Goal: Transaction & Acquisition: Book appointment/travel/reservation

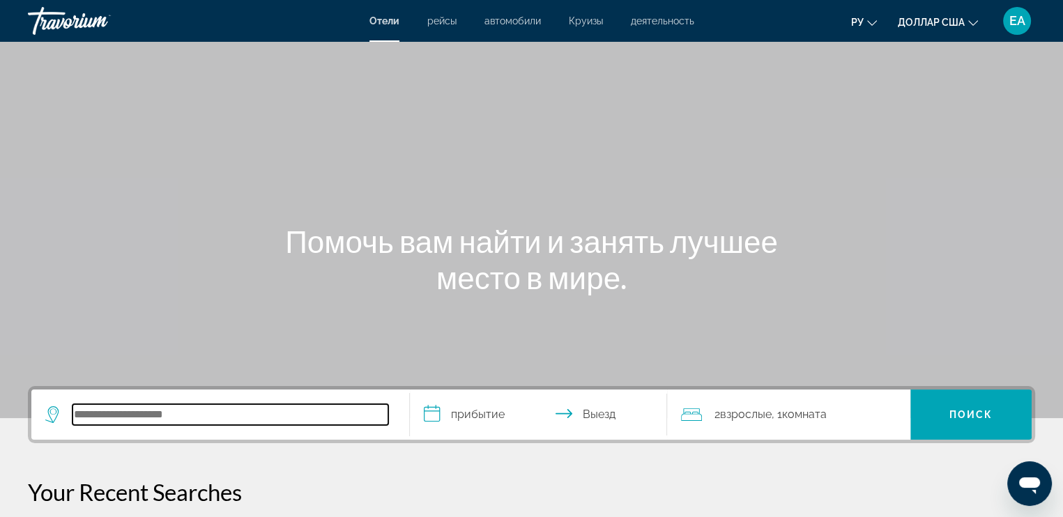
click at [171, 422] on input "Поиск отеля" at bounding box center [230, 414] width 316 height 21
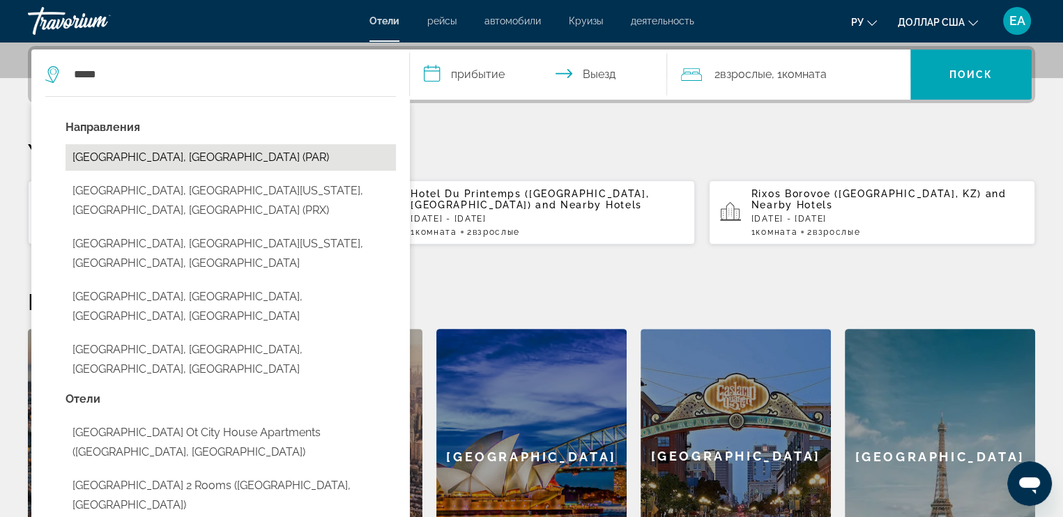
click at [153, 162] on button "Paris, France (PAR)" at bounding box center [230, 157] width 330 height 26
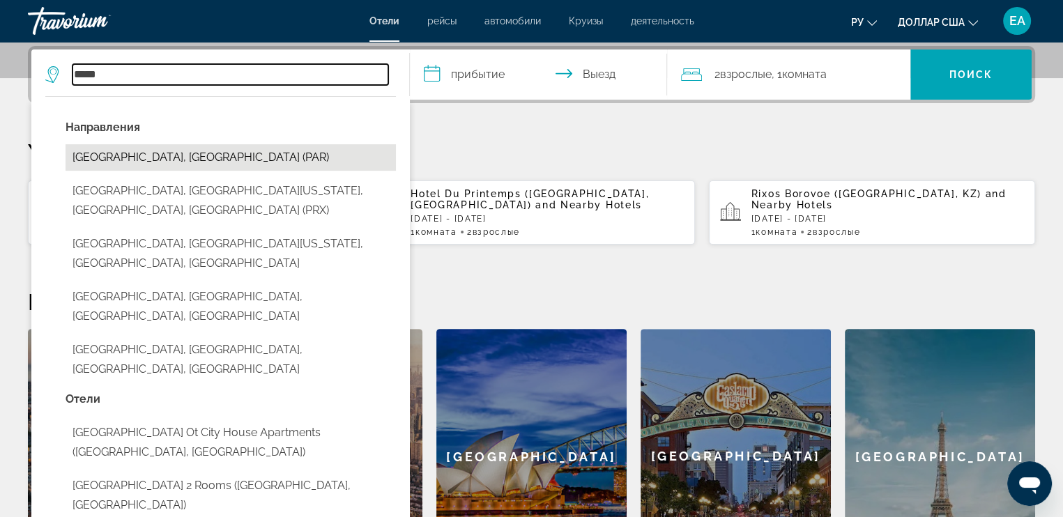
type input "**********"
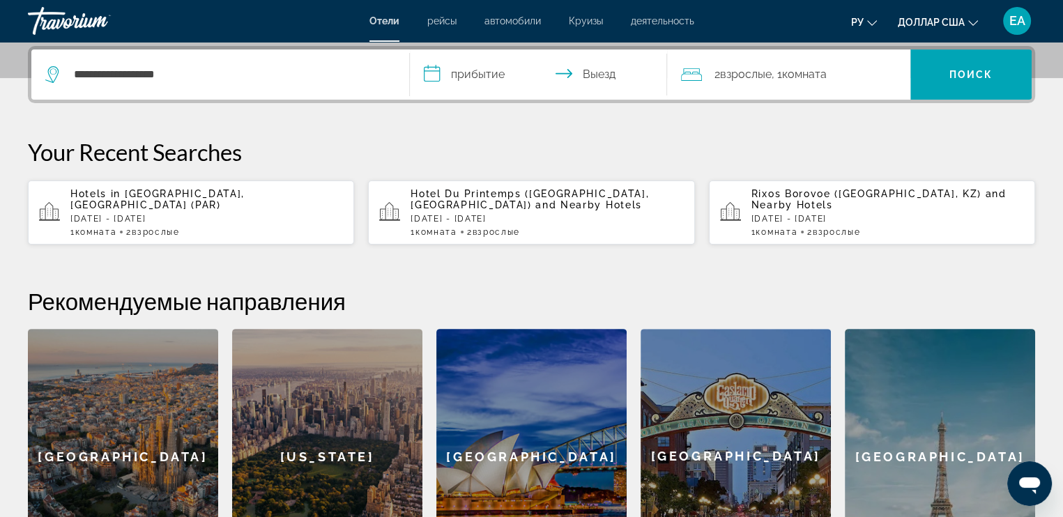
click at [465, 77] on input "**********" at bounding box center [541, 76] width 263 height 54
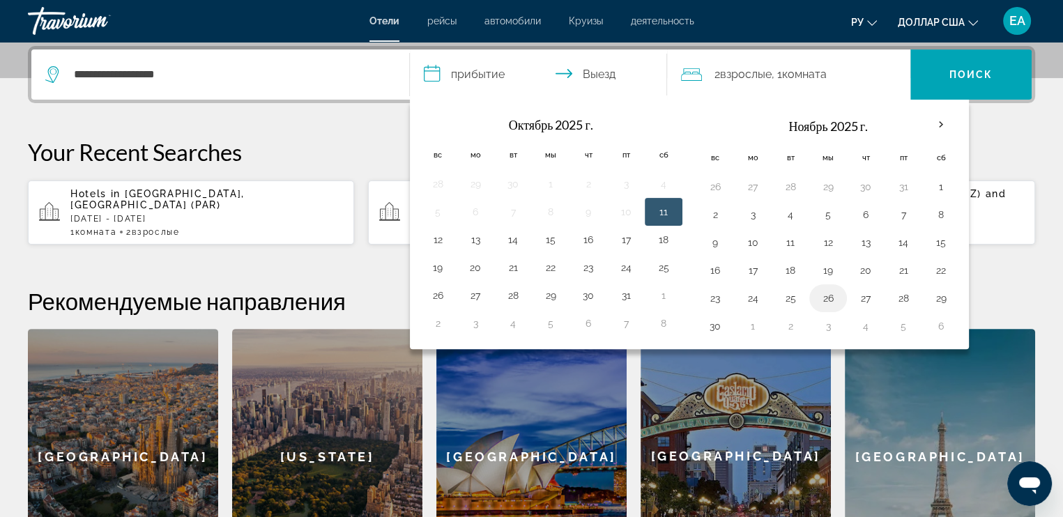
click at [822, 293] on button "26" at bounding box center [828, 298] width 22 height 20
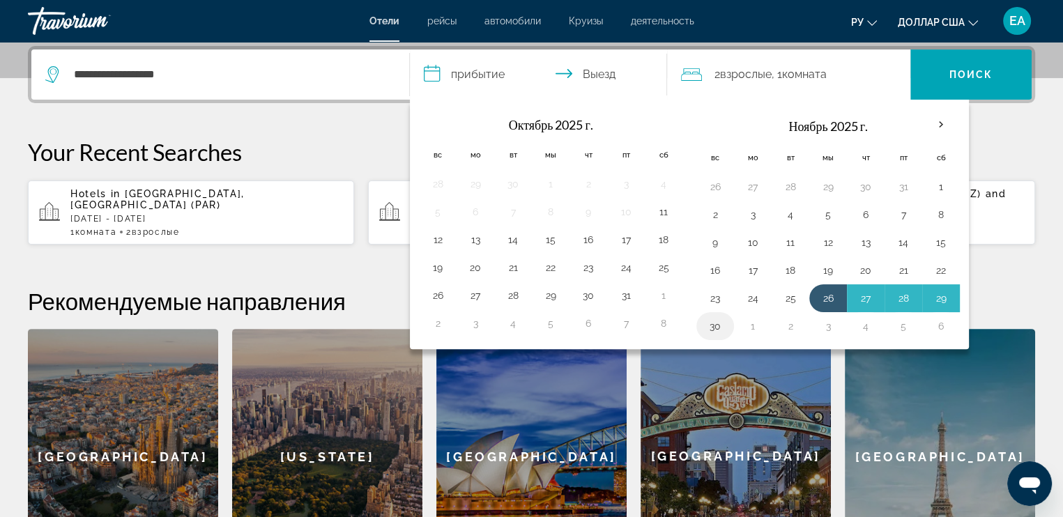
click at [707, 325] on button "30" at bounding box center [715, 326] width 22 height 20
type input "**********"
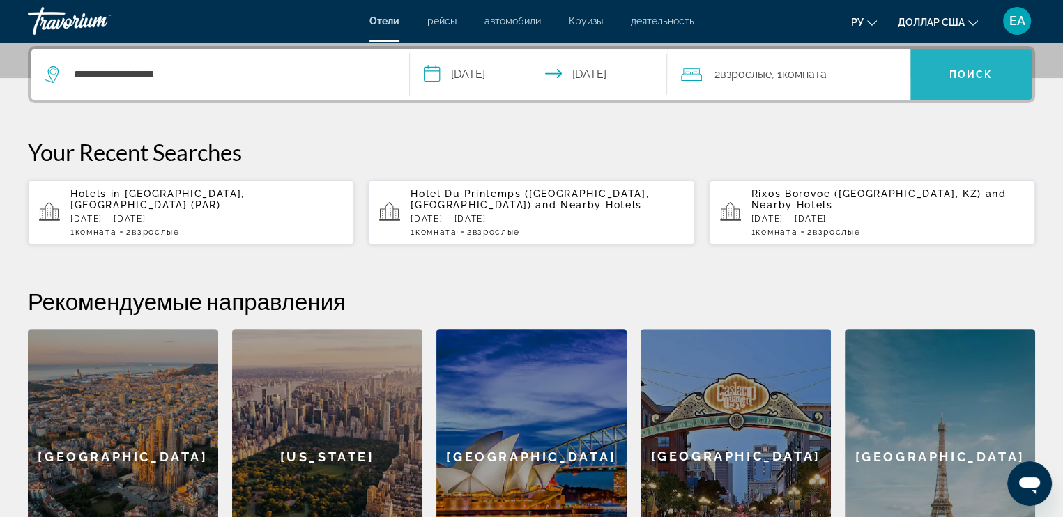
click at [962, 63] on span "Поиск" at bounding box center [970, 74] width 121 height 33
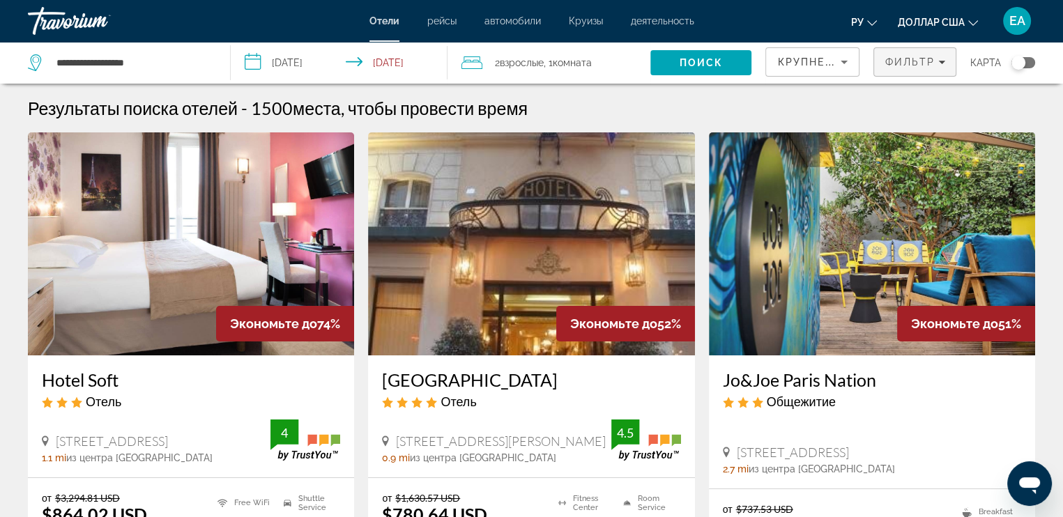
click at [892, 61] on span "Фильтр" at bounding box center [909, 61] width 50 height 11
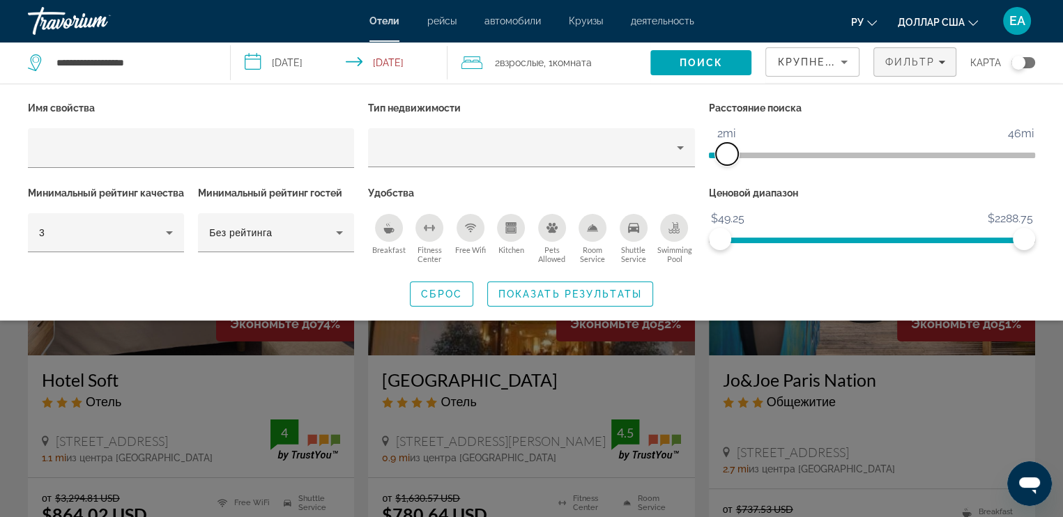
drag, startPoint x: 917, startPoint y: 157, endPoint x: 728, endPoint y: 183, distance: 190.7
click at [728, 183] on div "Имя свойства Тип недвижимости Расстояние поиска 1mi 46mi 2mi Минимальный рейтин…" at bounding box center [531, 182] width 1021 height 169
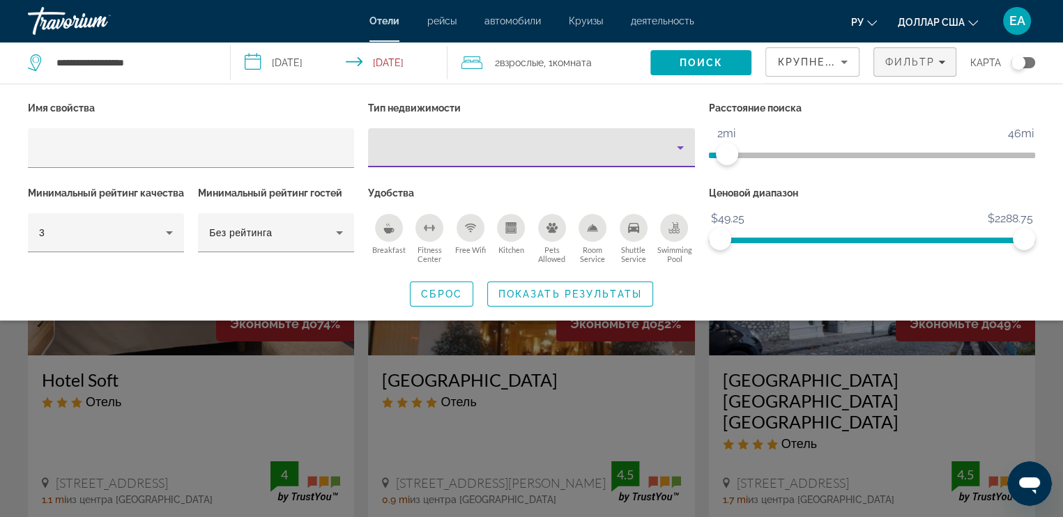
click at [672, 148] on icon "Property type" at bounding box center [680, 147] width 17 height 17
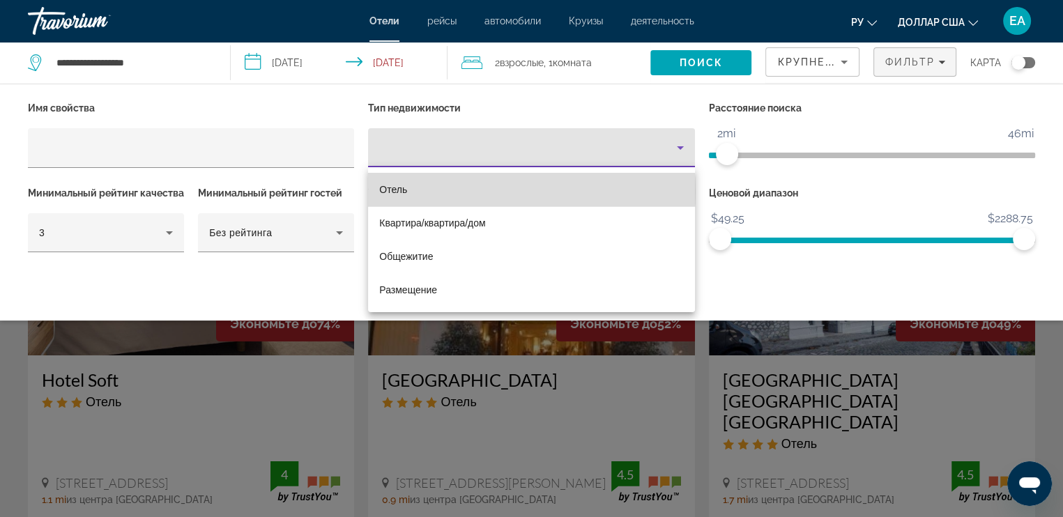
click at [468, 192] on mat-option "Отель" at bounding box center [531, 189] width 326 height 33
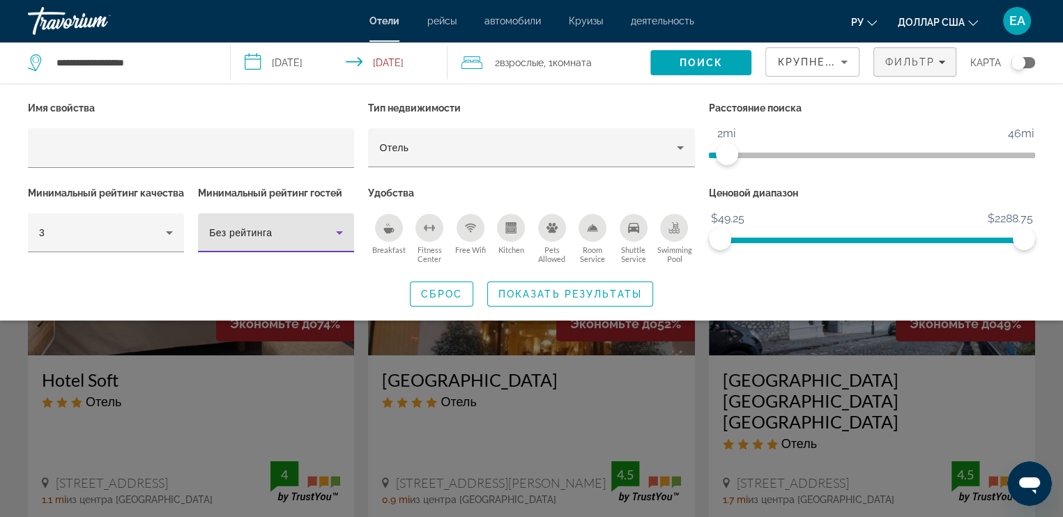
click at [337, 231] on icon "Hotel Filters" at bounding box center [339, 232] width 17 height 17
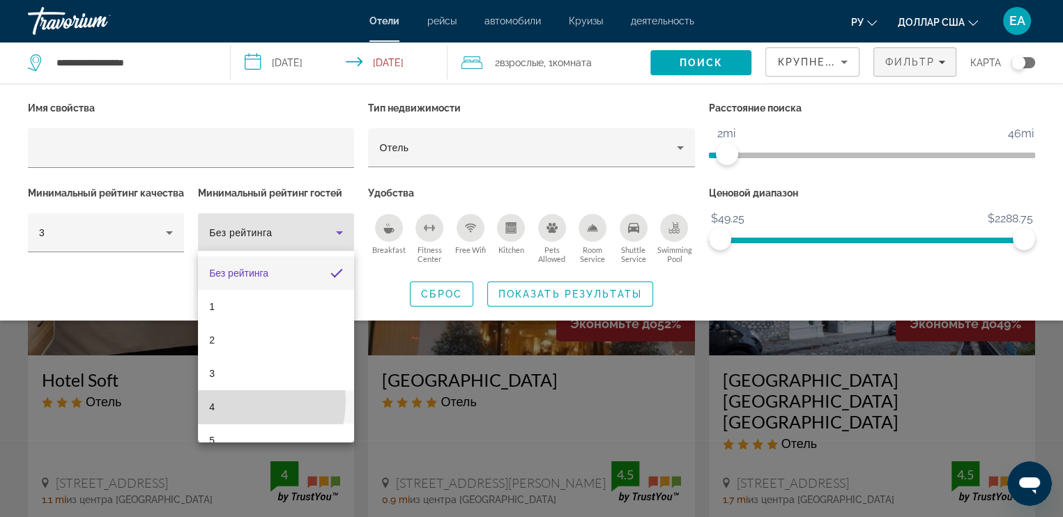
click at [229, 401] on mat-option "4" at bounding box center [276, 406] width 156 height 33
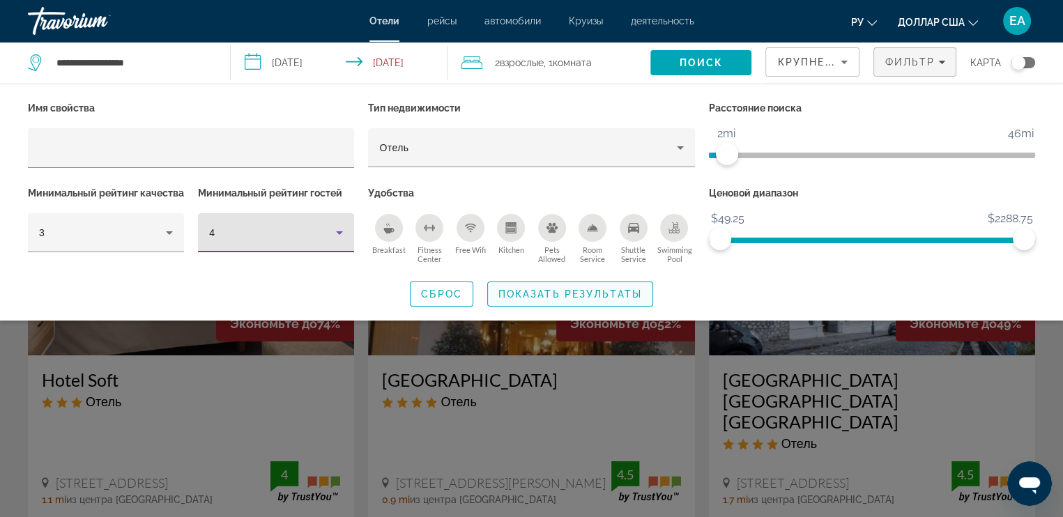
click at [522, 300] on span "Показать результаты" at bounding box center [570, 293] width 144 height 11
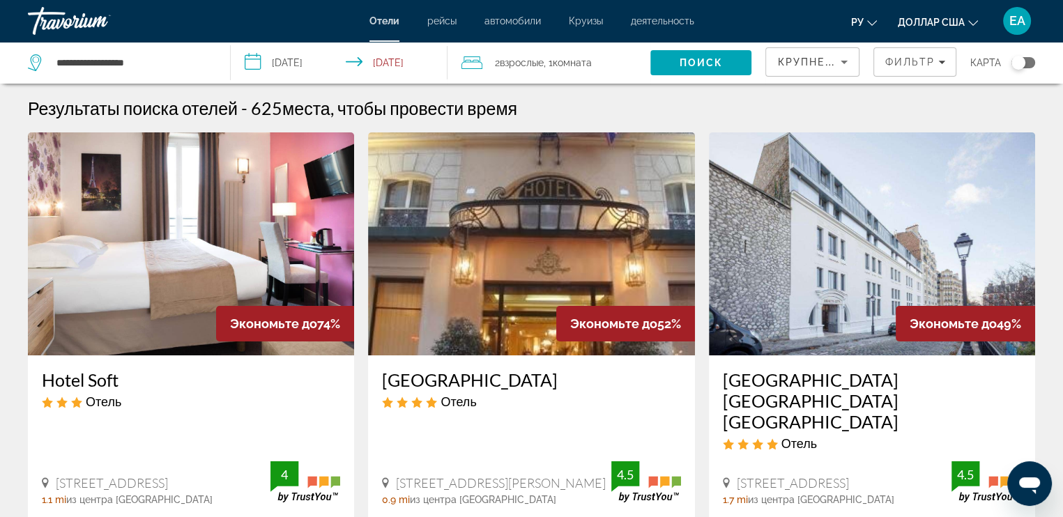
click at [798, 56] on span "Крупнейшие сбережения" at bounding box center [861, 61] width 169 height 11
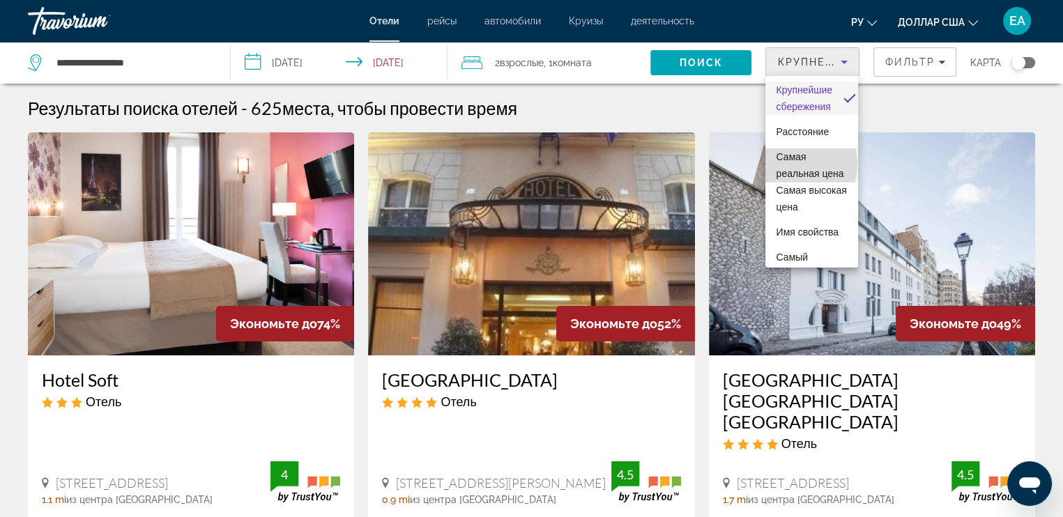
click at [792, 164] on span "Самая реальная цена" at bounding box center [811, 164] width 70 height 33
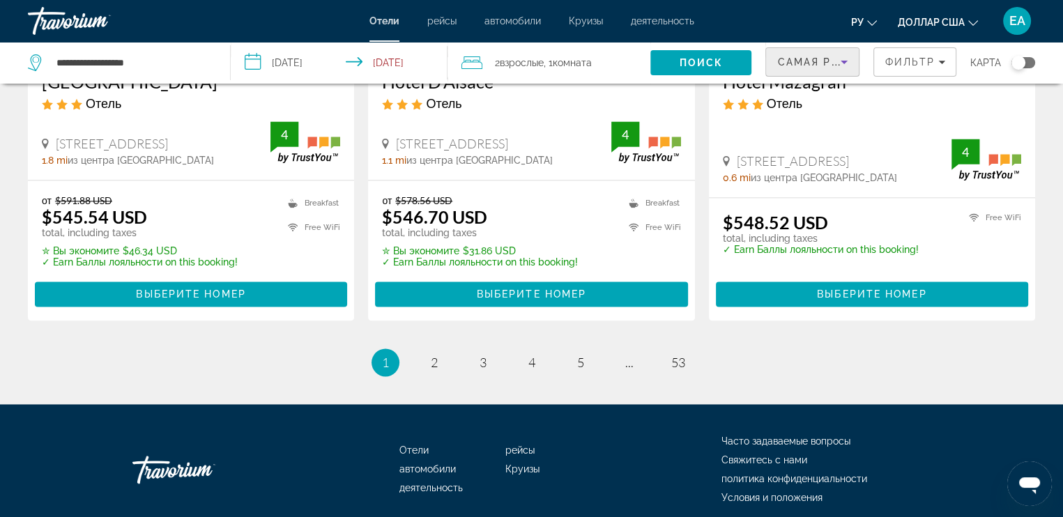
scroll to position [1812, 0]
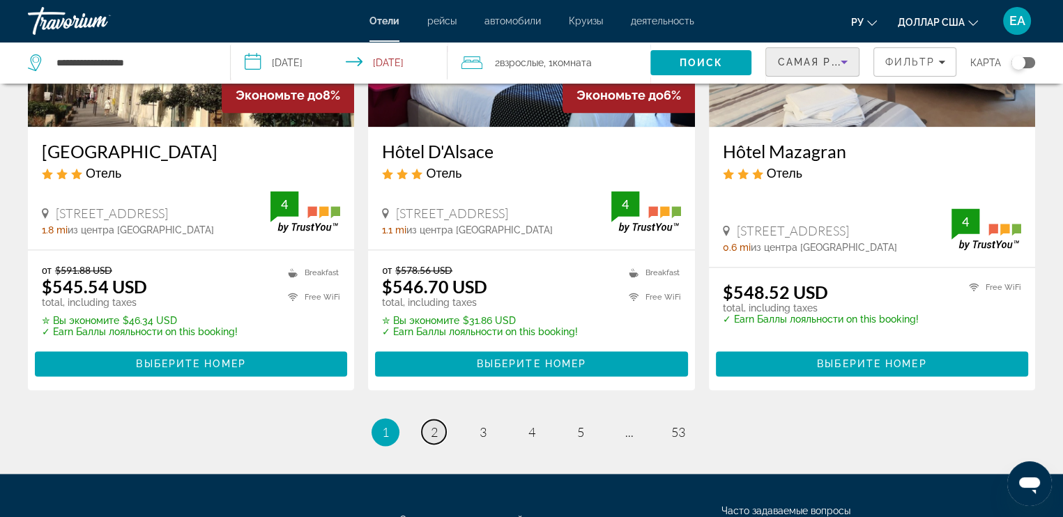
click at [438, 419] on link "page 2" at bounding box center [434, 431] width 24 height 24
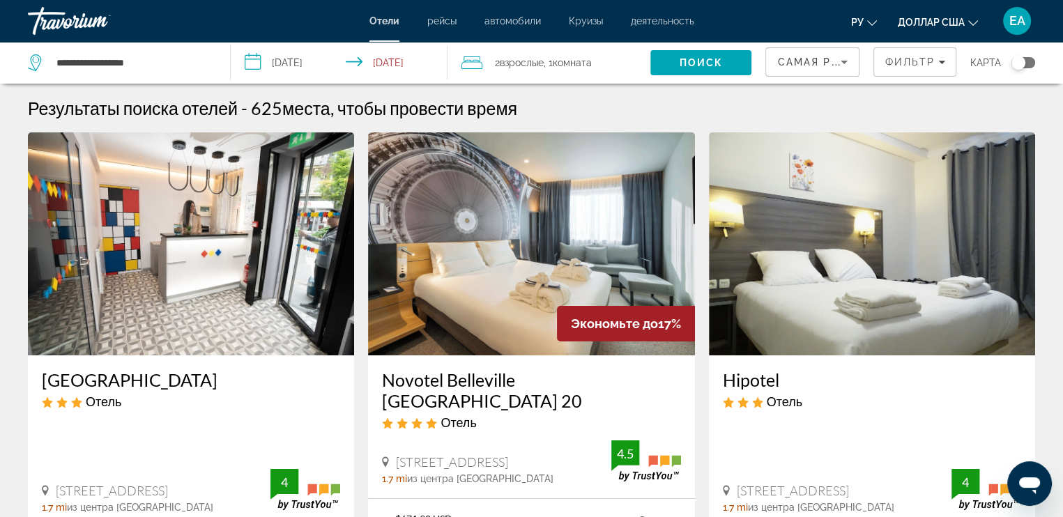
scroll to position [70, 0]
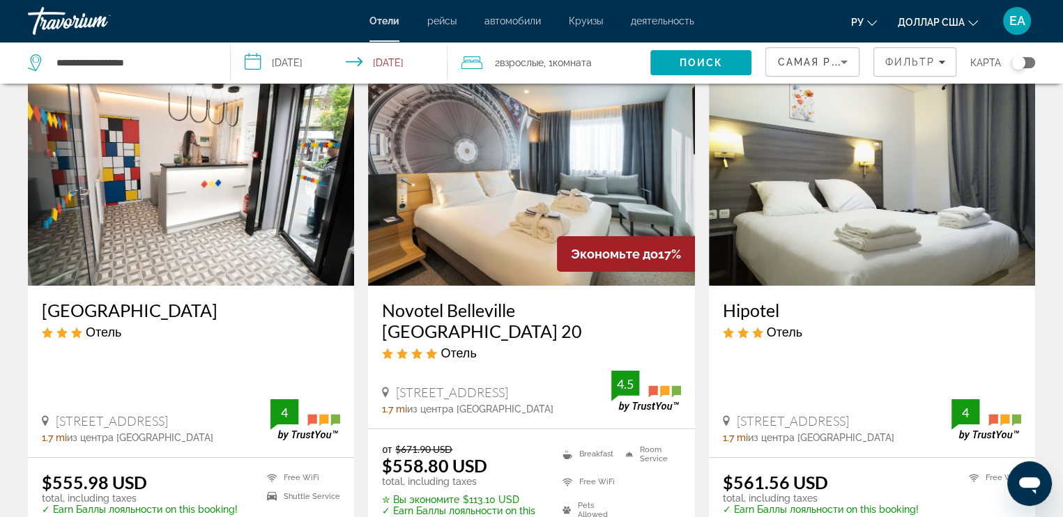
click at [558, 168] on img "Основное содержание" at bounding box center [531, 174] width 326 height 223
click at [0, 0] on div at bounding box center [0, 0] width 0 height 0
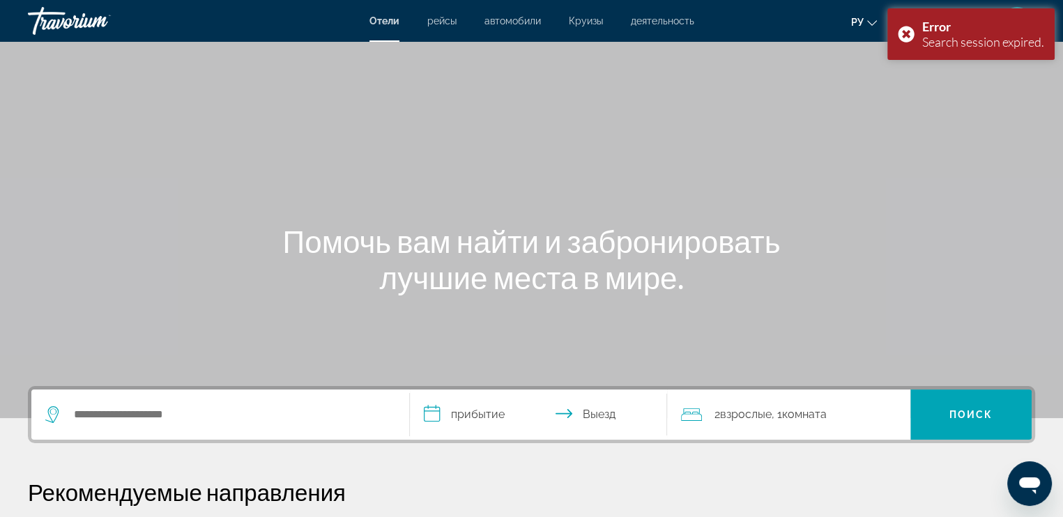
drag, startPoint x: 128, startPoint y: 429, endPoint x: 128, endPoint y: 422, distance: 7.0
click at [128, 426] on div "Search widget" at bounding box center [220, 414] width 350 height 50
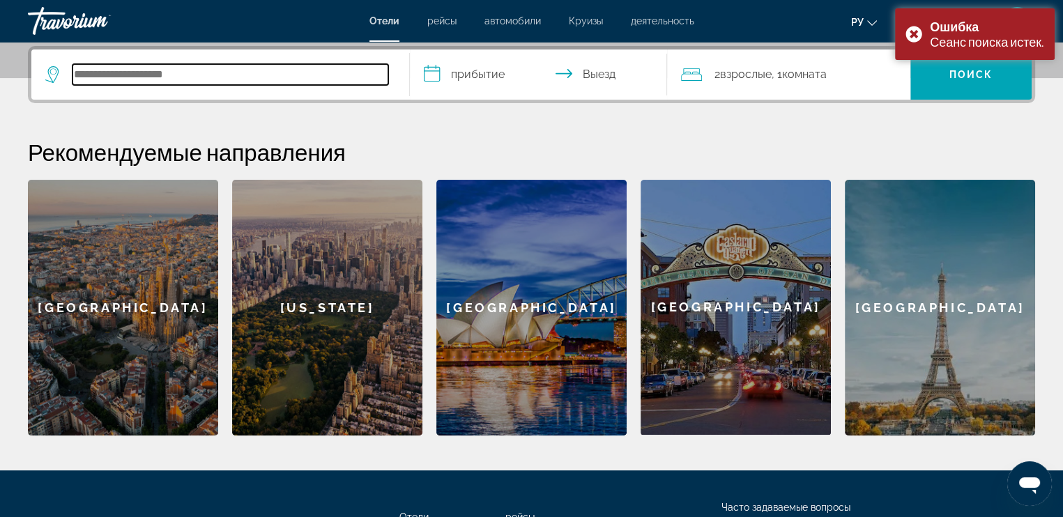
click at [167, 76] on input "Search hotel destination" at bounding box center [230, 74] width 316 height 21
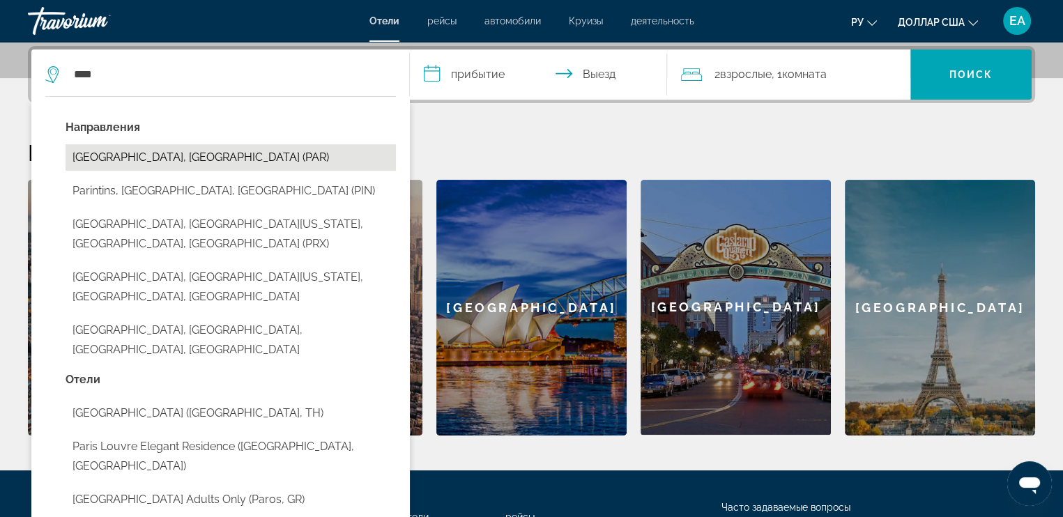
click at [142, 150] on button "[GEOGRAPHIC_DATA], [GEOGRAPHIC_DATA] (PAR)" at bounding box center [230, 157] width 330 height 26
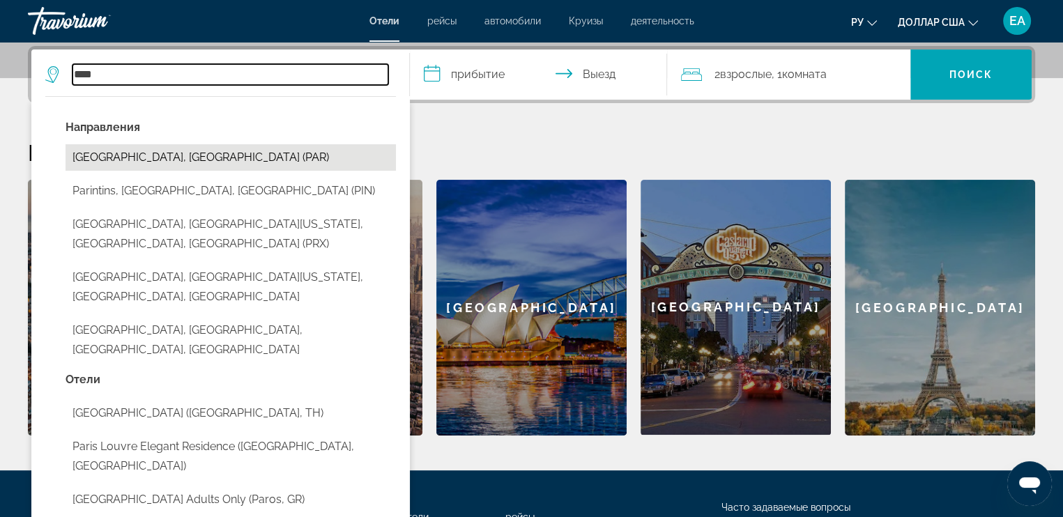
type input "**********"
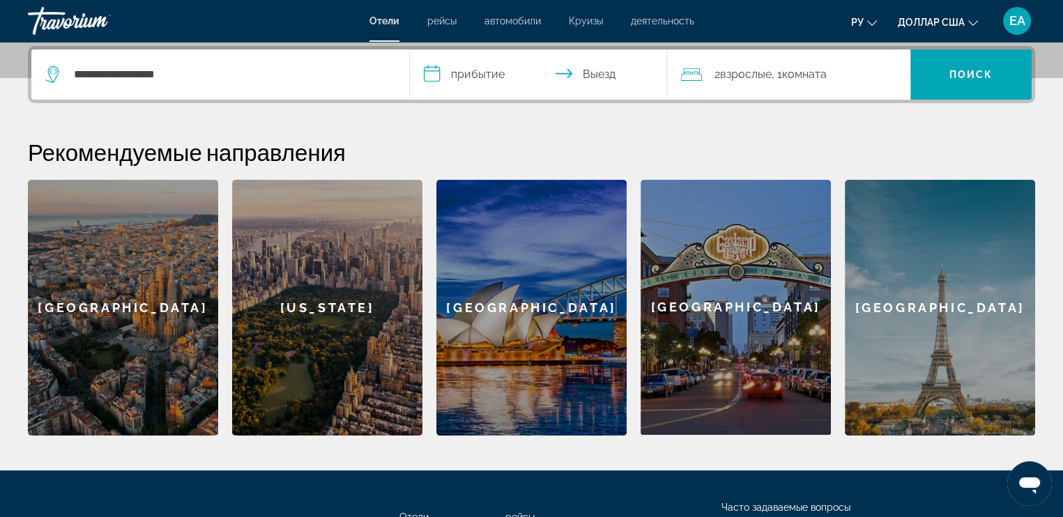
click at [490, 78] on input "**********" at bounding box center [541, 76] width 263 height 54
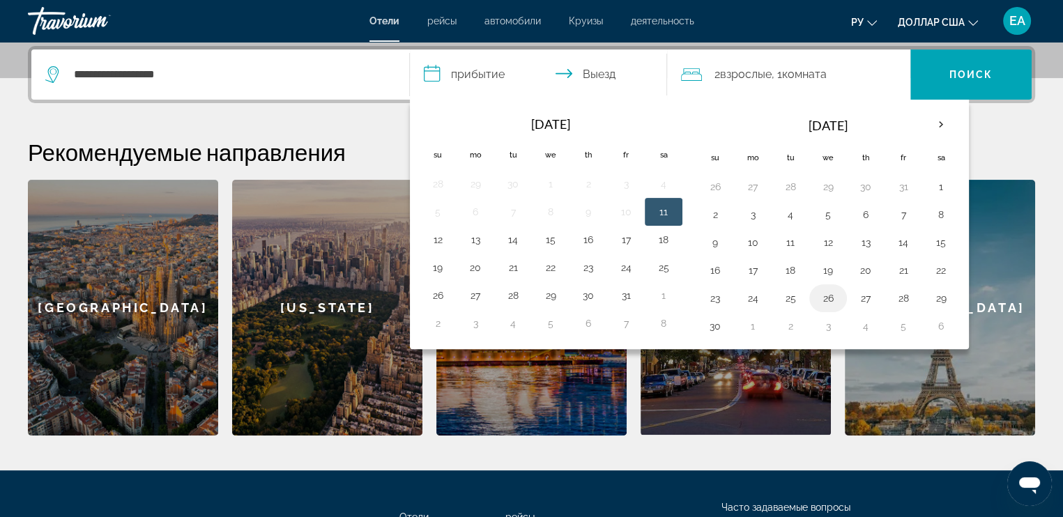
click at [828, 295] on button "26" at bounding box center [828, 298] width 22 height 20
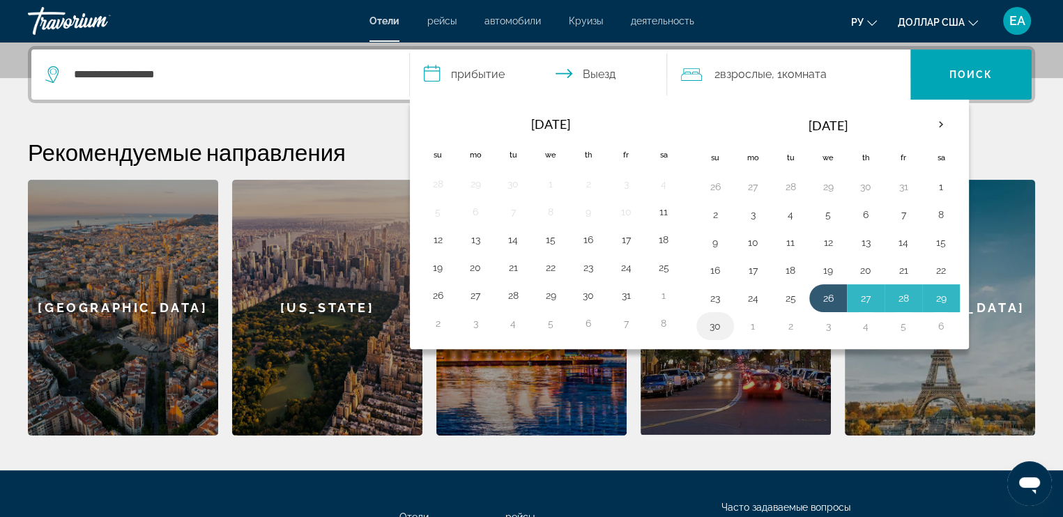
click at [711, 320] on button "30" at bounding box center [715, 326] width 22 height 20
type input "**********"
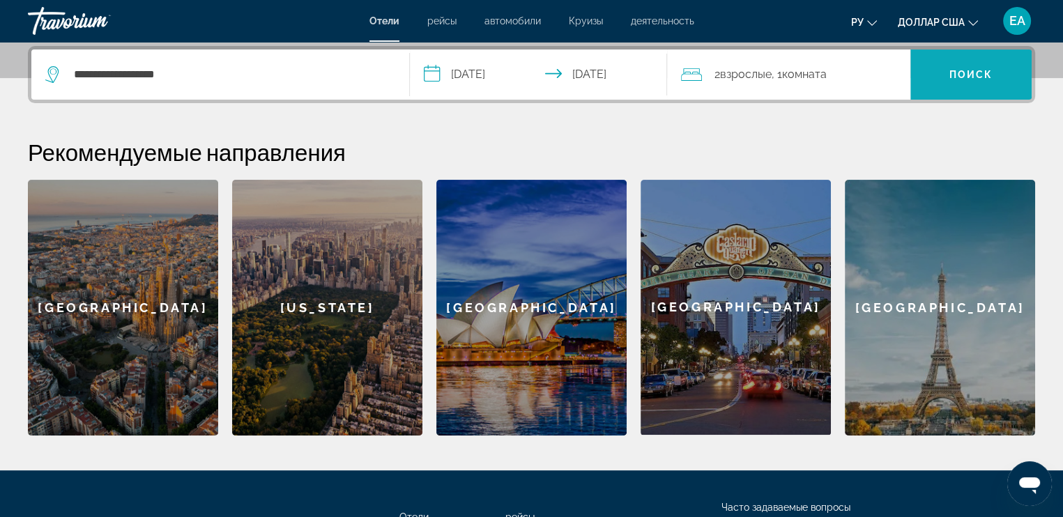
click at [953, 63] on span "Search" at bounding box center [970, 74] width 121 height 33
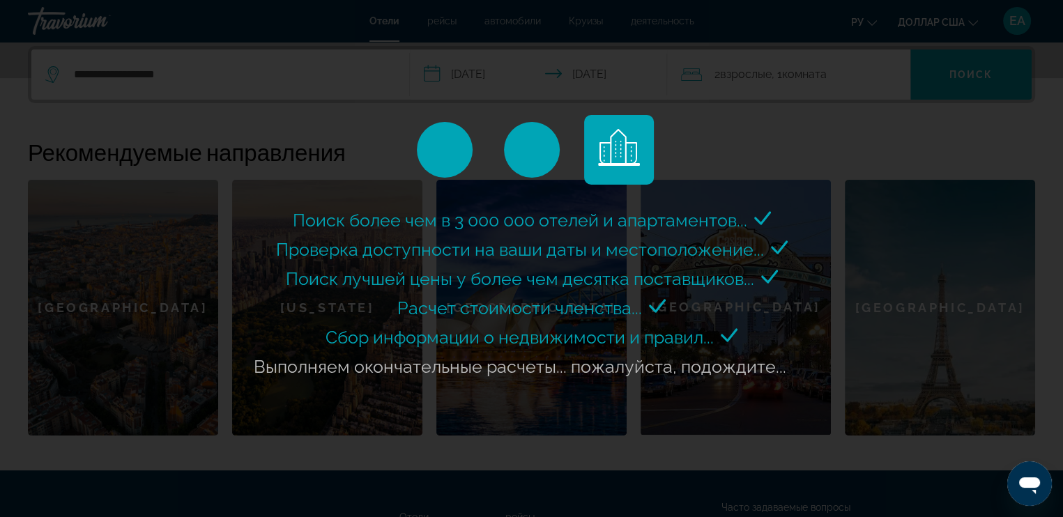
scroll to position [410, 0]
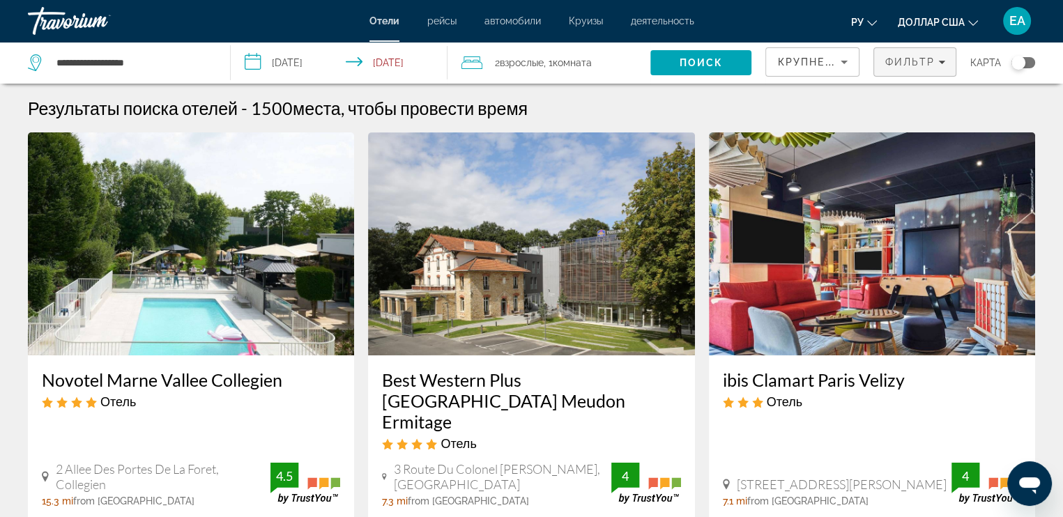
click at [914, 60] on span "Фильтр" at bounding box center [909, 61] width 50 height 11
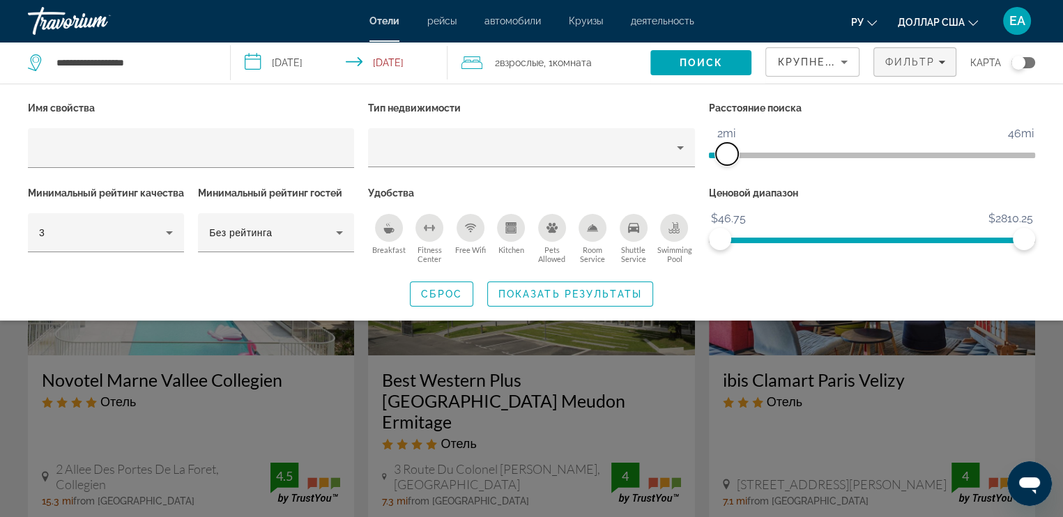
drag, startPoint x: 893, startPoint y: 155, endPoint x: 727, endPoint y: 162, distance: 166.0
click at [727, 162] on span "ngx-slider" at bounding box center [727, 154] width 22 height 22
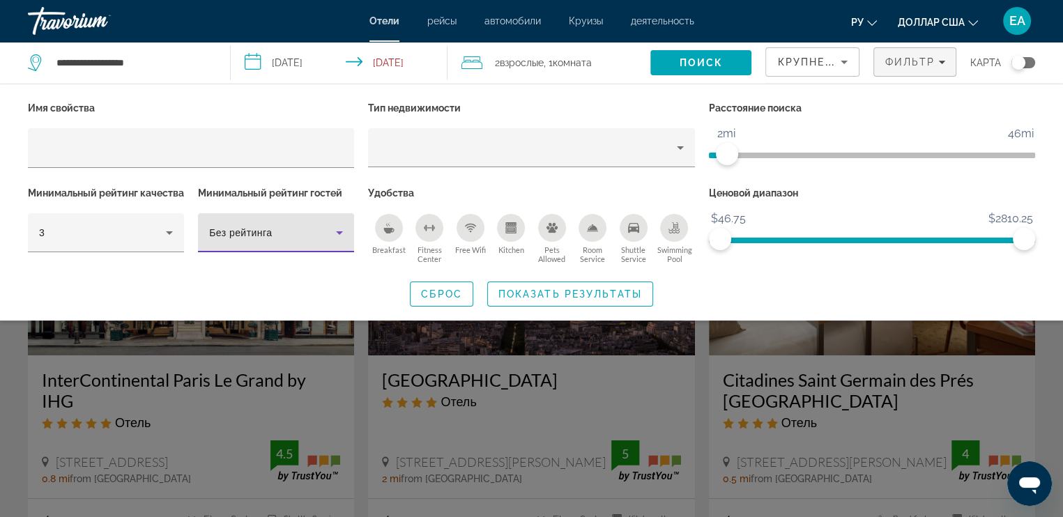
click at [336, 235] on icon "Hotel Filters" at bounding box center [339, 232] width 17 height 17
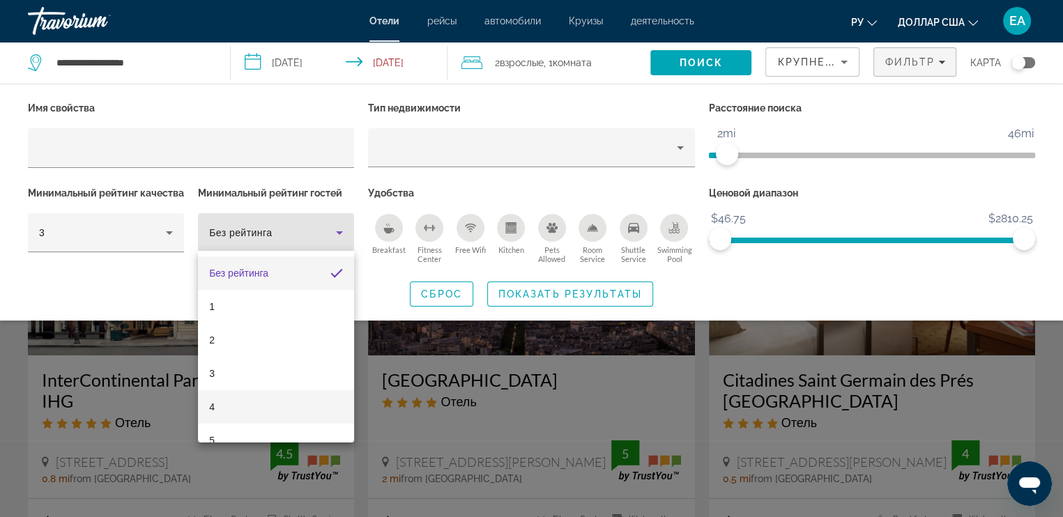
click at [236, 399] on mat-option "4" at bounding box center [276, 406] width 156 height 33
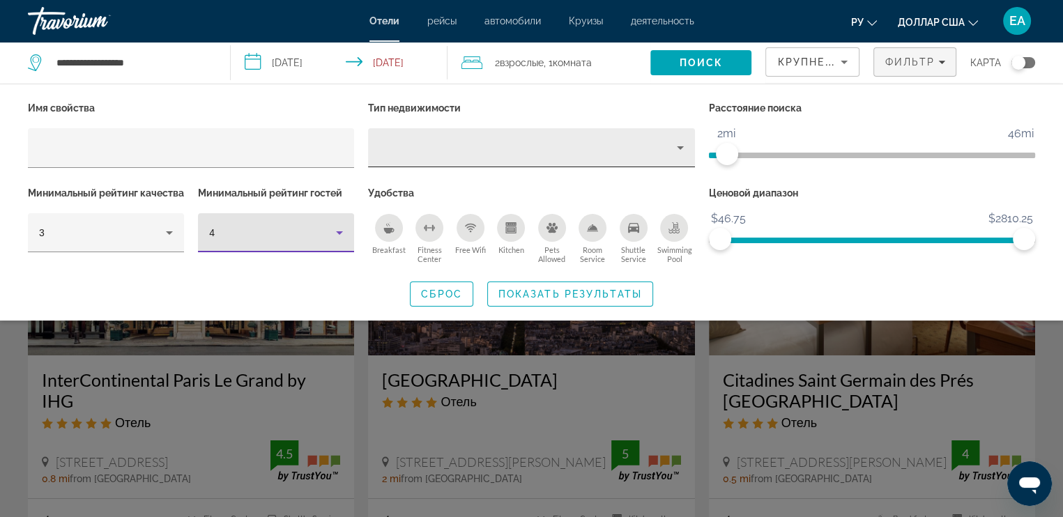
click at [663, 149] on div "Property type" at bounding box center [527, 147] width 297 height 17
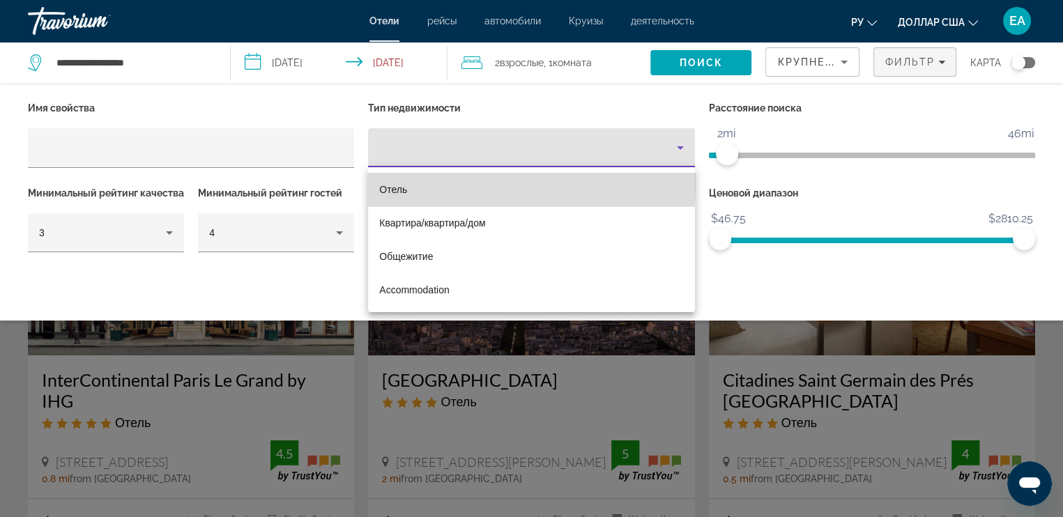
click at [465, 183] on mat-option "Отель" at bounding box center [531, 189] width 326 height 33
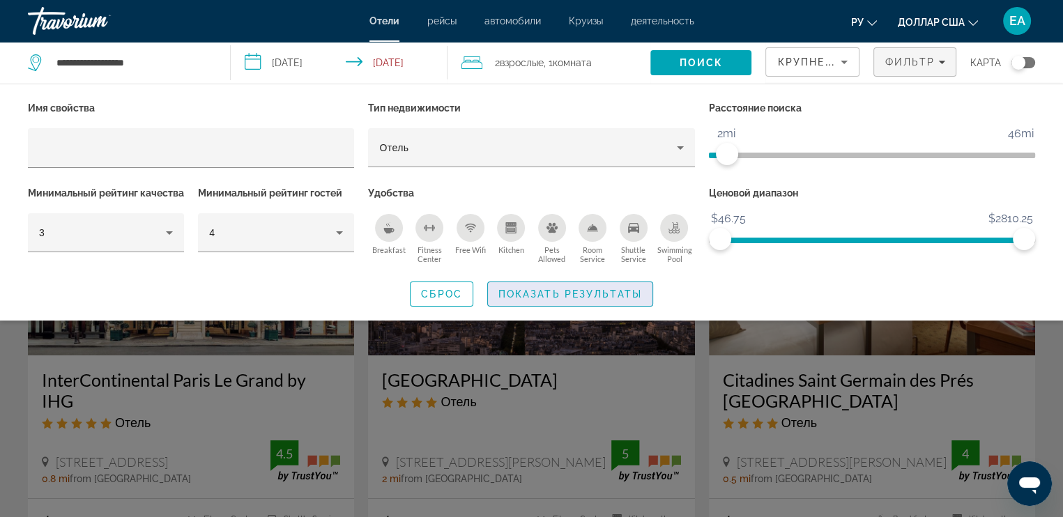
click at [581, 300] on span "Показать результаты" at bounding box center [570, 293] width 144 height 11
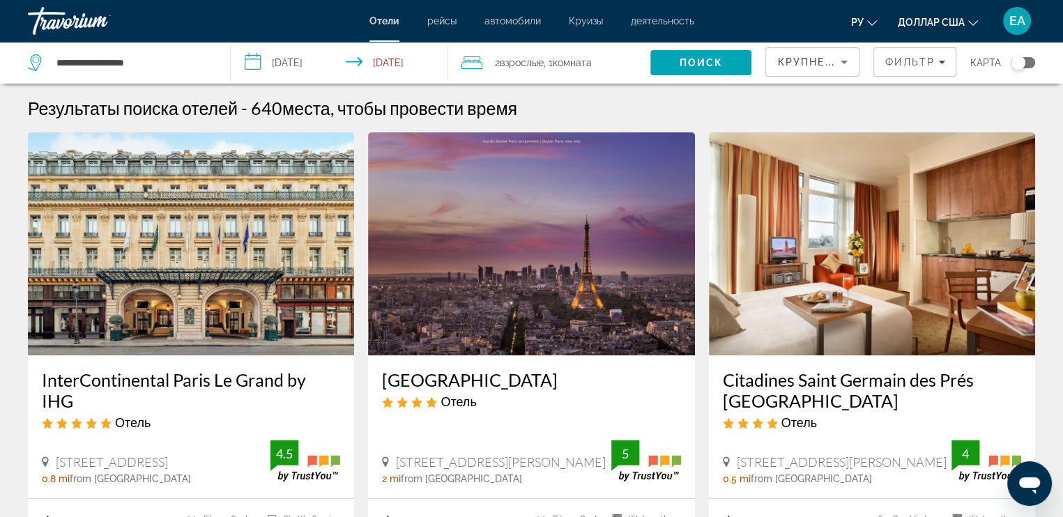
scroll to position [70, 0]
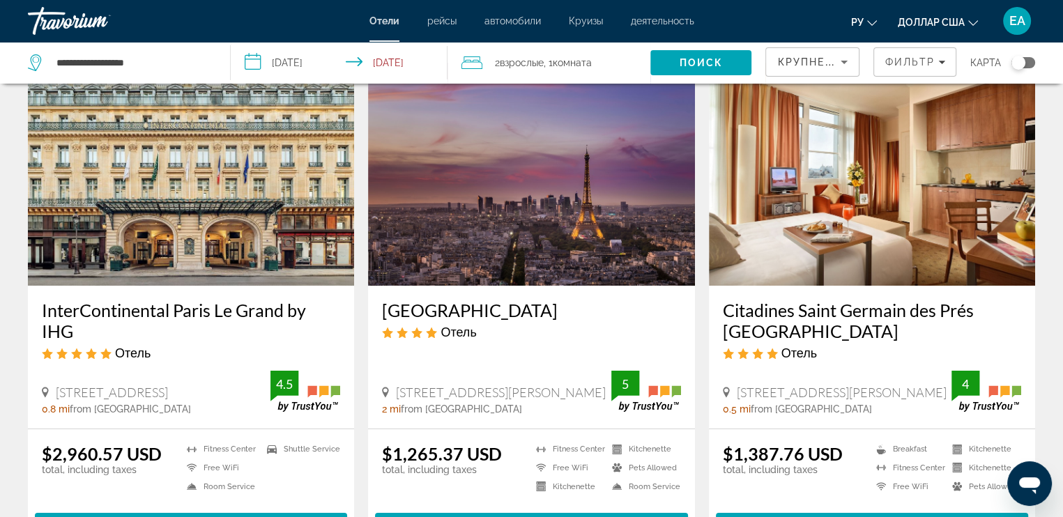
click at [821, 61] on span "Крупнейшие сбережения" at bounding box center [861, 61] width 169 height 11
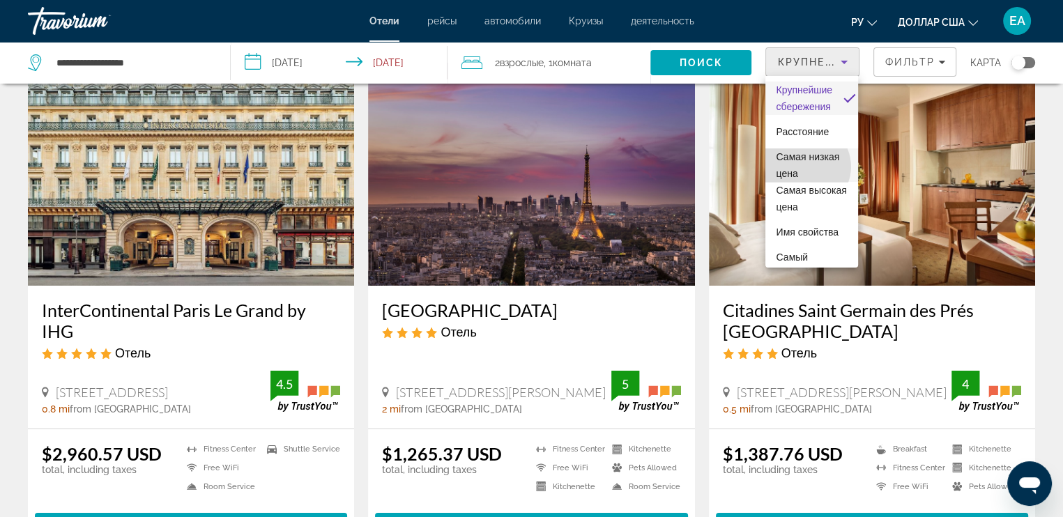
click at [805, 167] on span "Самая низкая цена" at bounding box center [807, 165] width 63 height 28
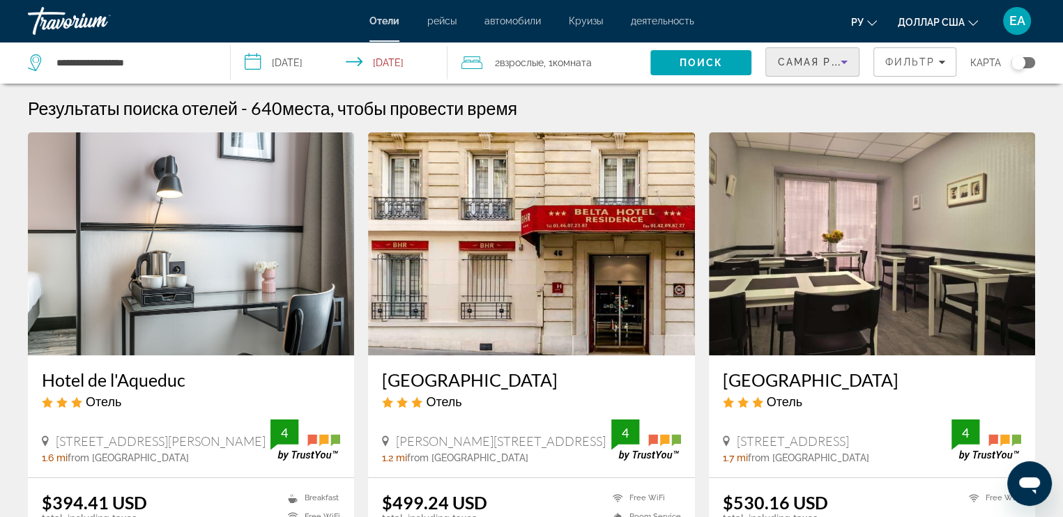
scroll to position [70, 0]
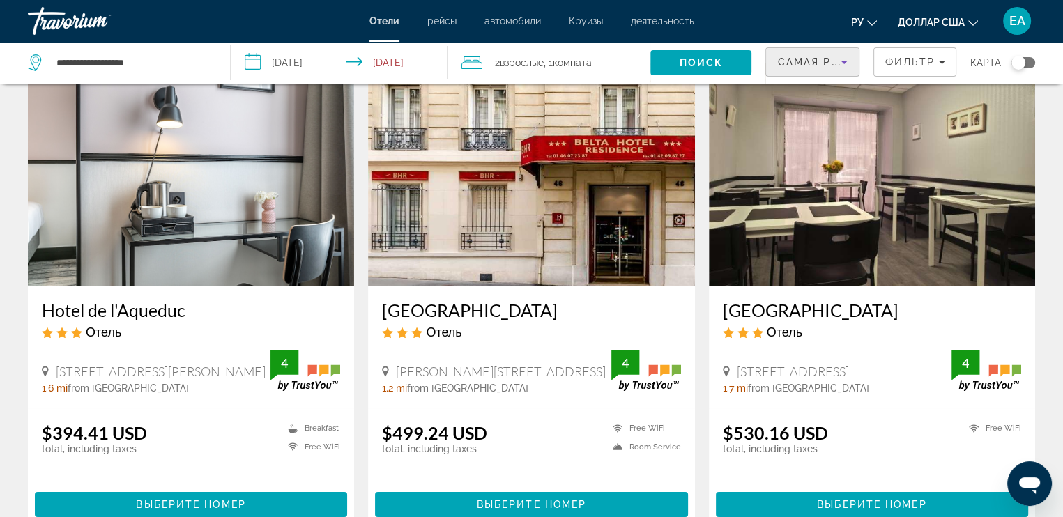
click at [245, 147] on img "Основное содержание" at bounding box center [191, 174] width 326 height 223
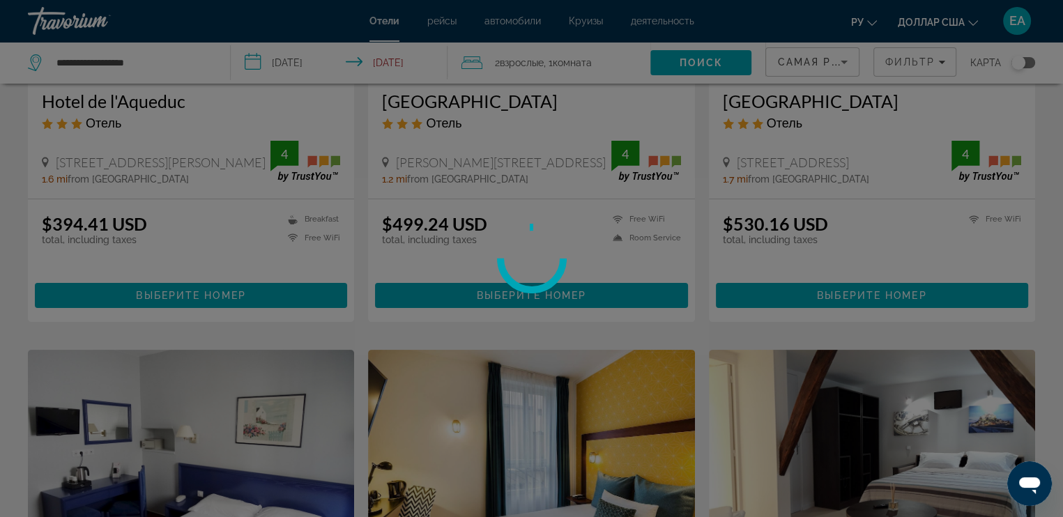
scroll to position [0, 0]
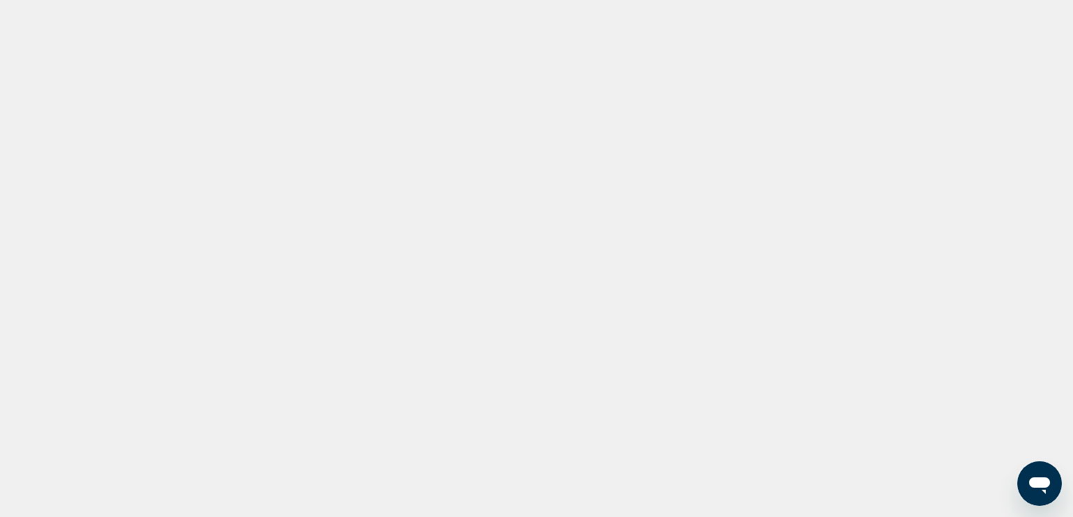
drag, startPoint x: 326, startPoint y: 123, endPoint x: 667, endPoint y: 40, distance: 350.7
click at [515, 66] on div at bounding box center [536, 258] width 1073 height 517
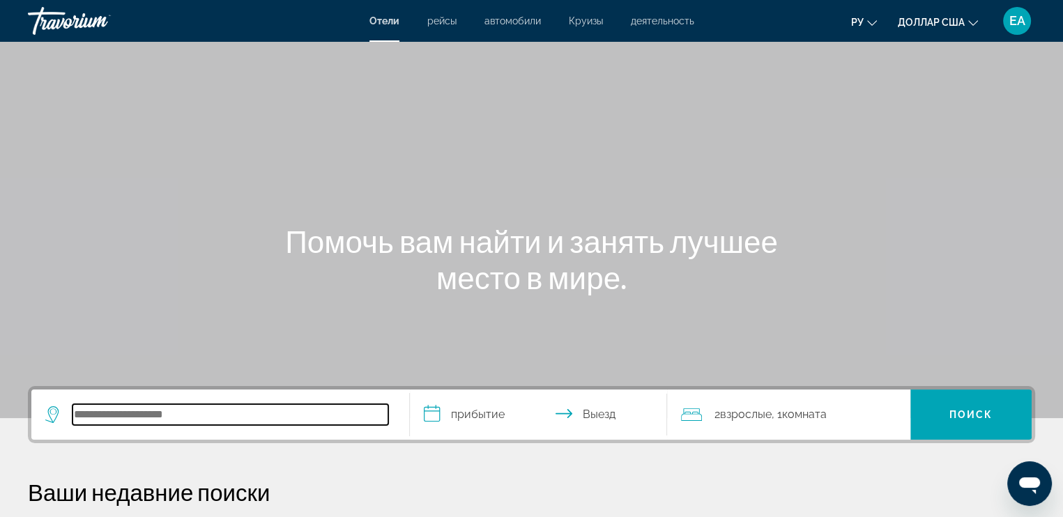
click at [242, 415] on input "Поиск отеля" at bounding box center [230, 414] width 316 height 21
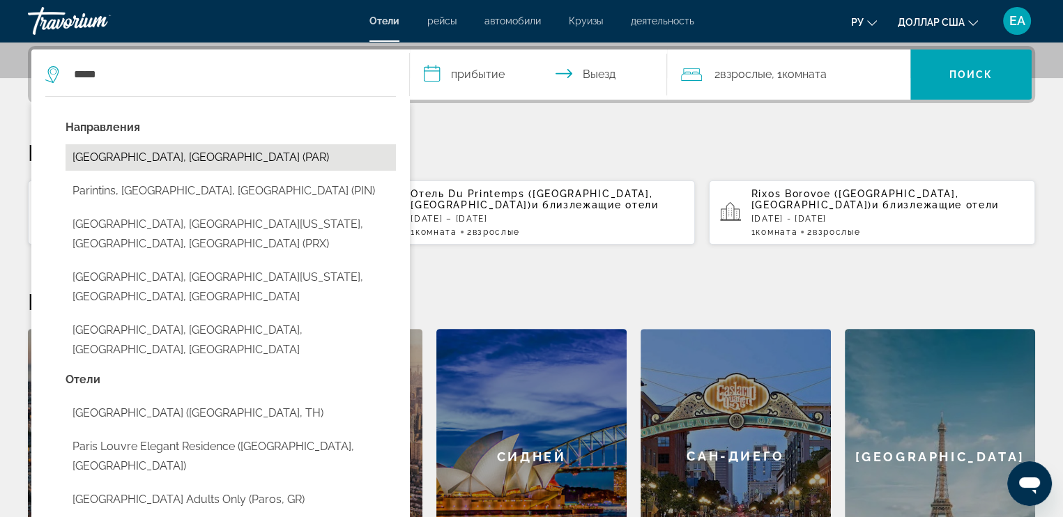
click at [136, 160] on button "Paris, France (PAR)" at bounding box center [230, 157] width 330 height 26
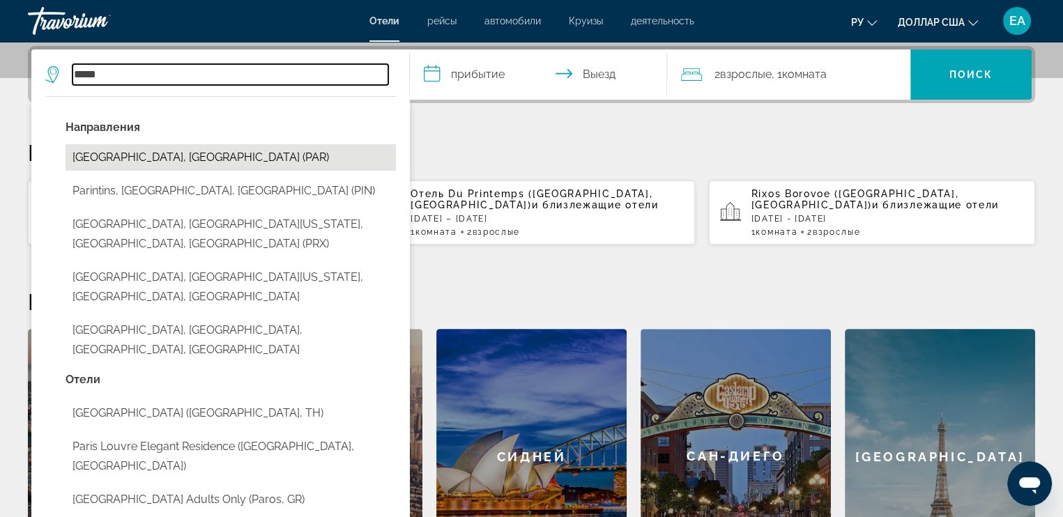
type input "**********"
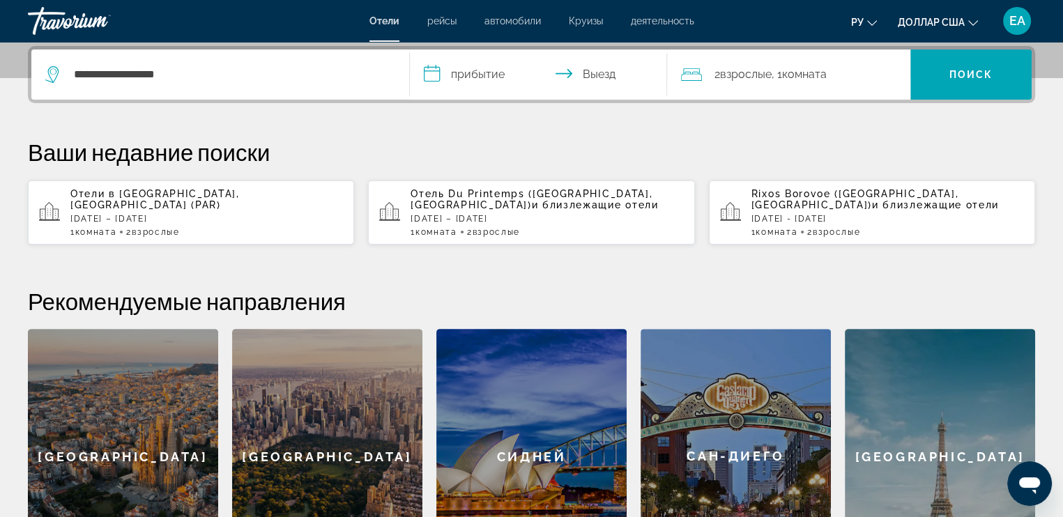
click at [496, 68] on input "**********" at bounding box center [541, 76] width 263 height 54
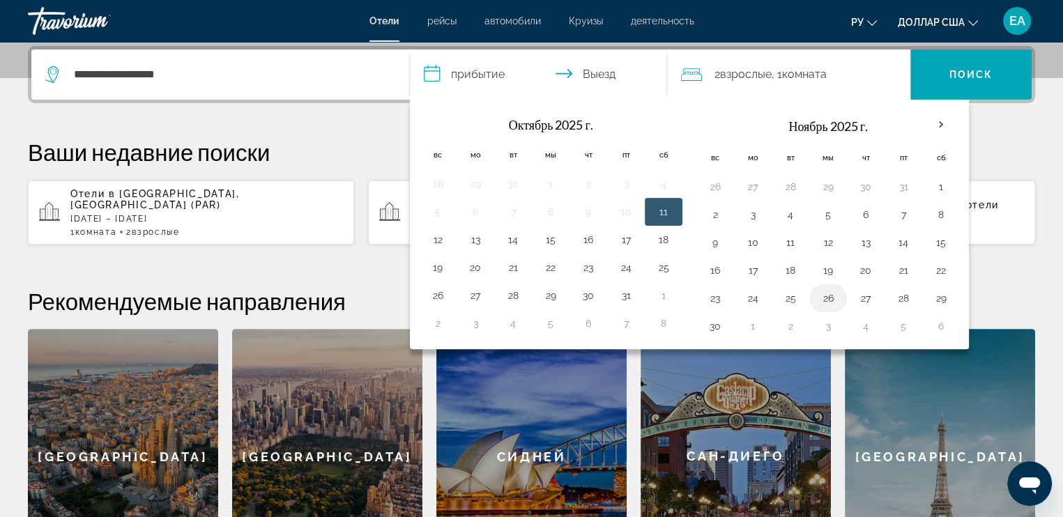
click at [825, 293] on button "26" at bounding box center [828, 298] width 22 height 20
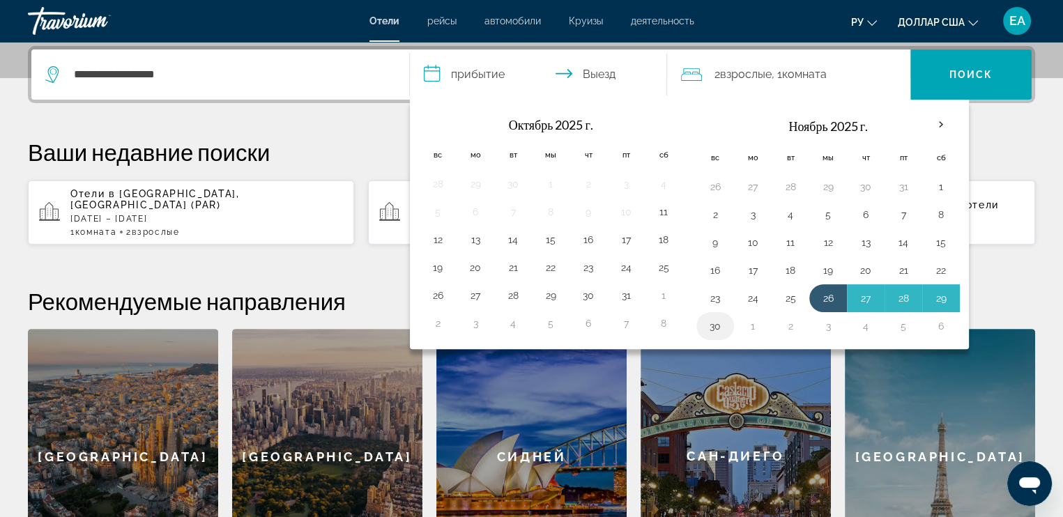
click at [713, 328] on button "30" at bounding box center [715, 326] width 22 height 20
type input "**********"
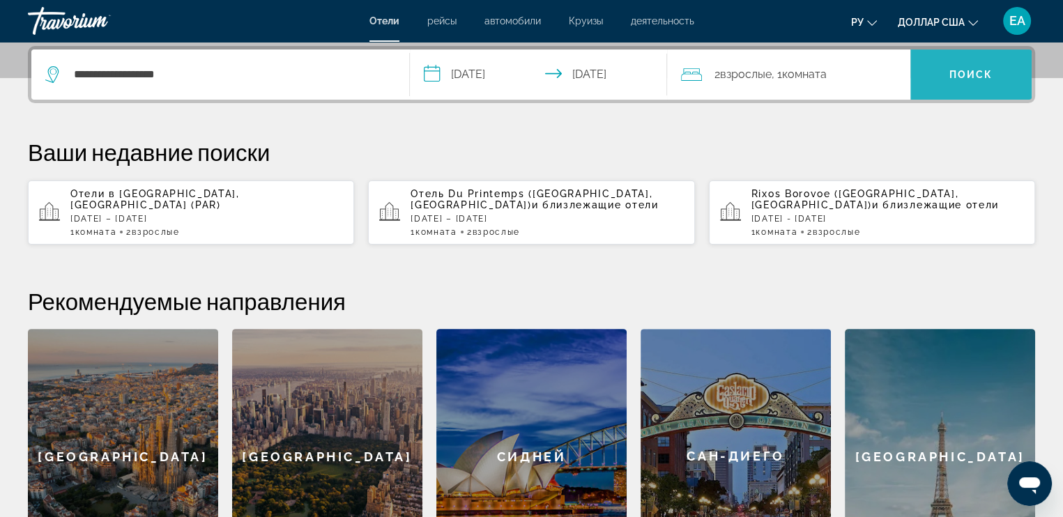
click at [994, 78] on span "Поиск" at bounding box center [970, 74] width 121 height 33
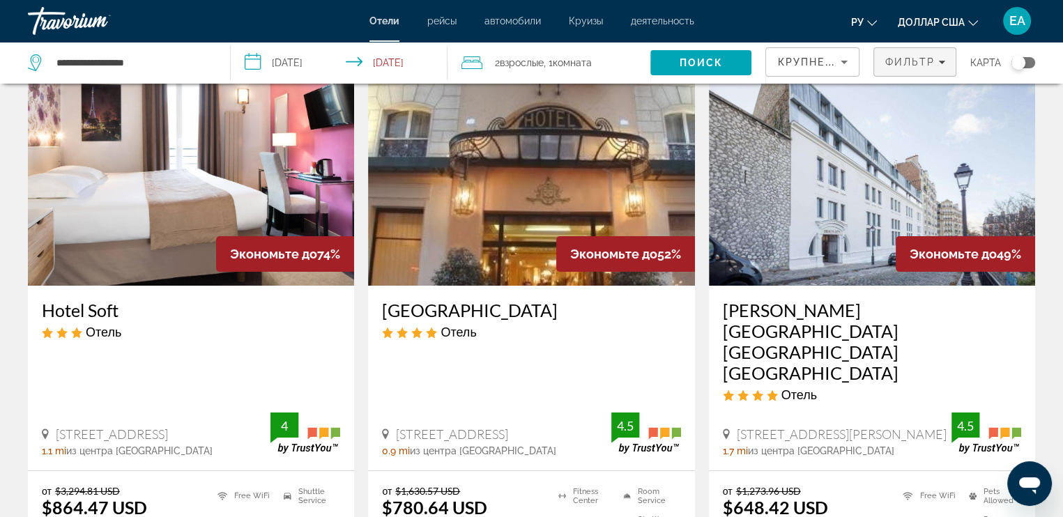
scroll to position [139, 0]
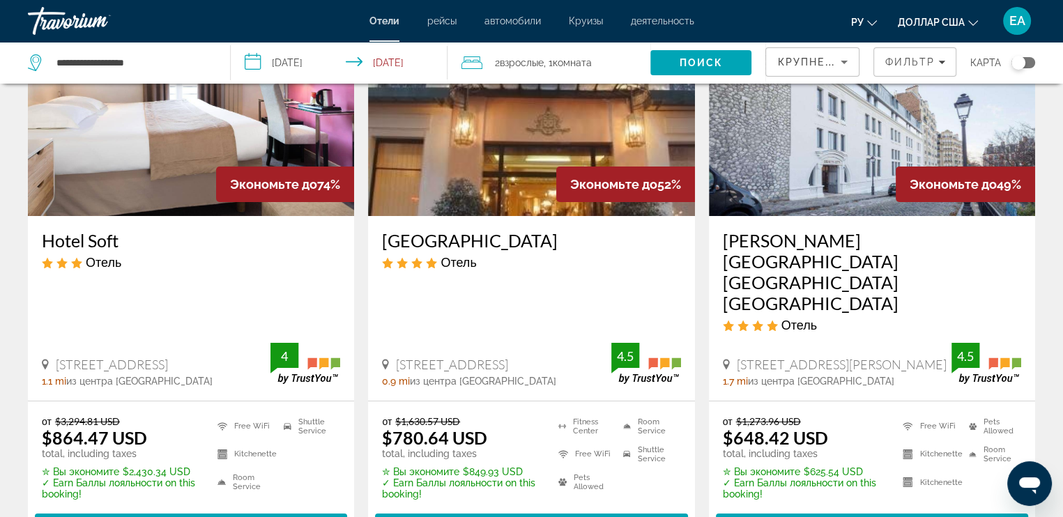
click at [838, 139] on img "Основное содержание" at bounding box center [872, 104] width 326 height 223
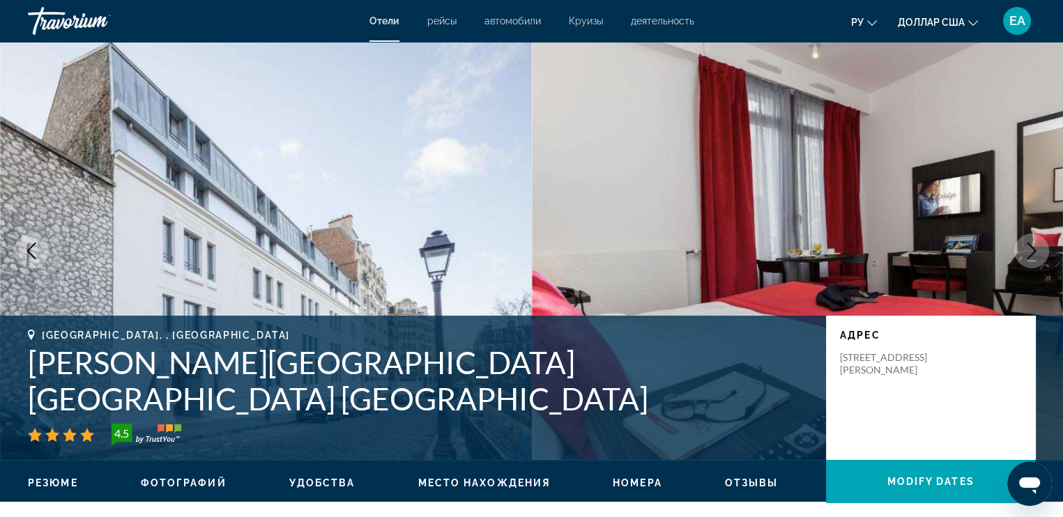
click at [1040, 246] on button "Next image" at bounding box center [1031, 250] width 35 height 35
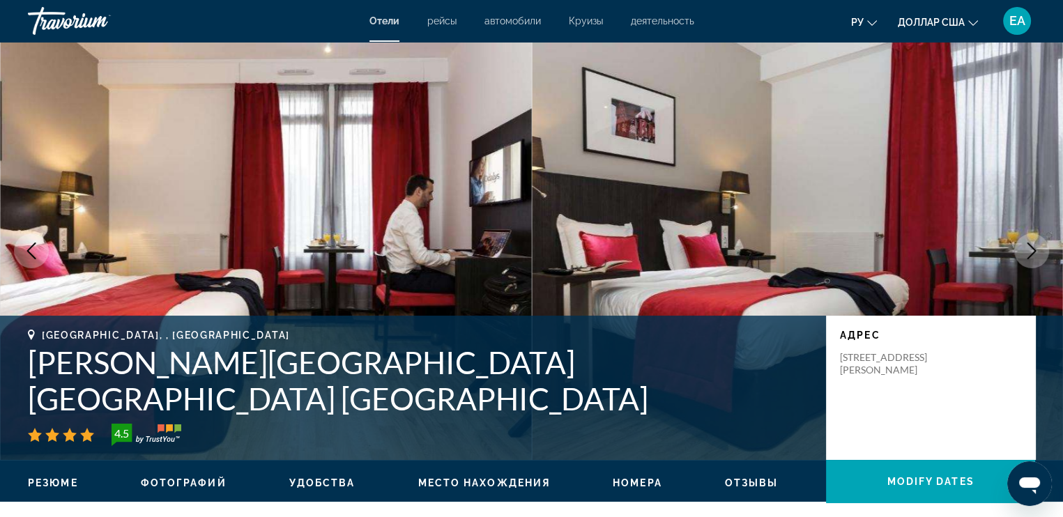
click at [1040, 246] on button "Next image" at bounding box center [1031, 250] width 35 height 35
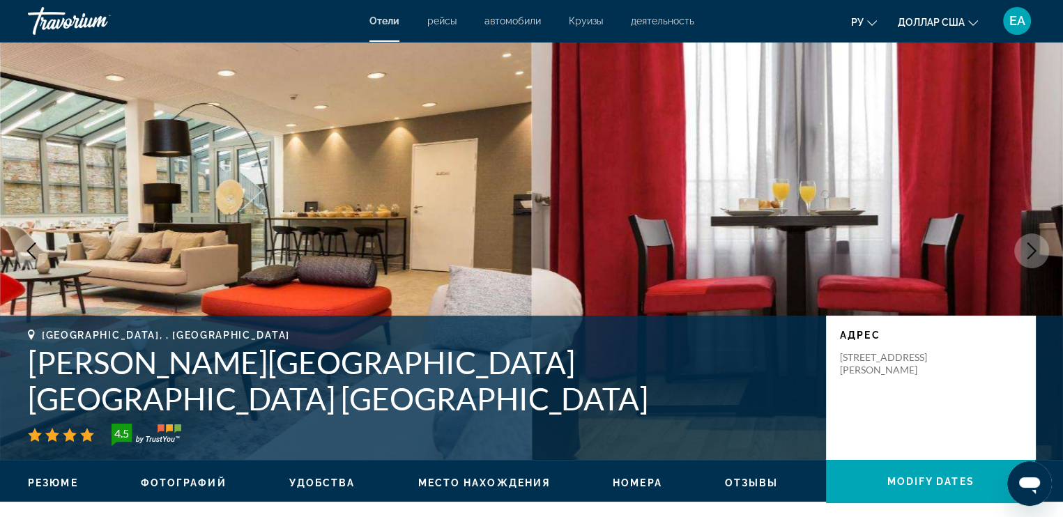
click at [1040, 245] on button "Next image" at bounding box center [1031, 250] width 35 height 35
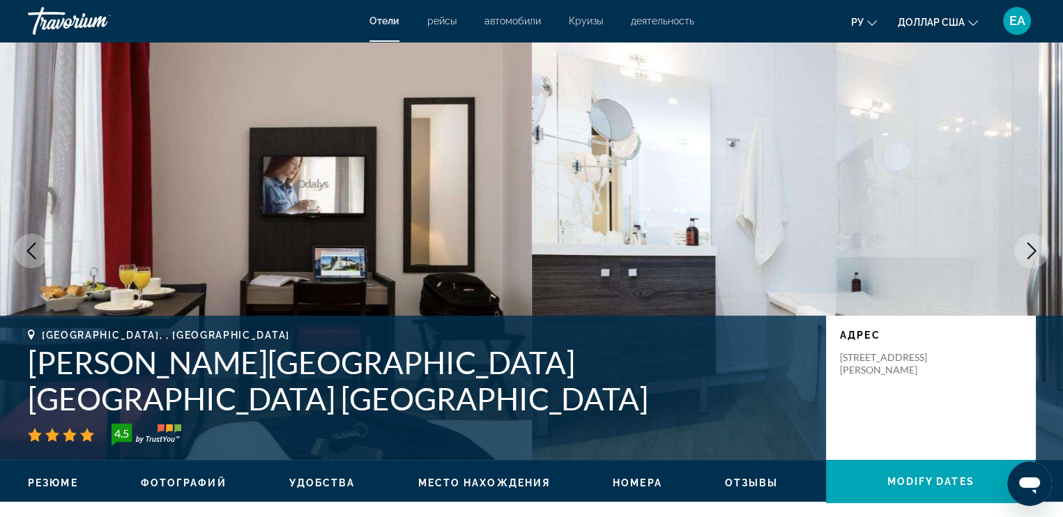
click at [1028, 247] on icon "Next image" at bounding box center [1031, 250] width 17 height 17
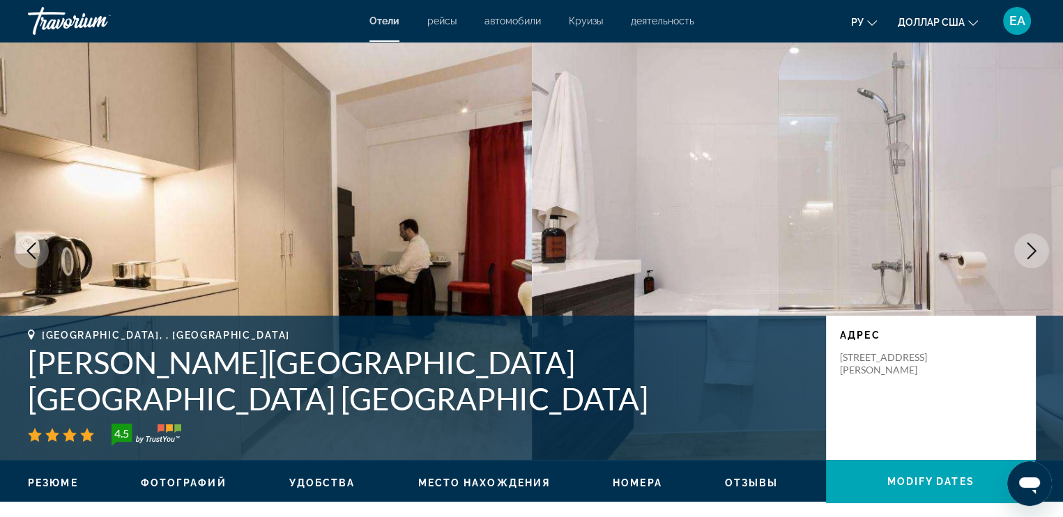
click at [1028, 247] on icon "Next image" at bounding box center [1031, 250] width 17 height 17
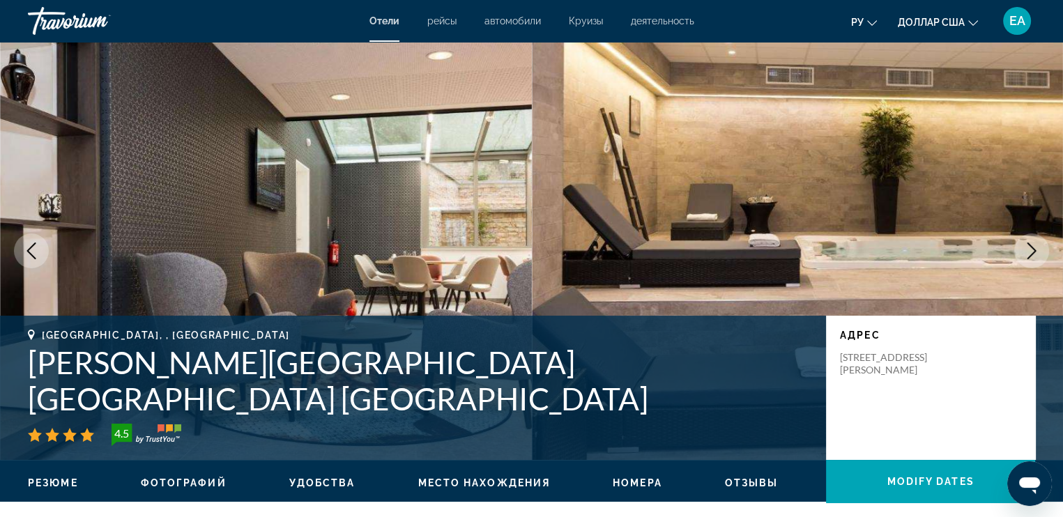
click at [1028, 247] on icon "Next image" at bounding box center [1031, 250] width 17 height 17
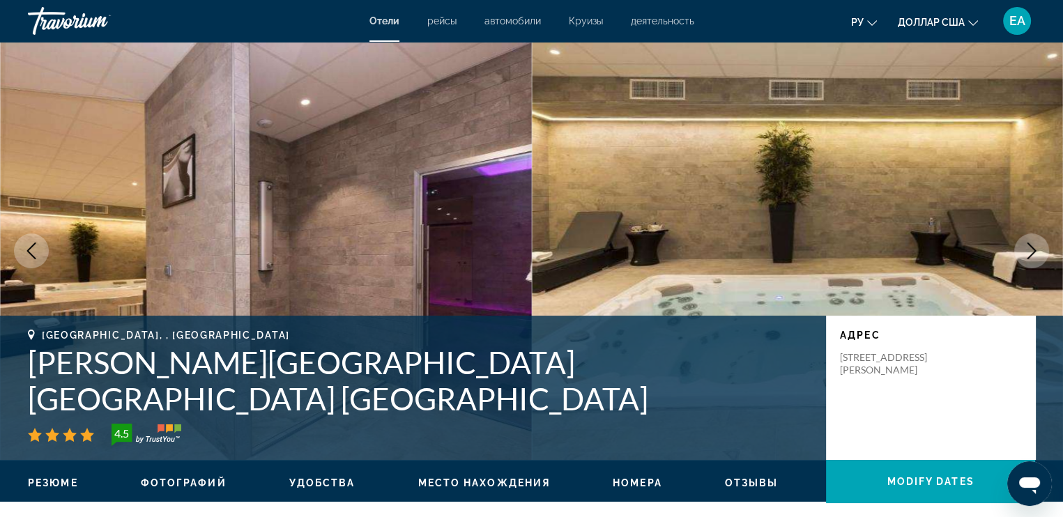
click at [1028, 247] on icon "Next image" at bounding box center [1031, 250] width 17 height 17
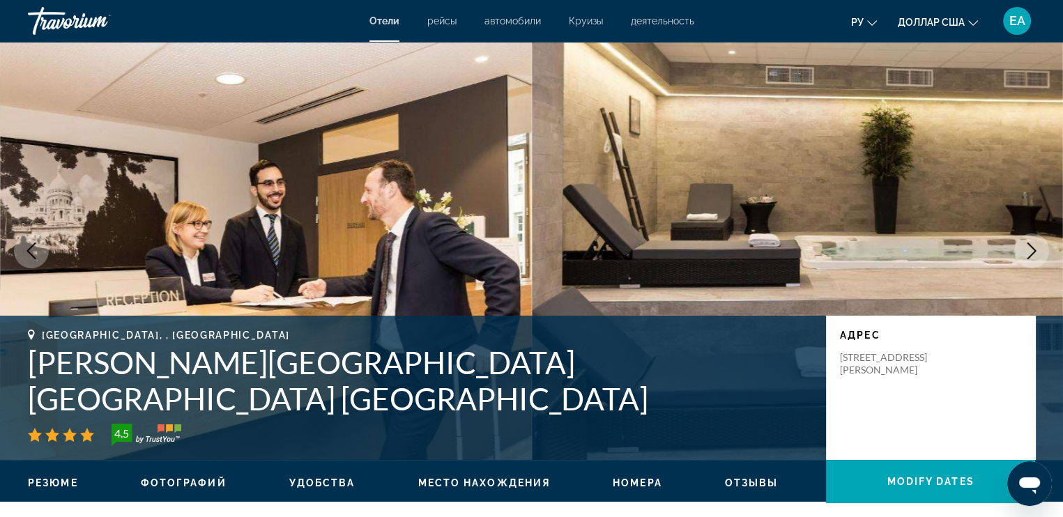
click at [1028, 247] on icon "Next image" at bounding box center [1031, 250] width 17 height 17
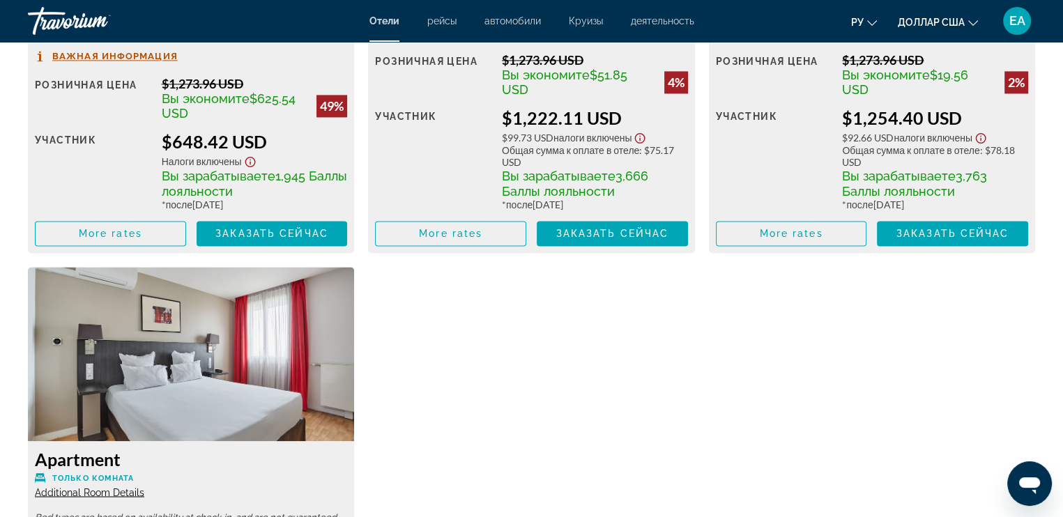
scroll to position [2090, 0]
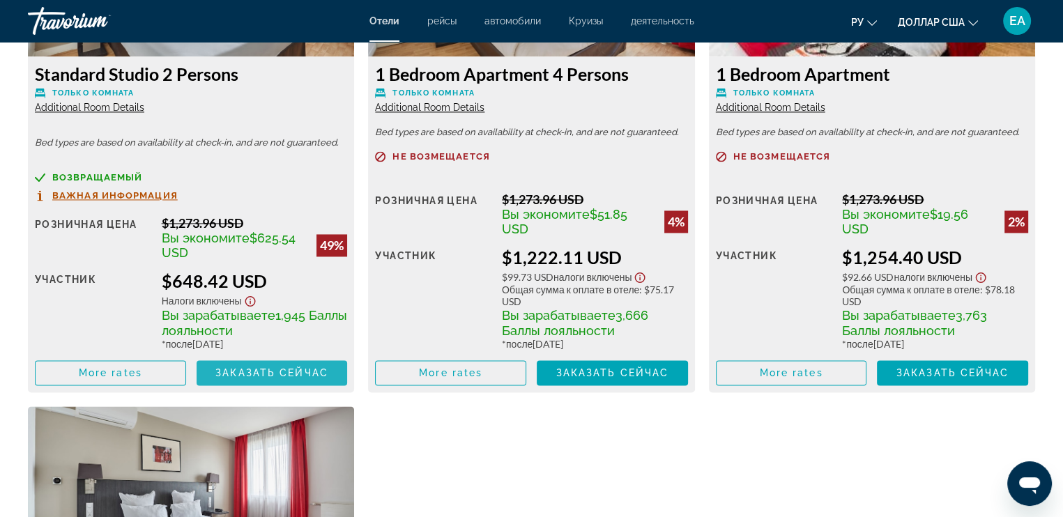
click at [284, 369] on span "Заказать сейчас" at bounding box center [271, 372] width 113 height 11
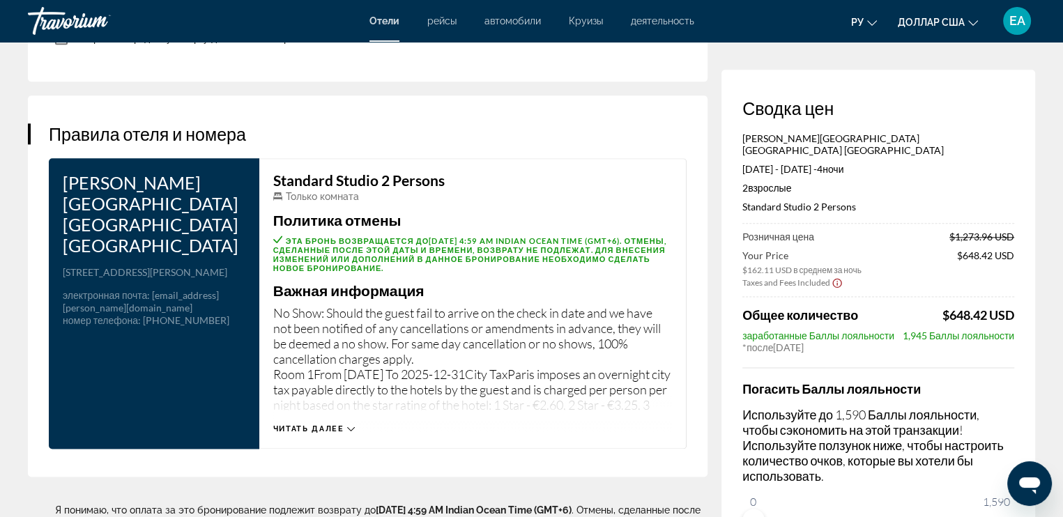
scroll to position [2012, 0]
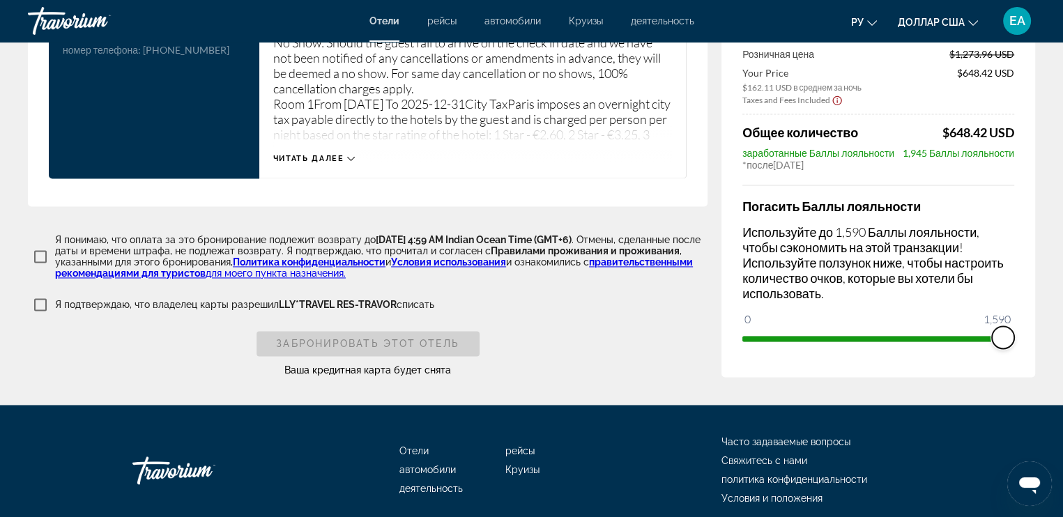
drag, startPoint x: 751, startPoint y: 282, endPoint x: 1033, endPoint y: 281, distance: 282.2
click at [1033, 281] on div "Сводка цен Odalys City Paris Montmartre Nov 26, 2025 - Nov 30, 2025 - 4 ночь но…" at bounding box center [878, 132] width 314 height 490
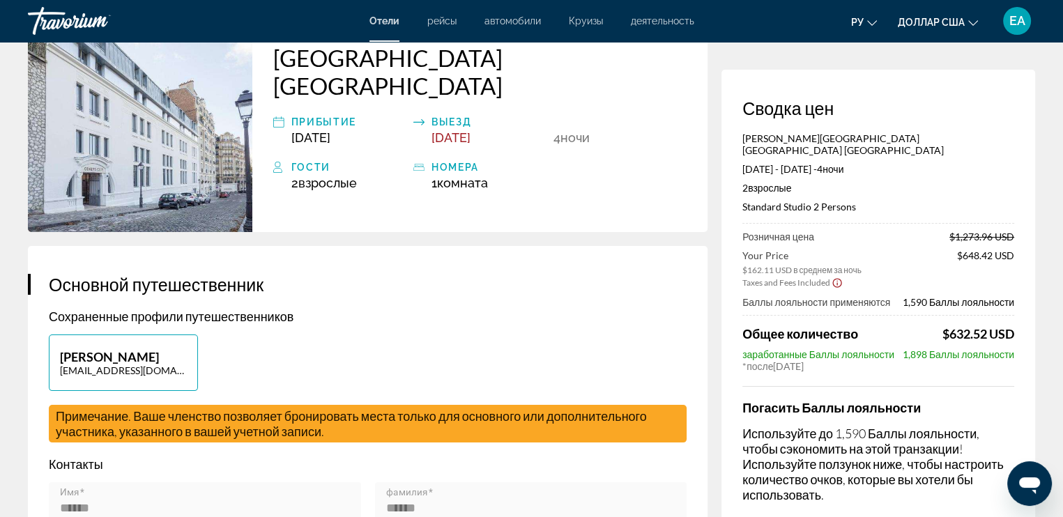
scroll to position [0, 0]
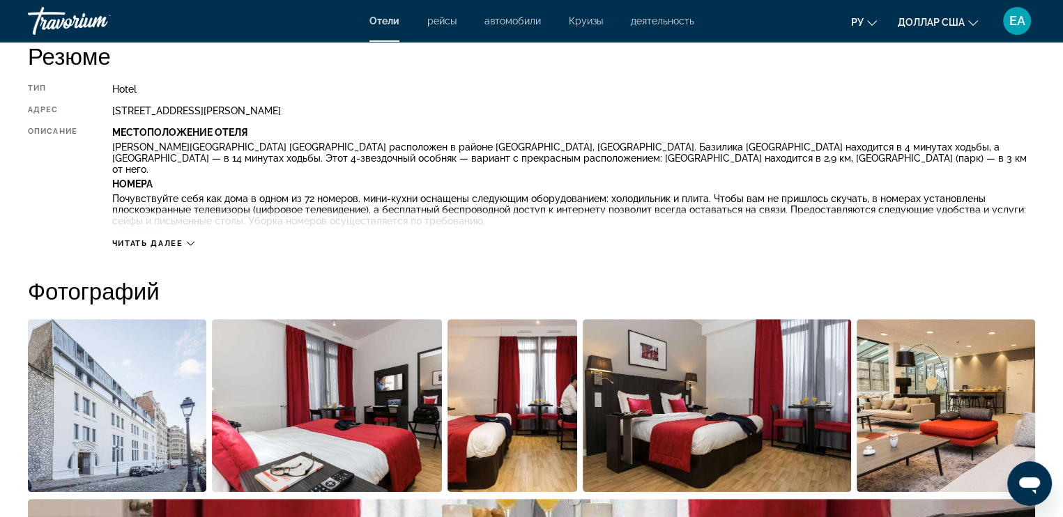
scroll to position [209, 0]
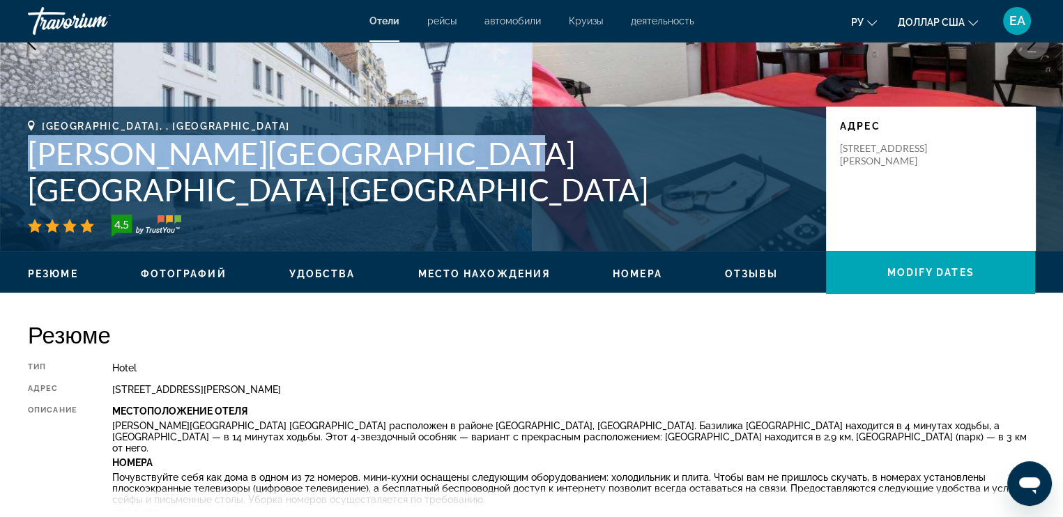
drag, startPoint x: 24, startPoint y: 185, endPoint x: 448, endPoint y: 200, distance: 424.6
click at [448, 200] on div "Paris, , France Odalys City Paris Montmartre 4.5 адрес 7 9 Rue Saint Vincent, P…" at bounding box center [531, 179] width 1063 height 116
copy h1 "[PERSON_NAME][GEOGRAPHIC_DATA] [GEOGRAPHIC_DATA] [GEOGRAPHIC_DATA]"
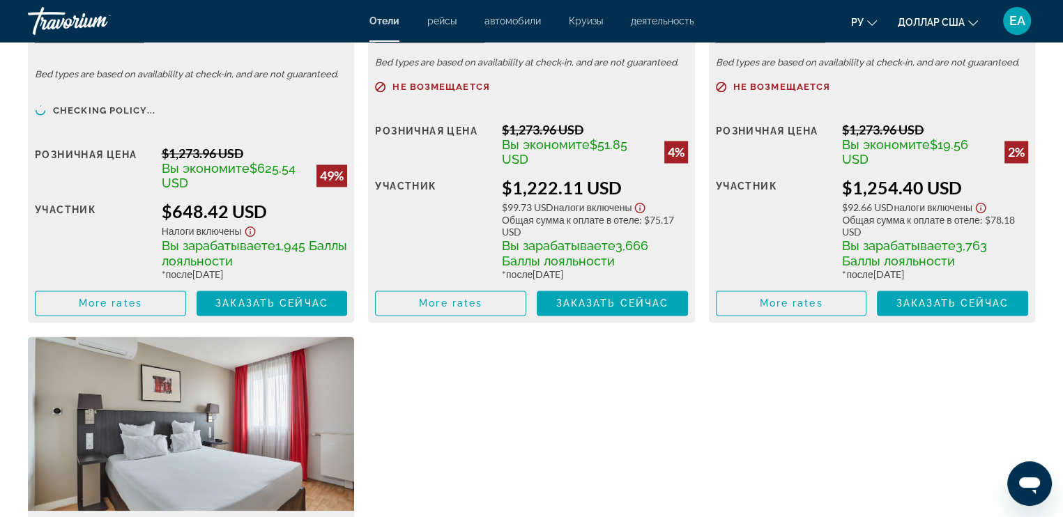
scroll to position [2090, 0]
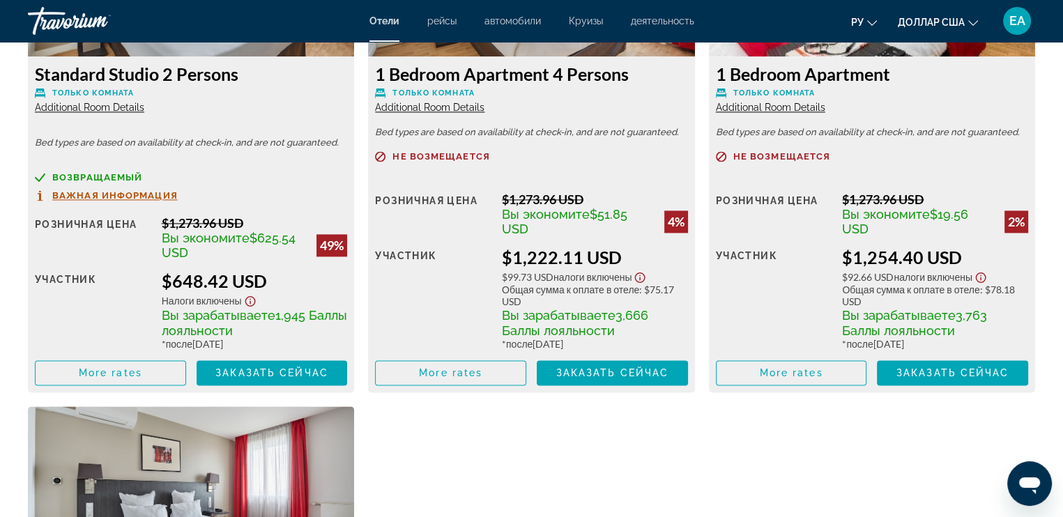
click at [136, 193] on span "Важная информация" at bounding box center [114, 195] width 125 height 9
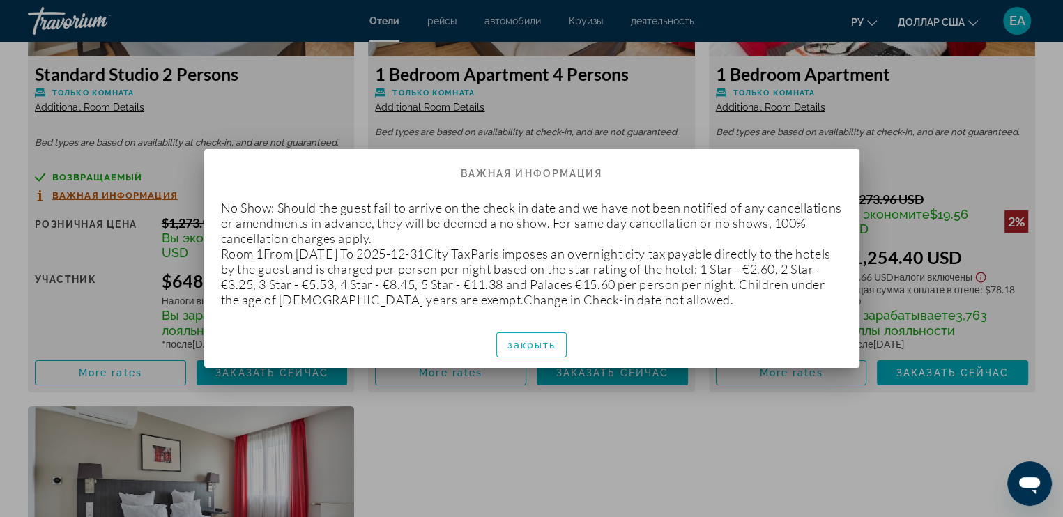
scroll to position [0, 0]
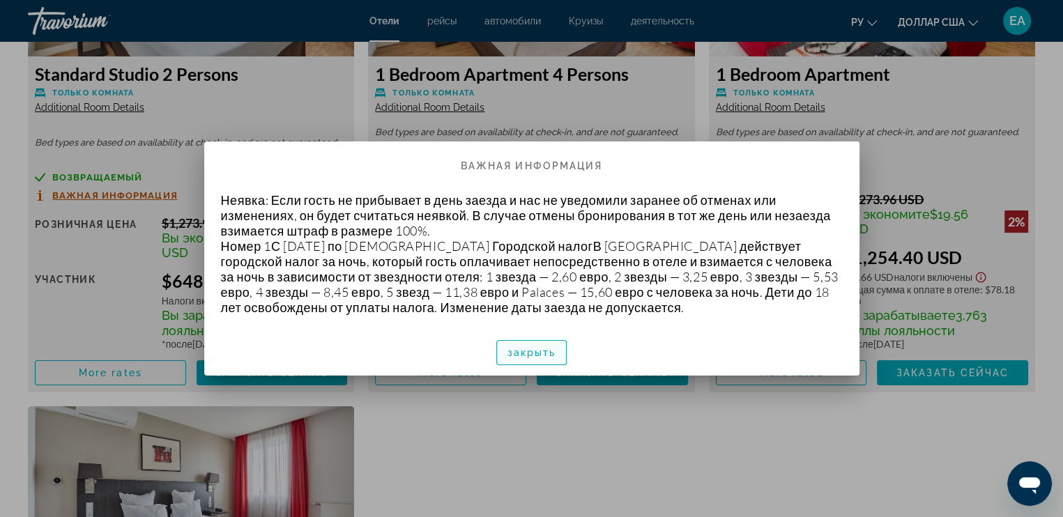
click at [533, 347] on font "закрыть" at bounding box center [531, 352] width 49 height 11
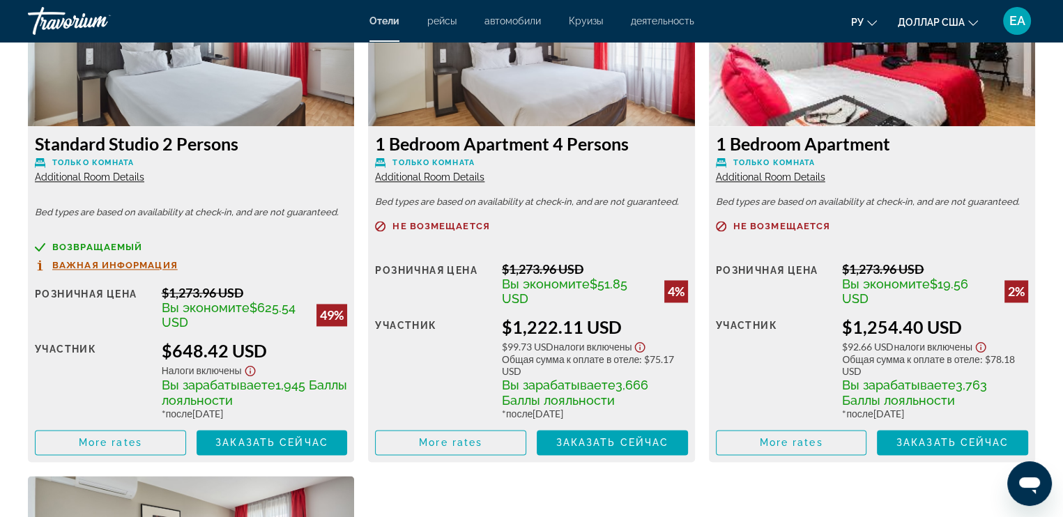
scroll to position [1951, 0]
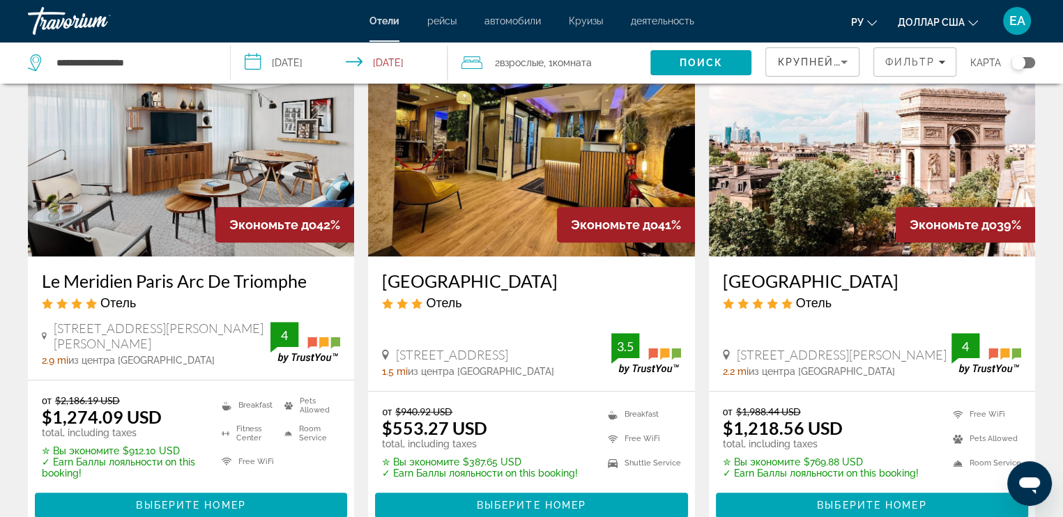
scroll to position [1184, 0]
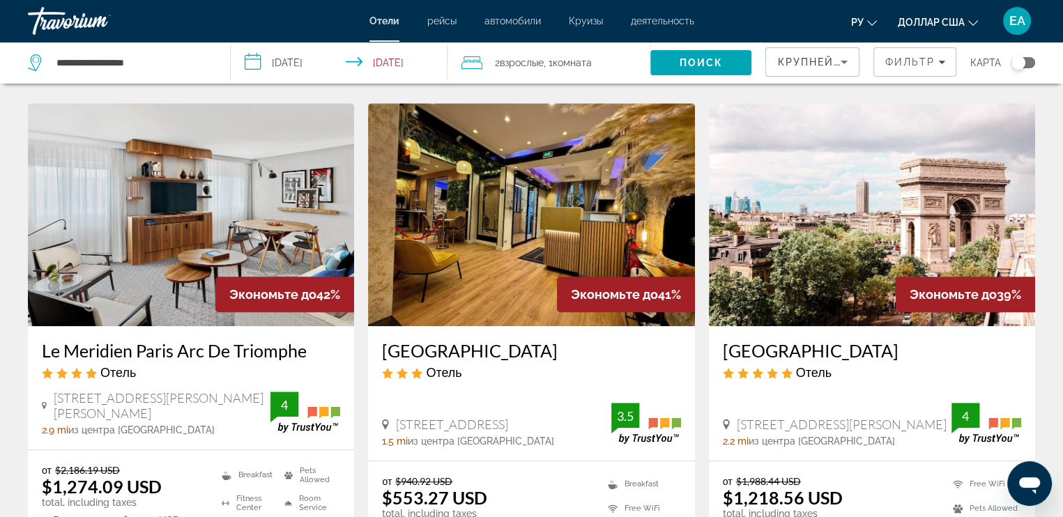
click at [523, 157] on img "Основное содержание" at bounding box center [531, 214] width 326 height 223
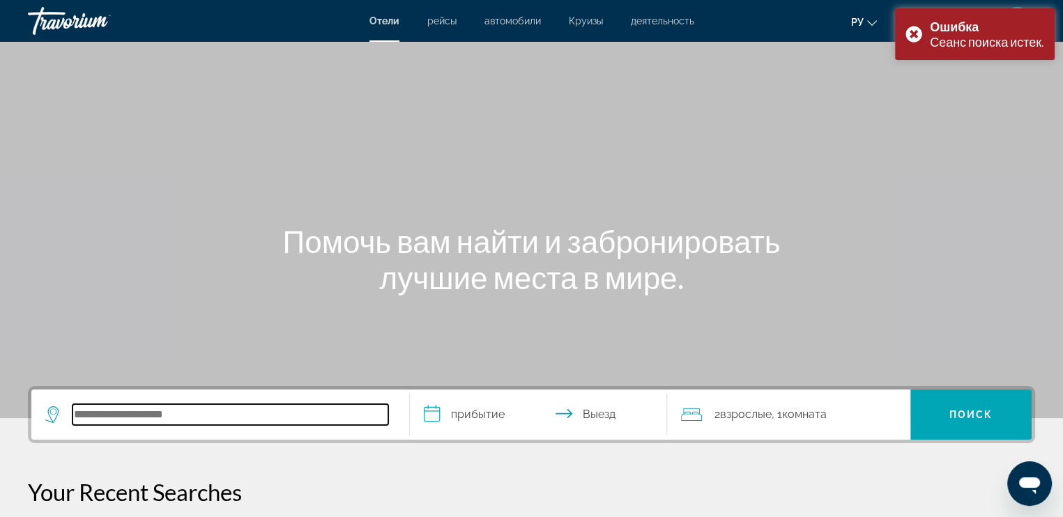
click at [162, 407] on input "Search hotel destination" at bounding box center [230, 414] width 316 height 21
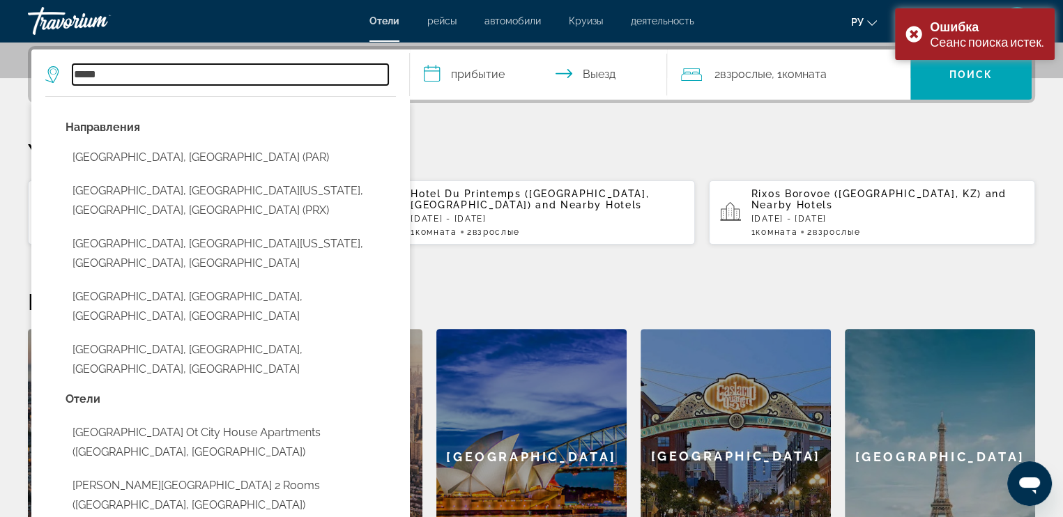
type input "*****"
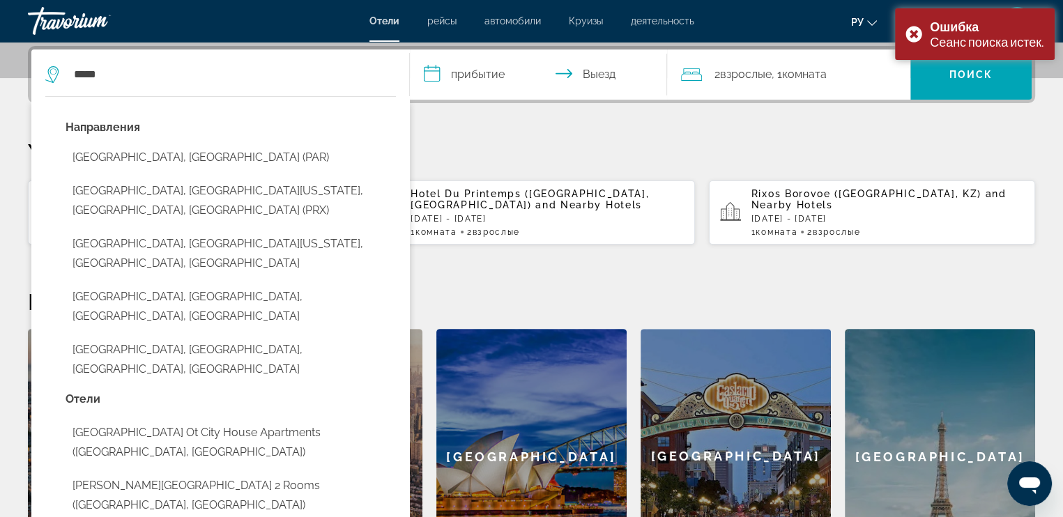
click at [465, 141] on p "Your Recent Searches" at bounding box center [531, 152] width 1007 height 28
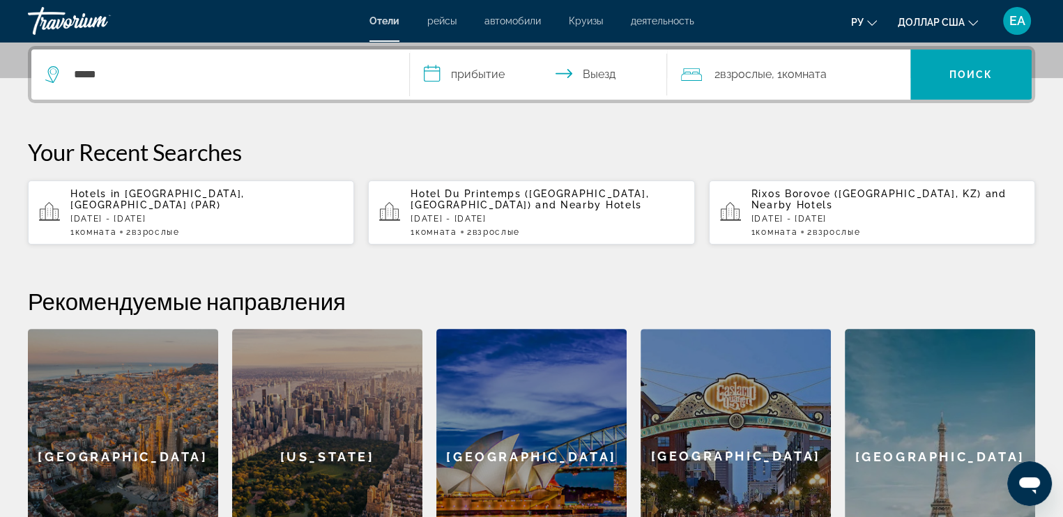
click at [198, 194] on span "[GEOGRAPHIC_DATA], [GEOGRAPHIC_DATA] (PAR)" at bounding box center [157, 199] width 174 height 22
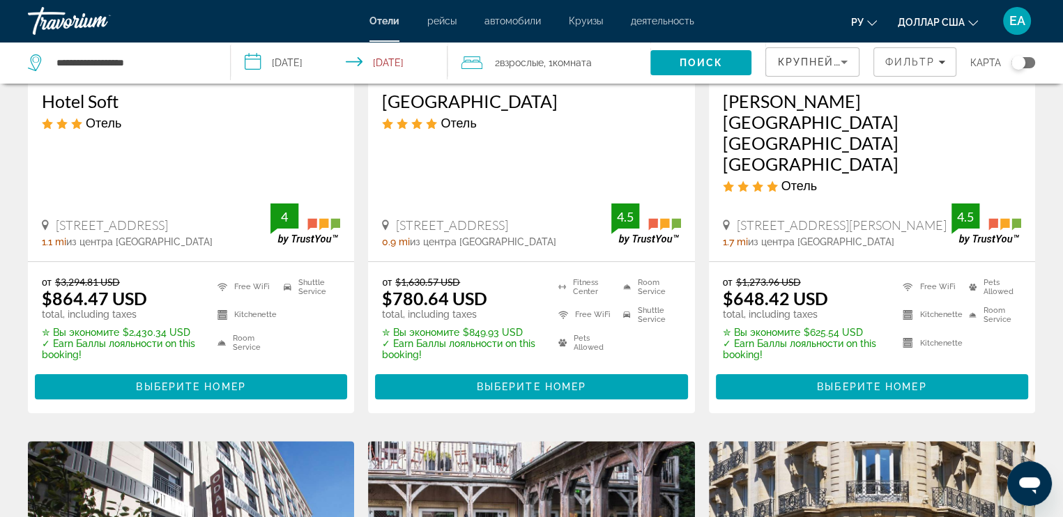
scroll to position [70, 0]
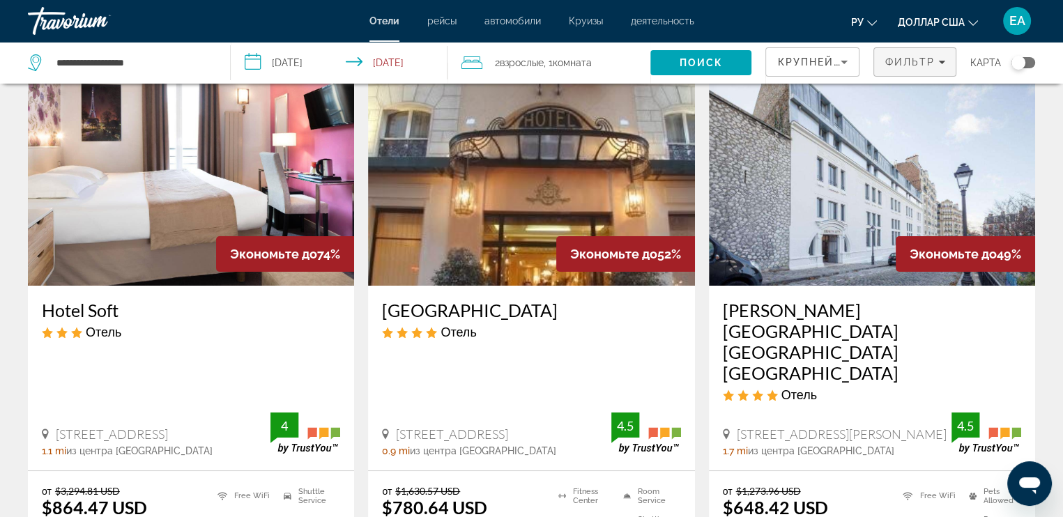
click at [904, 54] on span "Filters" at bounding box center [915, 61] width 82 height 33
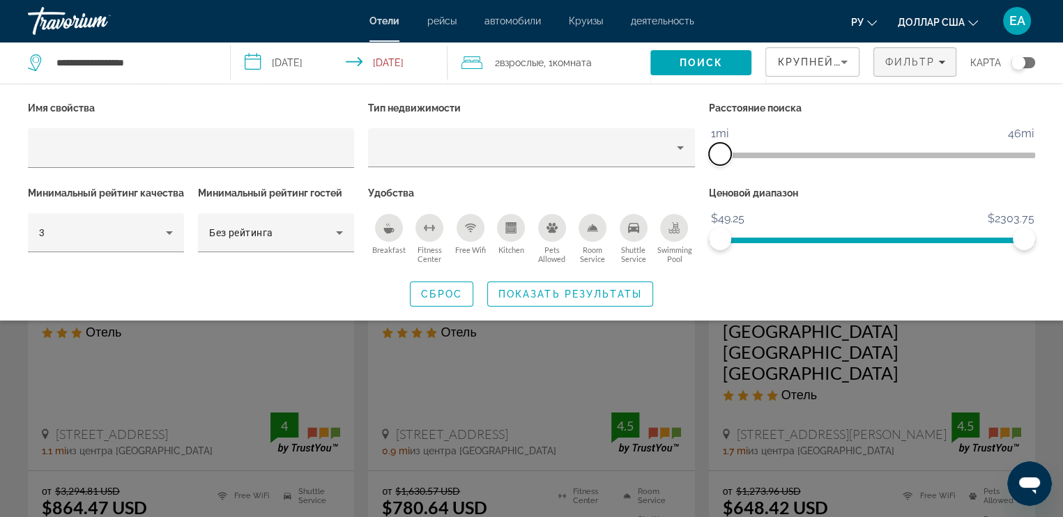
drag, startPoint x: 921, startPoint y: 154, endPoint x: 718, endPoint y: 153, distance: 203.5
click at [718, 153] on span "ngx-slider" at bounding box center [720, 154] width 22 height 22
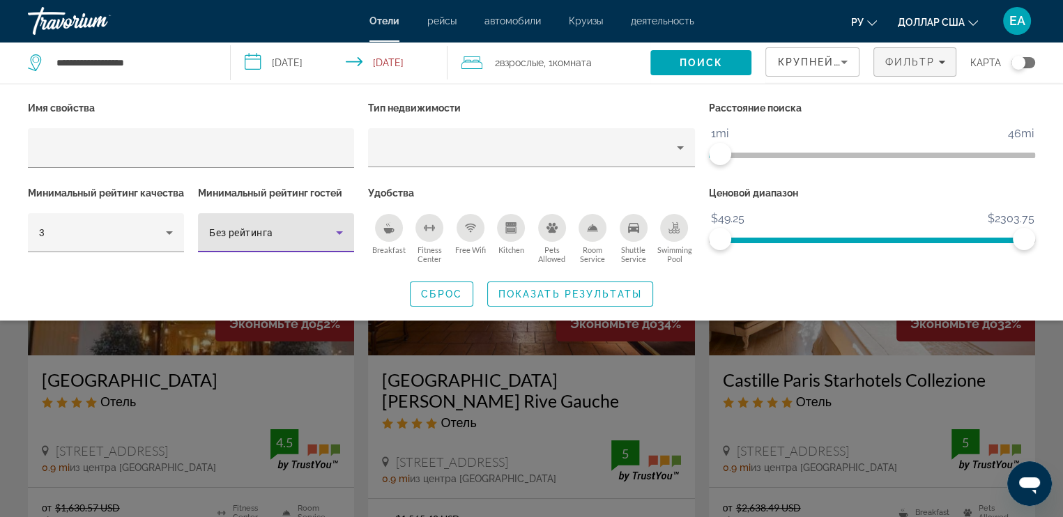
click at [337, 238] on icon "Hotel Filters" at bounding box center [339, 232] width 17 height 17
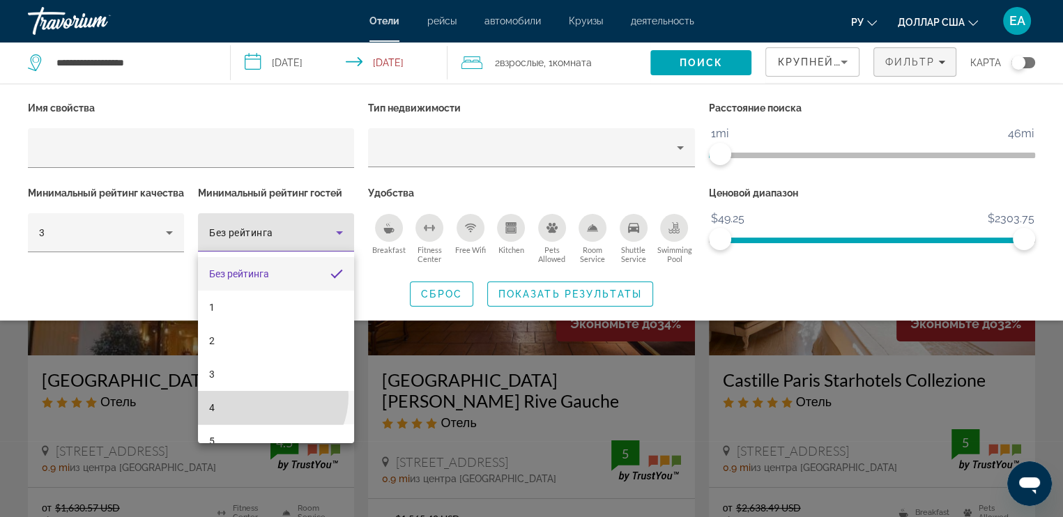
click at [261, 396] on mat-option "4" at bounding box center [276, 407] width 156 height 33
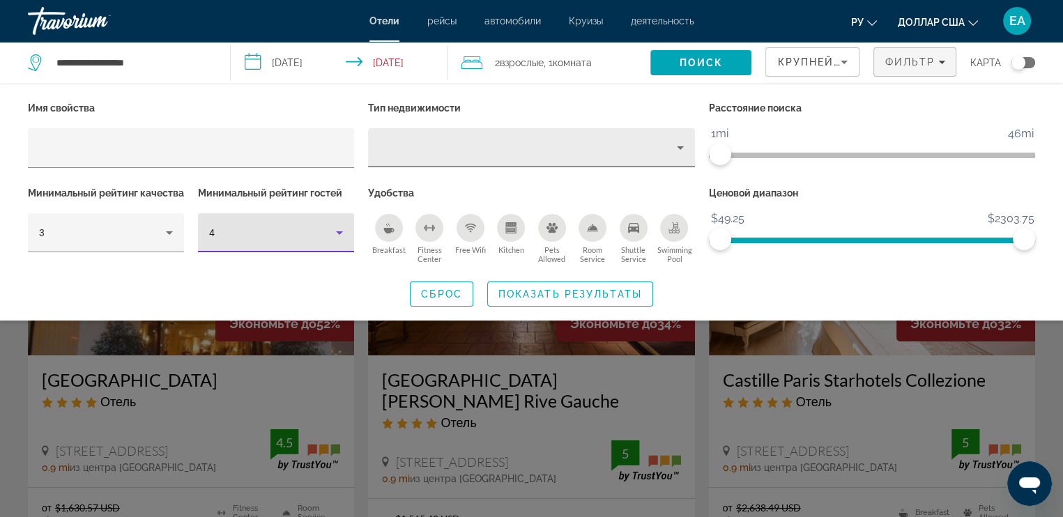
click at [495, 151] on div "Property type" at bounding box center [527, 147] width 297 height 17
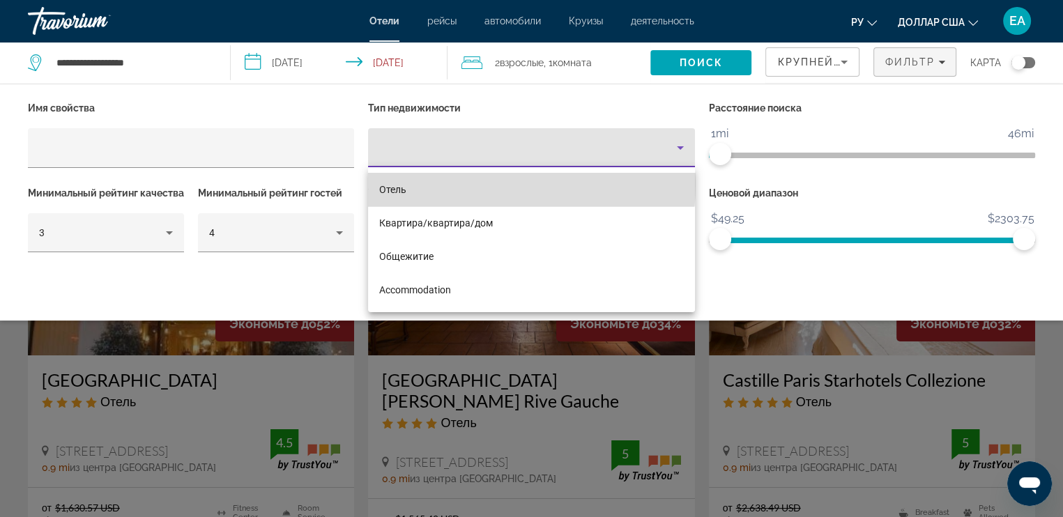
click at [446, 183] on mat-option "Отель" at bounding box center [531, 189] width 326 height 33
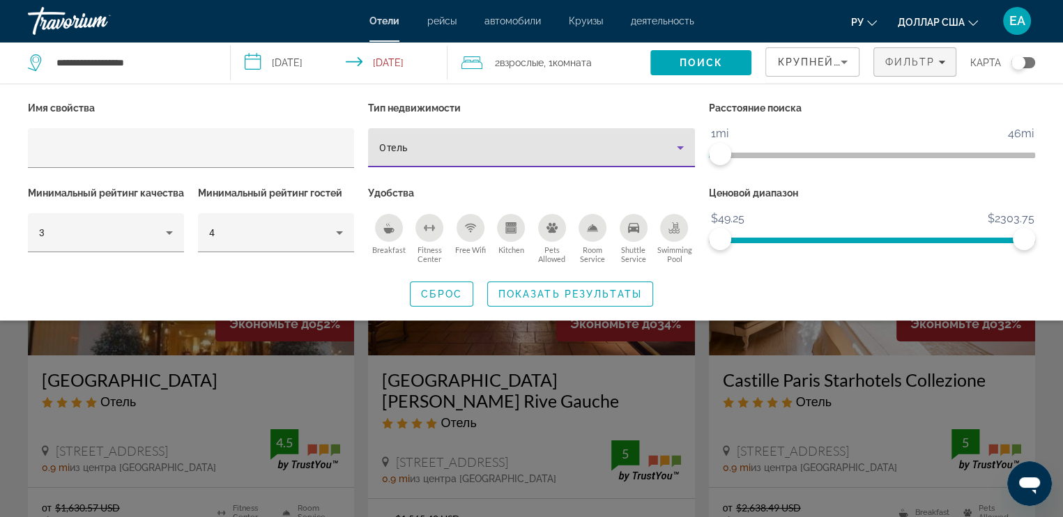
click at [519, 311] on span "Search widget" at bounding box center [570, 293] width 164 height 33
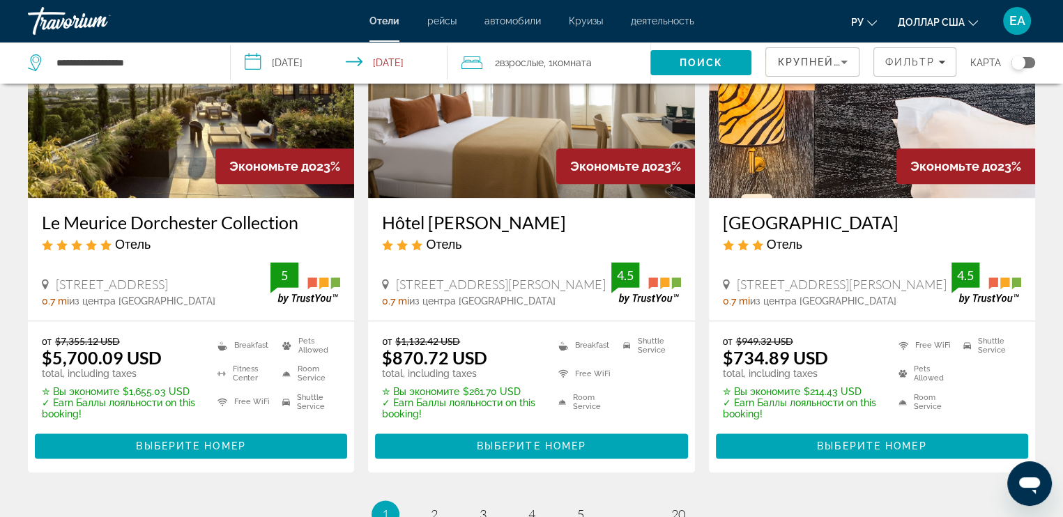
scroll to position [1881, 0]
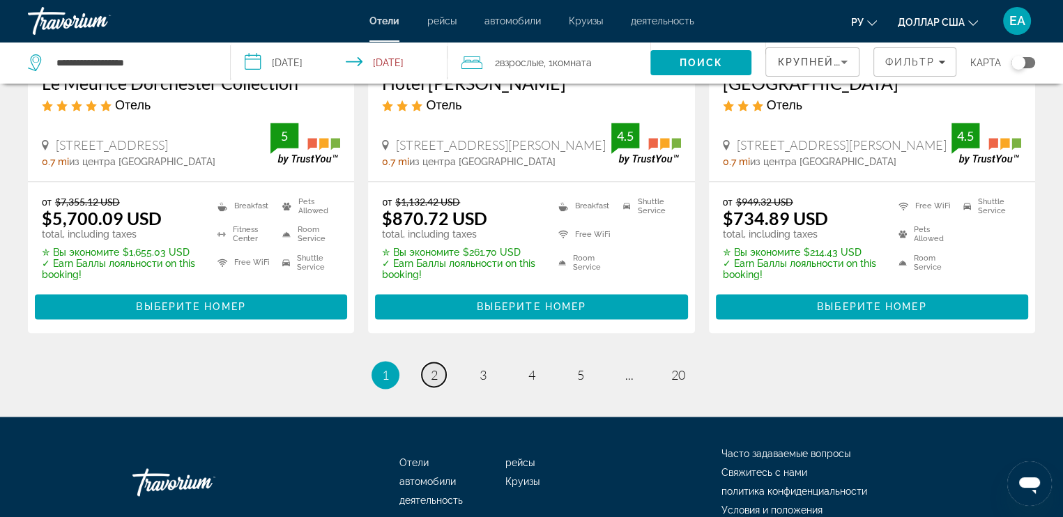
click at [436, 367] on span "2" at bounding box center [434, 374] width 7 height 15
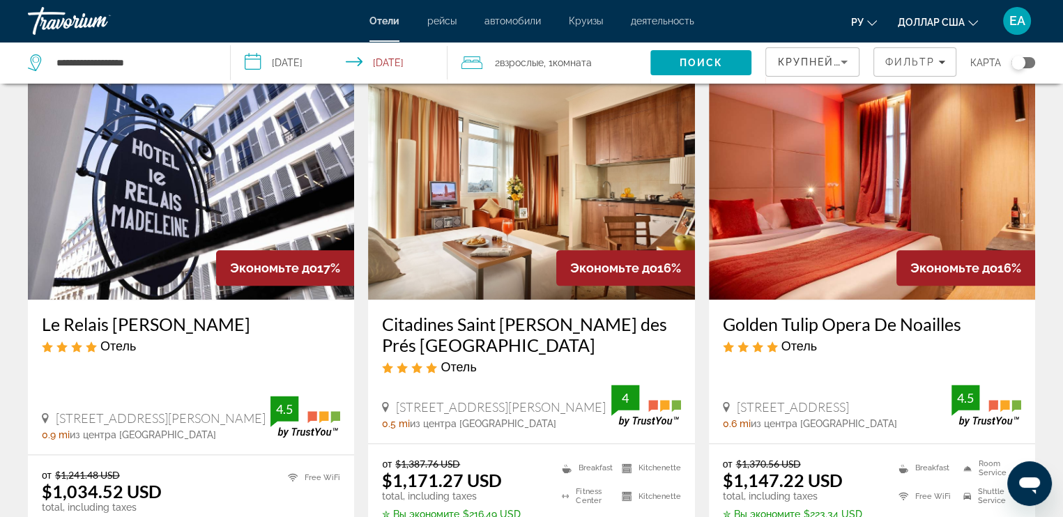
scroll to position [1881, 0]
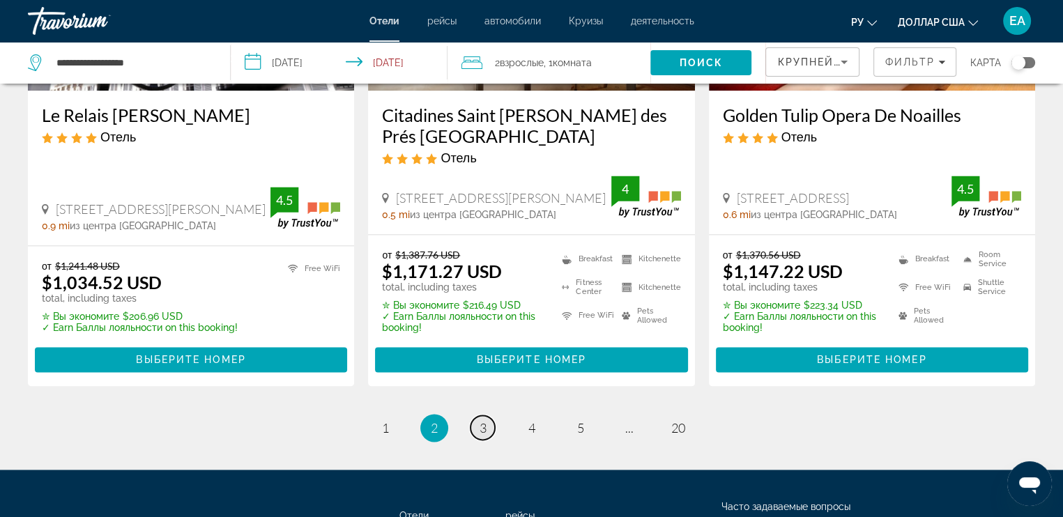
click at [482, 420] on span "3" at bounding box center [482, 427] width 7 height 15
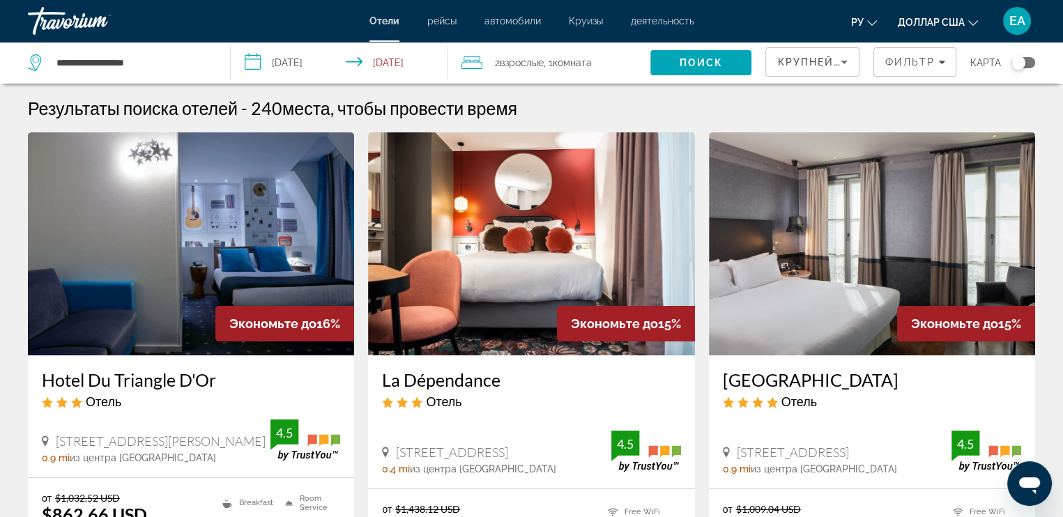
scroll to position [139, 0]
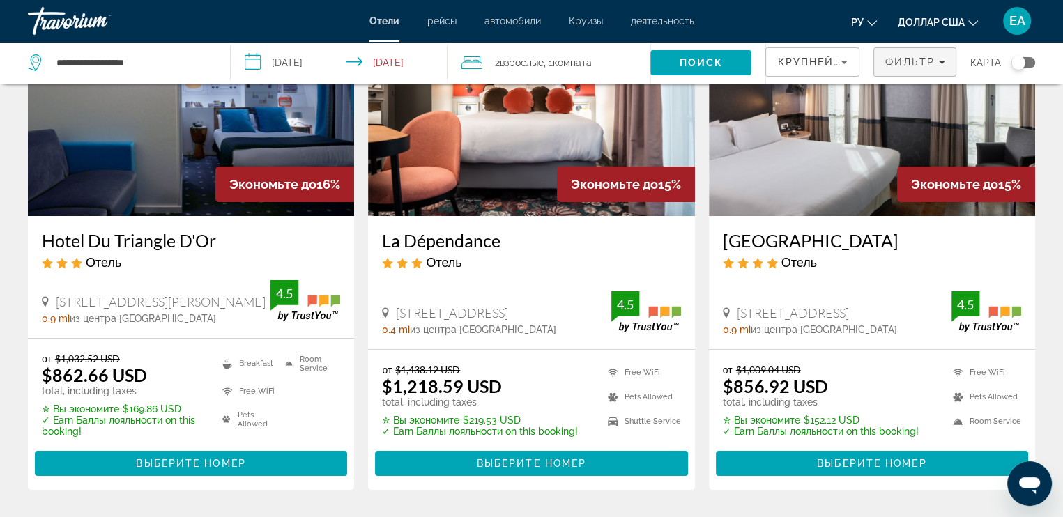
click at [918, 65] on span "Фильтр" at bounding box center [909, 61] width 50 height 11
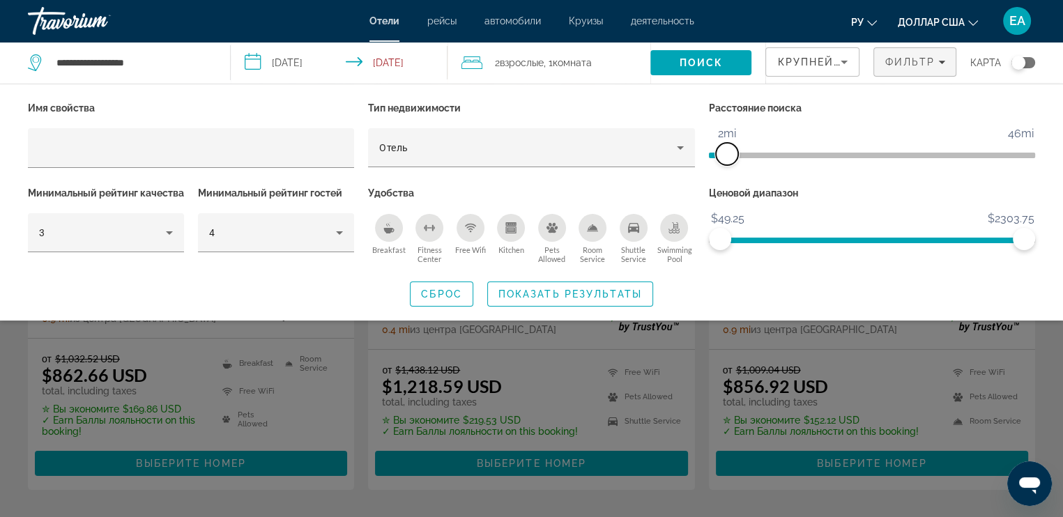
click at [725, 152] on span "ngx-slider" at bounding box center [727, 154] width 22 height 22
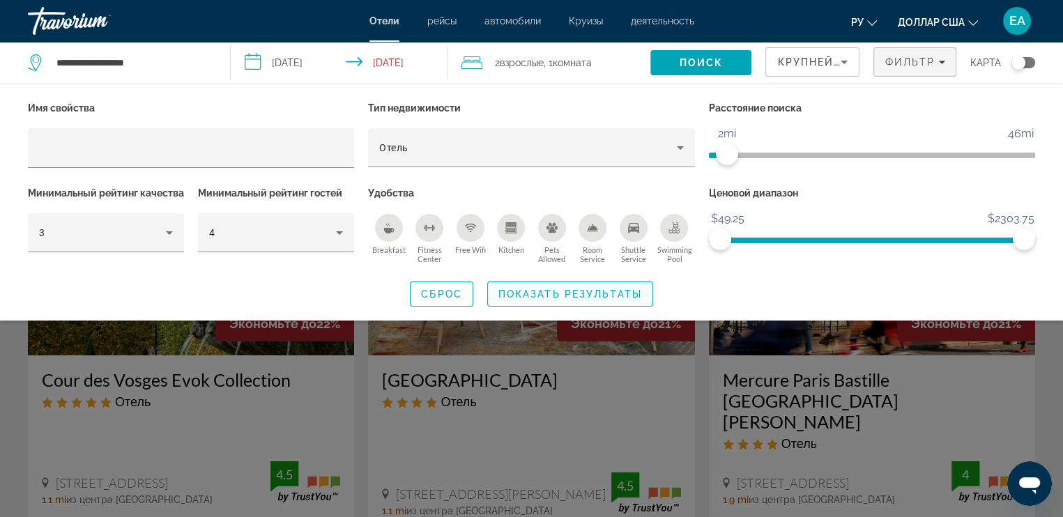
click at [568, 300] on span "Показать результаты" at bounding box center [570, 293] width 144 height 11
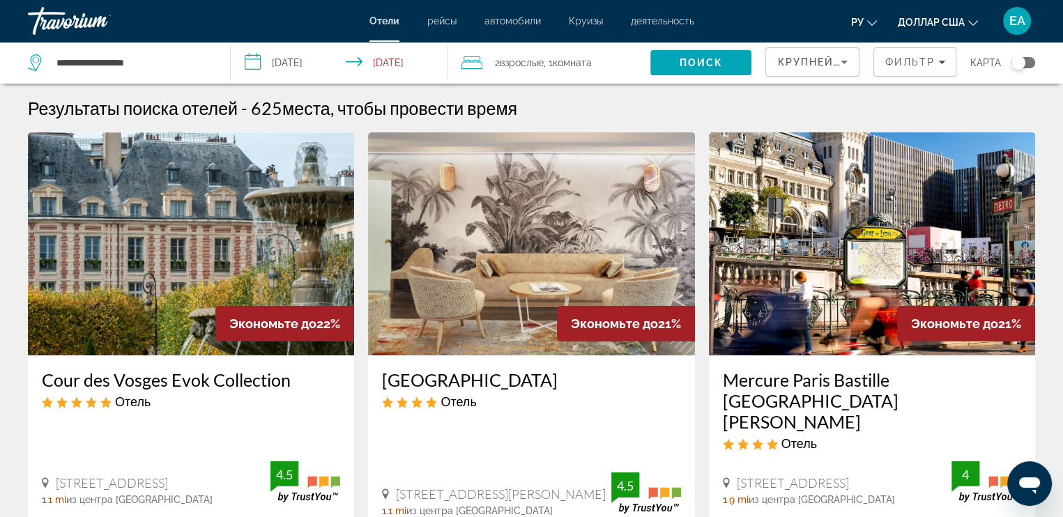
scroll to position [70, 0]
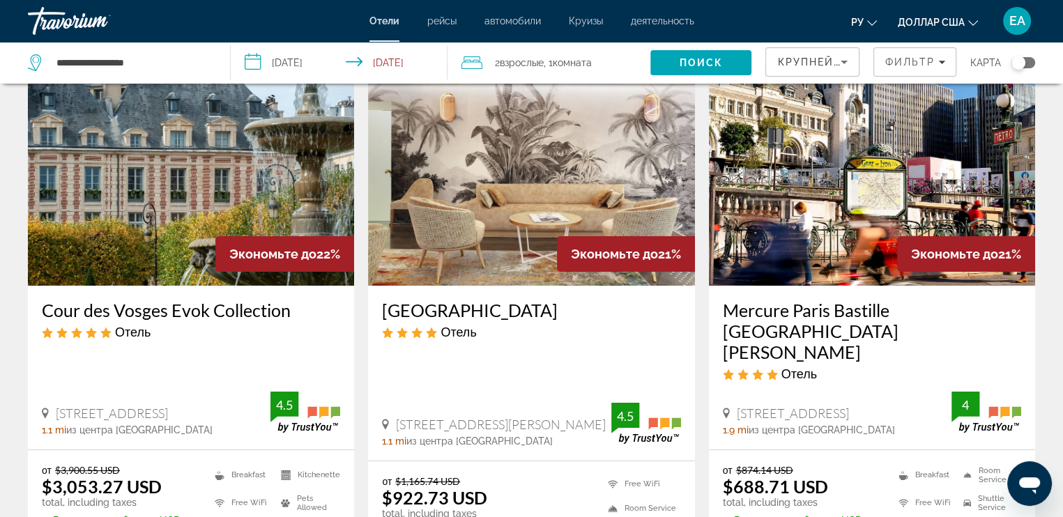
click at [872, 207] on img "Основное содержание" at bounding box center [872, 174] width 326 height 223
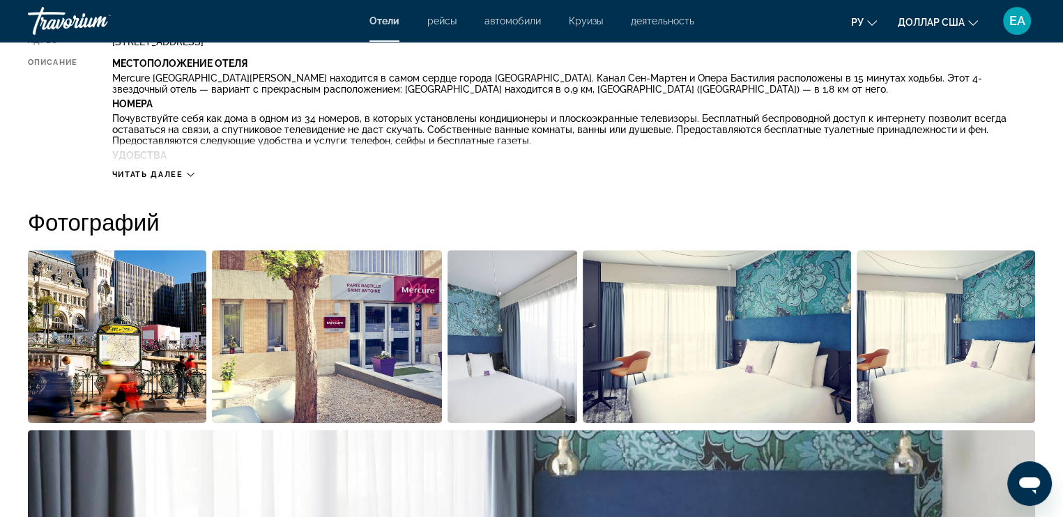
scroll to position [209, 0]
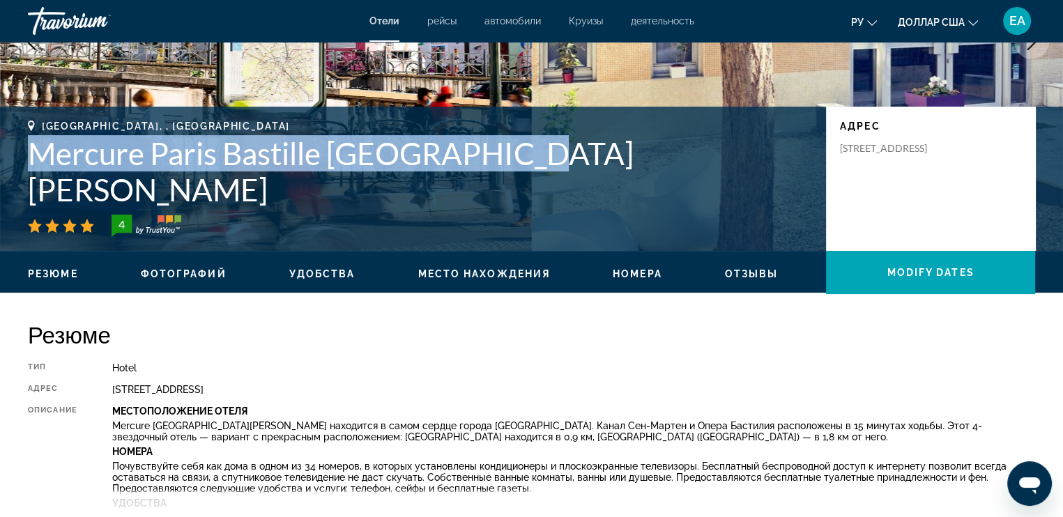
drag, startPoint x: 28, startPoint y: 187, endPoint x: 516, endPoint y: 185, distance: 488.4
click at [518, 185] on h1 "Mercure Paris Bastille Saint Antoine" at bounding box center [420, 171] width 784 height 72
copy h1 "Mercure Paris Bastille Saint Antoine"
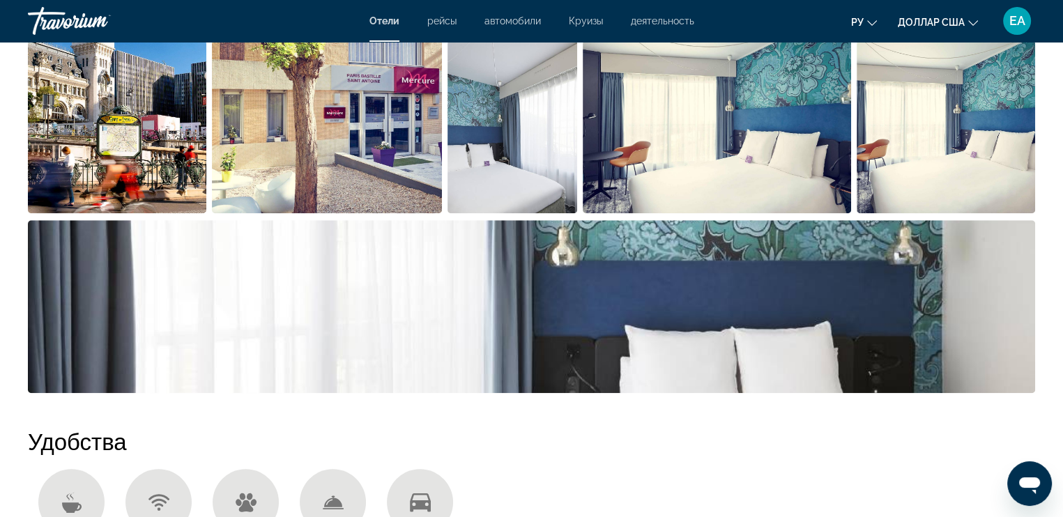
scroll to position [488, 0]
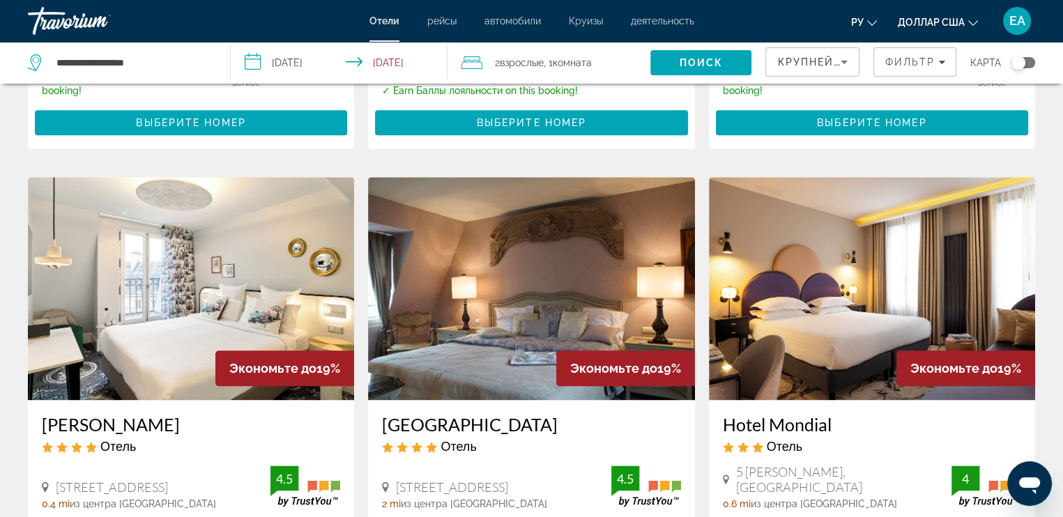
scroll to position [1672, 0]
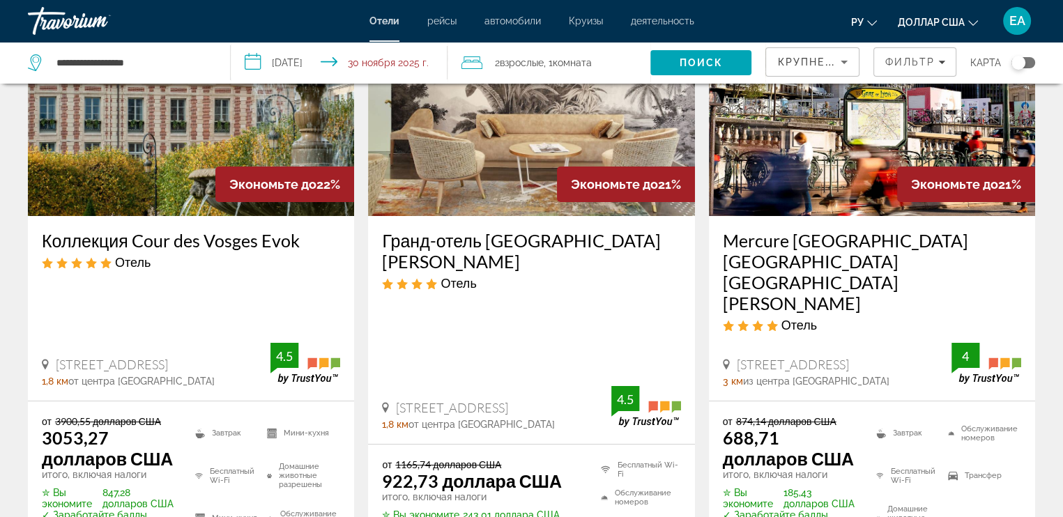
scroll to position [348, 0]
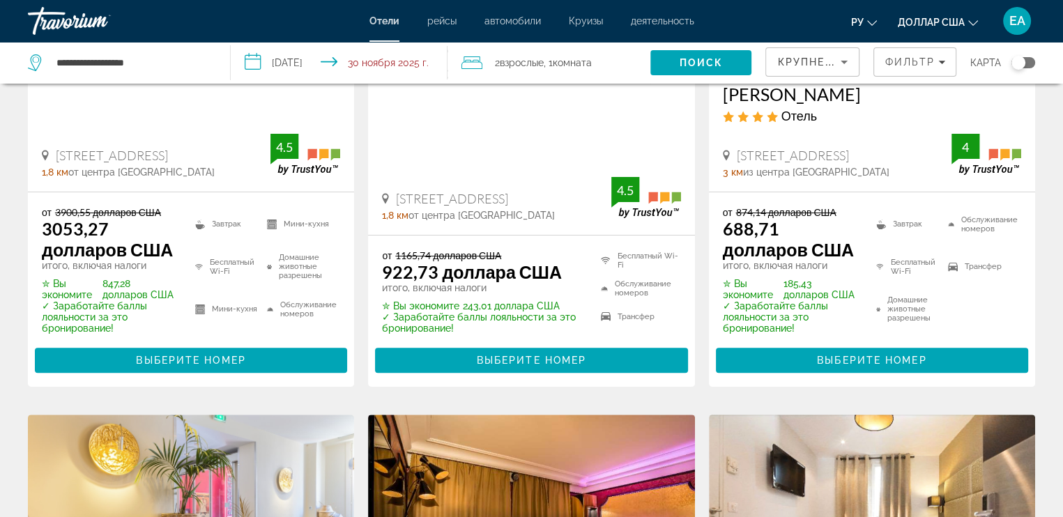
click at [824, 59] on font "Крупнейшие сбережения" at bounding box center [861, 61] width 169 height 11
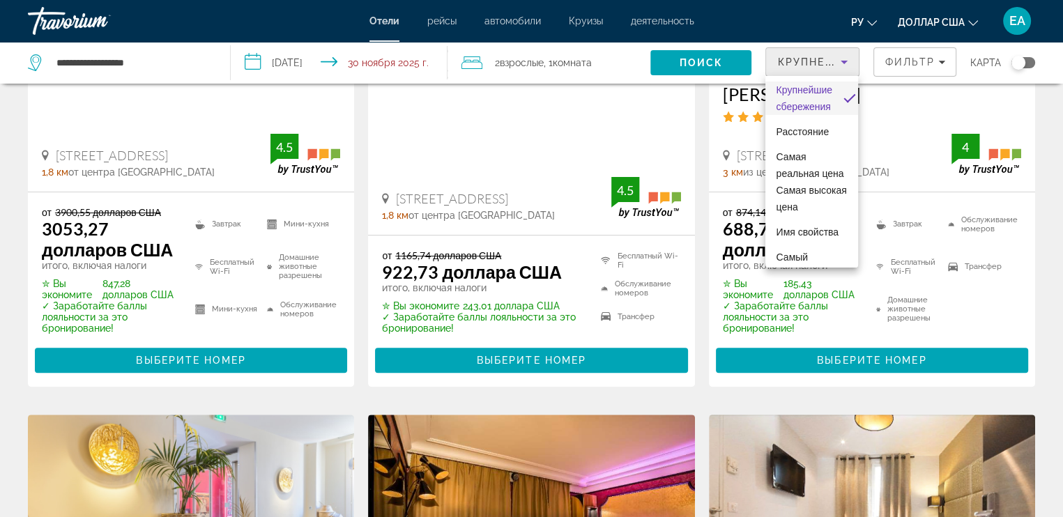
click at [914, 58] on div at bounding box center [531, 258] width 1063 height 517
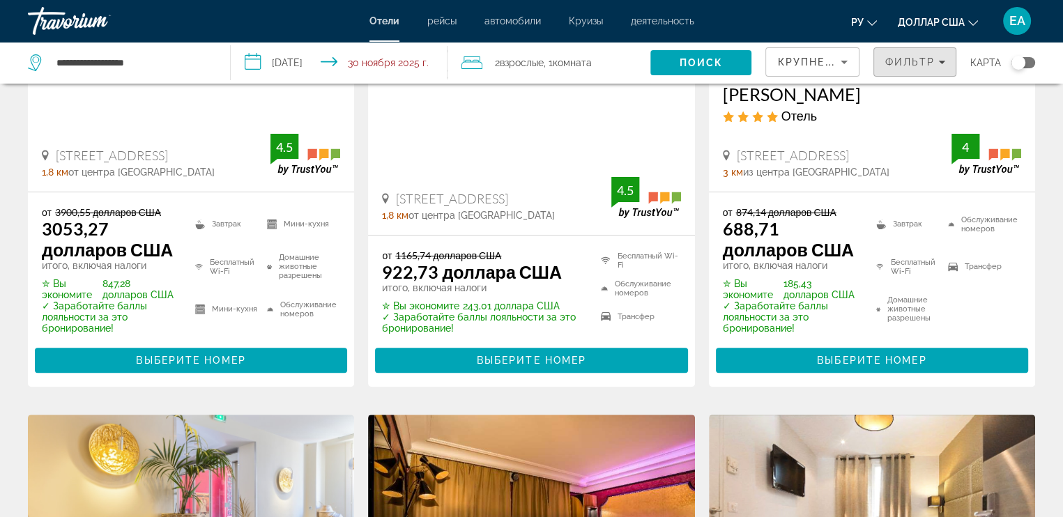
click at [914, 58] on font "Фильтр" at bounding box center [909, 61] width 50 height 11
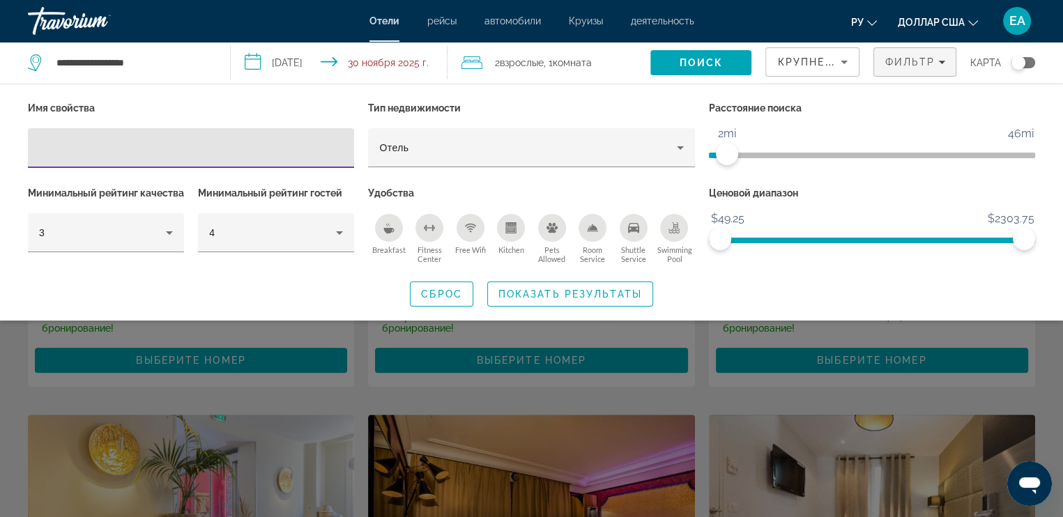
scroll to position [0, 0]
click at [571, 300] on span "Показать результаты" at bounding box center [570, 293] width 144 height 11
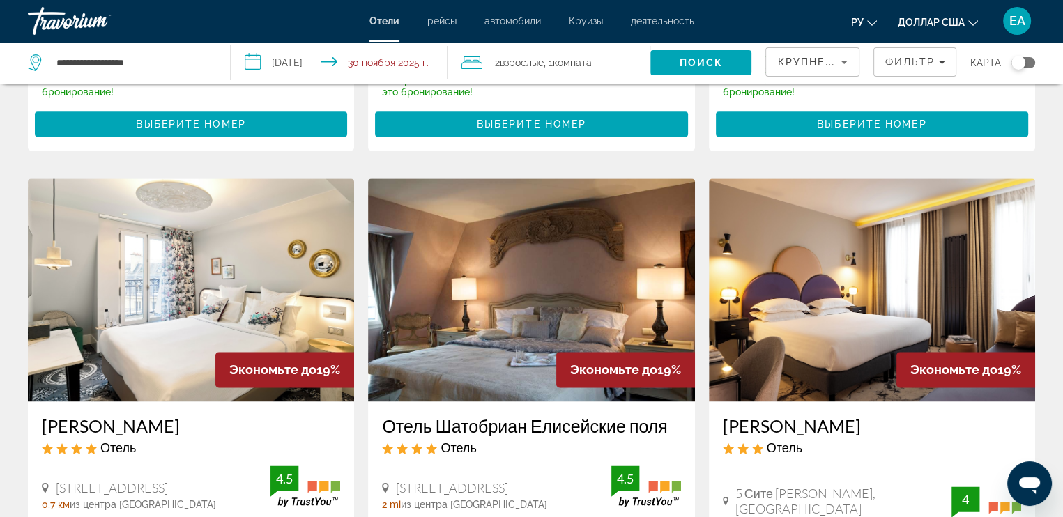
scroll to position [2146, 0]
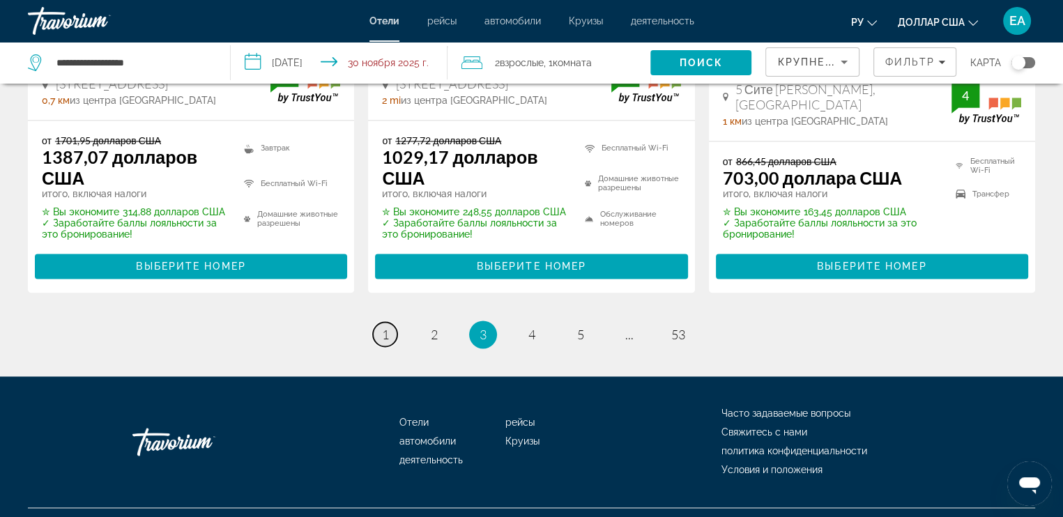
click at [391, 322] on link "страница 1" at bounding box center [385, 334] width 24 height 24
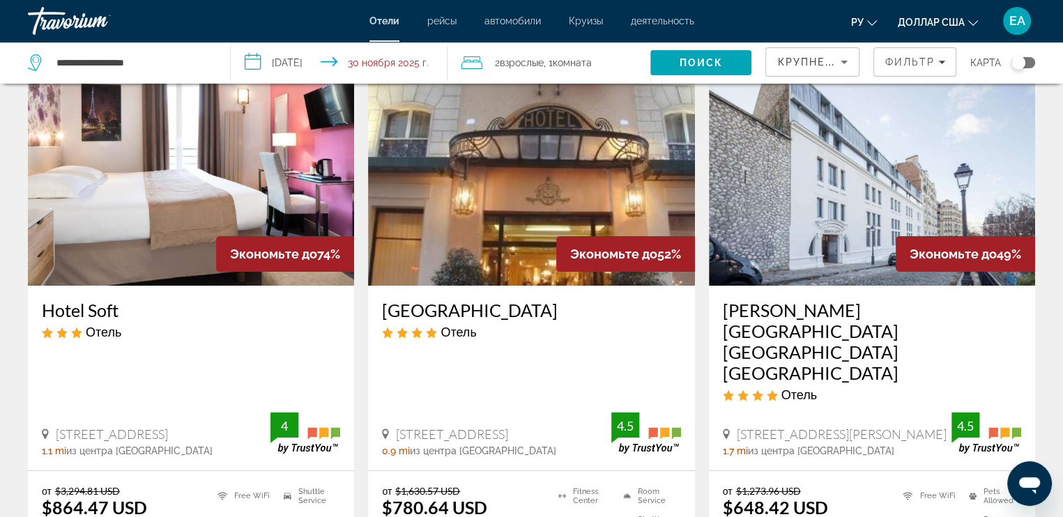
scroll to position [139, 0]
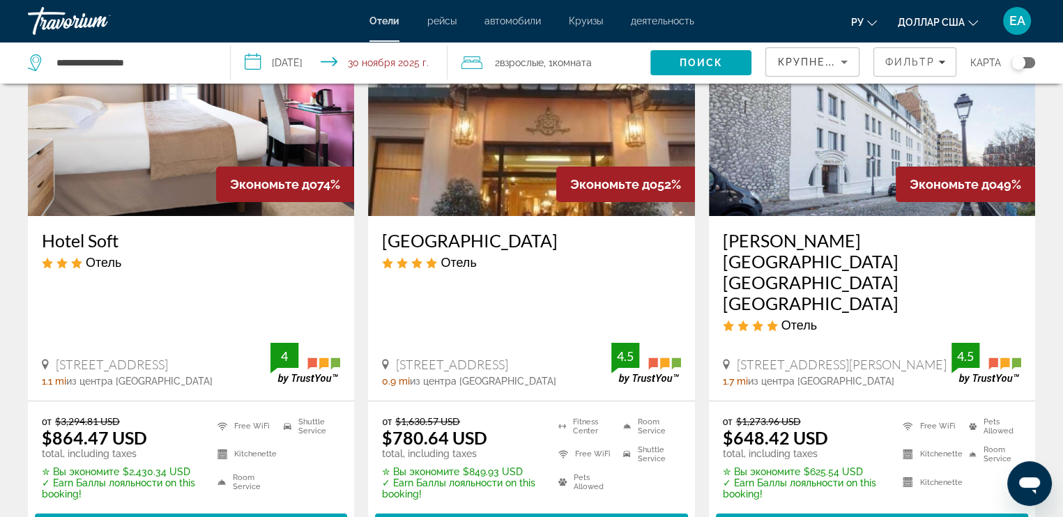
click at [803, 184] on img "Основное содержание" at bounding box center [872, 104] width 326 height 223
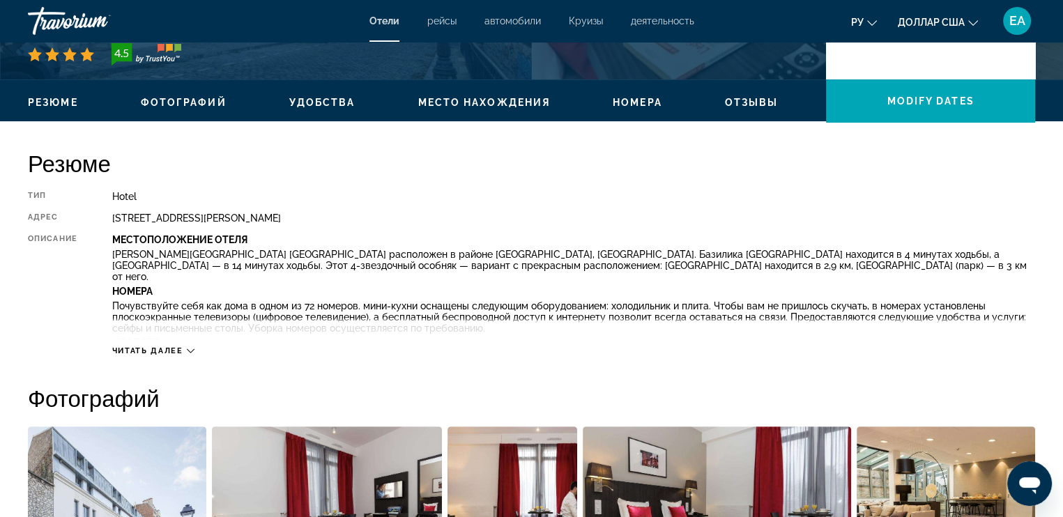
scroll to position [32, 0]
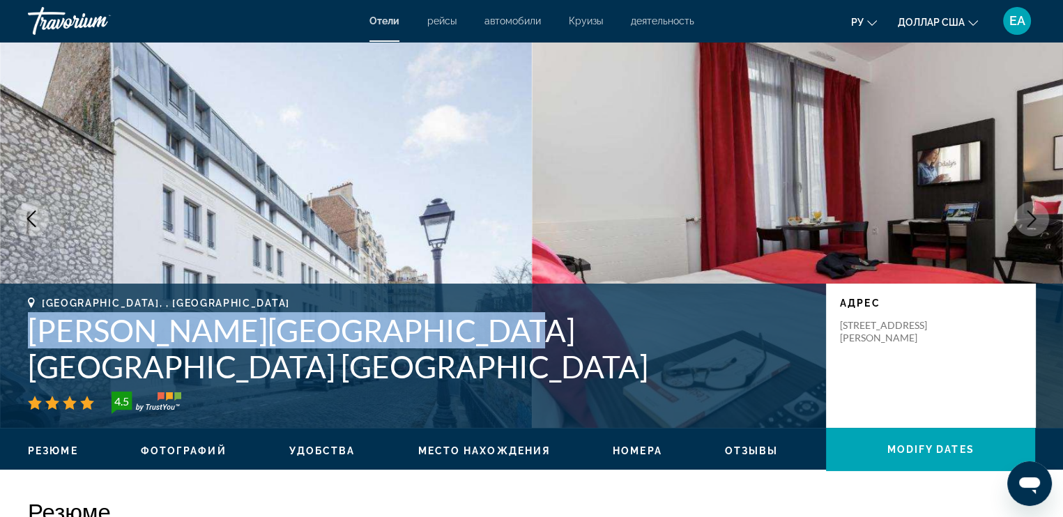
drag, startPoint x: 33, startPoint y: 360, endPoint x: 443, endPoint y: 369, distance: 409.8
click at [443, 369] on h1 "[PERSON_NAME][GEOGRAPHIC_DATA] [GEOGRAPHIC_DATA] [GEOGRAPHIC_DATA]" at bounding box center [420, 348] width 784 height 72
copy h1 "[PERSON_NAME][GEOGRAPHIC_DATA] [GEOGRAPHIC_DATA] [GEOGRAPHIC_DATA]"
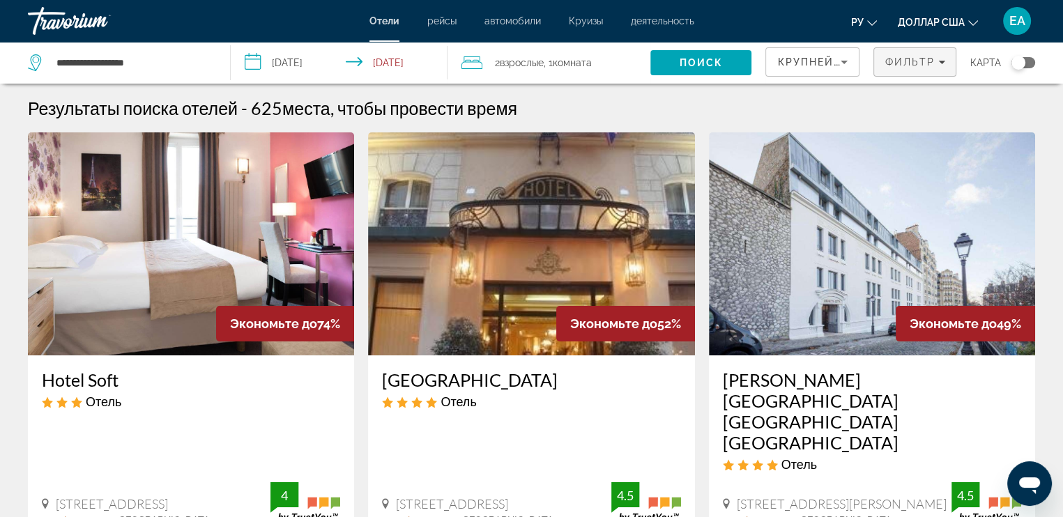
click at [920, 63] on span "Фильтр" at bounding box center [909, 61] width 50 height 11
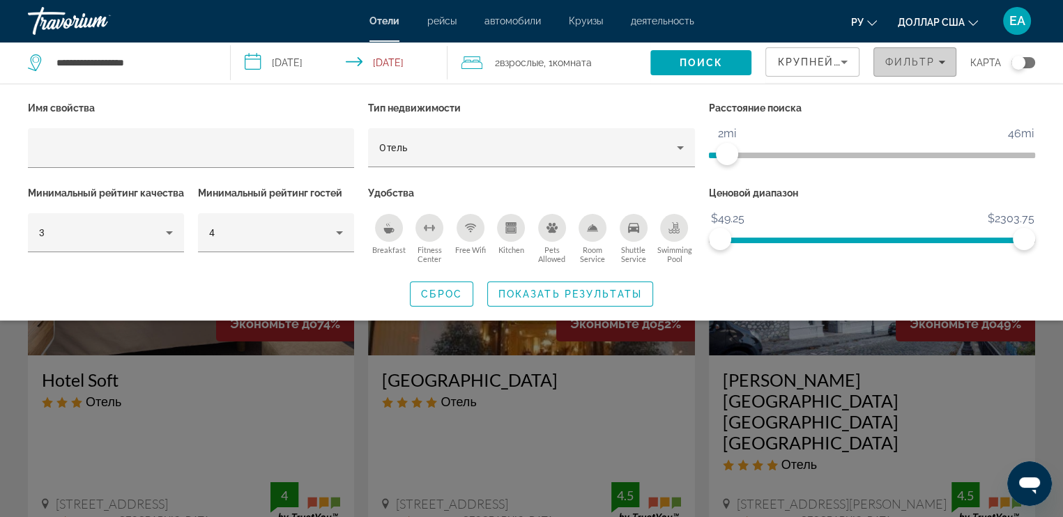
click at [917, 63] on span "Фильтр" at bounding box center [909, 61] width 50 height 11
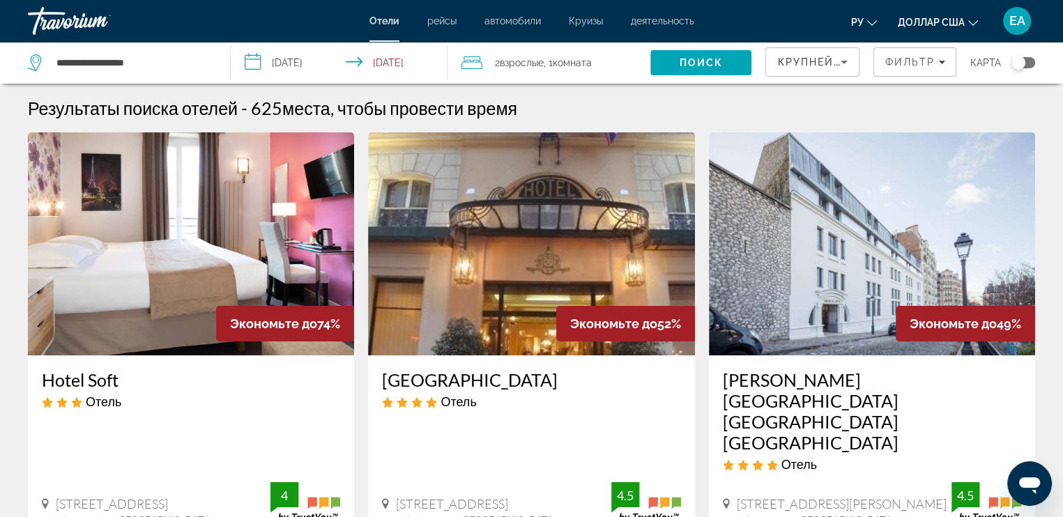
click at [822, 64] on span "Крупнейшие сбережения" at bounding box center [861, 61] width 169 height 11
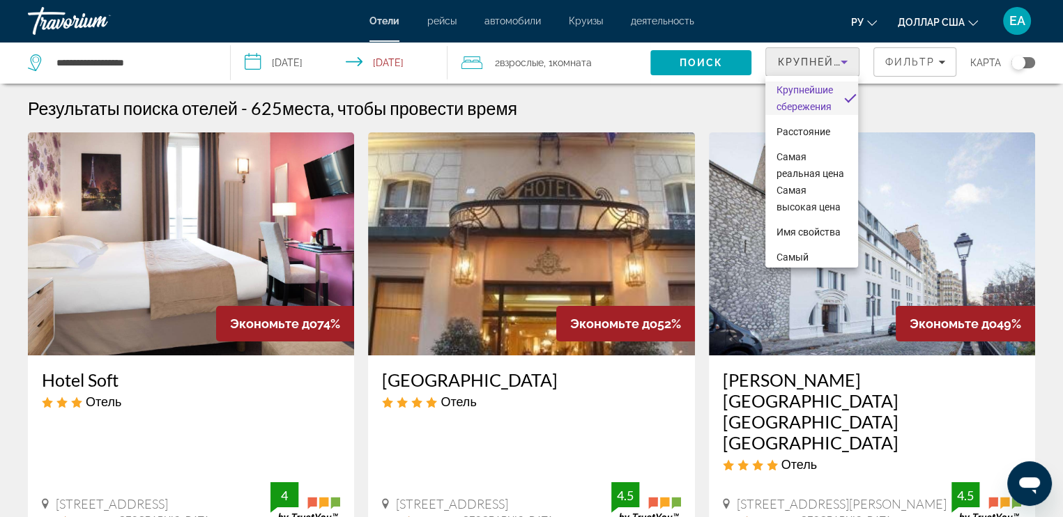
click at [822, 63] on div at bounding box center [531, 258] width 1063 height 517
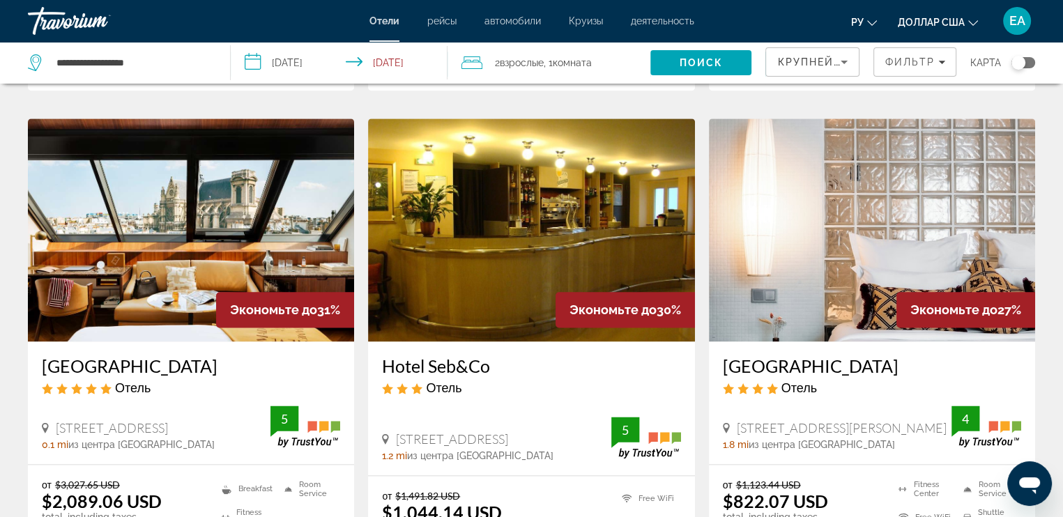
scroll to position [1943, 0]
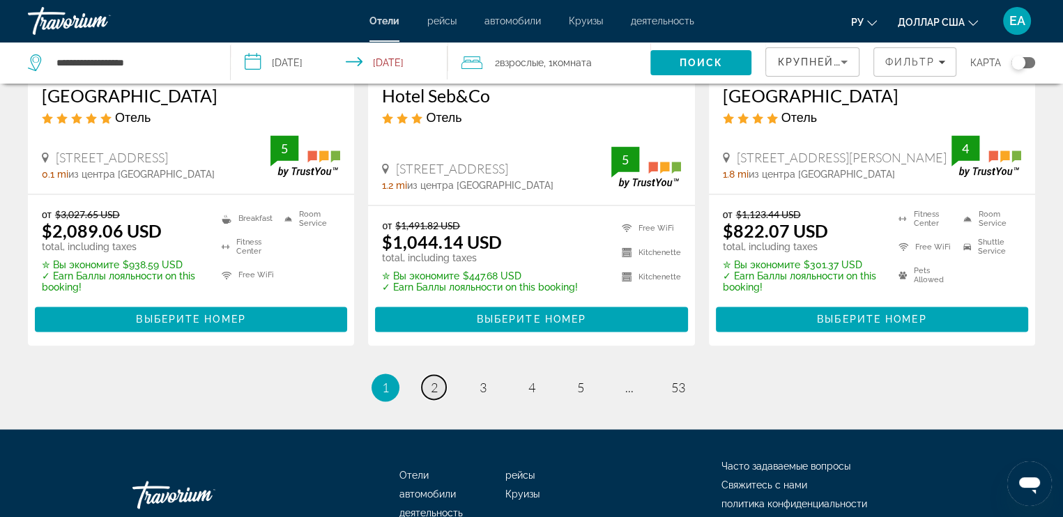
click at [438, 375] on link "page 2" at bounding box center [434, 387] width 24 height 24
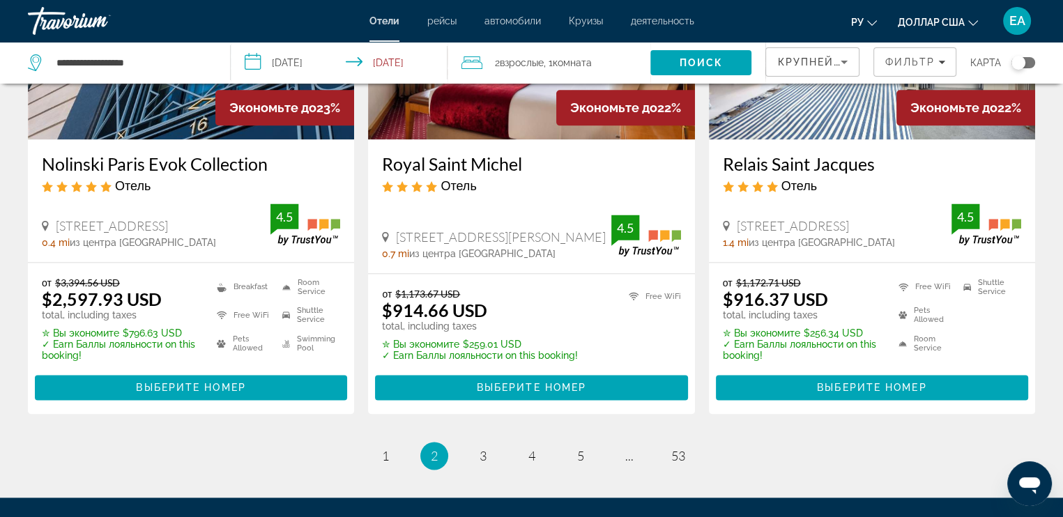
scroll to position [1881, 0]
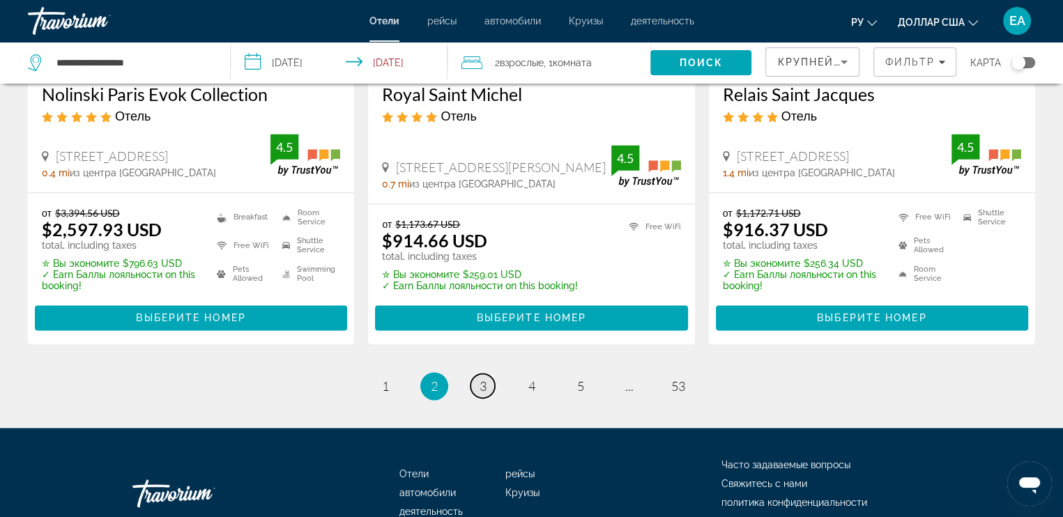
click at [482, 378] on span "3" at bounding box center [482, 385] width 7 height 15
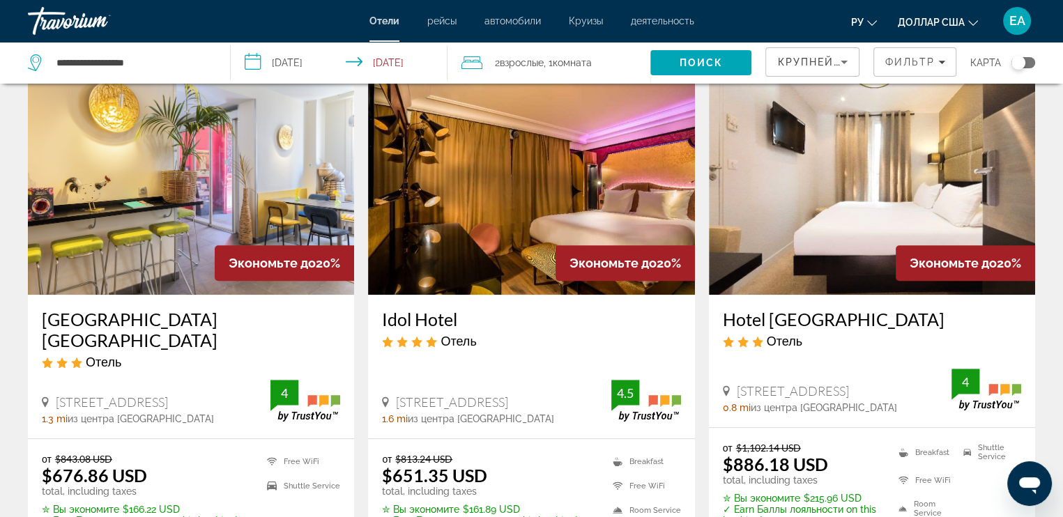
scroll to position [557, 0]
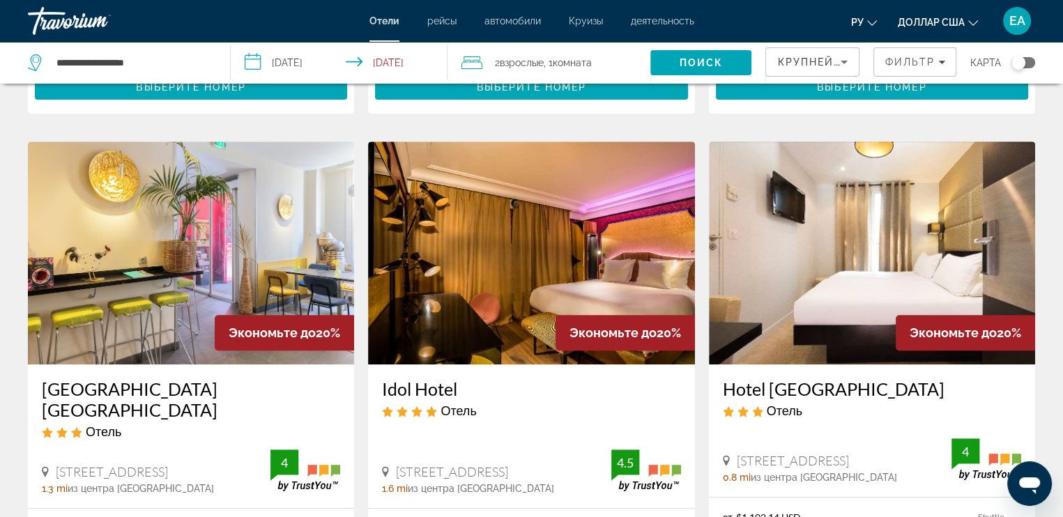
click at [164, 213] on img "Основное содержание" at bounding box center [191, 252] width 326 height 223
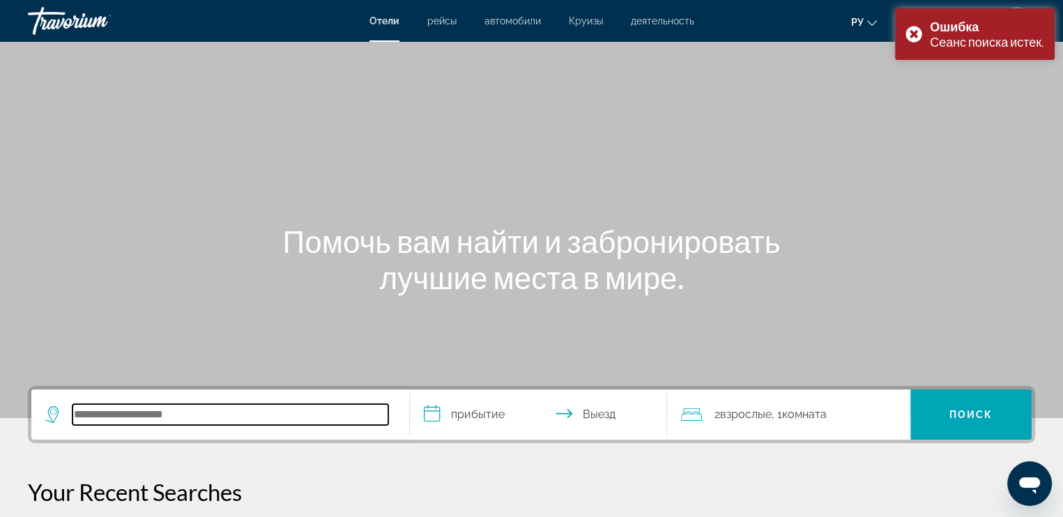
click at [157, 406] on input "Search hotel destination" at bounding box center [230, 414] width 316 height 21
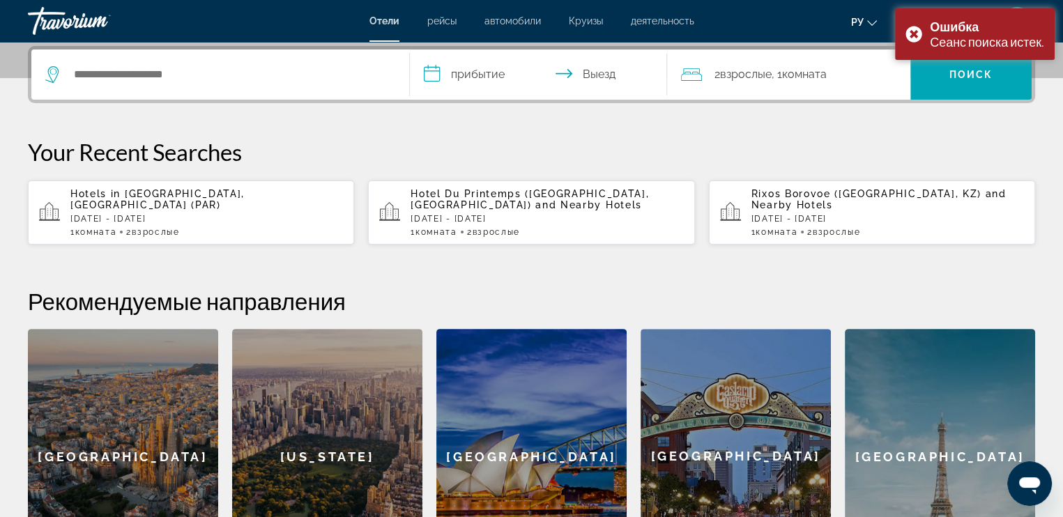
click at [226, 192] on span "[GEOGRAPHIC_DATA], [GEOGRAPHIC_DATA] (PAR)" at bounding box center [157, 199] width 174 height 22
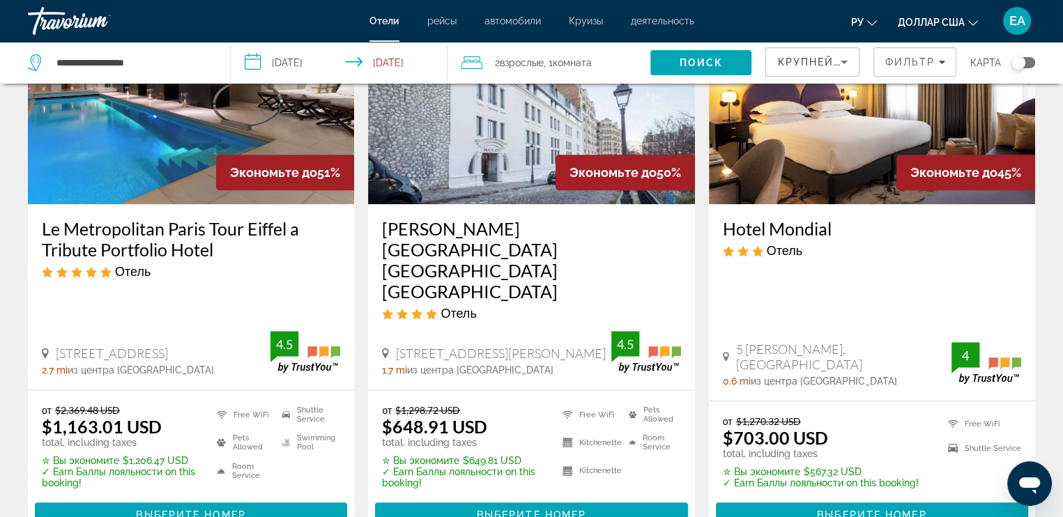
scroll to position [627, 0]
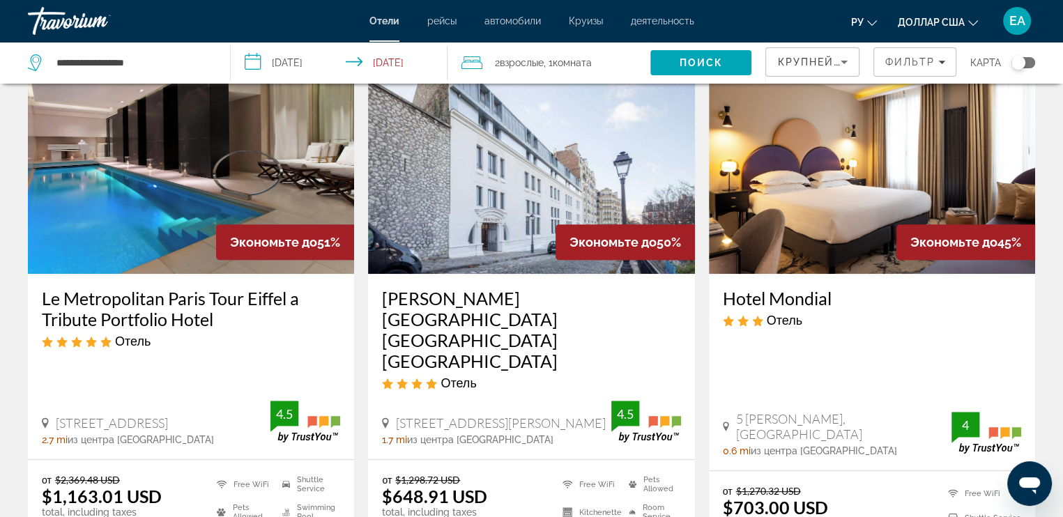
click at [903, 184] on img "Основное содержание" at bounding box center [872, 162] width 326 height 223
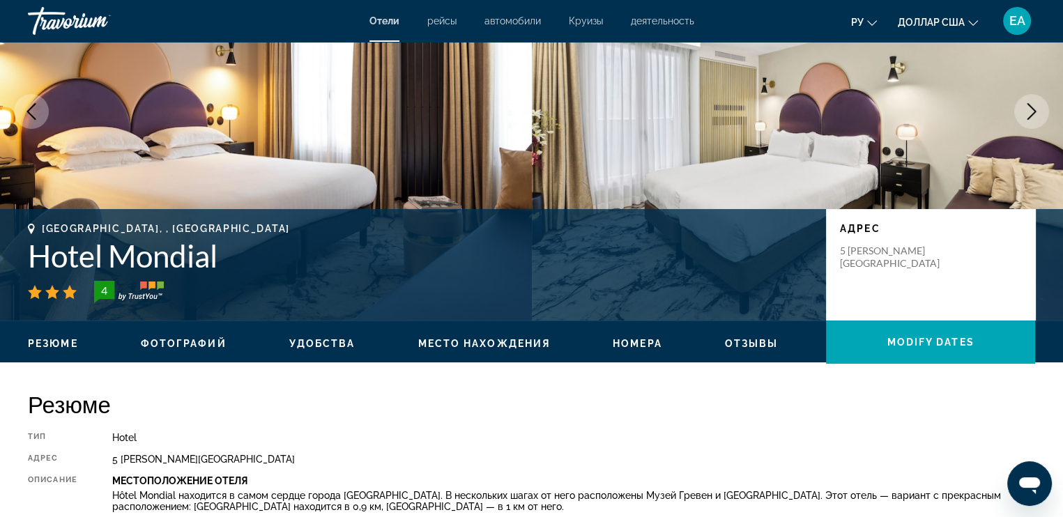
scroll to position [70, 0]
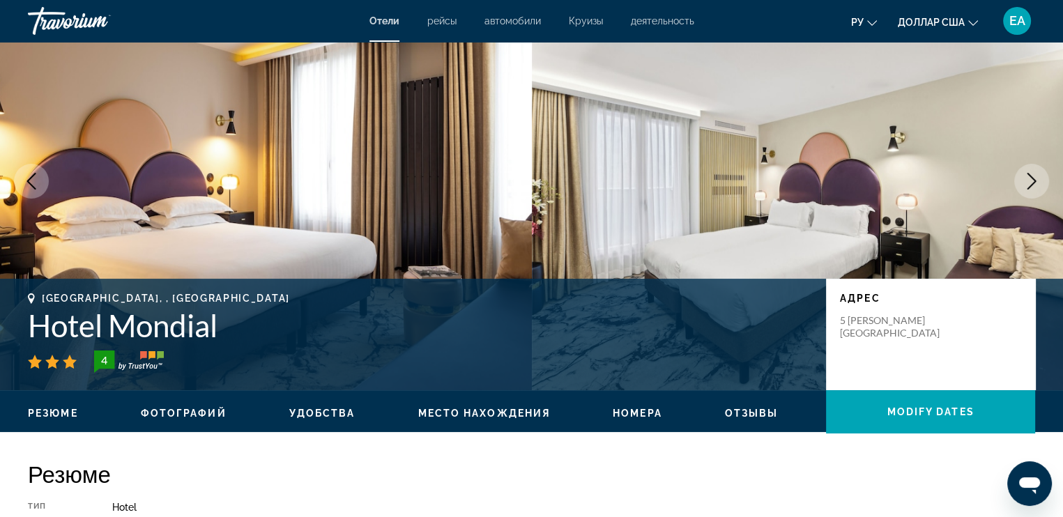
click at [1034, 177] on icon "Next image" at bounding box center [1031, 181] width 17 height 17
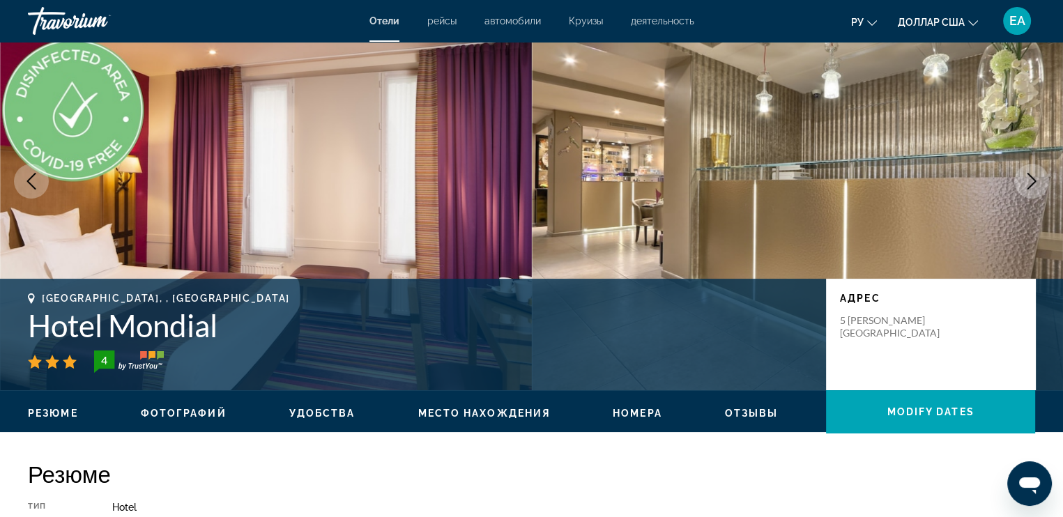
click at [1034, 177] on icon "Next image" at bounding box center [1031, 181] width 17 height 17
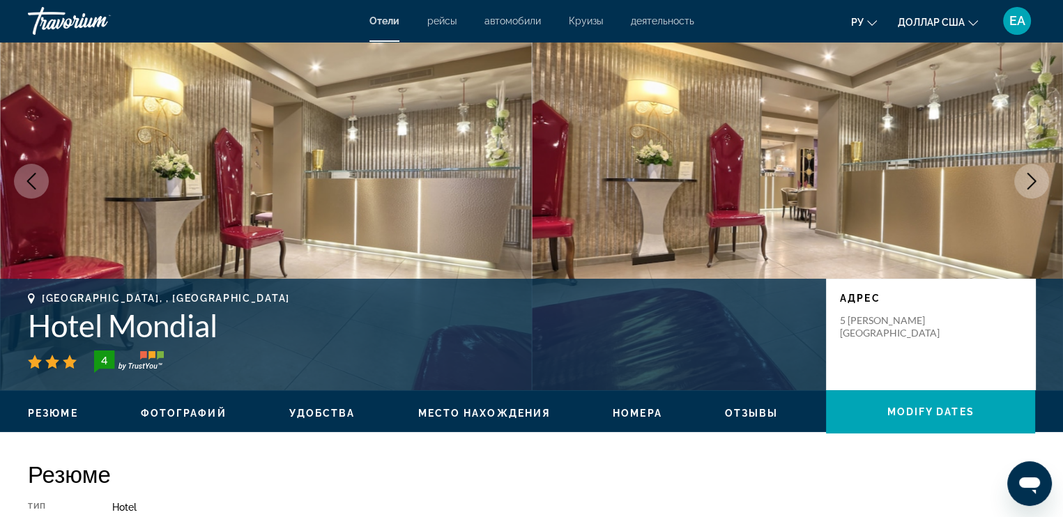
click at [1034, 177] on icon "Next image" at bounding box center [1031, 181] width 17 height 17
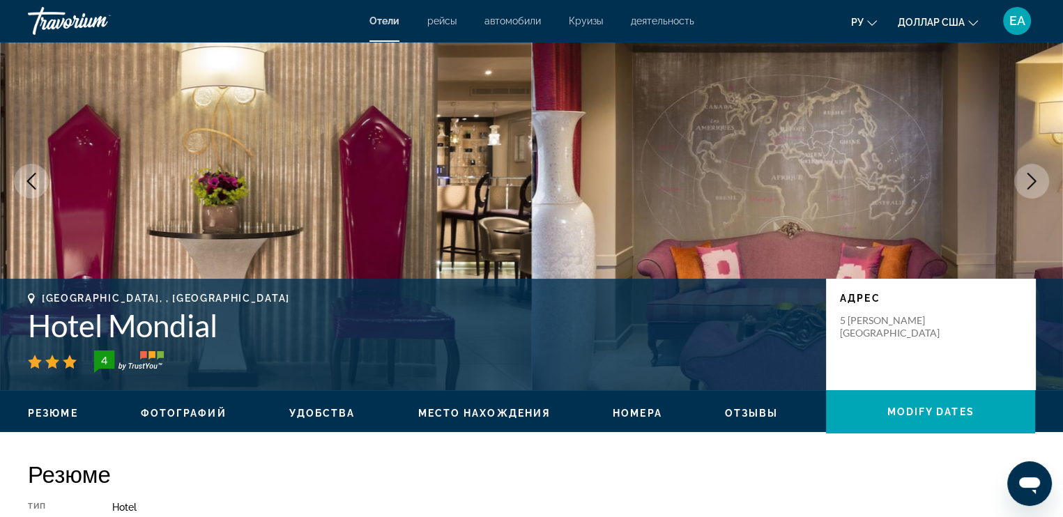
click at [1034, 177] on icon "Next image" at bounding box center [1031, 181] width 17 height 17
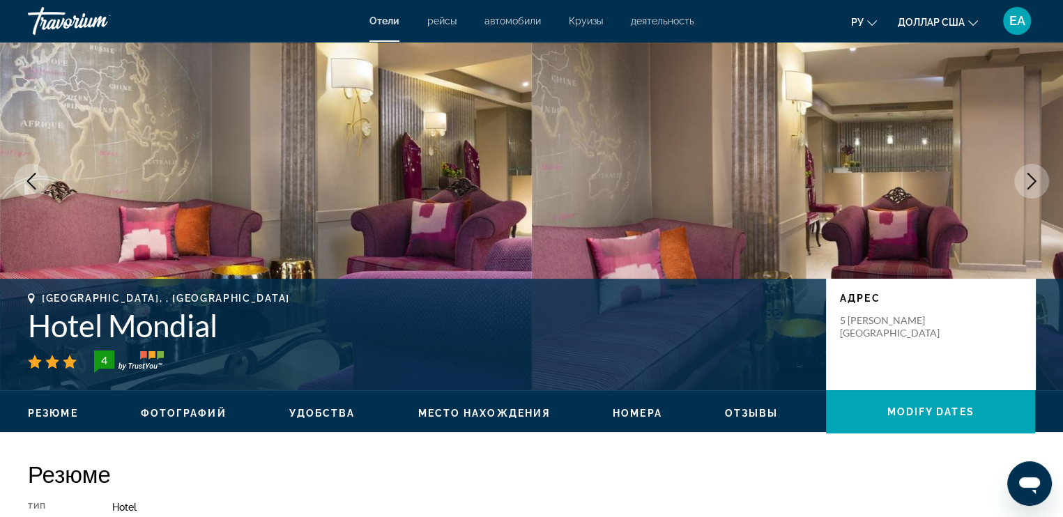
click at [1034, 177] on icon "Next image" at bounding box center [1031, 181] width 17 height 17
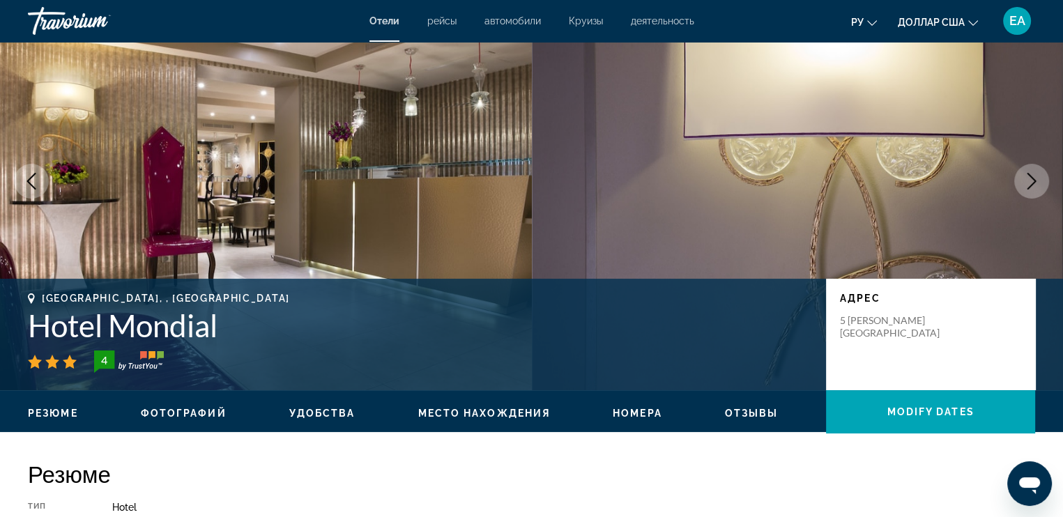
click at [1034, 177] on icon "Next image" at bounding box center [1031, 181] width 17 height 17
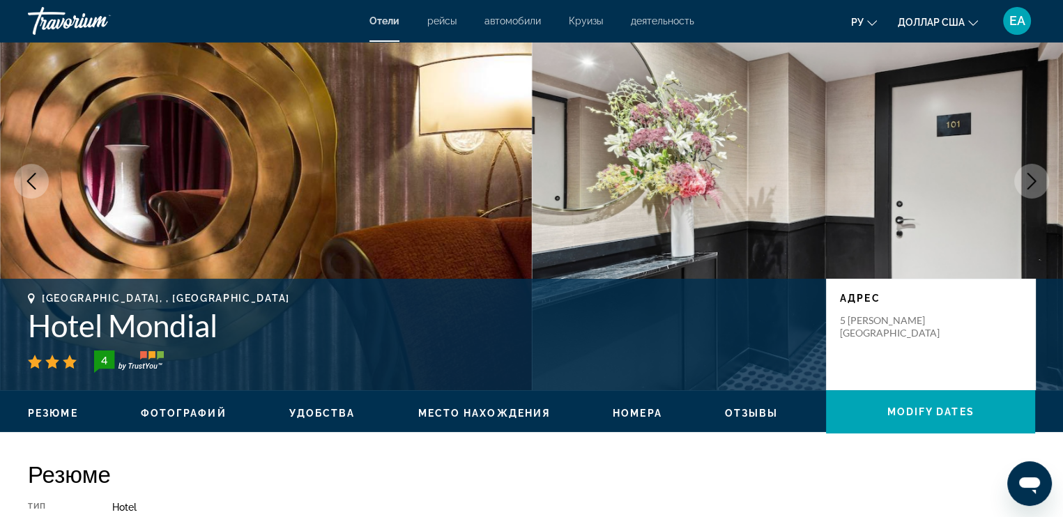
click at [1034, 177] on icon "Next image" at bounding box center [1031, 181] width 17 height 17
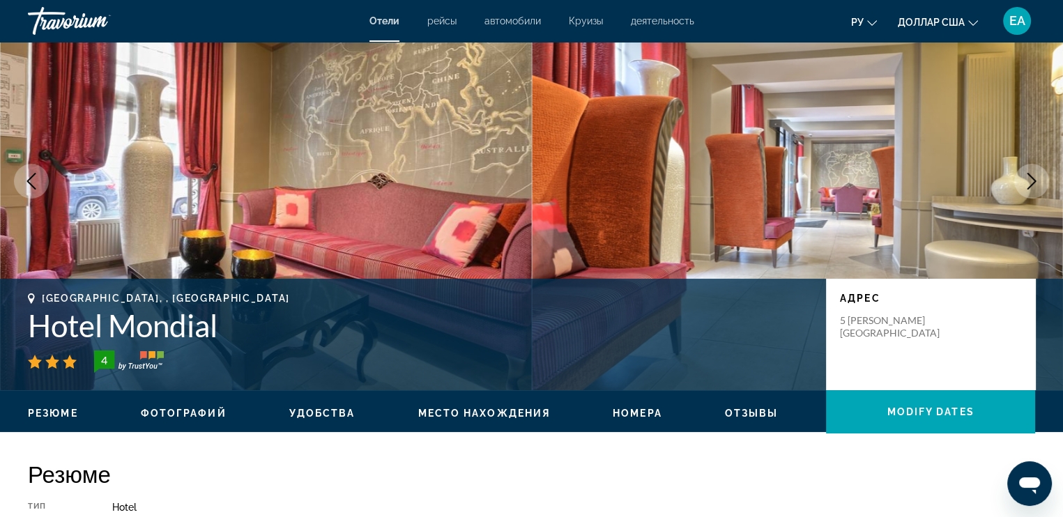
click at [1034, 177] on icon "Next image" at bounding box center [1031, 181] width 17 height 17
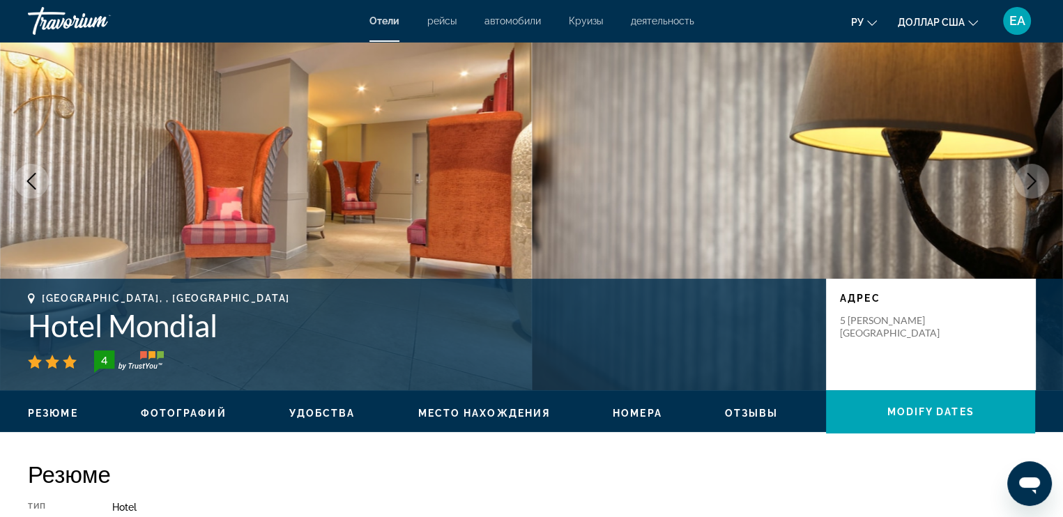
click at [1034, 177] on icon "Next image" at bounding box center [1031, 181] width 17 height 17
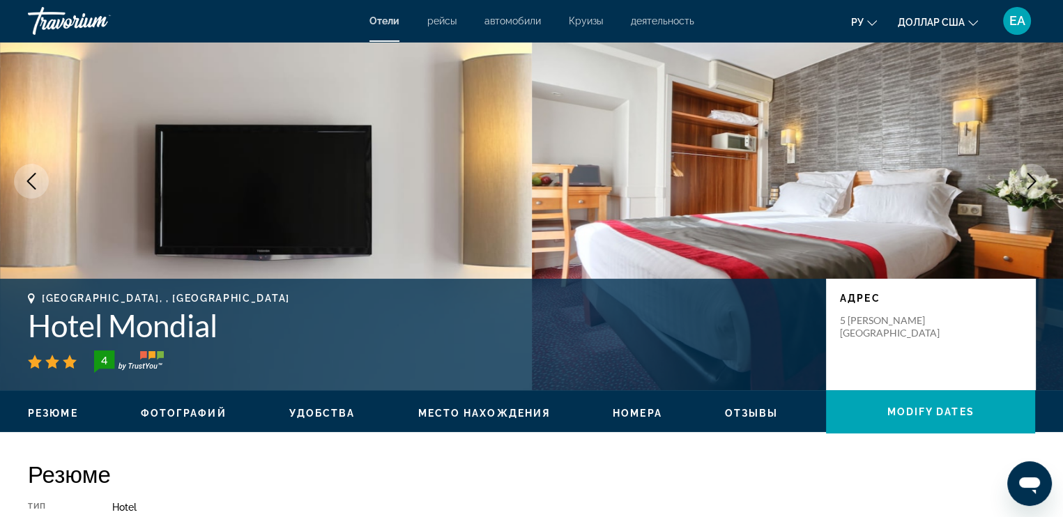
click at [1031, 180] on icon "Next image" at bounding box center [1031, 181] width 17 height 17
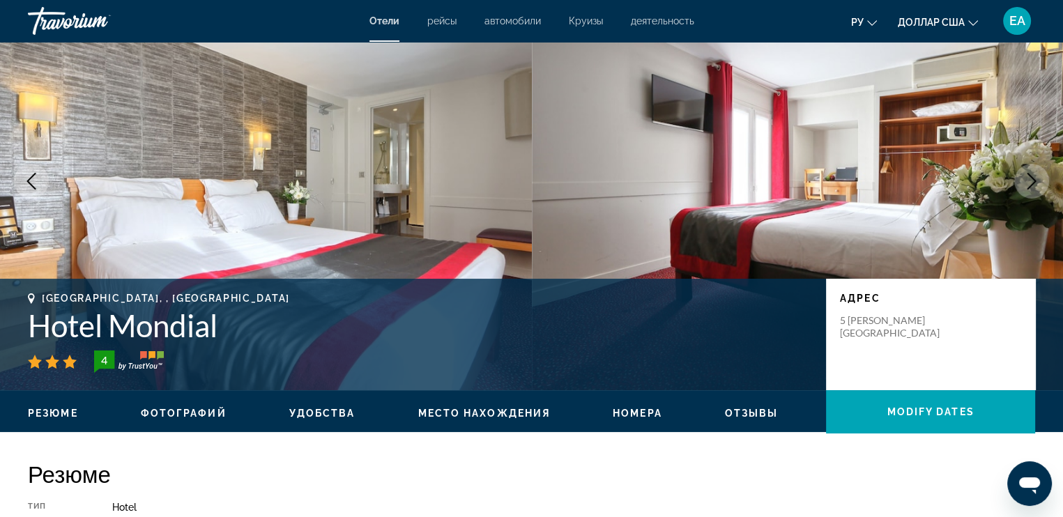
click at [1031, 180] on icon "Next image" at bounding box center [1031, 181] width 17 height 17
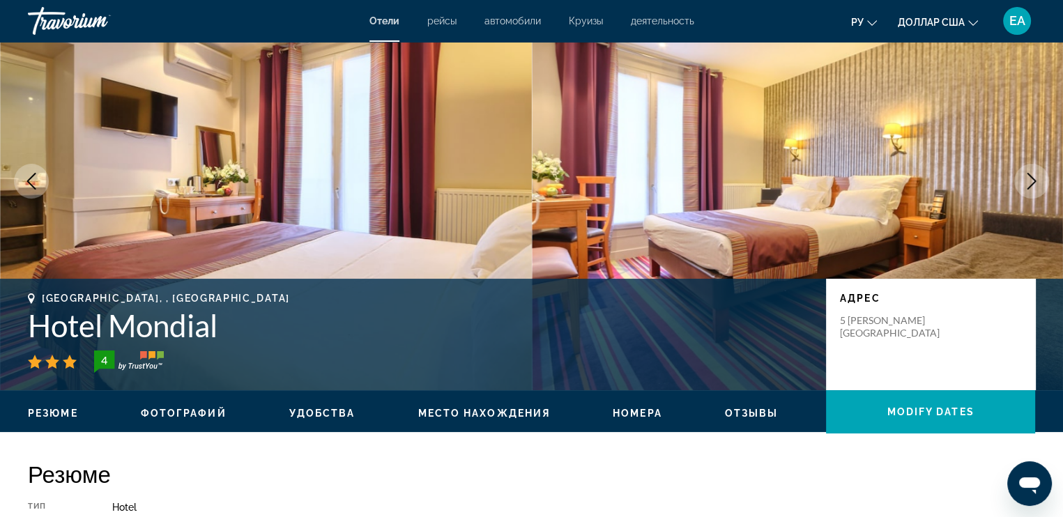
click at [1031, 180] on icon "Next image" at bounding box center [1031, 181] width 17 height 17
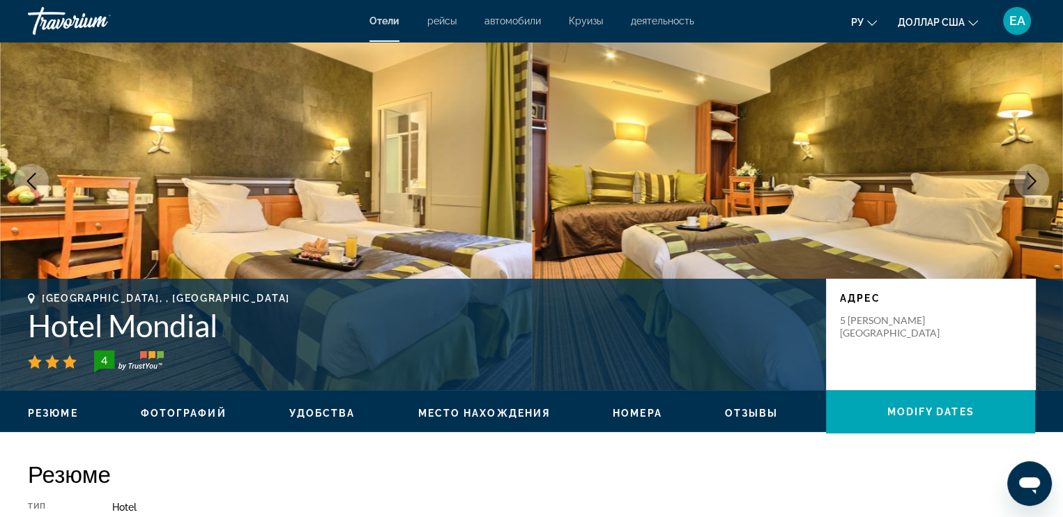
click at [1031, 180] on icon "Next image" at bounding box center [1031, 181] width 17 height 17
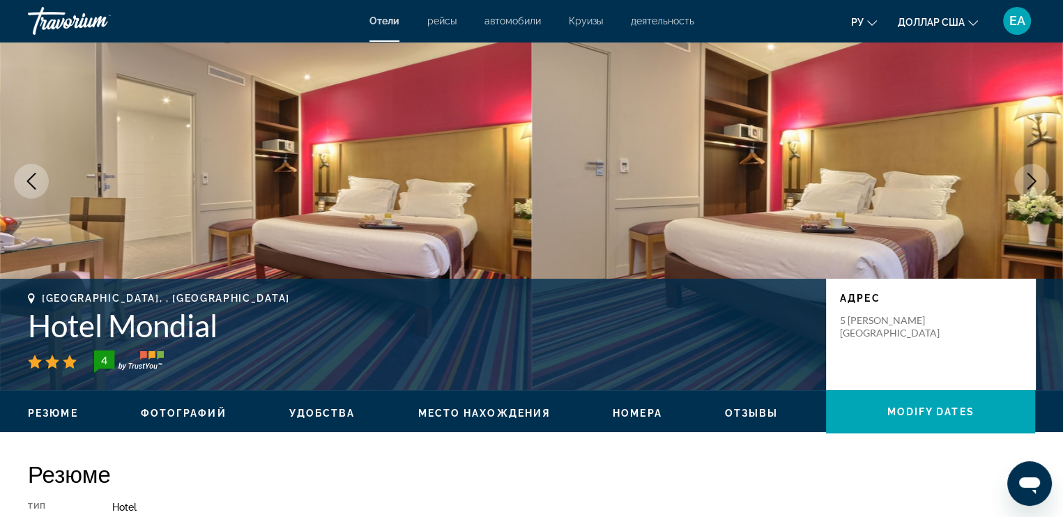
click at [1031, 180] on icon "Next image" at bounding box center [1031, 181] width 17 height 17
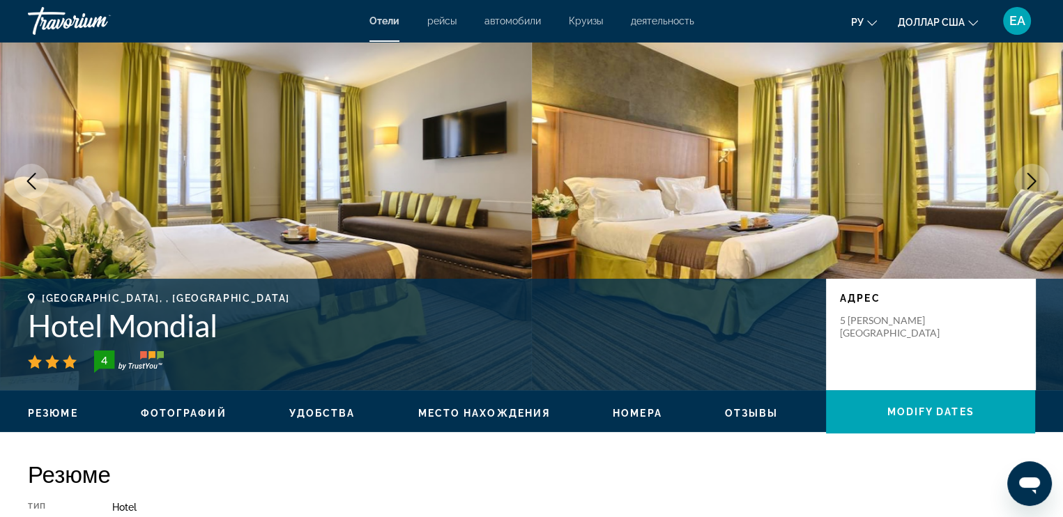
click at [1031, 180] on icon "Next image" at bounding box center [1031, 181] width 17 height 17
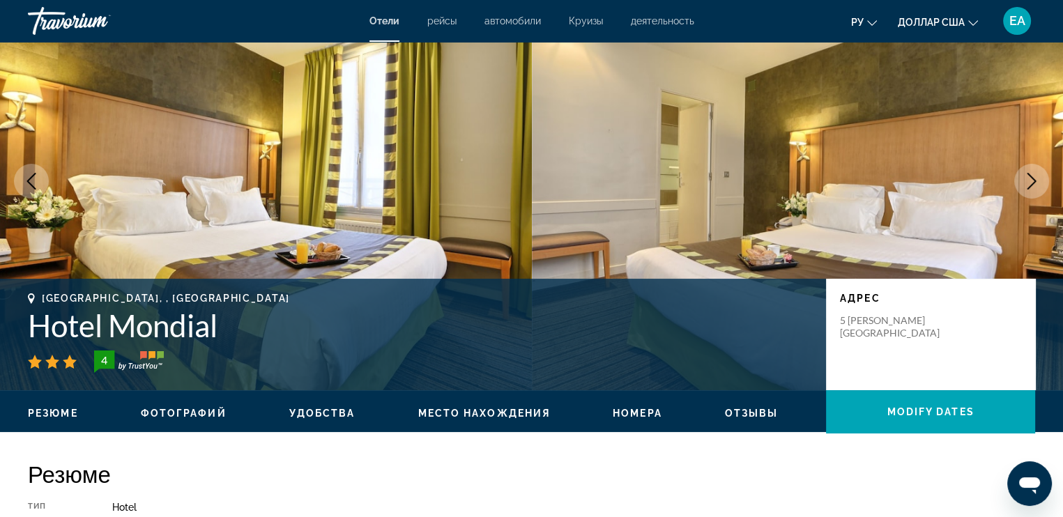
click at [1031, 180] on icon "Next image" at bounding box center [1031, 181] width 17 height 17
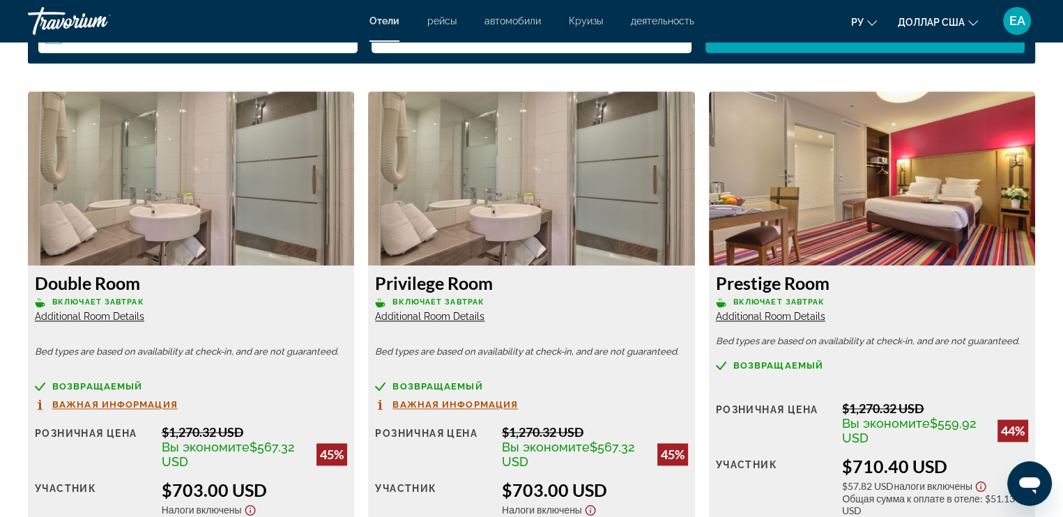
scroll to position [1951, 0]
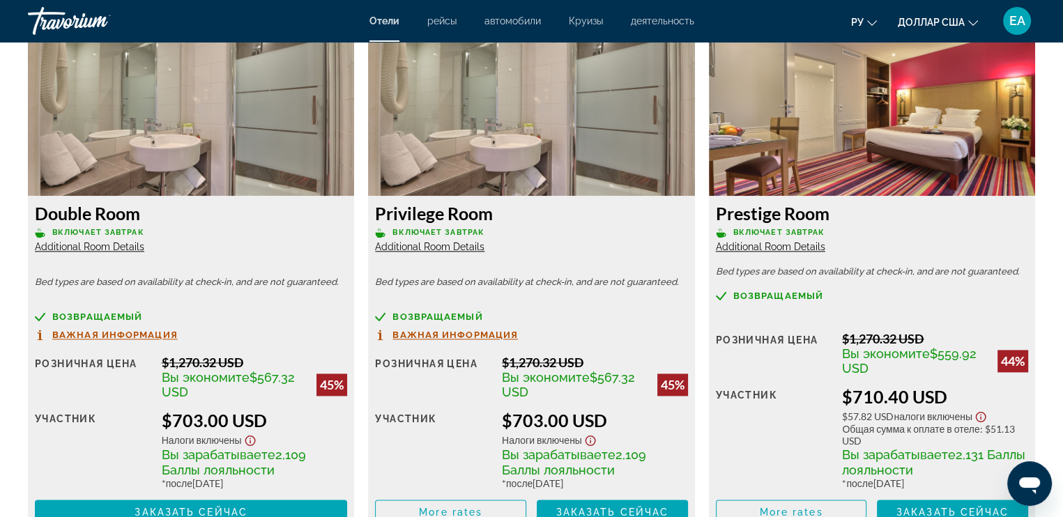
click at [140, 338] on span "Важная информация" at bounding box center [114, 334] width 125 height 9
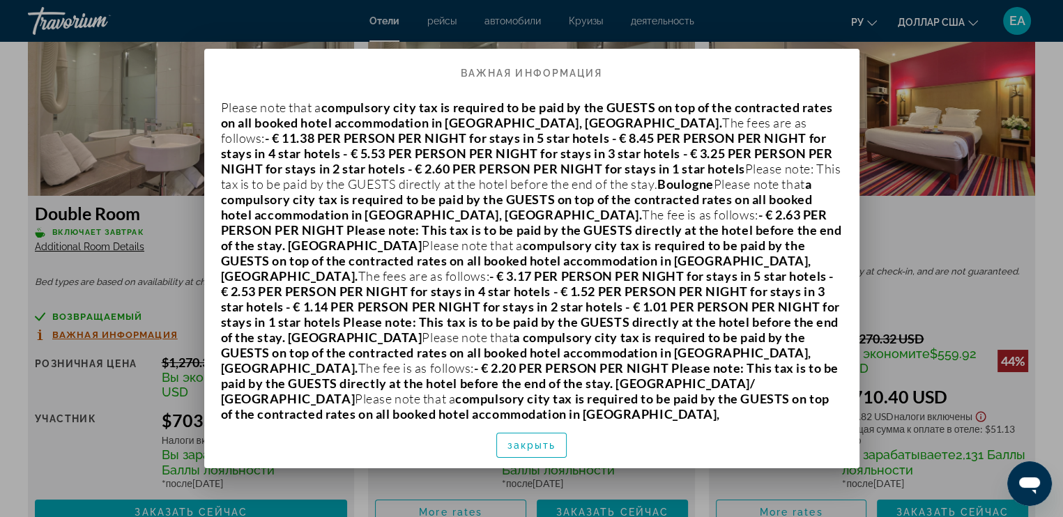
scroll to position [0, 0]
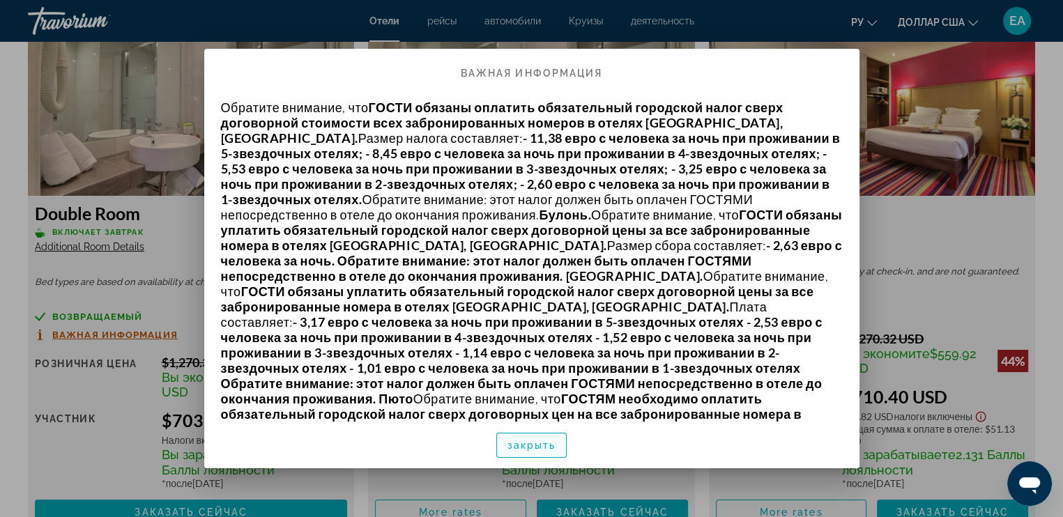
click at [543, 438] on span "button" at bounding box center [532, 445] width 70 height 33
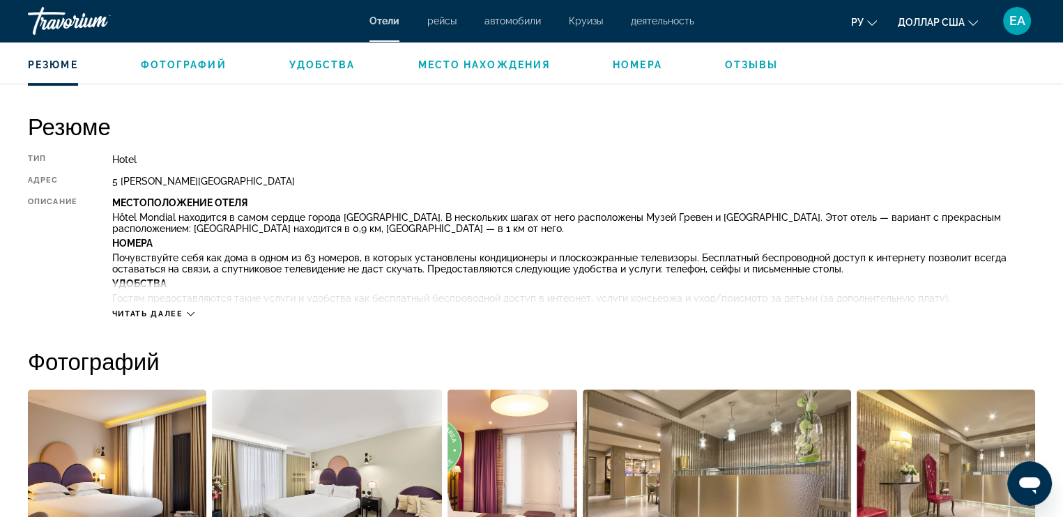
scroll to position [209, 0]
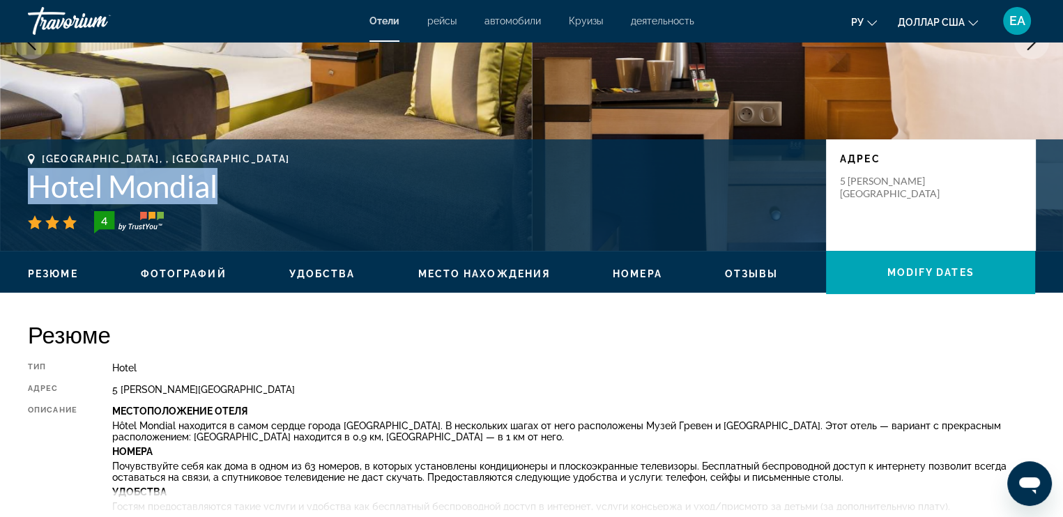
drag, startPoint x: 31, startPoint y: 186, endPoint x: 212, endPoint y: 185, distance: 181.2
click at [222, 183] on h1 "Hotel Mondial" at bounding box center [420, 186] width 784 height 36
copy h1 "Hotel Mondial"
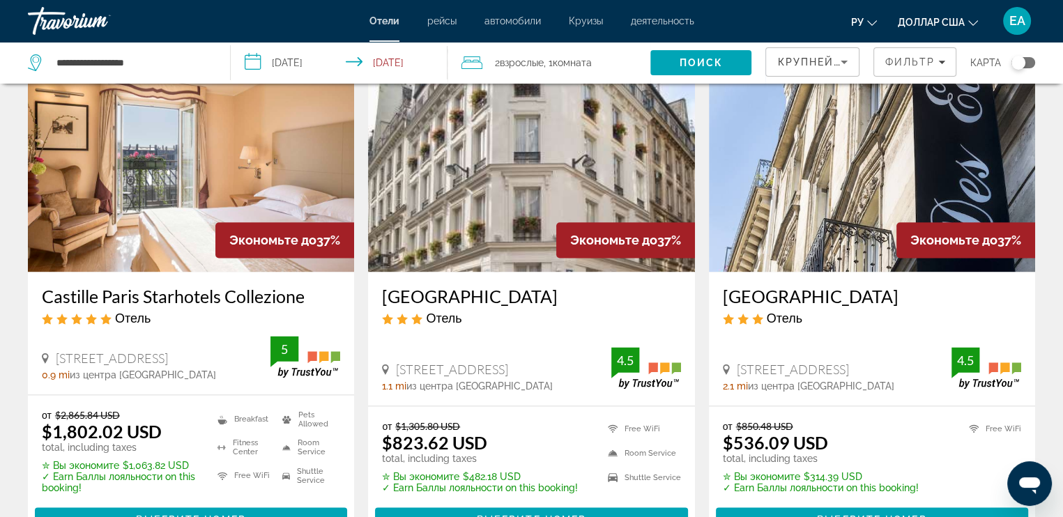
scroll to position [1672, 0]
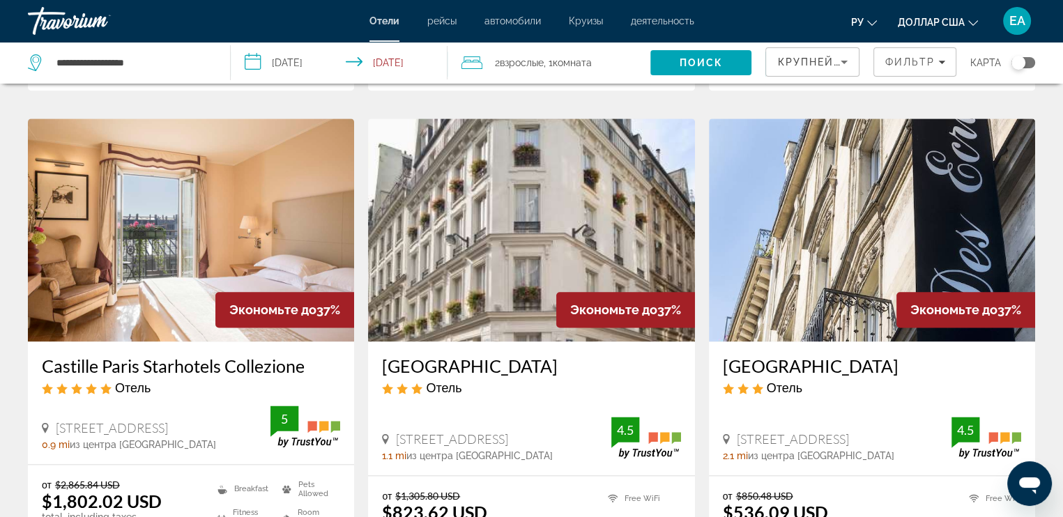
click at [921, 130] on img "Основное содержание" at bounding box center [872, 229] width 326 height 223
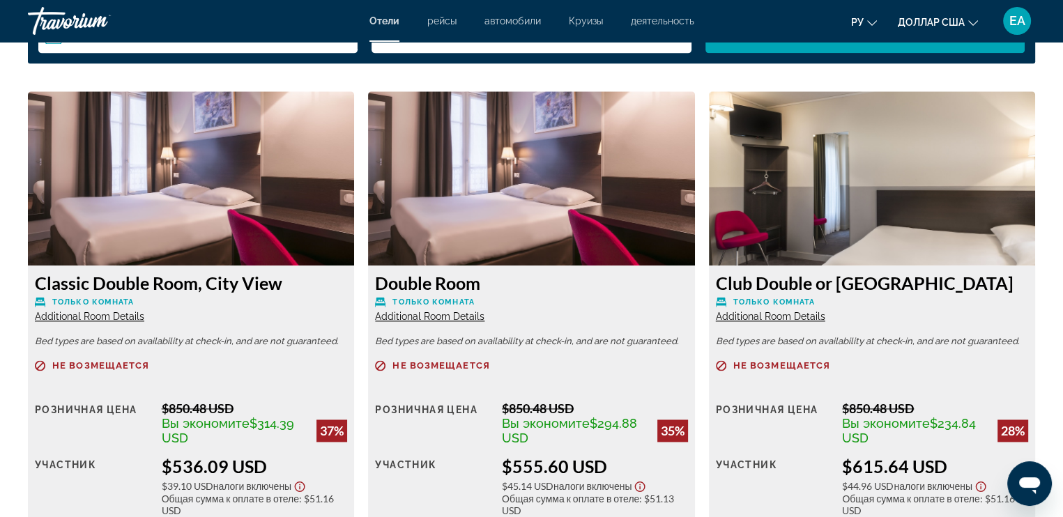
scroll to position [2021, 0]
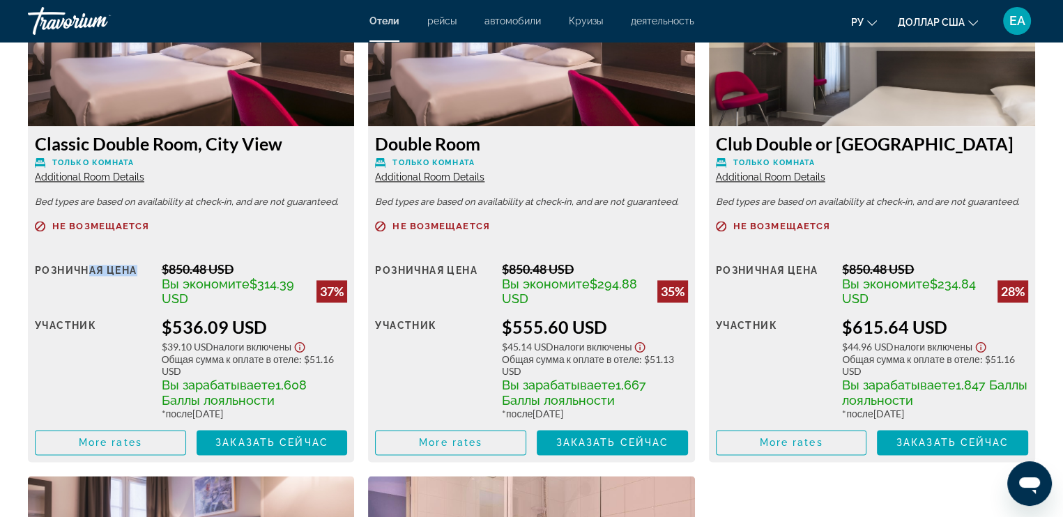
drag, startPoint x: 108, startPoint y: 250, endPoint x: 148, endPoint y: 270, distance: 45.2
click at [151, 275] on div "Не возмещается Розничная цена $850.48 USD Вы экономите $314.39 USD 37% когда вы…" at bounding box center [191, 338] width 312 height 234
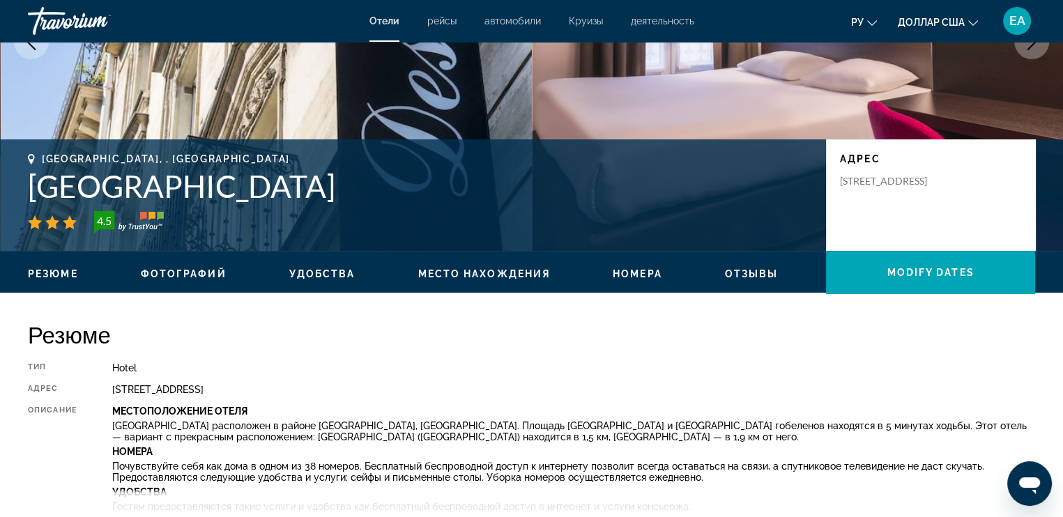
scroll to position [139, 0]
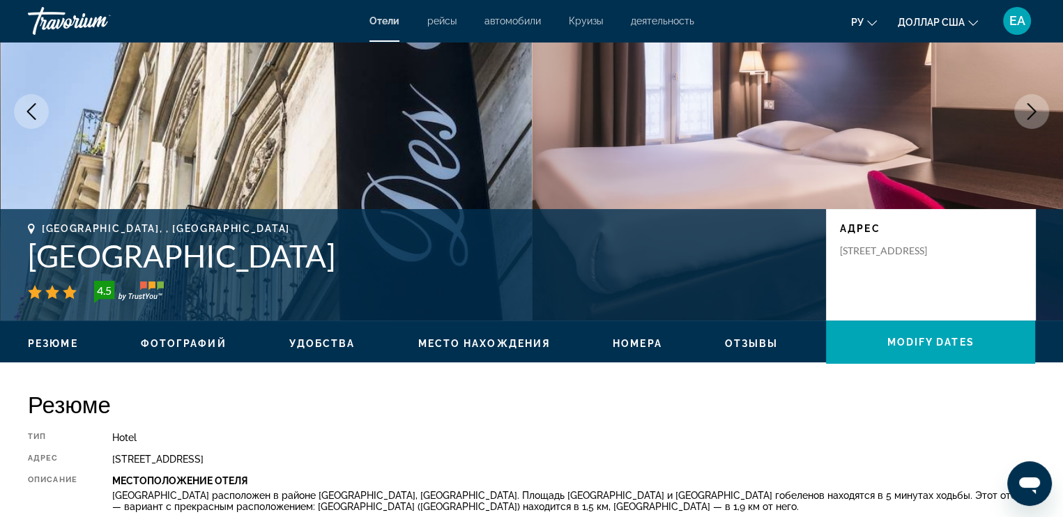
drag, startPoint x: 29, startPoint y: 258, endPoint x: 284, endPoint y: 258, distance: 255.0
click at [284, 258] on h1 "Hôtel des Ecrivains" at bounding box center [420, 256] width 784 height 36
copy h1 "Hôtel des Ecrivains"
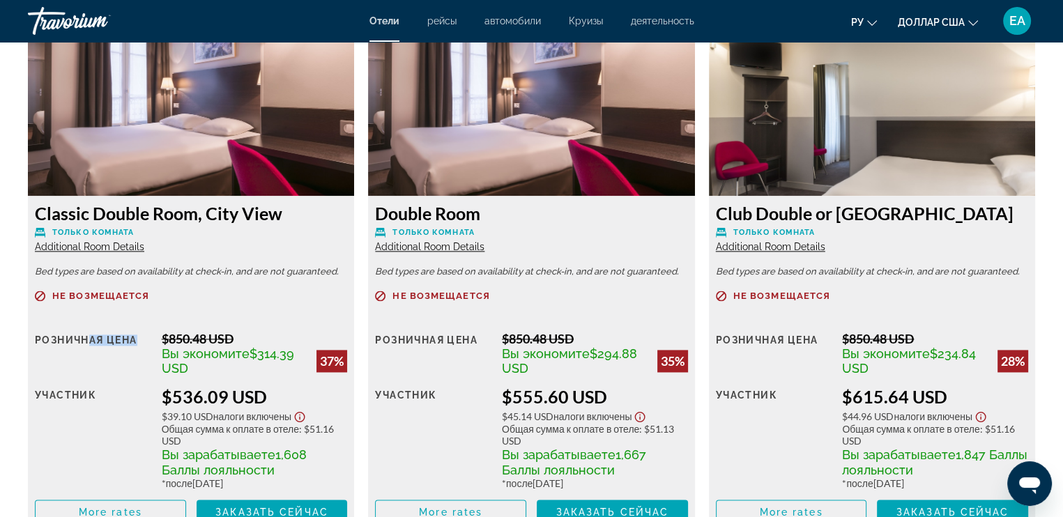
scroll to position [2021, 0]
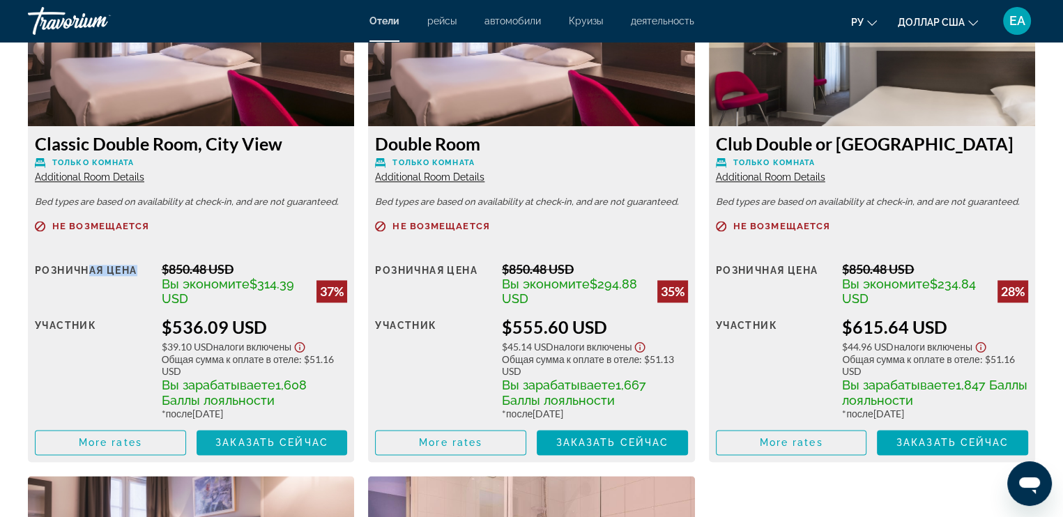
click at [240, 447] on span "Заказать сейчас" at bounding box center [271, 442] width 113 height 11
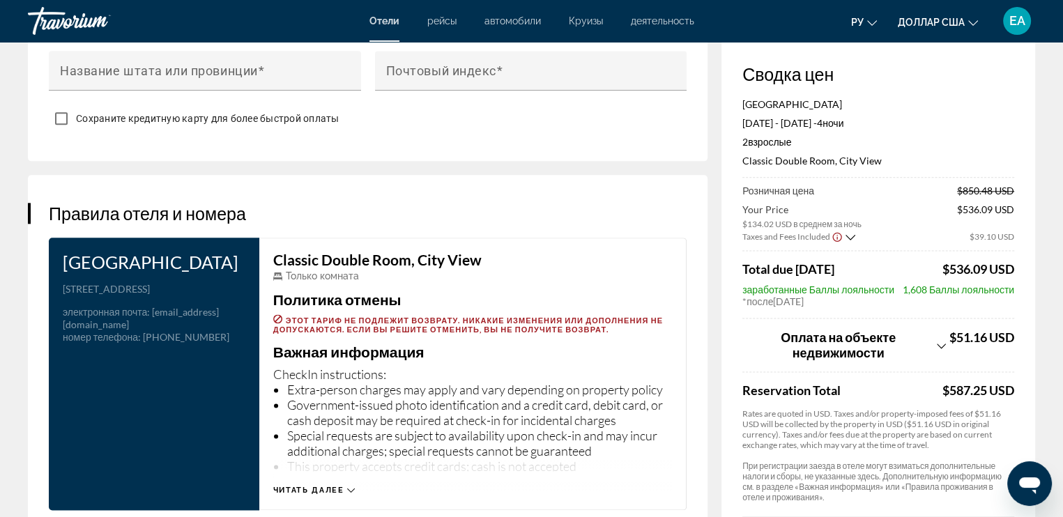
scroll to position [1951, 0]
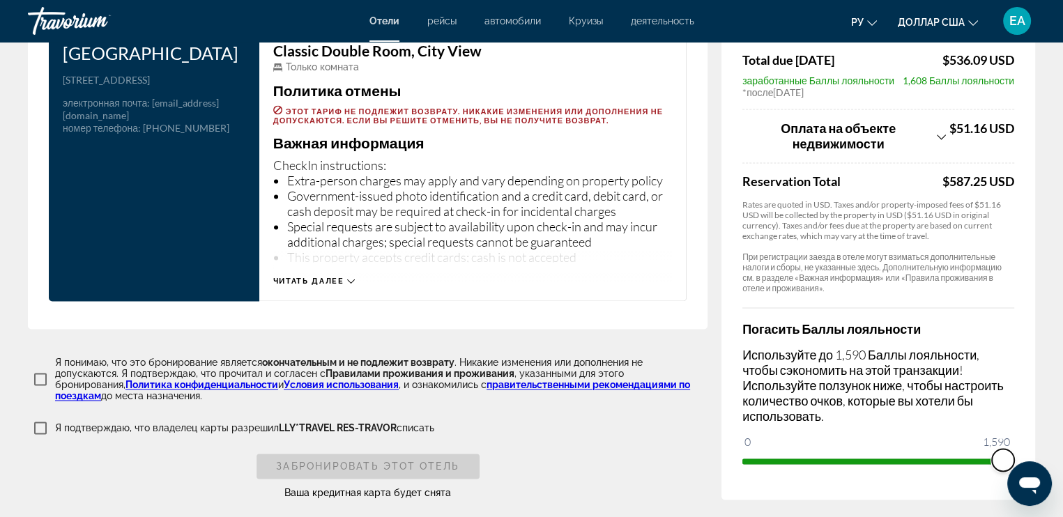
drag, startPoint x: 760, startPoint y: 459, endPoint x: 1027, endPoint y: 455, distance: 266.9
click at [1027, 455] on div "Сводка цен Hôtel des Ecrivains Nov 26, 2025 - Nov 30, 2025 - 4 ночь ночи 2 Взро…" at bounding box center [878, 163] width 314 height 673
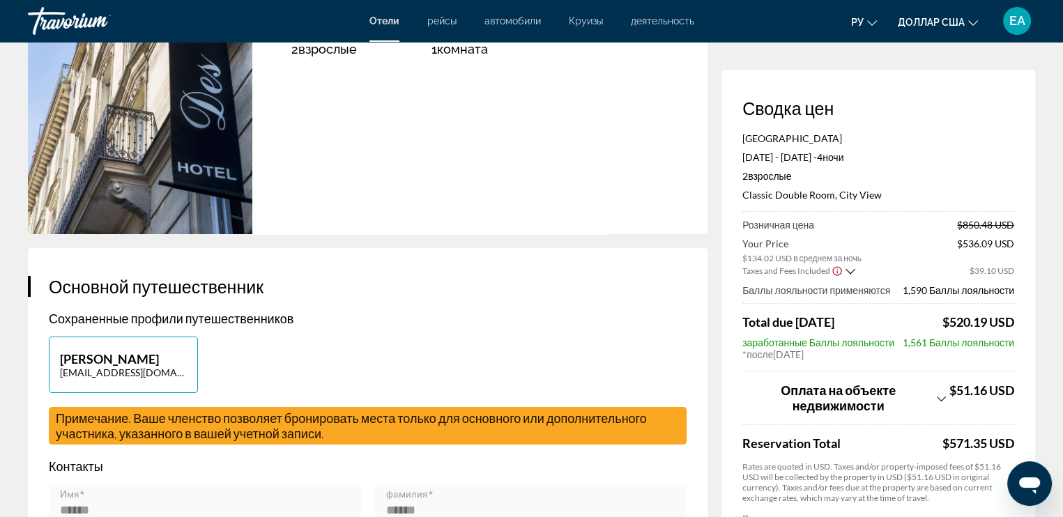
scroll to position [0, 0]
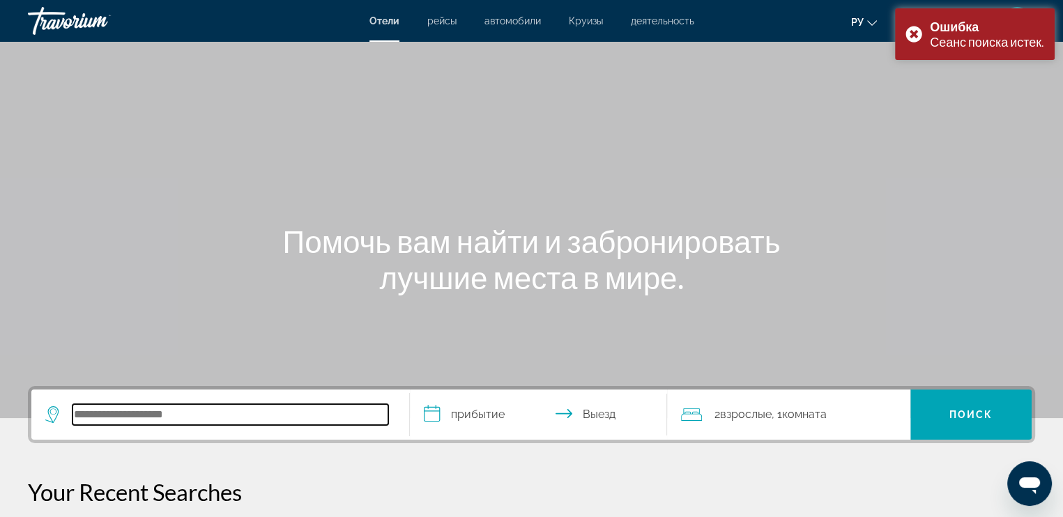
click at [237, 411] on input "Search hotel destination" at bounding box center [230, 414] width 316 height 21
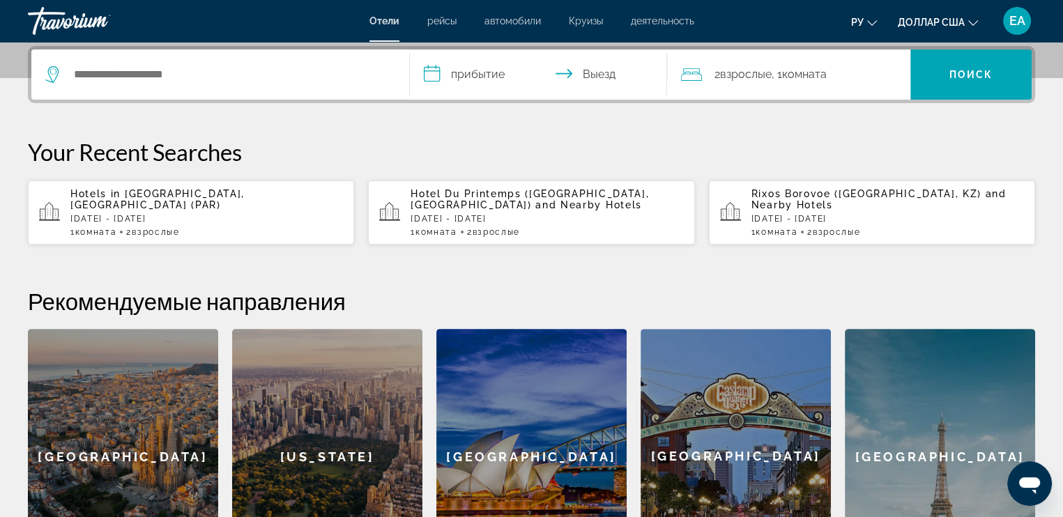
click at [139, 227] on span "Взрослые" at bounding box center [155, 232] width 47 height 10
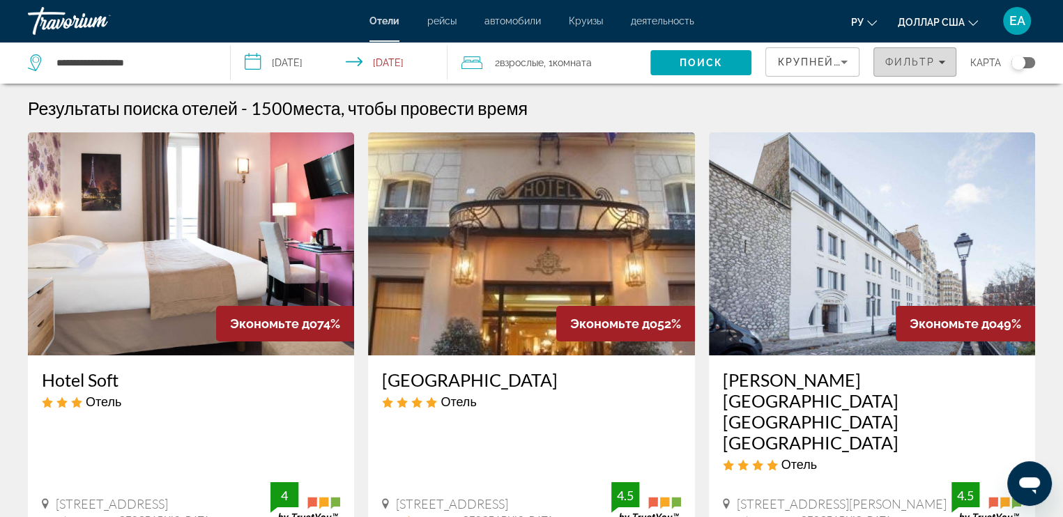
click at [889, 65] on span "Фильтр" at bounding box center [909, 61] width 50 height 11
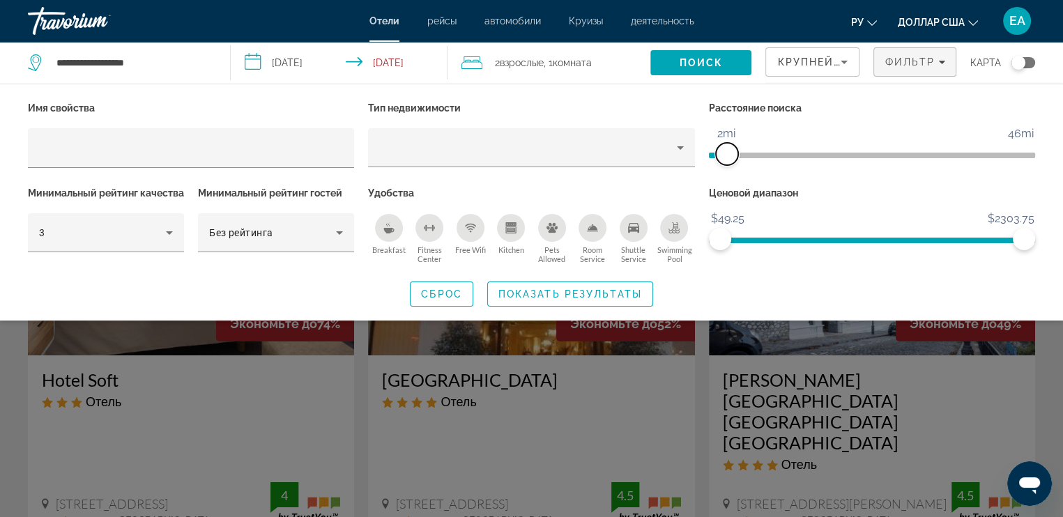
drag, startPoint x: 882, startPoint y: 160, endPoint x: 727, endPoint y: 173, distance: 156.0
click at [727, 173] on div "Расстояние поиска 1mi 46mi 2mi" at bounding box center [872, 140] width 340 height 85
click at [346, 232] on icon "Hotel Filters" at bounding box center [339, 232] width 17 height 17
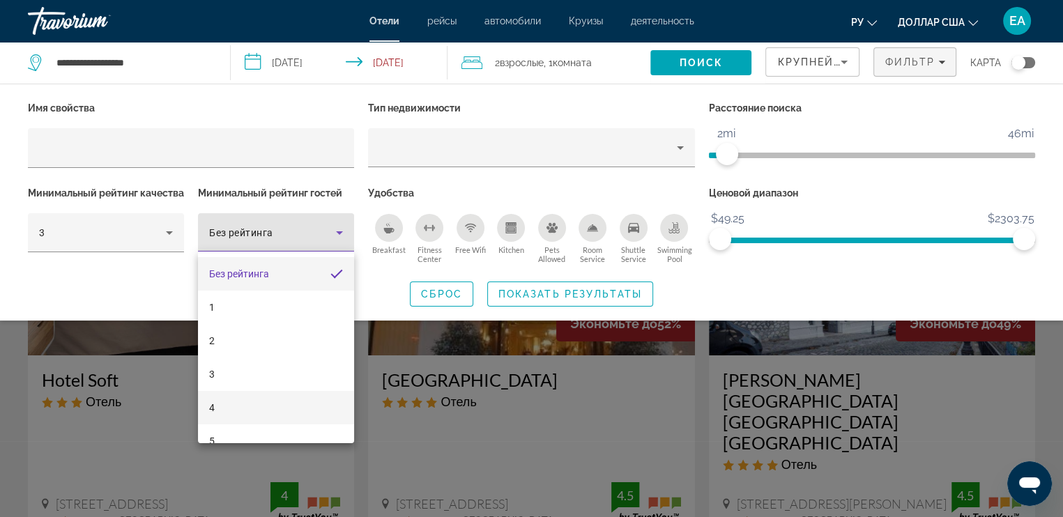
click at [249, 400] on mat-option "4" at bounding box center [276, 407] width 156 height 33
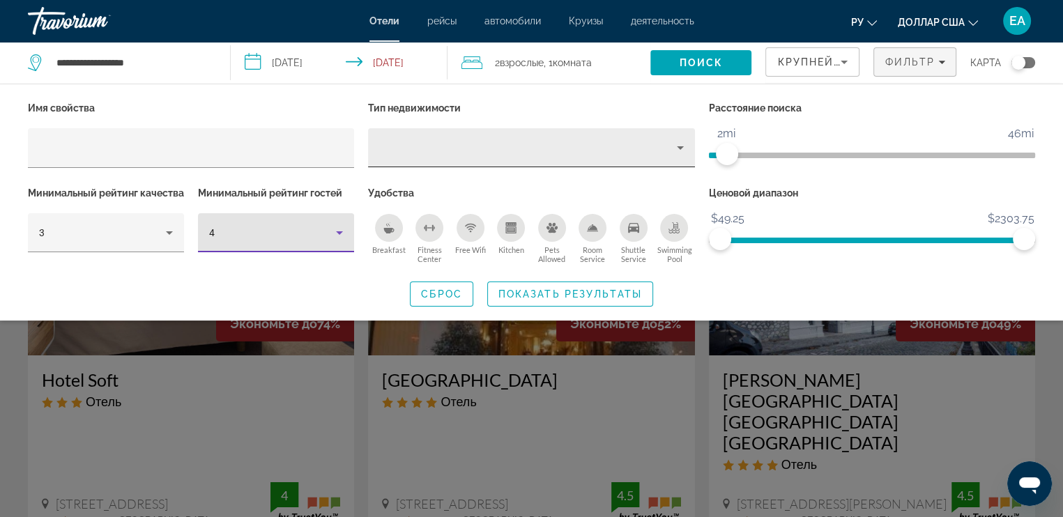
click at [674, 150] on icon "Property type" at bounding box center [680, 147] width 17 height 17
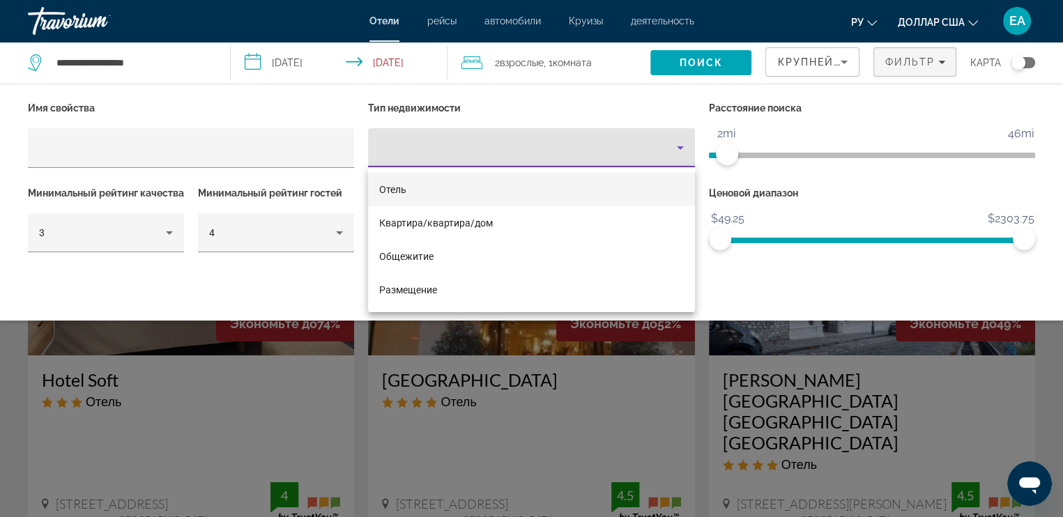
click at [493, 187] on mat-option "Отель" at bounding box center [531, 189] width 326 height 33
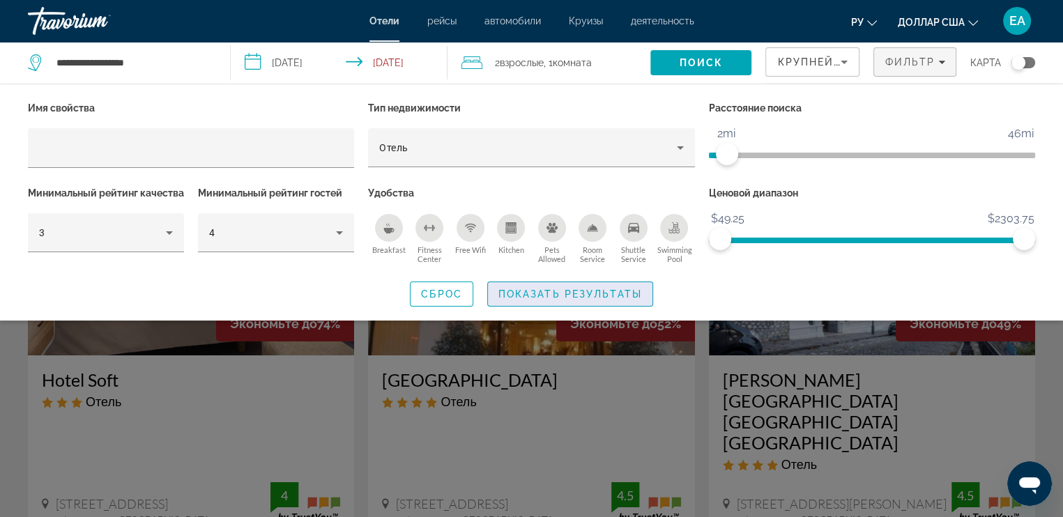
click at [540, 300] on span "Показать результаты" at bounding box center [570, 293] width 144 height 11
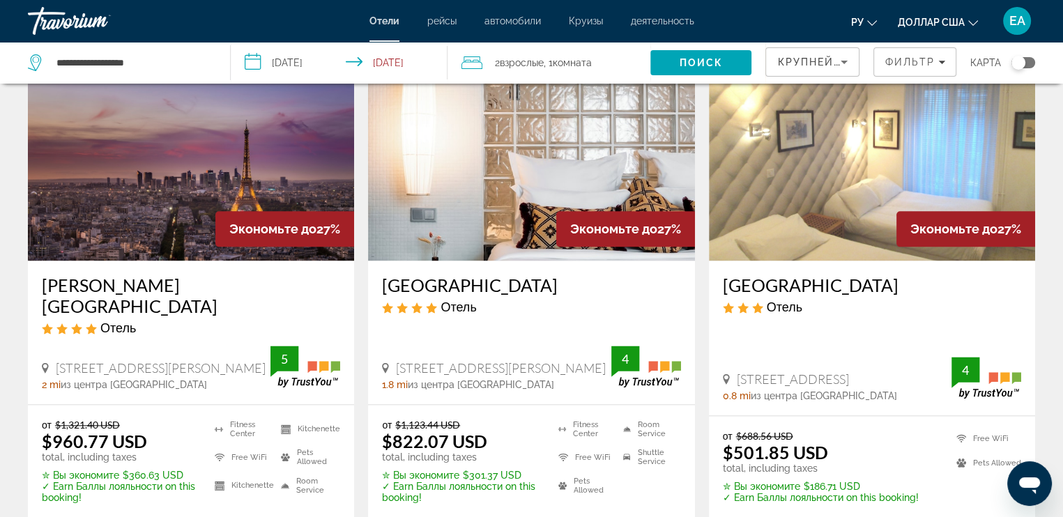
scroll to position [1943, 0]
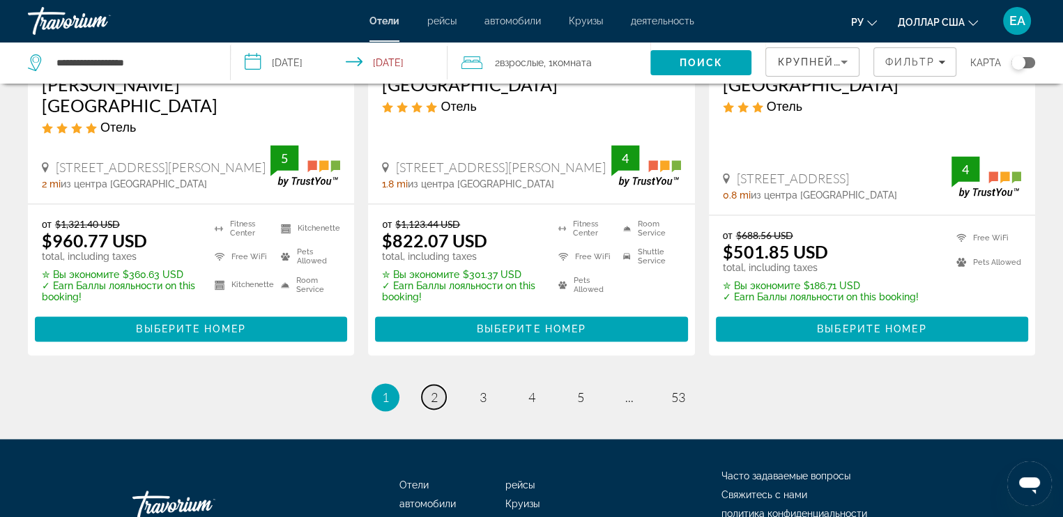
click at [428, 385] on link "page 2" at bounding box center [434, 397] width 24 height 24
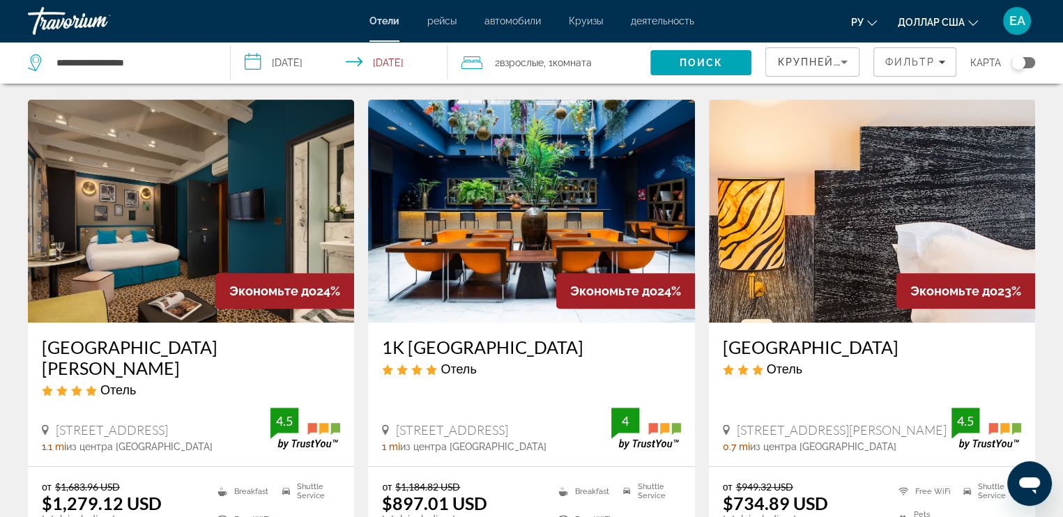
scroll to position [627, 0]
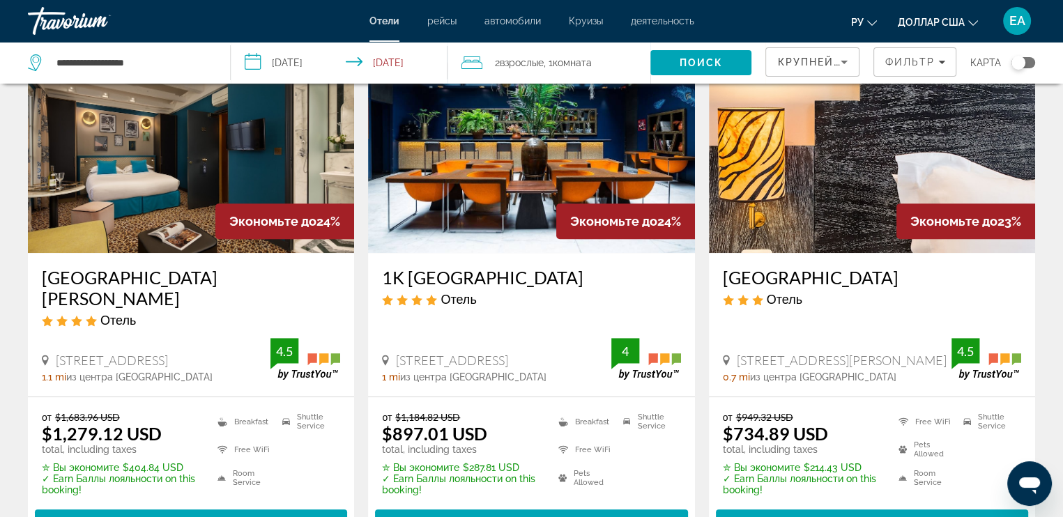
click at [981, 187] on img "Основное содержание" at bounding box center [872, 141] width 326 height 223
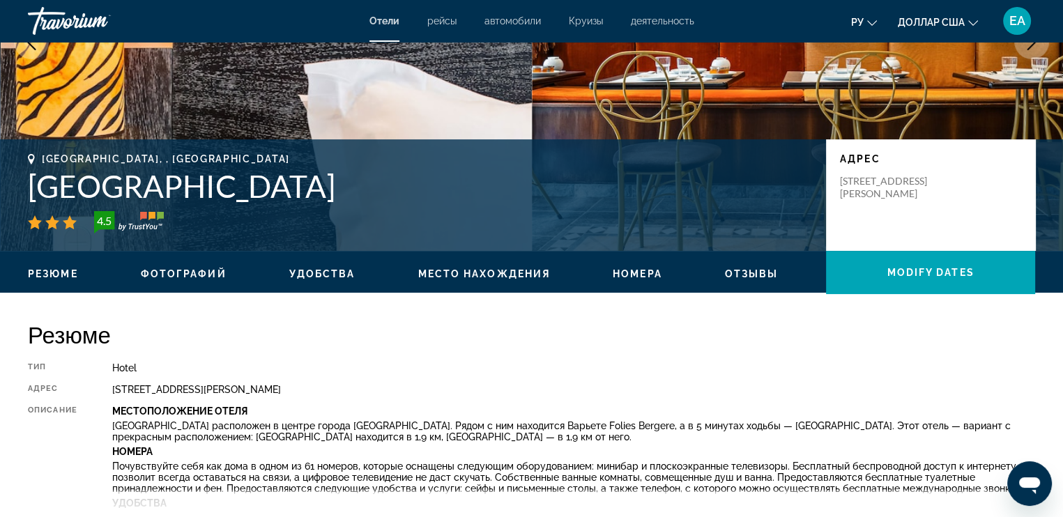
scroll to position [70, 0]
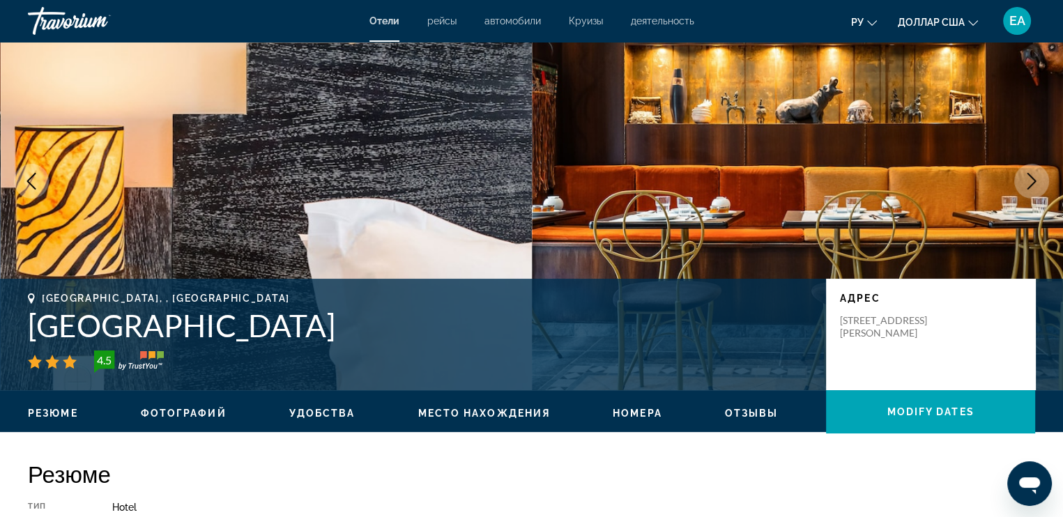
click at [1037, 176] on icon "Next image" at bounding box center [1031, 181] width 17 height 17
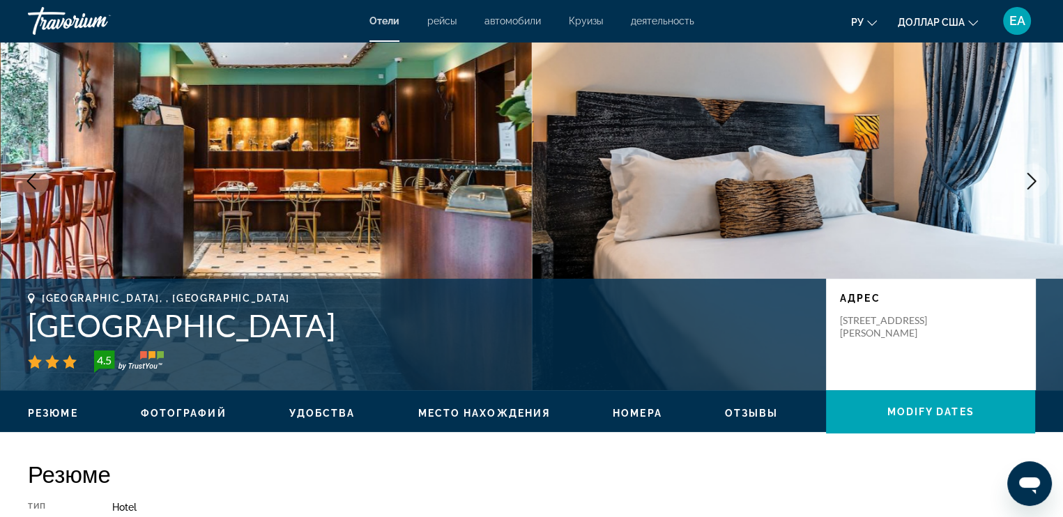
scroll to position [0, 0]
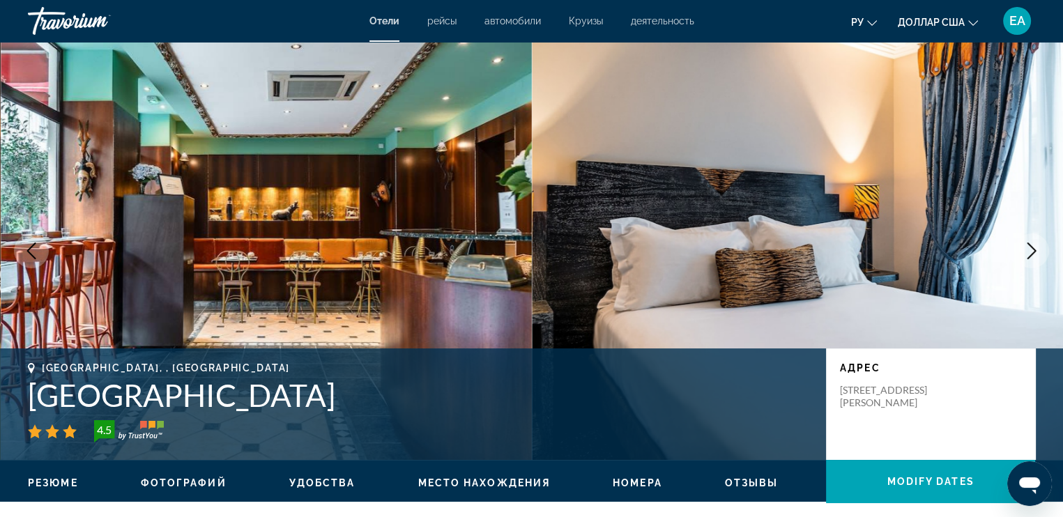
click at [1038, 252] on icon "Next image" at bounding box center [1031, 250] width 17 height 17
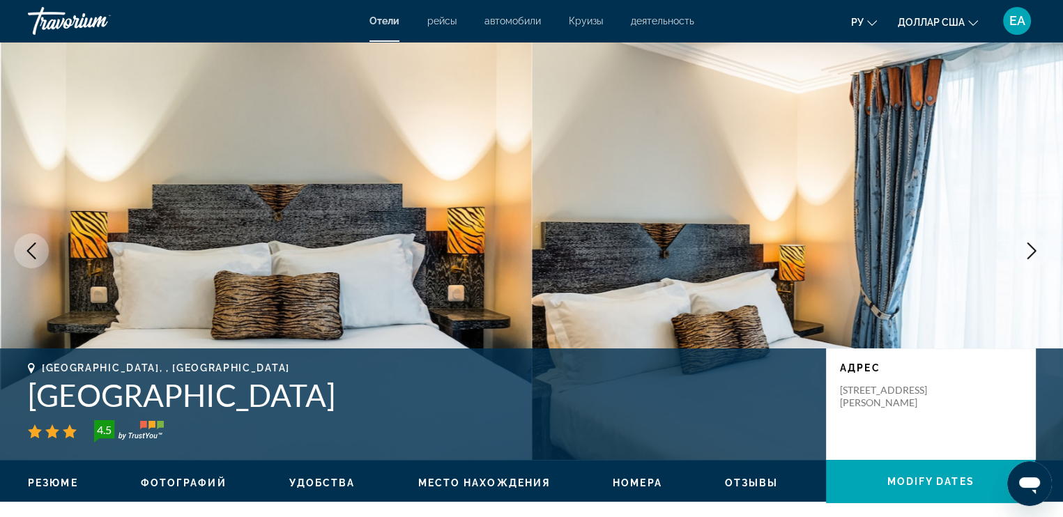
click at [1033, 252] on icon "Next image" at bounding box center [1031, 250] width 17 height 17
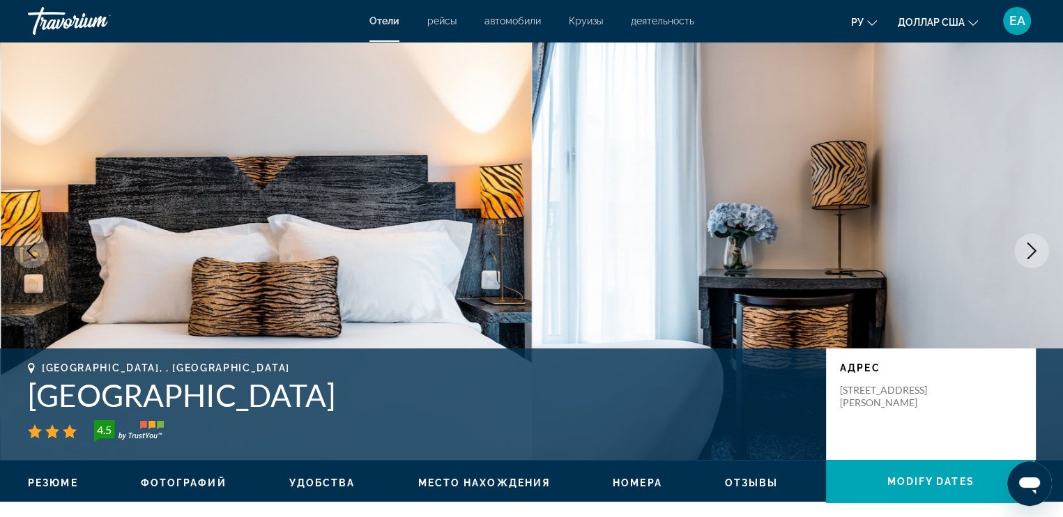
click at [1033, 252] on icon "Next image" at bounding box center [1031, 250] width 17 height 17
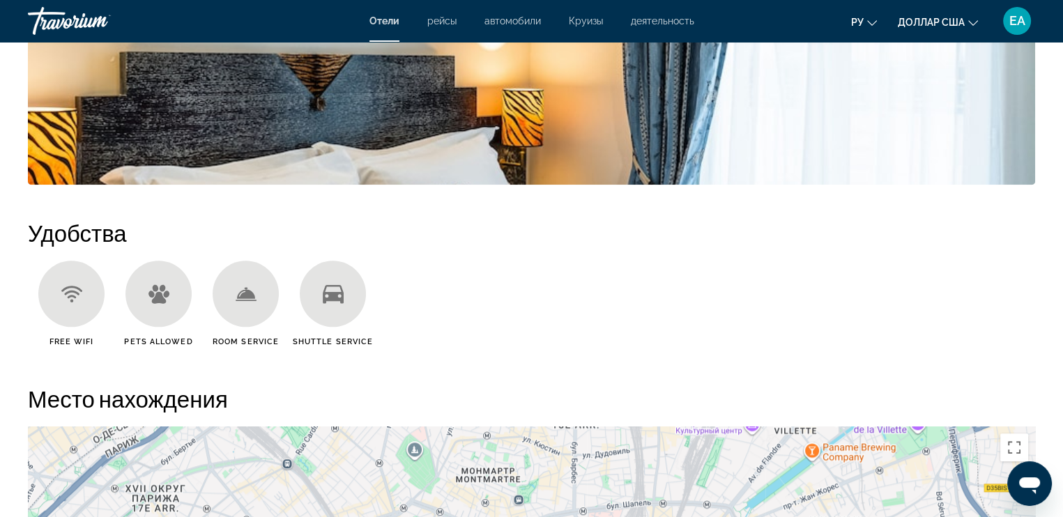
scroll to position [626, 0]
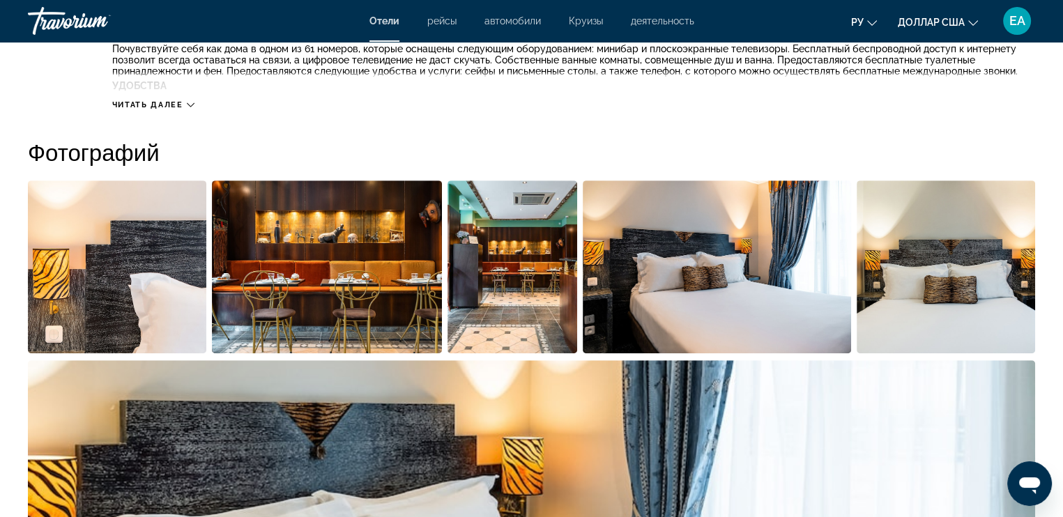
click at [360, 242] on img "Open full-screen image slider" at bounding box center [327, 266] width 231 height 173
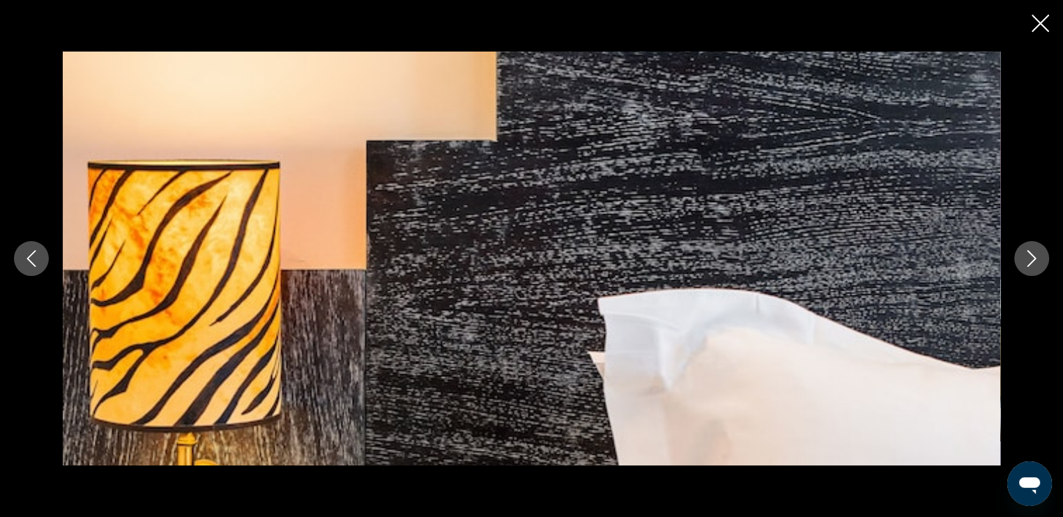
click at [1017, 258] on button "Next image" at bounding box center [1031, 258] width 35 height 35
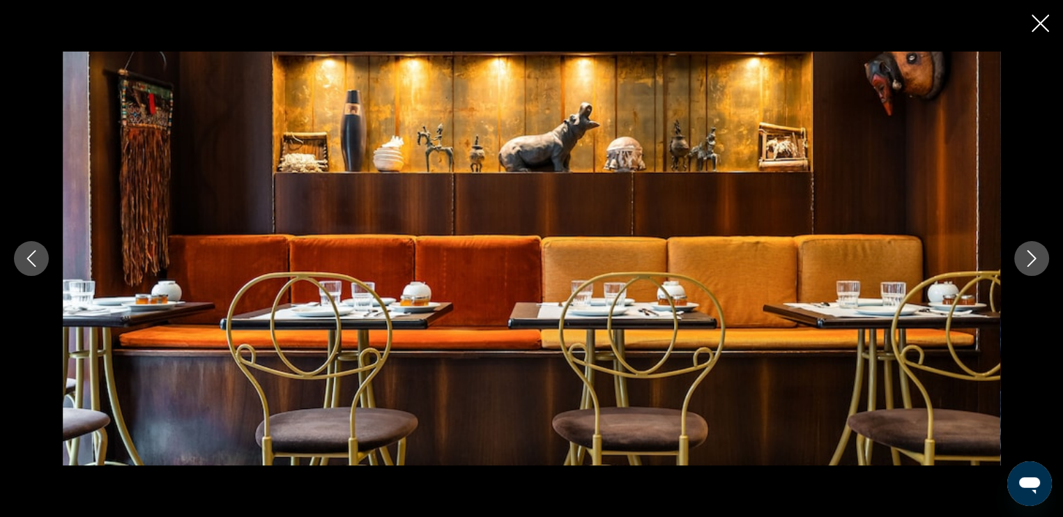
click at [1018, 258] on button "Next image" at bounding box center [1031, 258] width 35 height 35
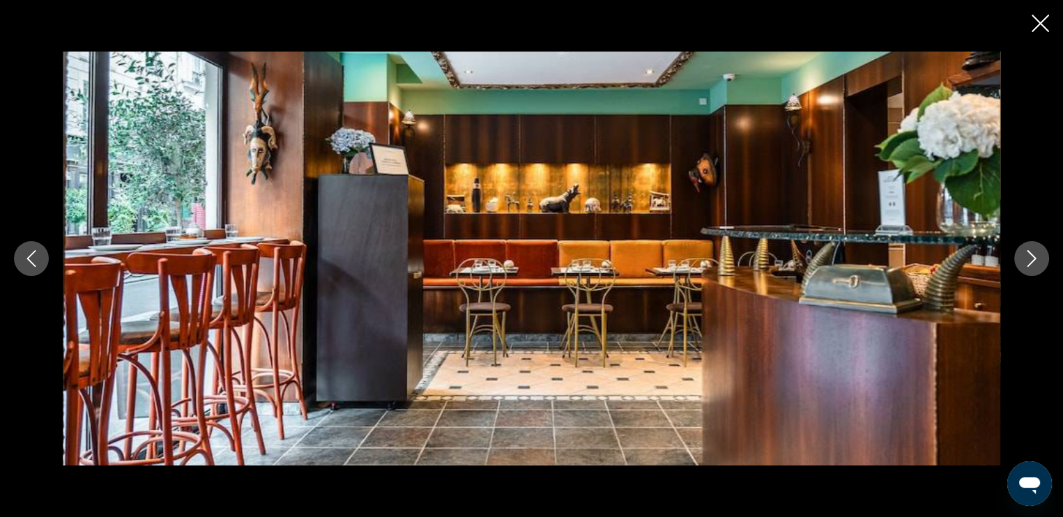
click at [1018, 258] on button "Next image" at bounding box center [1031, 258] width 35 height 35
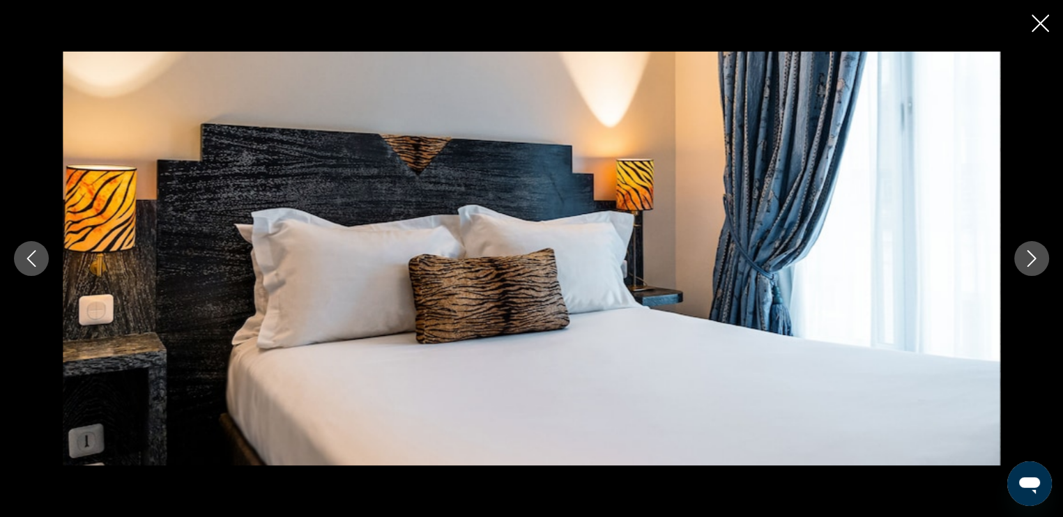
click at [1018, 258] on button "Next image" at bounding box center [1031, 258] width 35 height 35
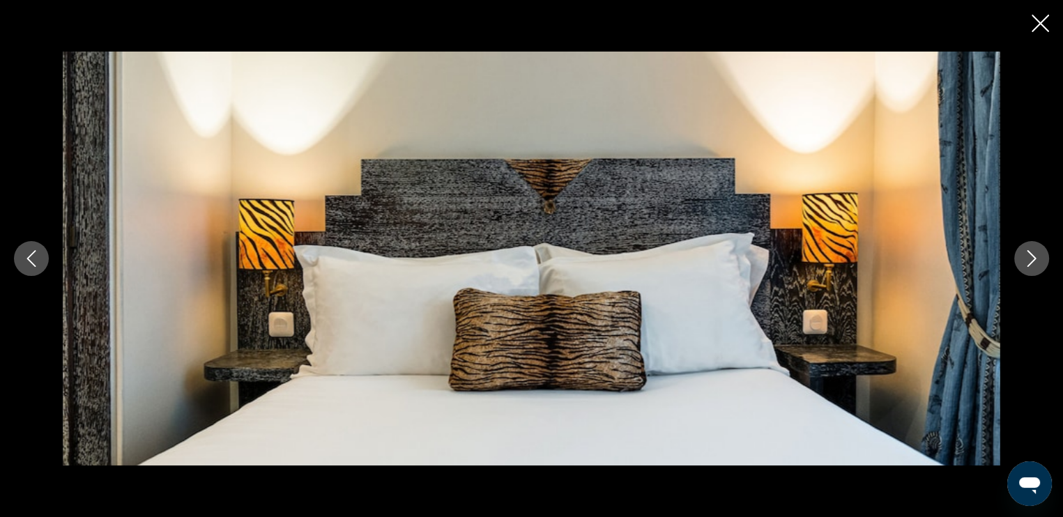
click at [1018, 258] on button "Next image" at bounding box center [1031, 258] width 35 height 35
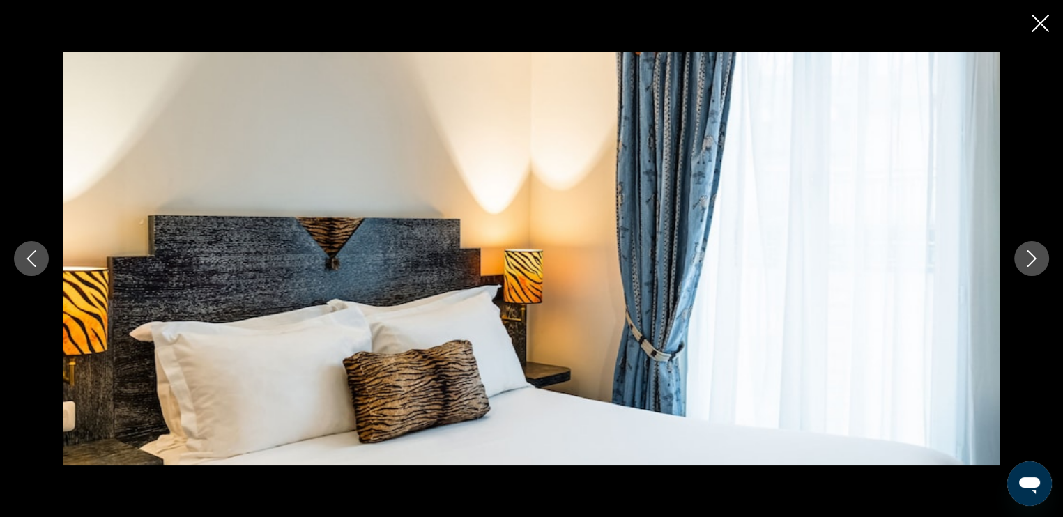
click at [1018, 258] on button "Next image" at bounding box center [1031, 258] width 35 height 35
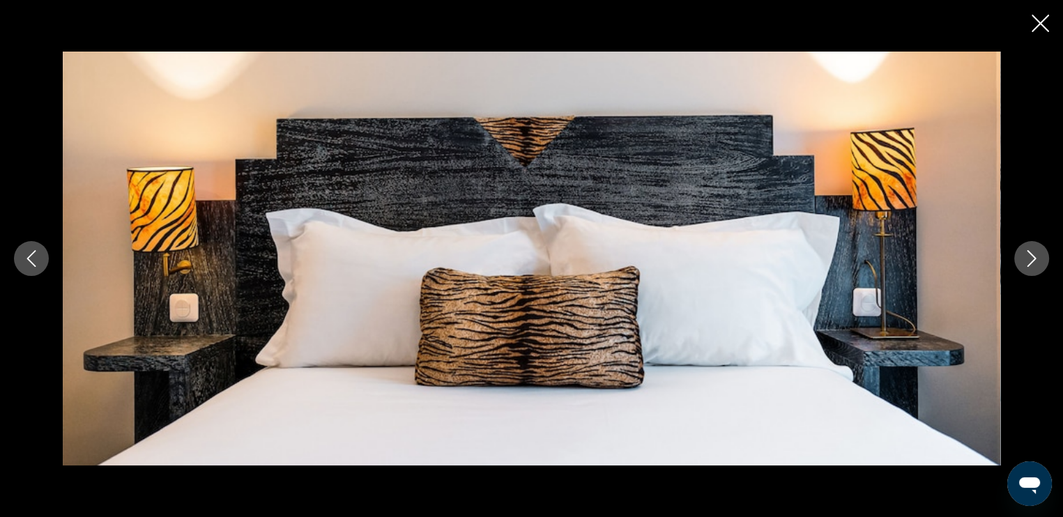
click at [1018, 258] on button "Next image" at bounding box center [1031, 258] width 35 height 35
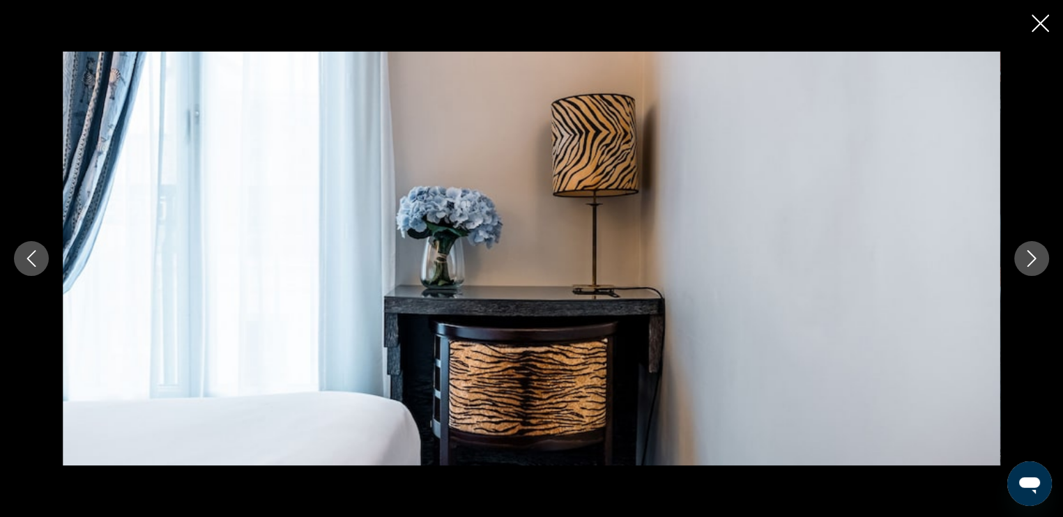
click at [1018, 258] on button "Next image" at bounding box center [1031, 258] width 35 height 35
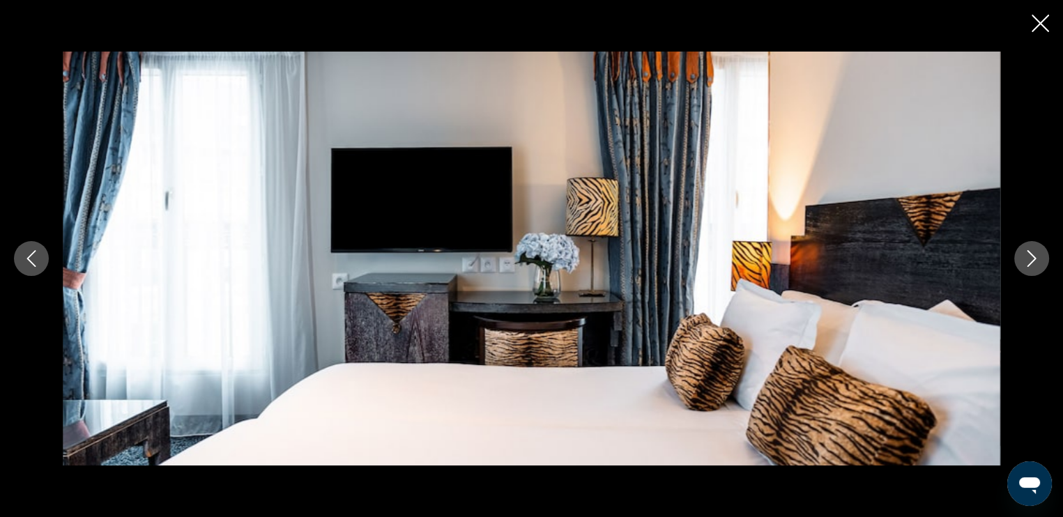
click at [1018, 258] on button "Next image" at bounding box center [1031, 258] width 35 height 35
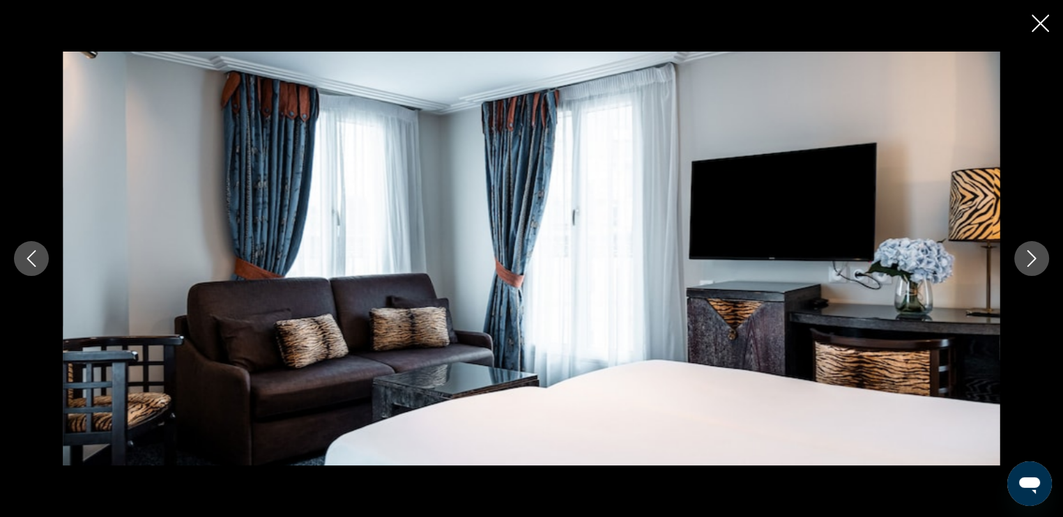
click at [1018, 258] on button "Next image" at bounding box center [1031, 258] width 35 height 35
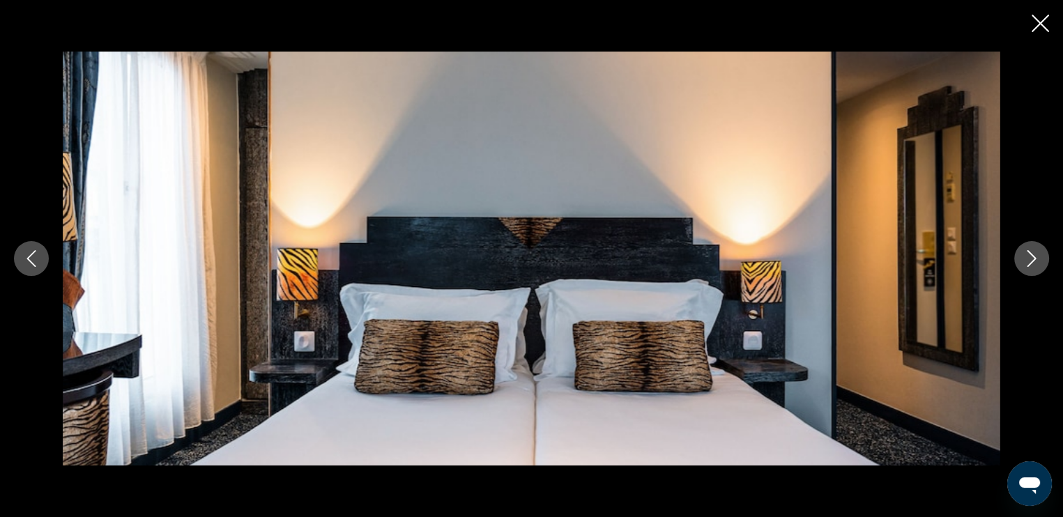
click at [1018, 258] on button "Next image" at bounding box center [1031, 258] width 35 height 35
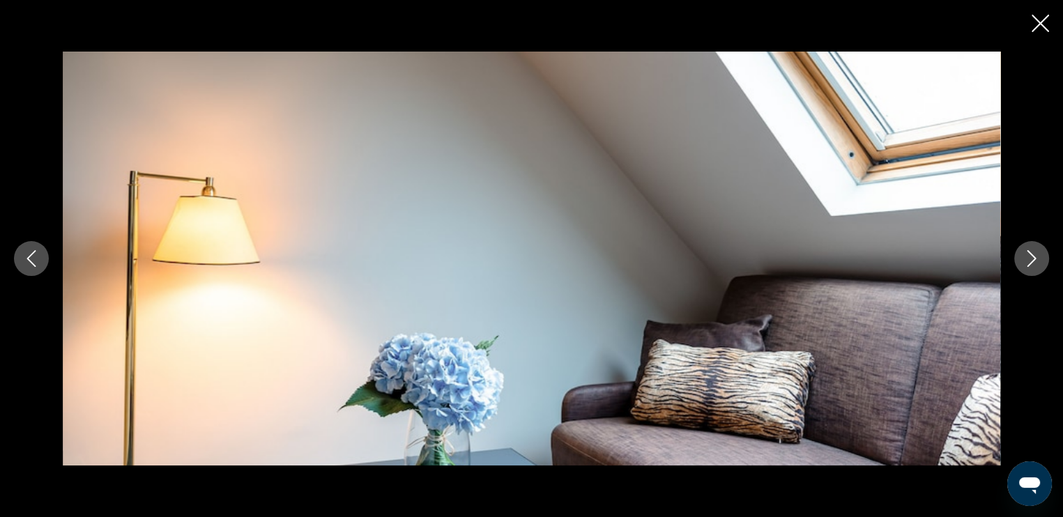
click at [1018, 258] on button "Next image" at bounding box center [1031, 258] width 35 height 35
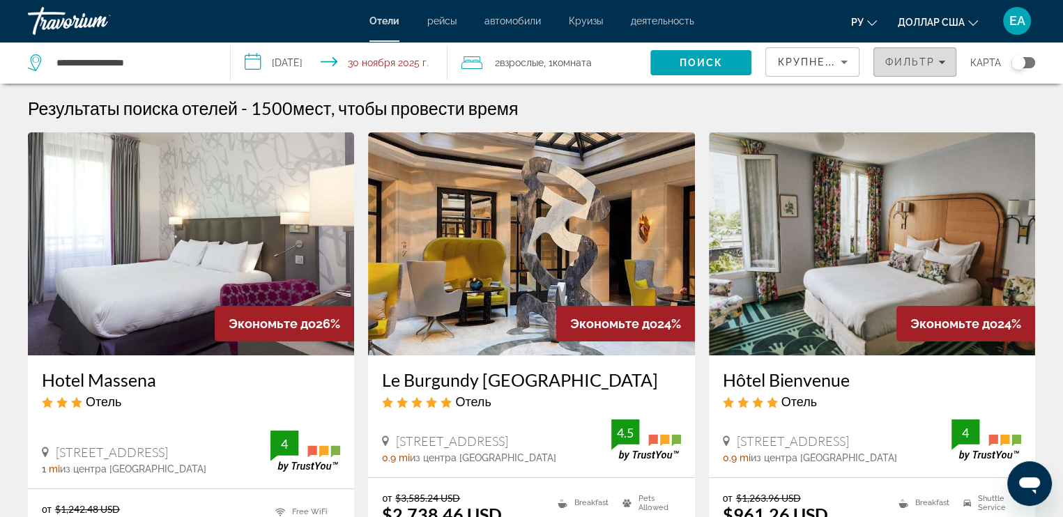
click at [907, 59] on font "Фильтр" at bounding box center [909, 61] width 50 height 11
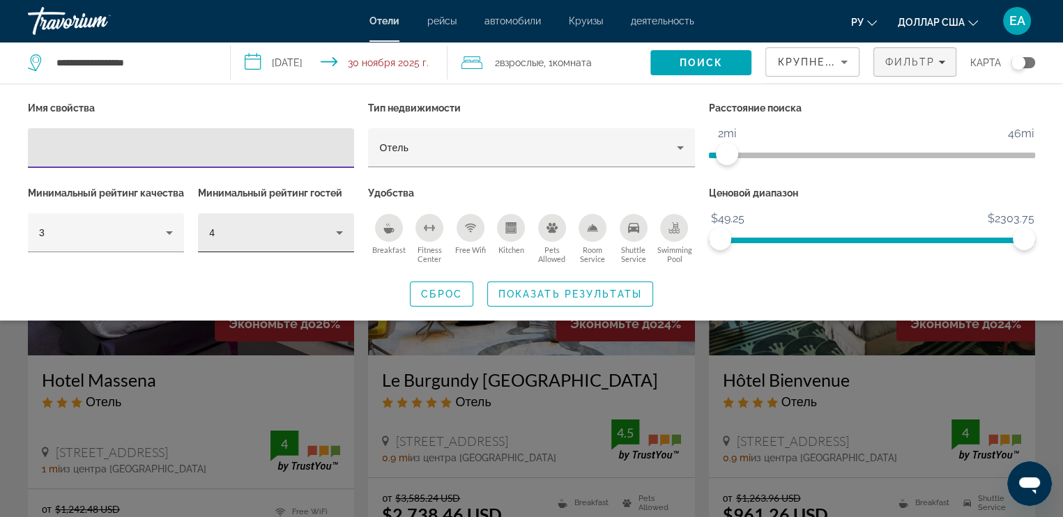
click at [342, 231] on icon "Hotel Filters" at bounding box center [339, 232] width 7 height 3
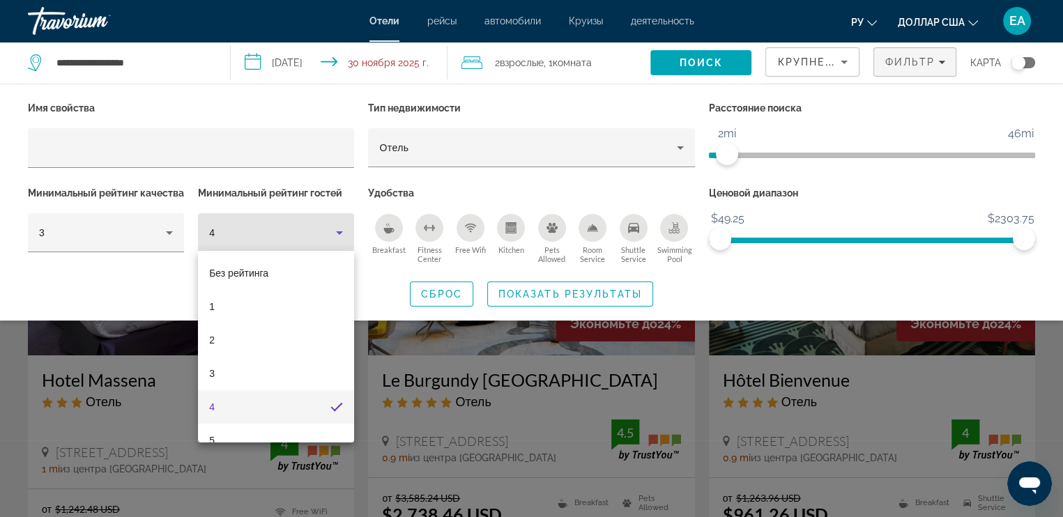
click at [342, 230] on div at bounding box center [531, 258] width 1063 height 517
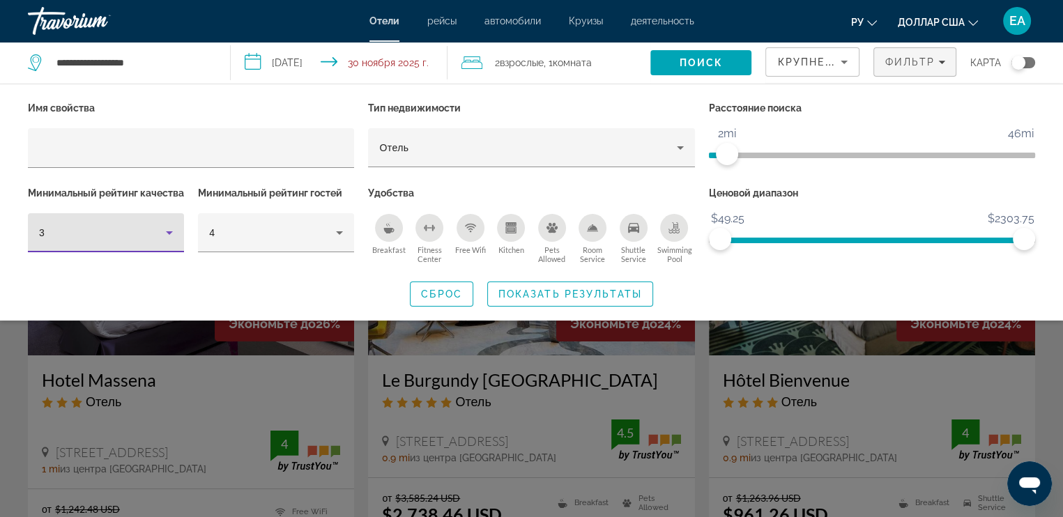
click at [167, 241] on icon "Hotel Filters" at bounding box center [169, 232] width 17 height 17
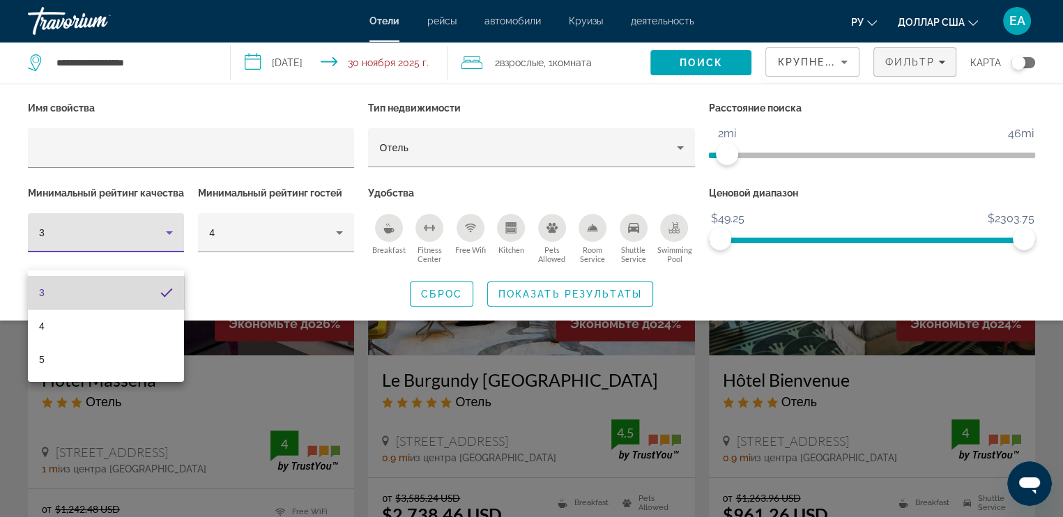
click at [153, 293] on mat-option "3" at bounding box center [106, 292] width 156 height 33
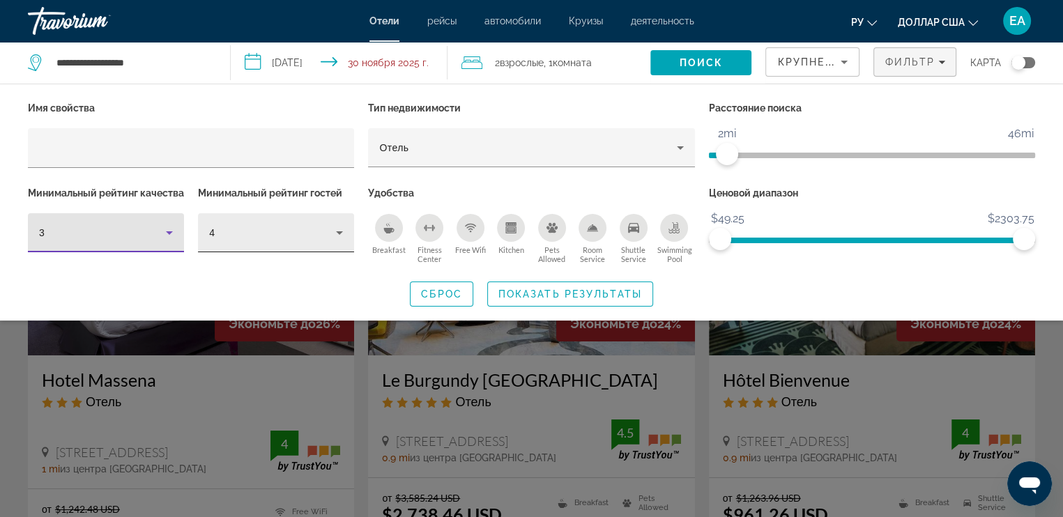
click at [337, 233] on icon "Hotel Filters" at bounding box center [339, 232] width 17 height 17
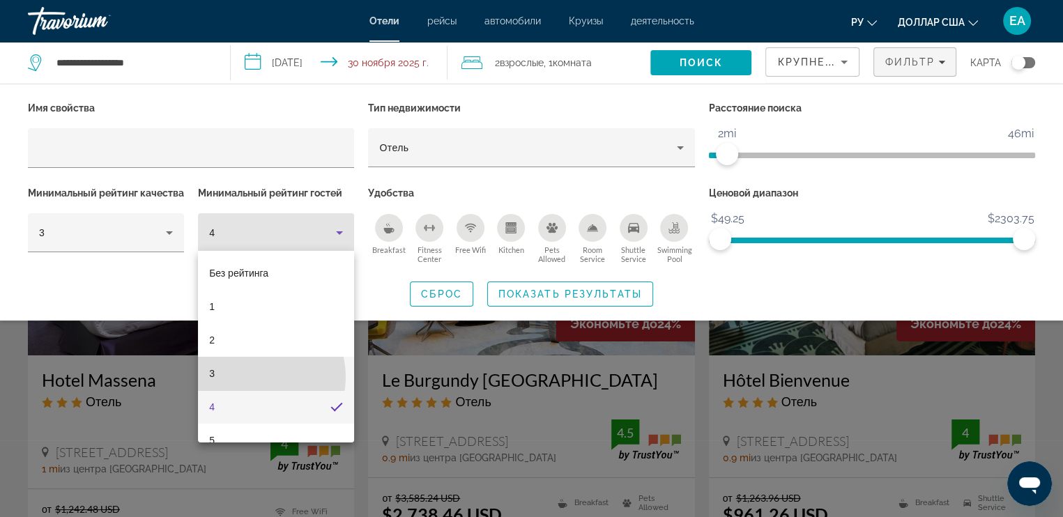
click at [251, 377] on mat-option "3" at bounding box center [276, 373] width 156 height 33
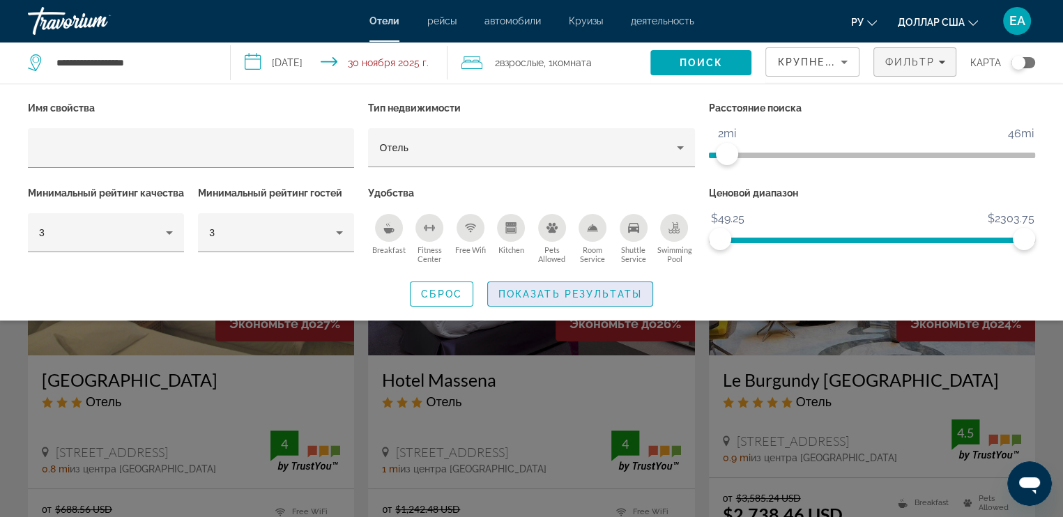
click at [579, 300] on span "Показать результаты" at bounding box center [570, 293] width 144 height 11
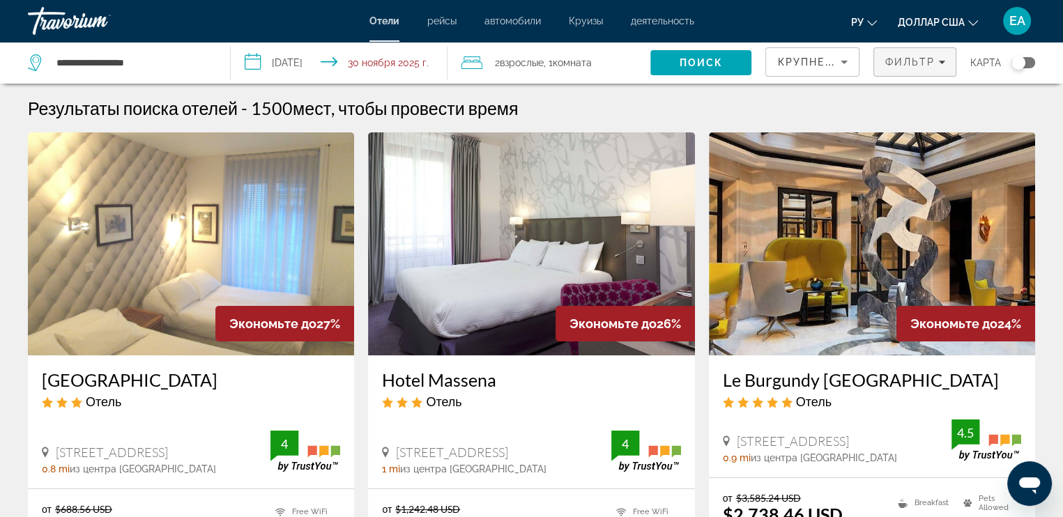
click at [915, 67] on font "Фильтр" at bounding box center [909, 61] width 50 height 11
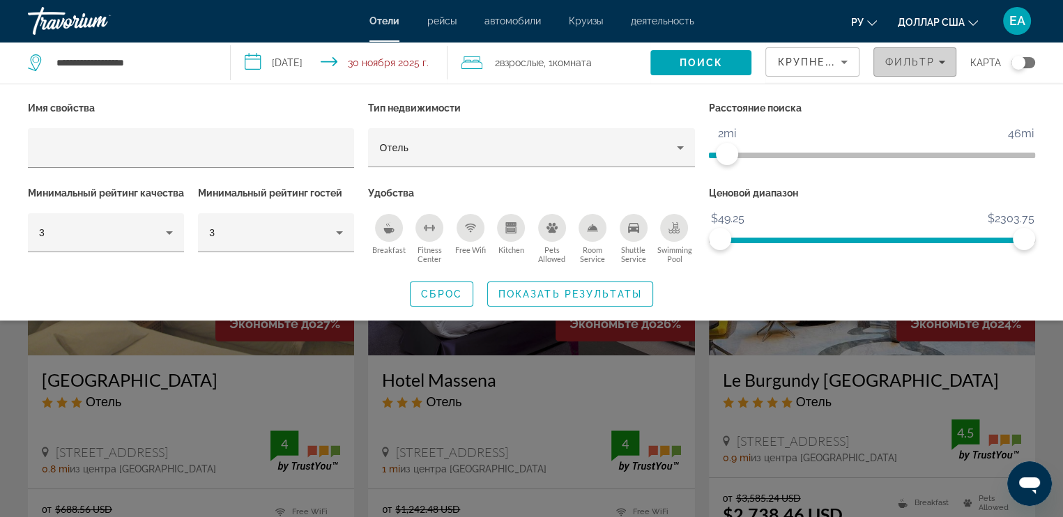
click at [915, 67] on font "Фильтр" at bounding box center [909, 61] width 50 height 11
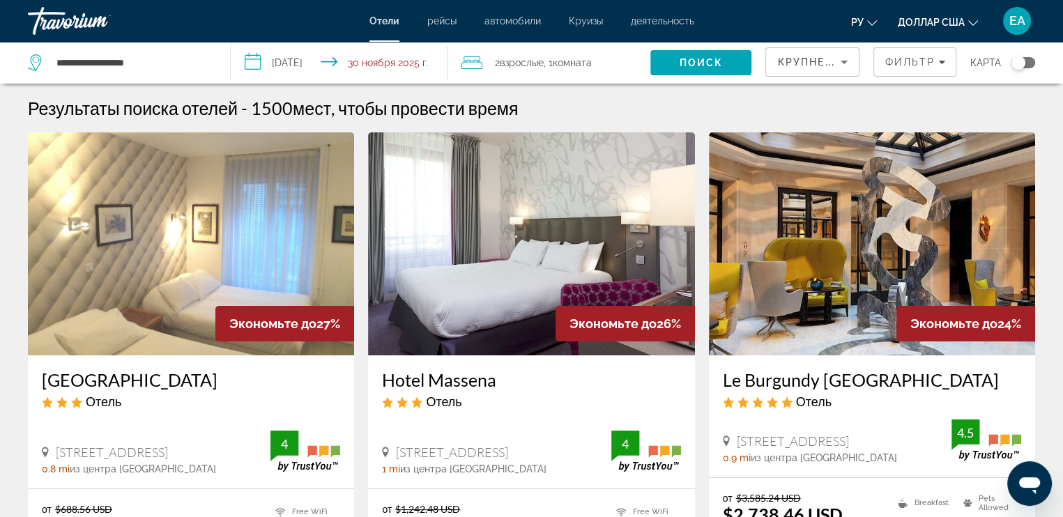
drag, startPoint x: 915, startPoint y: 67, endPoint x: 973, endPoint y: 82, distance: 60.3
click at [973, 81] on div "карта" at bounding box center [1002, 63] width 65 height 42
click at [920, 58] on font "Фильтр" at bounding box center [909, 61] width 50 height 11
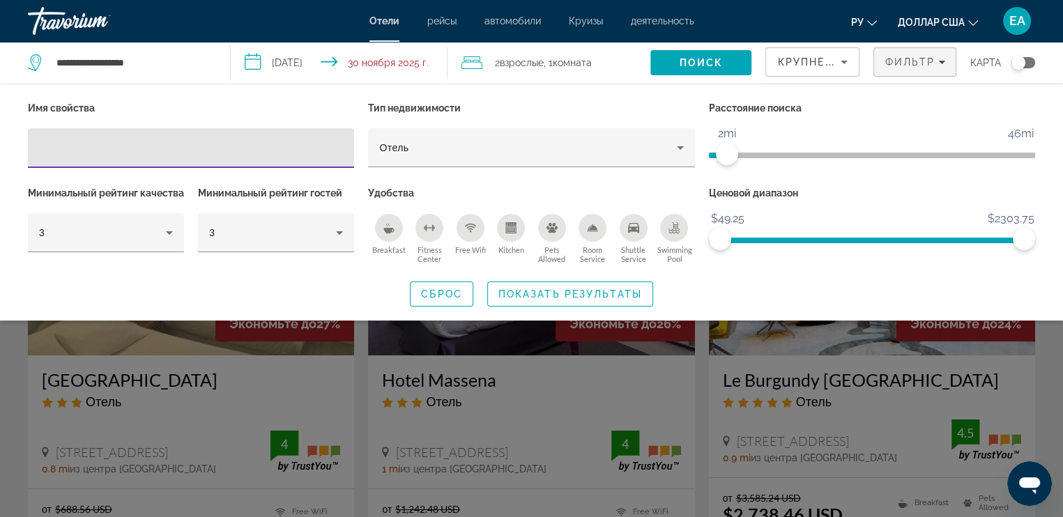
click at [733, 355] on div "Виджет поиска" at bounding box center [531, 363] width 1063 height 308
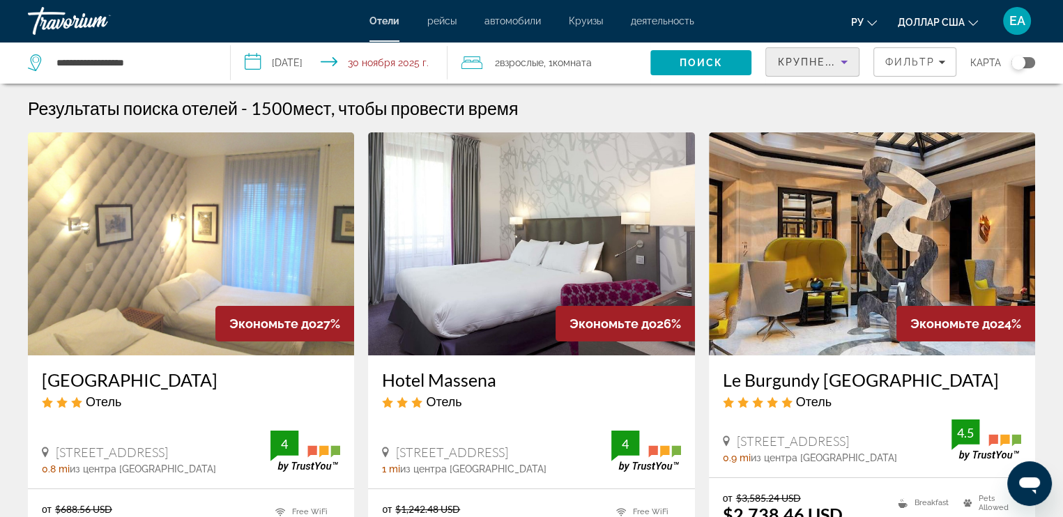
click at [798, 59] on font "Крупнейшие сбережения" at bounding box center [861, 61] width 169 height 11
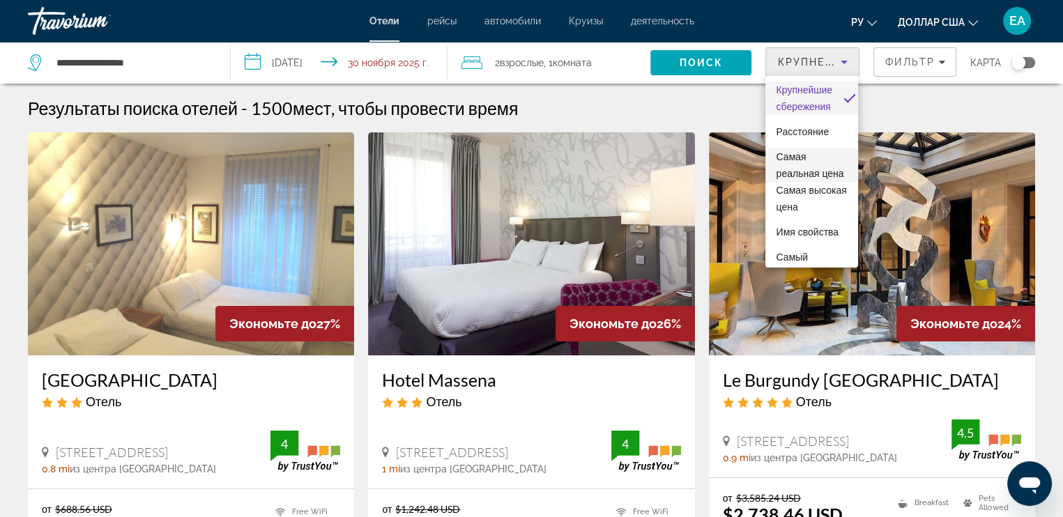
click at [803, 166] on span "Самая реальная цена" at bounding box center [811, 164] width 70 height 33
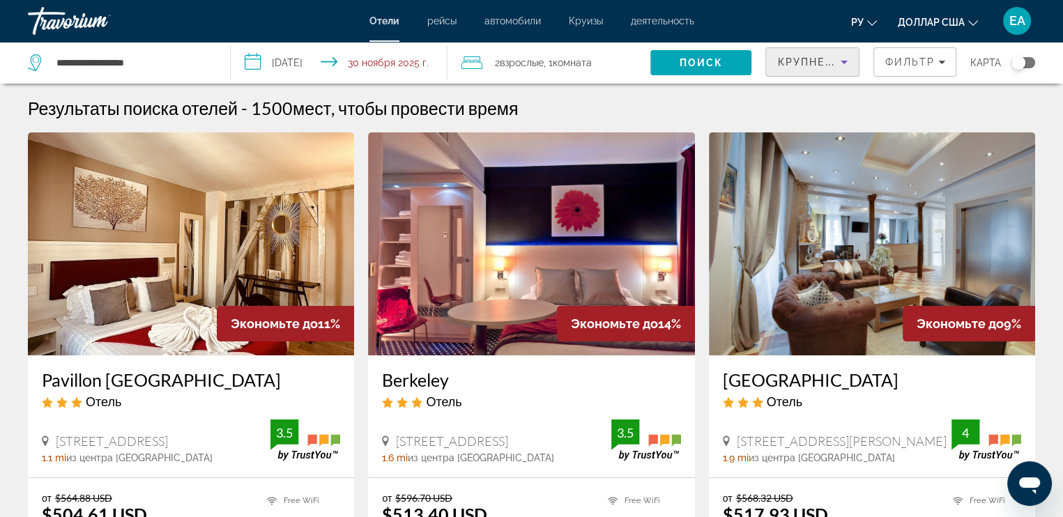
scroll to position [70, 0]
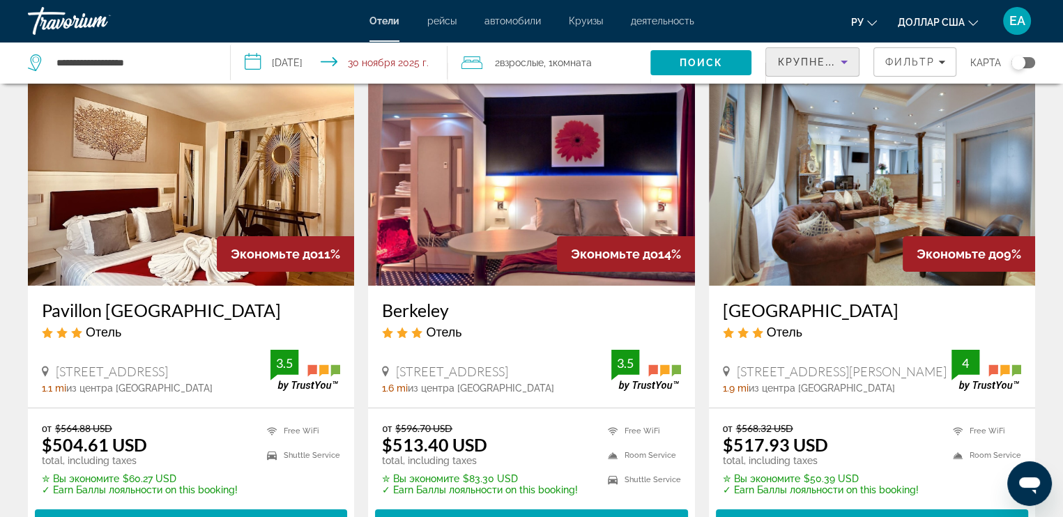
click at [218, 158] on img "Основное содержание" at bounding box center [191, 174] width 326 height 223
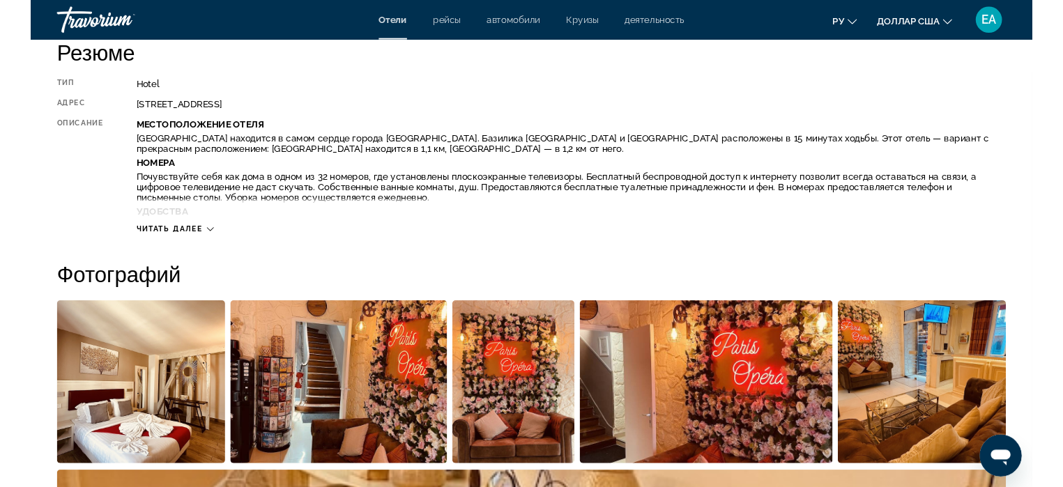
scroll to position [766, 0]
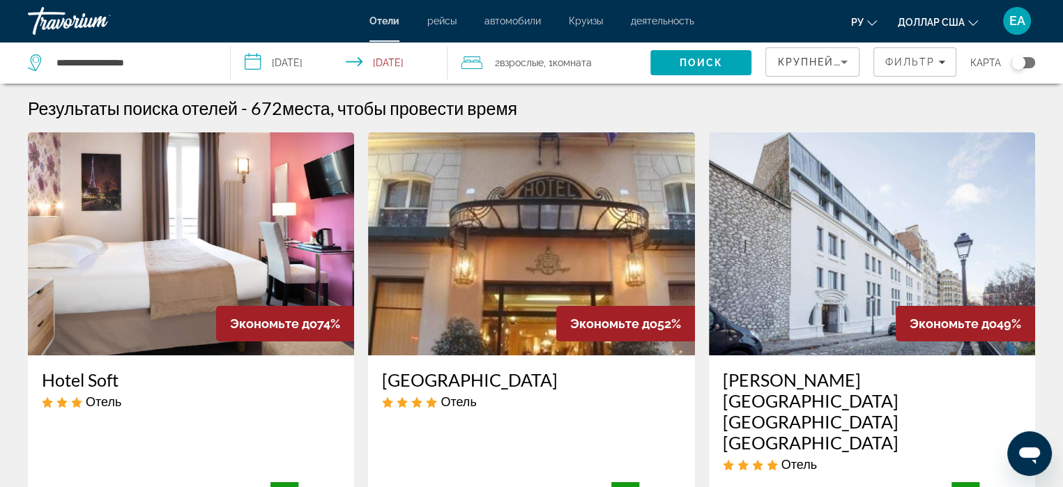
scroll to position [70, 0]
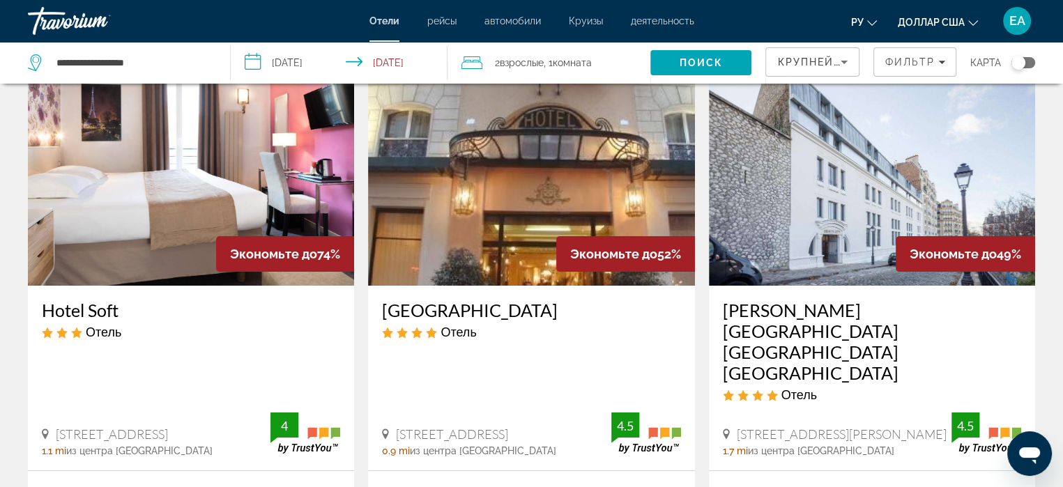
click at [879, 196] on img "Основное содержание" at bounding box center [872, 174] width 326 height 223
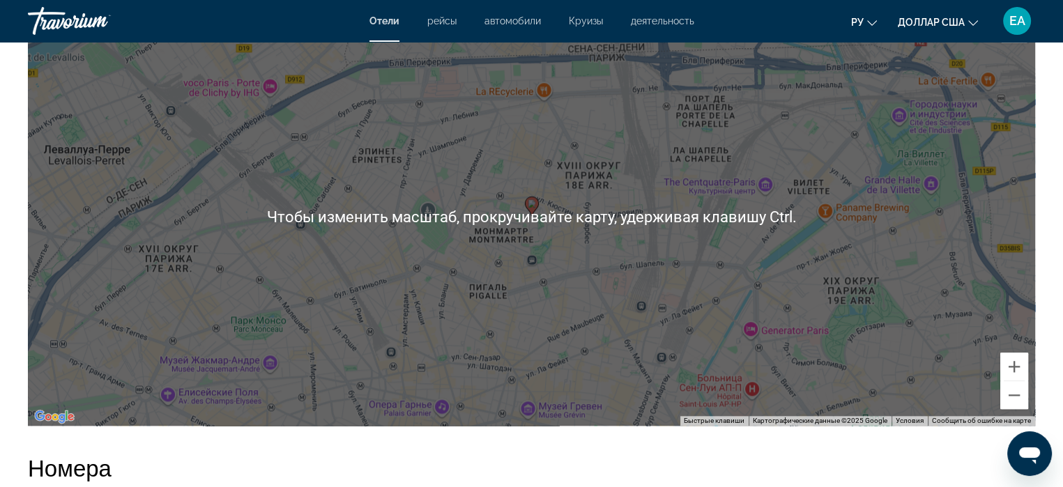
scroll to position [1324, 0]
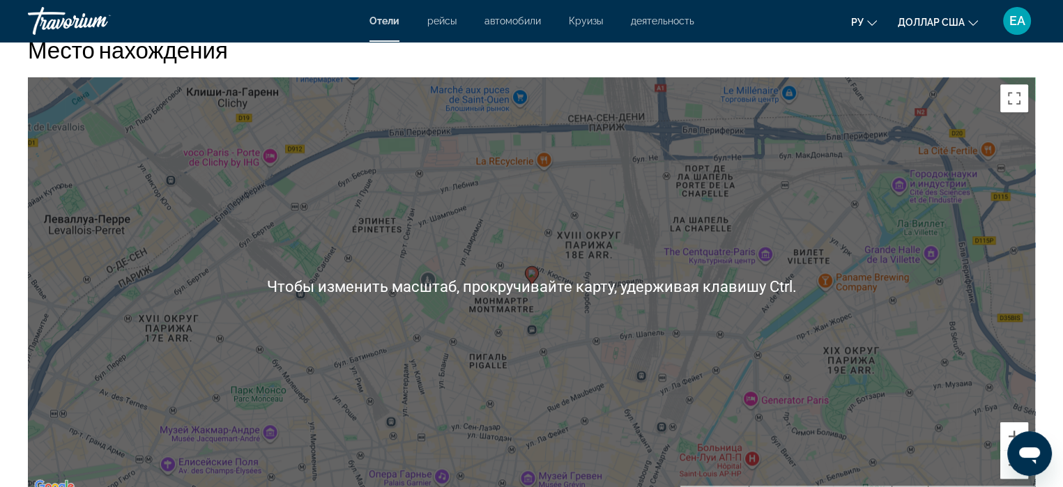
click at [382, 264] on div "Чтобы активировать перетаскивание с помощью клавиатуры, нажмите Alt + Ввод. Пос…" at bounding box center [531, 286] width 1007 height 418
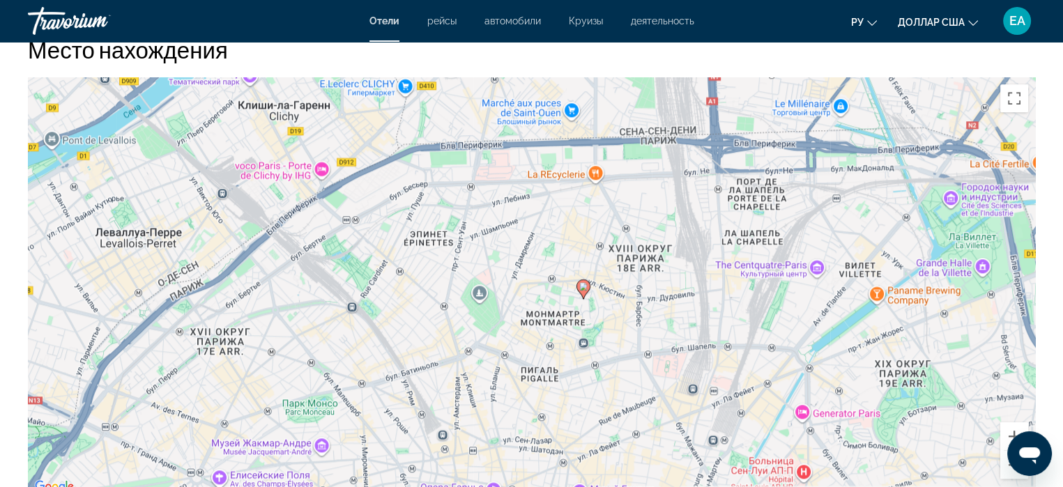
drag, startPoint x: 382, startPoint y: 264, endPoint x: 432, endPoint y: 277, distance: 51.9
click at [432, 277] on div "Чтобы активировать перетаскивание с помощью клавиатуры, нажмите Alt + Ввод. Пос…" at bounding box center [531, 286] width 1007 height 418
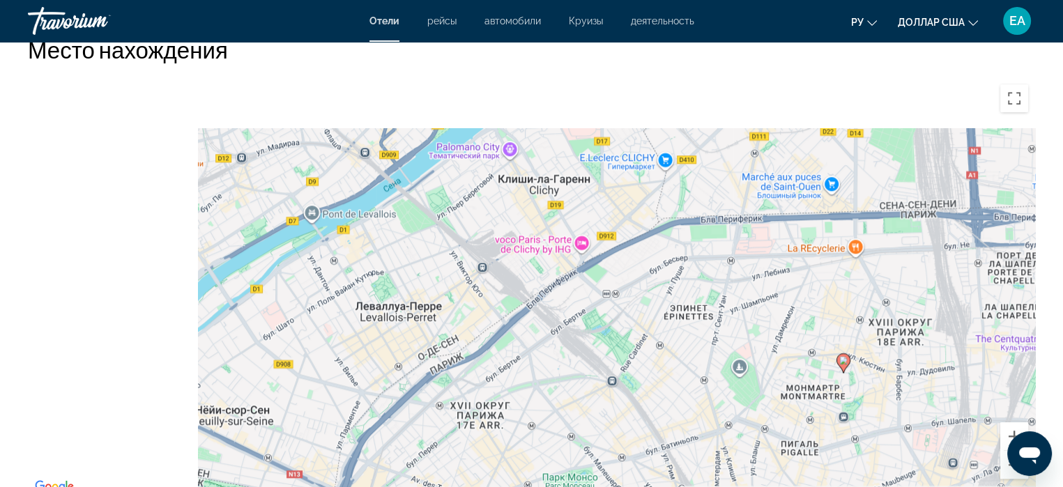
drag, startPoint x: 273, startPoint y: 250, endPoint x: 530, endPoint y: 323, distance: 266.5
click at [530, 323] on div "Чтобы активировать перетаскивание с помощью клавиатуры, нажмите Alt + Ввод. Пос…" at bounding box center [531, 286] width 1007 height 418
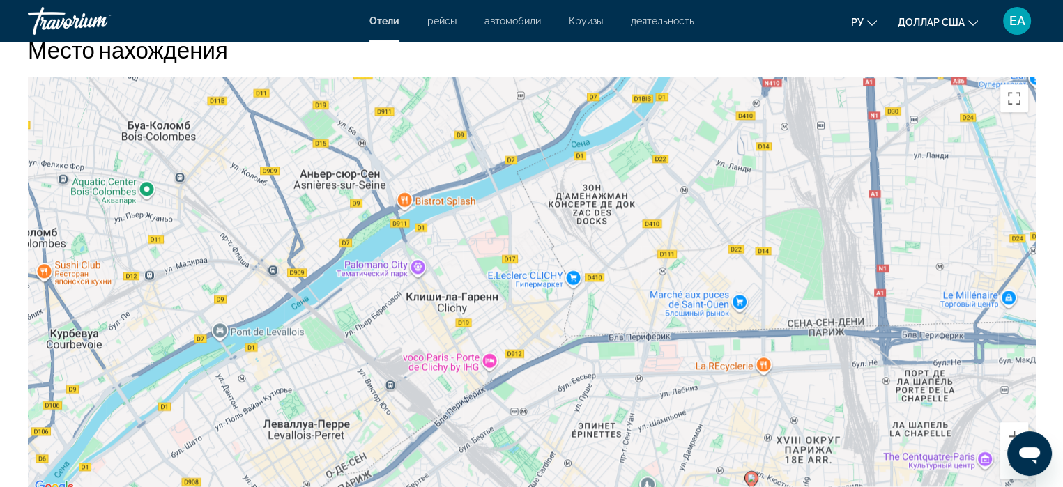
drag, startPoint x: 519, startPoint y: 268, endPoint x: 454, endPoint y: 365, distance: 116.9
click at [454, 365] on div "Чтобы активировать перетаскивание с помощью клавиатуры, нажмите Alt + Ввод. Пос…" at bounding box center [531, 286] width 1007 height 418
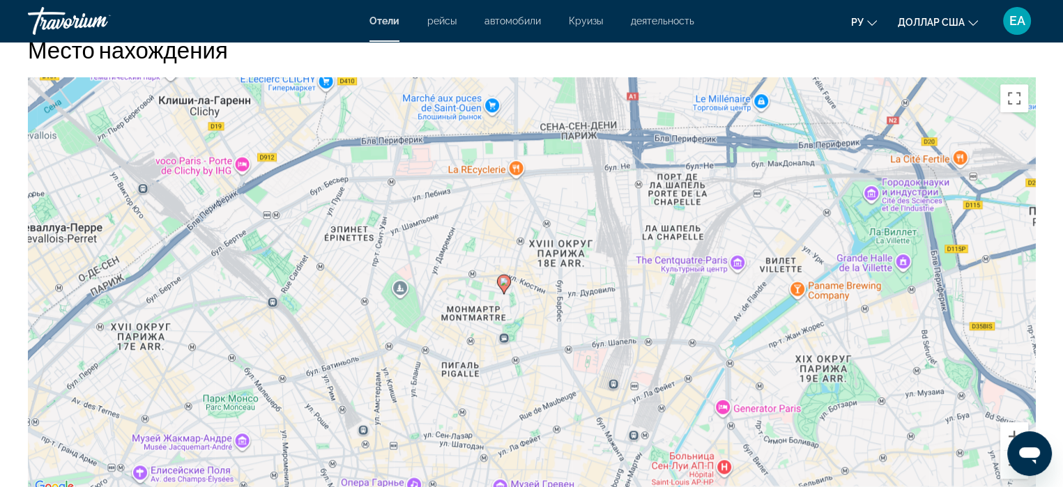
drag, startPoint x: 532, startPoint y: 257, endPoint x: 435, endPoint y: 150, distance: 145.0
click at [435, 150] on div "Чтобы активировать перетаскивание с помощью клавиатуры, нажмите Alt + Ввод. Пос…" at bounding box center [531, 286] width 1007 height 418
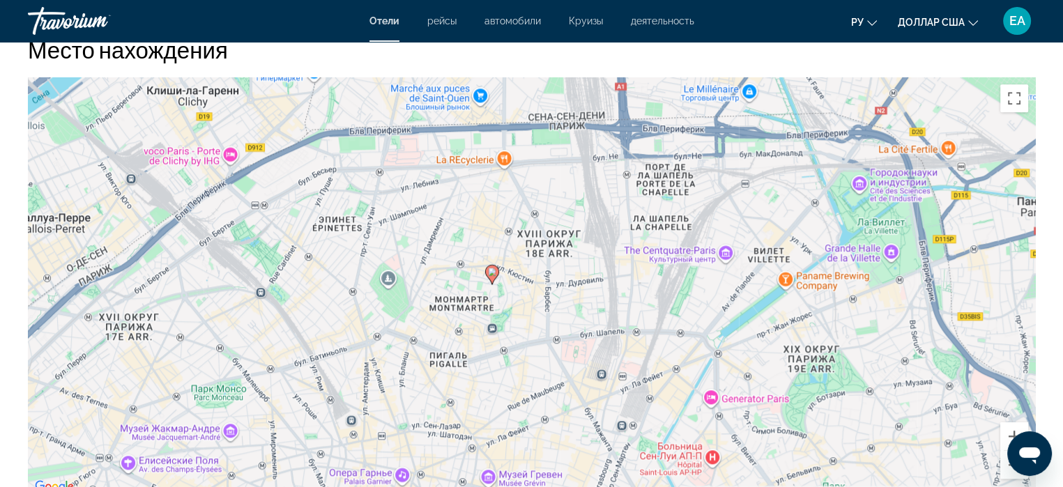
click at [711, 239] on div "Чтобы активировать перетаскивание с помощью клавиатуры, нажмите Alt + Ввод. Пос…" at bounding box center [531, 286] width 1007 height 418
drag, startPoint x: 711, startPoint y: 240, endPoint x: 704, endPoint y: 240, distance: 7.0
click at [711, 240] on div "Чтобы активировать перетаскивание с помощью клавиатуры, нажмите Alt + Ввод. Пос…" at bounding box center [531, 286] width 1007 height 418
click at [703, 240] on div "Чтобы активировать перетаскивание с помощью клавиатуры, нажмите Alt + Ввод. Пос…" at bounding box center [531, 286] width 1007 height 418
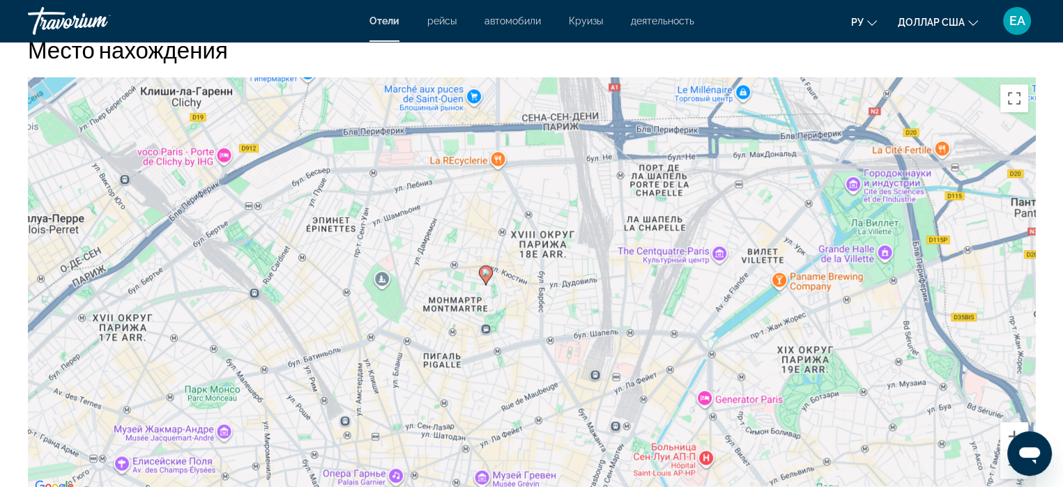
click at [703, 240] on div "Чтобы активировать перетаскивание с помощью клавиатуры, нажмите Alt + Ввод. Пос…" at bounding box center [531, 286] width 1007 height 418
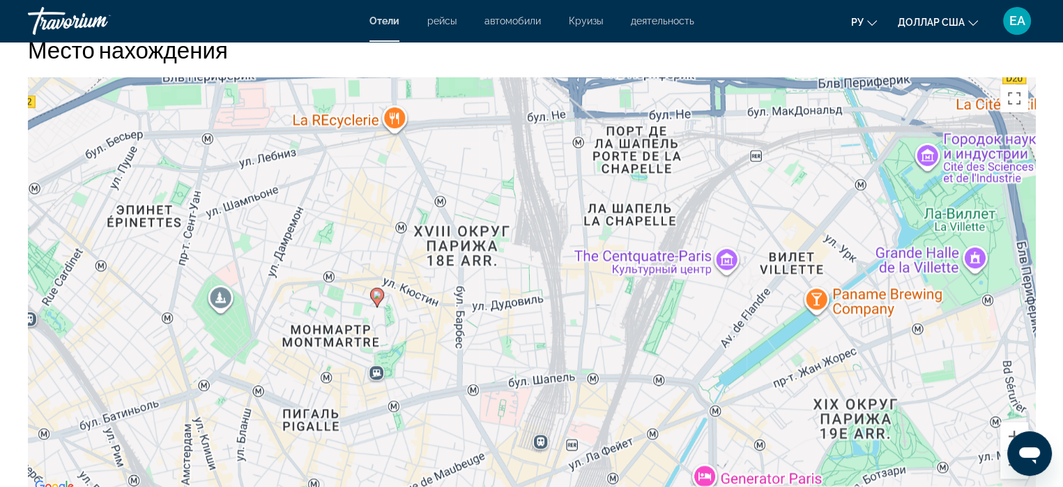
drag, startPoint x: 703, startPoint y: 240, endPoint x: 727, endPoint y: 229, distance: 26.8
click at [727, 229] on div "Чтобы активировать перетаскивание с помощью клавиатуры, нажмите Alt + Ввод. Пос…" at bounding box center [531, 286] width 1007 height 418
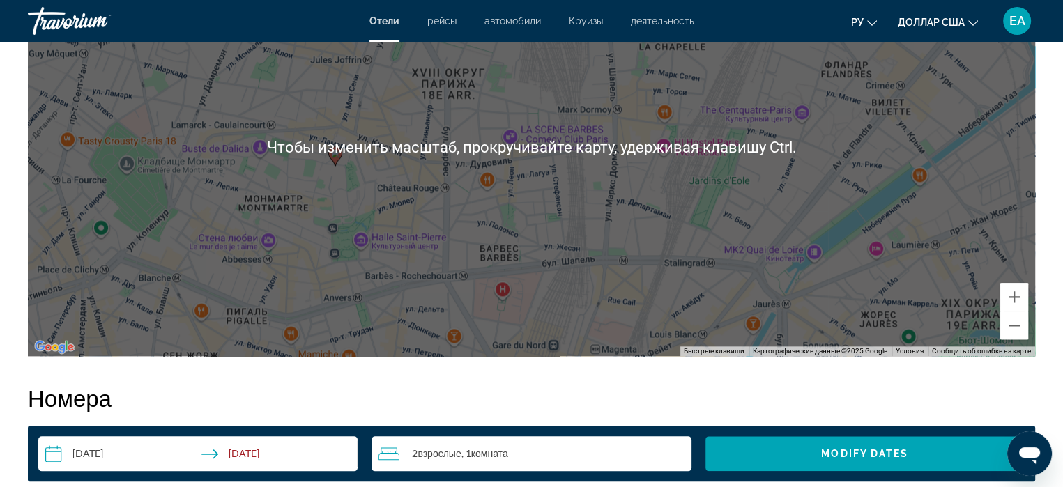
scroll to position [1533, 0]
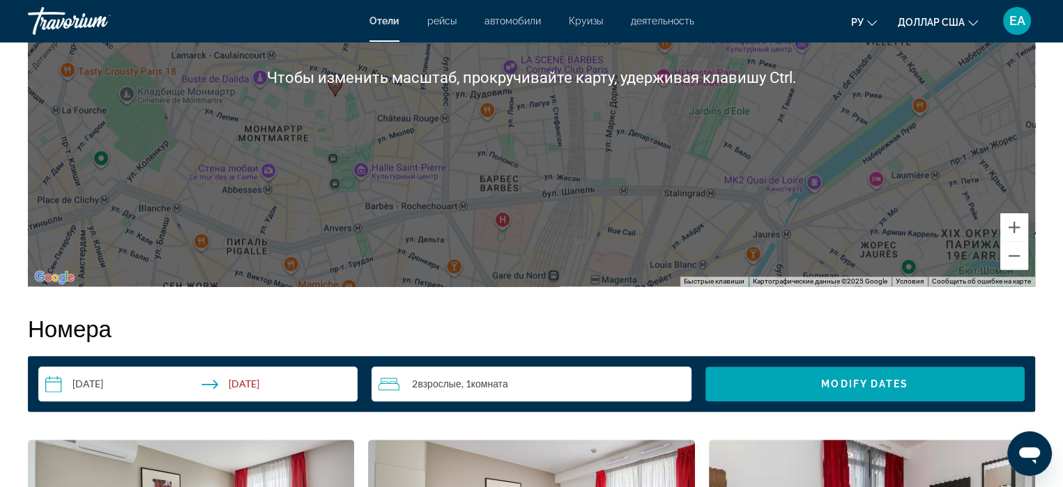
drag, startPoint x: 460, startPoint y: 150, endPoint x: 723, endPoint y: 309, distance: 307.9
click at [560, 207] on div "Чтобы активировать перетаскивание с помощью клавиатуры, нажмите Alt + Ввод. Пос…" at bounding box center [531, 77] width 1007 height 418
click at [639, 254] on div "Чтобы активировать перетаскивание с помощью клавиатуры, нажмите Alt + Ввод. Пос…" at bounding box center [531, 77] width 1007 height 418
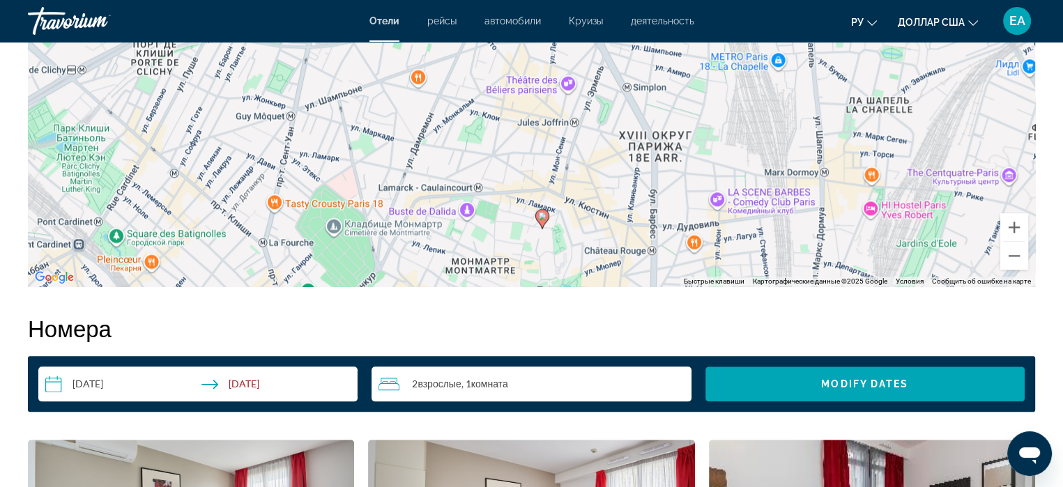
drag, startPoint x: 723, startPoint y: 309, endPoint x: 731, endPoint y: 316, distance: 9.9
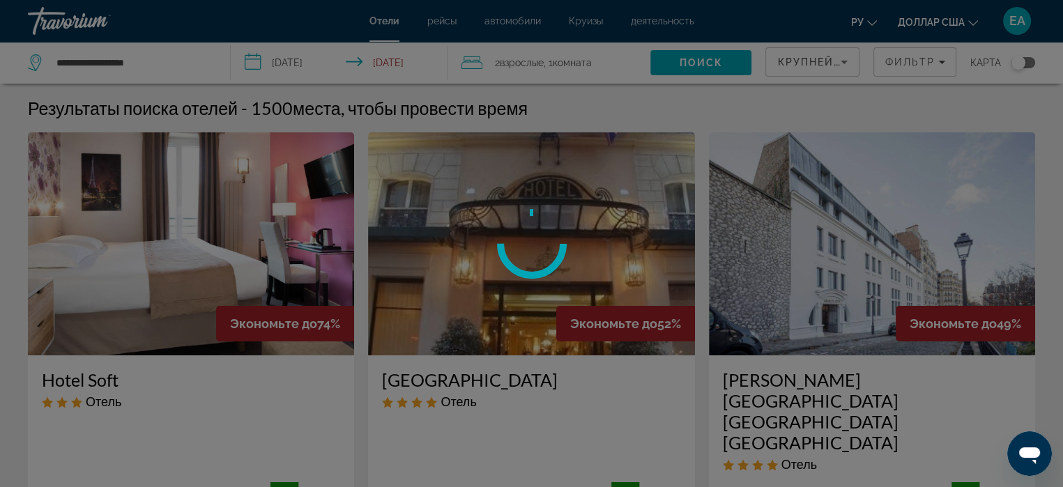
click at [639, 226] on div "**********" at bounding box center [531, 243] width 1063 height 487
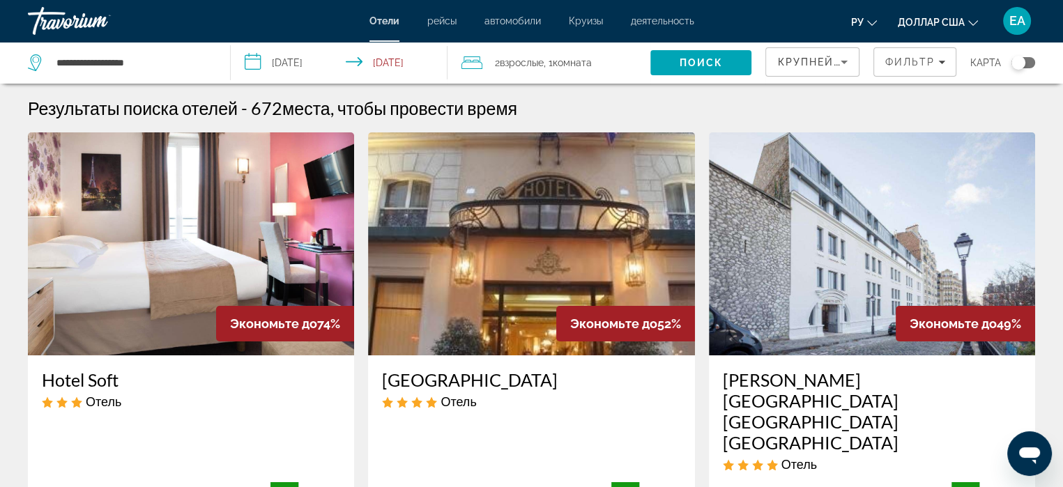
scroll to position [139, 0]
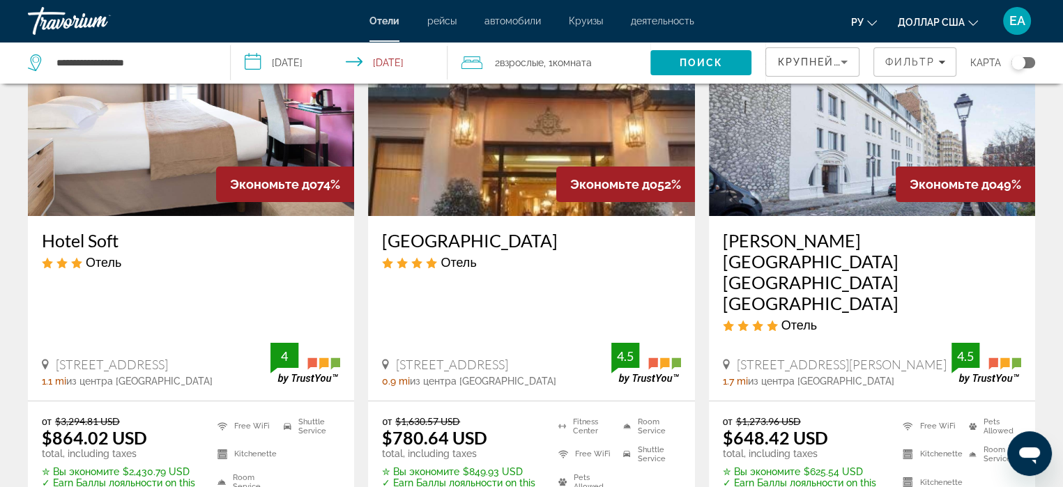
click at [876, 124] on img "Основное содержание" at bounding box center [872, 104] width 326 height 223
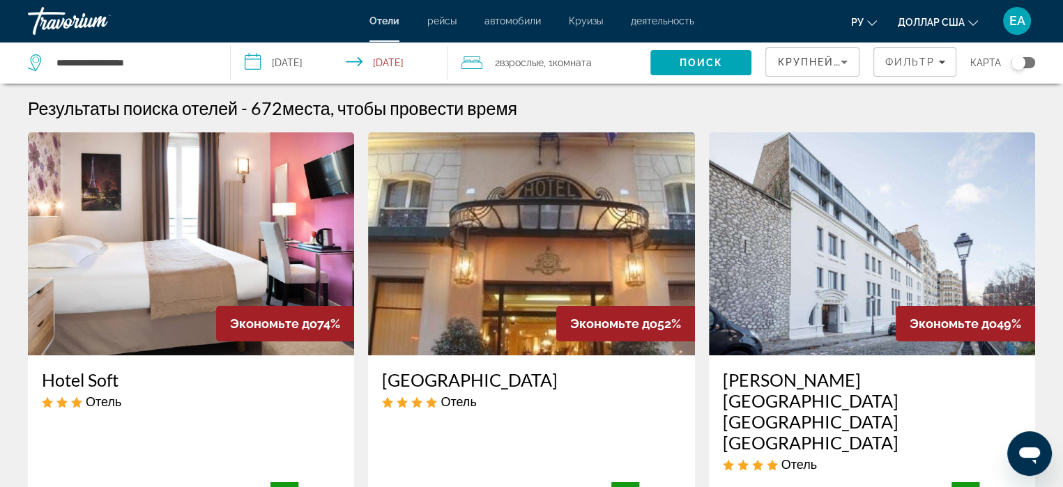
scroll to position [70, 0]
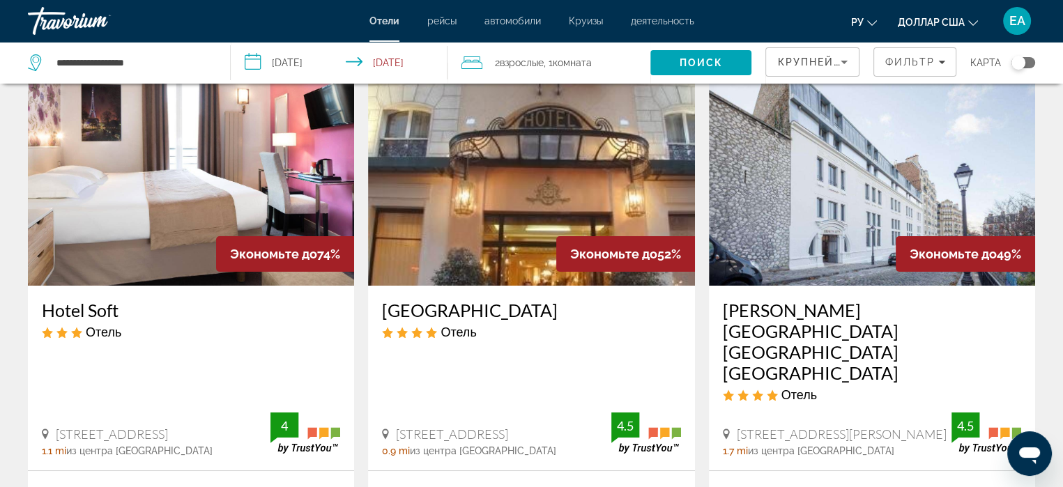
click at [835, 309] on h3 "[GEOGRAPHIC_DATA] [GEOGRAPHIC_DATA] [GEOGRAPHIC_DATA]" at bounding box center [872, 342] width 298 height 84
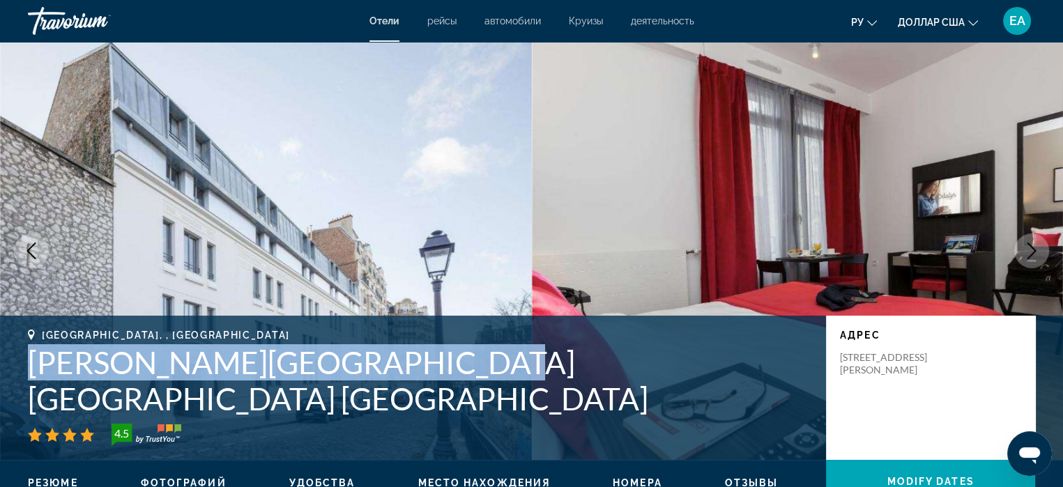
drag, startPoint x: 31, startPoint y: 392, endPoint x: 442, endPoint y: 392, distance: 411.1
click at [442, 392] on h1 "[GEOGRAPHIC_DATA] [GEOGRAPHIC_DATA] [GEOGRAPHIC_DATA]" at bounding box center [420, 380] width 784 height 72
copy h1 "[GEOGRAPHIC_DATA] [GEOGRAPHIC_DATA] [GEOGRAPHIC_DATA]"
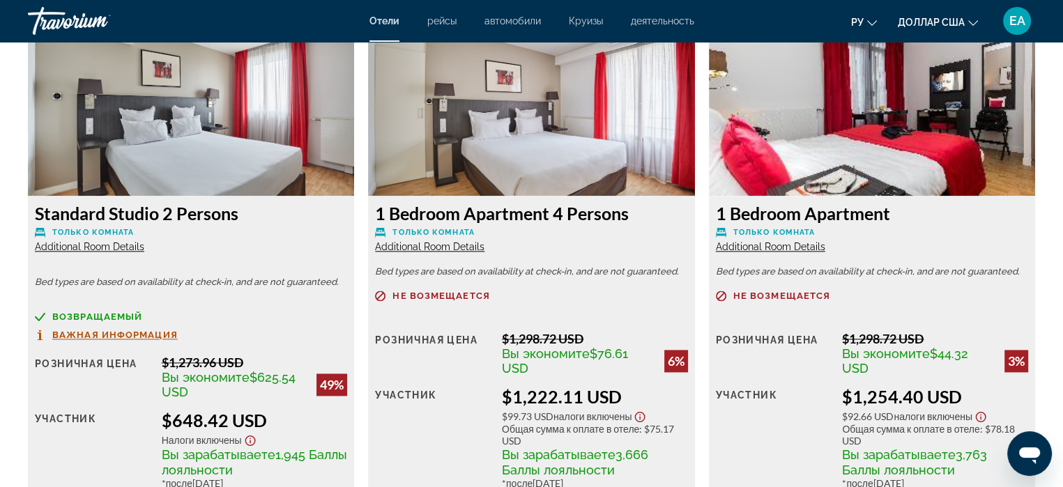
scroll to position [2021, 0]
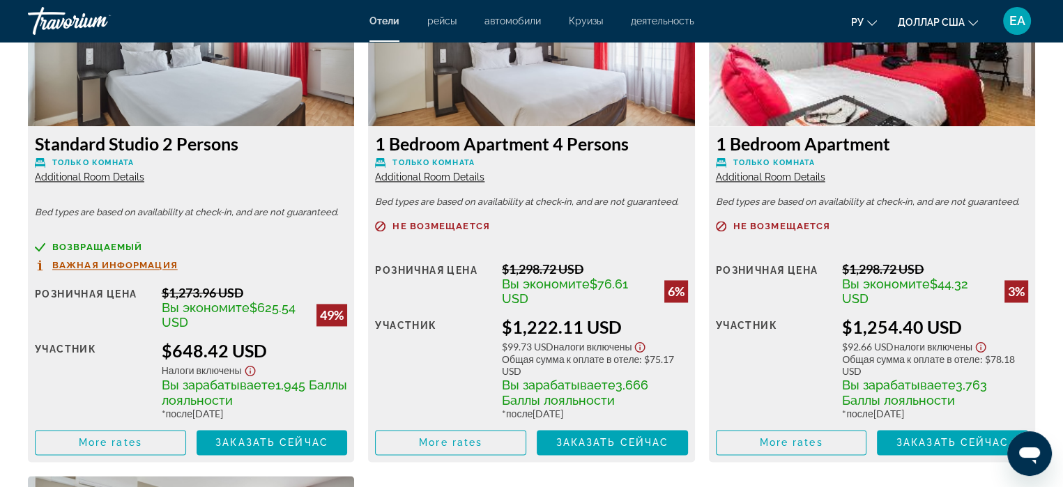
click at [118, 249] on span "возвращаемый" at bounding box center [97, 246] width 90 height 9
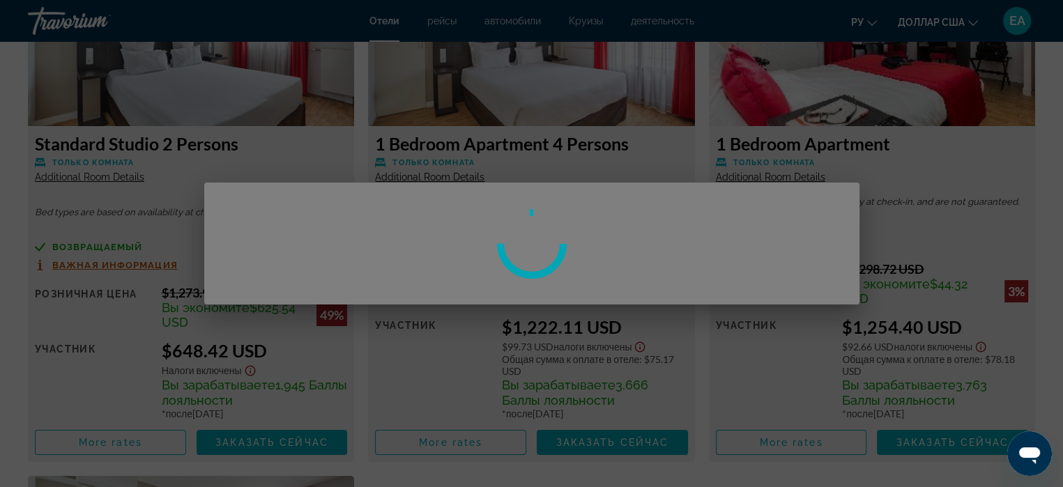
scroll to position [0, 0]
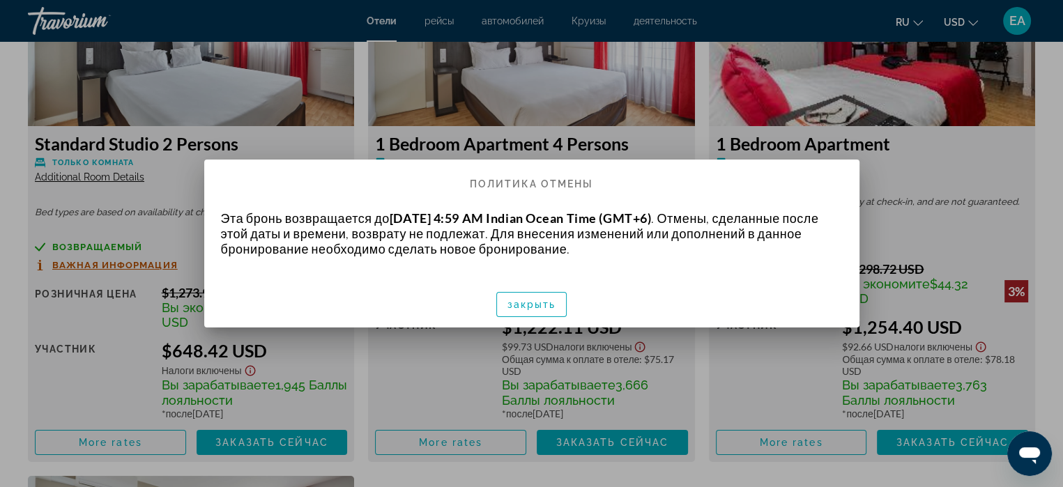
drag, startPoint x: 385, startPoint y: 241, endPoint x: 393, endPoint y: 241, distance: 7.7
click at [389, 241] on p "Эта бронь возвращается до November 20, 2025 at 4:59 AM Indian Ocean Time (GMT+6…" at bounding box center [532, 233] width 622 height 46
click at [394, 241] on p "Эта бронь возвращается до November 20, 2025 at 4:59 AM Indian Ocean Time (GMT+6…" at bounding box center [532, 233] width 622 height 46
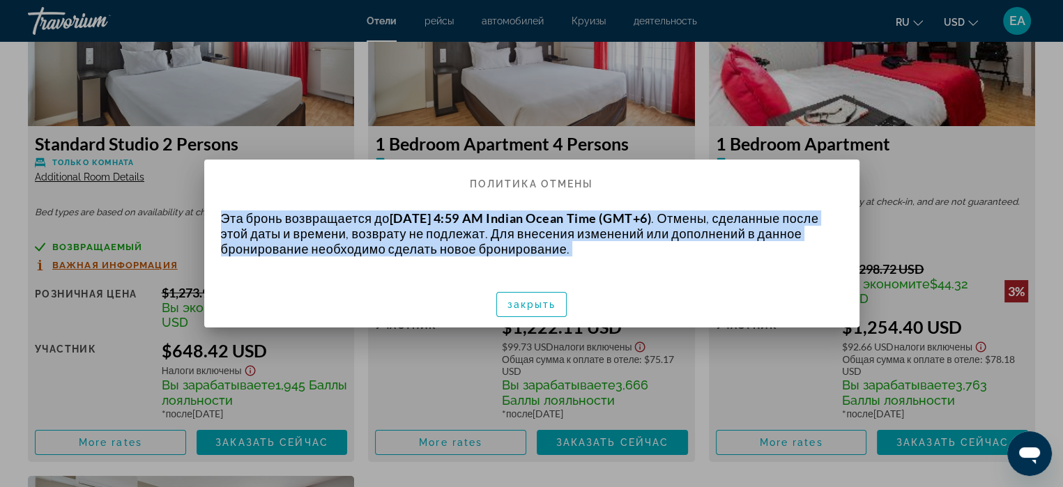
click at [394, 241] on p "Эта бронь возвращается до November 20, 2025 at 4:59 AM Indian Ocean Time (GMT+6…" at bounding box center [532, 233] width 622 height 46
click at [542, 306] on span "закрыть" at bounding box center [531, 304] width 49 height 11
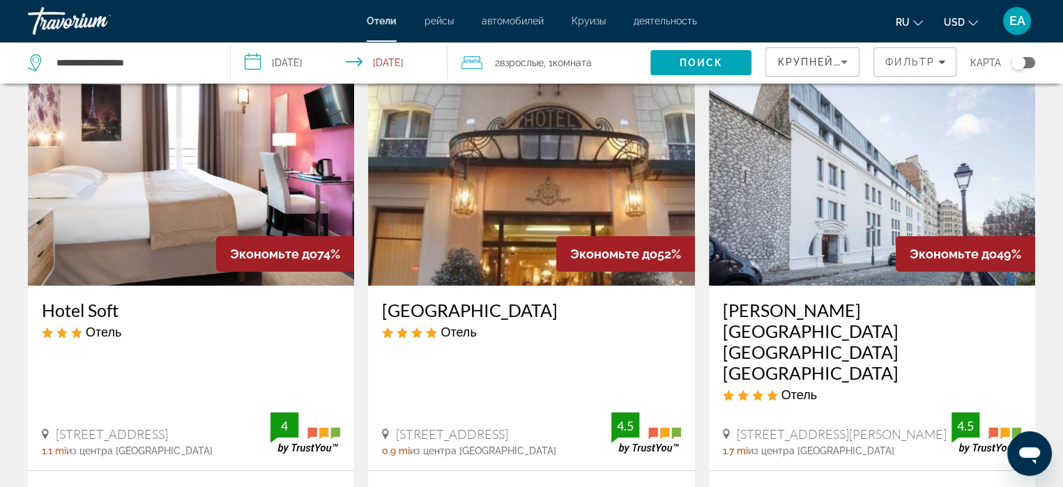
scroll to position [139, 0]
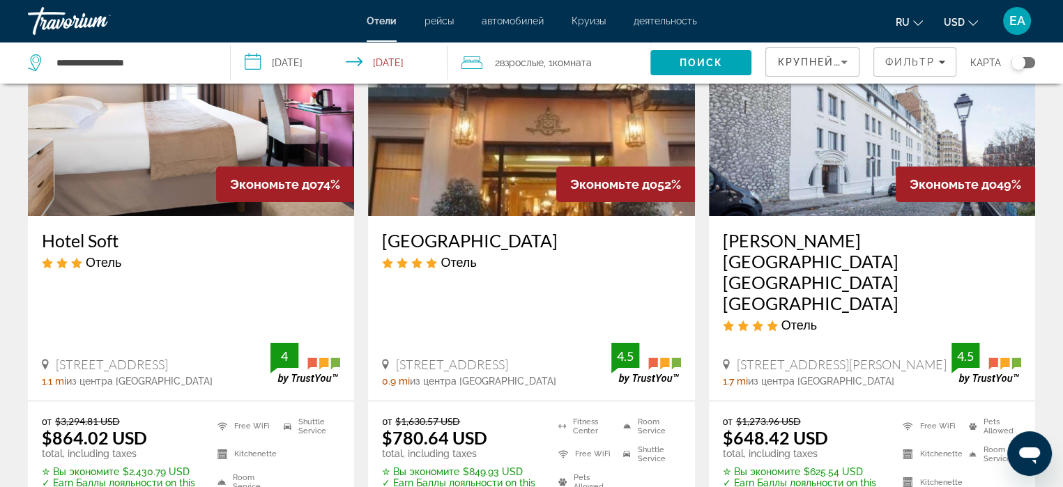
click at [560, 141] on img "Main content" at bounding box center [531, 104] width 326 height 223
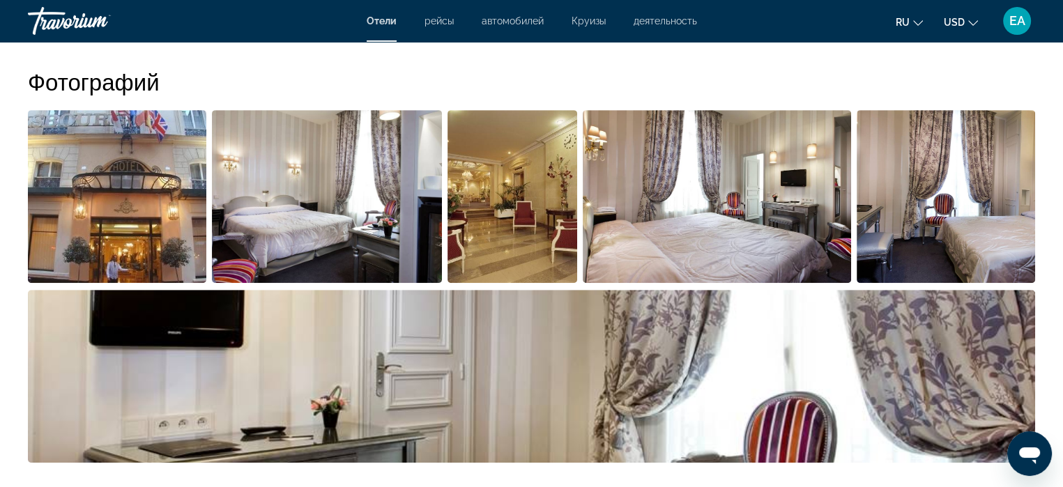
scroll to position [279, 0]
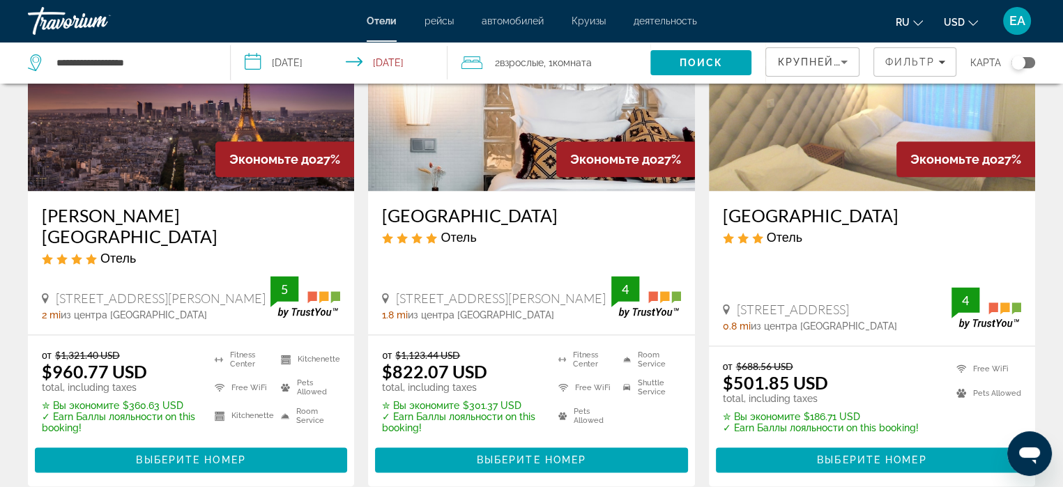
scroll to position [1973, 0]
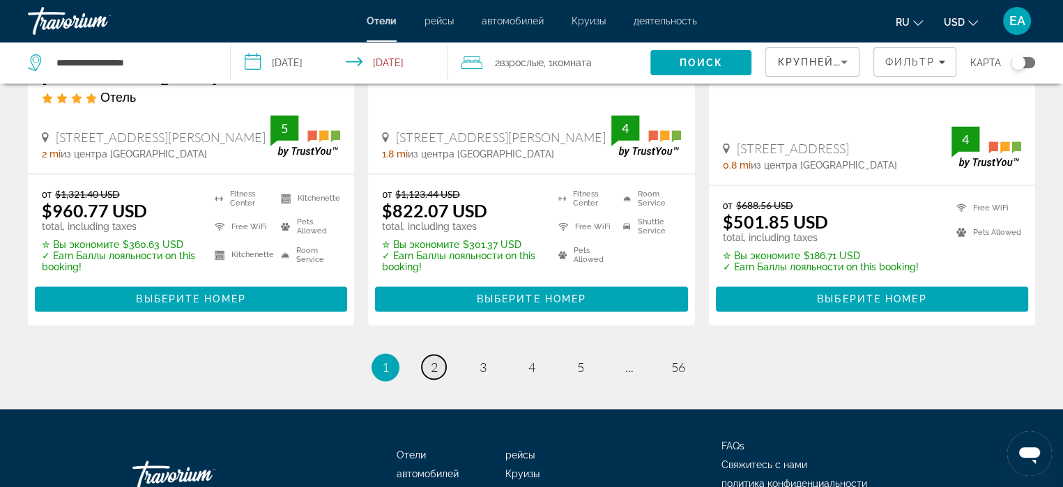
click at [433, 360] on span "2" at bounding box center [434, 367] width 7 height 15
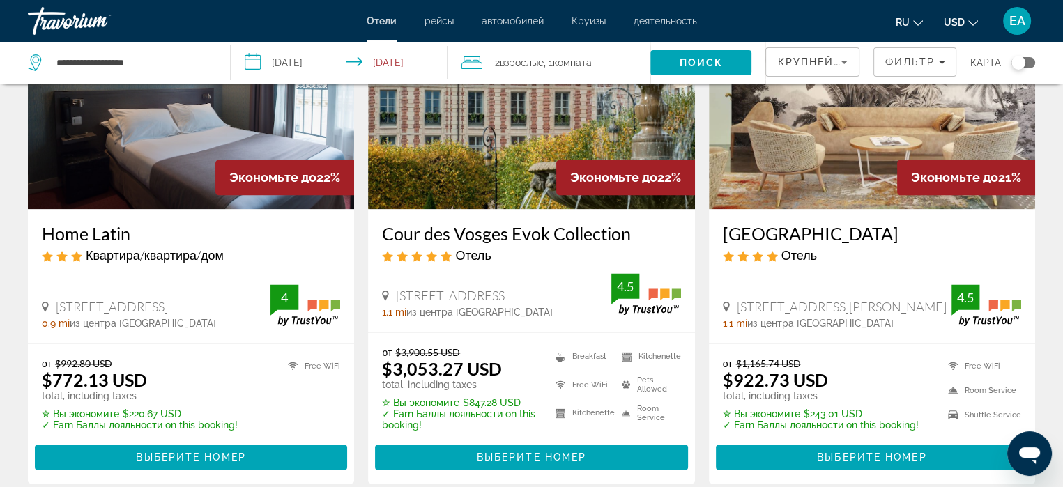
scroll to position [1672, 0]
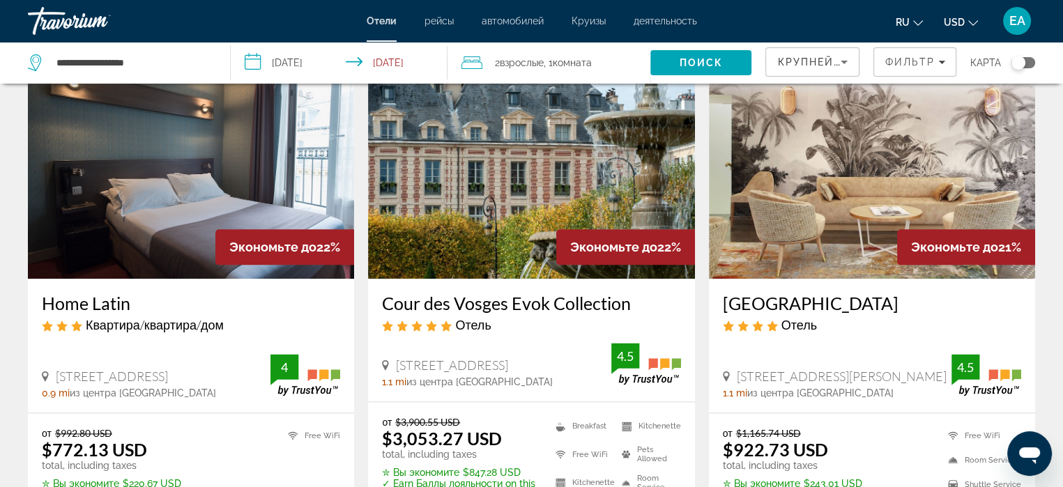
click at [197, 134] on img "Main content" at bounding box center [191, 167] width 326 height 223
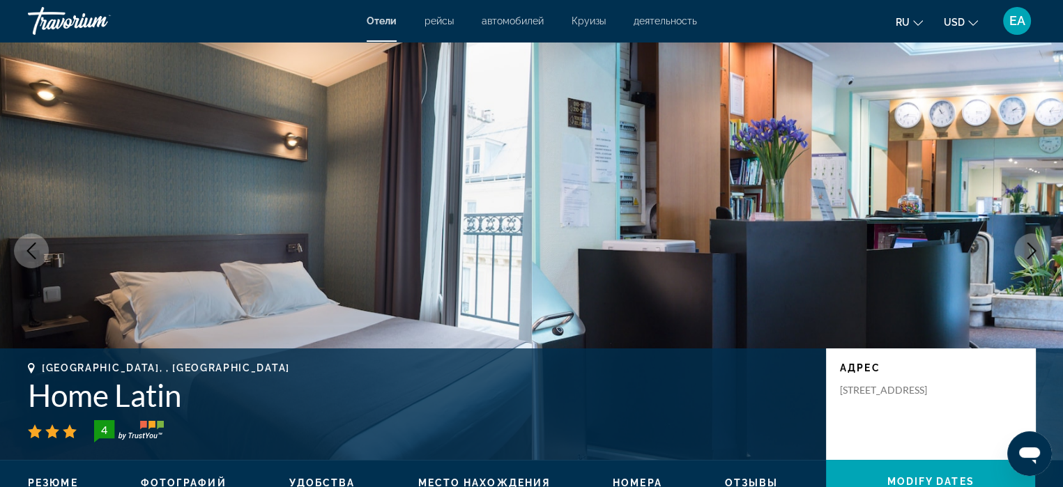
click at [1038, 249] on icon "Next image" at bounding box center [1031, 250] width 17 height 17
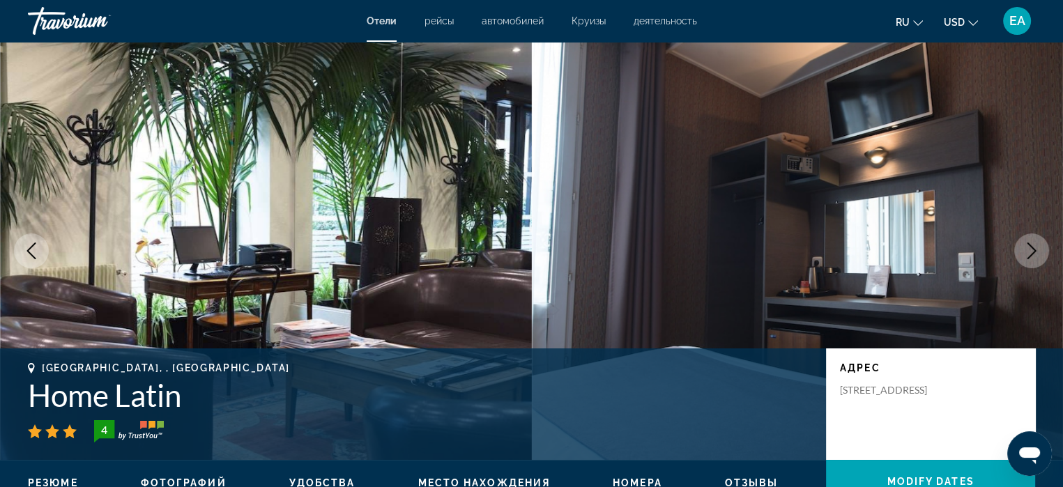
click at [1038, 249] on icon "Next image" at bounding box center [1031, 250] width 17 height 17
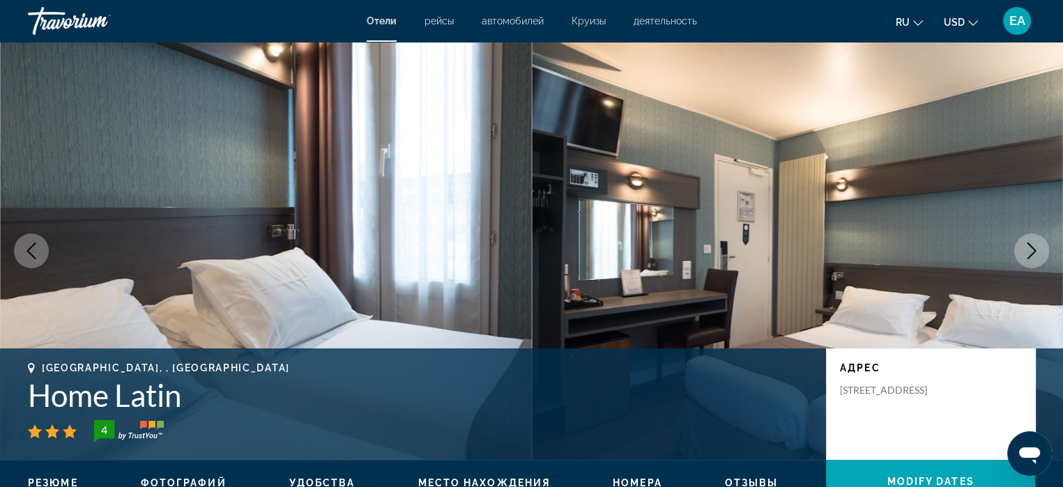
click at [1037, 249] on icon "Next image" at bounding box center [1031, 250] width 17 height 17
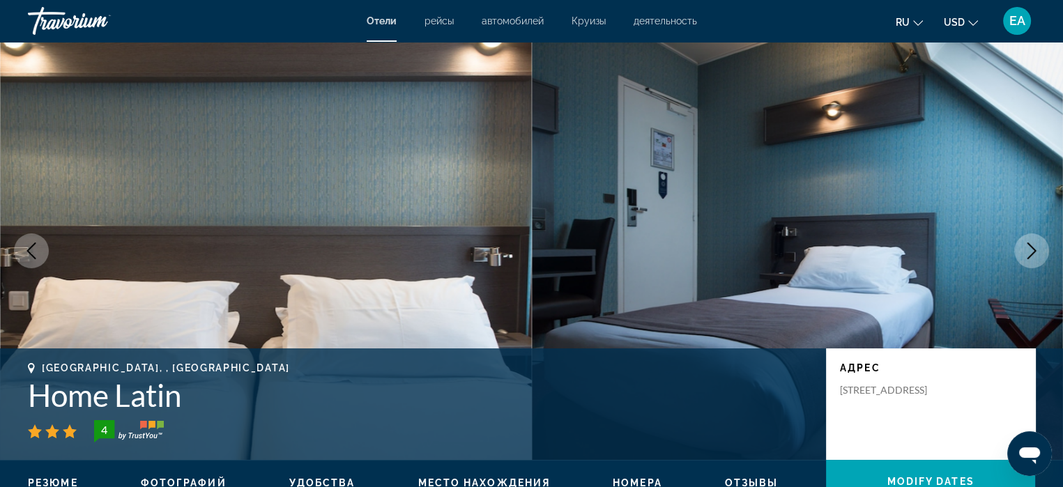
click at [1037, 249] on icon "Next image" at bounding box center [1031, 250] width 17 height 17
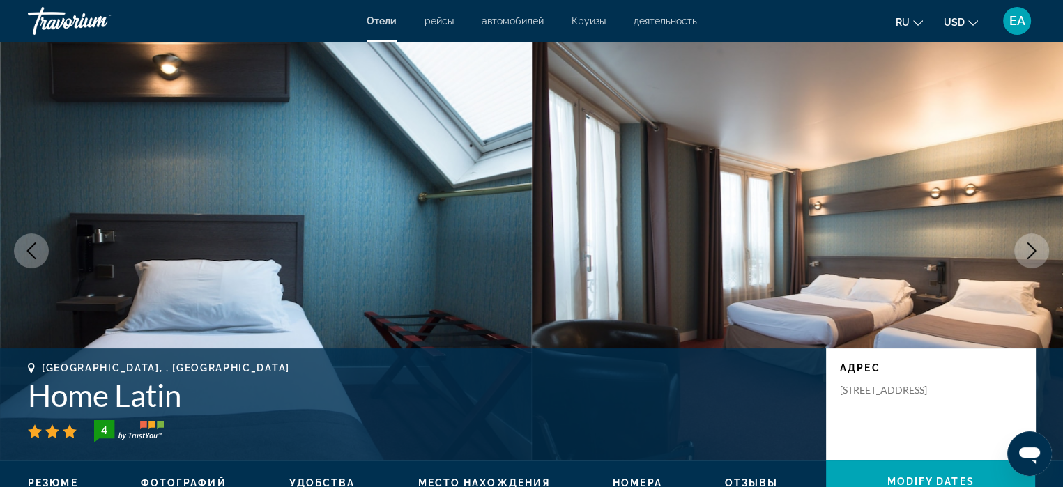
click at [1037, 249] on icon "Next image" at bounding box center [1031, 250] width 17 height 17
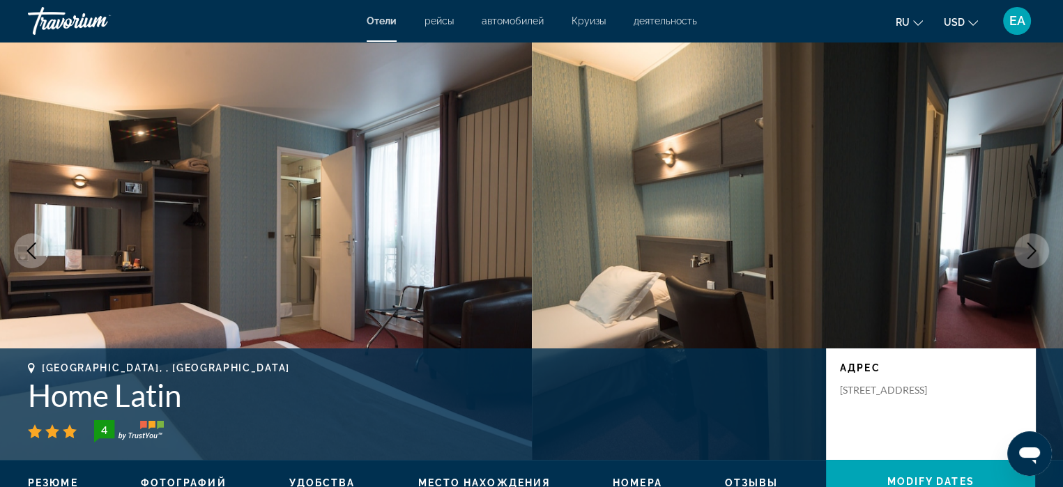
click at [1036, 249] on icon "Next image" at bounding box center [1031, 250] width 17 height 17
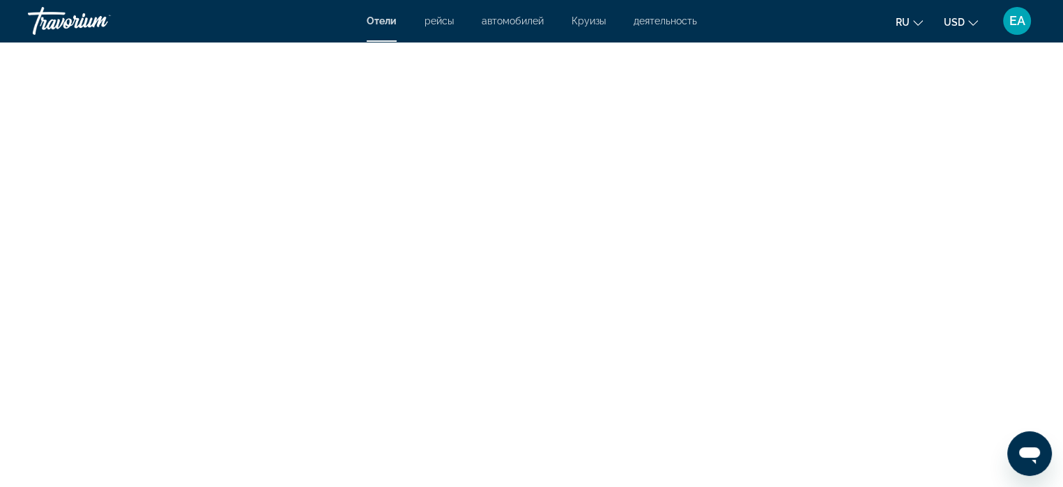
scroll to position [2648, 0]
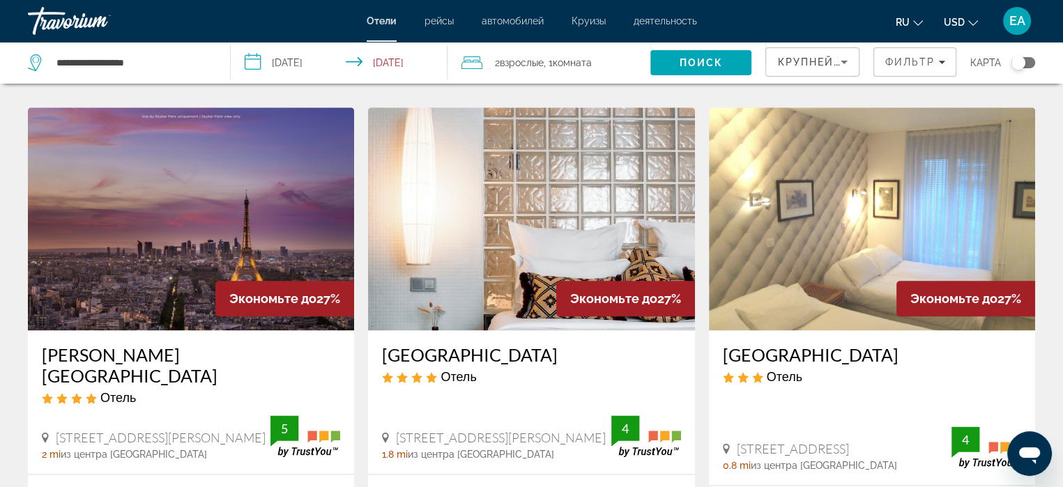
scroll to position [1881, 0]
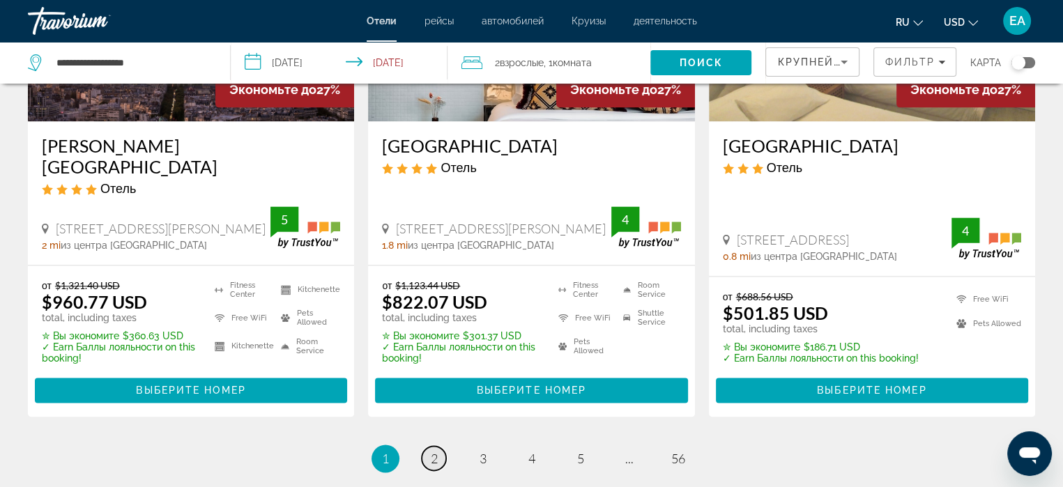
click at [432, 451] on span "2" at bounding box center [434, 458] width 7 height 15
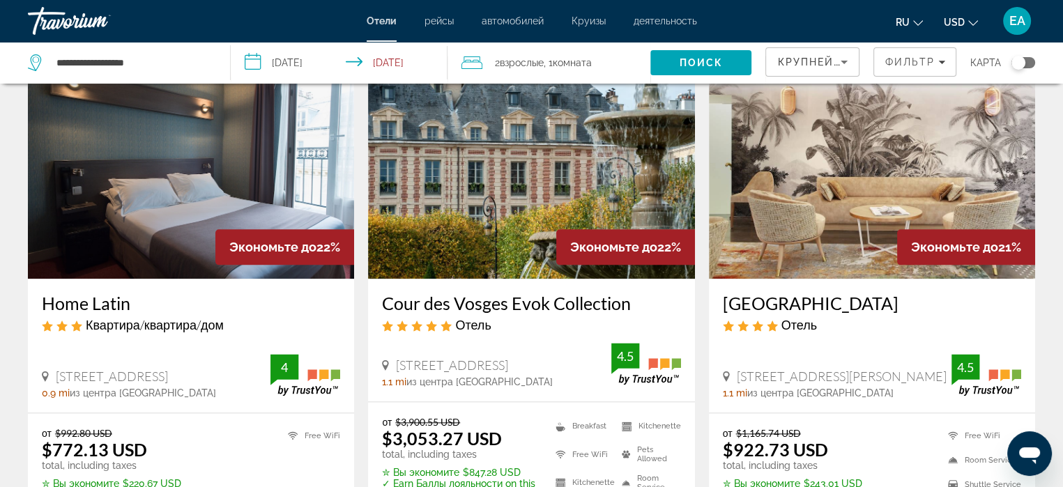
scroll to position [1812, 0]
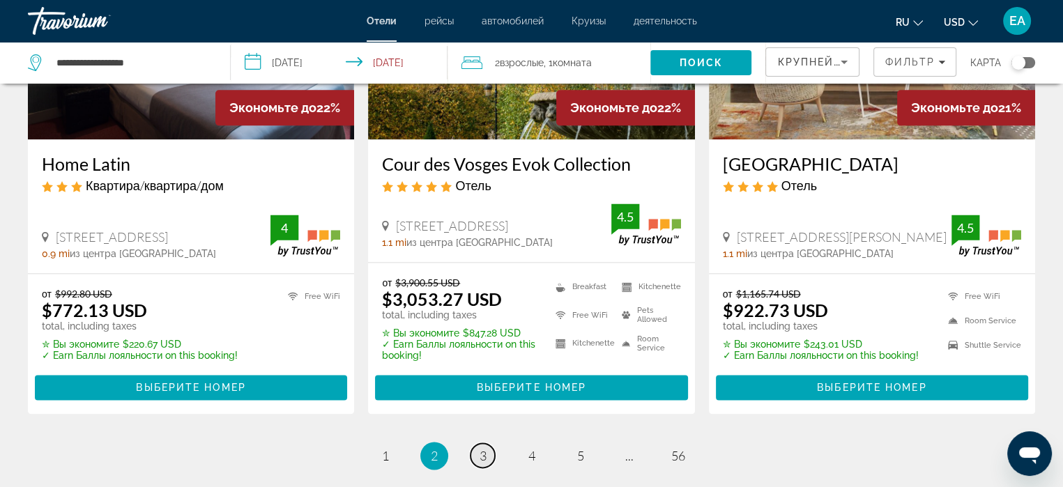
click at [484, 448] on span "3" at bounding box center [482, 455] width 7 height 15
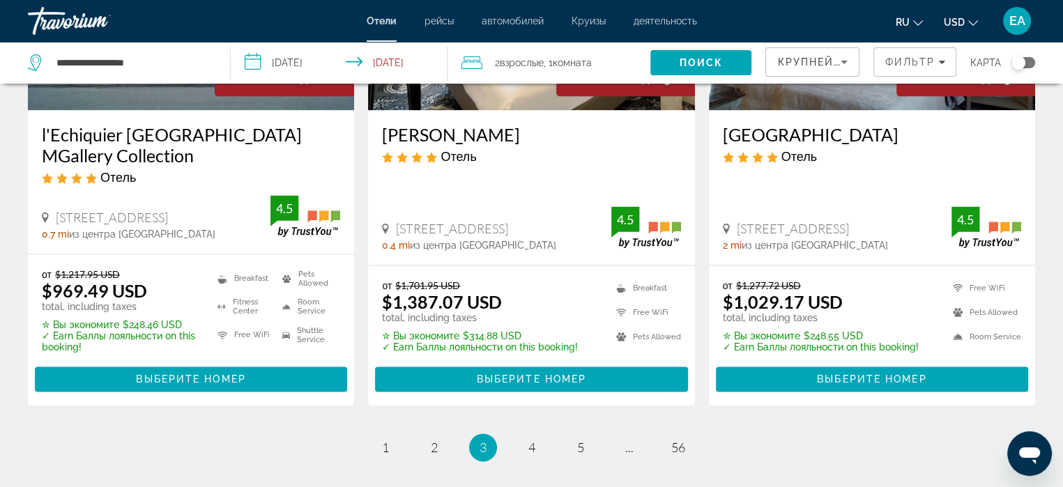
scroll to position [1951, 0]
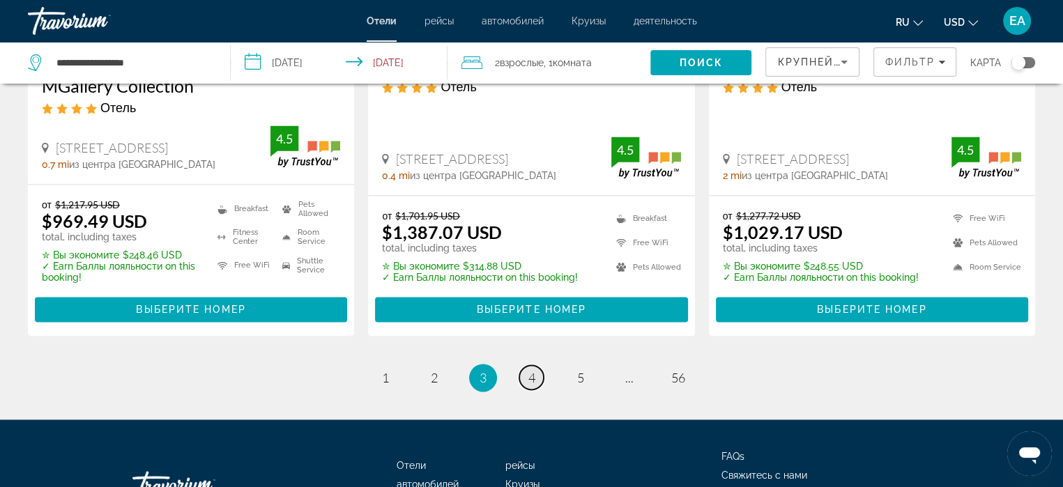
click at [534, 370] on span "4" at bounding box center [531, 377] width 7 height 15
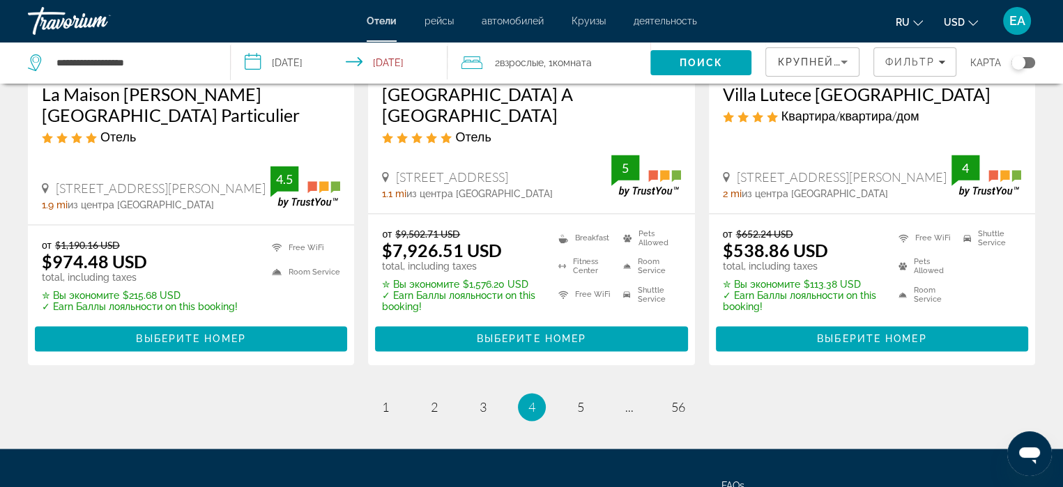
scroll to position [1951, 0]
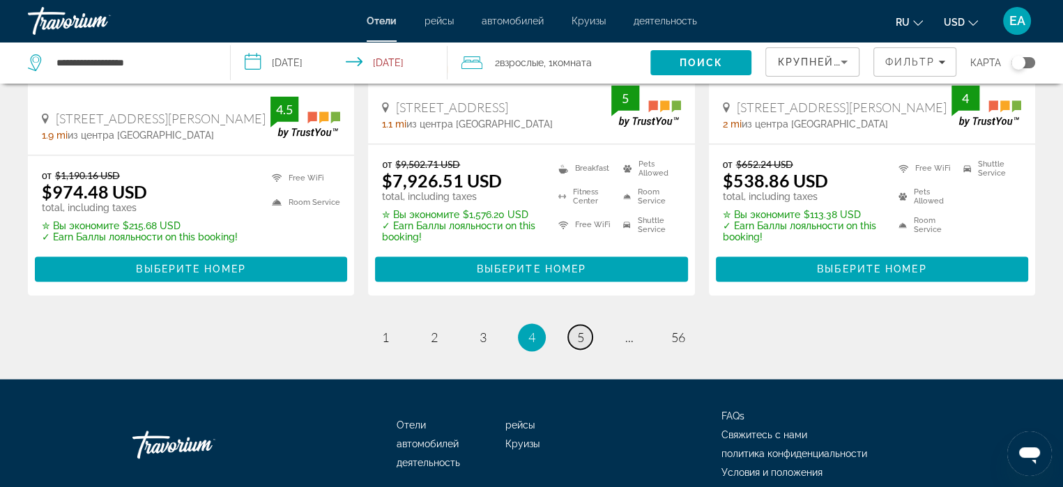
click at [577, 330] on span "5" at bounding box center [580, 337] width 7 height 15
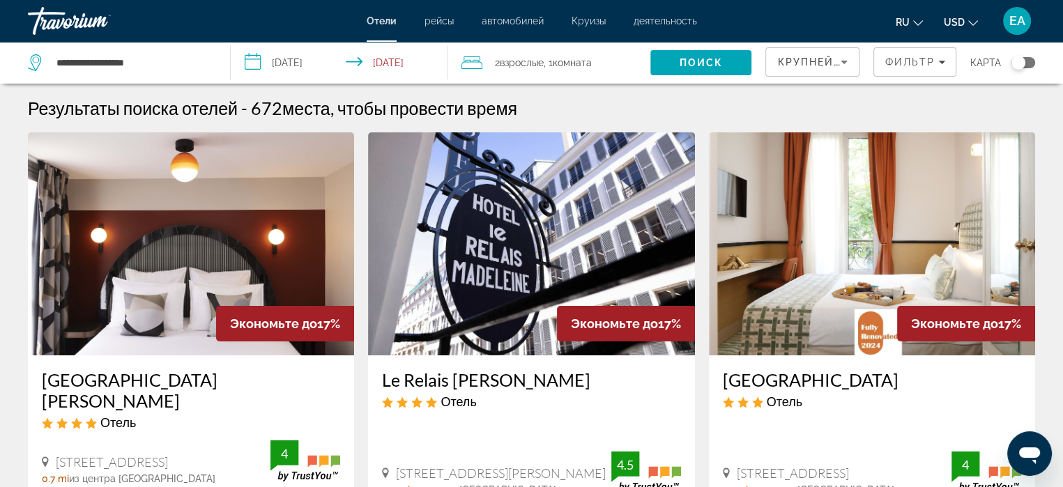
scroll to position [70, 0]
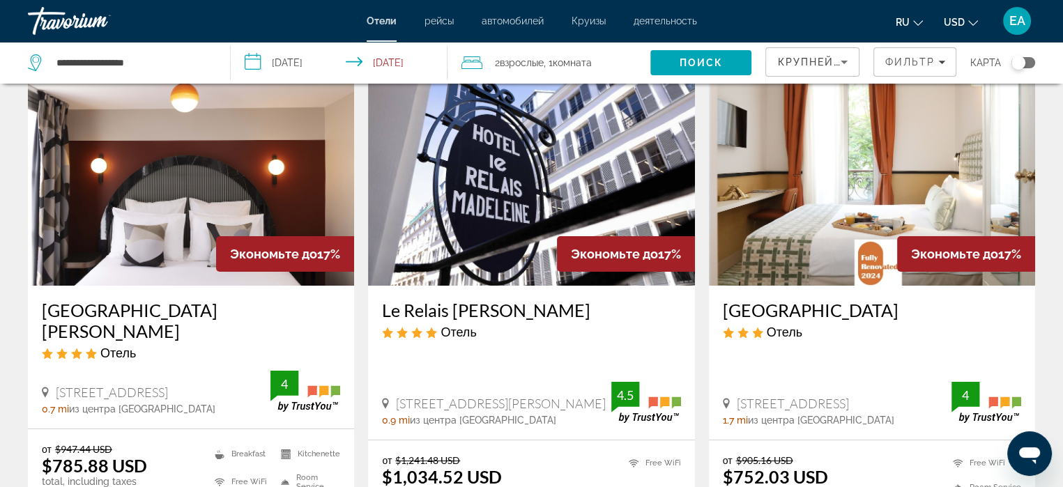
click at [937, 191] on img "Main content" at bounding box center [872, 174] width 326 height 223
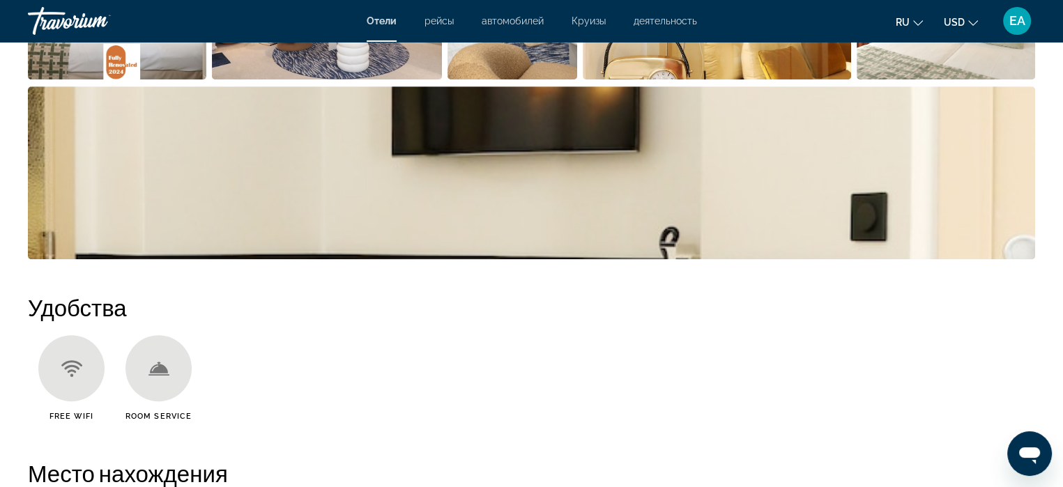
scroll to position [488, 0]
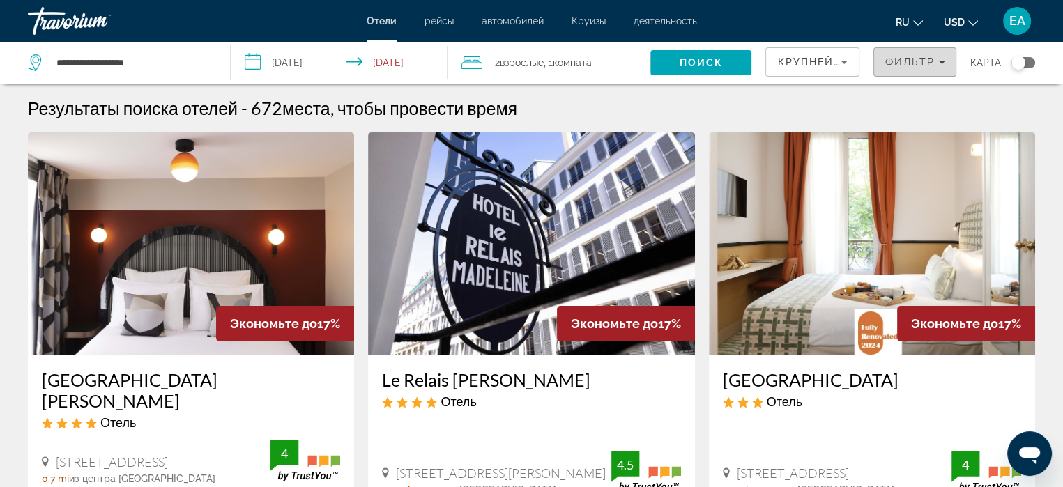
click at [893, 56] on span "Фильтр" at bounding box center [909, 61] width 50 height 11
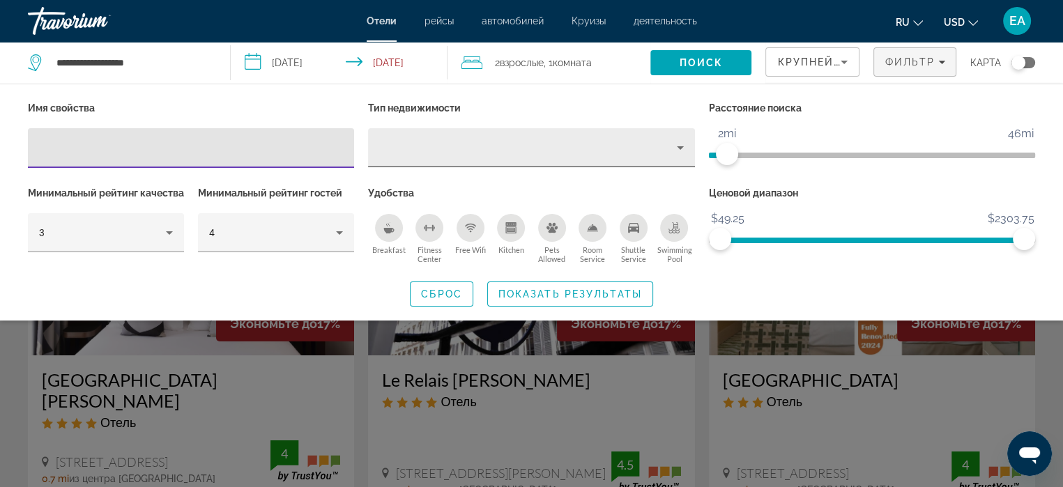
click at [677, 144] on icon "Property type" at bounding box center [680, 147] width 17 height 17
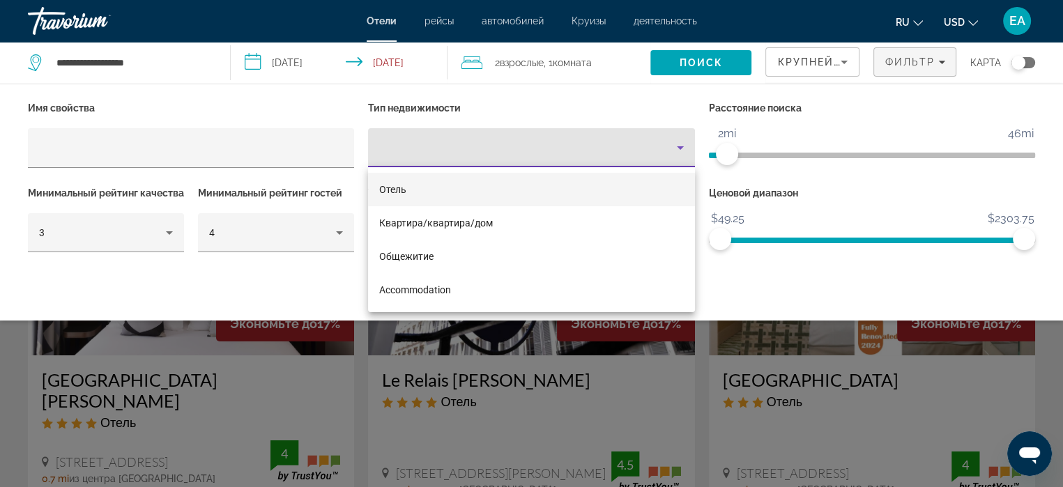
click at [499, 192] on mat-option "Отель" at bounding box center [531, 189] width 326 height 33
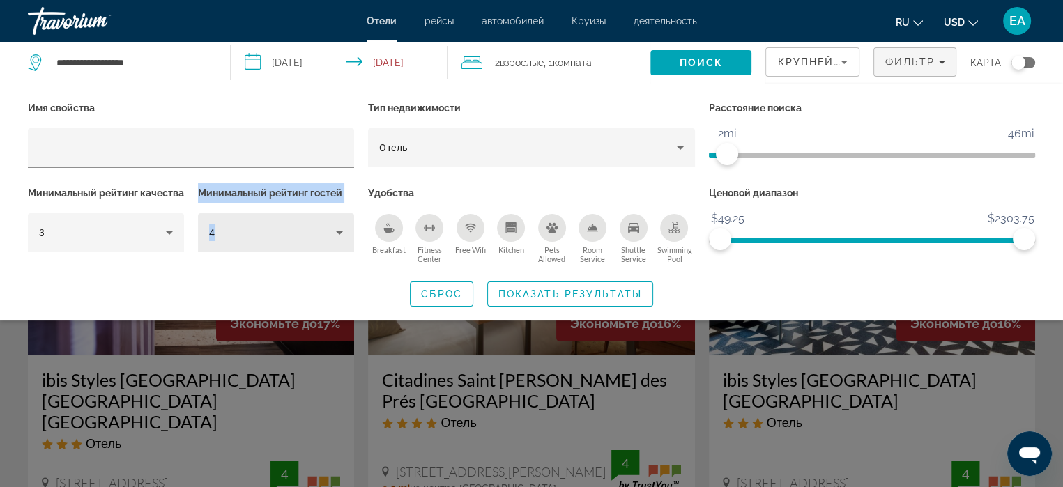
drag, startPoint x: 173, startPoint y: 233, endPoint x: 264, endPoint y: 240, distance: 90.8
click at [259, 239] on div "Минимальный рейтинг качества 3 Минимальный рейтинг гостей 4" at bounding box center [191, 225] width 340 height 84
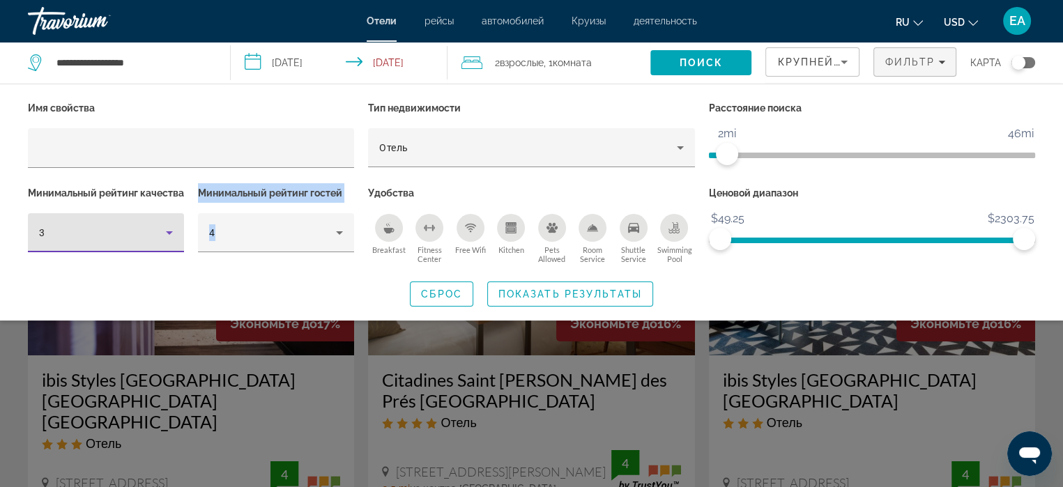
click at [167, 241] on icon "Hotel Filters" at bounding box center [169, 232] width 17 height 17
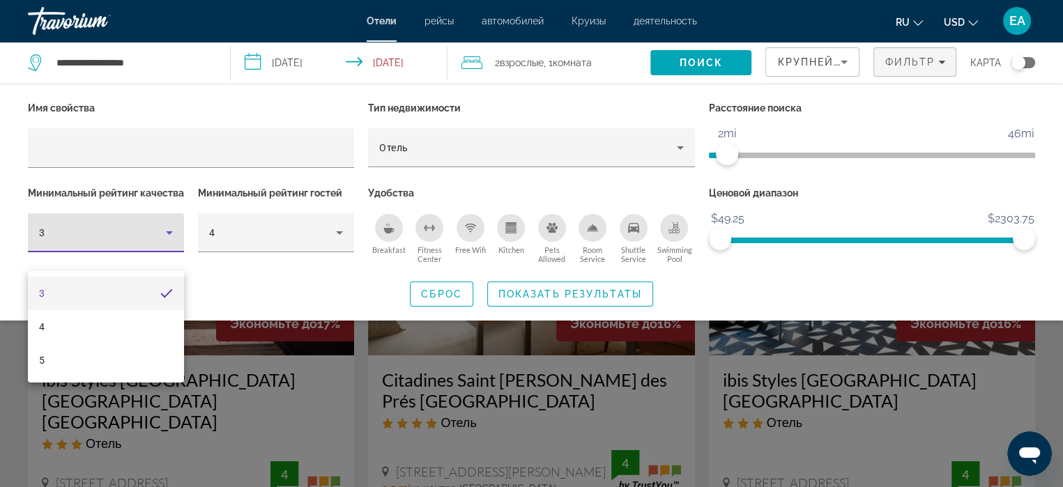
click at [205, 258] on div at bounding box center [531, 243] width 1063 height 487
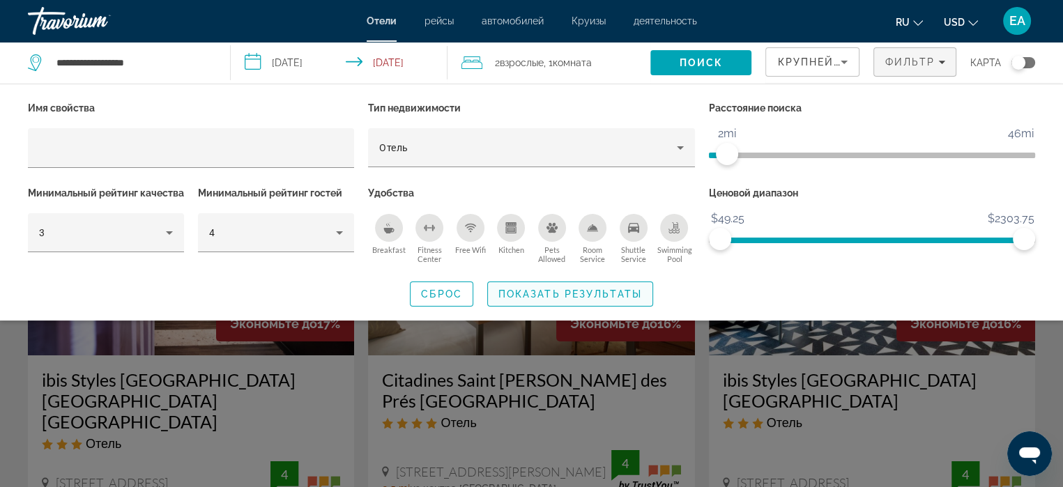
click at [616, 300] on span "Показать результаты" at bounding box center [570, 293] width 144 height 11
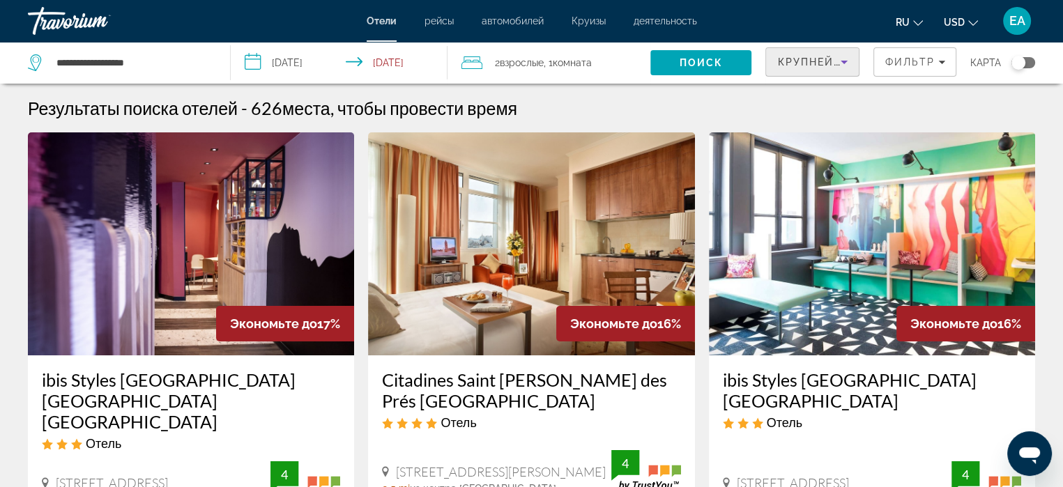
click at [814, 62] on span "Крупнейшие сбережения" at bounding box center [861, 61] width 169 height 11
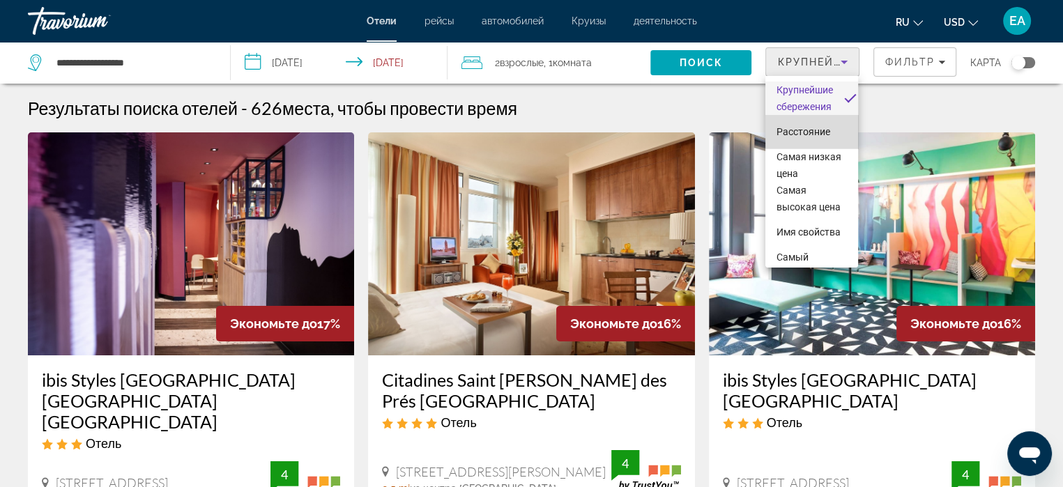
click at [817, 131] on span "Расстояние" at bounding box center [803, 131] width 54 height 11
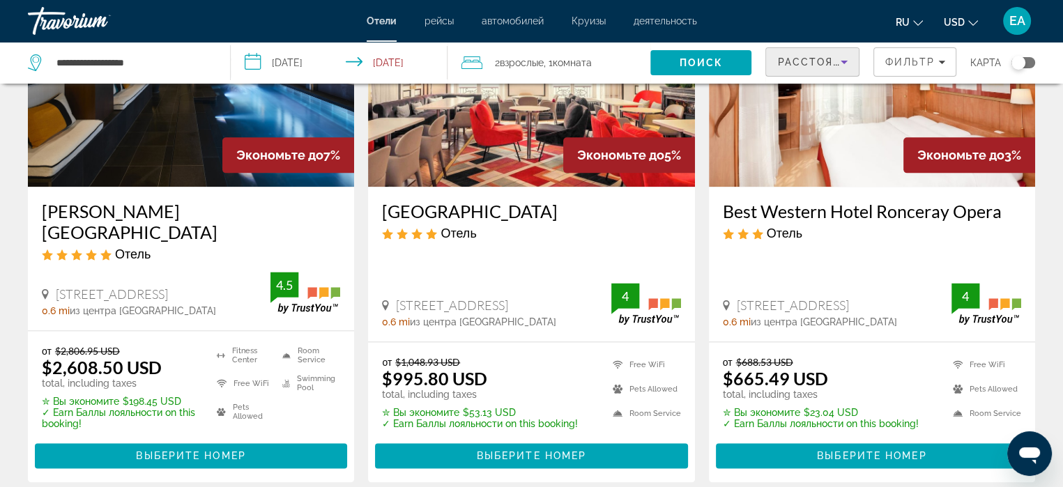
scroll to position [1812, 0]
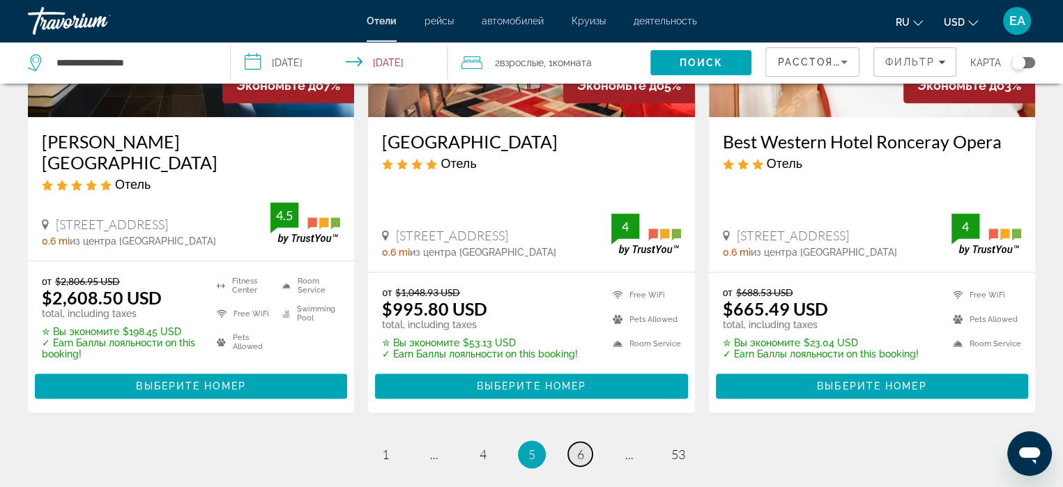
click at [577, 447] on span "6" at bounding box center [580, 454] width 7 height 15
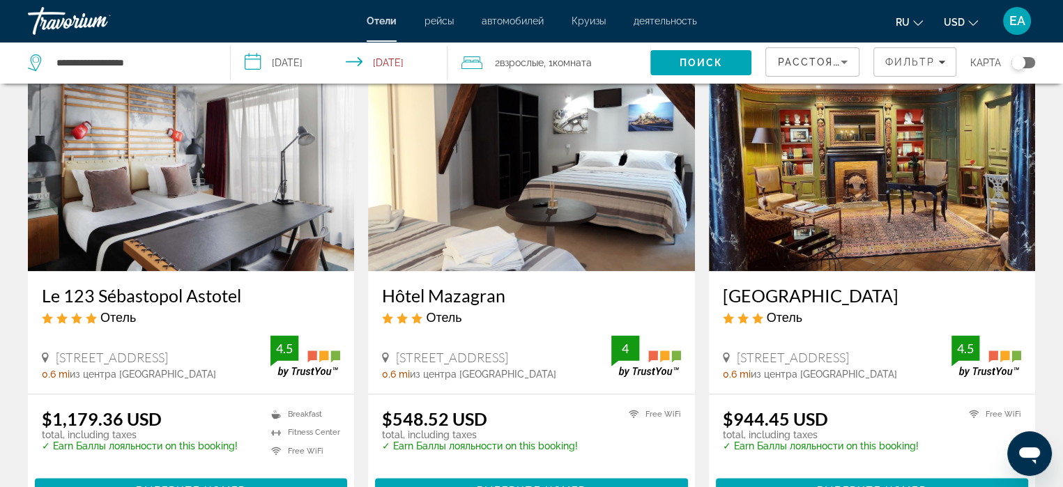
scroll to position [1603, 0]
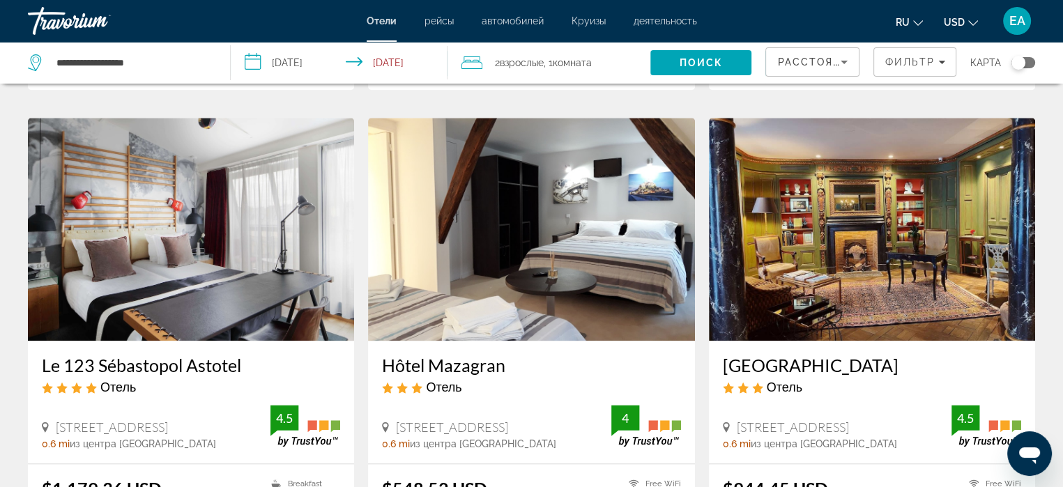
click at [548, 244] on img "Main content" at bounding box center [531, 229] width 326 height 223
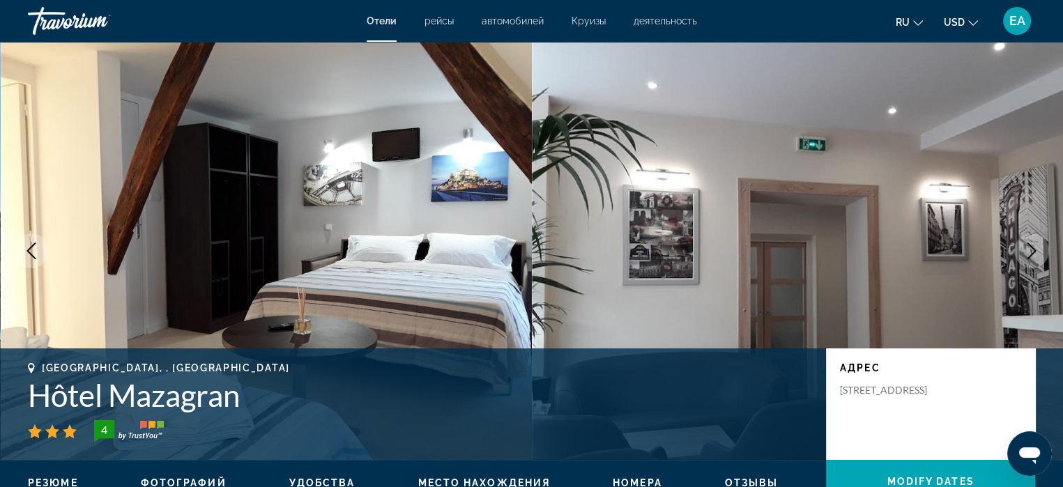
click at [1021, 254] on button "Next image" at bounding box center [1031, 250] width 35 height 35
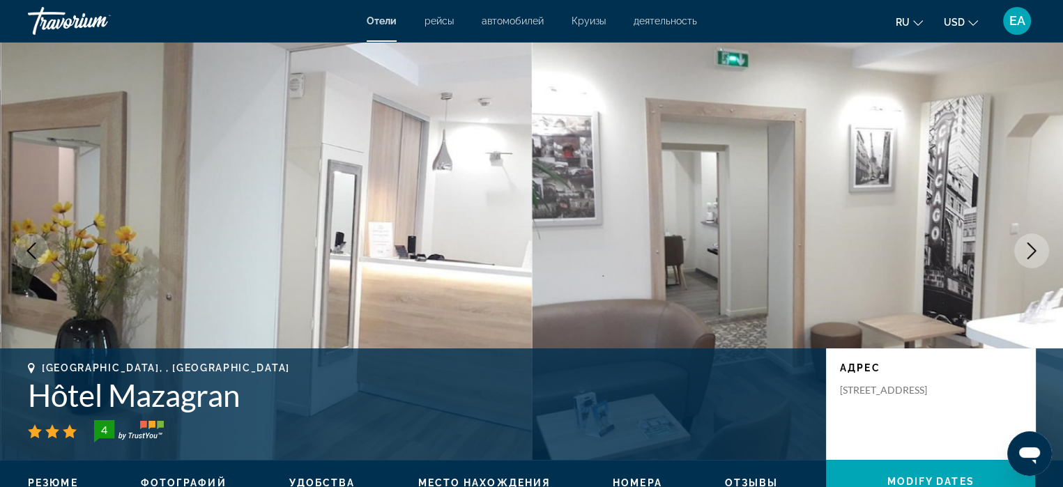
click at [1021, 254] on button "Next image" at bounding box center [1031, 250] width 35 height 35
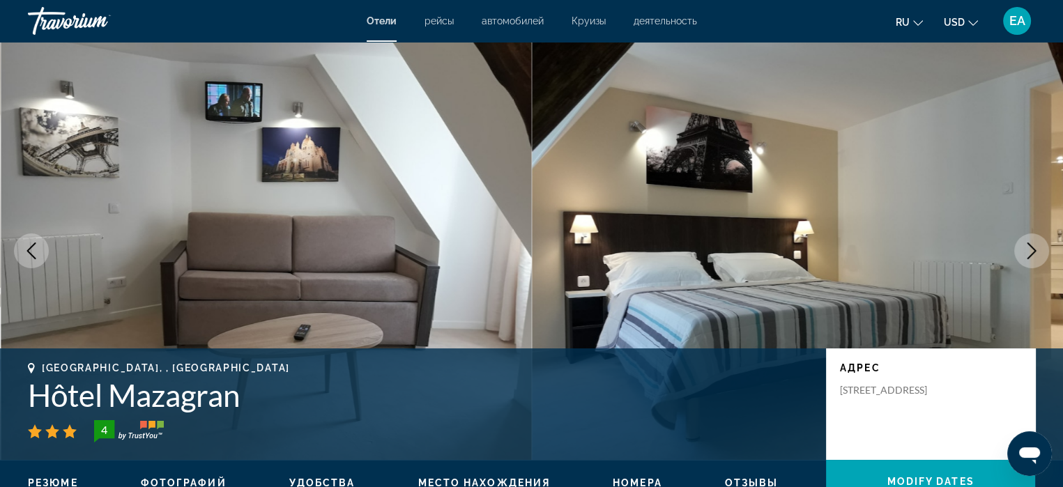
click at [1021, 254] on button "Next image" at bounding box center [1031, 250] width 35 height 35
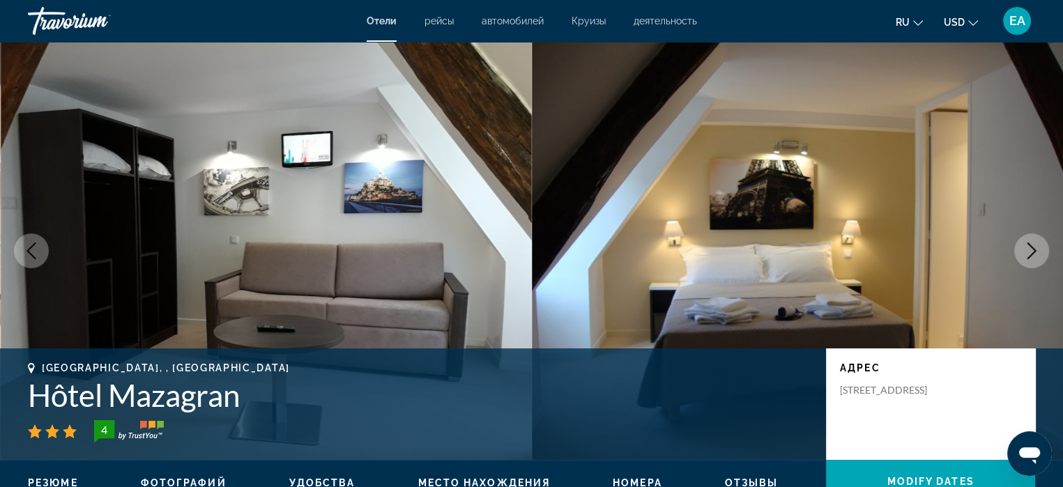
click at [1021, 254] on button "Next image" at bounding box center [1031, 250] width 35 height 35
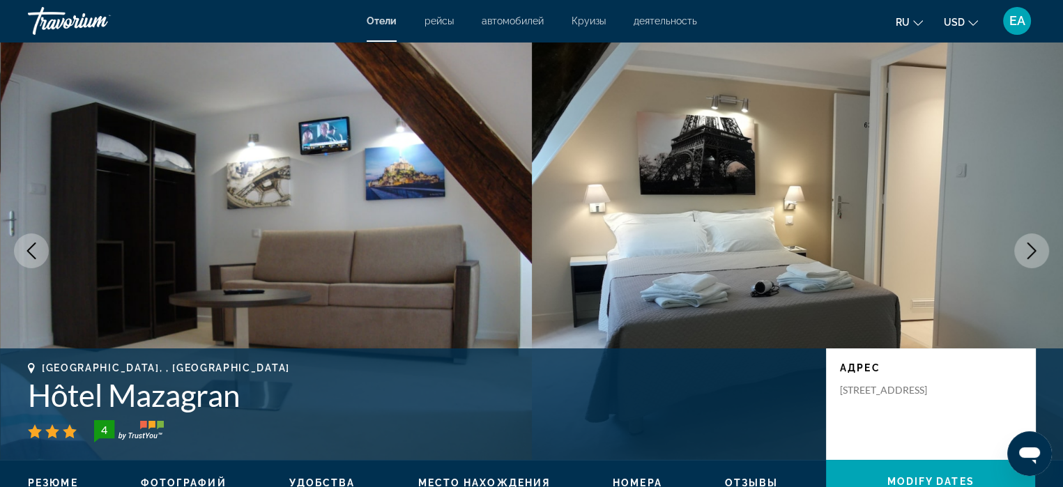
click at [1021, 254] on button "Next image" at bounding box center [1031, 250] width 35 height 35
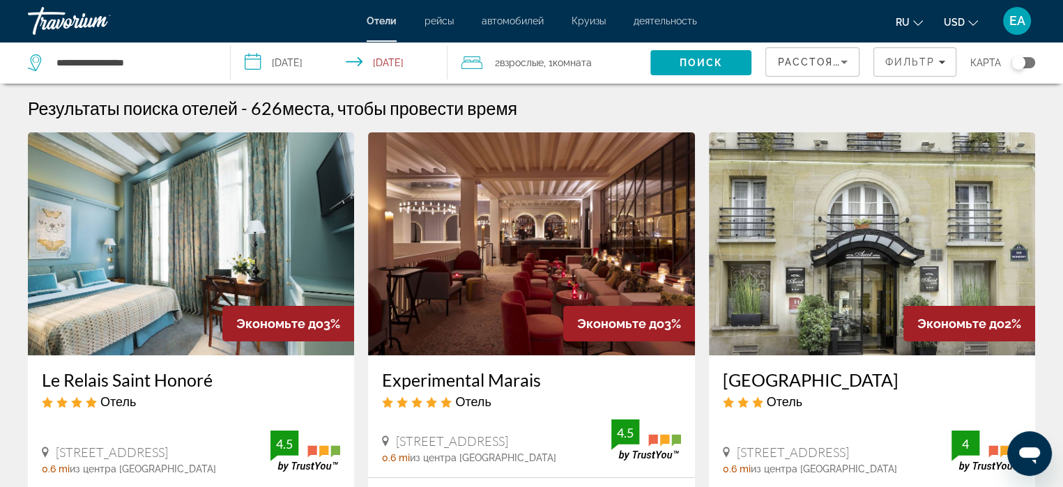
click at [816, 65] on span "Расстояние" at bounding box center [817, 61] width 80 height 11
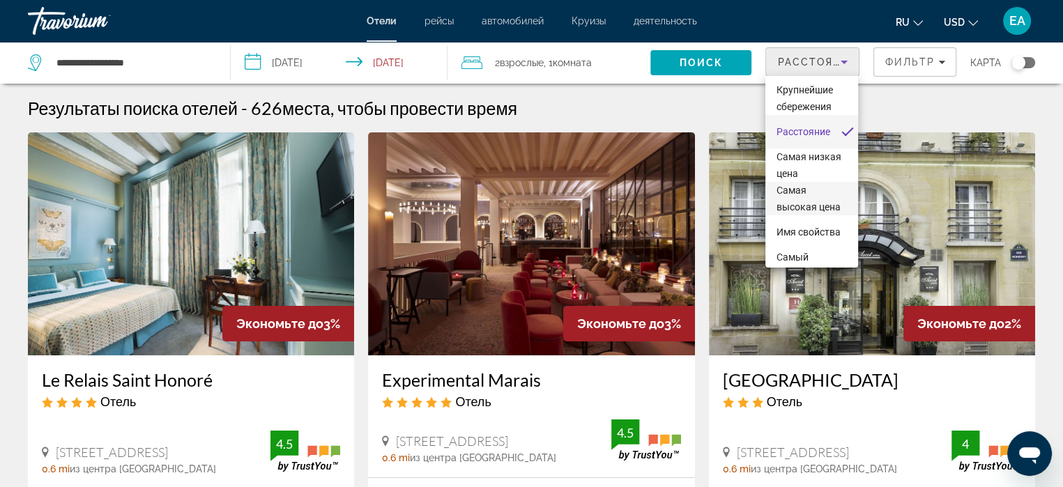
click at [808, 196] on span "Самая высокая цена" at bounding box center [811, 198] width 70 height 33
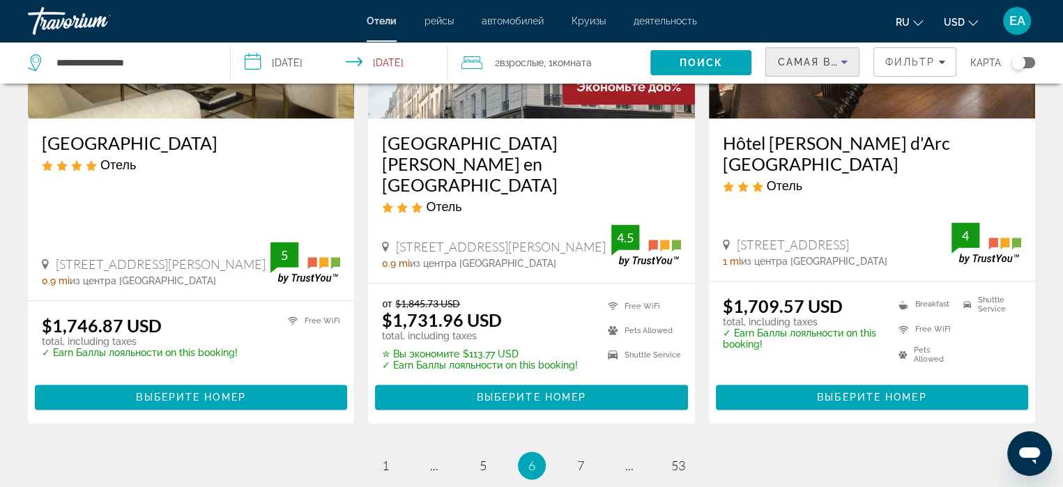
scroll to position [1892, 0]
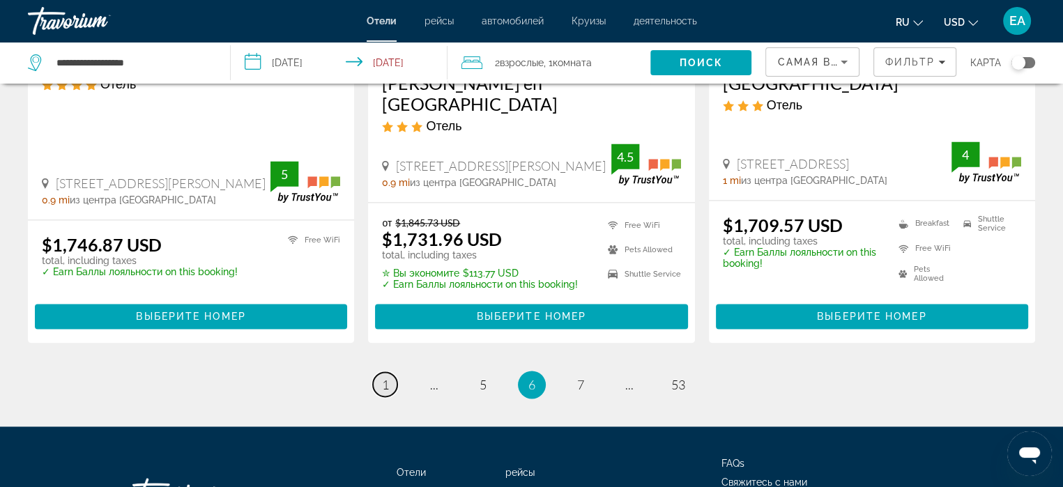
click at [383, 377] on span "1" at bounding box center [385, 384] width 7 height 15
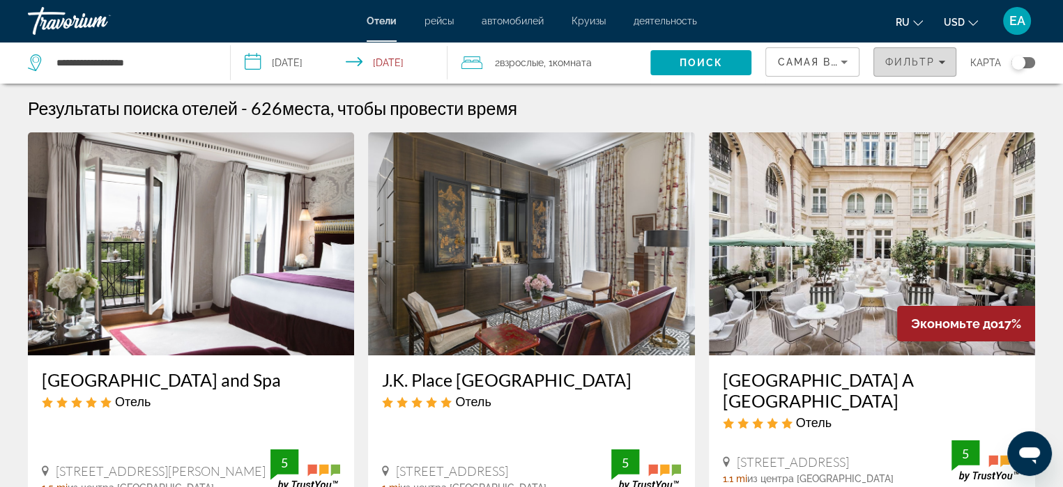
click at [900, 61] on span "Фильтр" at bounding box center [909, 61] width 50 height 11
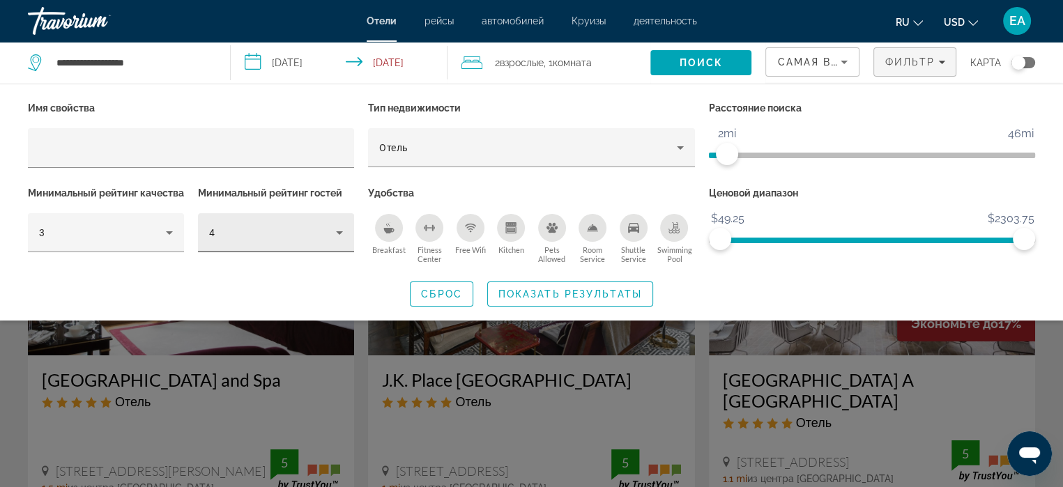
click at [339, 236] on icon "Hotel Filters" at bounding box center [339, 232] width 17 height 17
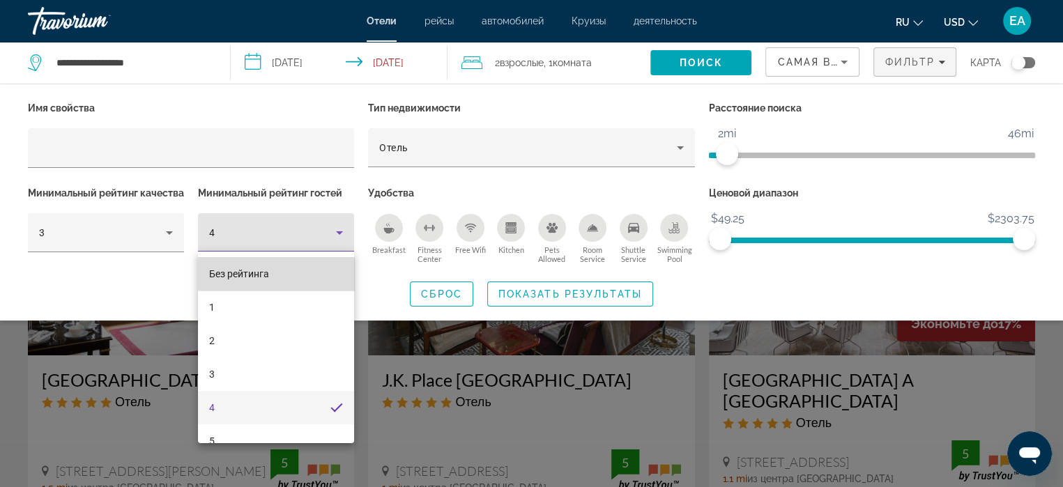
click at [284, 274] on mat-option "Без рейтинга" at bounding box center [276, 273] width 156 height 33
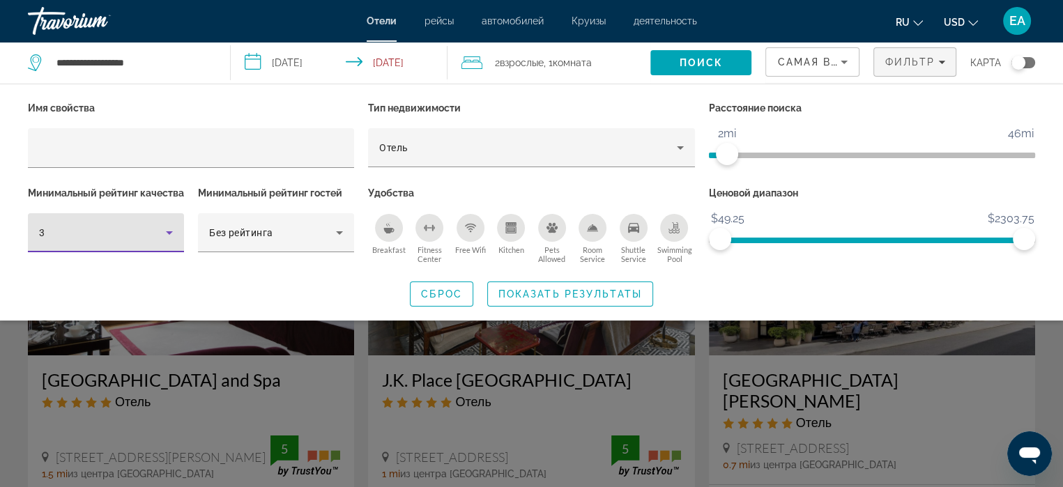
click at [167, 241] on icon "Hotel Filters" at bounding box center [169, 232] width 17 height 17
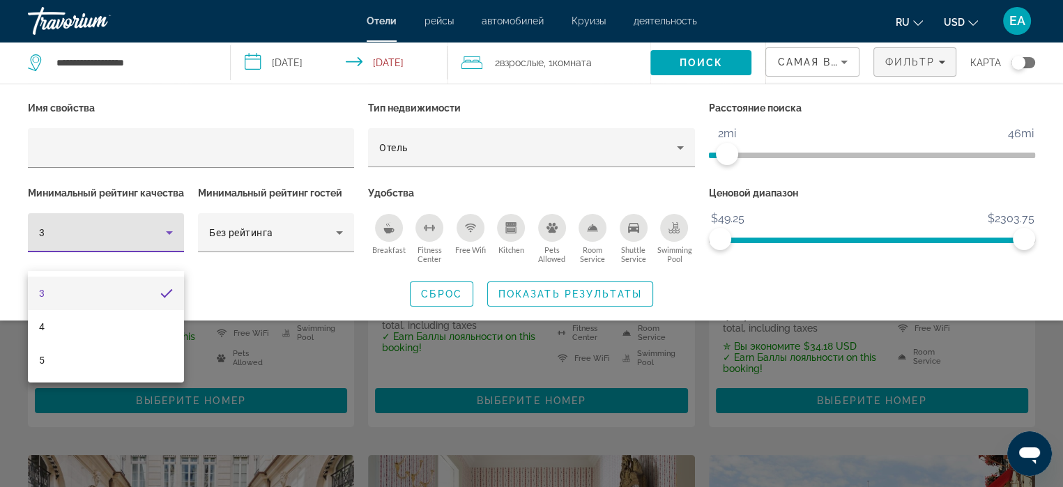
scroll to position [70, 0]
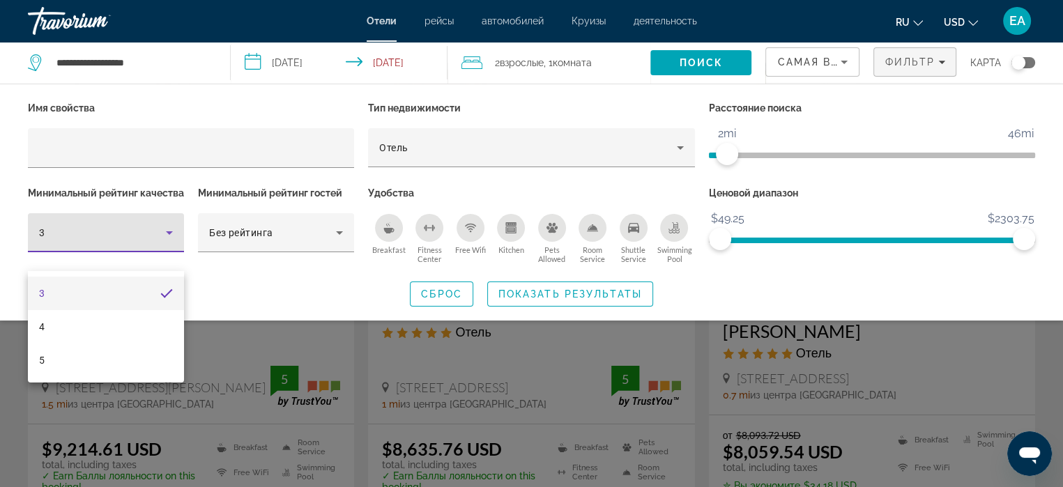
drag, startPoint x: 164, startPoint y: 259, endPoint x: 165, endPoint y: 284, distance: 25.1
click at [164, 267] on div at bounding box center [531, 243] width 1063 height 487
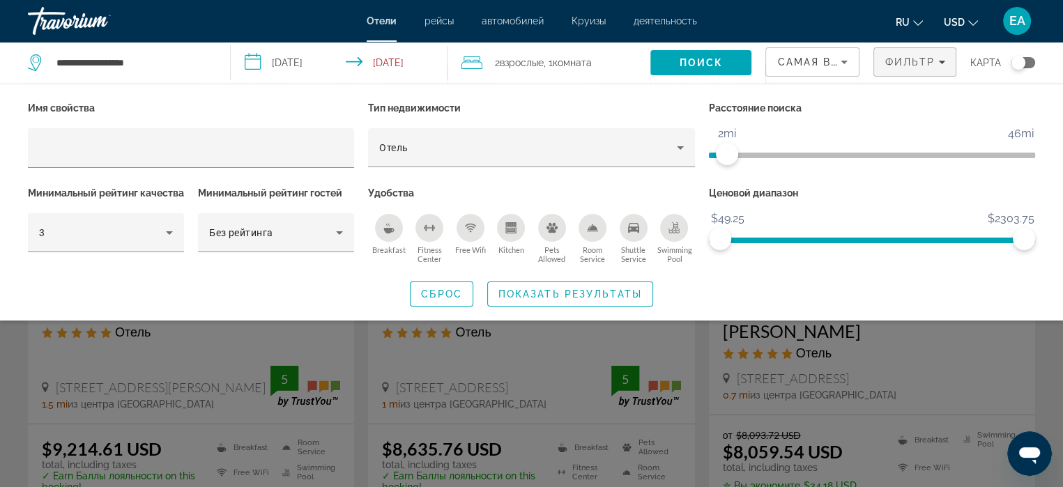
click at [799, 65] on span "Самая высокая цена" at bounding box center [846, 61] width 139 height 11
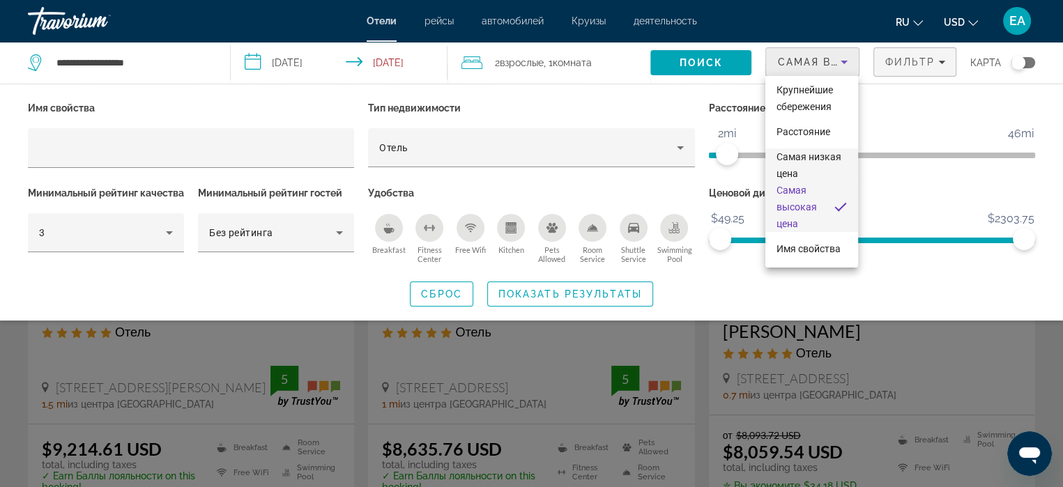
click at [796, 161] on span "Самая низкая цена" at bounding box center [808, 165] width 65 height 28
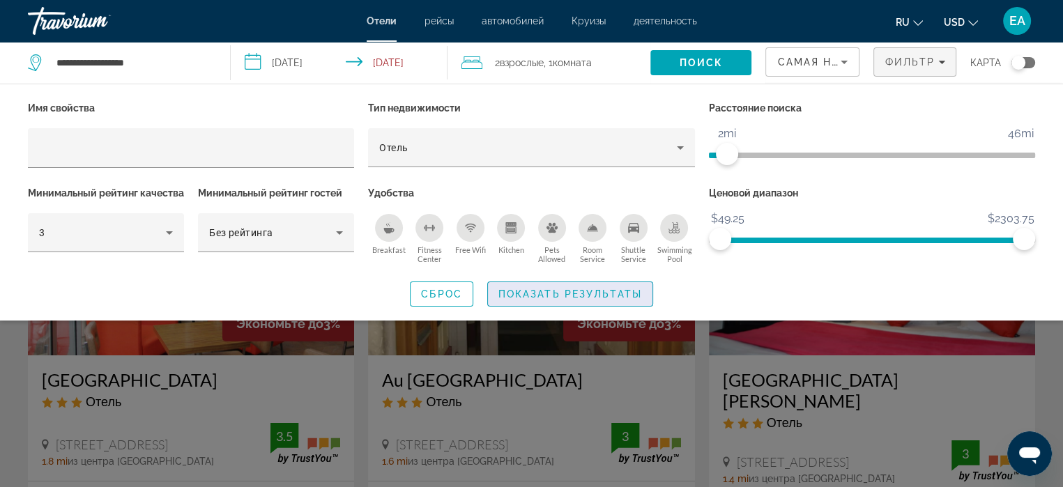
click at [602, 300] on span "Показать результаты" at bounding box center [570, 293] width 144 height 11
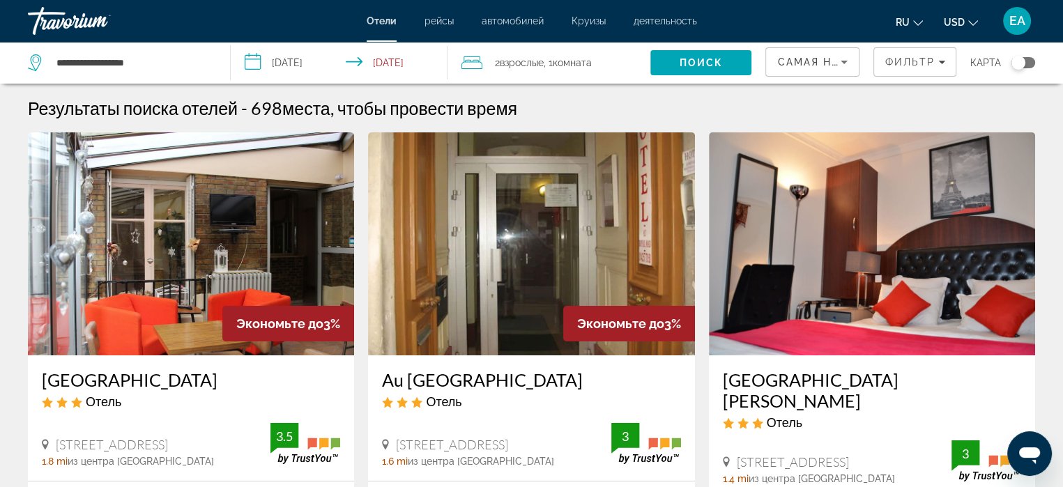
click at [801, 58] on span "Самая низкая цена" at bounding box center [842, 61] width 130 height 11
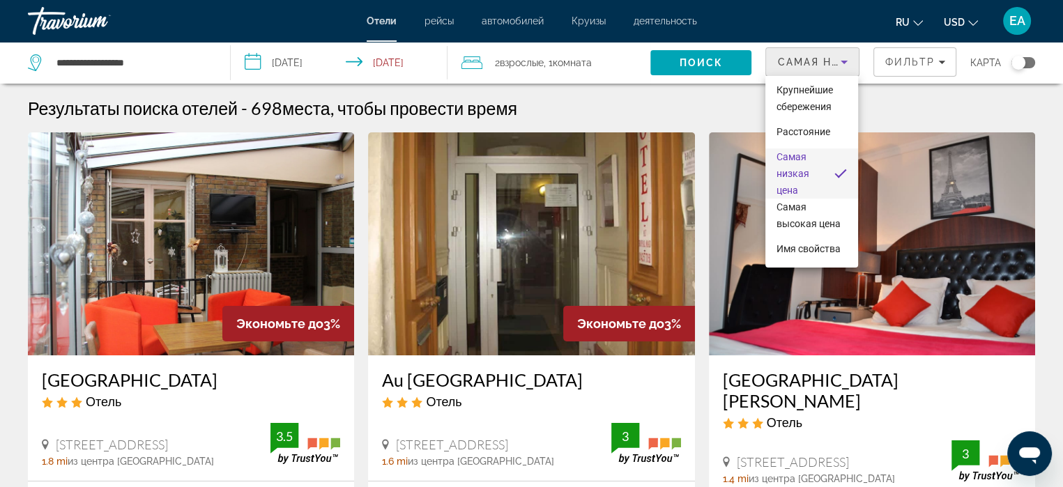
click at [710, 68] on div at bounding box center [531, 243] width 1063 height 487
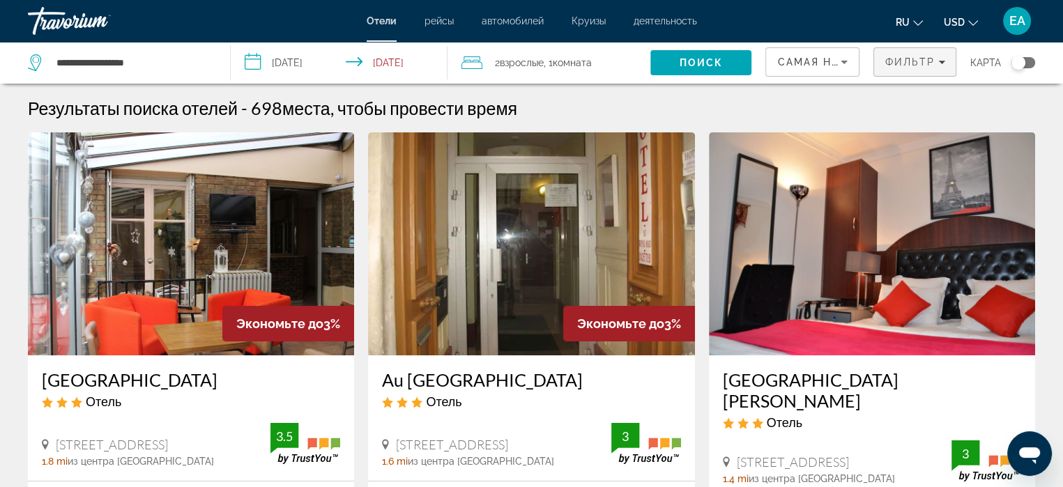
click at [884, 63] on span "Фильтр" at bounding box center [909, 61] width 50 height 11
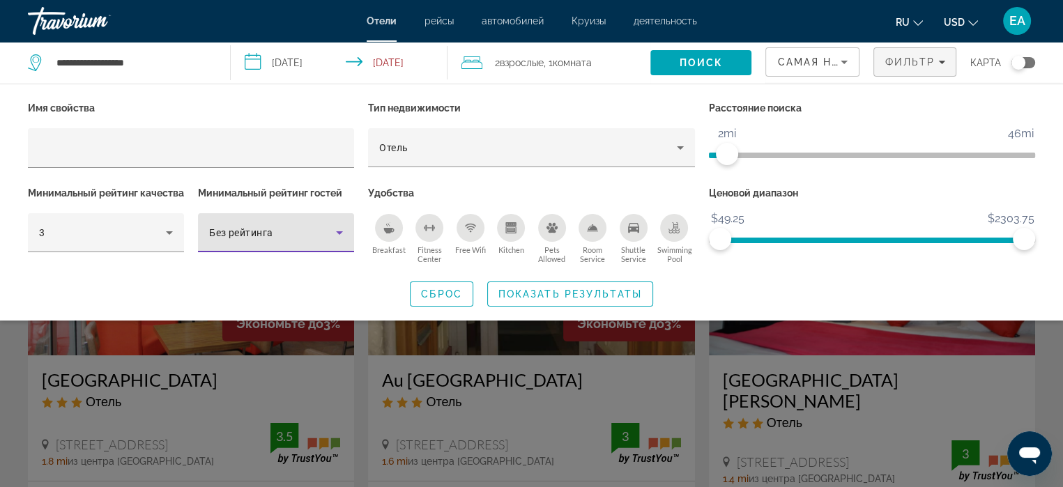
click at [335, 232] on icon "Hotel Filters" at bounding box center [339, 232] width 17 height 17
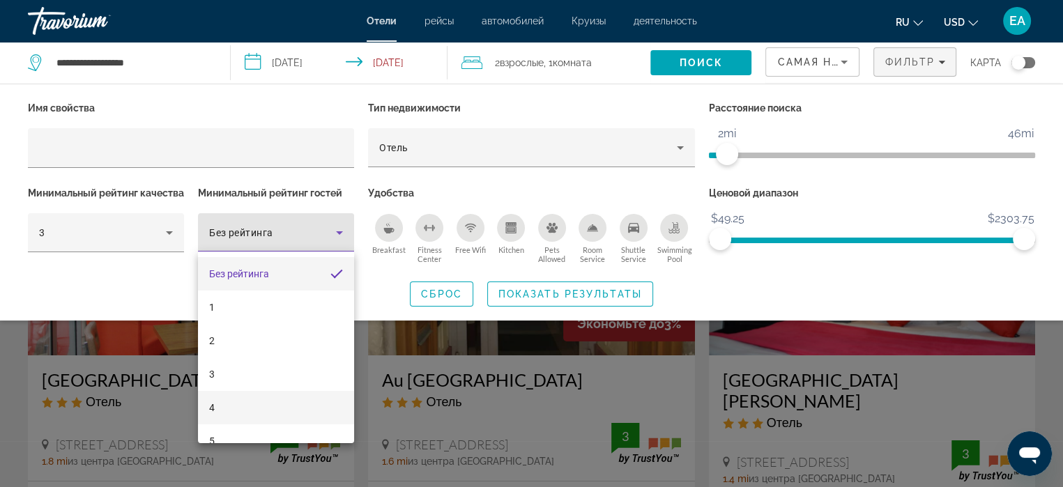
click at [232, 410] on mat-option "4" at bounding box center [276, 407] width 156 height 33
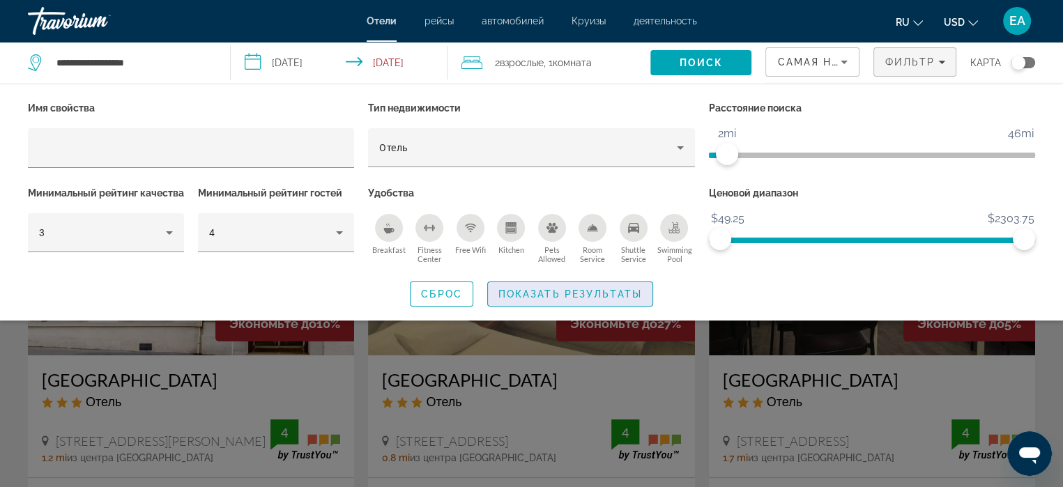
click at [537, 300] on span "Показать результаты" at bounding box center [570, 293] width 144 height 11
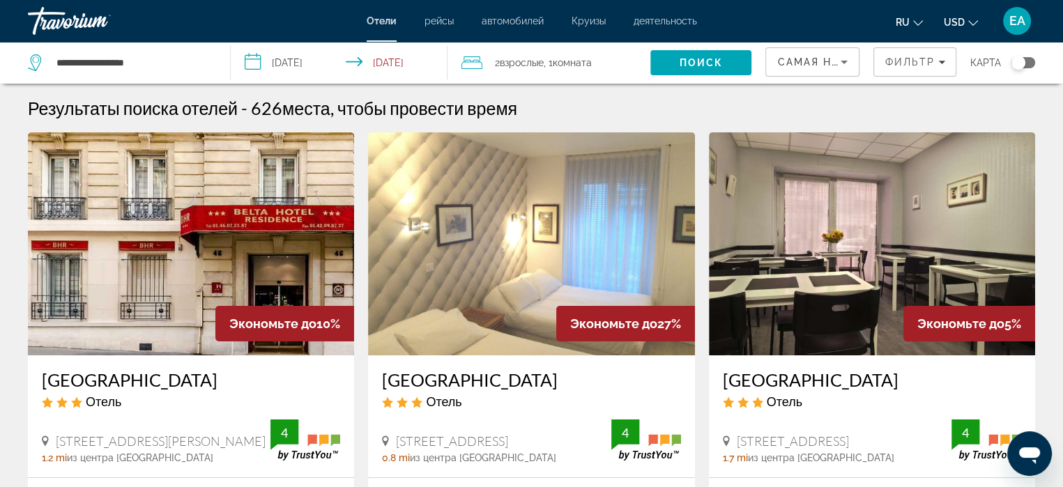
click at [814, 61] on span "Самая низкая цена" at bounding box center [842, 61] width 130 height 11
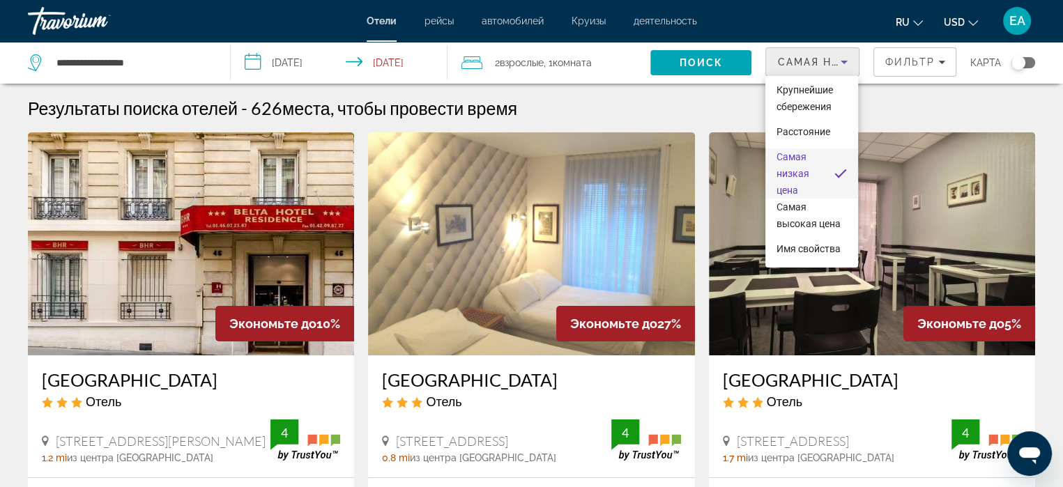
scroll to position [86, 0]
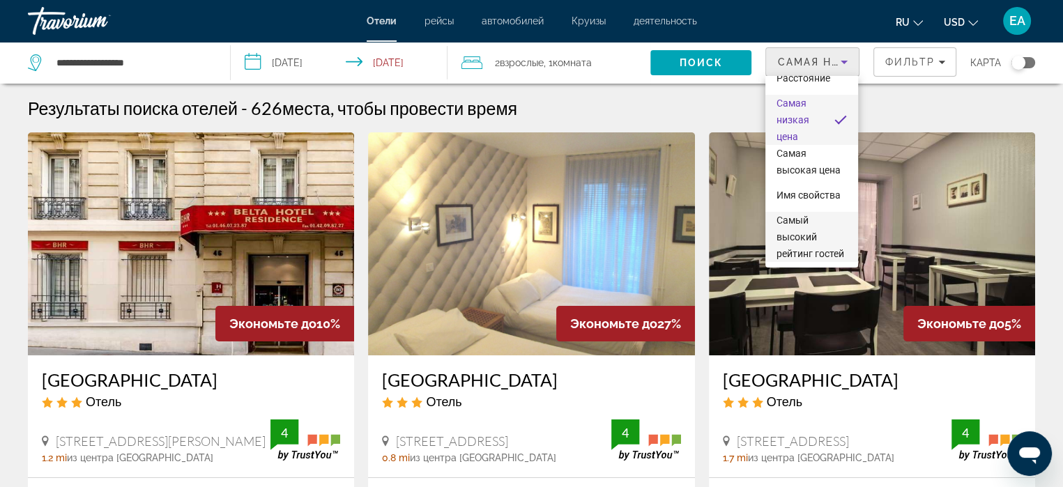
click at [794, 224] on span "Самый высокий рейтинг гостей" at bounding box center [810, 237] width 68 height 45
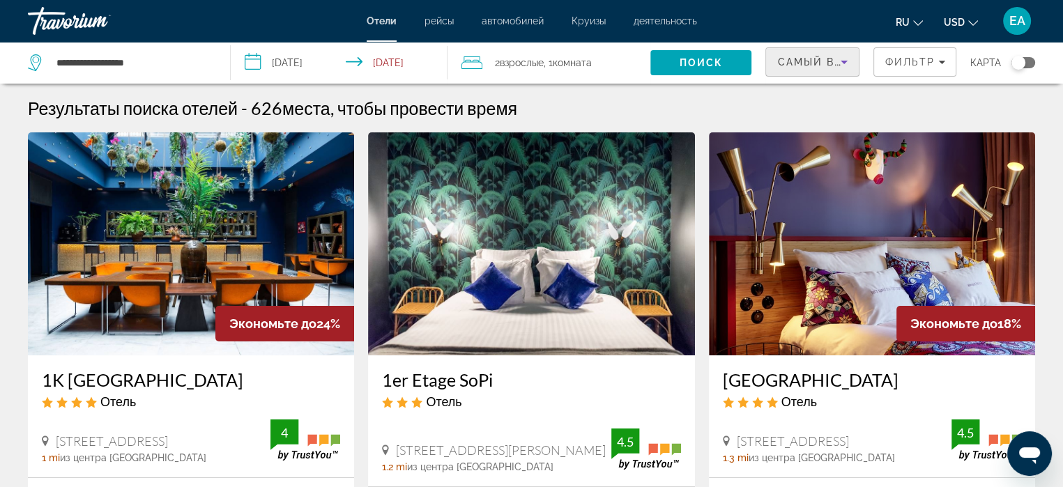
scroll to position [70, 0]
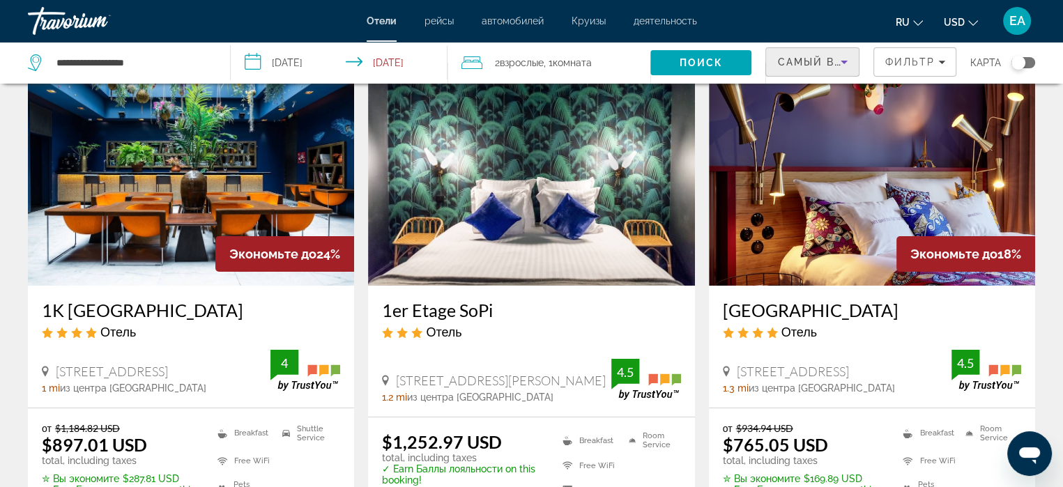
click at [254, 171] on img "Main content" at bounding box center [191, 174] width 326 height 223
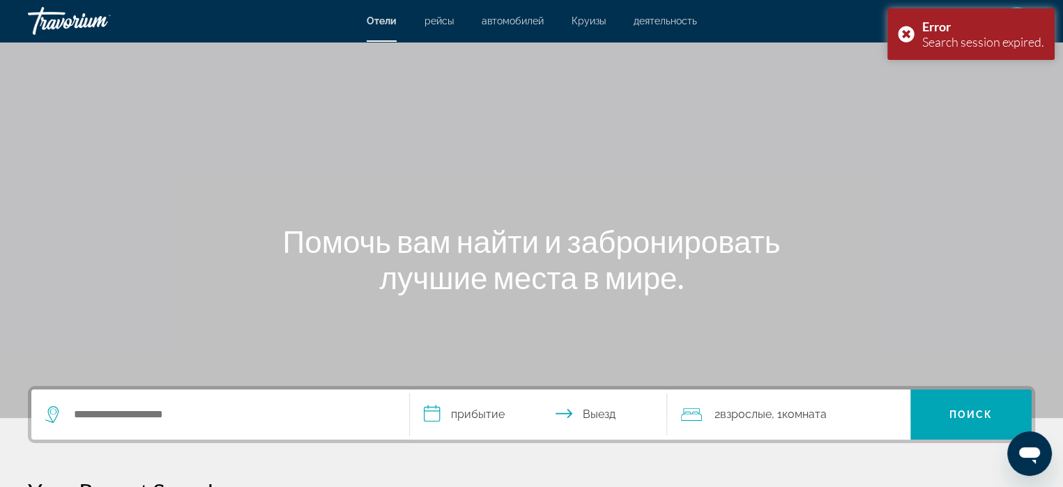
scroll to position [209, 0]
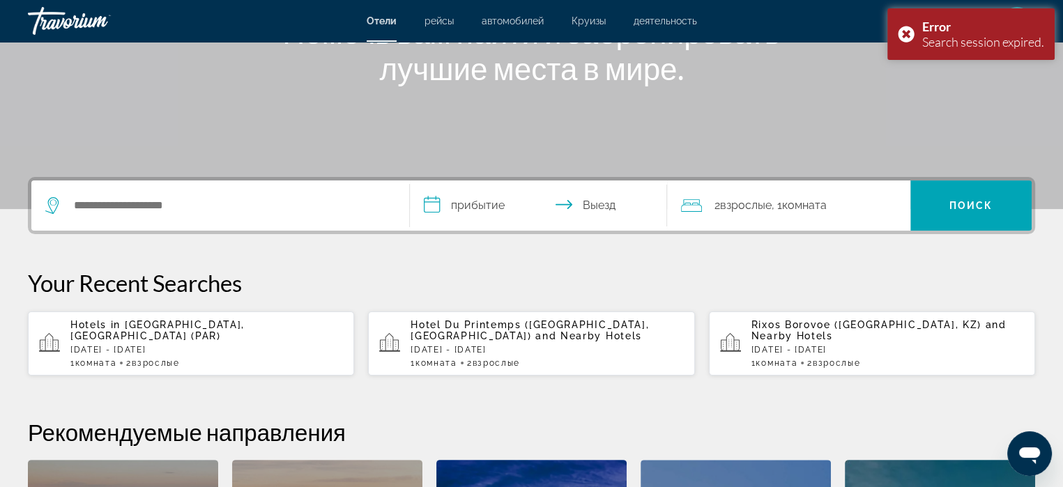
click at [211, 345] on p "[DATE] - [DATE]" at bounding box center [206, 350] width 272 height 10
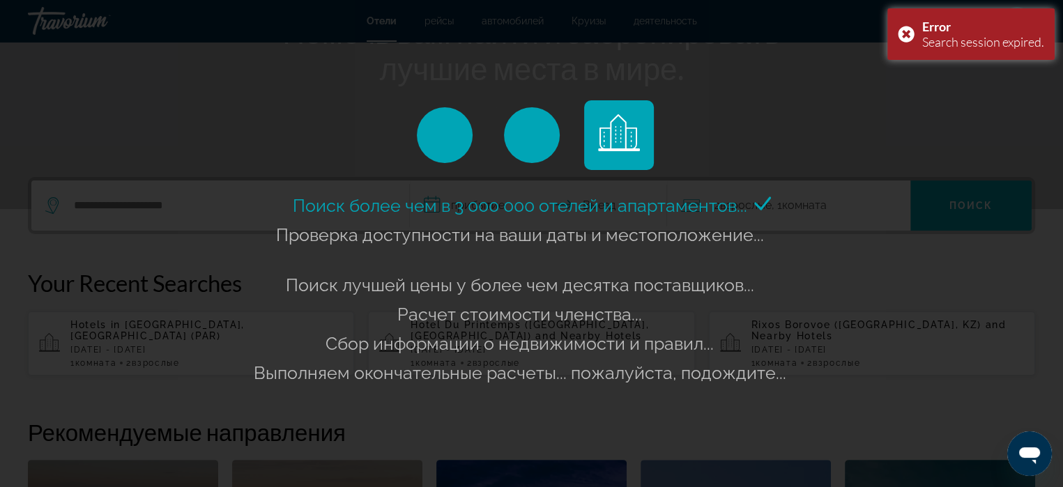
click at [629, 238] on span "Проверка доступности на ваши даты и местоположение..." at bounding box center [520, 234] width 488 height 21
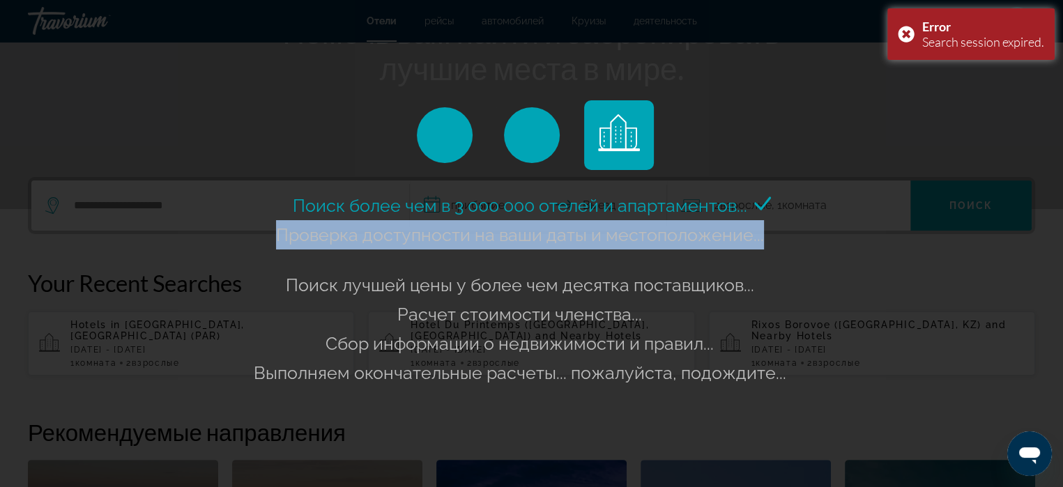
click at [629, 238] on span "Проверка доступности на ваши даты и местоположение..." at bounding box center [520, 234] width 488 height 21
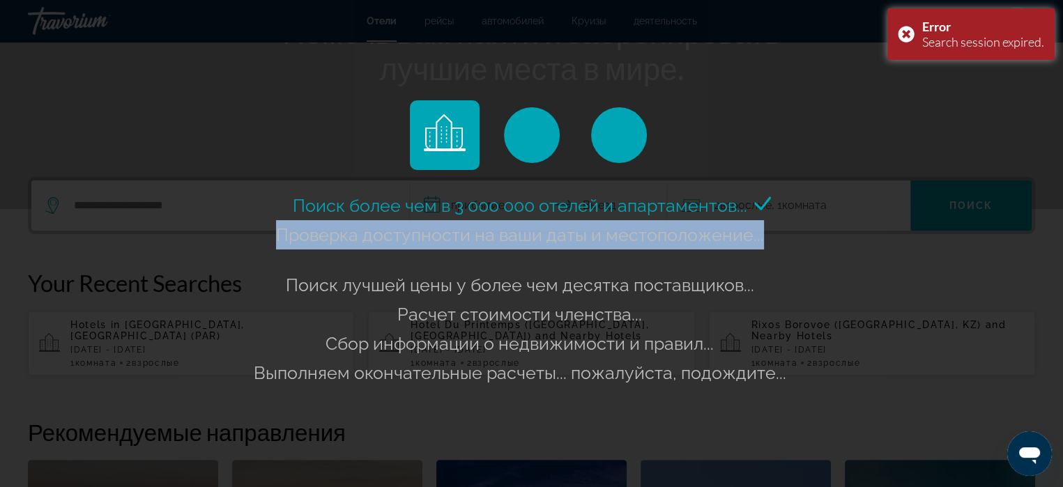
click at [629, 238] on span "Проверка доступности на ваши даты и местоположение..." at bounding box center [520, 234] width 488 height 21
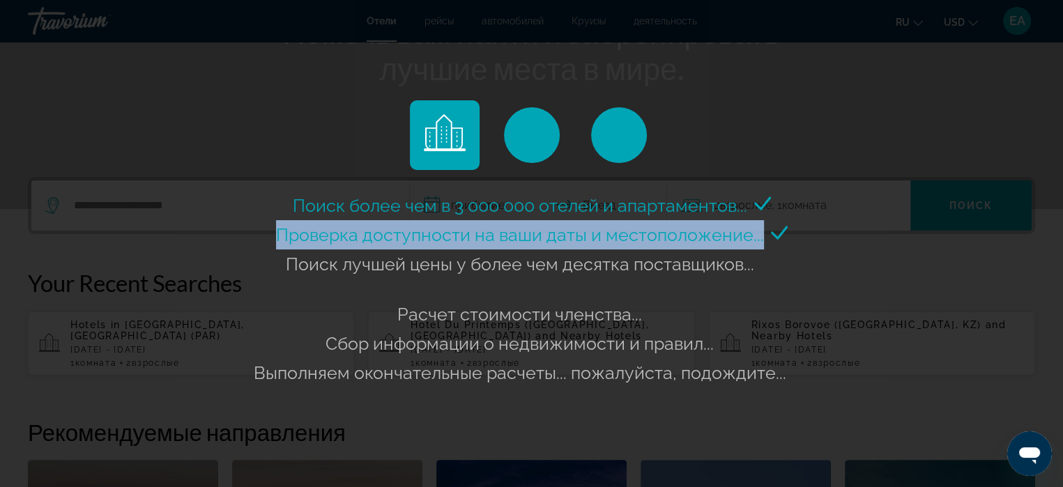
click at [629, 238] on span "Проверка доступности на ваши даты и местоположение..." at bounding box center [520, 234] width 488 height 21
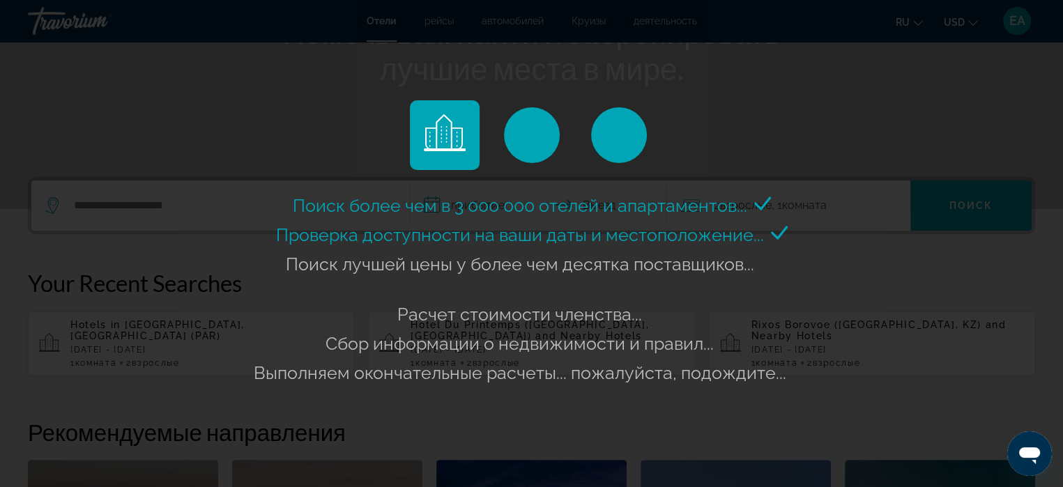
click at [629, 238] on span "Проверка доступности на ваши даты и местоположение..." at bounding box center [520, 234] width 488 height 21
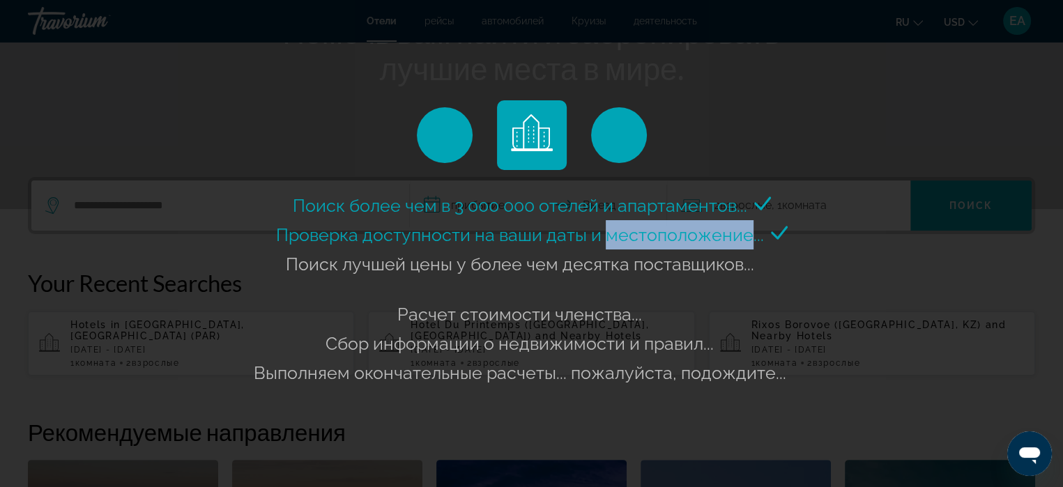
click at [630, 239] on span "Проверка доступности на ваши даты и местоположение..." at bounding box center [520, 234] width 488 height 21
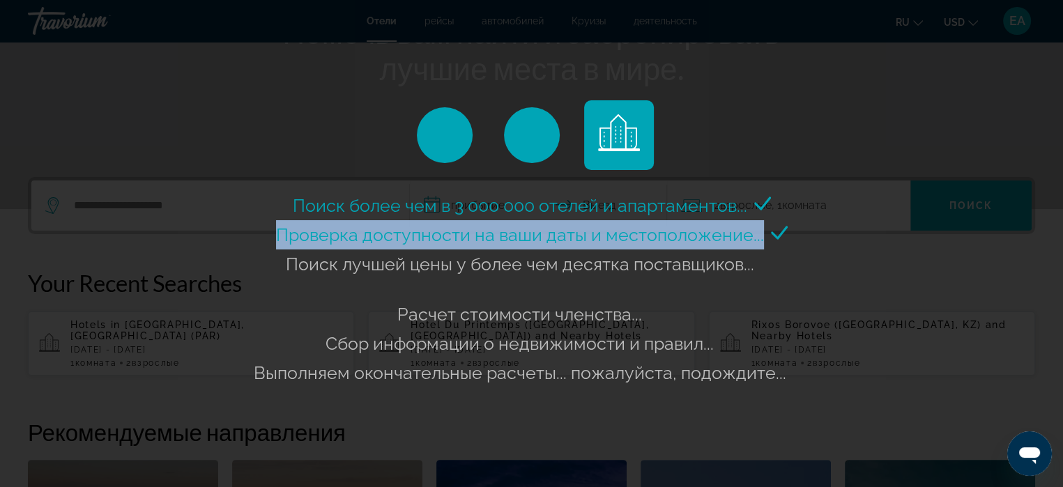
click at [630, 239] on span "Проверка доступности на ваши даты и местоположение..." at bounding box center [520, 234] width 488 height 21
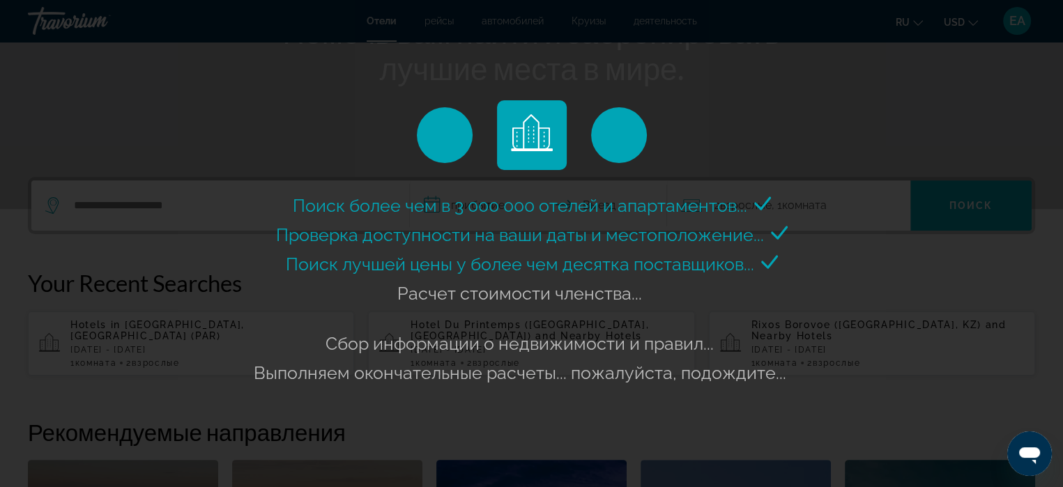
click at [642, 254] on span "Поиск лучшей цены у более чем десятка поставщиков..." at bounding box center [520, 264] width 468 height 21
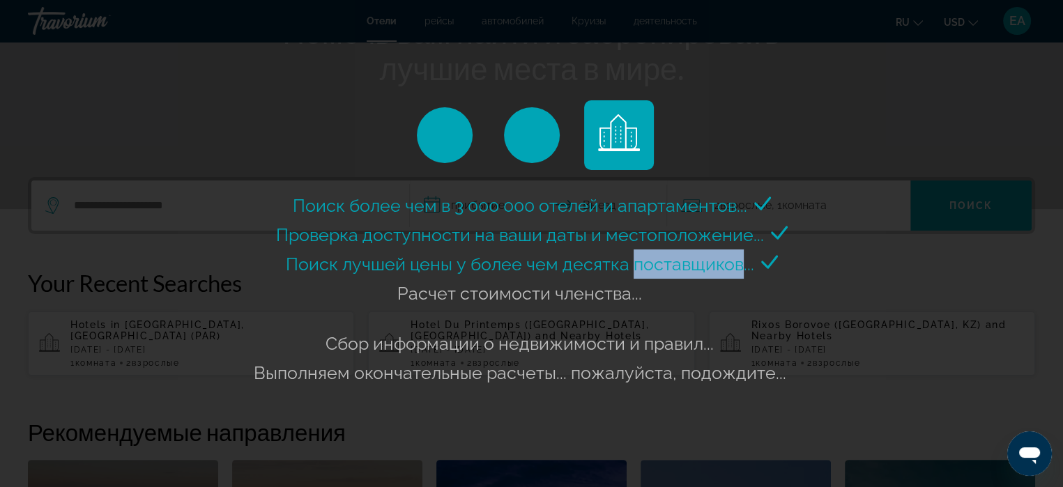
click at [642, 254] on span "Поиск лучшей цены у более чем десятка поставщиков..." at bounding box center [520, 264] width 468 height 21
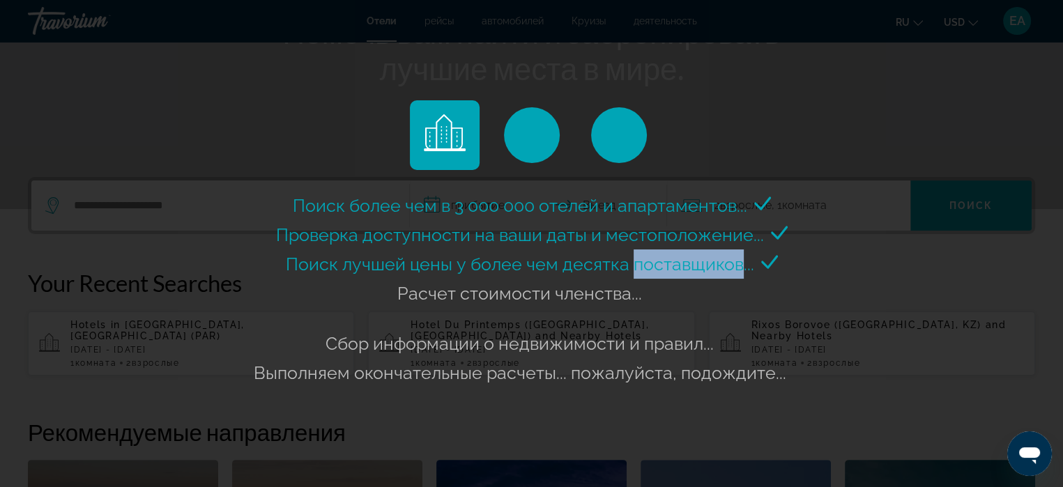
click at [642, 254] on span "Поиск лучшей цены у более чем десятка поставщиков..." at bounding box center [520, 264] width 468 height 21
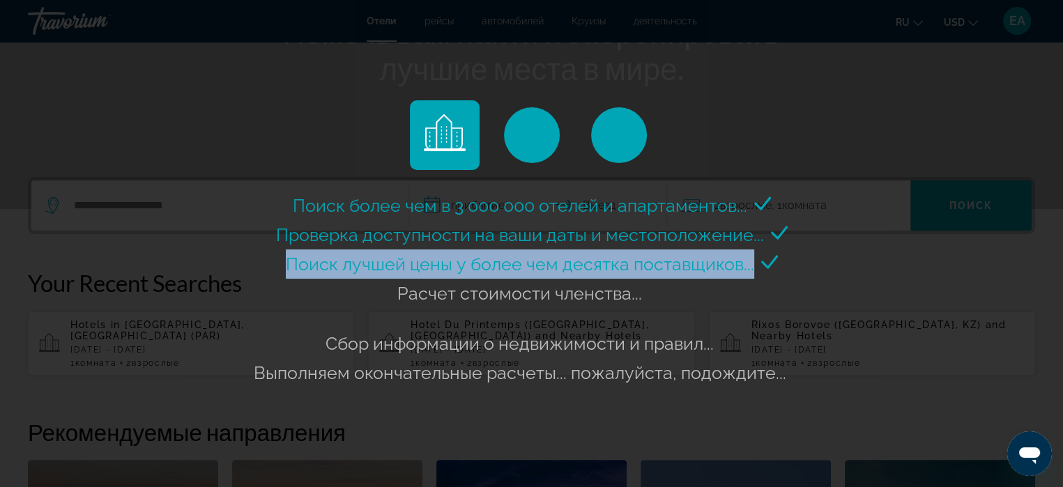
click at [642, 254] on span "Поиск лучшей цены у более чем десятка поставщиков..." at bounding box center [520, 264] width 468 height 21
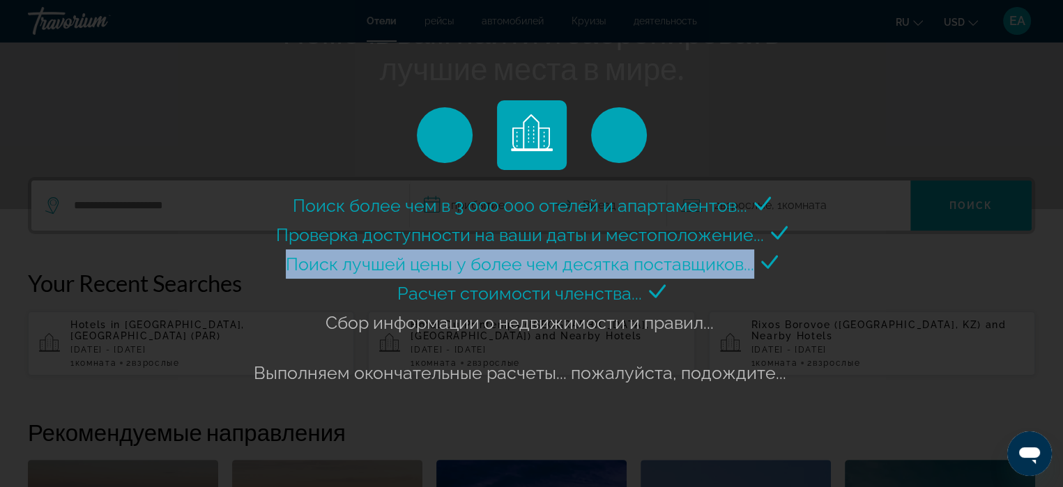
click at [642, 254] on span "Поиск лучшей цены у более чем десятка поставщиков..." at bounding box center [520, 264] width 468 height 21
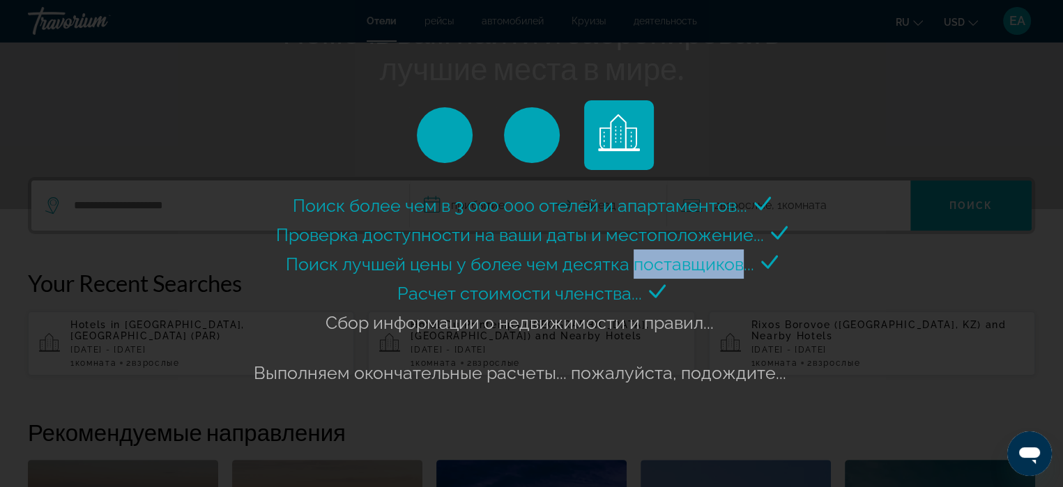
click at [642, 254] on span "Поиск лучшей цены у более чем десятка поставщиков..." at bounding box center [520, 264] width 468 height 21
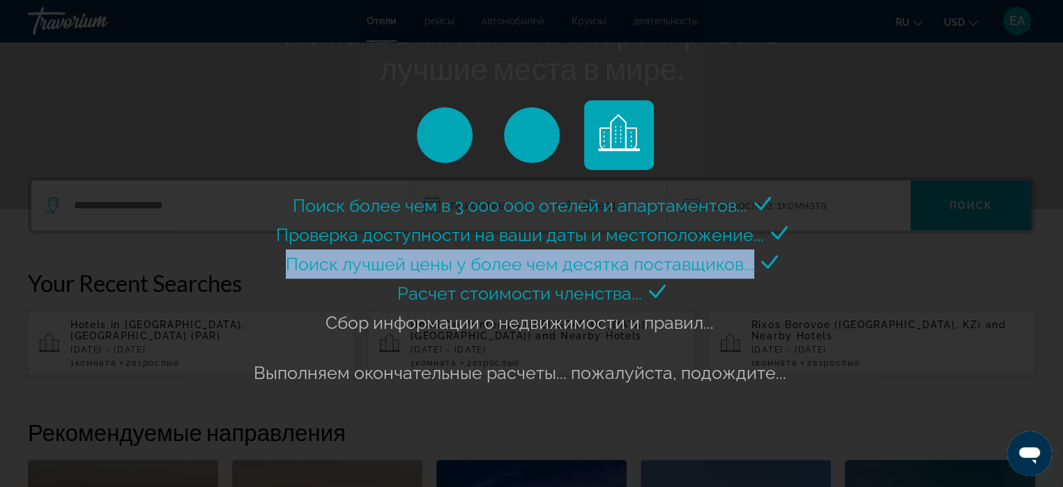
click at [642, 254] on span "Поиск лучшей цены у более чем десятка поставщиков..." at bounding box center [520, 264] width 468 height 21
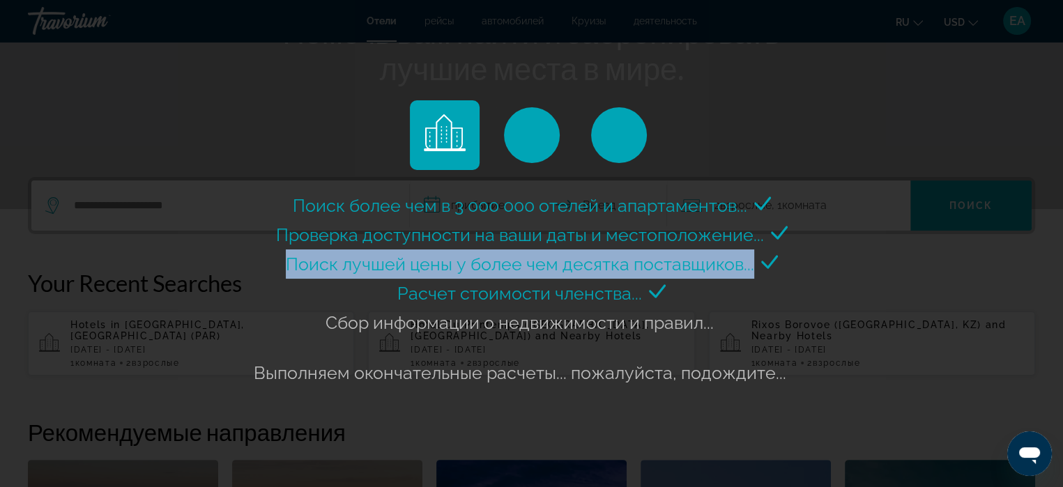
click at [642, 254] on span "Поиск лучшей цены у более чем десятка поставщиков..." at bounding box center [520, 264] width 468 height 21
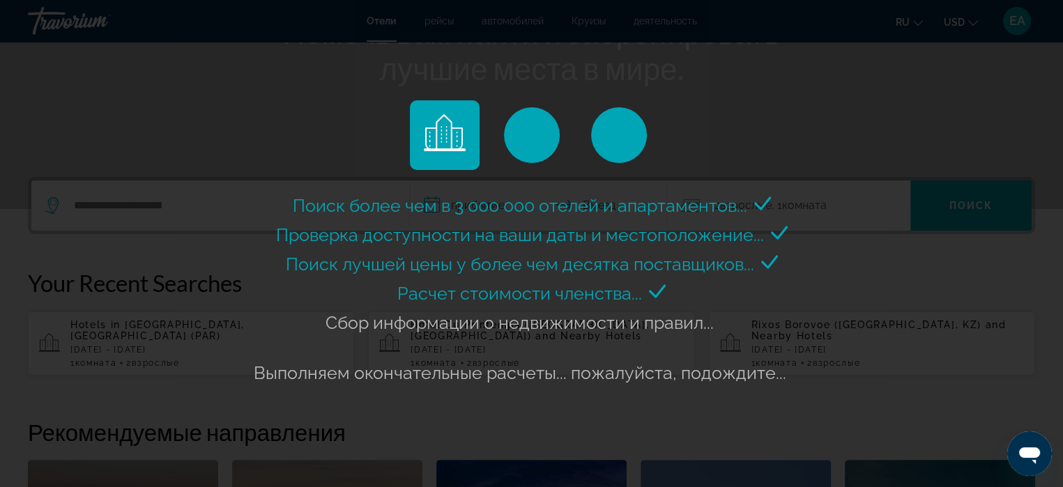
click at [642, 254] on span "Поиск лучшей цены у более чем десятка поставщиков..." at bounding box center [520, 264] width 468 height 21
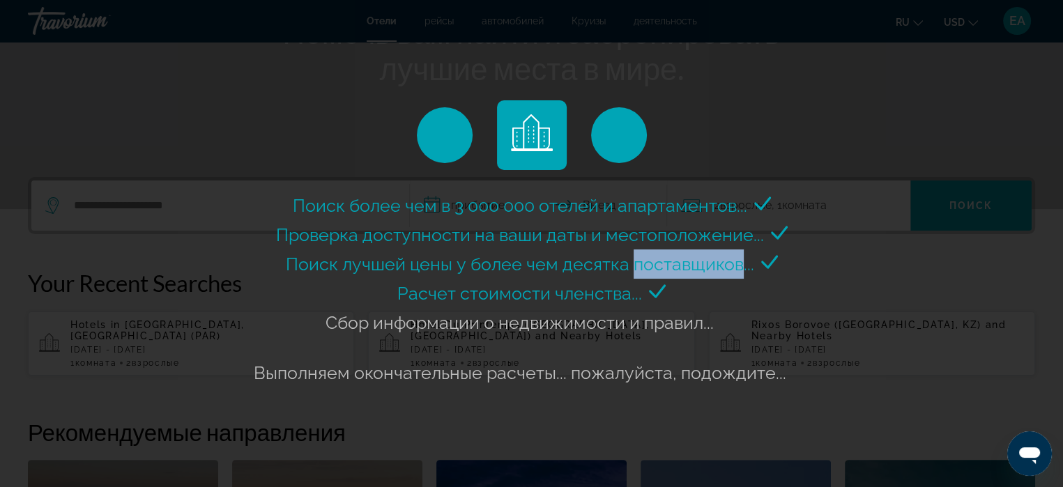
click at [642, 254] on span "Поиск лучшей цены у более чем десятка поставщиков..." at bounding box center [520, 264] width 468 height 21
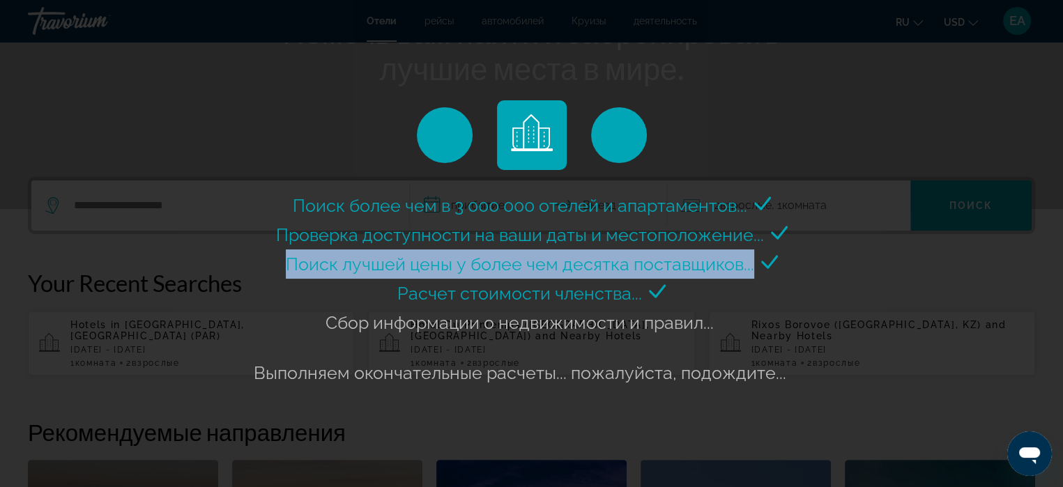
drag, startPoint x: 642, startPoint y: 254, endPoint x: 622, endPoint y: 222, distance: 38.1
click at [642, 254] on span "Поиск лучшей цены у более чем десятка поставщиков..." at bounding box center [520, 264] width 468 height 21
drag, startPoint x: 622, startPoint y: 222, endPoint x: 656, endPoint y: 263, distance: 53.5
click at [656, 263] on span "Поиск лучшей цены у более чем десятка поставщиков..." at bounding box center [520, 264] width 468 height 21
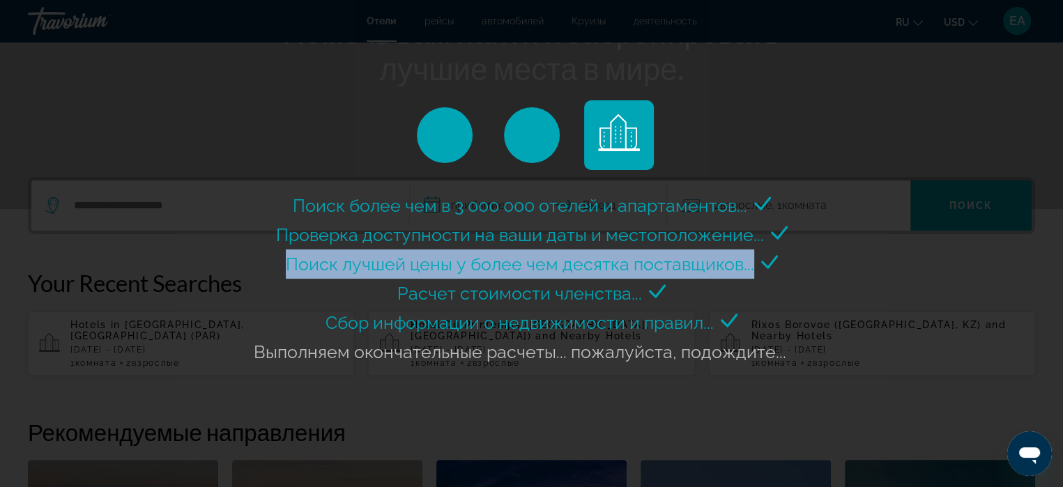
click at [656, 263] on span "Поиск лучшей цены у более чем десятка поставщиков..." at bounding box center [520, 264] width 468 height 21
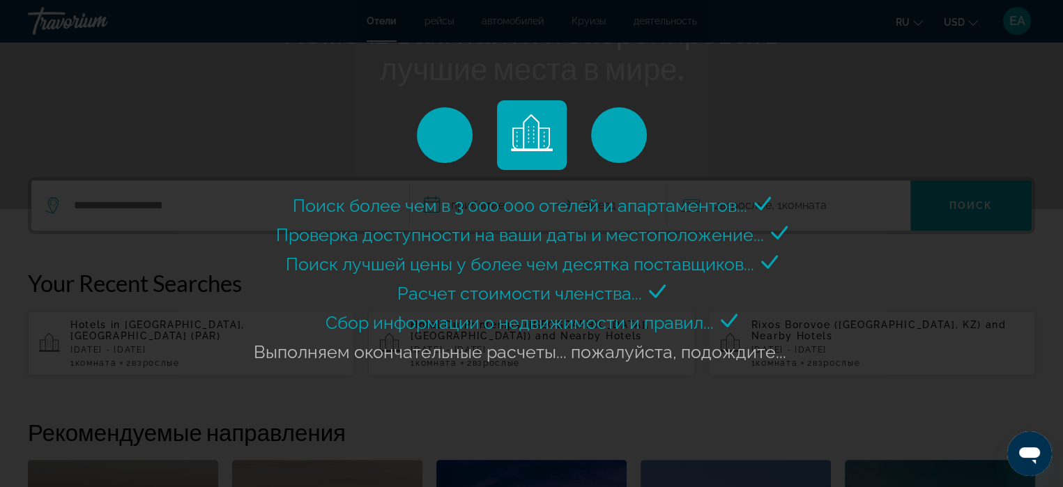
click at [656, 263] on span "Поиск лучшей цены у более чем десятка поставщиков..." at bounding box center [520, 264] width 468 height 21
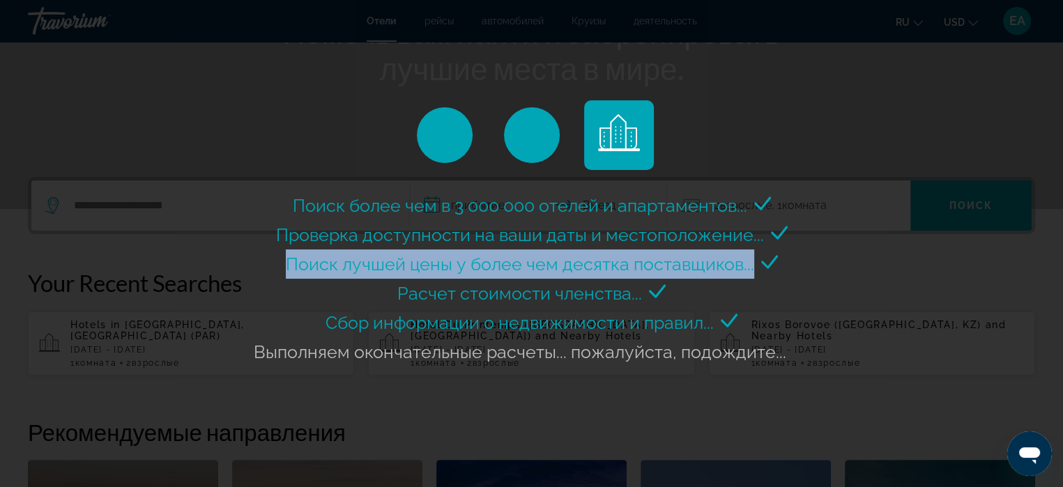
click at [656, 263] on span "Поиск лучшей цены у более чем десятка поставщиков..." at bounding box center [520, 264] width 468 height 21
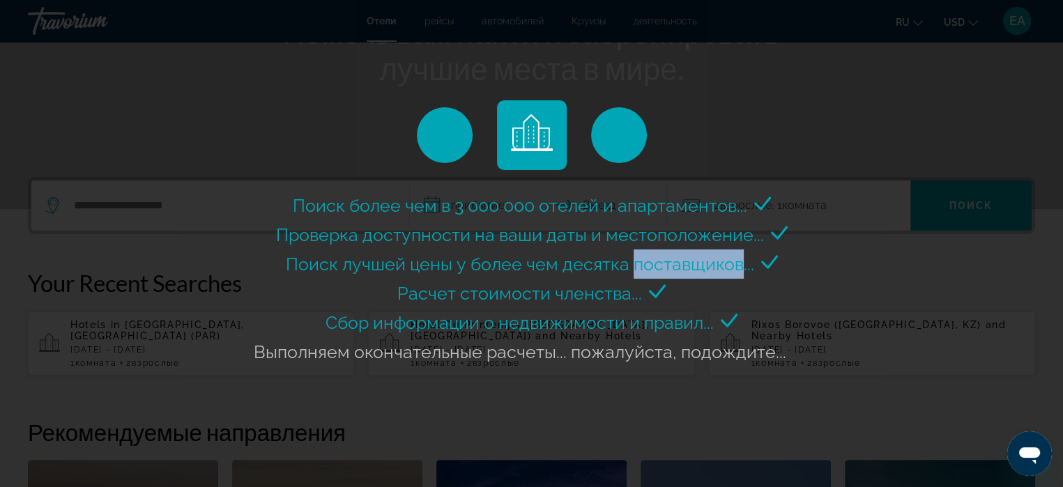
click at [656, 263] on span "Поиск лучшей цены у более чем десятка поставщиков..." at bounding box center [520, 264] width 468 height 21
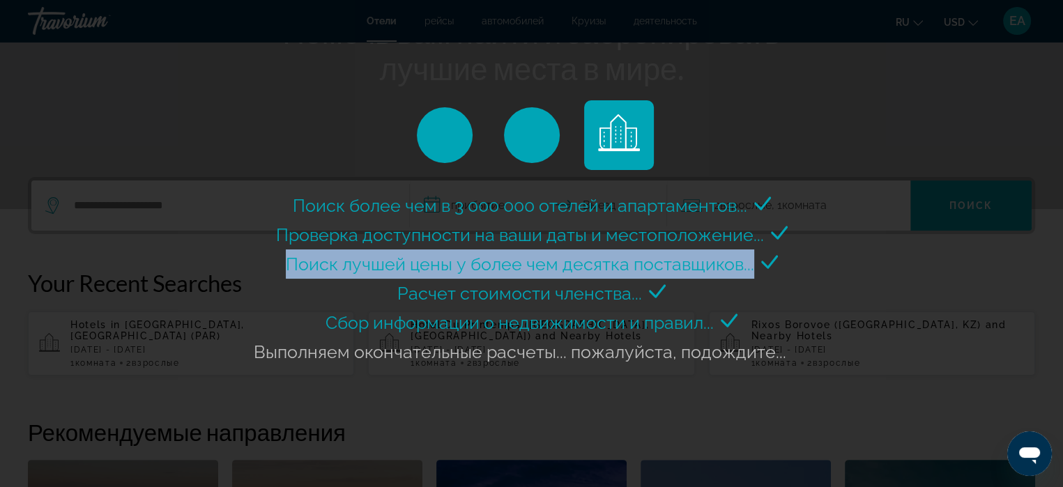
click at [656, 263] on span "Поиск лучшей цены у более чем десятка поставщиков..." at bounding box center [520, 264] width 468 height 21
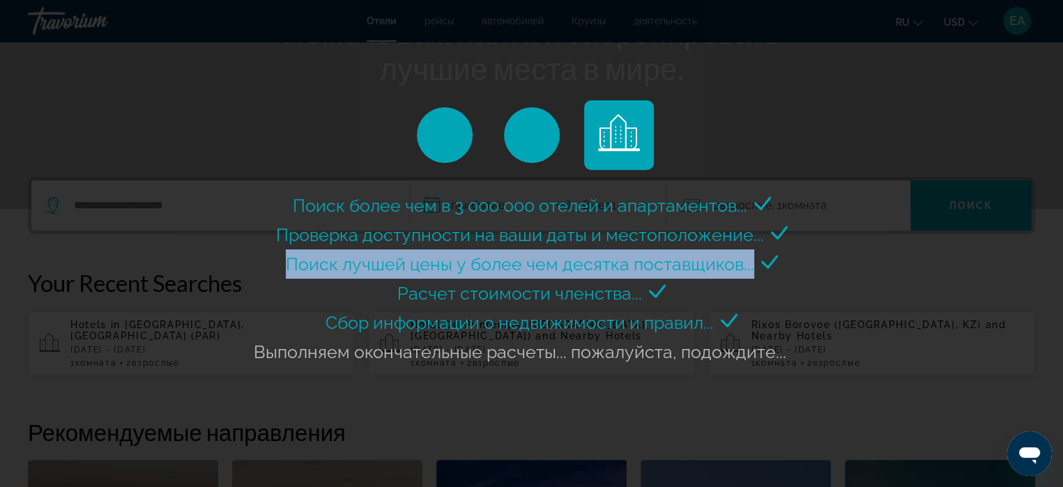
click at [656, 263] on span "Поиск лучшей цены у более чем десятка поставщиков..." at bounding box center [520, 264] width 468 height 21
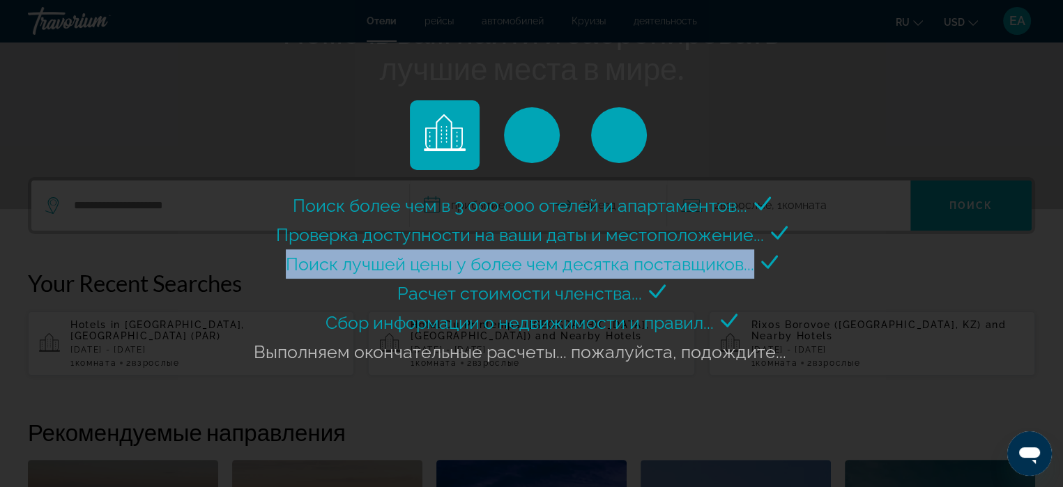
click at [656, 263] on span "Поиск лучшей цены у более чем десятка поставщиков..." at bounding box center [520, 264] width 468 height 21
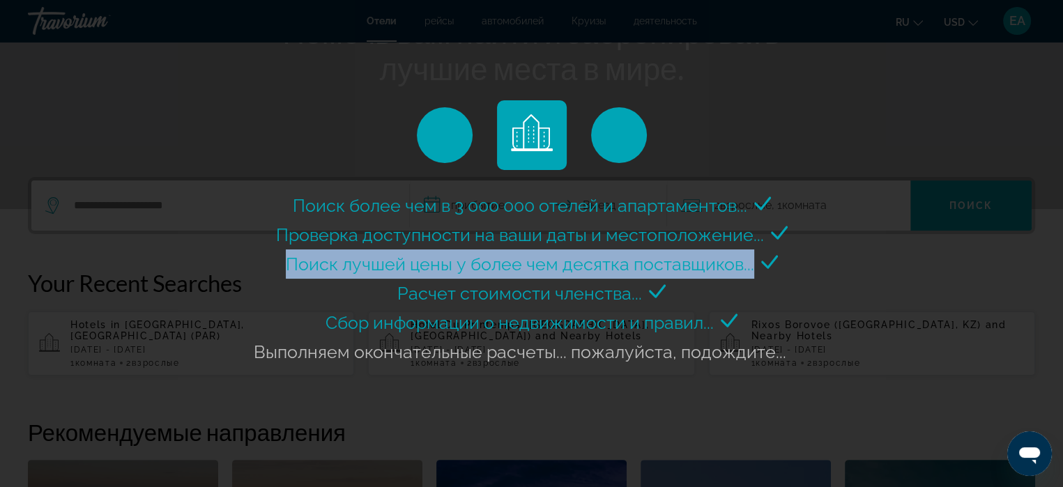
click at [656, 263] on span "Поиск лучшей цены у более чем десятка поставщиков..." at bounding box center [520, 264] width 468 height 21
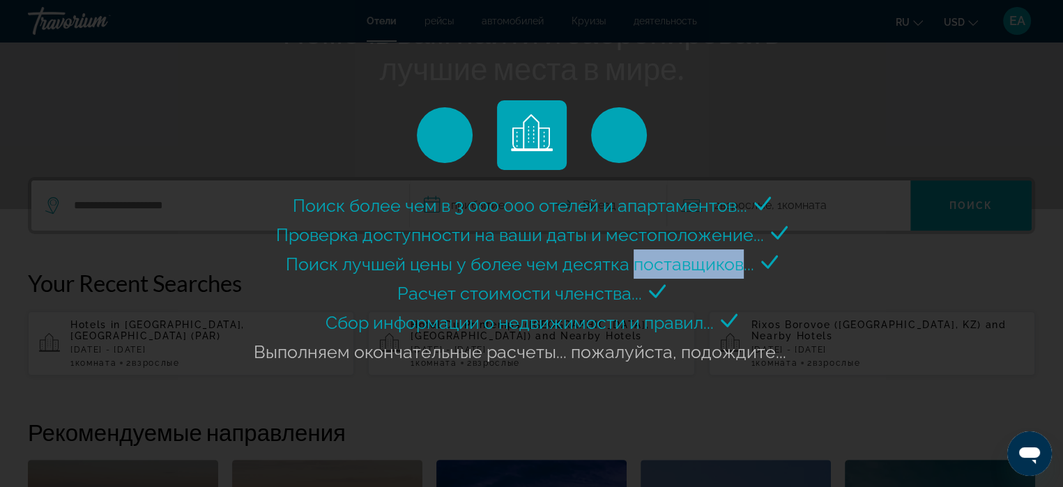
click at [656, 263] on span "Поиск лучшей цены у более чем десятка поставщиков..." at bounding box center [520, 264] width 468 height 21
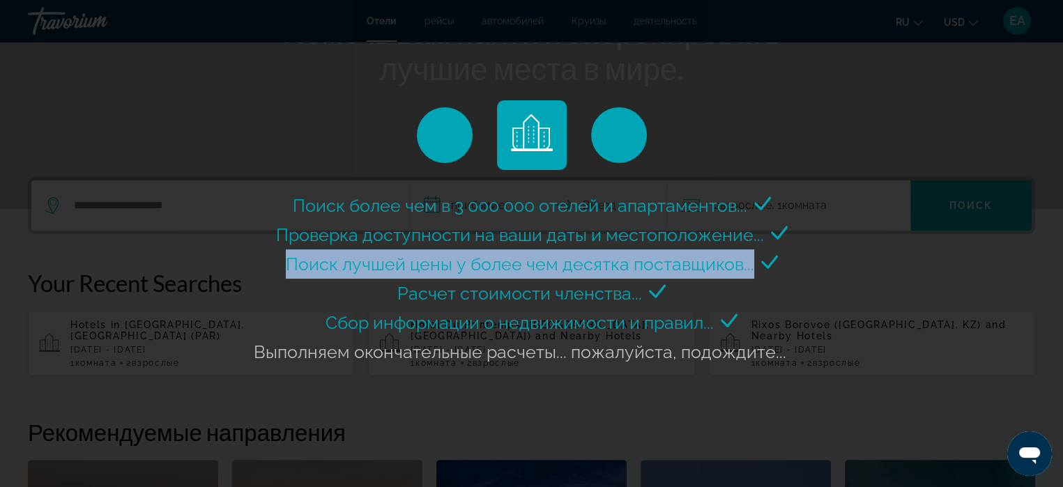
click at [656, 263] on span "Поиск лучшей цены у более чем десятка поставщиков..." at bounding box center [520, 264] width 468 height 21
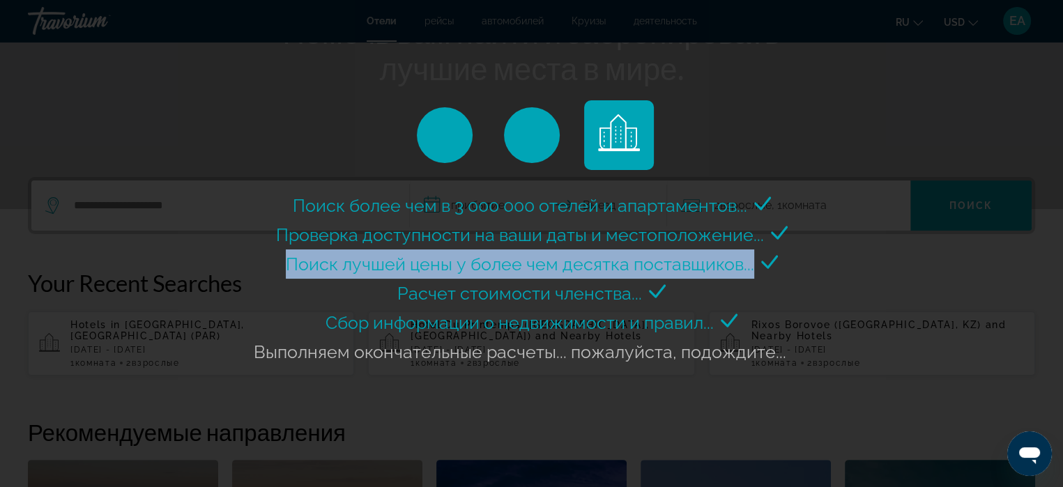
click at [656, 263] on span "Поиск лучшей цены у более чем десятка поставщиков..." at bounding box center [520, 264] width 468 height 21
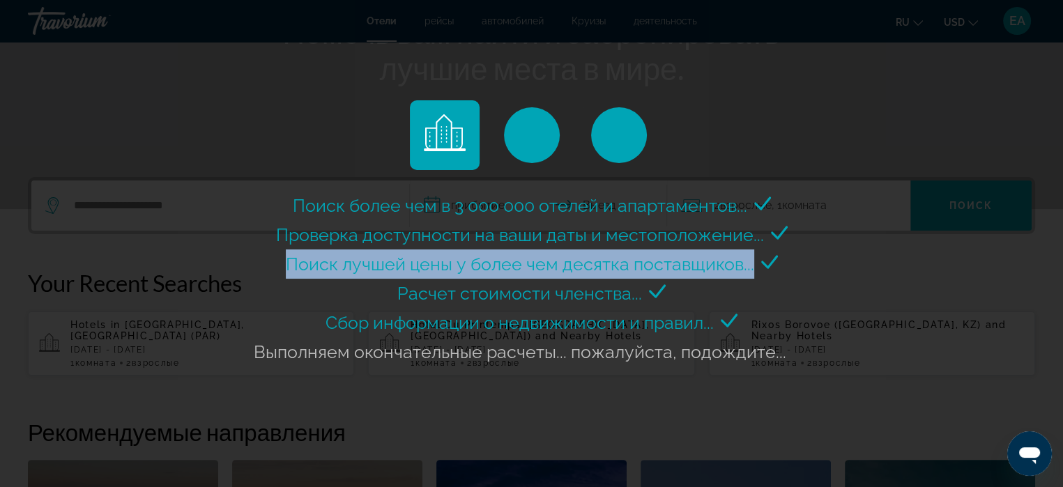
click at [656, 263] on span "Поиск лучшей цены у более чем десятка поставщиков..." at bounding box center [520, 264] width 468 height 21
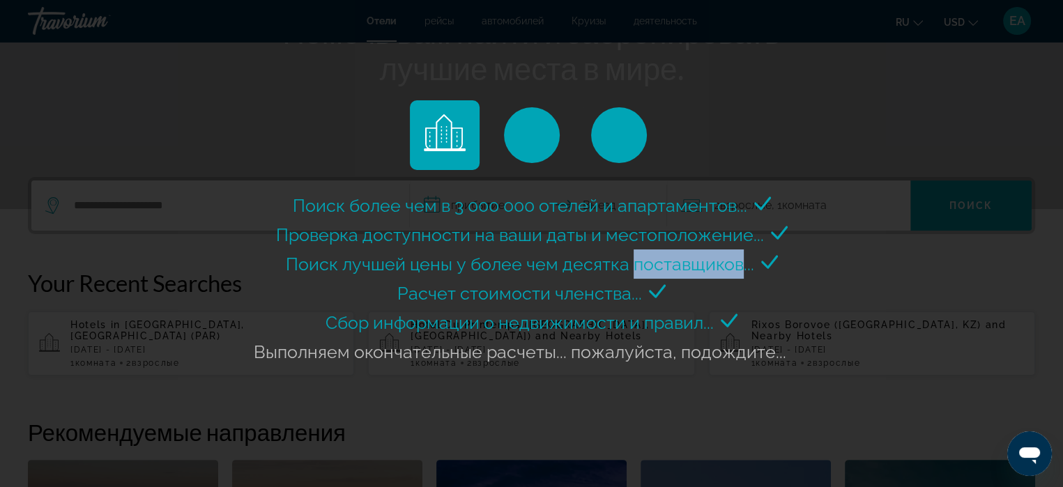
click at [656, 263] on span "Поиск лучшей цены у более чем десятка поставщиков..." at bounding box center [520, 264] width 468 height 21
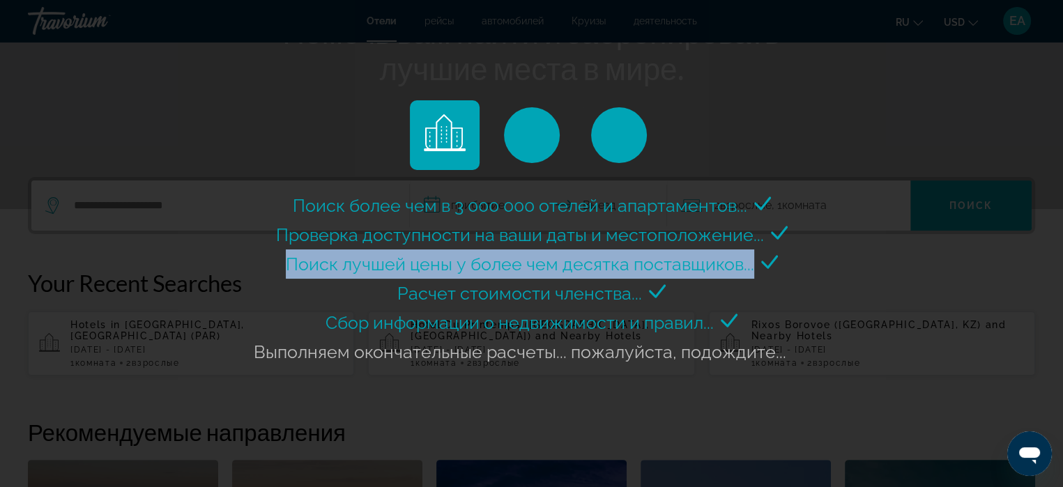
click at [656, 263] on span "Поиск лучшей цены у более чем десятка поставщиков..." at bounding box center [520, 264] width 468 height 21
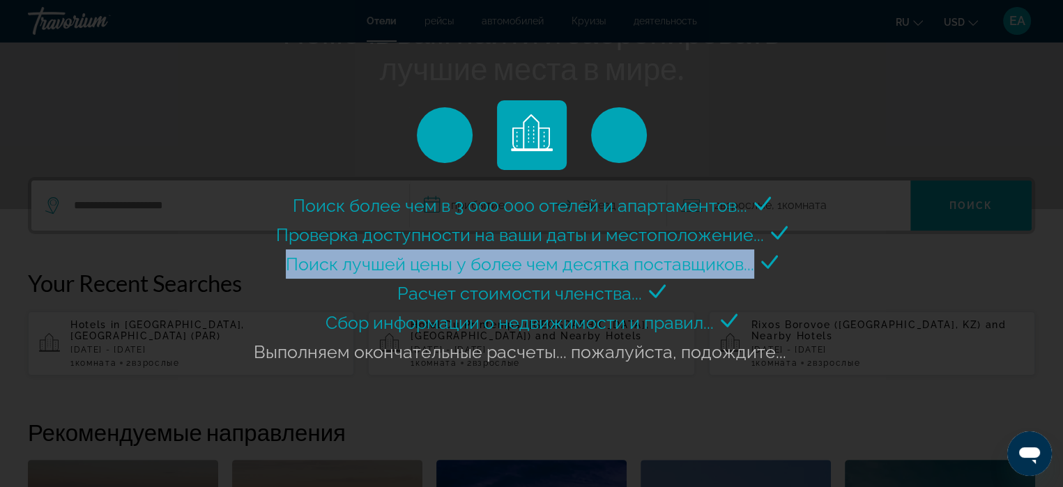
click at [656, 263] on span "Поиск лучшей цены у более чем десятка поставщиков..." at bounding box center [520, 264] width 468 height 21
drag, startPoint x: 656, startPoint y: 263, endPoint x: 680, endPoint y: 291, distance: 36.5
click at [680, 291] on div "Поиск более чем в 3 000 000 отелей и апартаментов... Проверка доступности на ва…" at bounding box center [531, 289] width 563 height 196
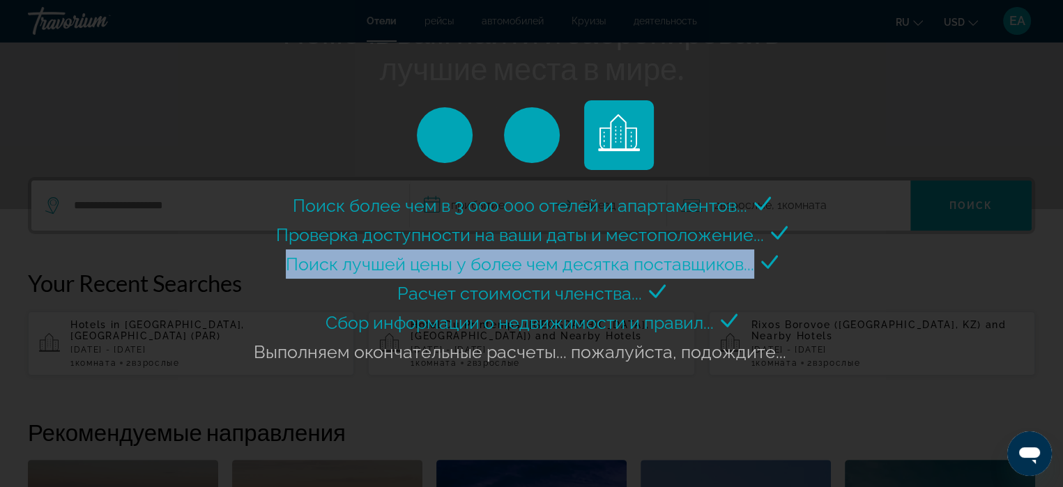
click at [680, 291] on div "Поиск более чем в 3 000 000 отелей и апартаментов... Проверка доступности на ва…" at bounding box center [531, 289] width 563 height 196
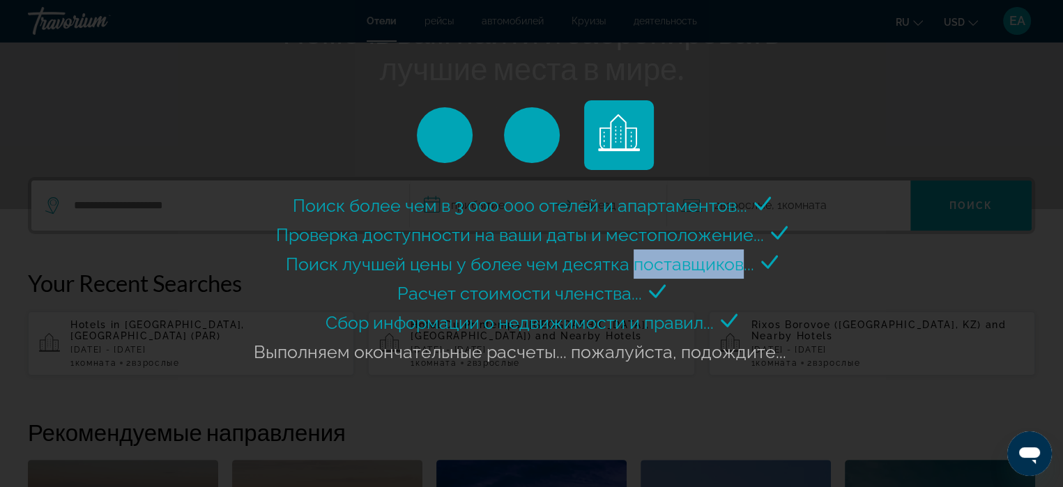
click at [680, 291] on div "Поиск более чем в 3 000 000 отелей и апартаментов... Проверка доступности на ва…" at bounding box center [531, 289] width 563 height 196
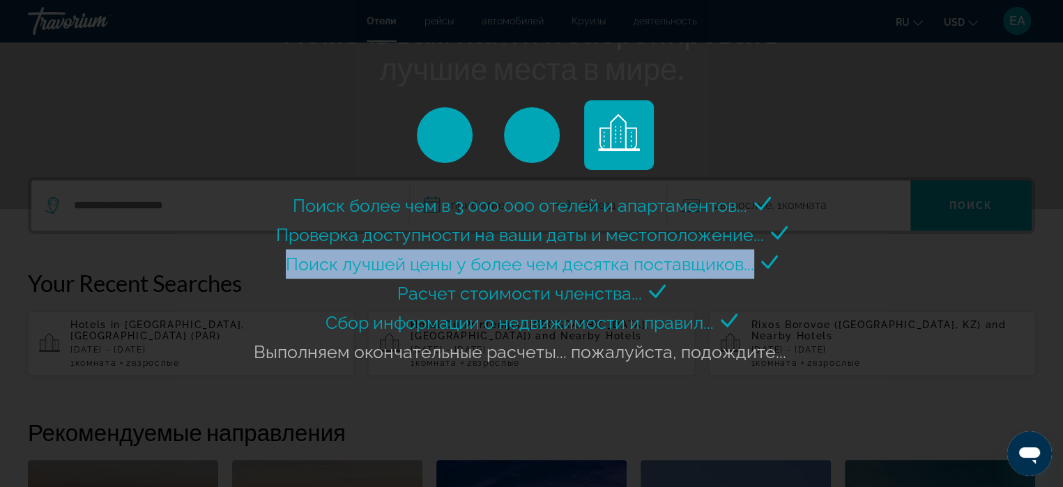
click at [680, 291] on div "Поиск более чем в 3 000 000 отелей и апартаментов... Проверка доступности на ва…" at bounding box center [531, 289] width 563 height 196
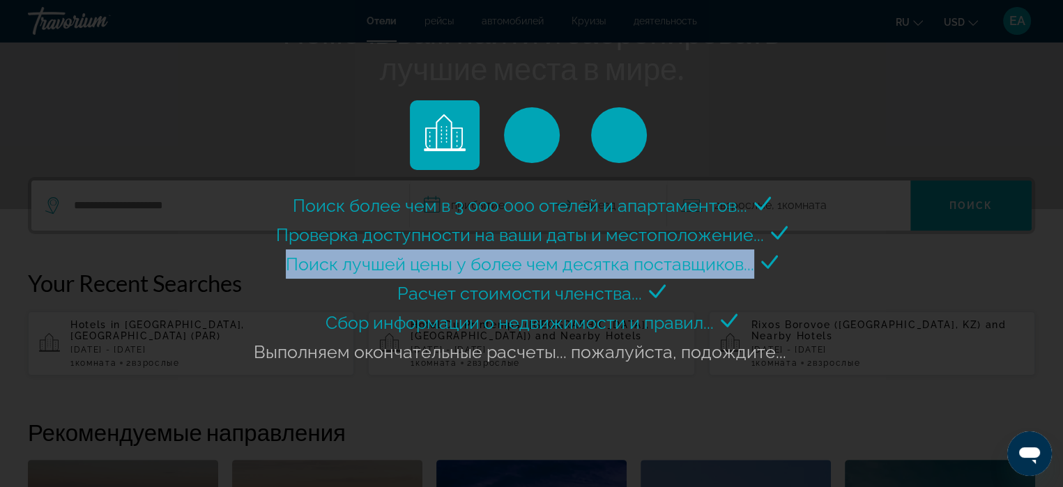
click at [680, 291] on div "Поиск более чем в 3 000 000 отелей и апартаментов... Проверка доступности на ва…" at bounding box center [531, 289] width 563 height 196
drag, startPoint x: 680, startPoint y: 291, endPoint x: 669, endPoint y: 272, distance: 21.9
click at [669, 272] on div "Поиск более чем в 3 000 000 отелей и апартаментов... Проверка доступности на ва…" at bounding box center [531, 289] width 563 height 196
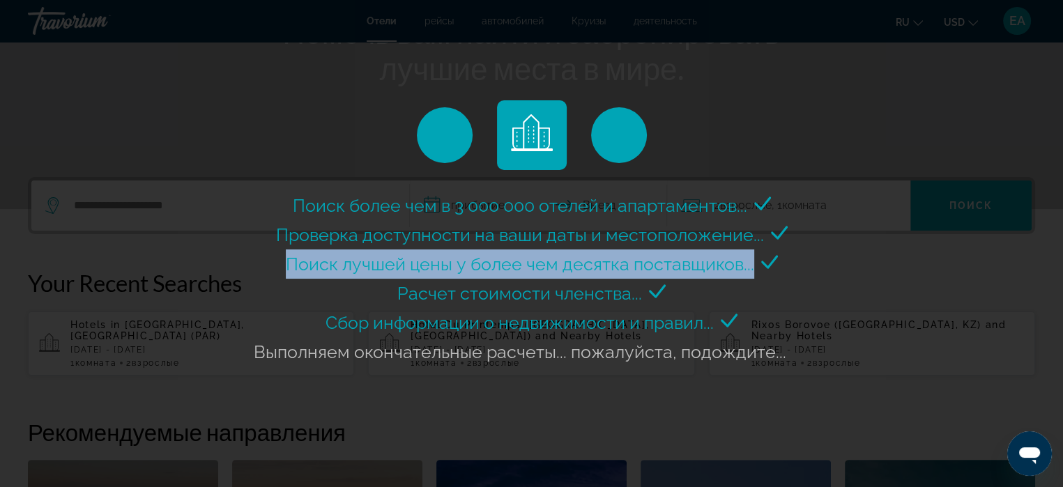
click at [669, 272] on span "Поиск лучшей цены у более чем десятка поставщиков..." at bounding box center [520, 264] width 468 height 21
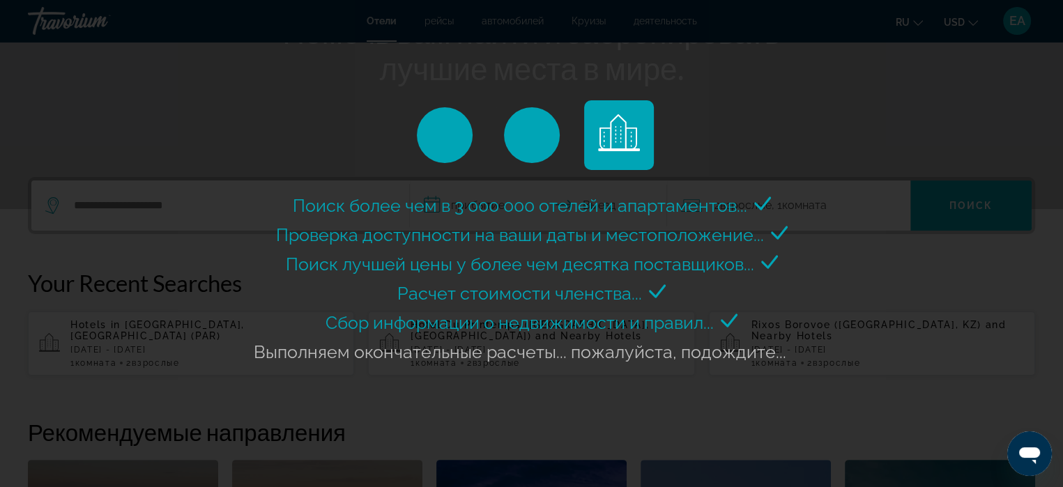
click at [669, 272] on span "Поиск лучшей цены у более чем десятка поставщиков..." at bounding box center [520, 264] width 468 height 21
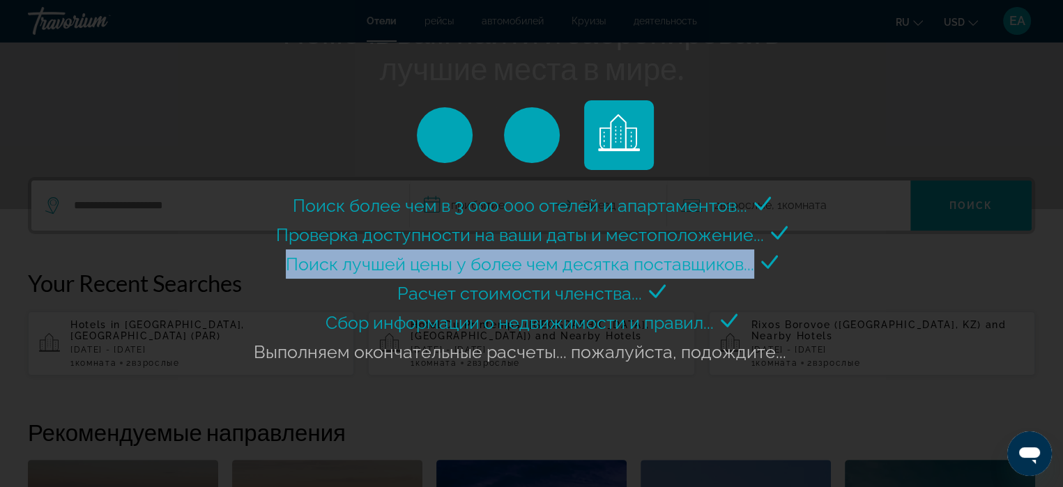
click at [669, 272] on span "Поиск лучшей цены у более чем десятка поставщиков..." at bounding box center [520, 264] width 468 height 21
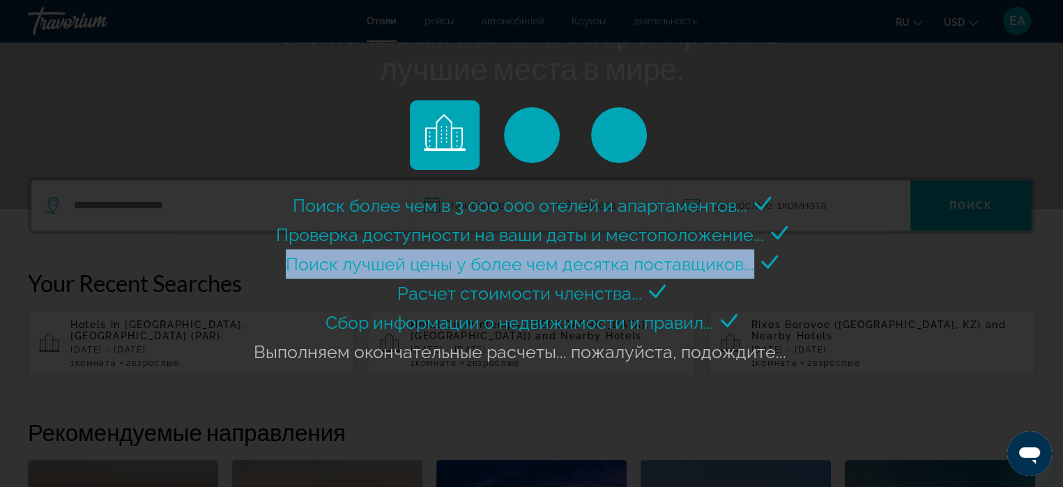
click at [669, 272] on span "Поиск лучшей цены у более чем десятка поставщиков..." at bounding box center [520, 264] width 468 height 21
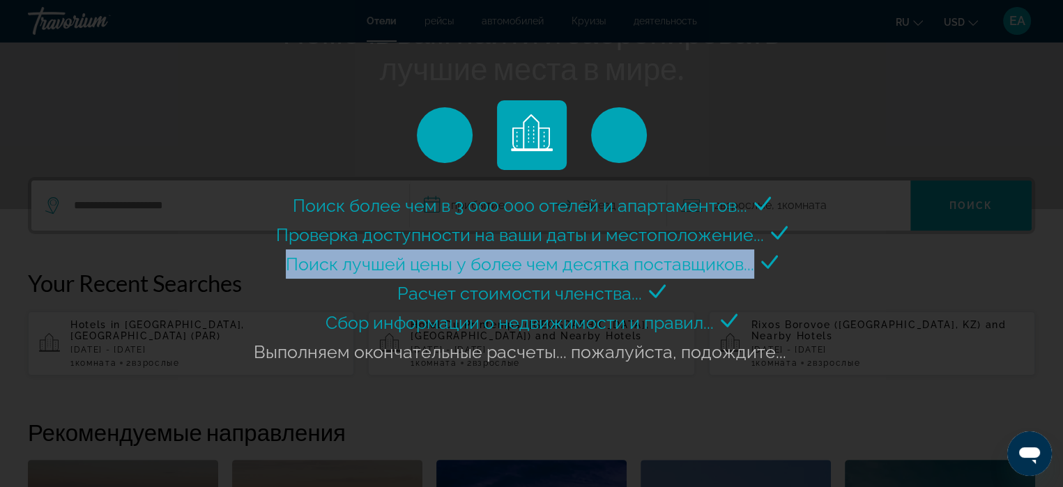
click at [669, 272] on span "Поиск лучшей цены у более чем десятка поставщиков..." at bounding box center [520, 264] width 468 height 21
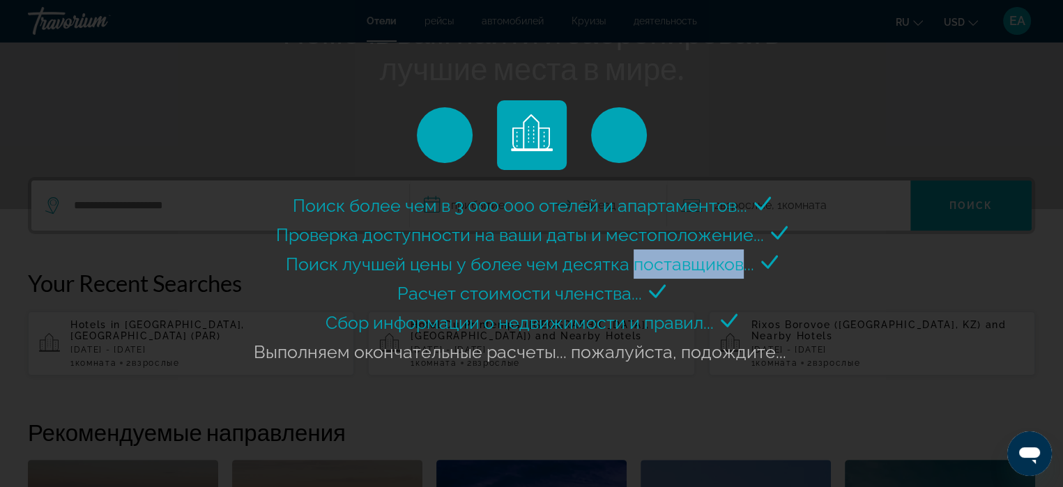
click at [669, 272] on span "Поиск лучшей цены у более чем десятка поставщиков..." at bounding box center [520, 264] width 468 height 21
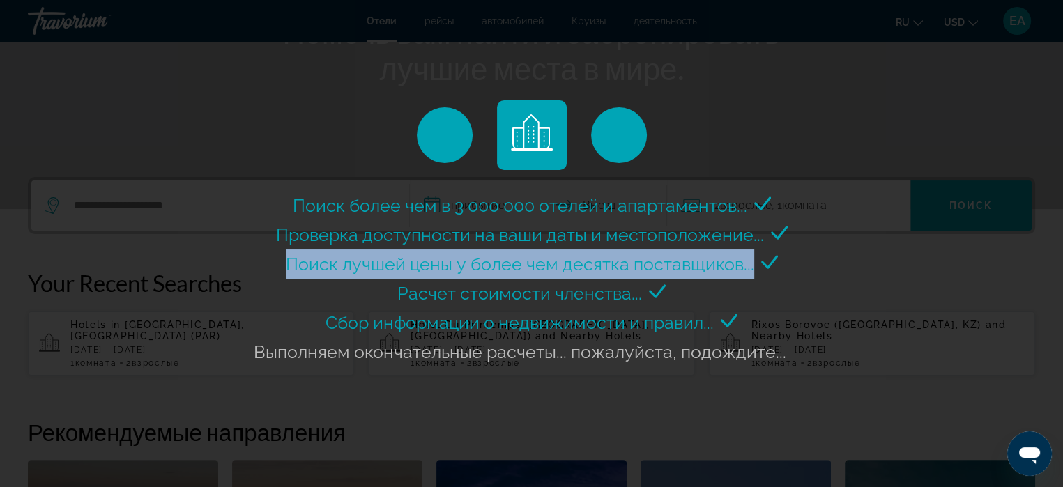
click at [669, 272] on span "Поиск лучшей цены у более чем десятка поставщиков..." at bounding box center [520, 264] width 468 height 21
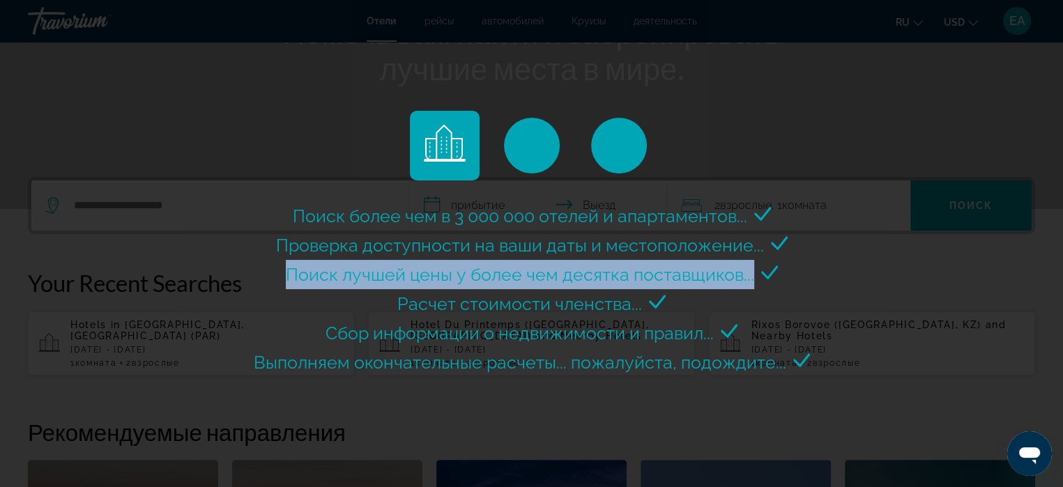
click at [669, 272] on span "Поиск лучшей цены у более чем десятка поставщиков..." at bounding box center [520, 274] width 468 height 21
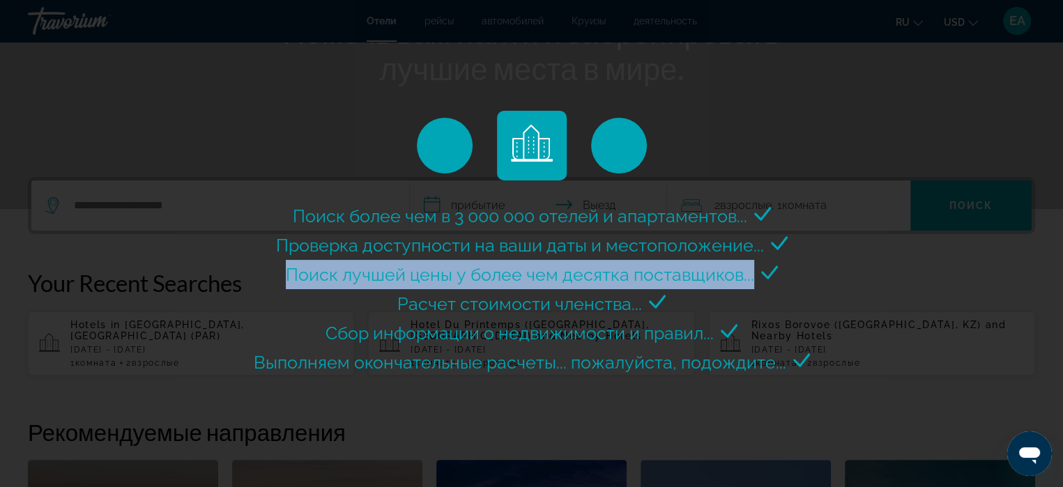
click at [669, 272] on span "Поиск лучшей цены у более чем десятка поставщиков..." at bounding box center [520, 274] width 468 height 21
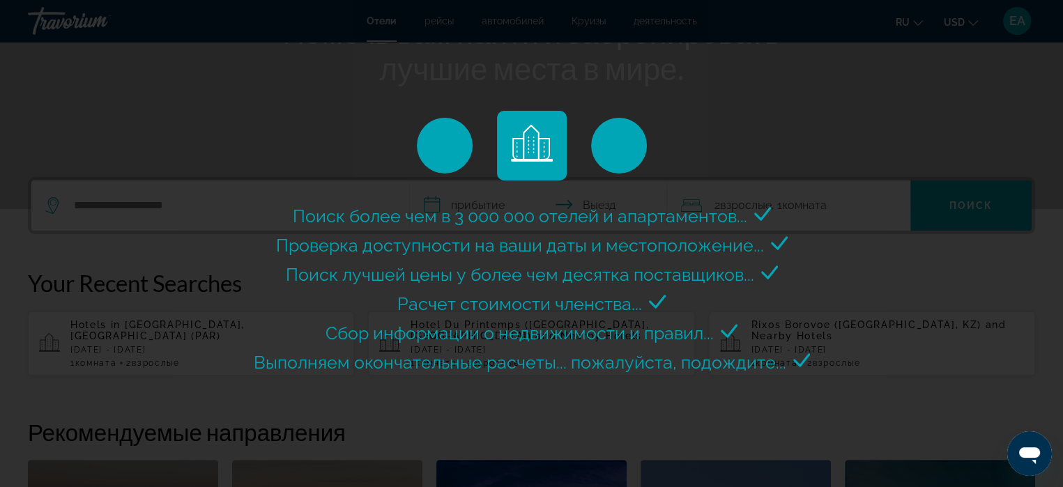
click at [669, 272] on span "Поиск лучшей цены у более чем десятка поставщиков..." at bounding box center [520, 274] width 468 height 21
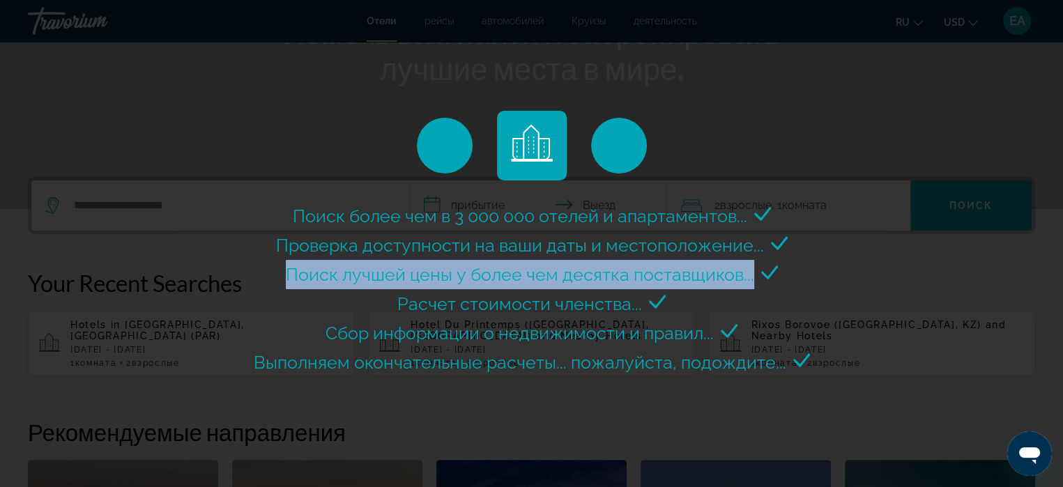
click at [669, 272] on span "Поиск лучшей цены у более чем десятка поставщиков..." at bounding box center [520, 274] width 468 height 21
drag, startPoint x: 669, startPoint y: 272, endPoint x: 674, endPoint y: 284, distance: 13.7
click at [669, 272] on span "Поиск лучшей цены у более чем десятка поставщиков..." at bounding box center [520, 274] width 468 height 21
click at [674, 284] on div "Поиск лучшей цены у более чем десятка поставщиков..." at bounding box center [532, 274] width 492 height 29
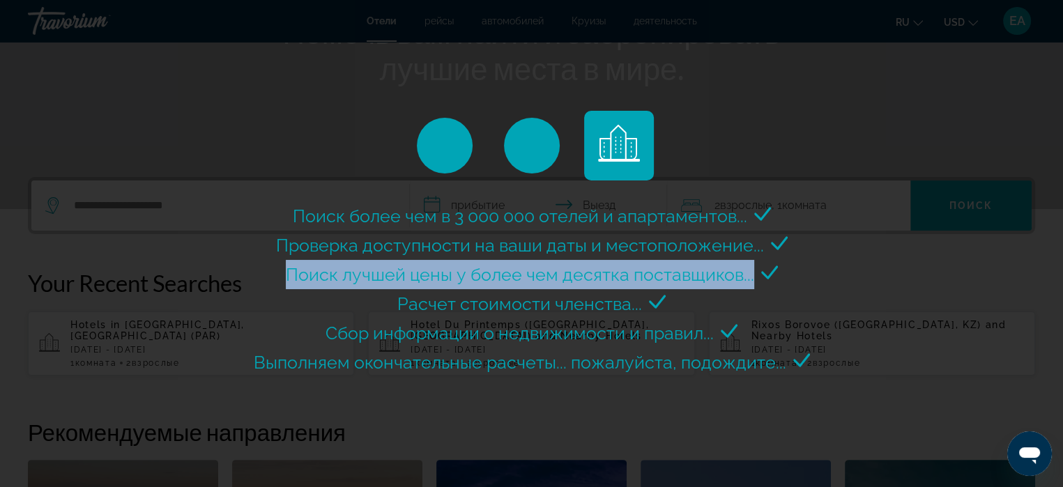
click at [674, 284] on div "Поиск лучшей цены у более чем десятка поставщиков..." at bounding box center [532, 274] width 492 height 29
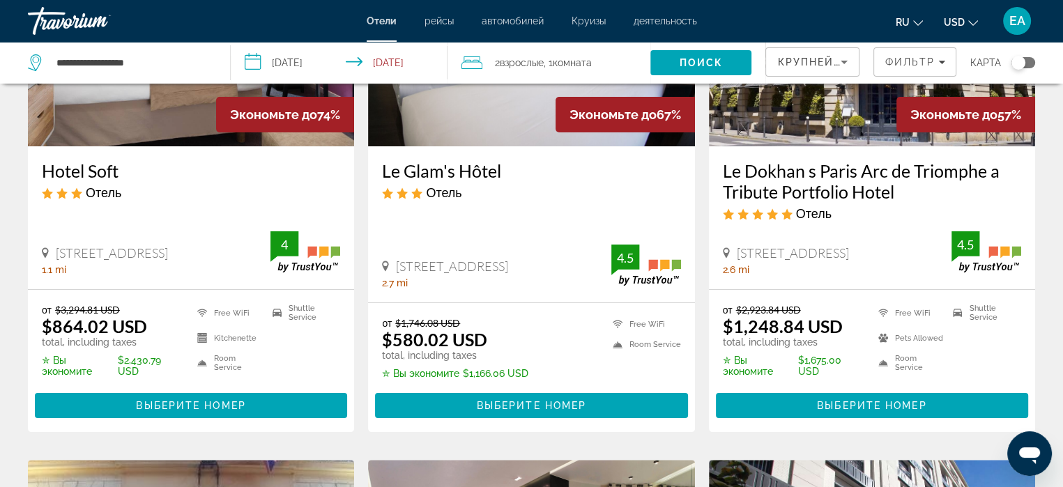
click at [674, 146] on img "Main content" at bounding box center [531, 34] width 326 height 223
click at [0, 0] on div at bounding box center [0, 0] width 0 height 0
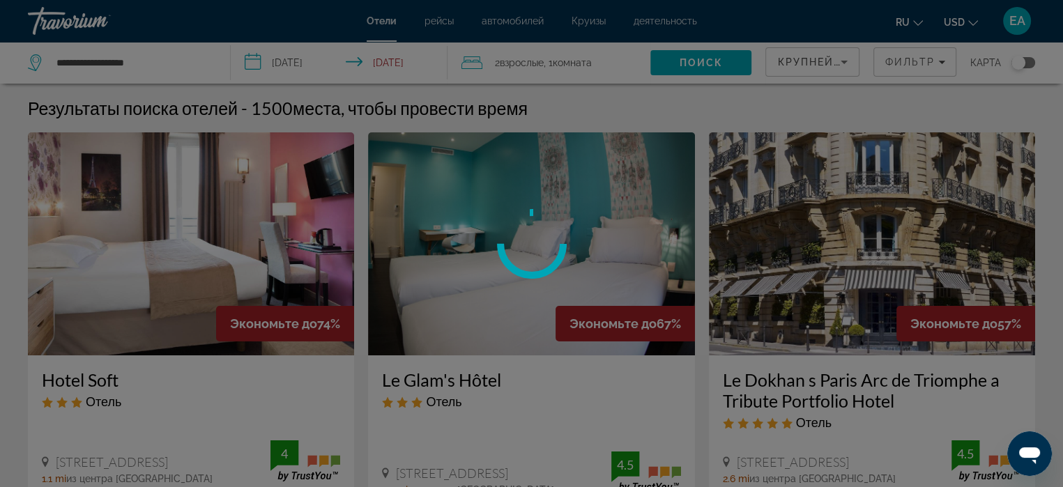
click at [674, 284] on div at bounding box center [531, 243] width 1063 height 487
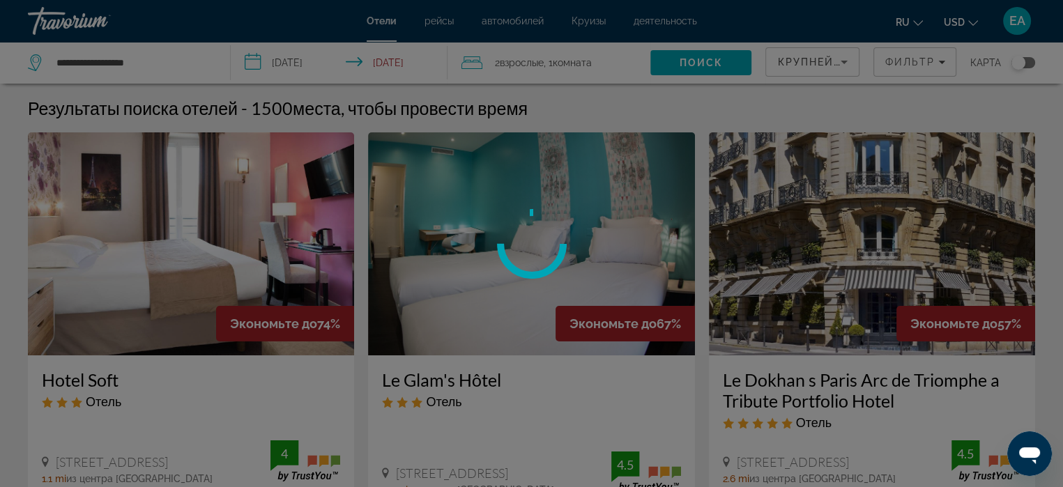
click at [674, 284] on div at bounding box center [531, 243] width 1063 height 487
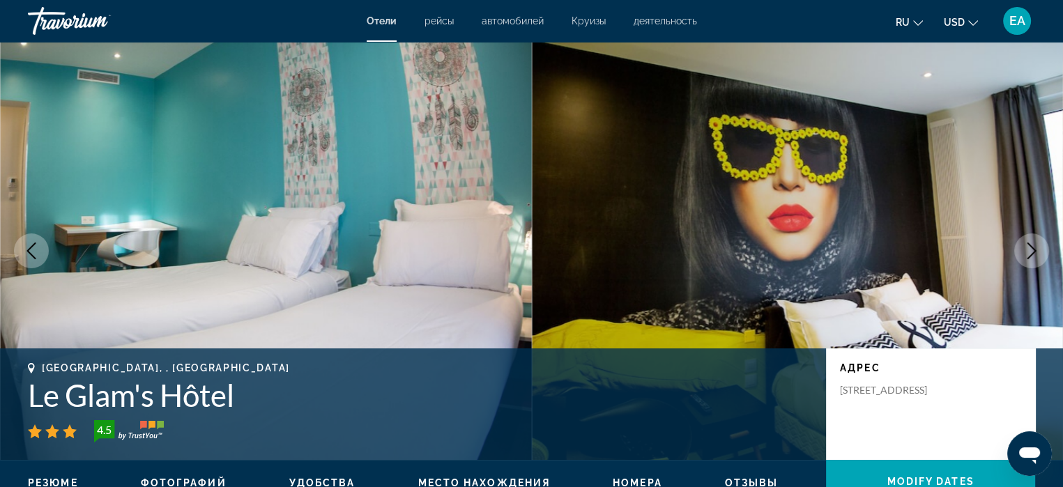
click at [674, 284] on img "Main content" at bounding box center [798, 251] width 532 height 418
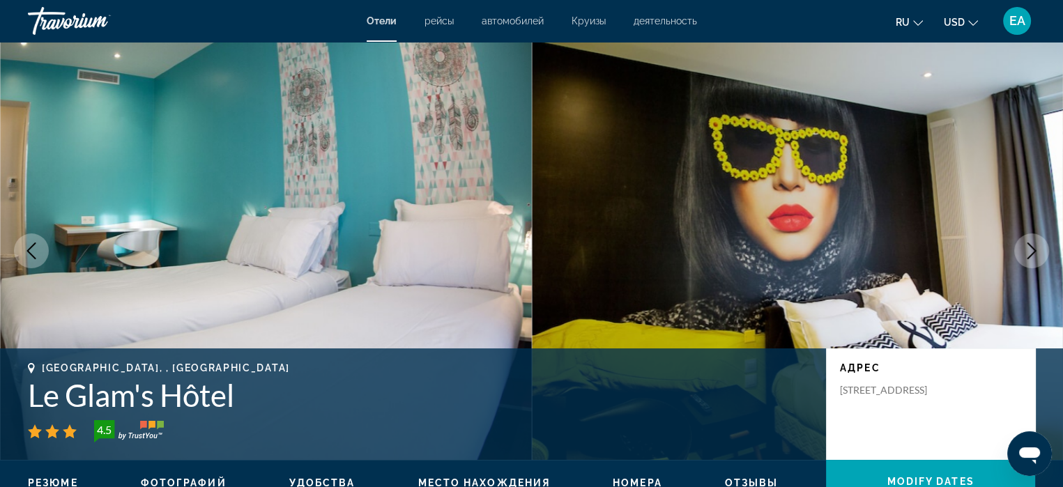
click at [674, 284] on img "Main content" at bounding box center [798, 251] width 532 height 418
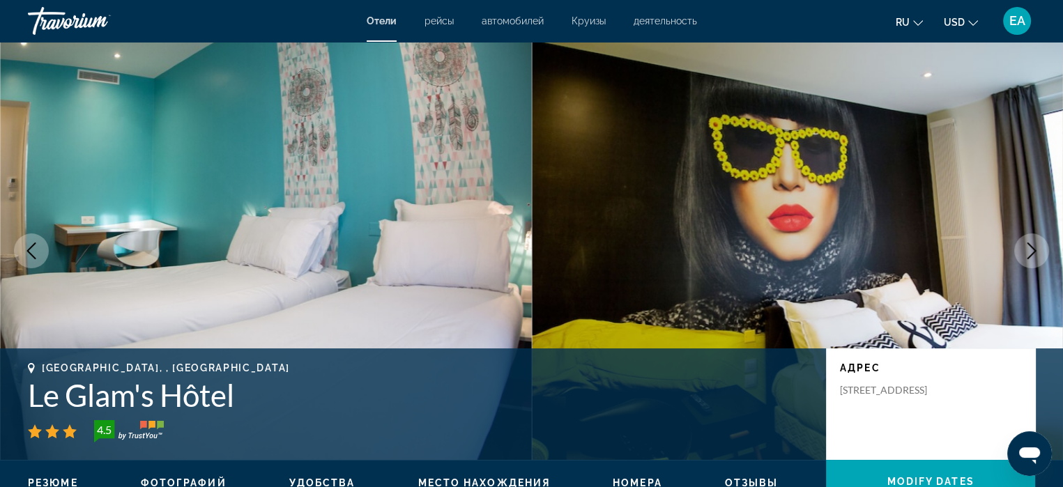
click at [674, 284] on img "Main content" at bounding box center [798, 251] width 532 height 418
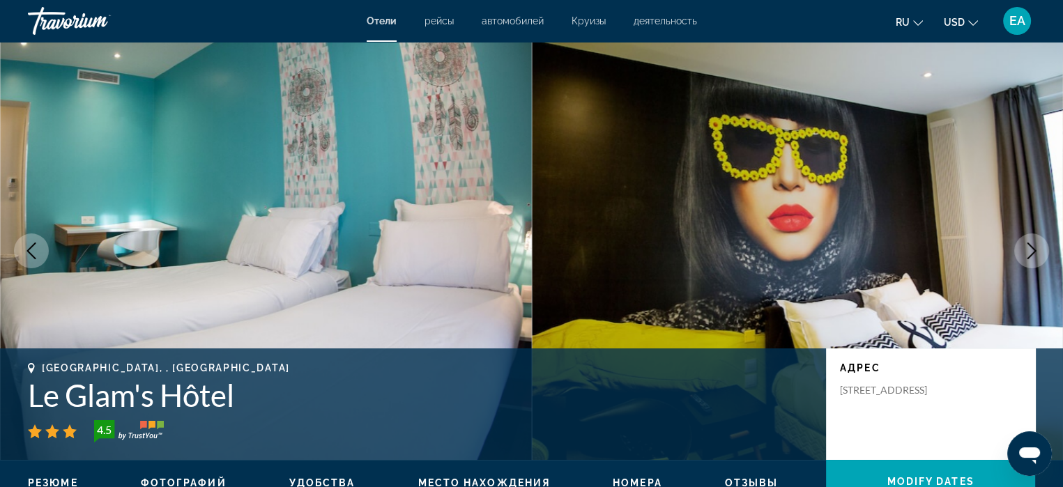
click at [674, 284] on img "Main content" at bounding box center [798, 251] width 532 height 418
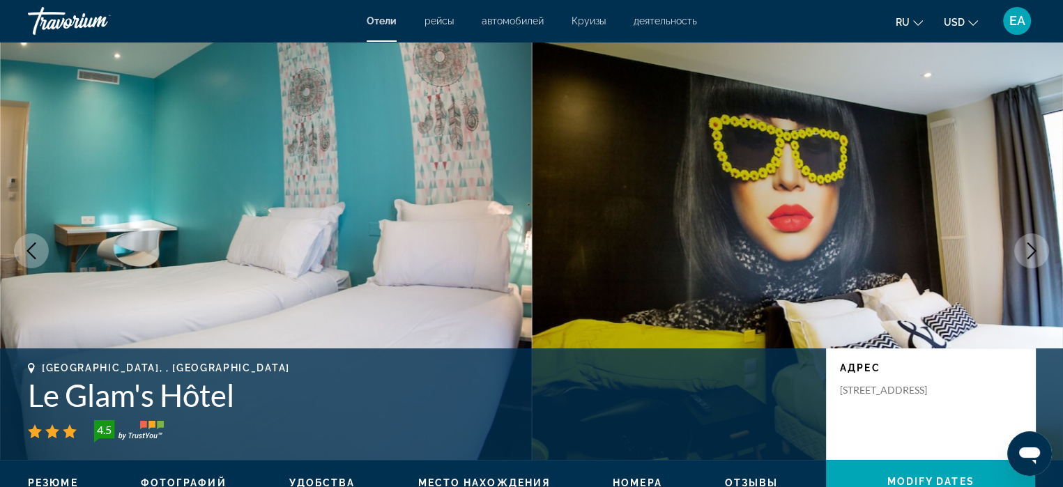
click at [674, 284] on img "Main content" at bounding box center [798, 251] width 532 height 418
drag, startPoint x: 674, startPoint y: 284, endPoint x: 683, endPoint y: 292, distance: 11.3
click at [683, 292] on img "Main content" at bounding box center [798, 251] width 532 height 418
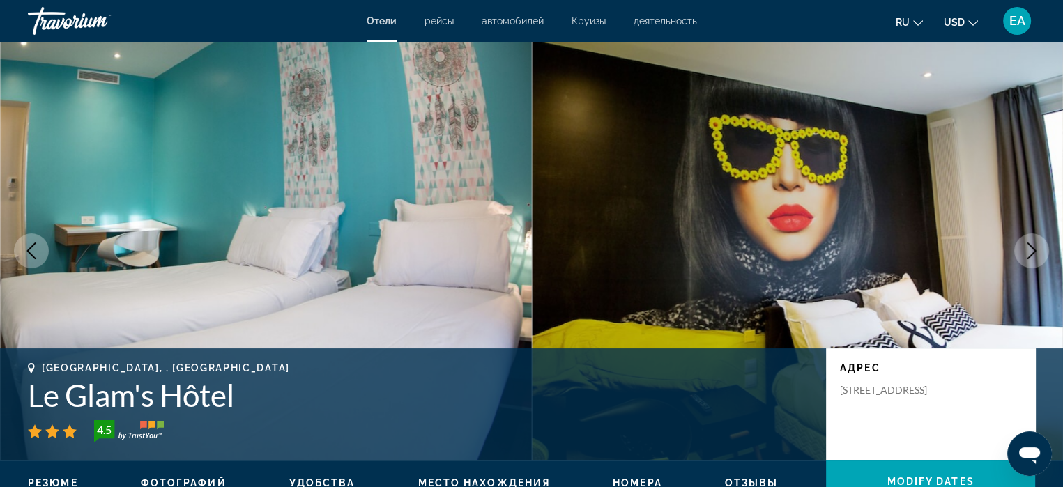
click at [683, 292] on img "Main content" at bounding box center [798, 251] width 532 height 418
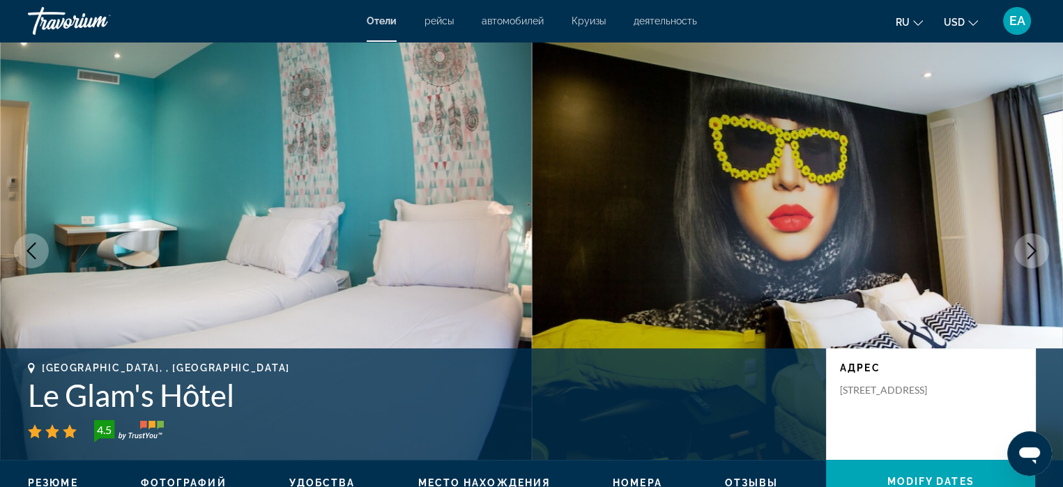
click at [683, 292] on img "Main content" at bounding box center [798, 251] width 532 height 418
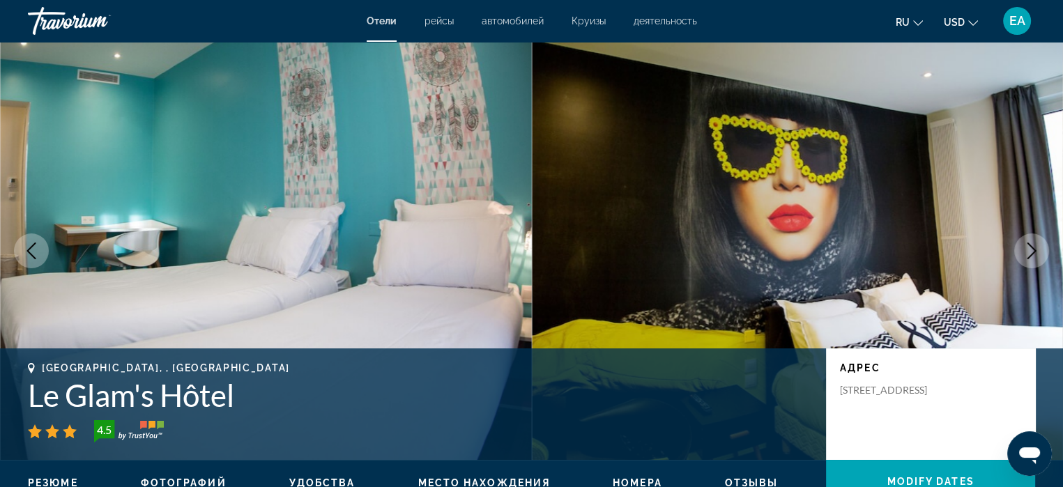
click at [683, 292] on img "Main content" at bounding box center [798, 251] width 532 height 418
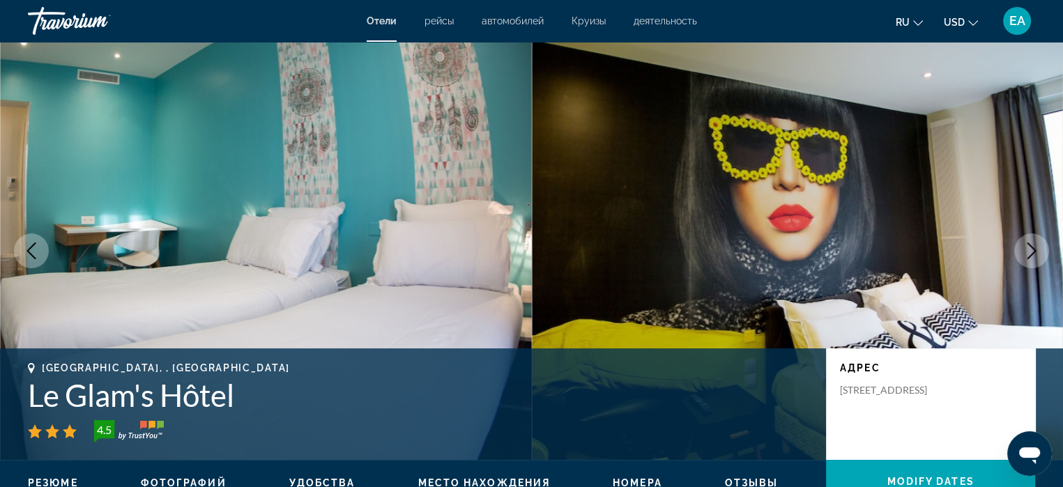
click at [683, 292] on img "Main content" at bounding box center [798, 251] width 532 height 418
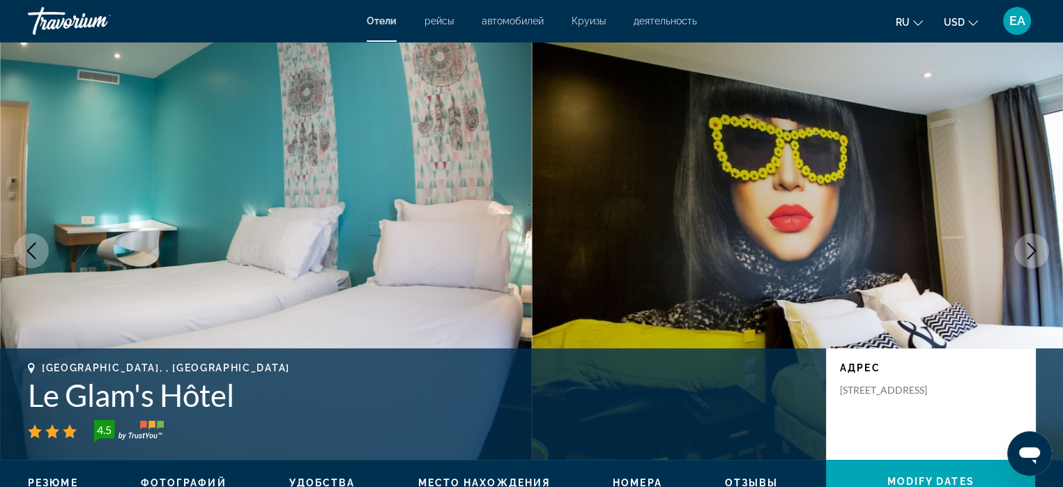
click at [683, 292] on img "Main content" at bounding box center [798, 251] width 532 height 418
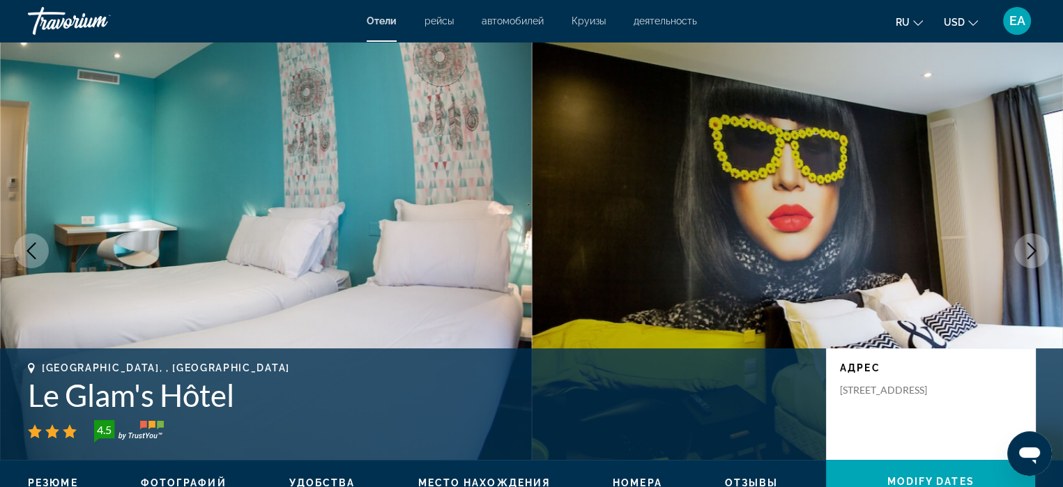
click at [683, 292] on img "Main content" at bounding box center [798, 251] width 532 height 418
click at [679, 288] on img "Main content" at bounding box center [798, 251] width 532 height 418
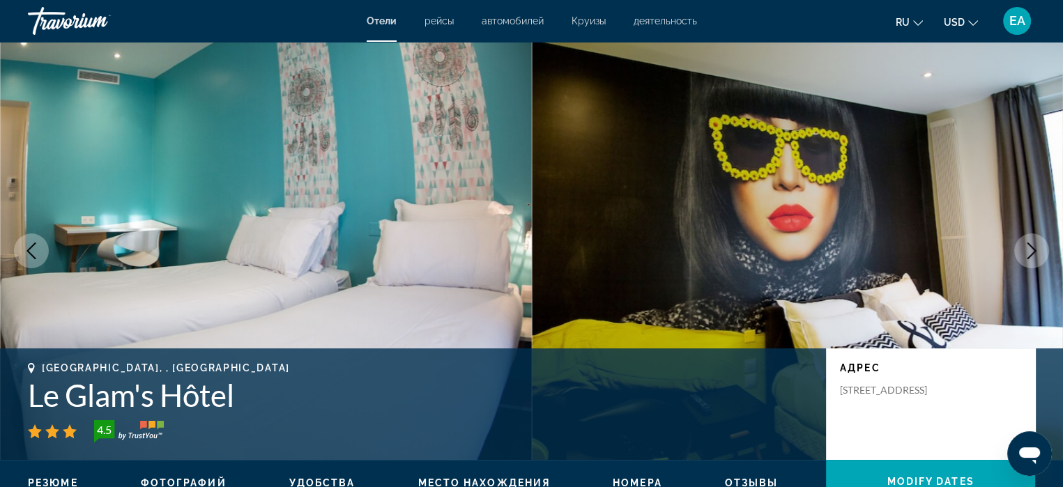
click at [679, 288] on img "Main content" at bounding box center [798, 251] width 532 height 418
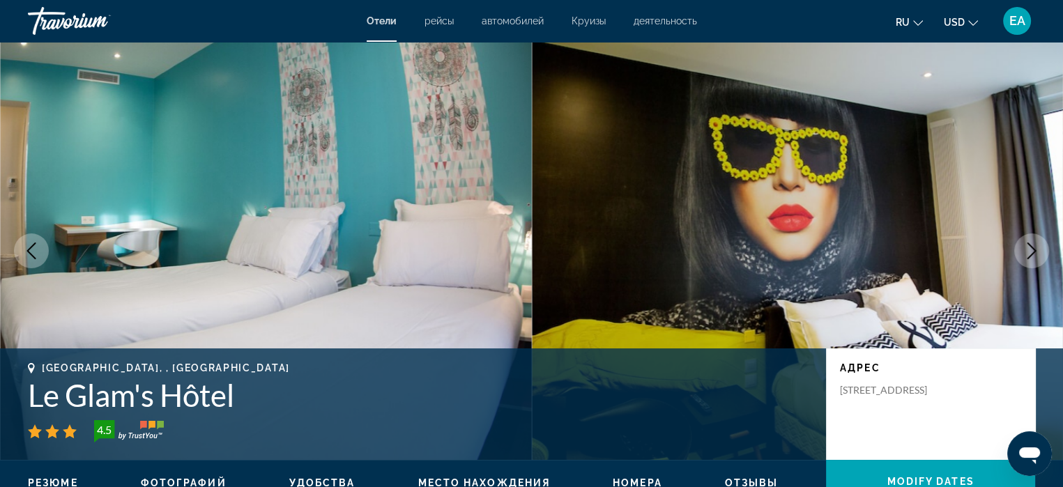
click at [679, 288] on img "Main content" at bounding box center [798, 251] width 532 height 418
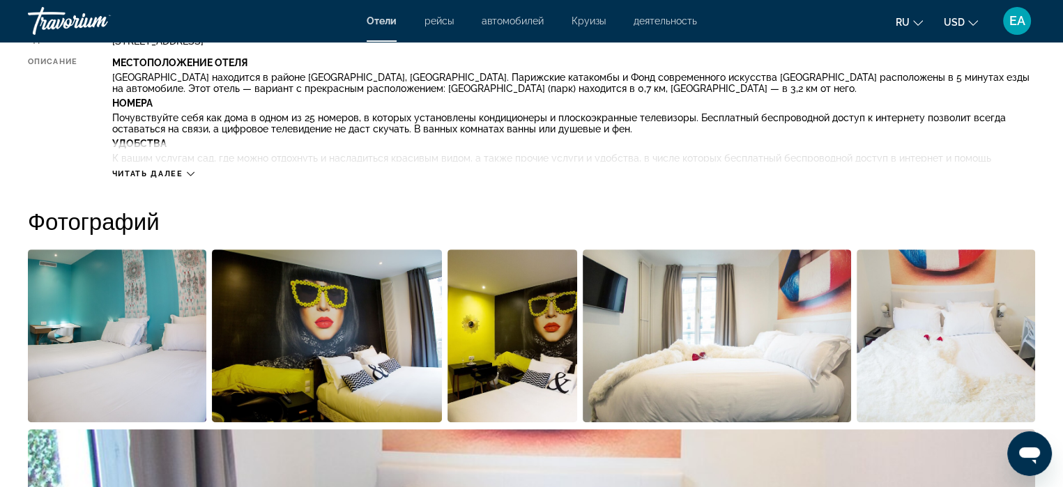
click at [651, 288] on img "Open full-screen image slider" at bounding box center [716, 335] width 269 height 173
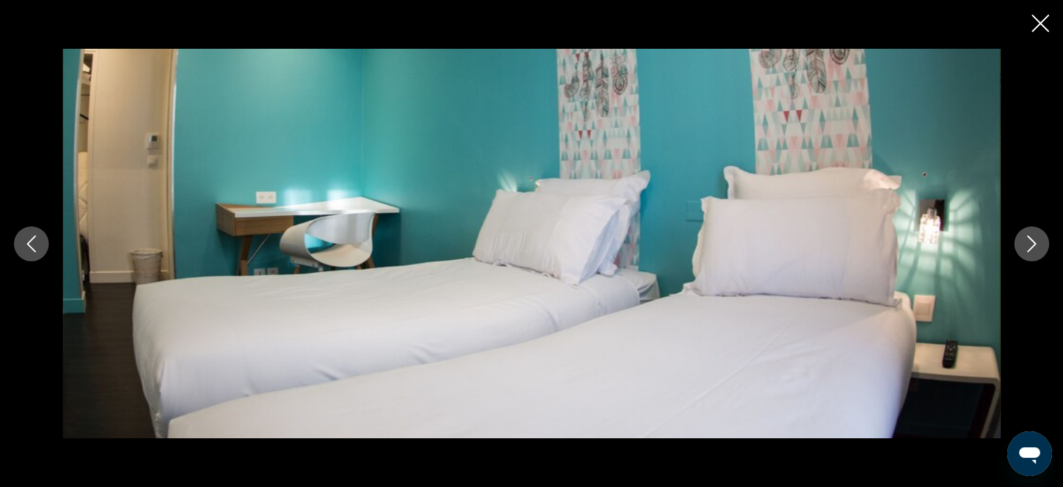
click at [650, 288] on img "Main content" at bounding box center [531, 243] width 937 height 389
drag, startPoint x: 651, startPoint y: 288, endPoint x: 428, endPoint y: 148, distance: 262.9
click at [437, 151] on img "Main content" at bounding box center [531, 243] width 937 height 389
click at [1036, 28] on icon "Close slideshow" at bounding box center [1039, 23] width 17 height 17
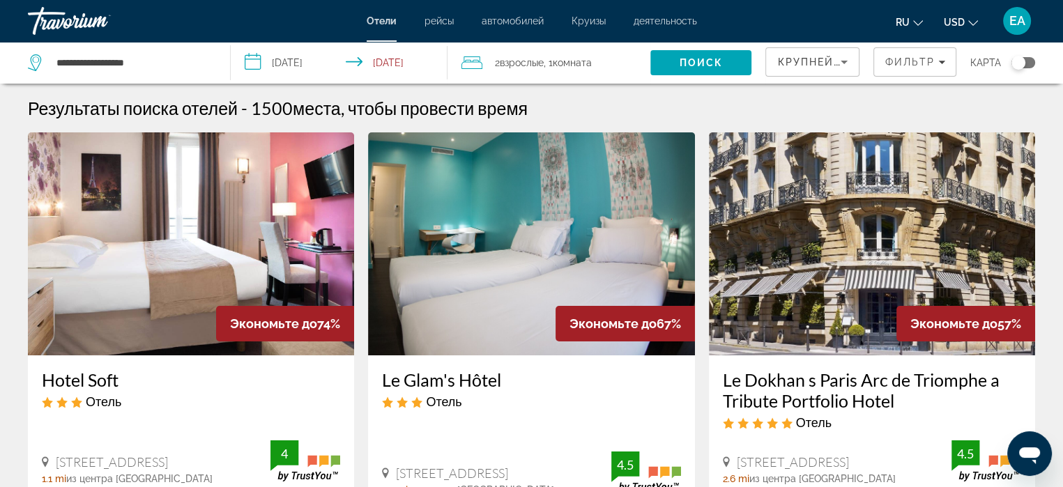
click at [857, 159] on img "Main content" at bounding box center [872, 243] width 326 height 223
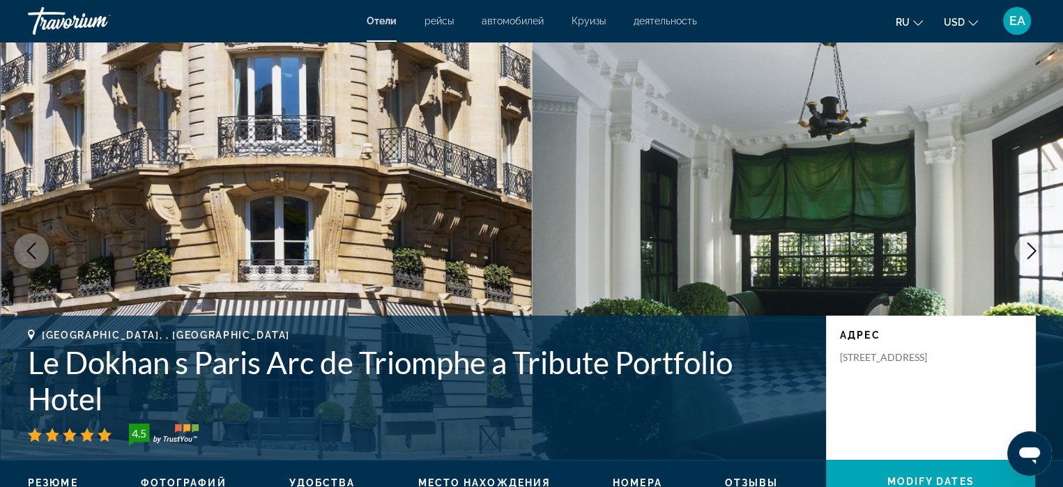
scroll to position [139, 0]
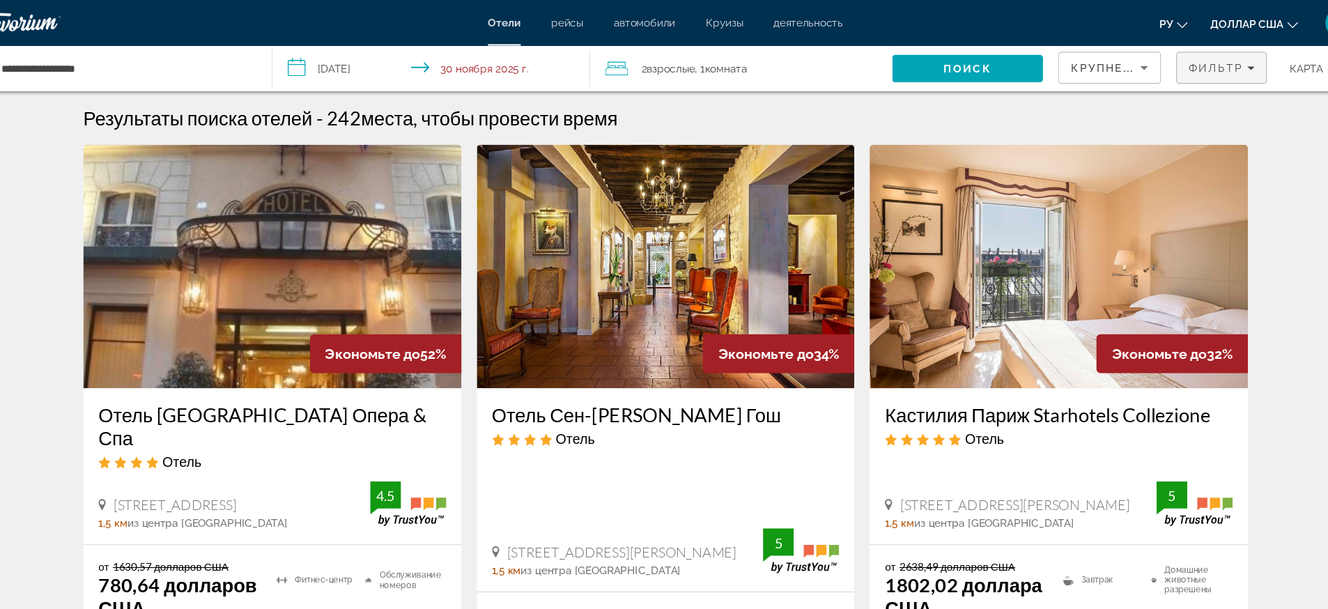
click at [1062, 61] on font "Фильтр" at bounding box center [1168, 61] width 50 height 11
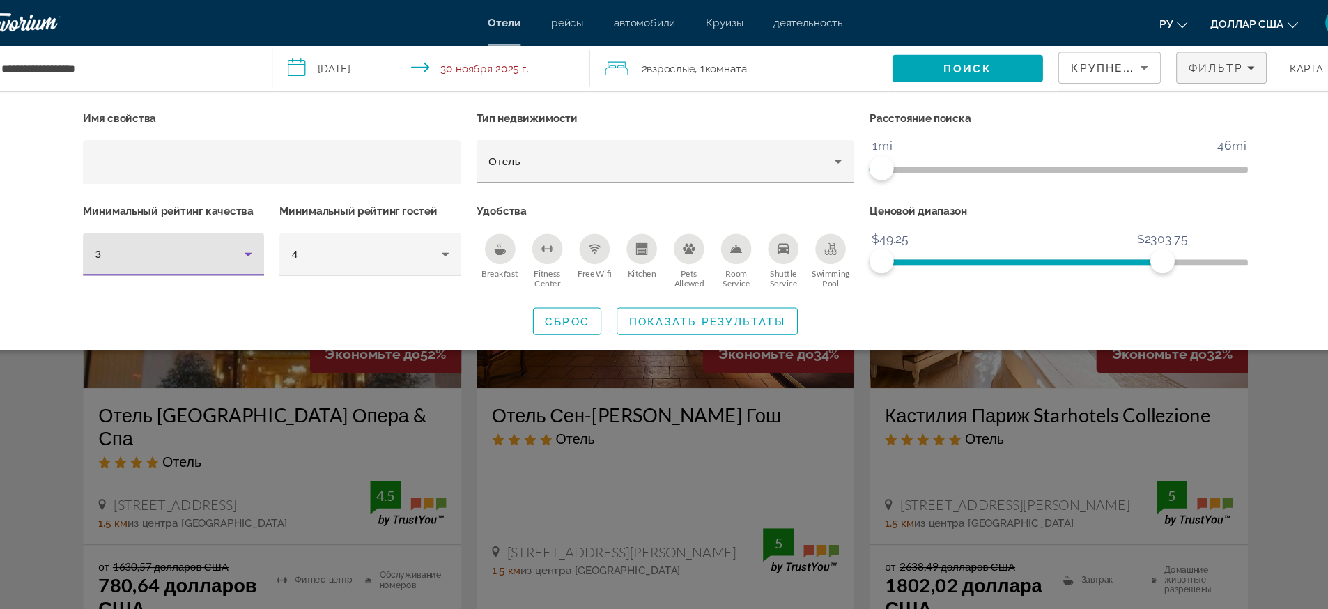
click at [275, 229] on icon "Hotel Filters" at bounding box center [282, 232] width 17 height 17
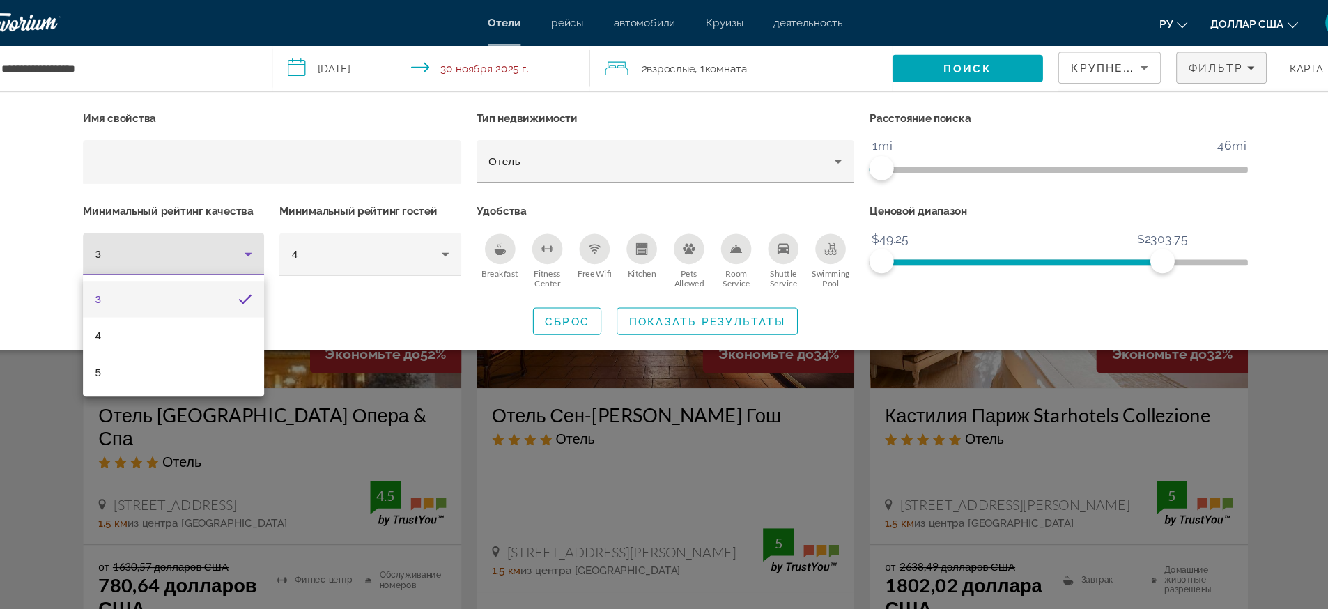
click at [272, 270] on mat-option "3" at bounding box center [214, 273] width 166 height 33
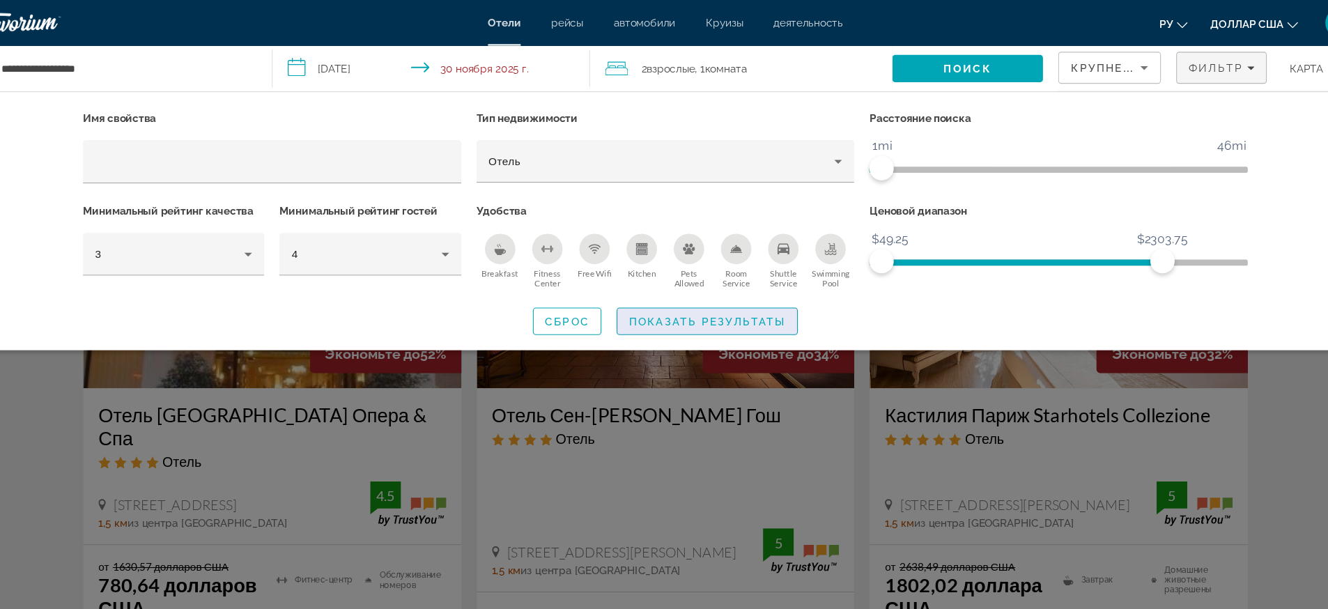
click at [680, 288] on span "Показать результаты" at bounding box center [703, 293] width 144 height 11
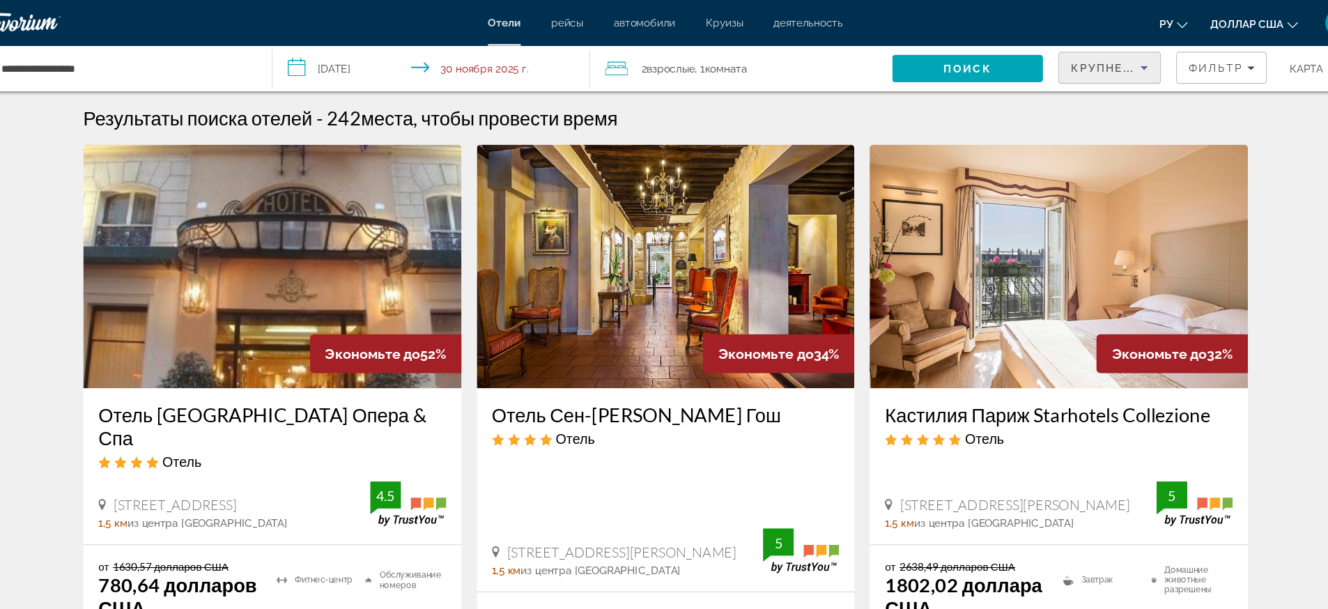
click at [1062, 58] on font "Крупнейшие сбережения" at bounding box center [1119, 61] width 169 height 11
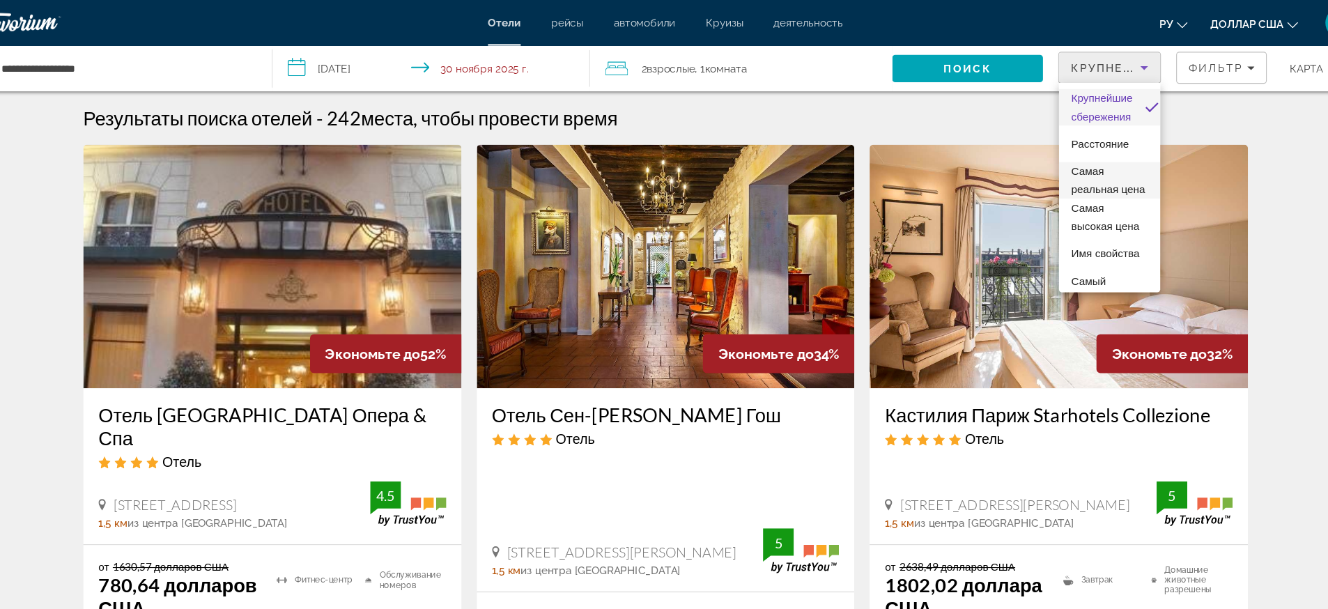
click at [1062, 156] on span "Самая реальная цена" at bounding box center [1070, 164] width 70 height 33
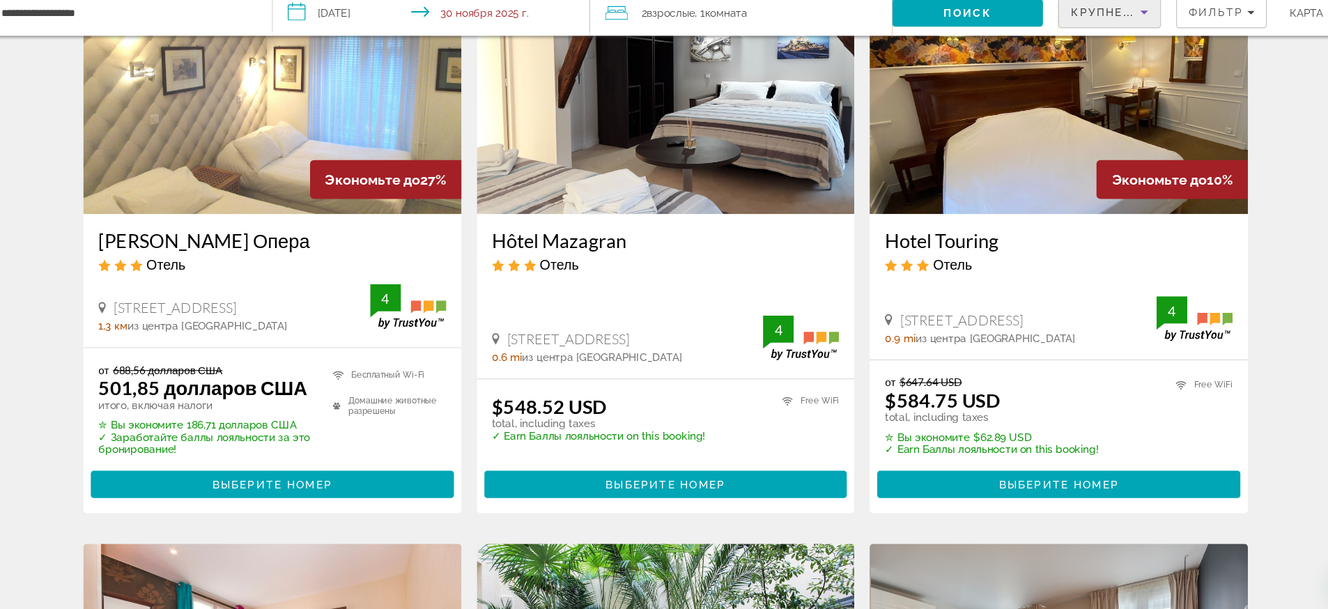
scroll to position [79, 0]
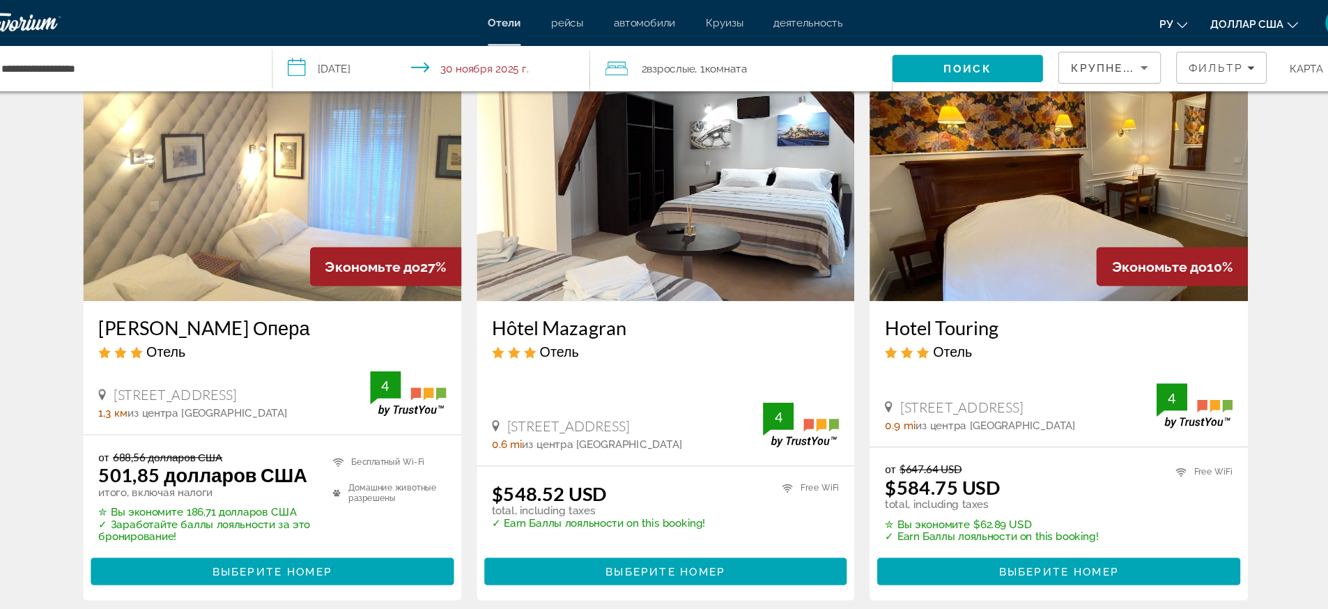
click at [1062, 153] on img "Основное содержание" at bounding box center [1024, 164] width 346 height 223
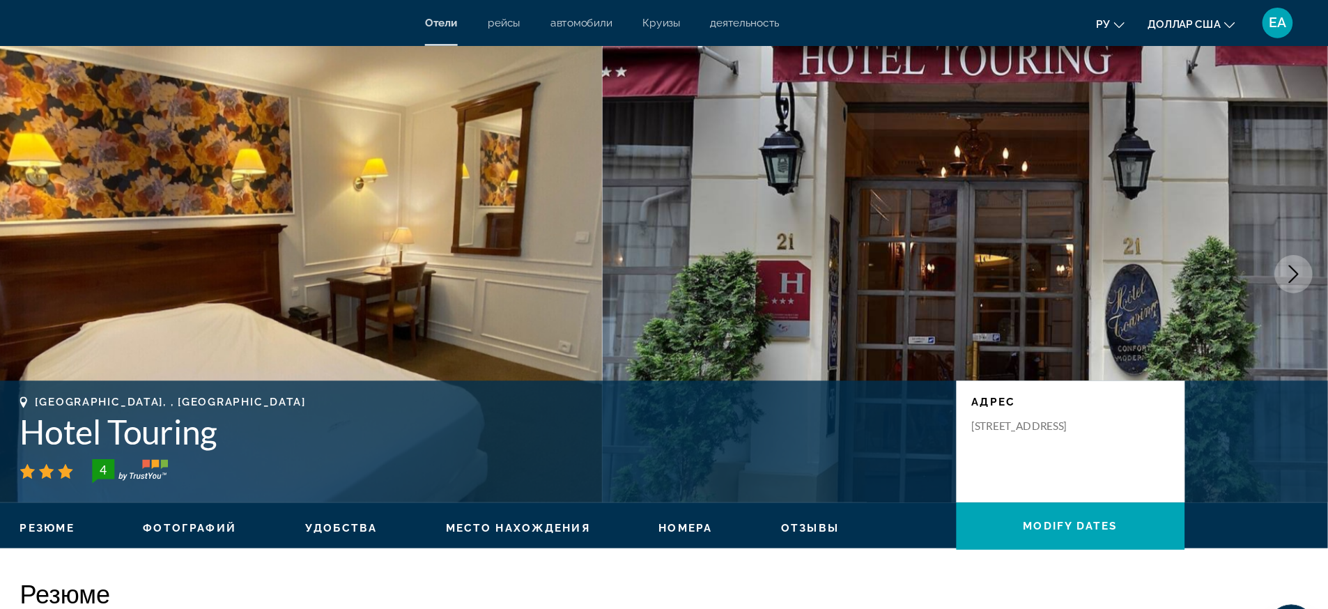
click at [1062, 244] on icon "Next image" at bounding box center [1296, 250] width 17 height 17
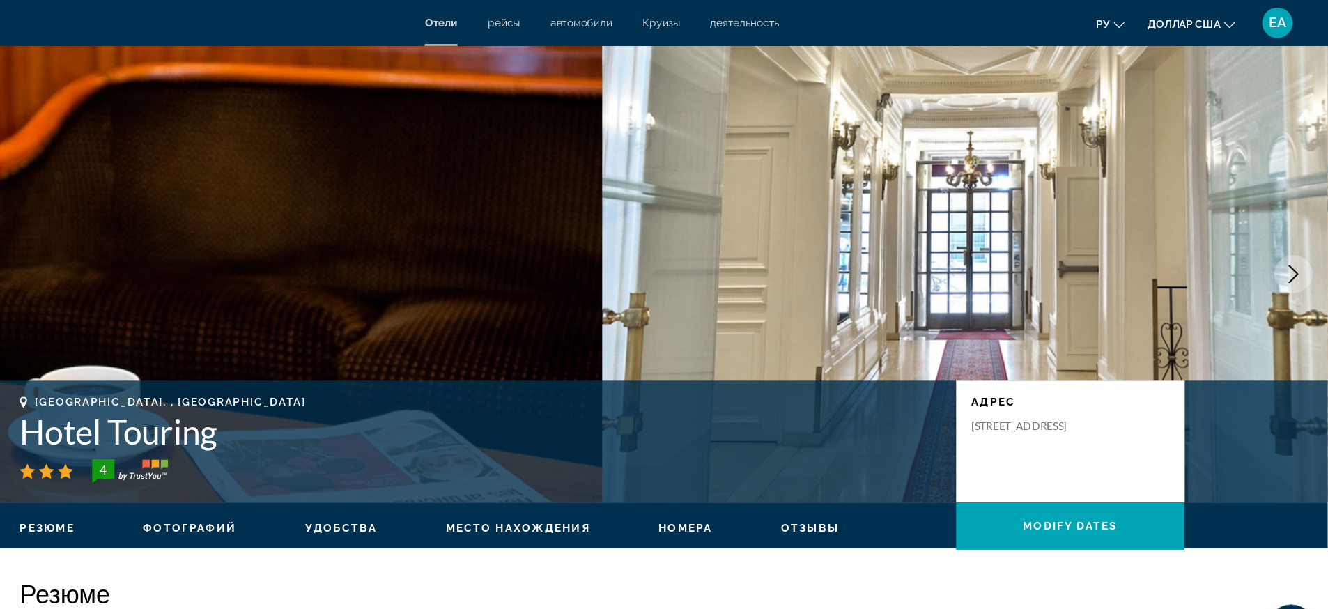
click at [1062, 244] on icon "Next image" at bounding box center [1296, 250] width 17 height 17
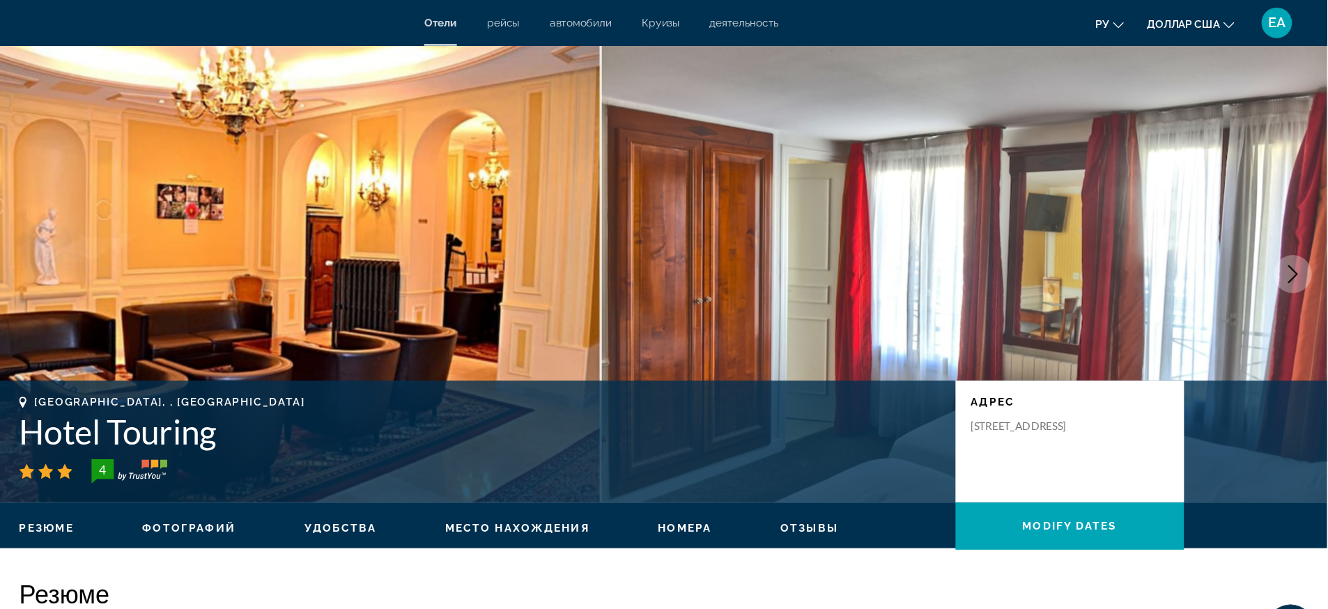
click at [1062, 244] on icon "Next image" at bounding box center [1296, 250] width 17 height 17
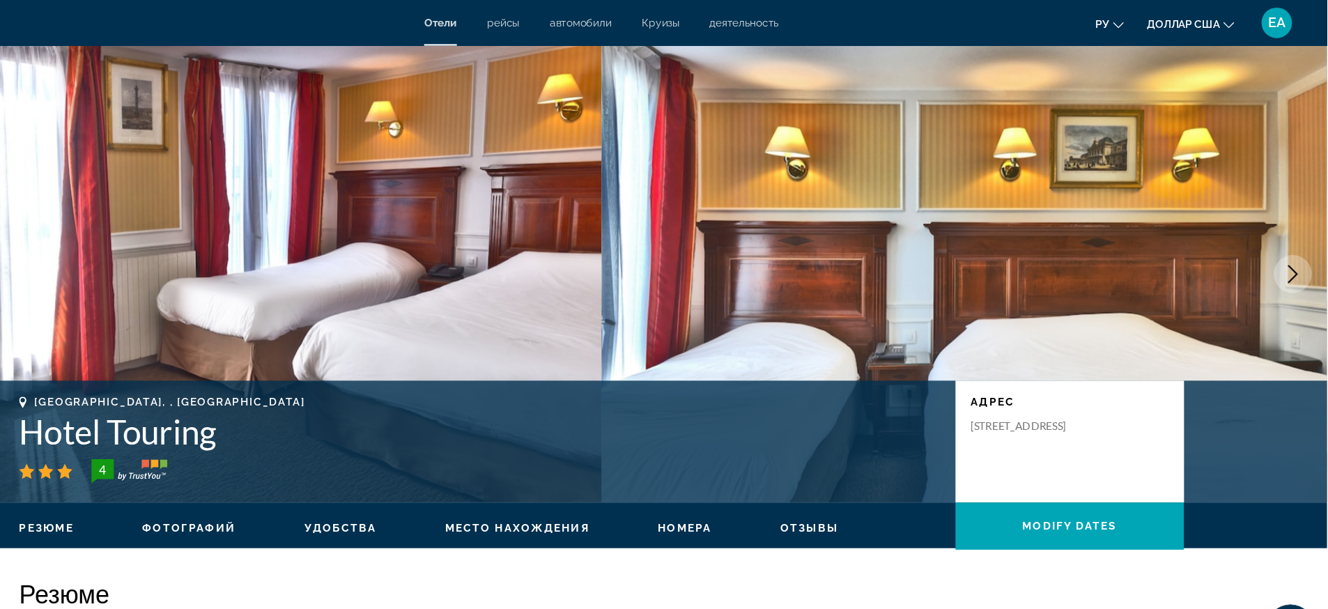
click at [1062, 244] on icon "Next image" at bounding box center [1296, 250] width 17 height 17
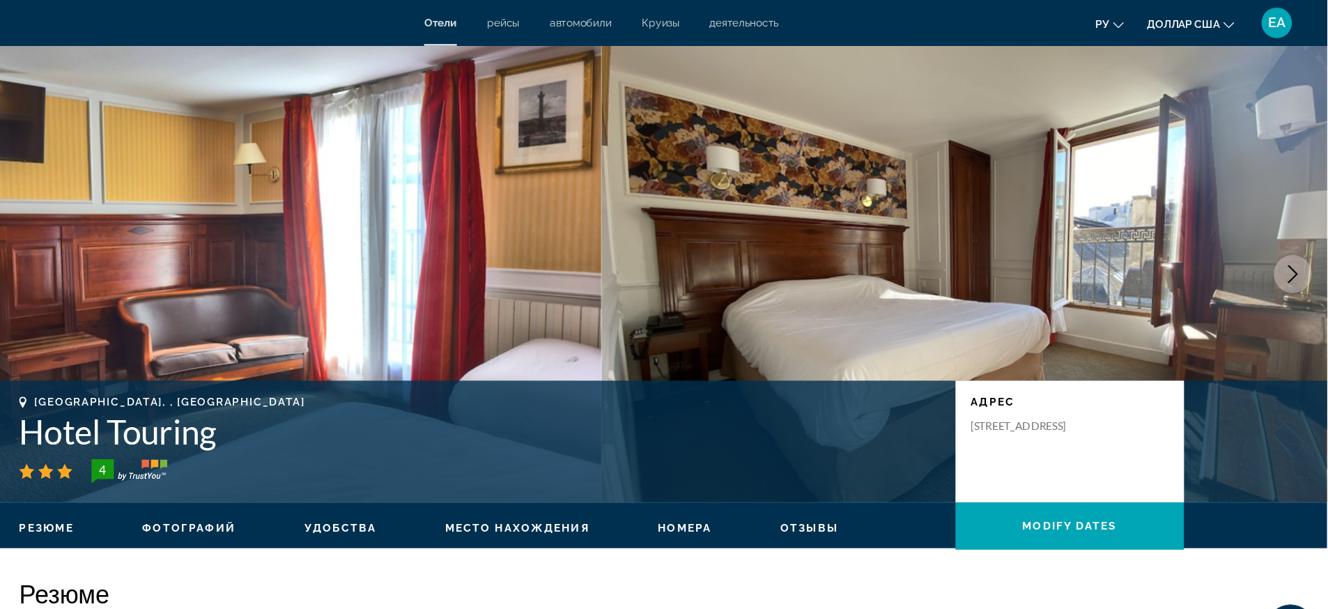
click at [1062, 244] on icon "Next image" at bounding box center [1296, 250] width 17 height 17
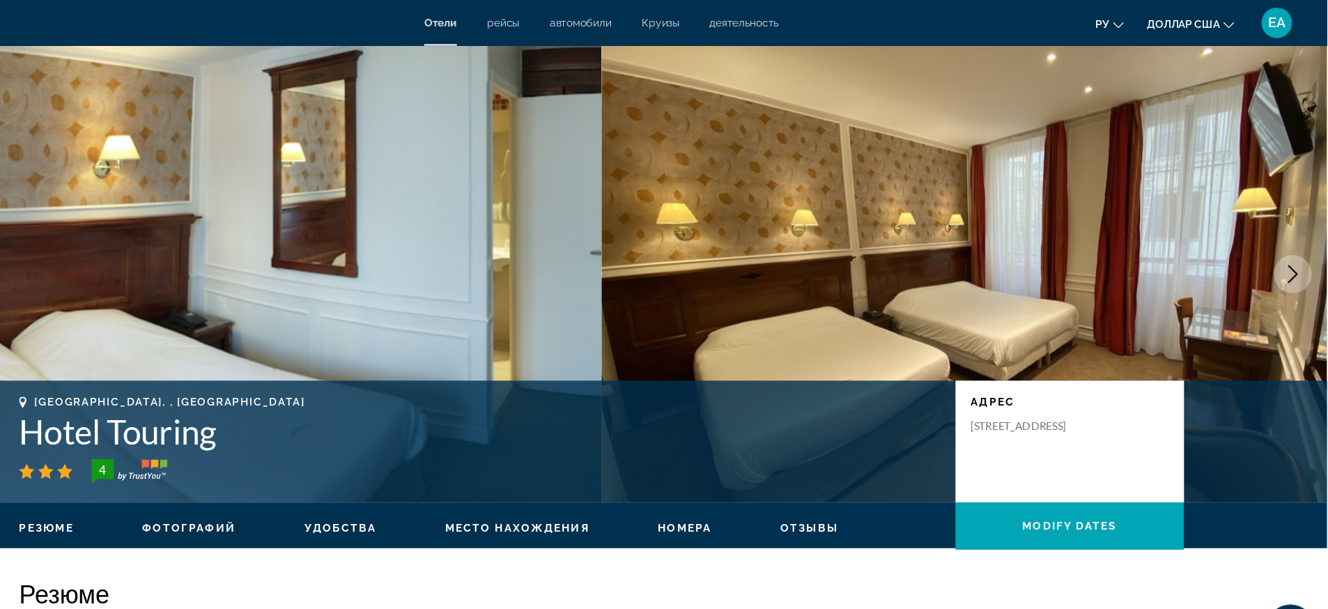
click at [1062, 244] on icon "Next image" at bounding box center [1296, 250] width 17 height 17
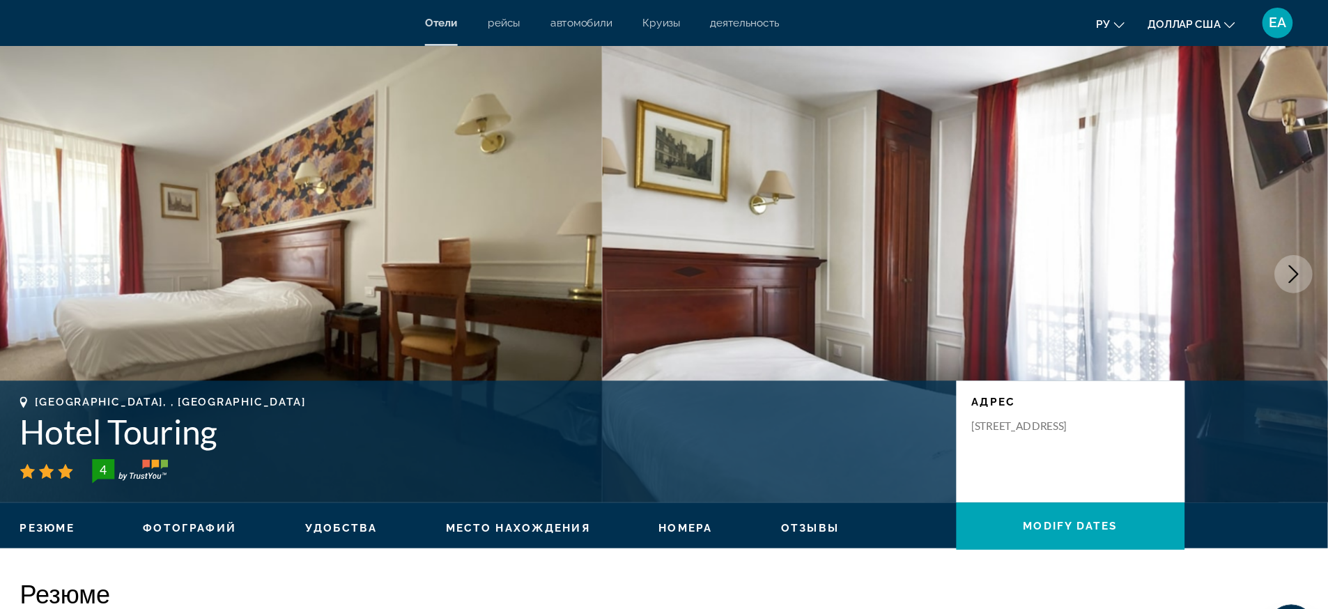
click at [1062, 244] on icon "Next image" at bounding box center [1296, 250] width 17 height 17
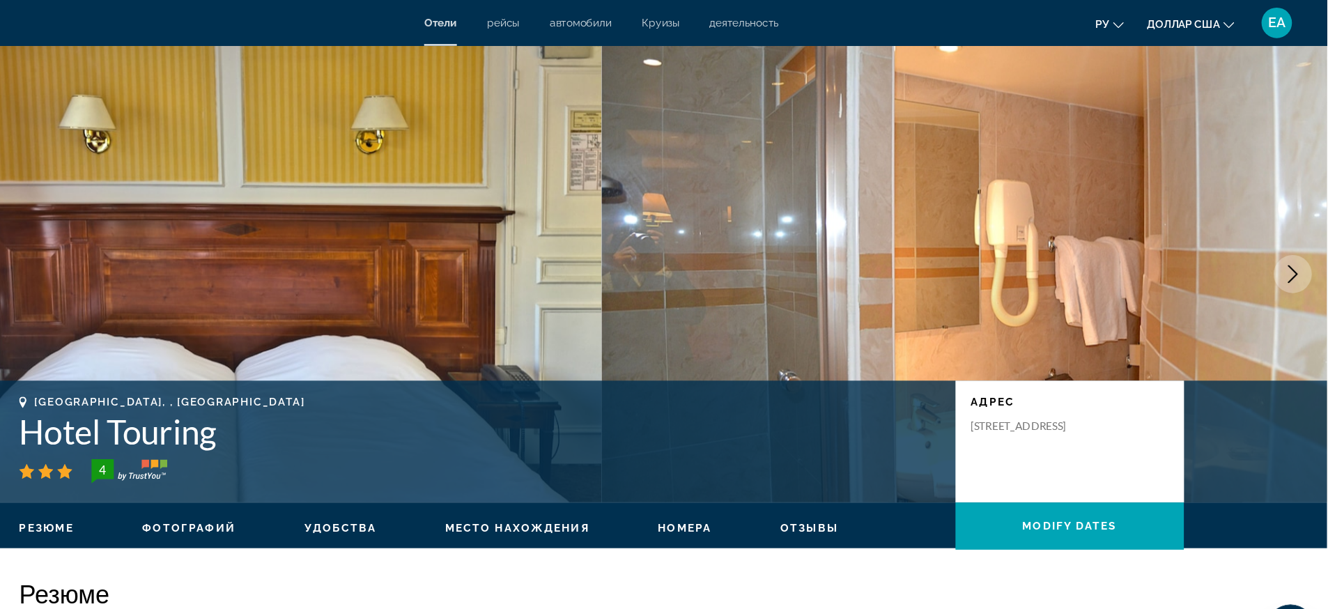
click at [1062, 244] on icon "Next image" at bounding box center [1296, 250] width 17 height 17
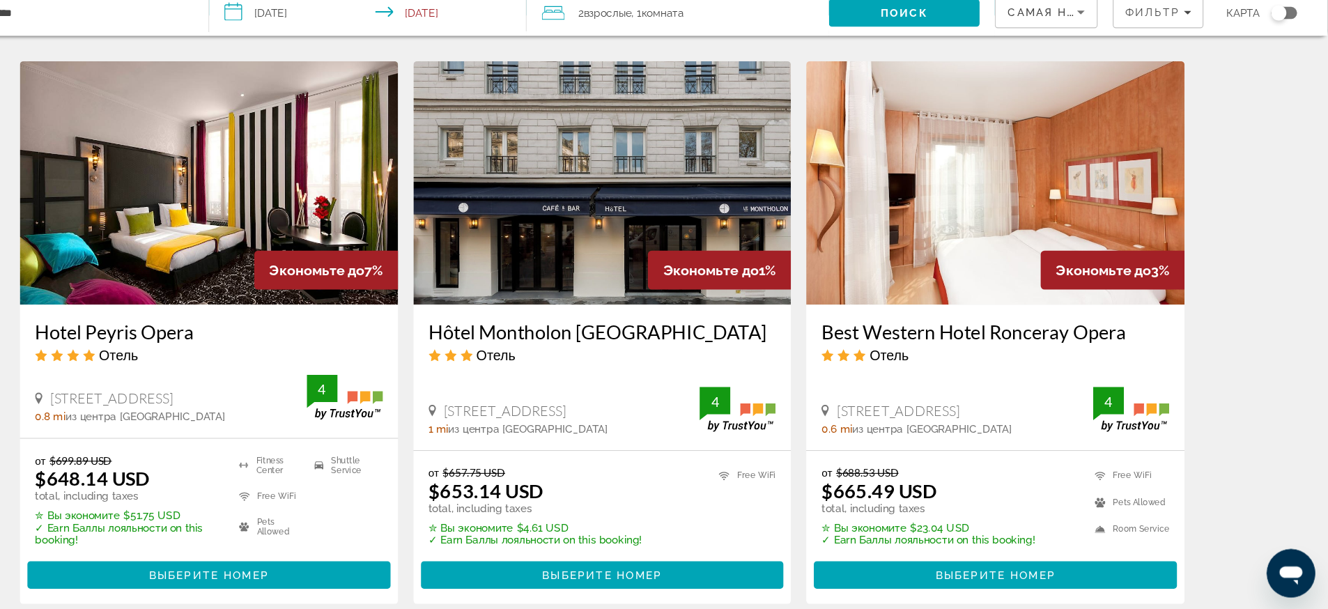
click at [704, 210] on img "Основное содержание" at bounding box center [664, 218] width 346 height 223
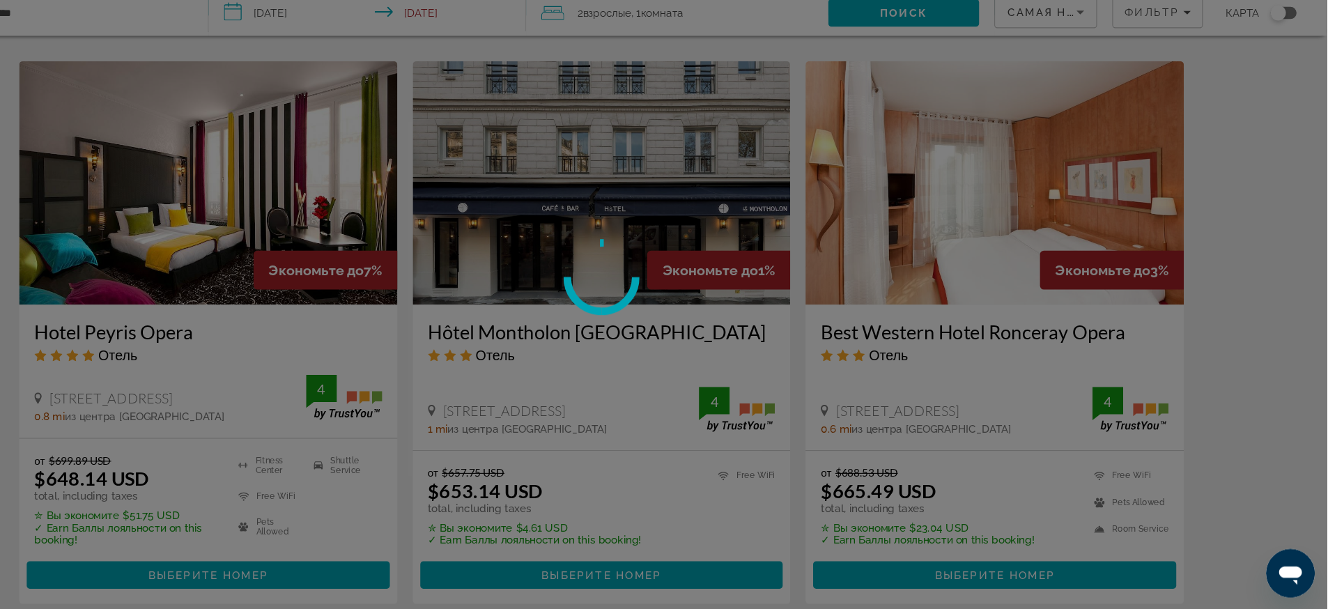
scroll to position [1065, 0]
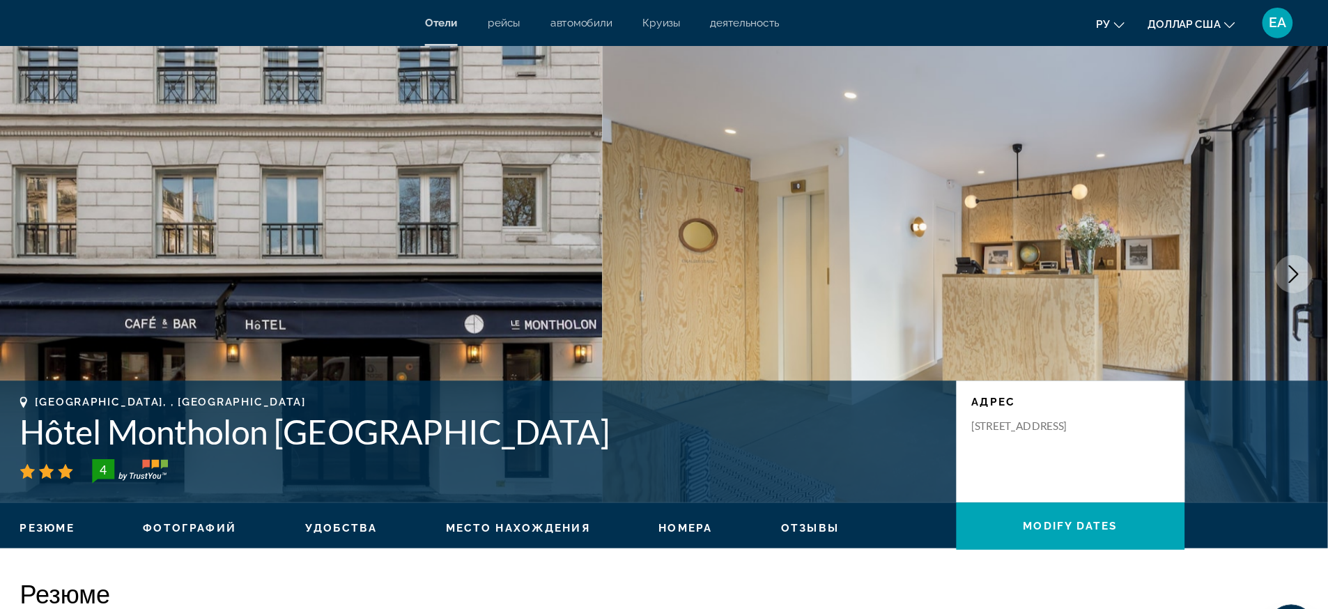
click at [1062, 253] on button "Next image" at bounding box center [1296, 250] width 35 height 35
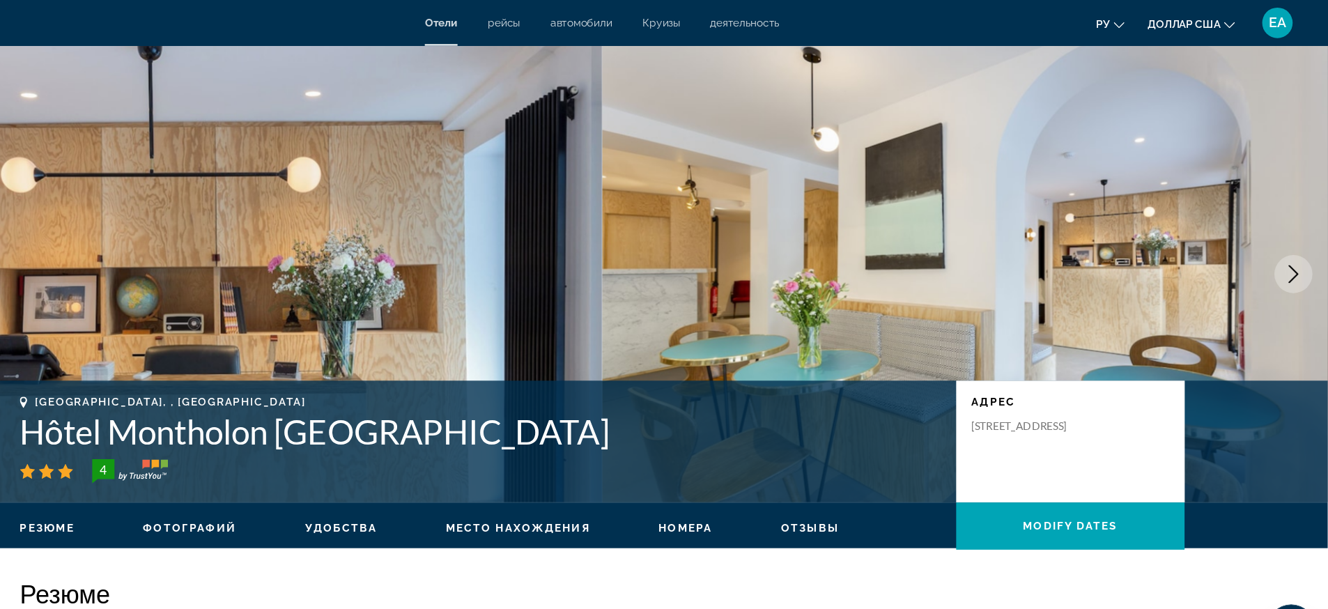
click at [1062, 253] on button "Next image" at bounding box center [1296, 250] width 35 height 35
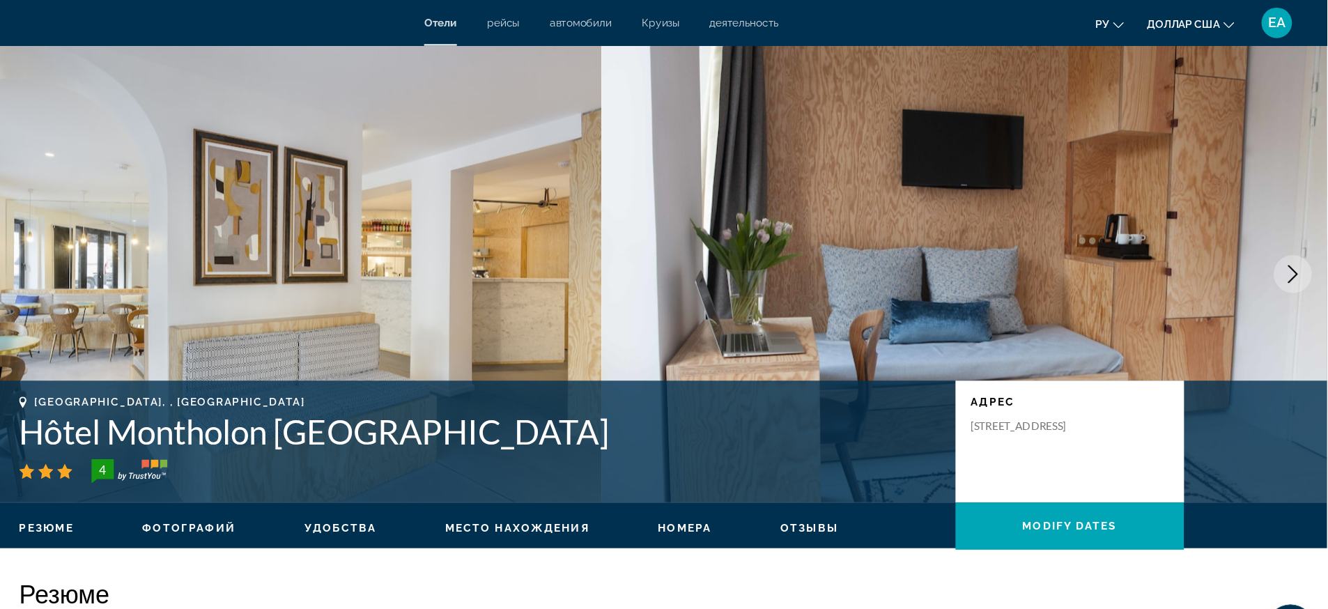
click at [1062, 253] on button "Next image" at bounding box center [1296, 250] width 35 height 35
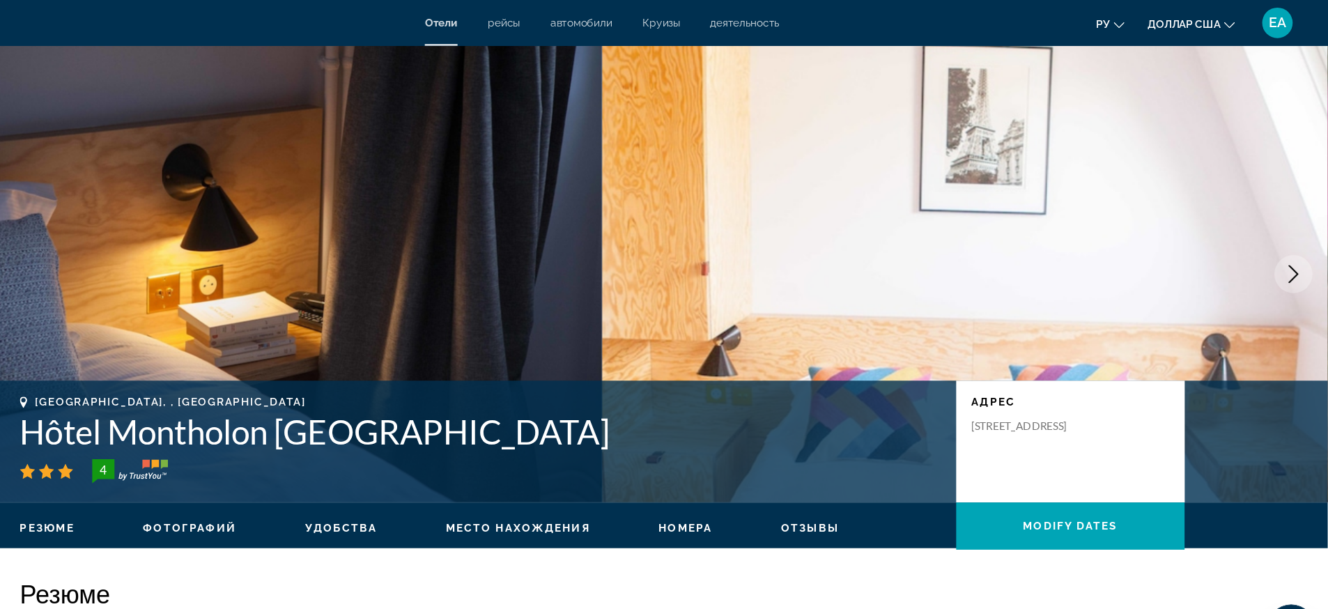
click at [1062, 253] on button "Next image" at bounding box center [1296, 250] width 35 height 35
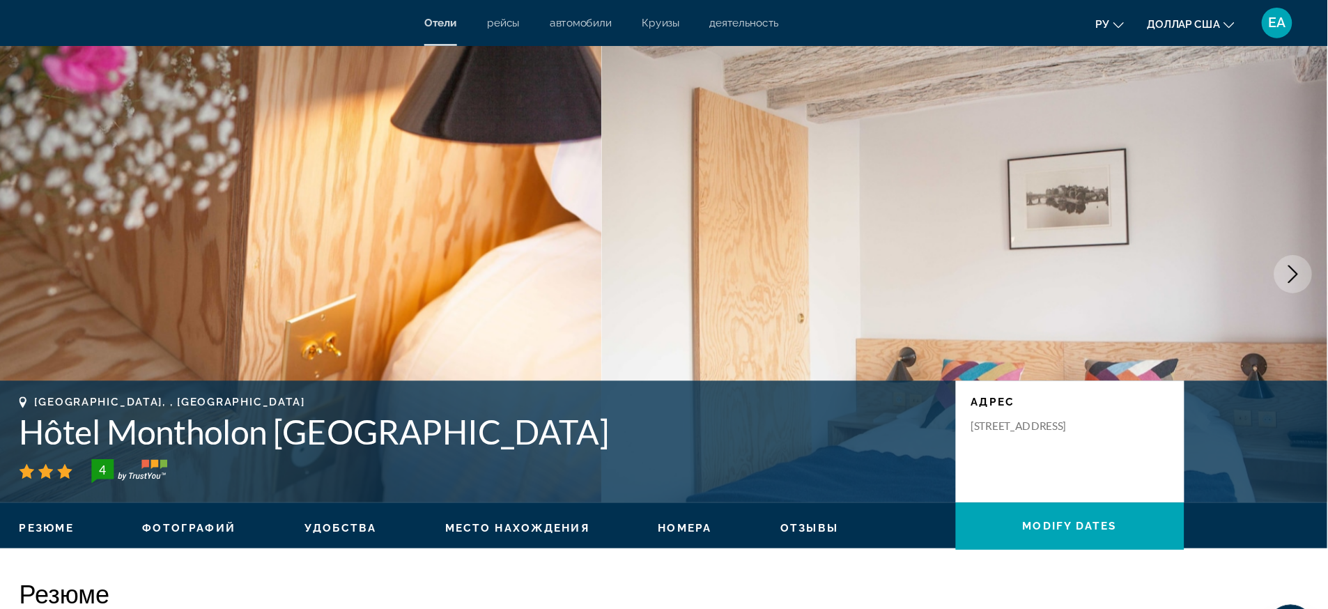
click at [1062, 253] on button "Next image" at bounding box center [1296, 250] width 35 height 35
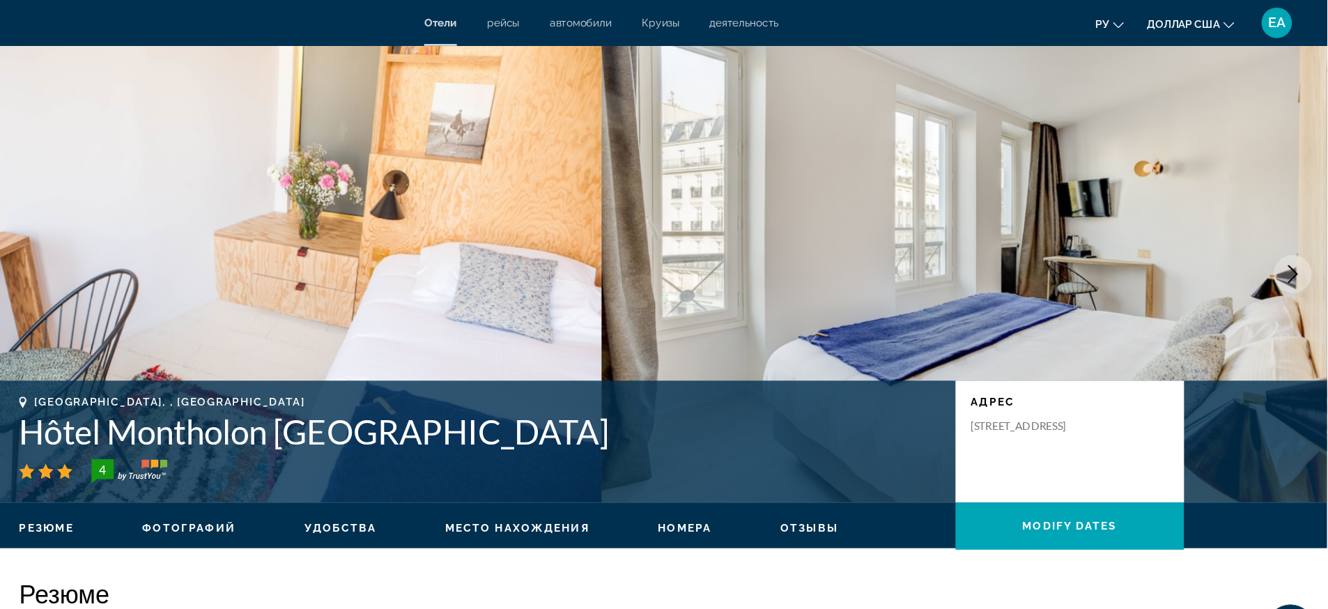
click at [1062, 253] on button "Next image" at bounding box center [1296, 250] width 35 height 35
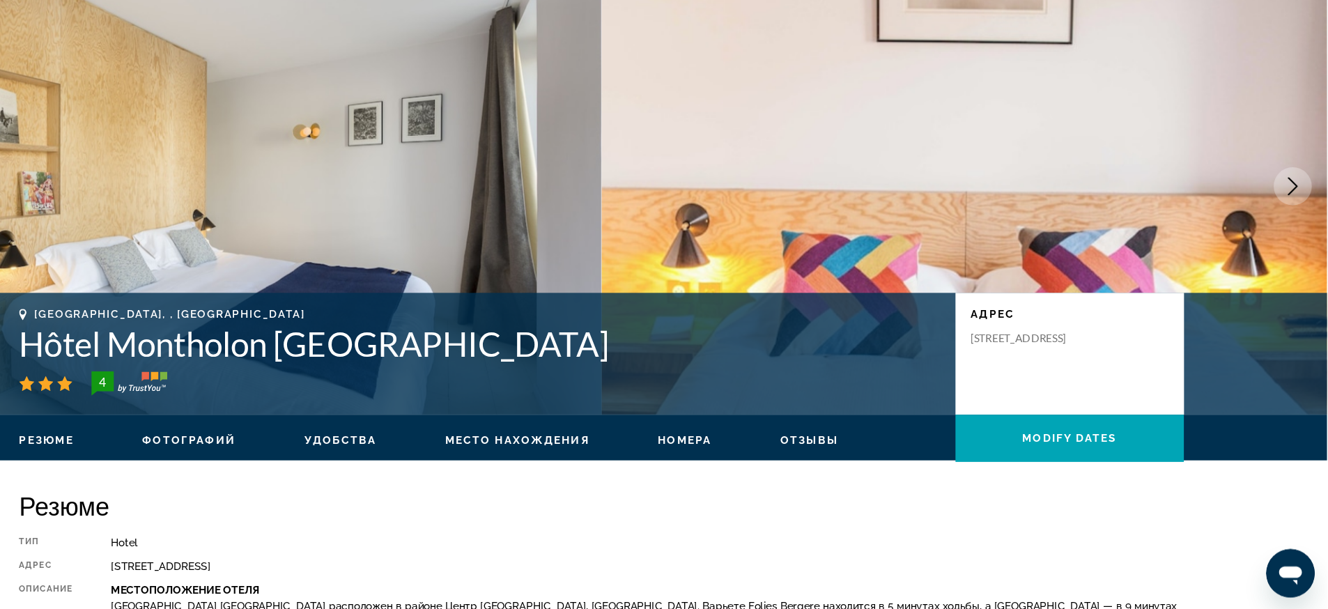
click at [1062, 226] on icon "Next image" at bounding box center [1296, 221] width 17 height 17
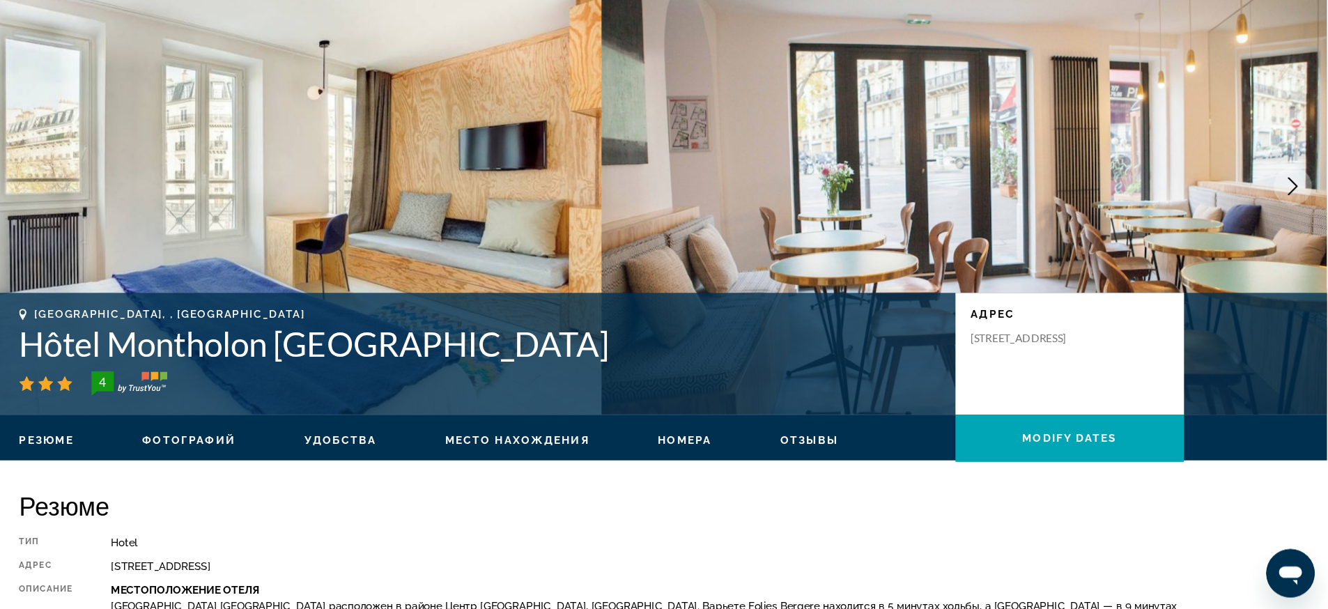
click at [1062, 226] on icon "Next image" at bounding box center [1296, 221] width 17 height 17
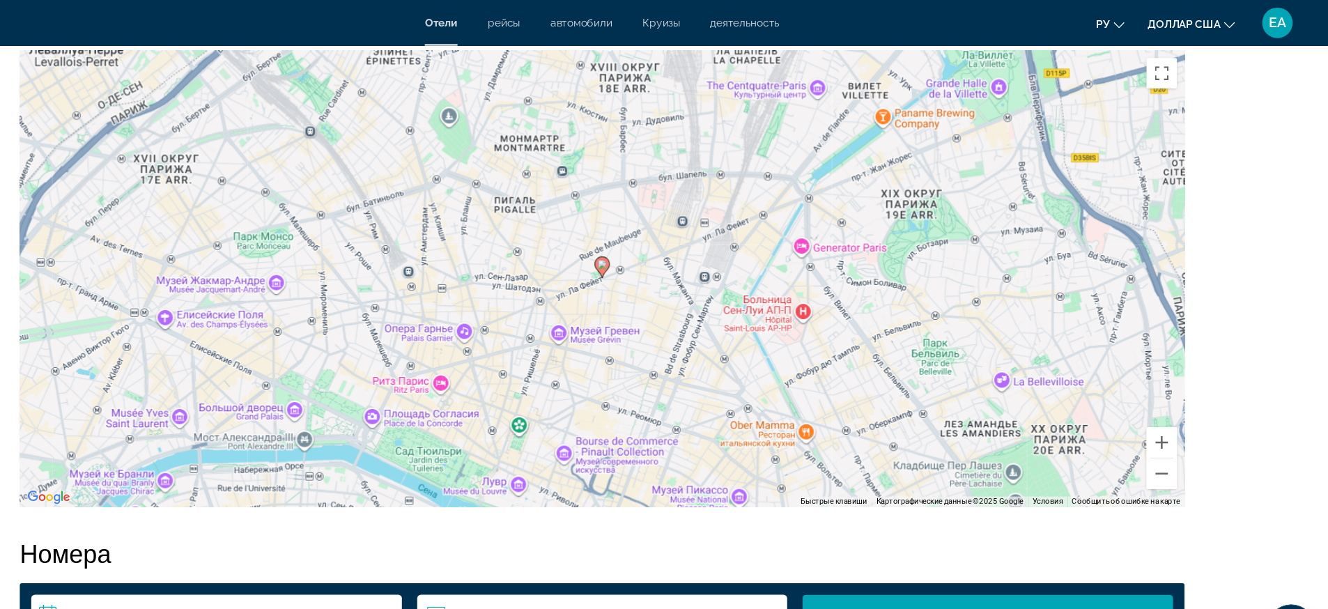
scroll to position [1355, 0]
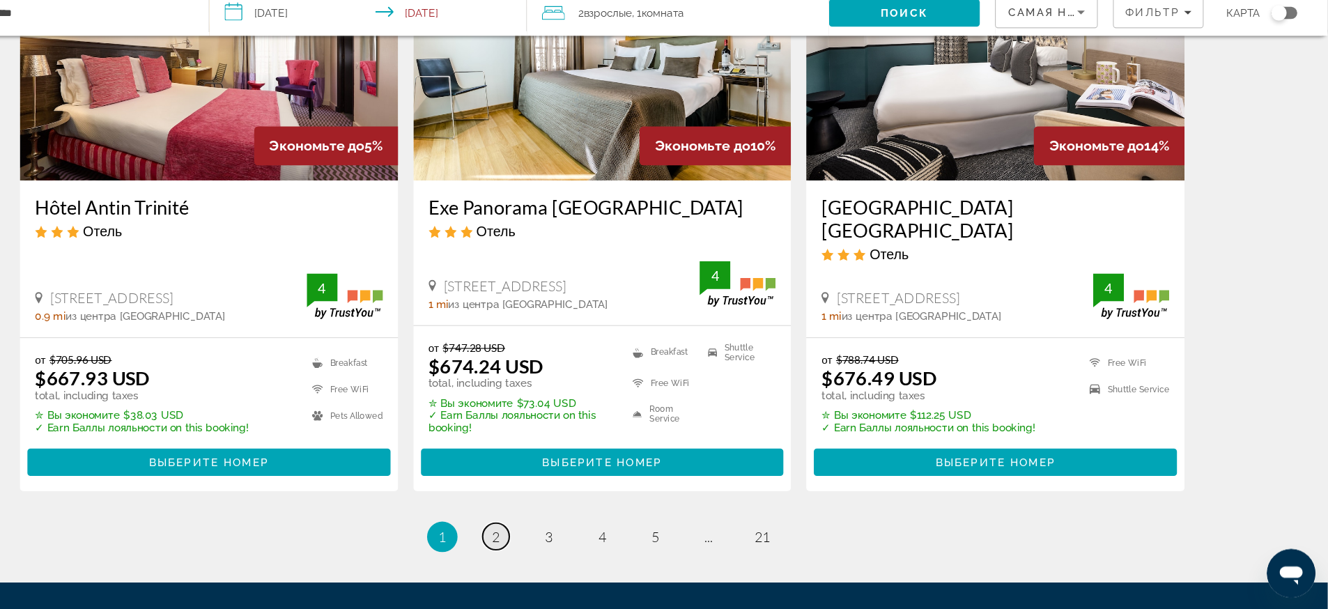
scroll to position [1703, 0]
click at [564, 486] on span "2" at bounding box center [566, 541] width 7 height 15
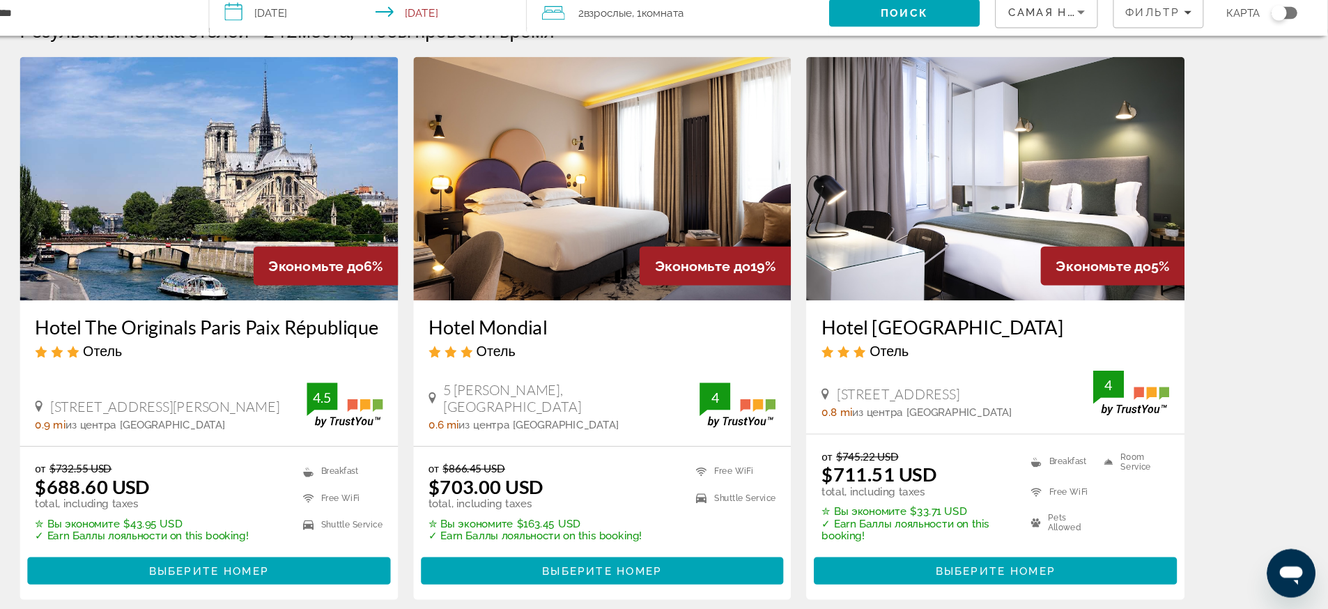
click at [325, 271] on img "Основное содержание" at bounding box center [304, 214] width 346 height 223
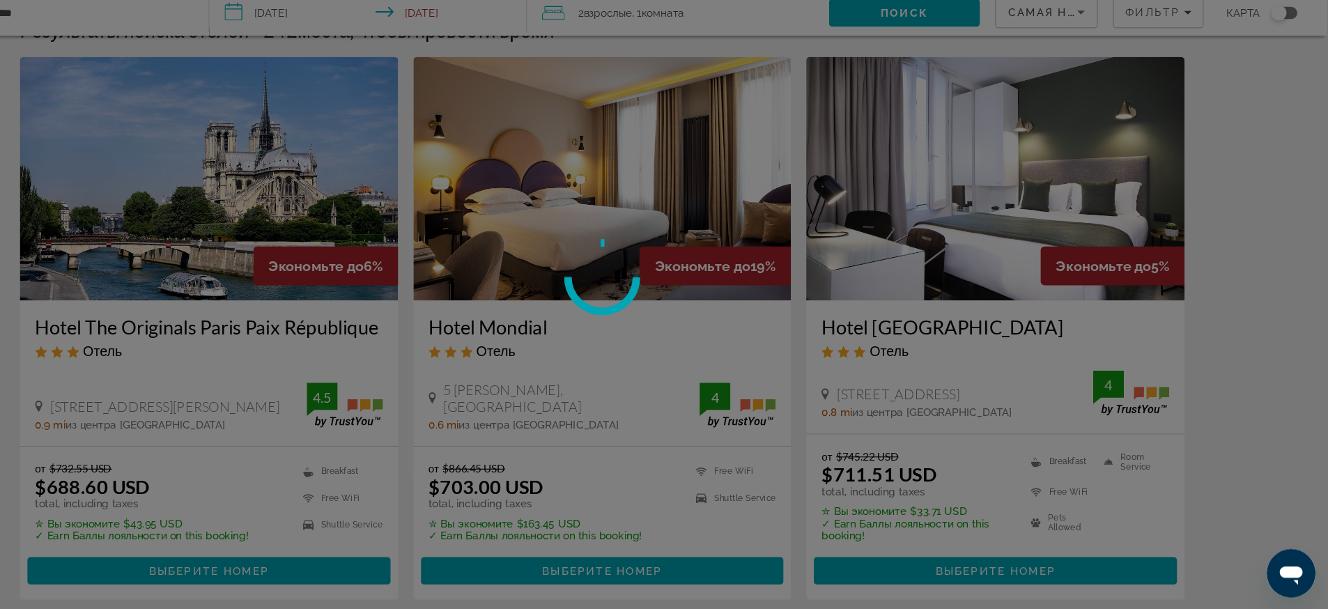
scroll to position [29, 0]
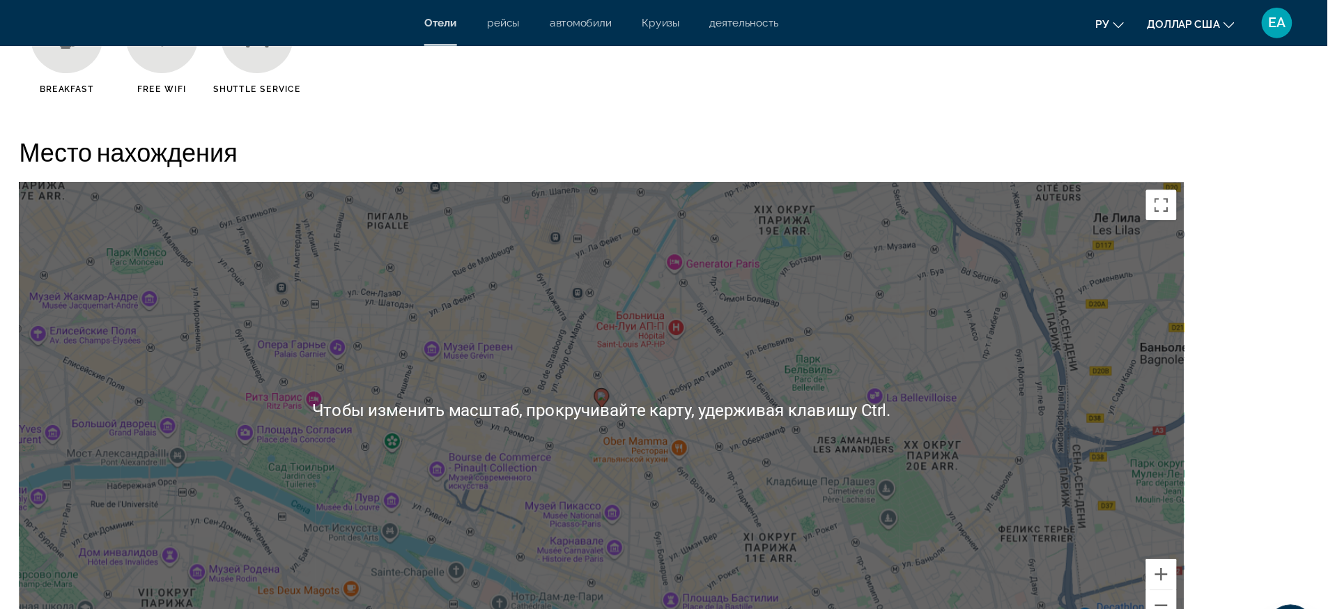
scroll to position [1235, 0]
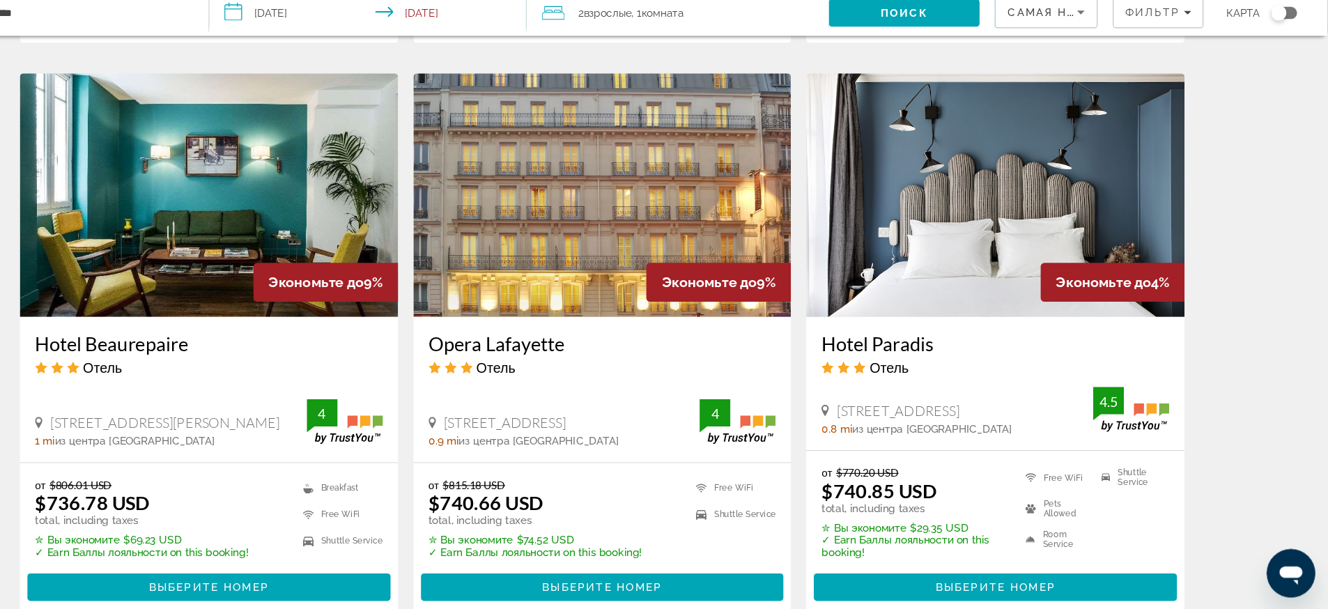
click at [710, 206] on img "Основное содержание" at bounding box center [664, 229] width 346 height 223
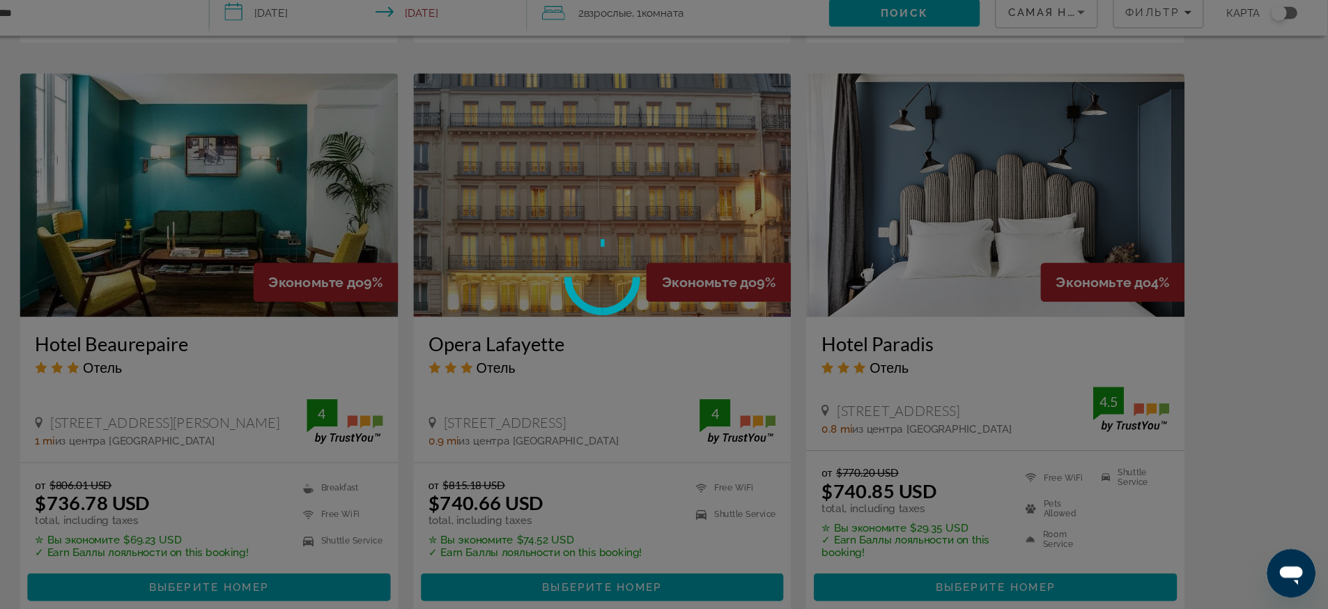
scroll to position [1065, 0]
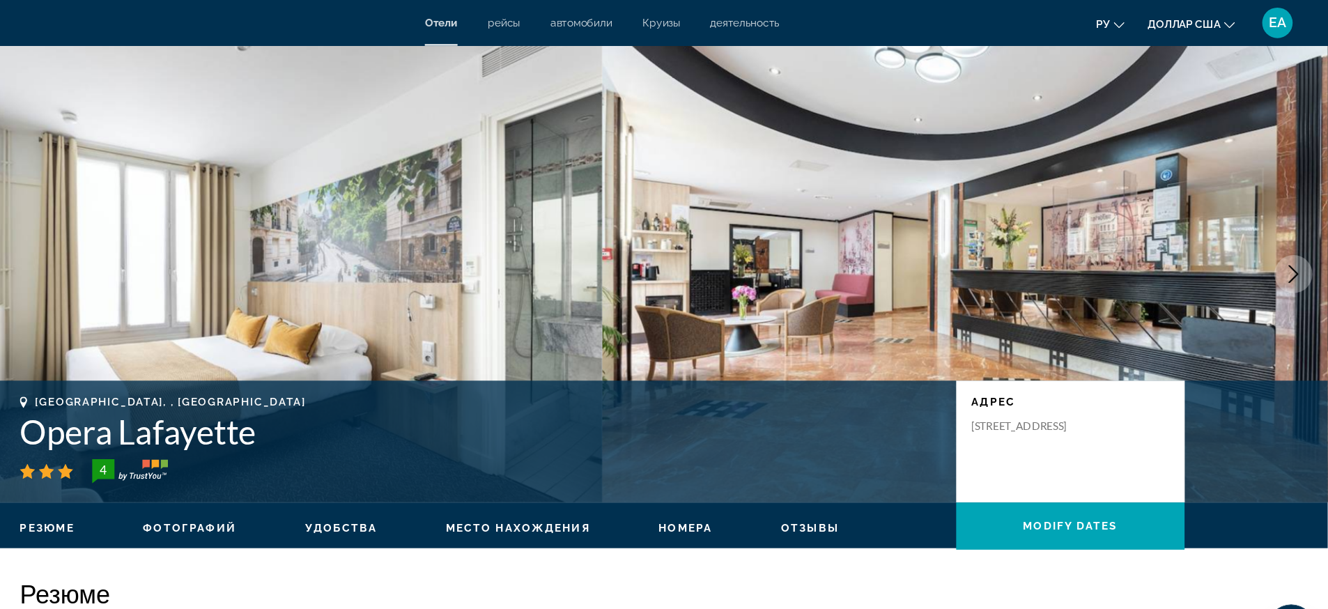
click at [1062, 253] on button "Next image" at bounding box center [1296, 250] width 35 height 35
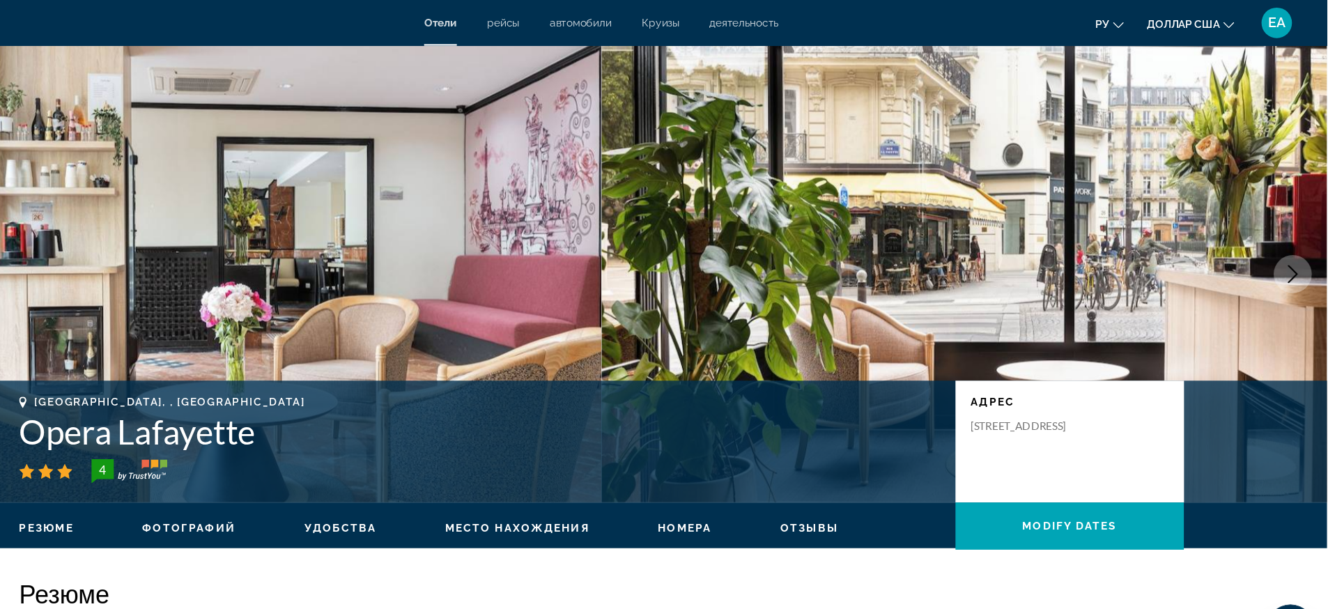
click at [1062, 252] on button "Next image" at bounding box center [1296, 250] width 35 height 35
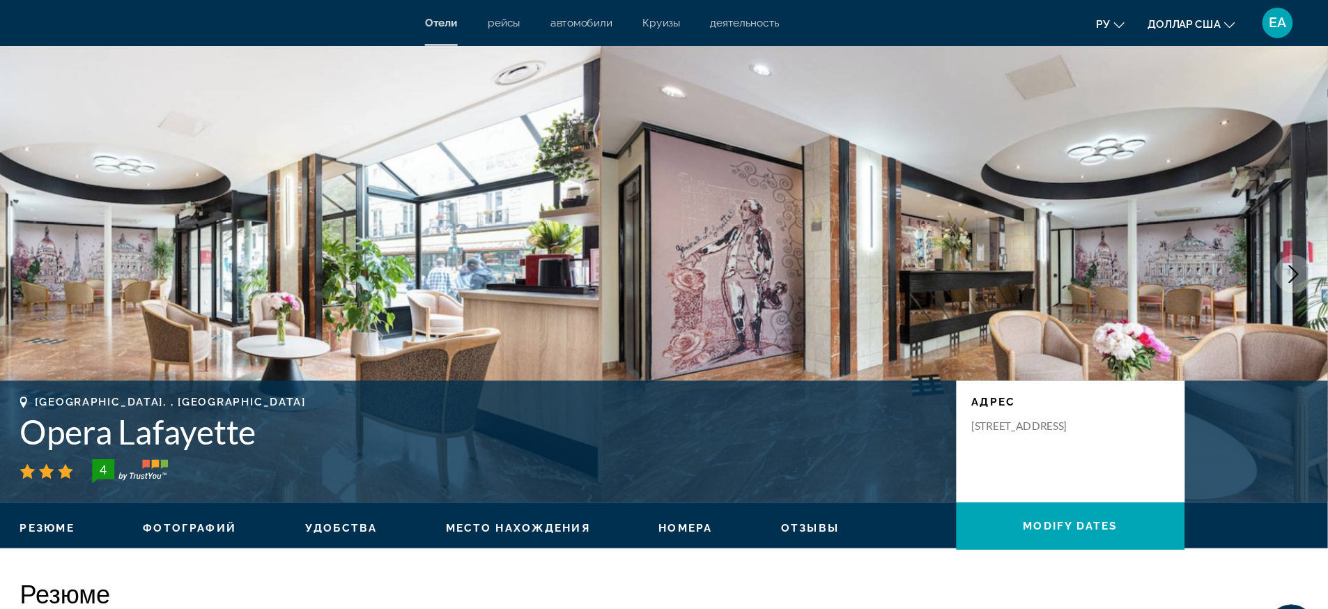
click at [143, 268] on img "Основное содержание" at bounding box center [332, 251] width 664 height 418
click at [1062, 242] on icon "Next image" at bounding box center [1296, 250] width 17 height 17
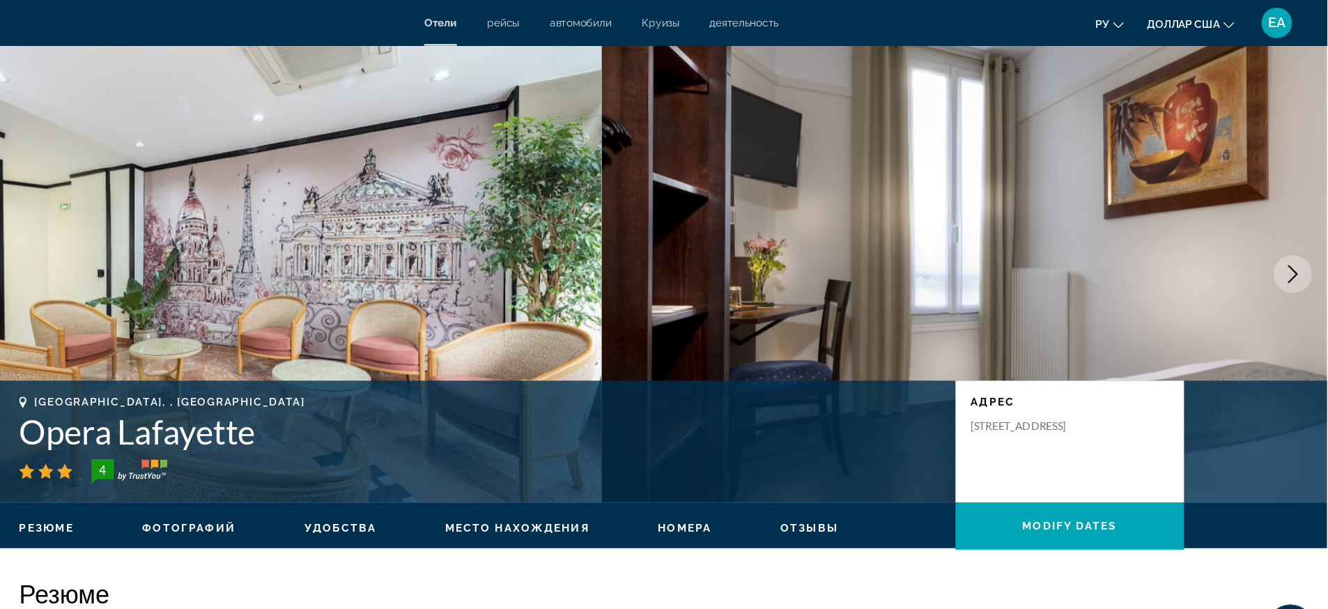
click at [1062, 242] on icon "Next image" at bounding box center [1296, 250] width 17 height 17
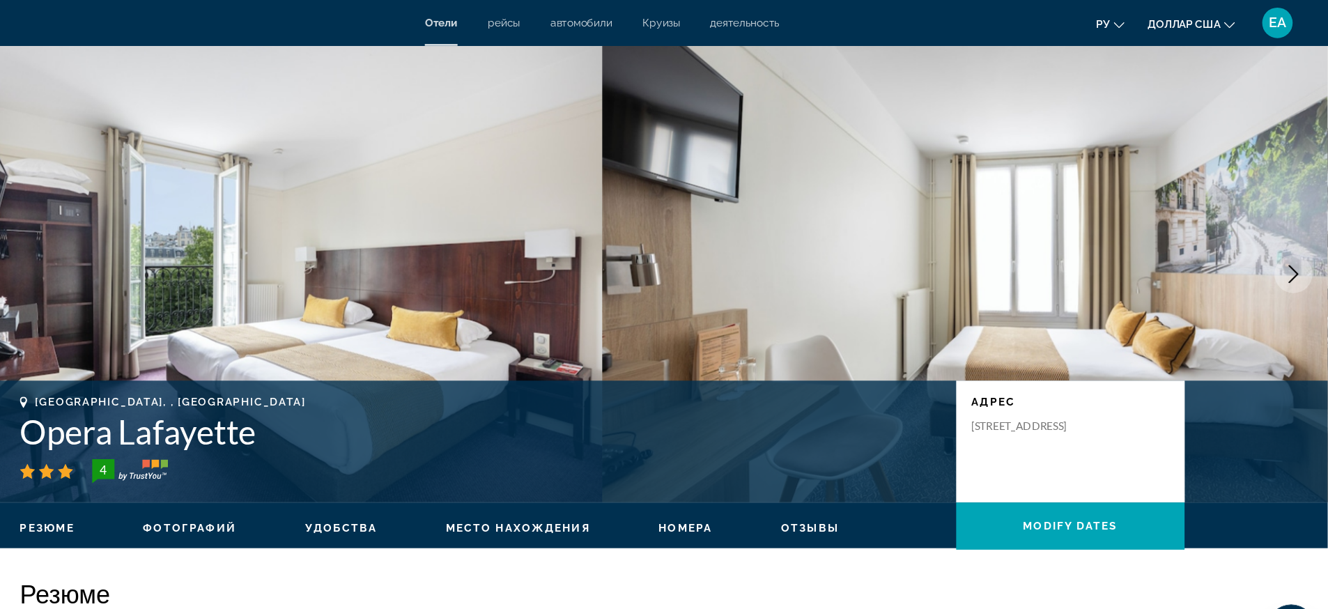
click at [1062, 242] on icon "Next image" at bounding box center [1296, 250] width 17 height 17
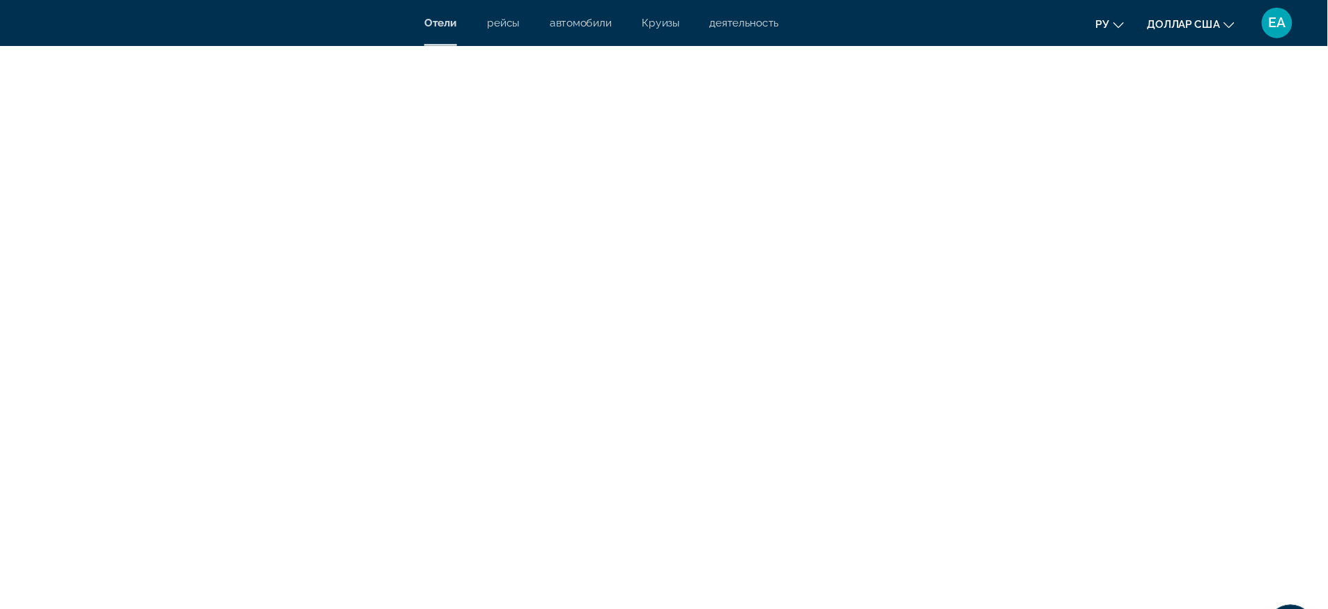
scroll to position [2982, 0]
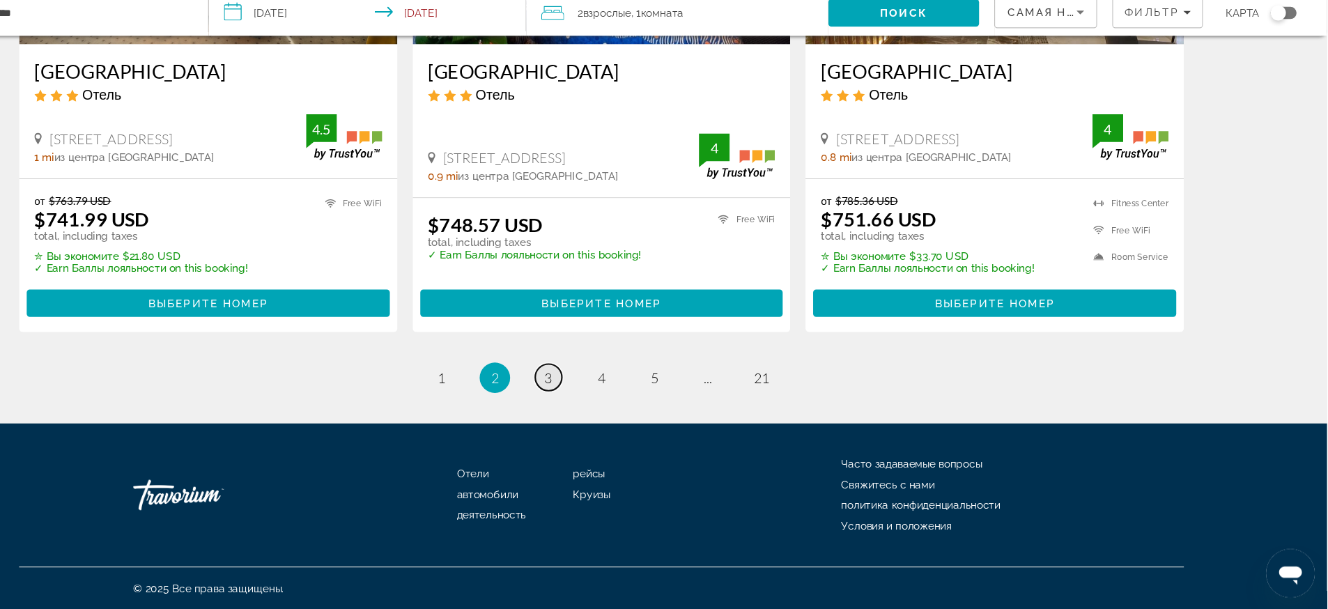
scroll to position [1839, 0]
click at [617, 404] on link "page 3" at bounding box center [615, 396] width 24 height 24
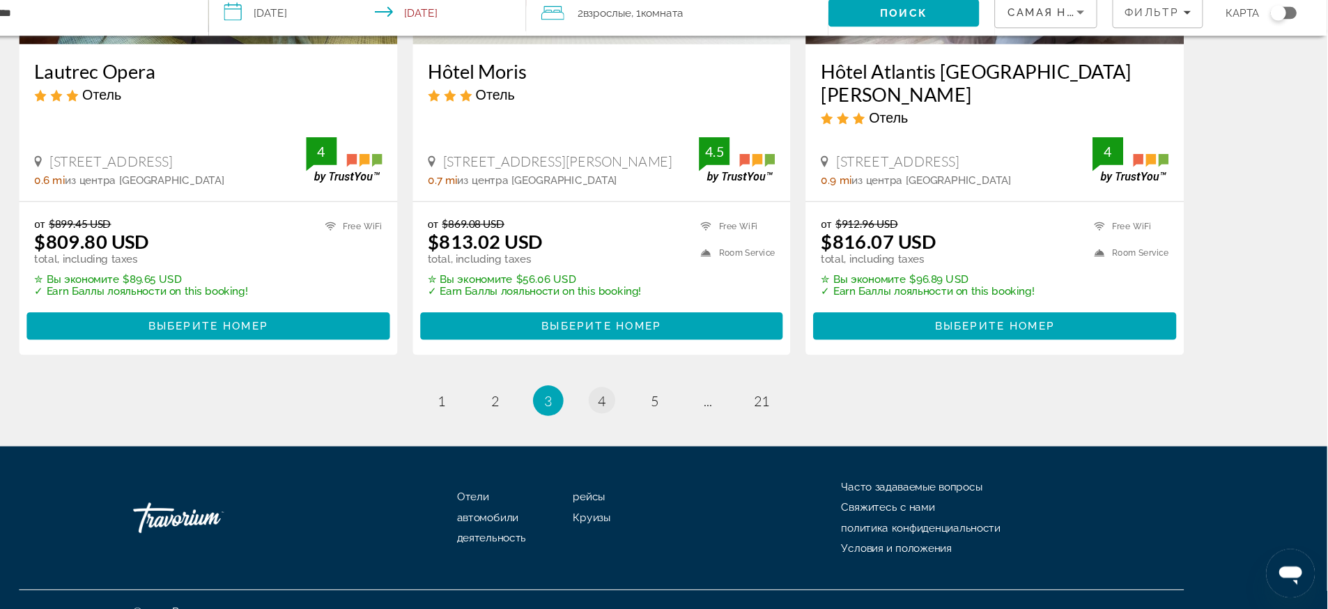
scroll to position [1839, 0]
click at [662, 410] on span "4" at bounding box center [664, 417] width 7 height 15
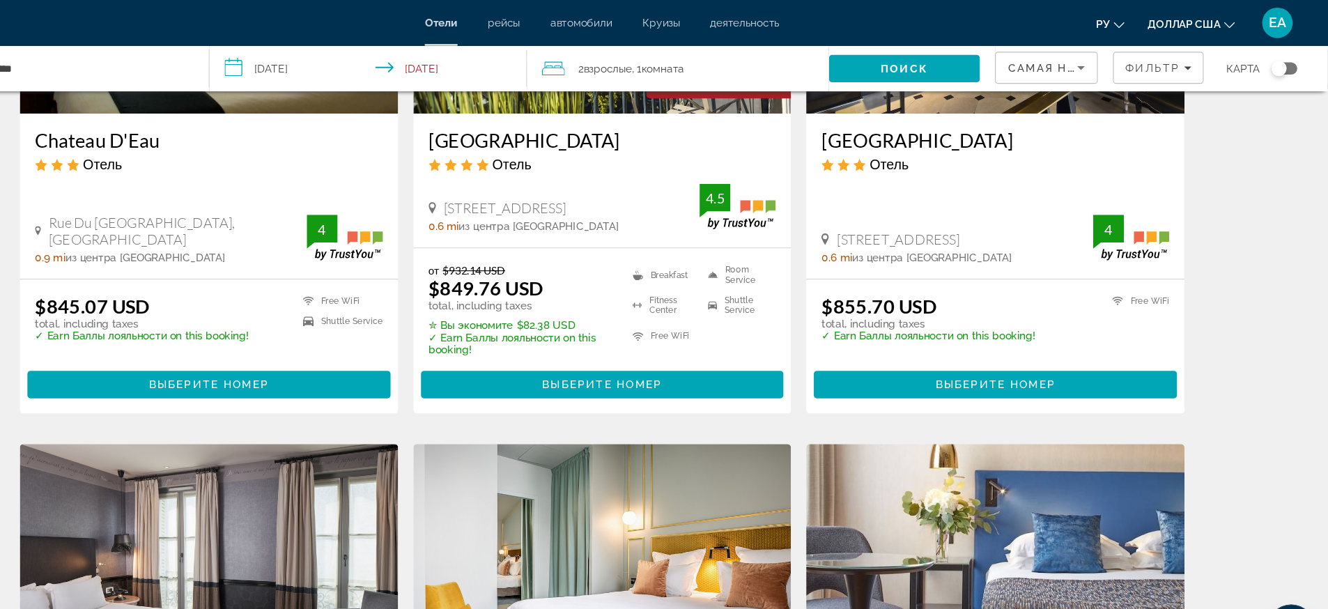
scroll to position [776, 0]
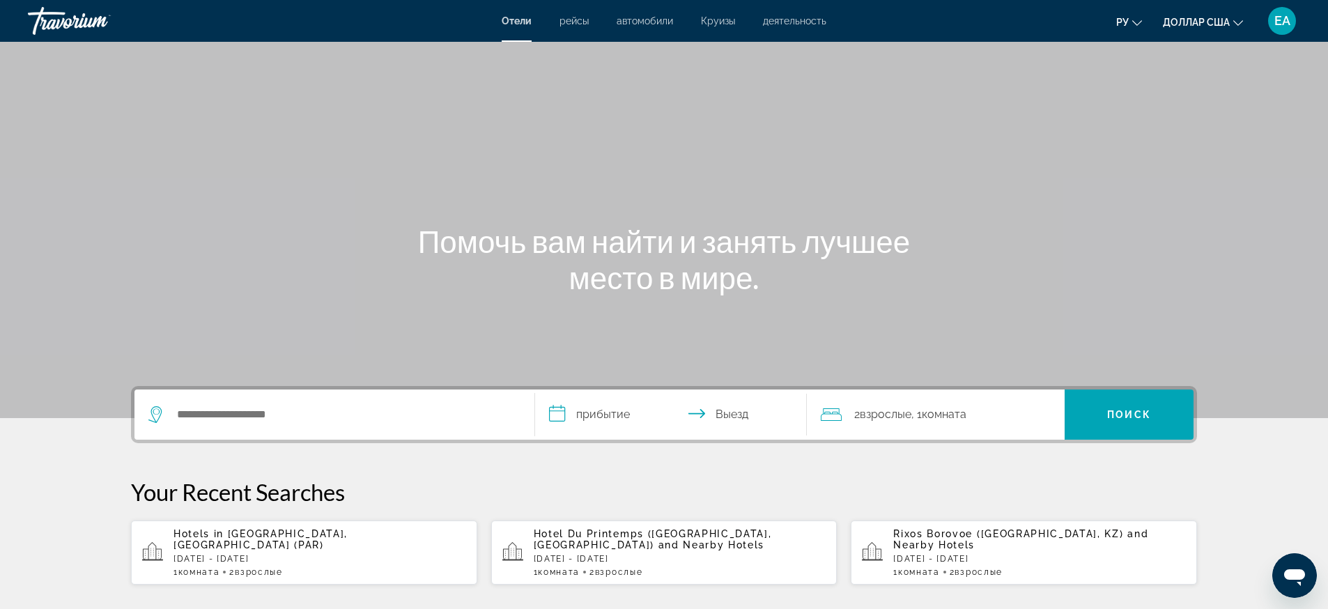
click at [293, 554] on p "[DATE] - [DATE]" at bounding box center [319, 559] width 293 height 10
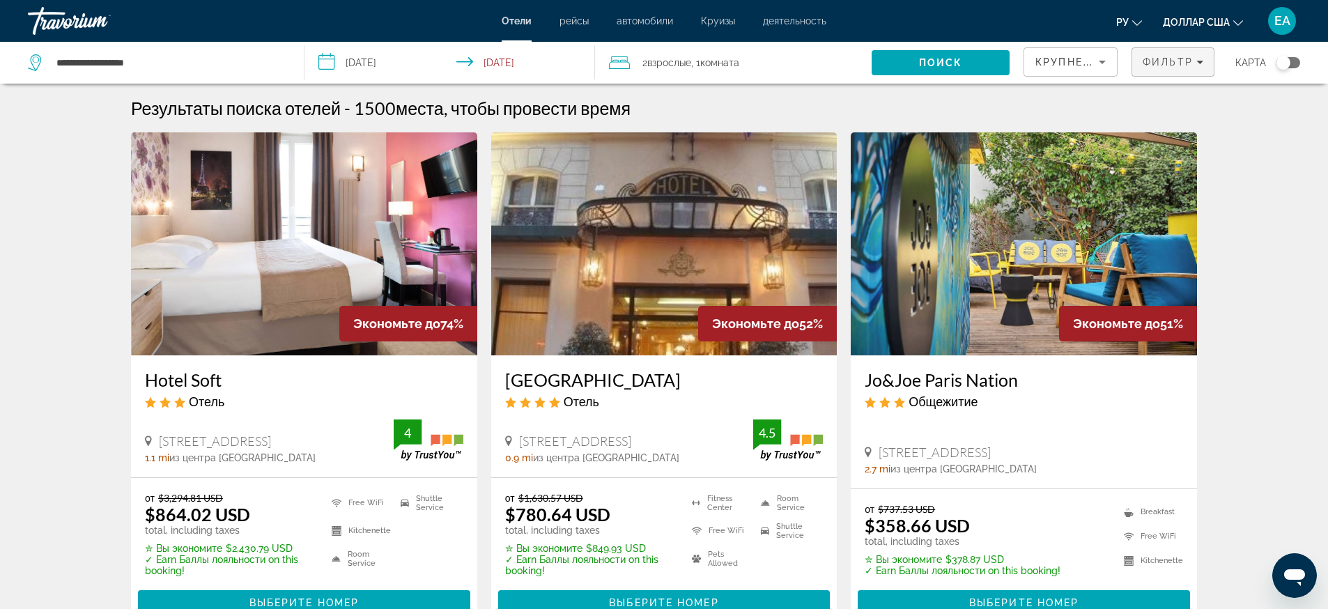
click at [1143, 61] on span "Фильтр" at bounding box center [1168, 61] width 50 height 11
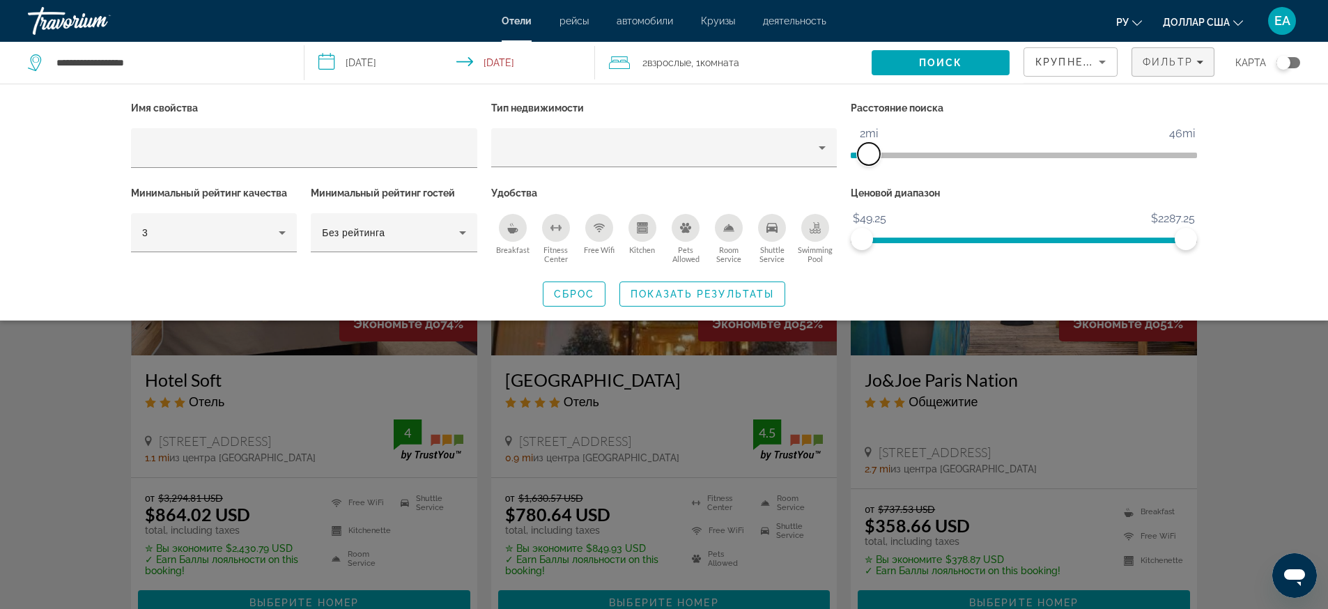
drag, startPoint x: 1070, startPoint y: 149, endPoint x: 867, endPoint y: 160, distance: 203.0
click at [867, 160] on span "ngx-slider" at bounding box center [869, 154] width 22 height 22
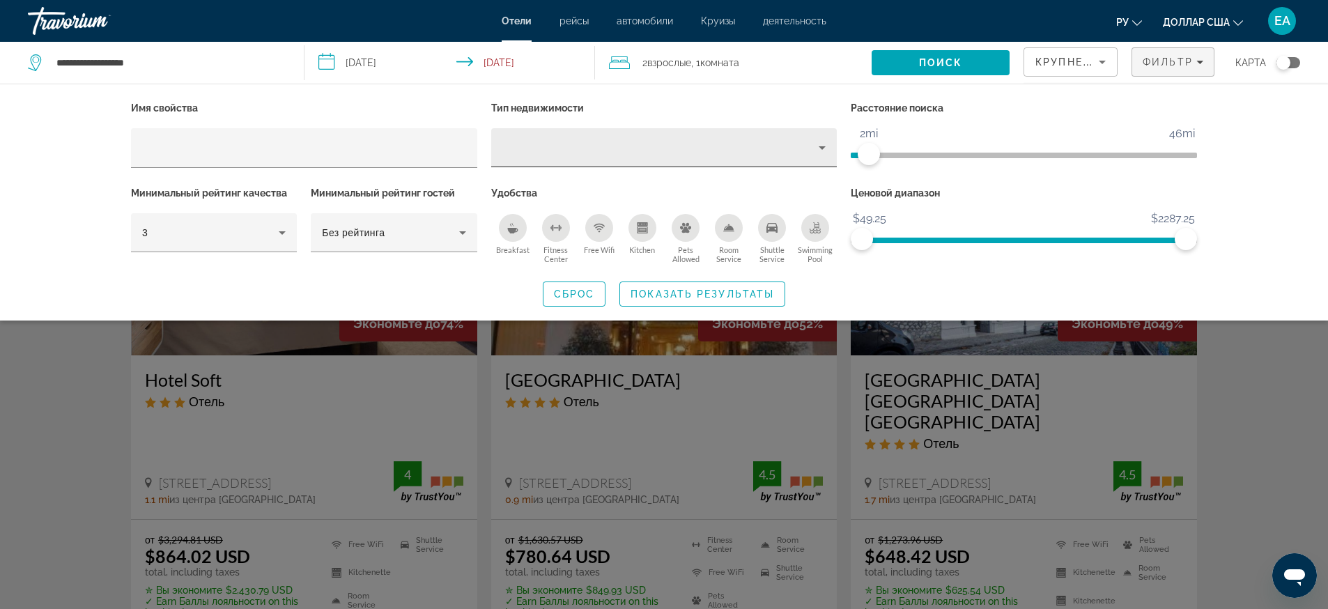
click at [817, 144] on icon "Property type" at bounding box center [822, 147] width 17 height 17
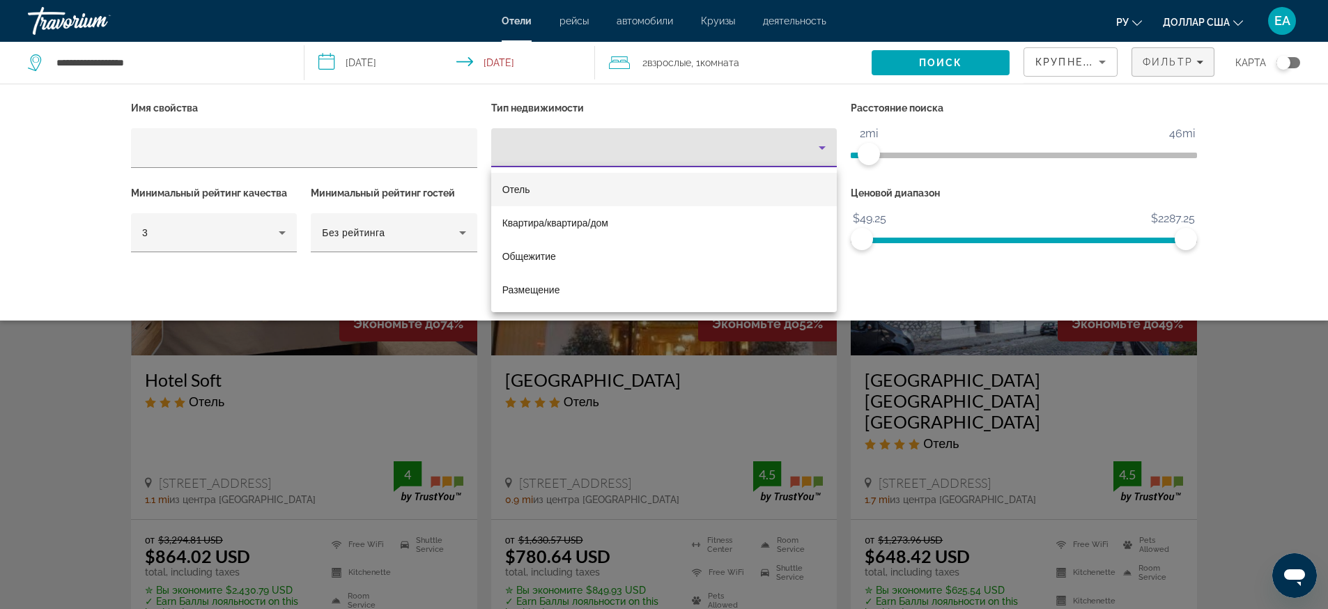
click at [561, 184] on mat-option "Отель" at bounding box center [664, 189] width 346 height 33
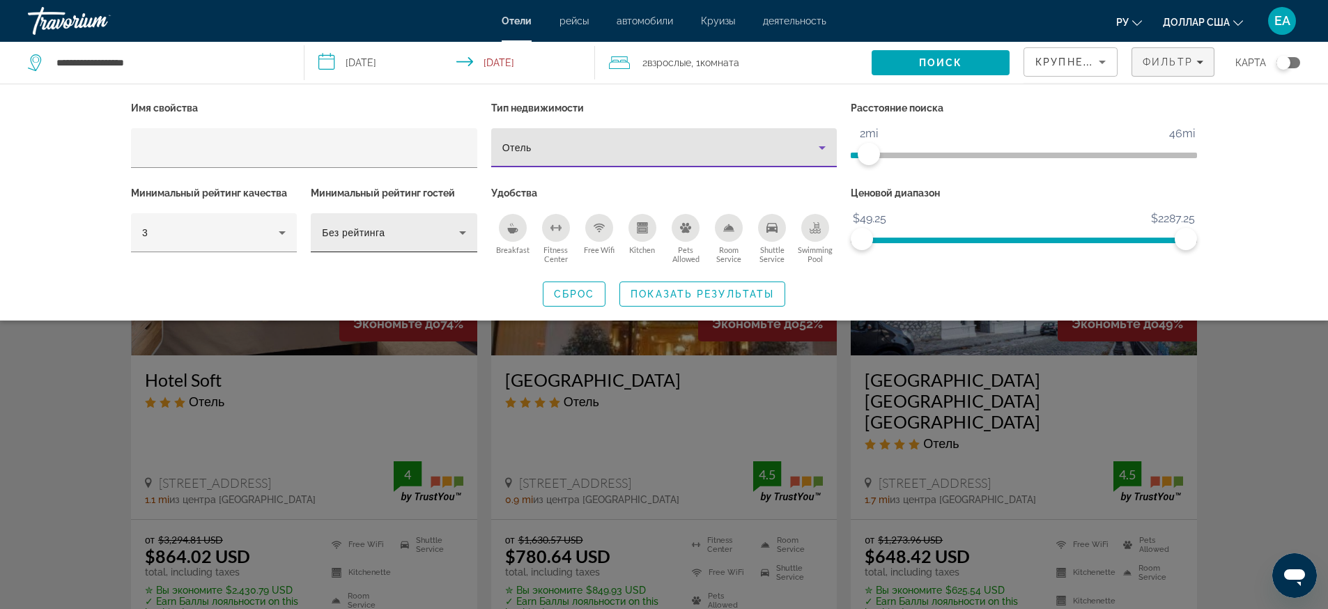
click at [460, 236] on icon "Hotel Filters" at bounding box center [462, 232] width 17 height 17
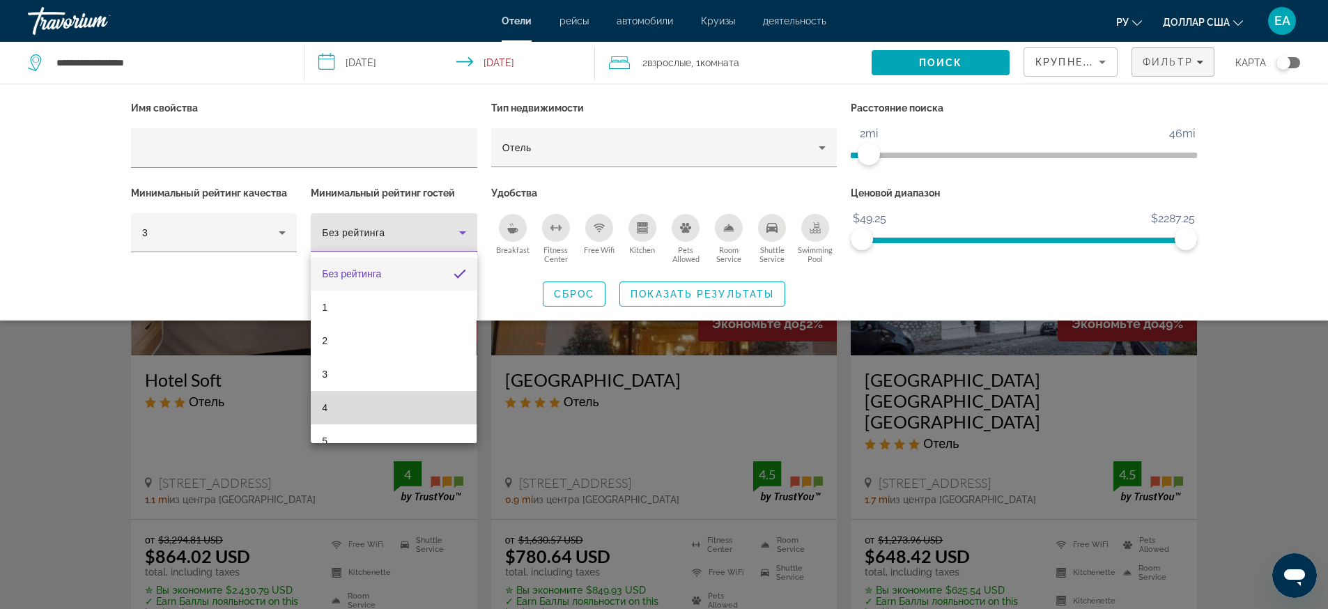
click at [401, 401] on mat-option "4" at bounding box center [394, 407] width 166 height 33
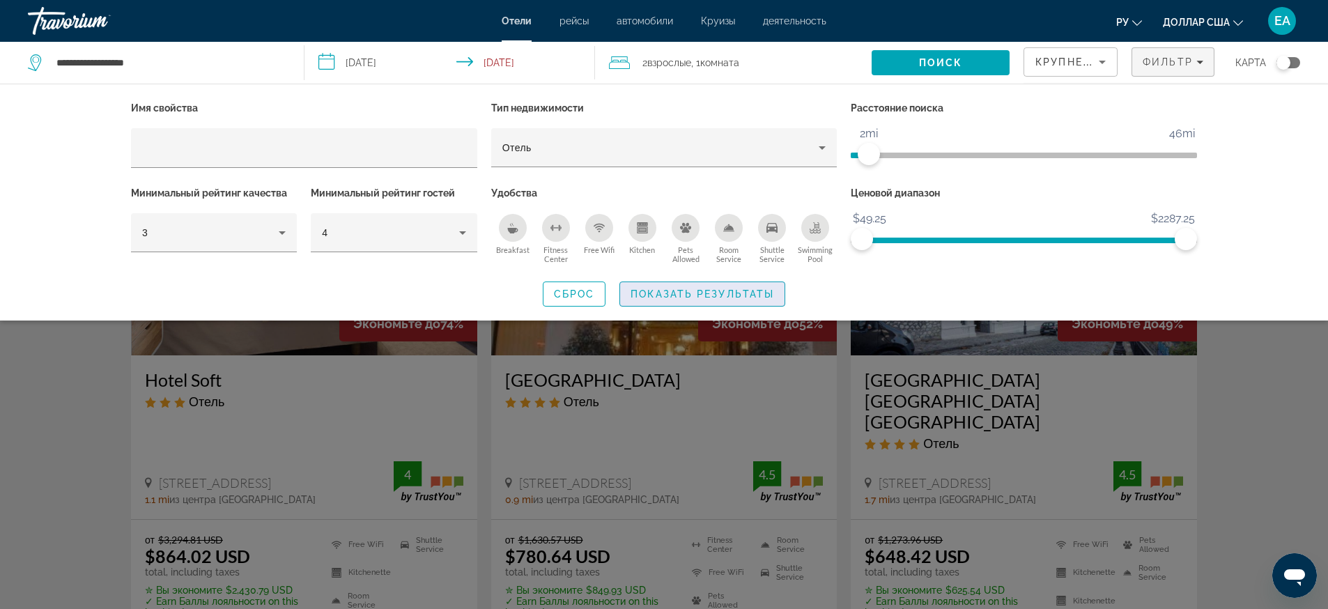
click at [702, 291] on span "Показать результаты" at bounding box center [703, 293] width 144 height 11
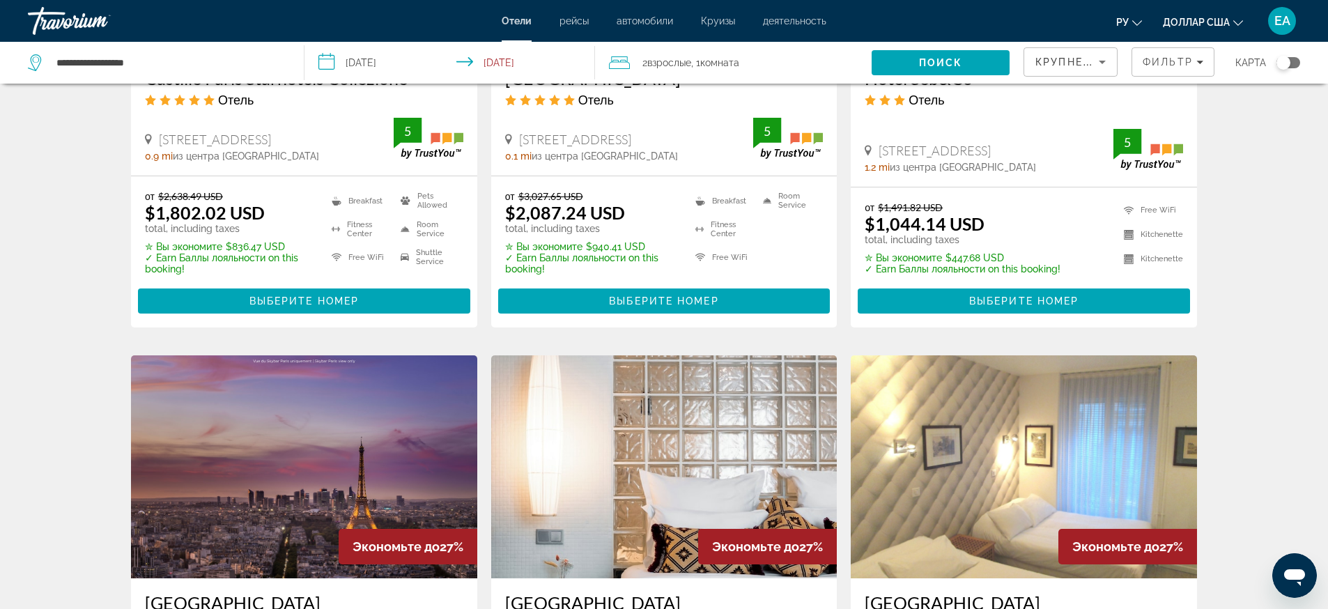
scroll to position [1742, 0]
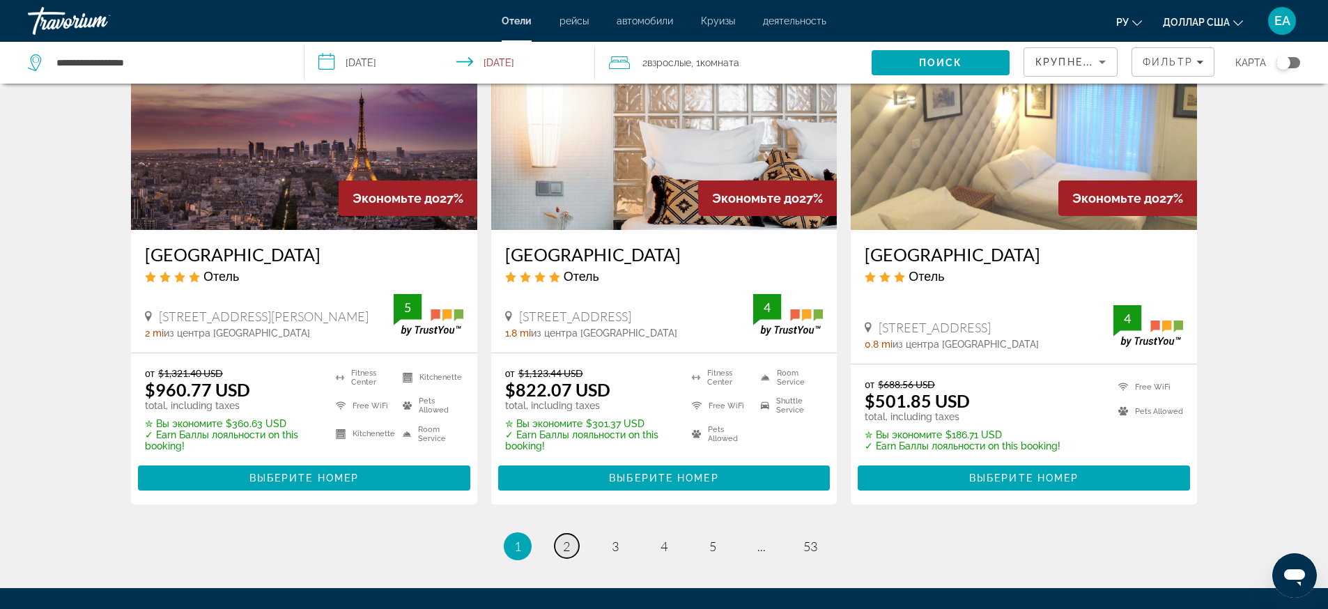
click at [564, 539] on span "2" at bounding box center [566, 546] width 7 height 15
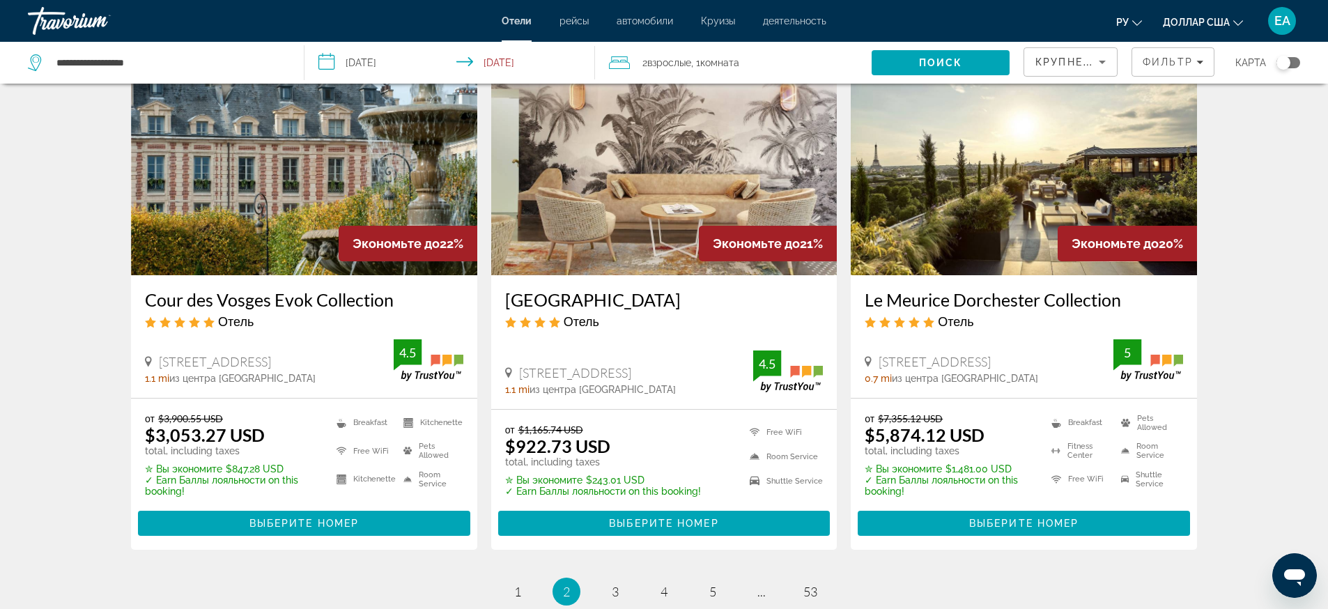
scroll to position [1829, 0]
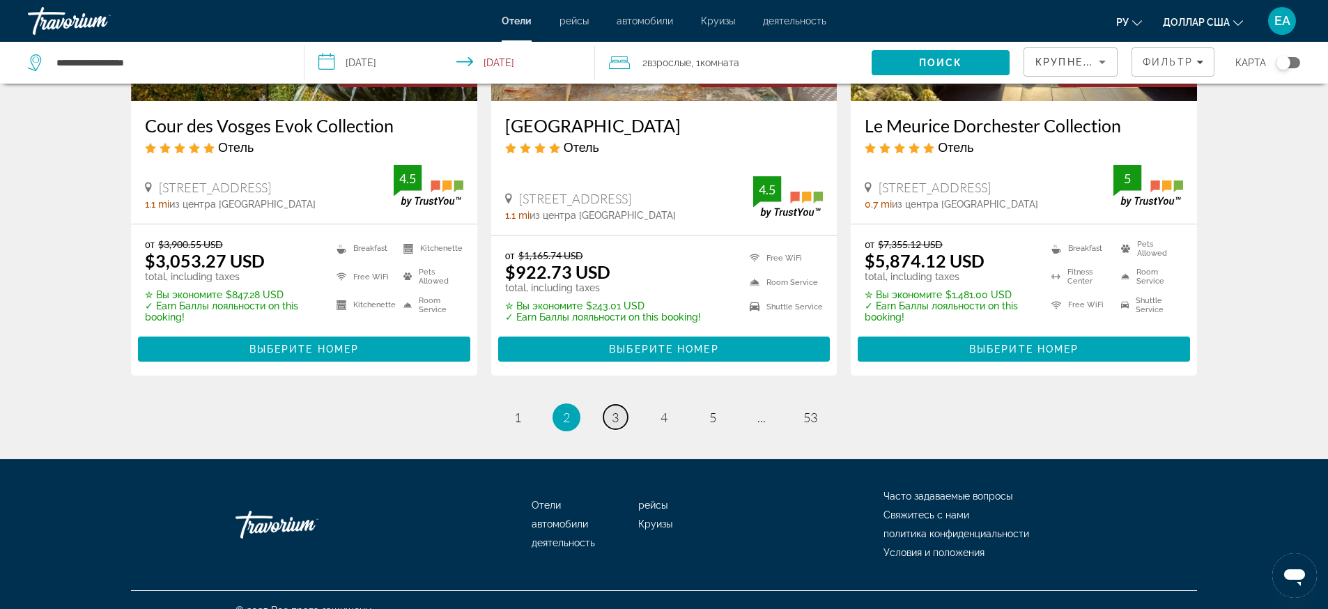
click at [617, 422] on span "3" at bounding box center [615, 417] width 7 height 15
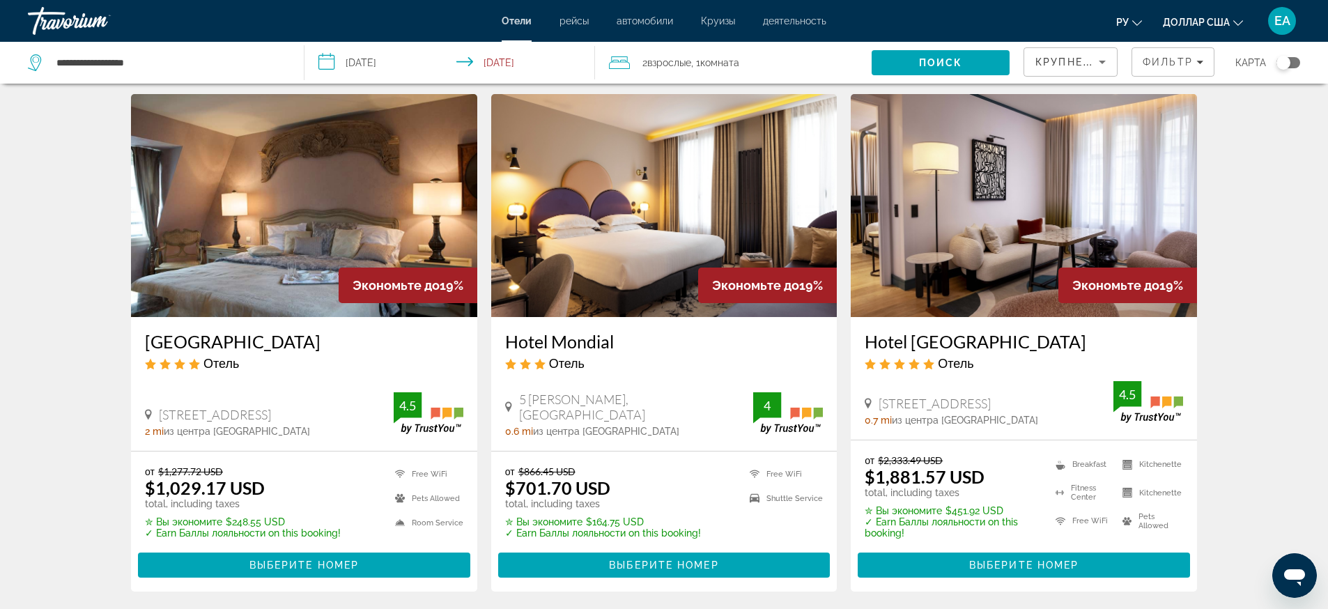
scroll to position [1742, 0]
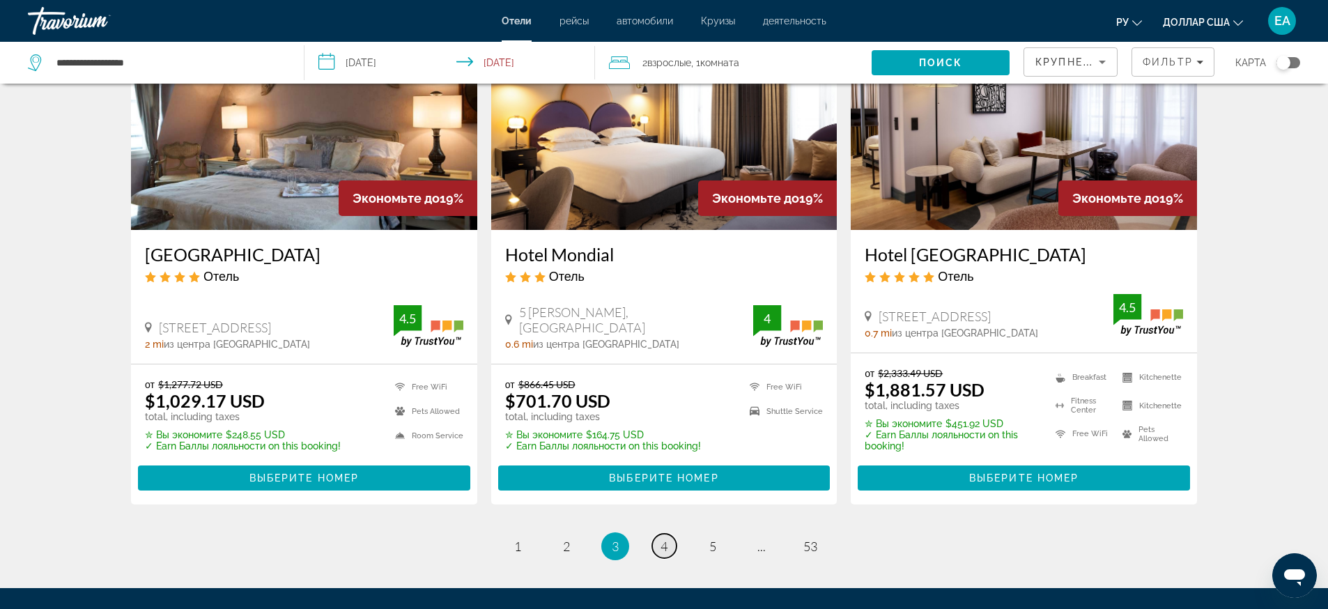
click at [663, 539] on span "4" at bounding box center [664, 546] width 7 height 15
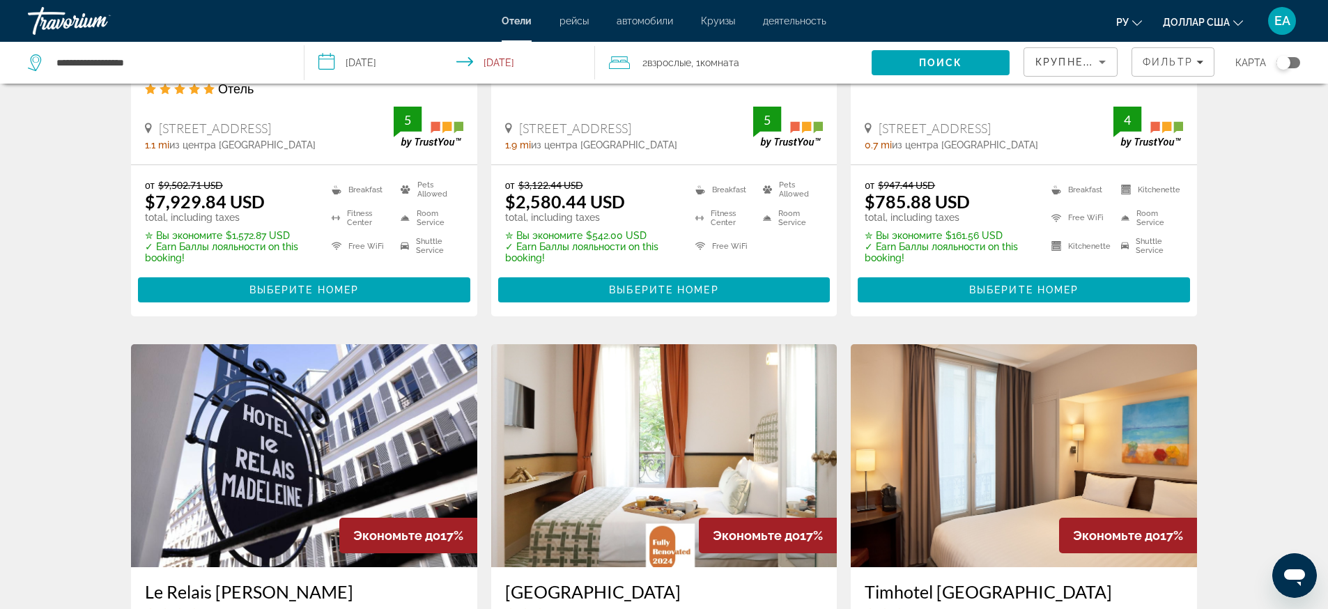
scroll to position [1568, 0]
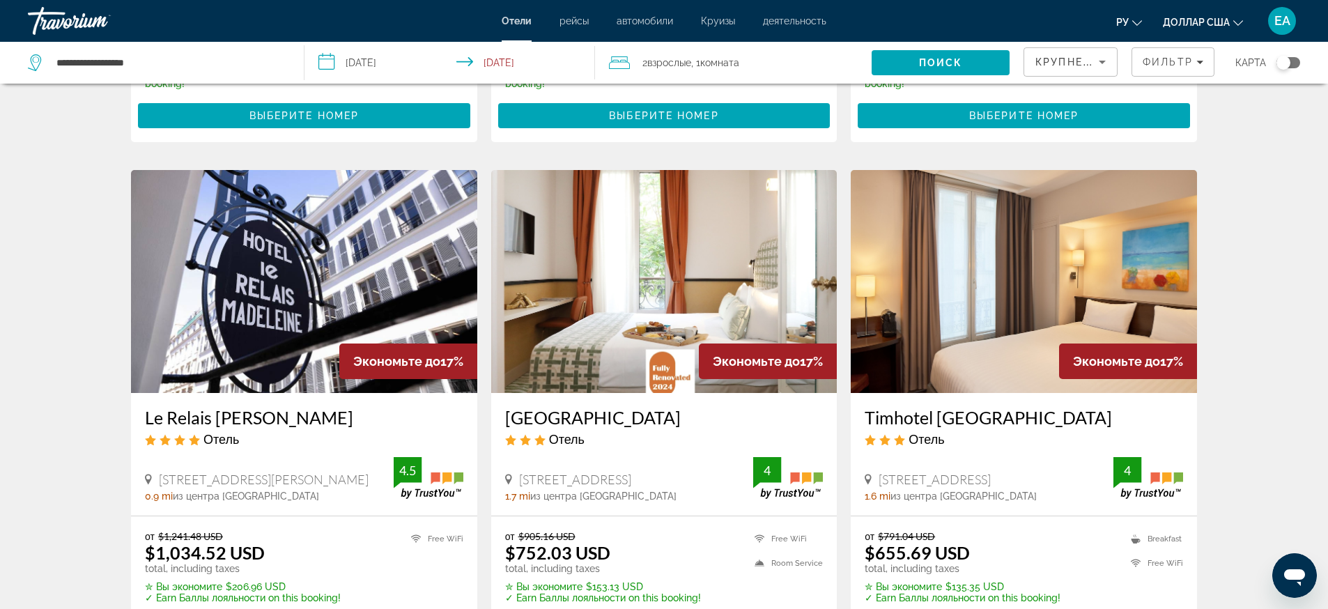
click at [980, 273] on img "Основное содержание" at bounding box center [1024, 281] width 346 height 223
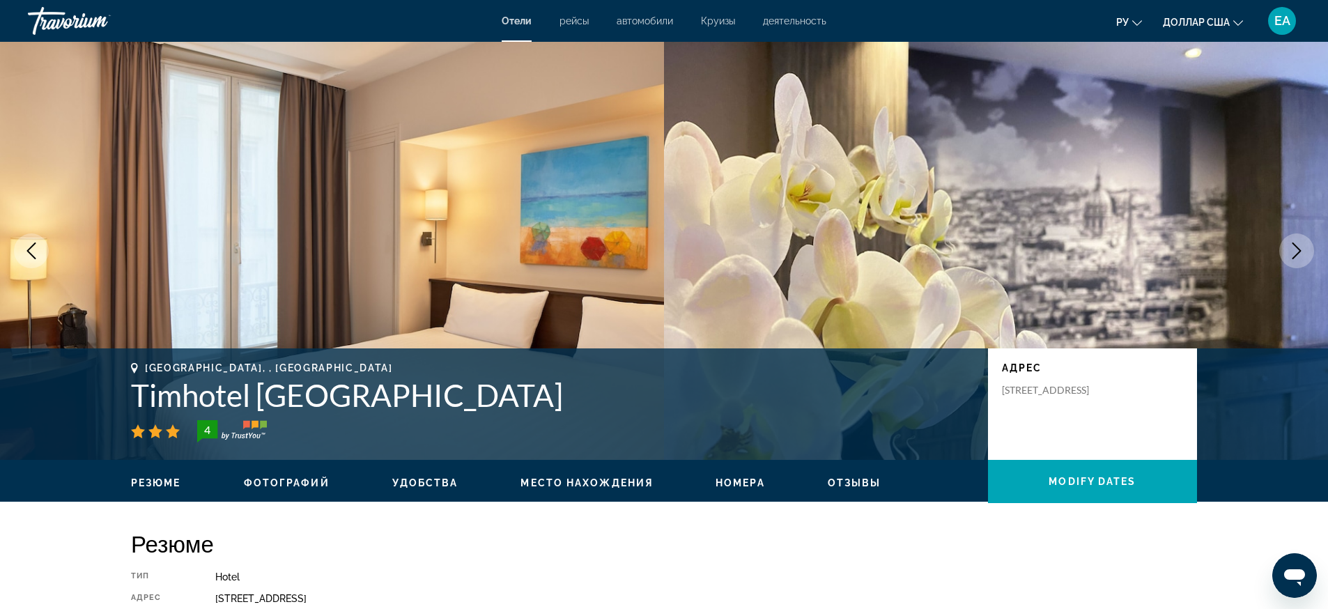
click at [1296, 244] on icon "Next image" at bounding box center [1296, 250] width 17 height 17
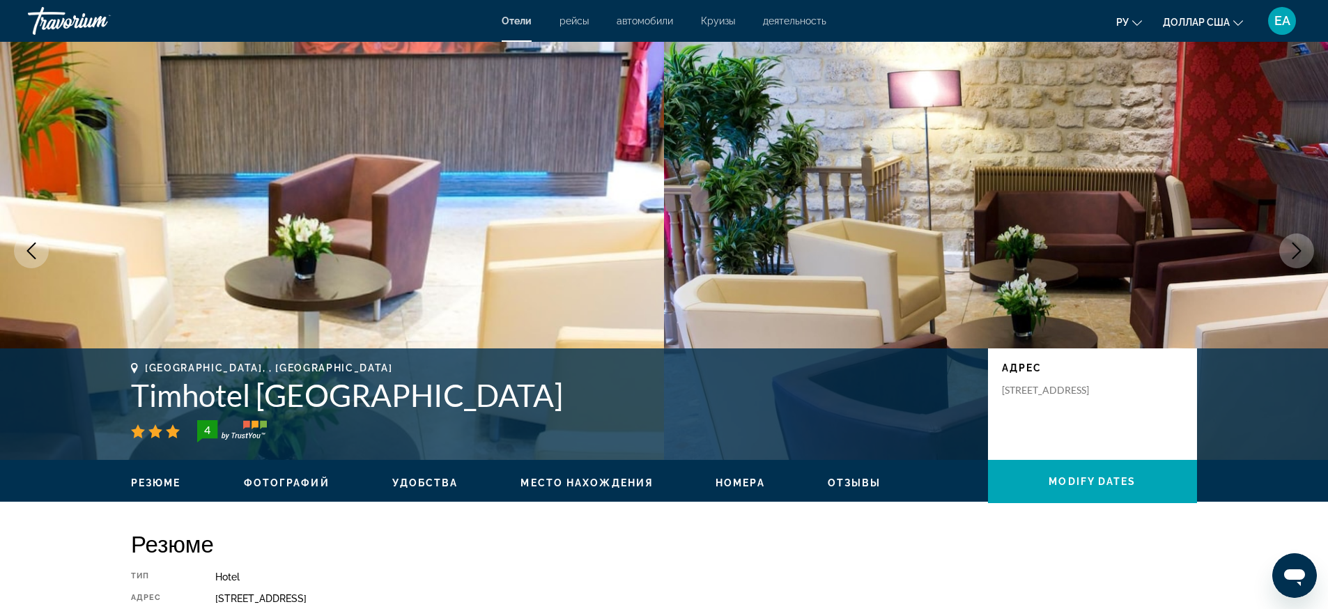
click at [1297, 244] on icon "Next image" at bounding box center [1296, 250] width 17 height 17
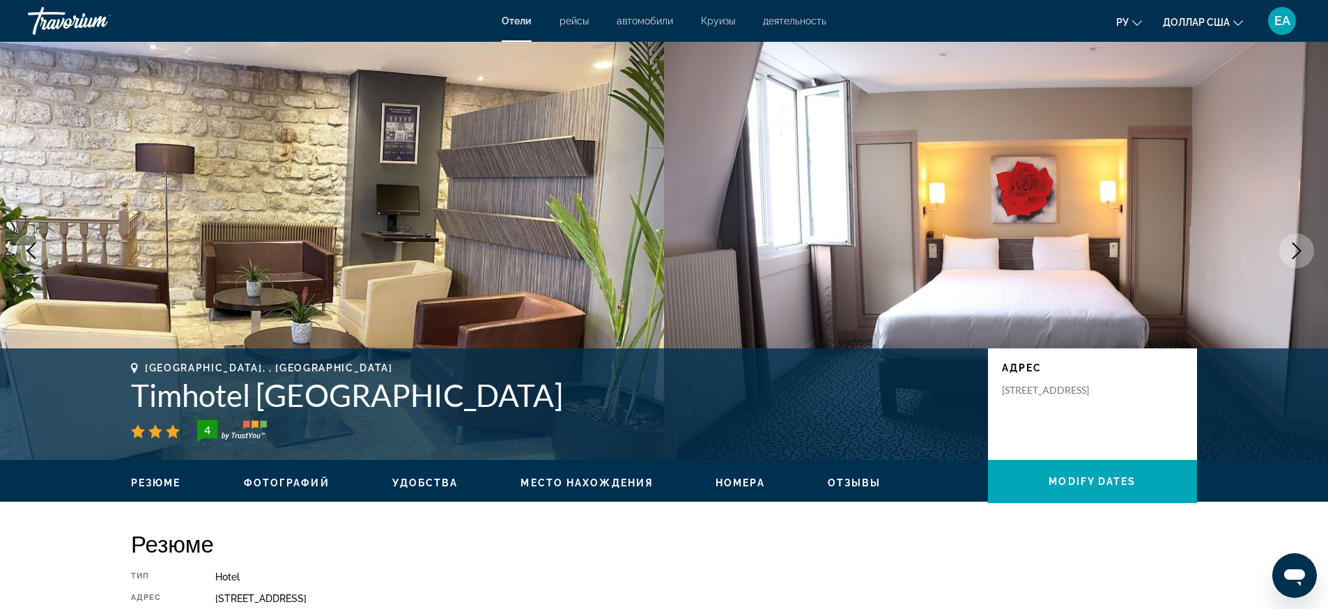
click at [1296, 244] on icon "Next image" at bounding box center [1296, 250] width 17 height 17
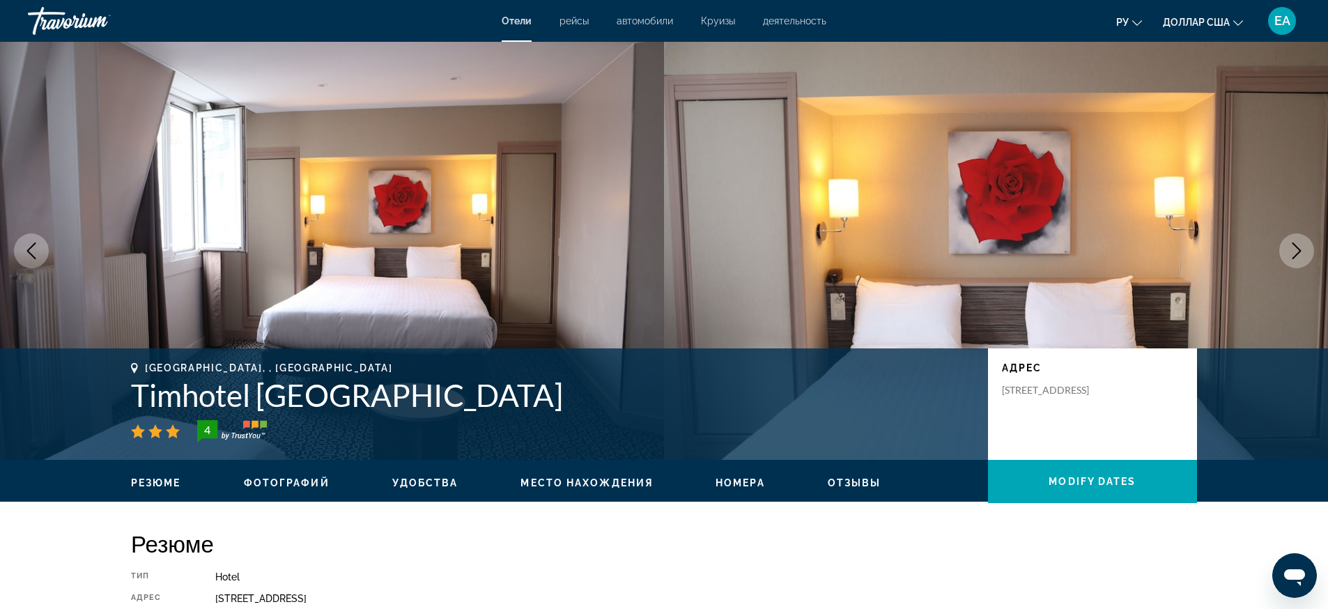
click at [1296, 244] on icon "Next image" at bounding box center [1296, 250] width 17 height 17
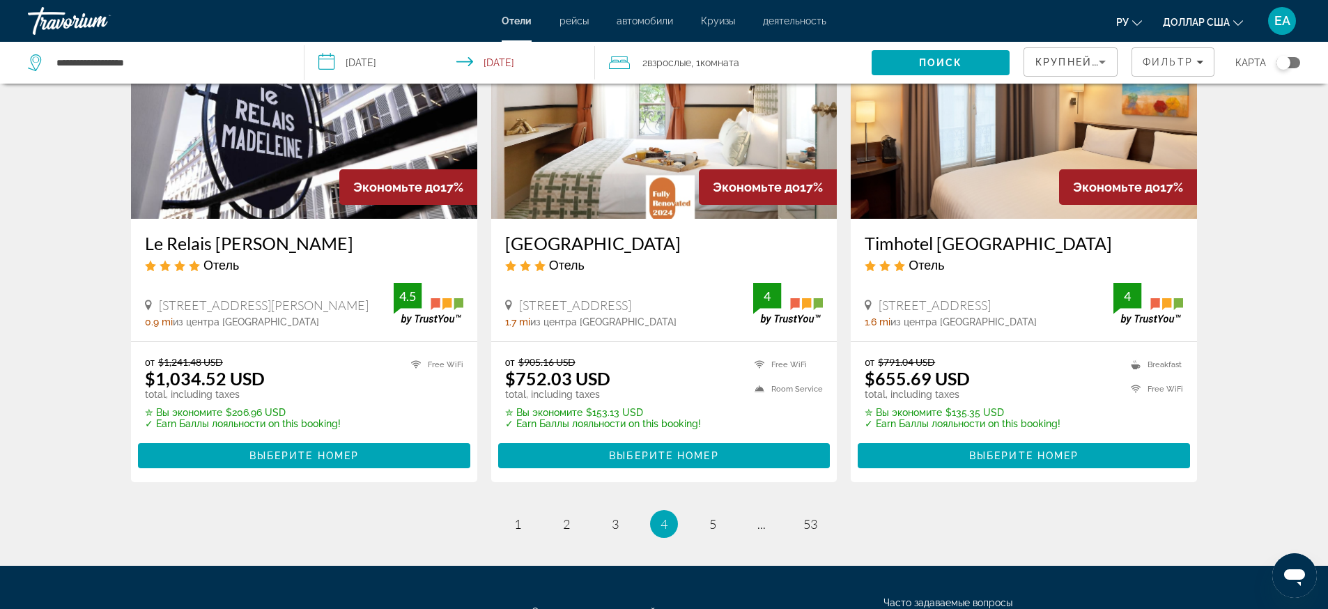
scroll to position [1829, 0]
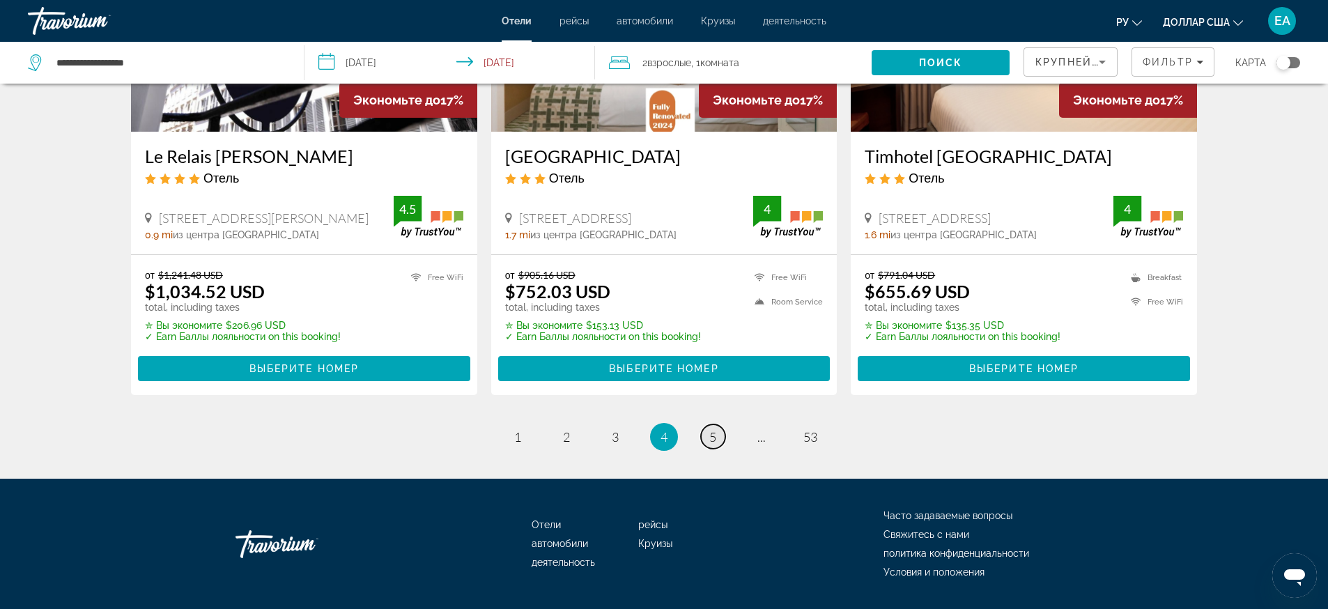
click at [716, 424] on link "page 5" at bounding box center [713, 436] width 24 height 24
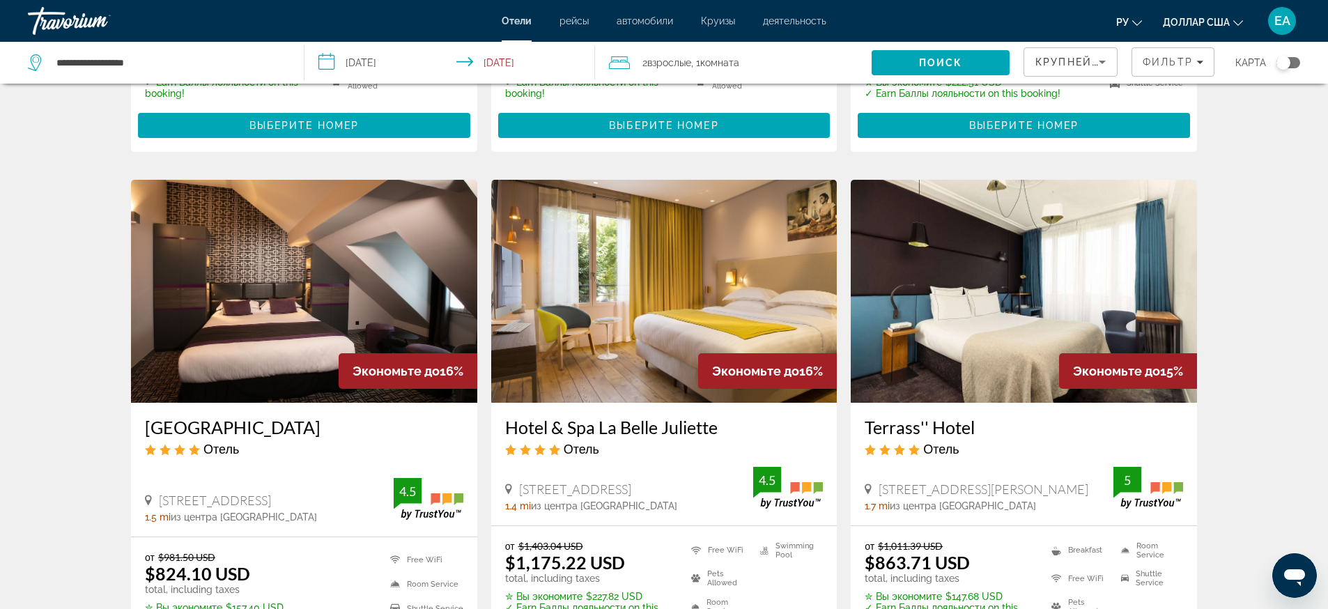
scroll to position [1829, 0]
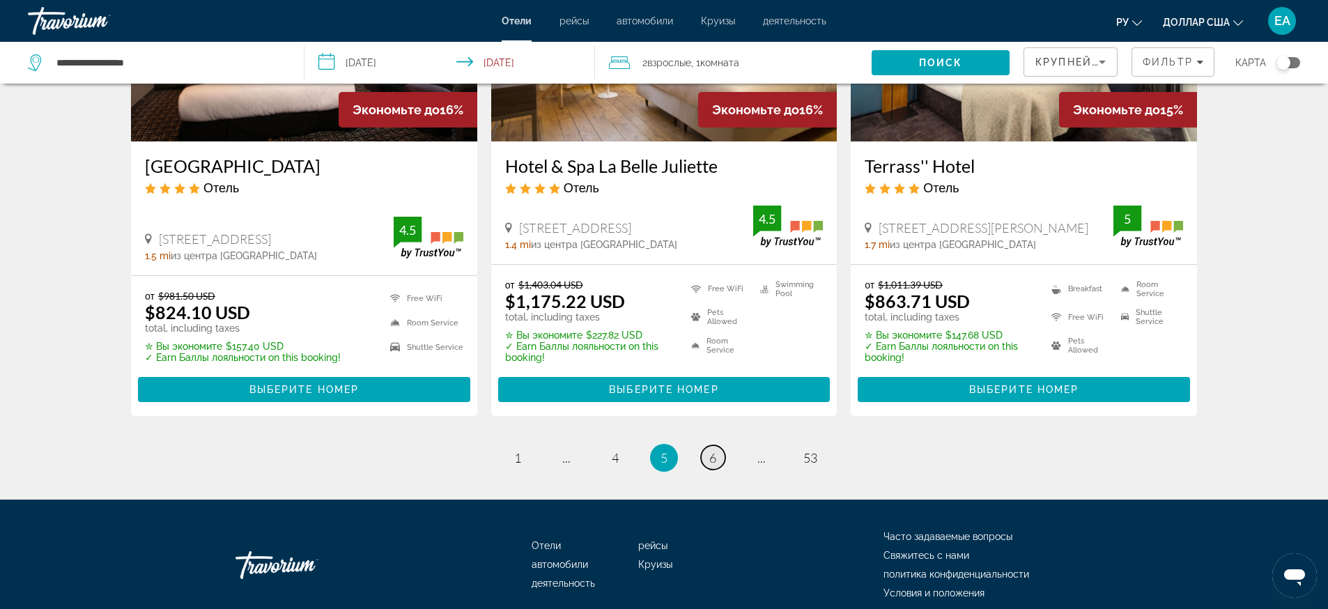
click at [709, 445] on link "page 6" at bounding box center [713, 457] width 24 height 24
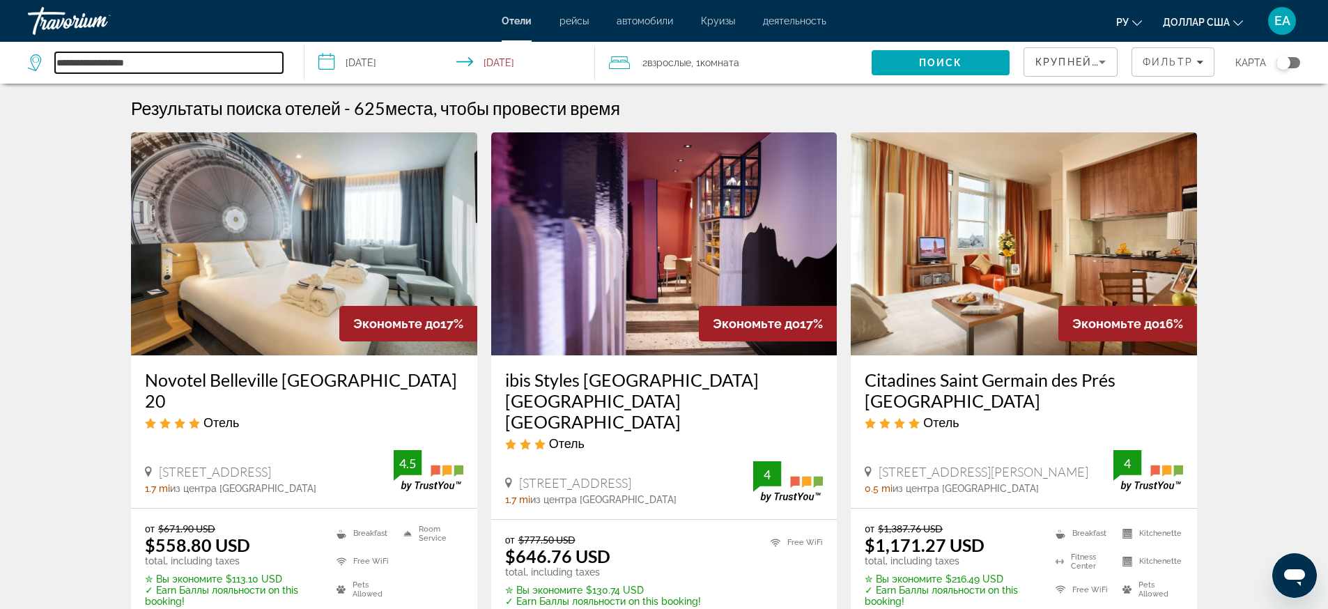
click at [206, 54] on input "**********" at bounding box center [169, 62] width 228 height 21
type input "*"
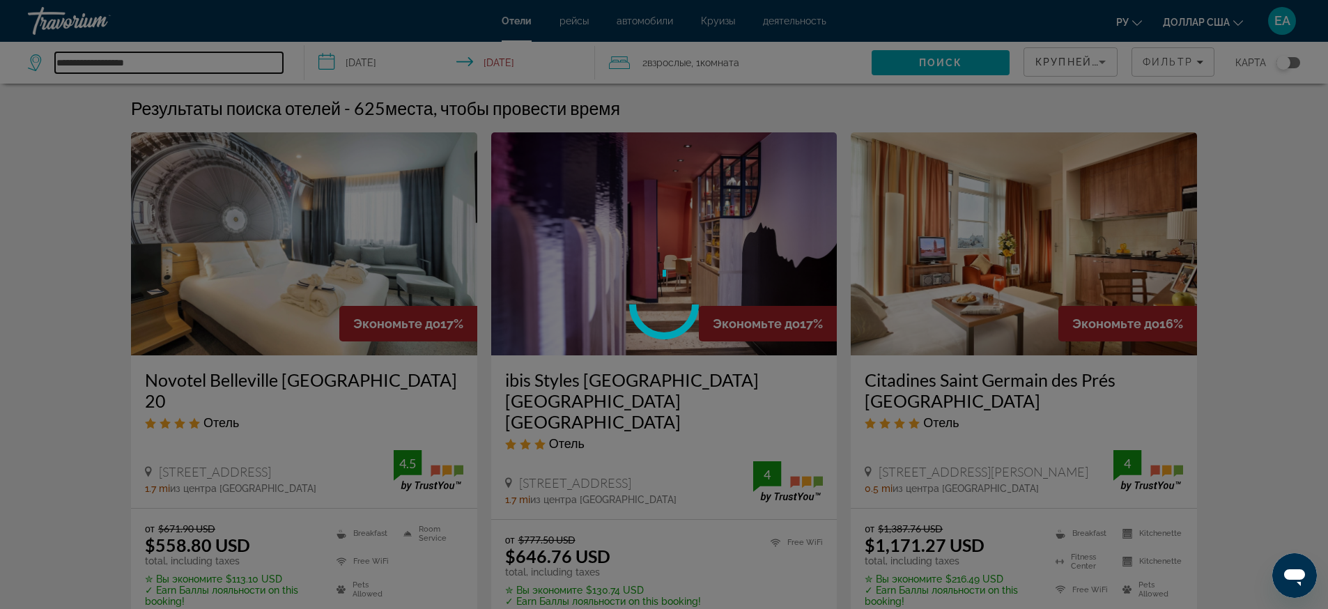
type input "**********"
click at [199, 55] on div at bounding box center [664, 304] width 1328 height 609
click at [904, 69] on div at bounding box center [664, 304] width 1328 height 609
click at [159, 61] on div at bounding box center [664, 304] width 1328 height 609
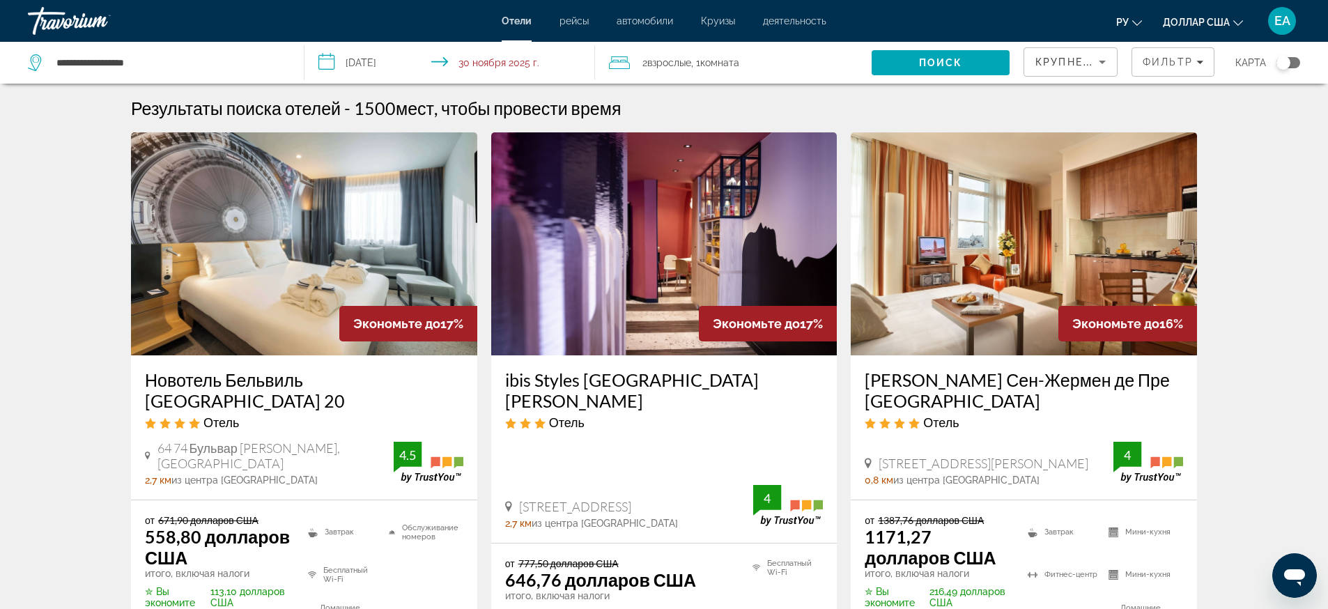
click at [730, 251] on img "Основное содержание" at bounding box center [664, 243] width 346 height 223
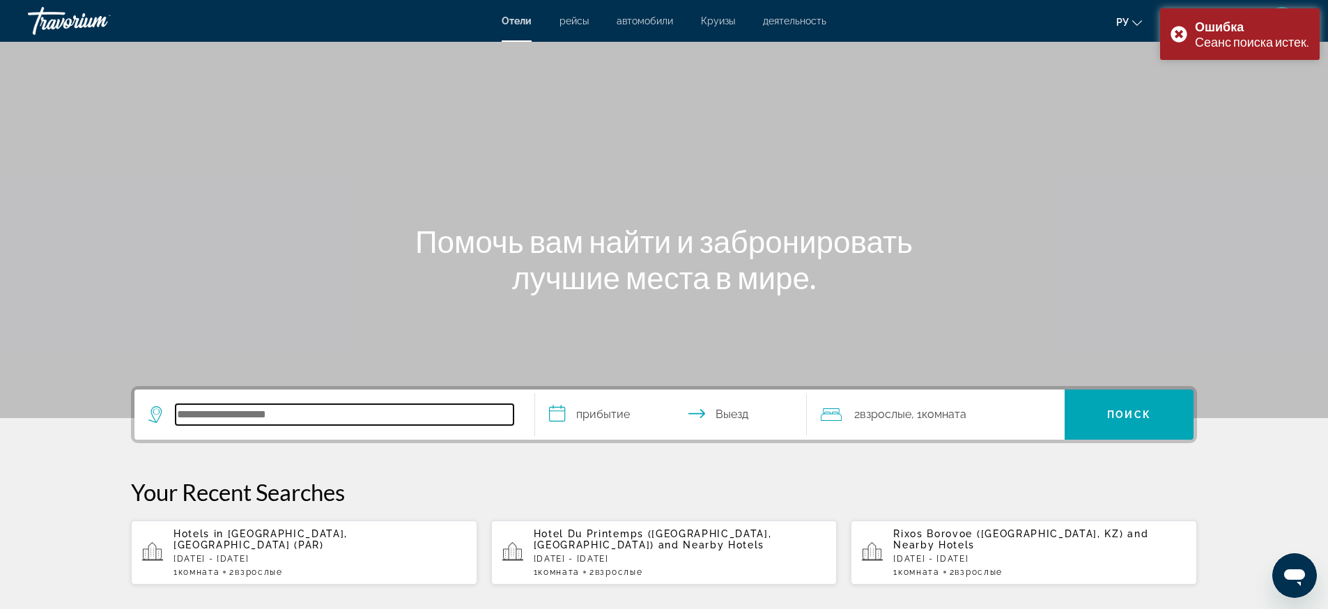
click at [330, 408] on input "Search hotel destination" at bounding box center [345, 414] width 338 height 21
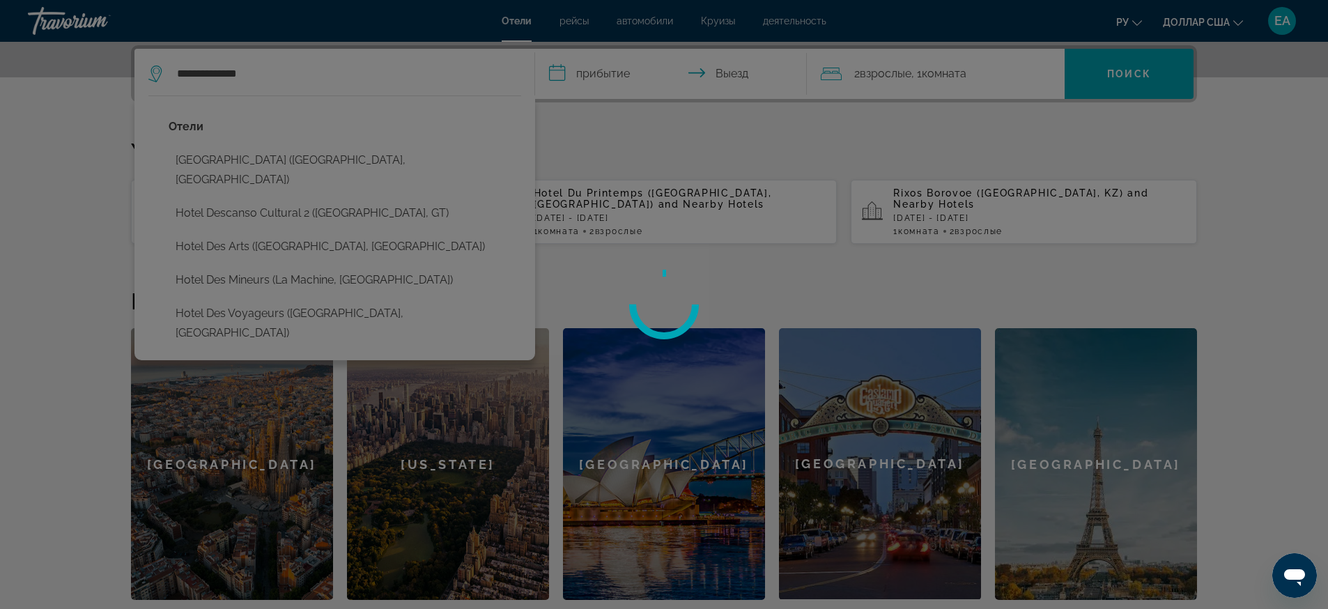
click at [183, 71] on div at bounding box center [664, 304] width 1328 height 609
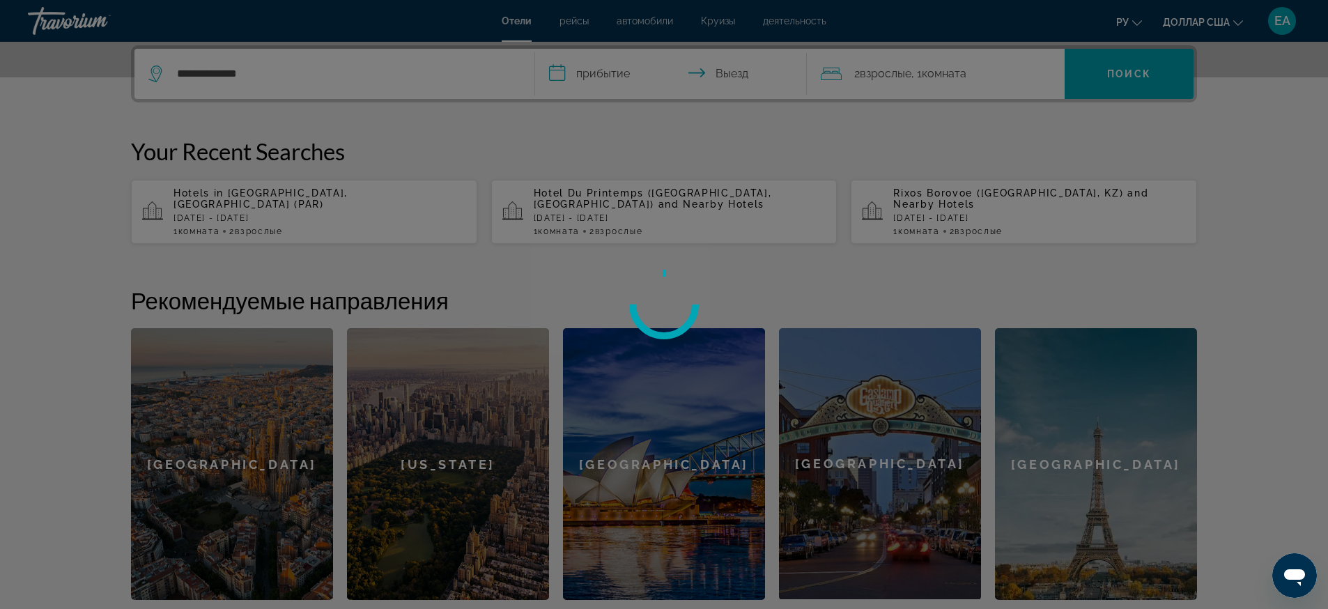
click at [186, 74] on div at bounding box center [664, 304] width 1328 height 609
click at [187, 75] on div at bounding box center [664, 304] width 1328 height 609
click at [236, 75] on div at bounding box center [664, 304] width 1328 height 609
click at [240, 75] on div at bounding box center [664, 304] width 1328 height 609
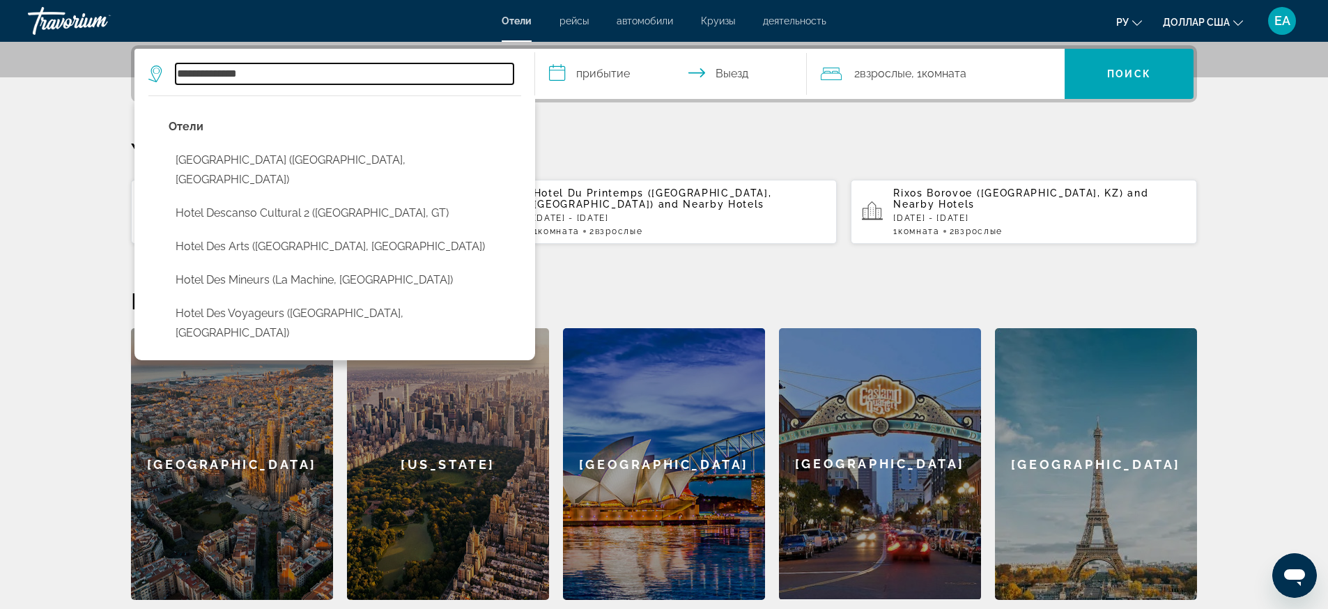
click at [256, 79] on input "**********" at bounding box center [345, 73] width 338 height 21
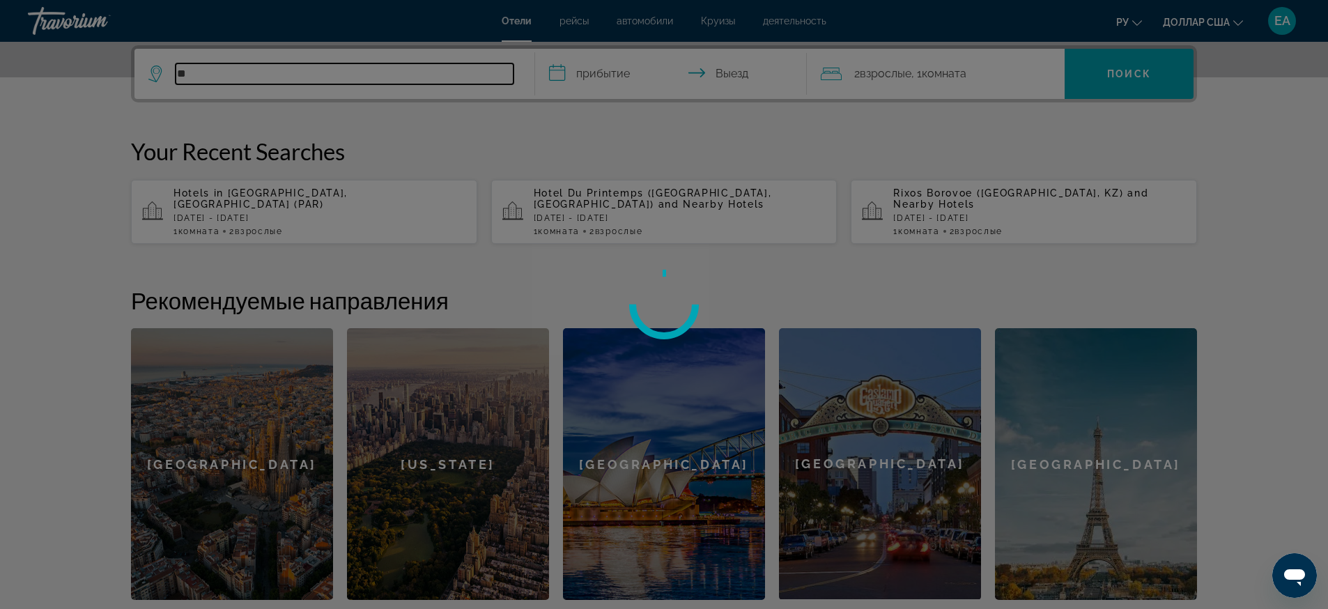
type input "*"
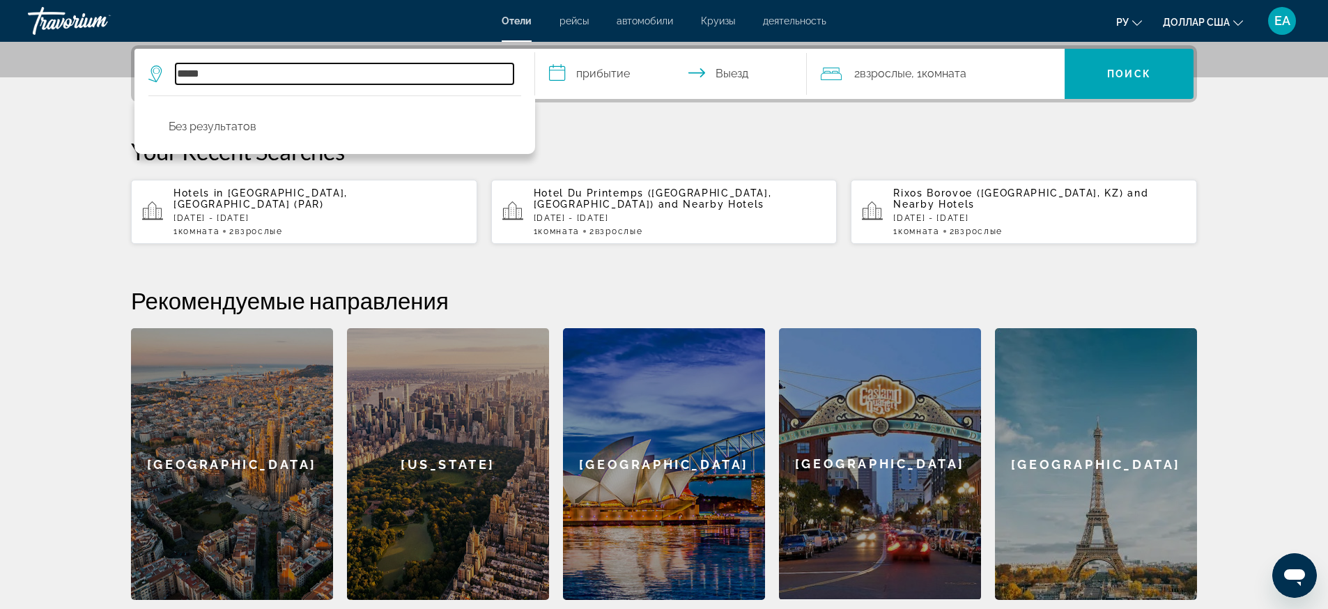
click at [208, 75] on input "*****" at bounding box center [345, 73] width 338 height 21
click at [178, 72] on input "*********" at bounding box center [345, 73] width 338 height 21
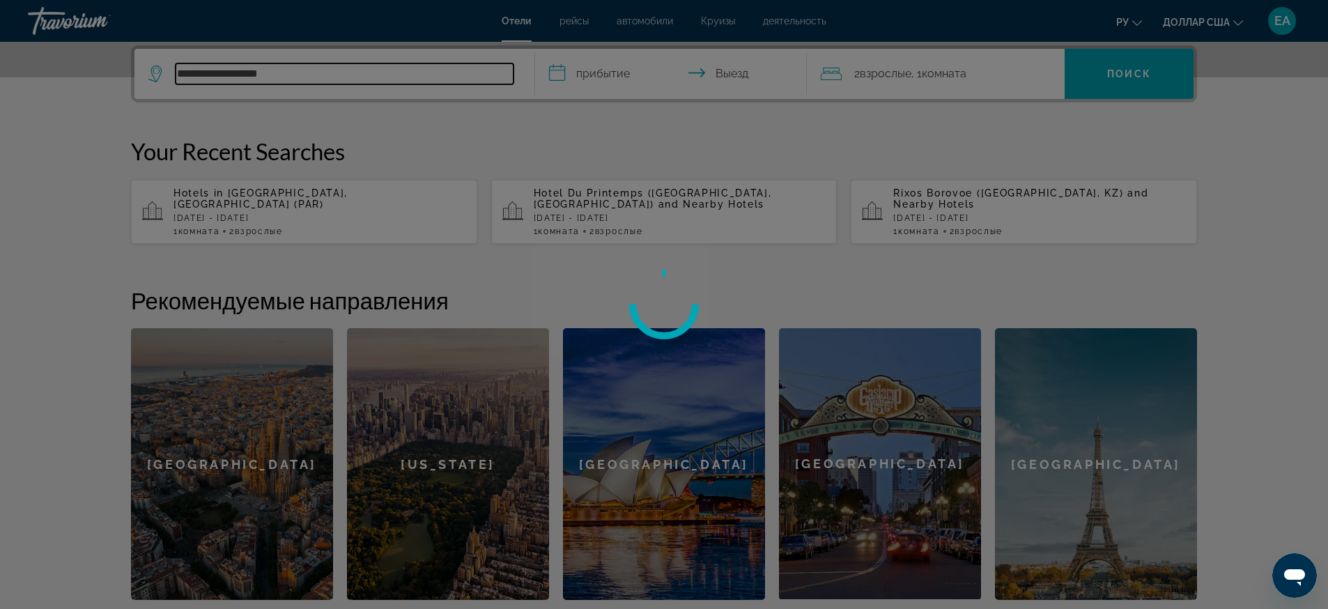
type input "**********"
click at [190, 66] on div at bounding box center [664, 304] width 1328 height 609
click at [190, 74] on div at bounding box center [664, 304] width 1328 height 609
click at [305, 198] on div at bounding box center [664, 304] width 1328 height 609
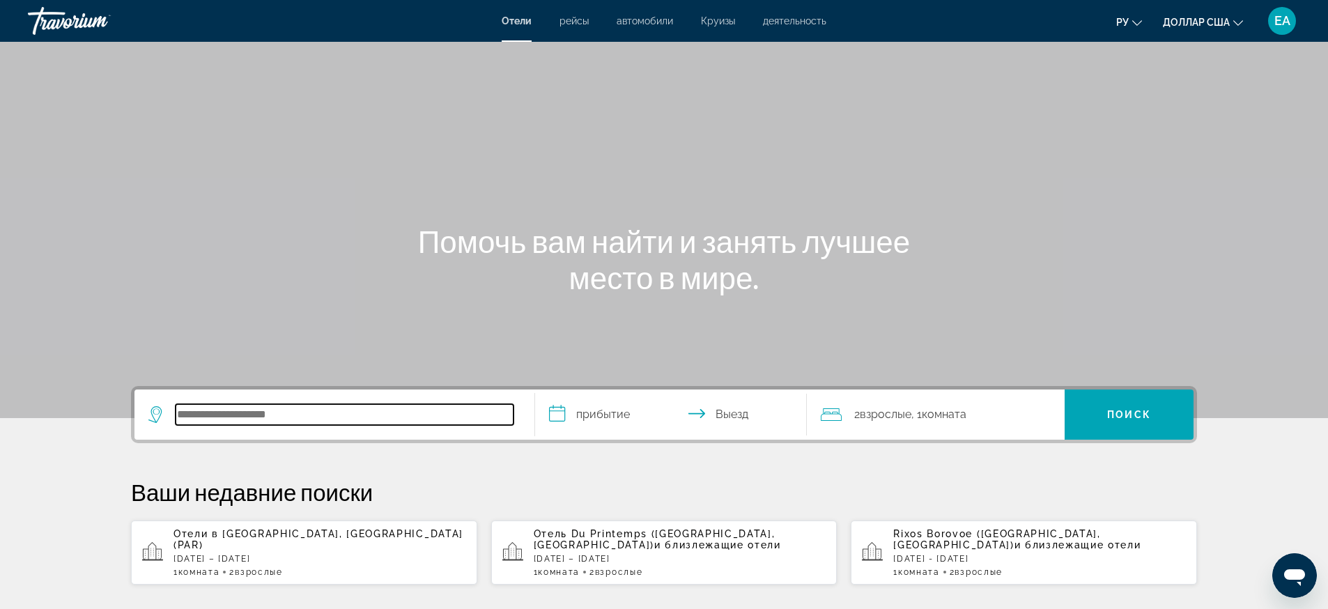
click at [199, 423] on input "Поиск отеля" at bounding box center [345, 414] width 338 height 21
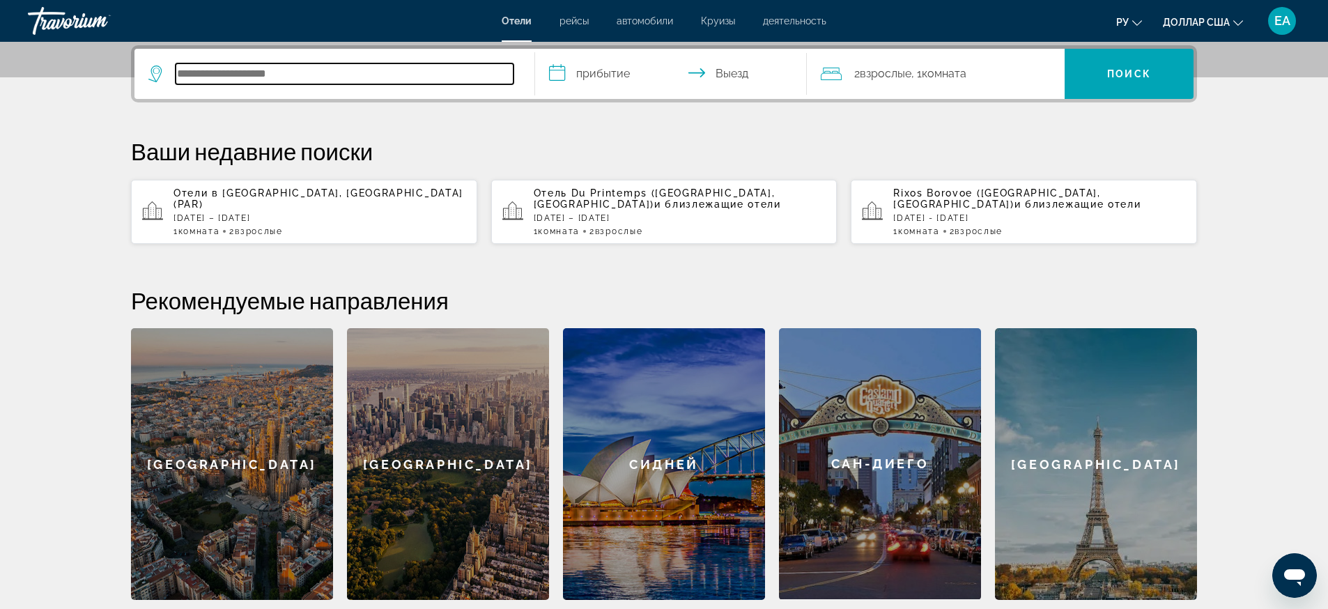
click at [238, 70] on input "Поиск отеля" at bounding box center [345, 73] width 338 height 21
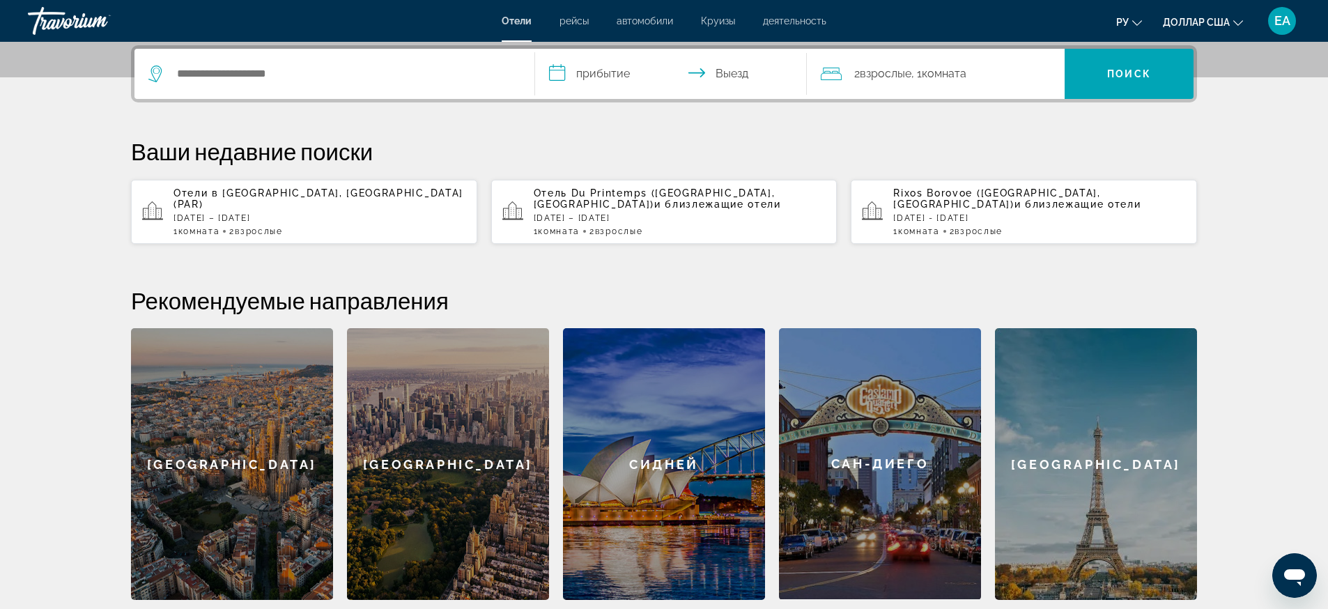
click at [258, 219] on div "Отели в [GEOGRAPHIC_DATA], [GEOGRAPHIC_DATA] (PAR) [DATE] – [DATE] 1 Комната но…" at bounding box center [319, 211] width 293 height 49
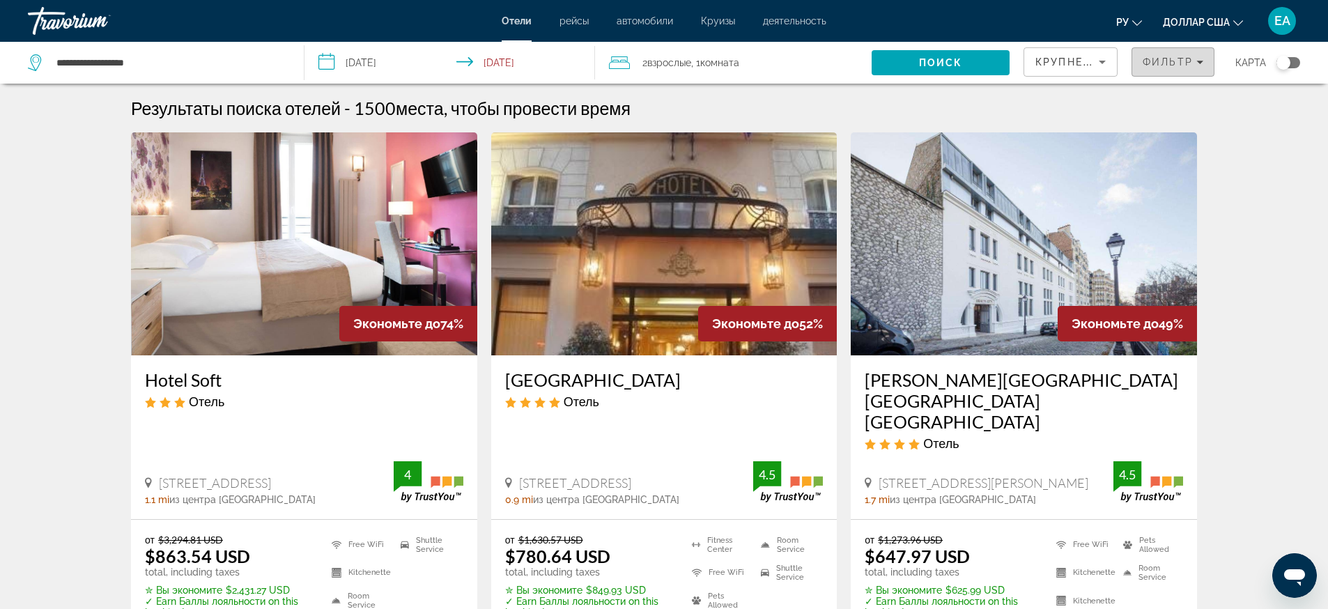
click at [1166, 66] on span "Фильтр" at bounding box center [1168, 61] width 50 height 11
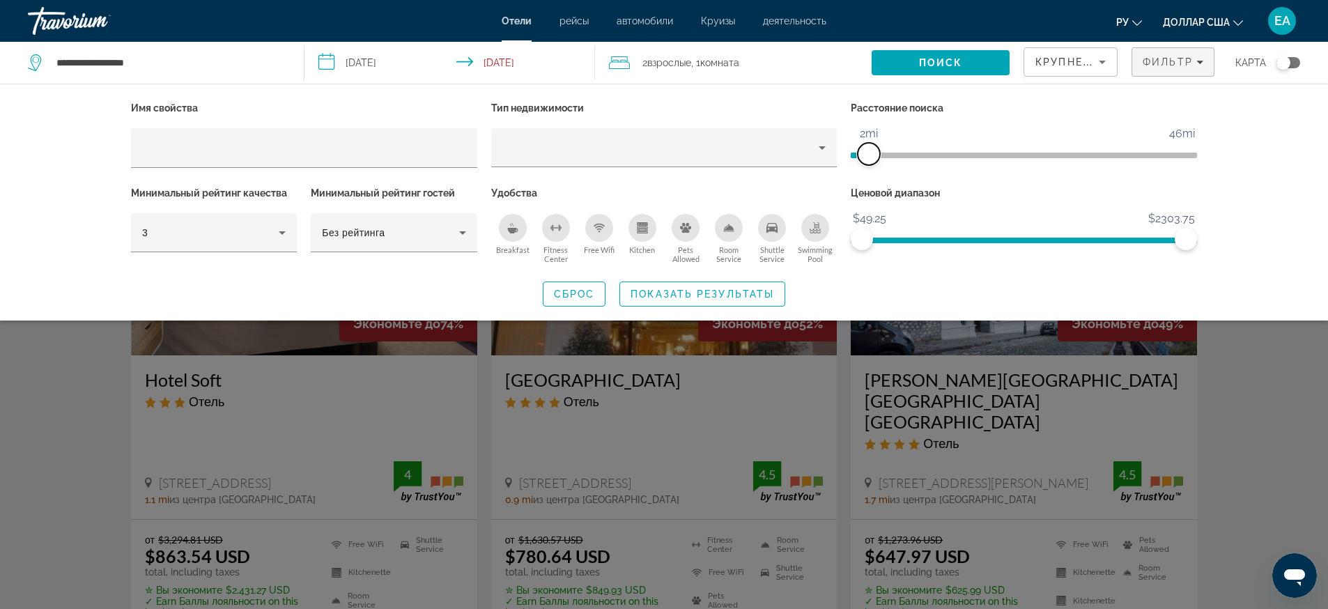
drag, startPoint x: 1049, startPoint y: 155, endPoint x: 868, endPoint y: 178, distance: 182.6
click at [868, 178] on div "Расстояние поиска 1mi 46mi 2mi" at bounding box center [1024, 140] width 360 height 85
click at [826, 148] on icon "Property type" at bounding box center [822, 147] width 17 height 17
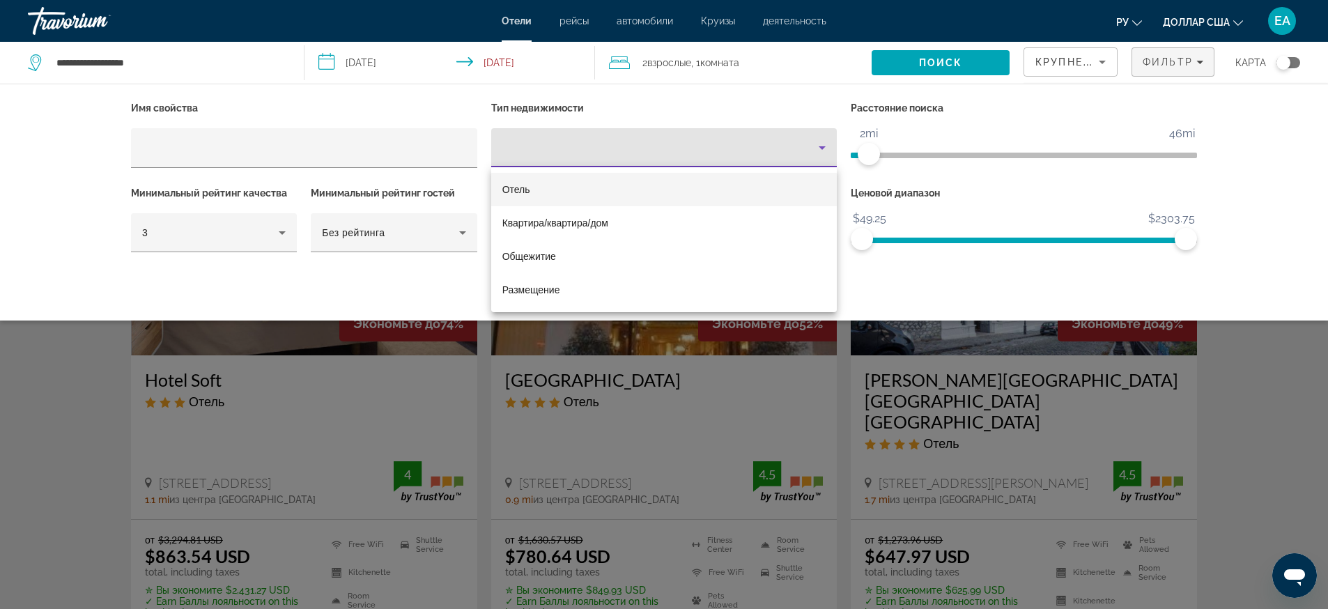
click at [697, 188] on mat-option "Отель" at bounding box center [664, 189] width 346 height 33
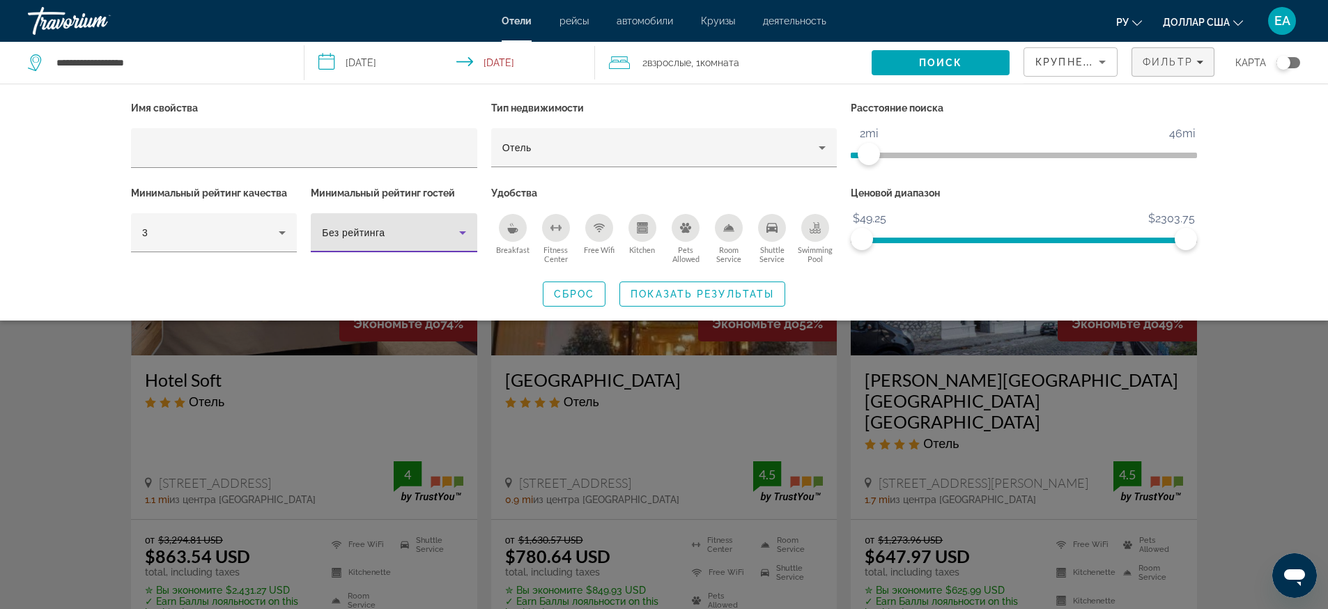
click at [461, 230] on icon "Hotel Filters" at bounding box center [462, 232] width 17 height 17
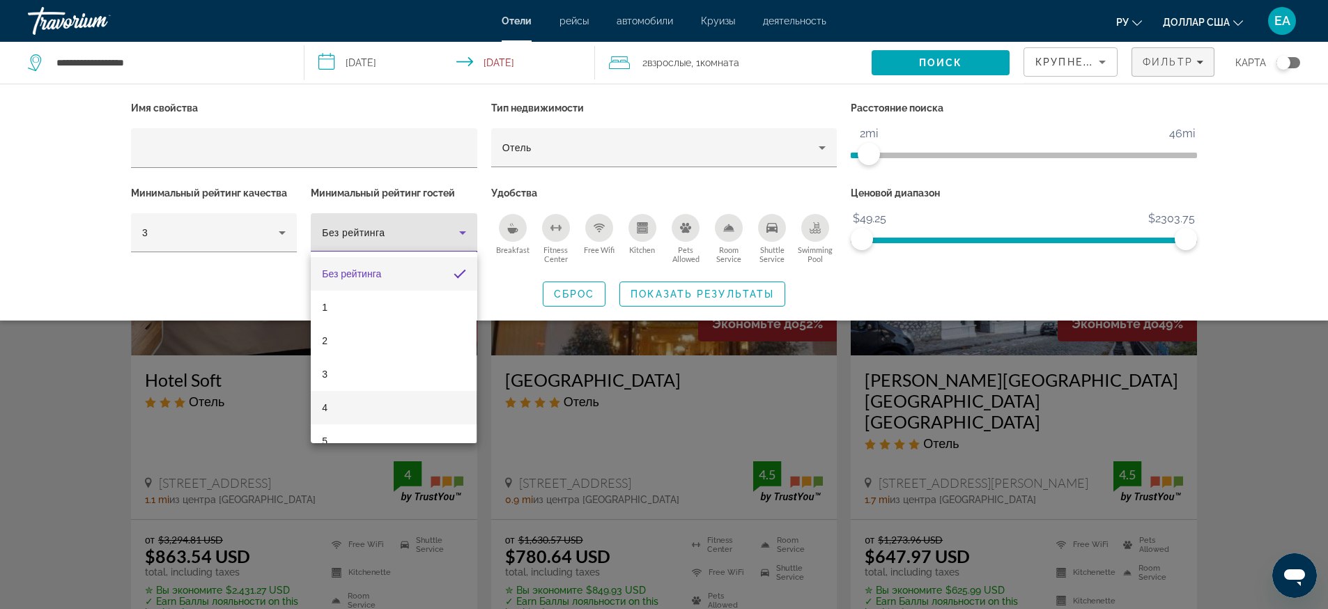
click at [357, 403] on mat-option "4" at bounding box center [394, 407] width 166 height 33
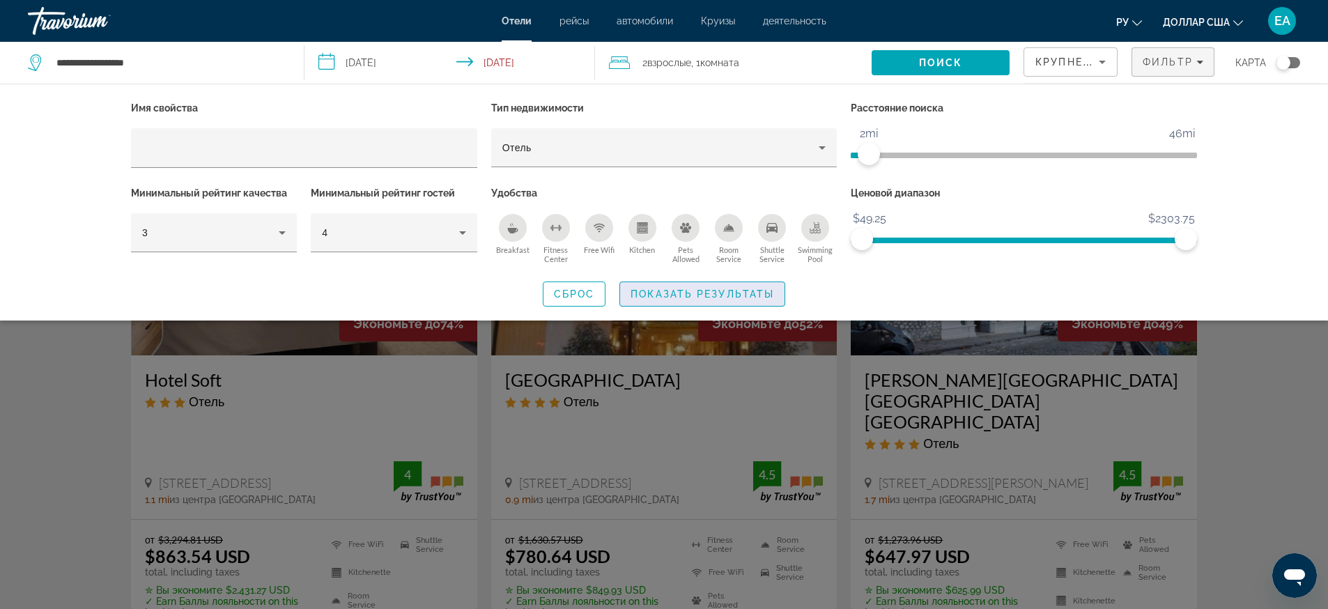
click at [670, 298] on span "Показать результаты" at bounding box center [703, 293] width 144 height 11
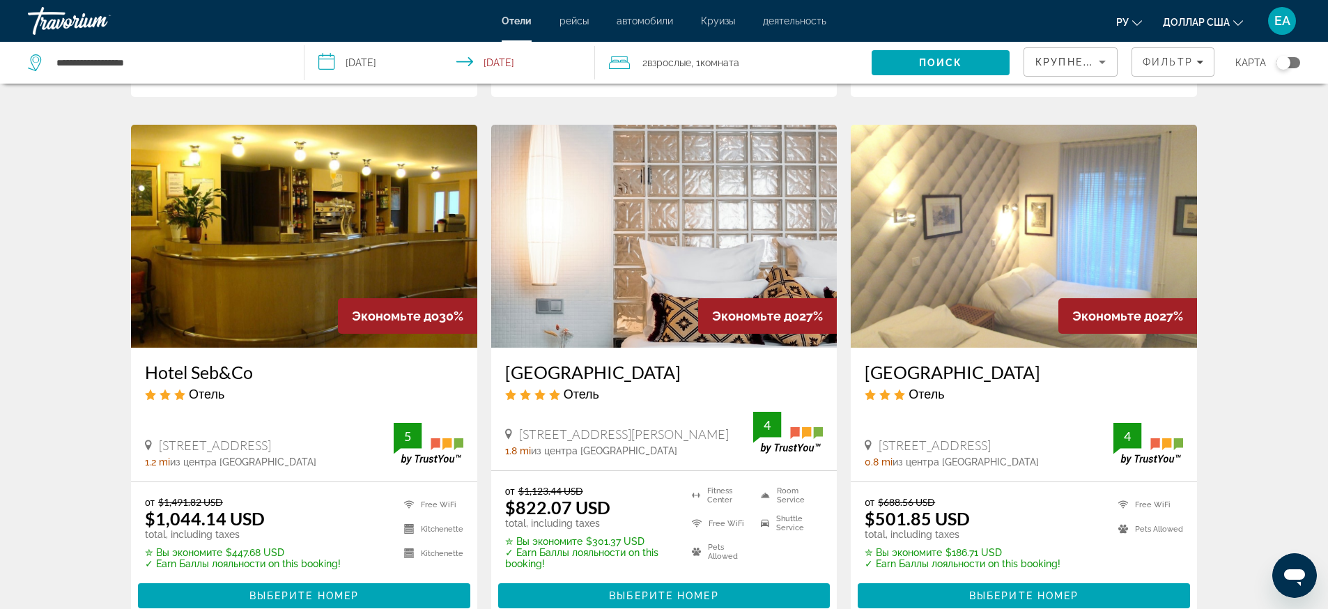
scroll to position [1829, 0]
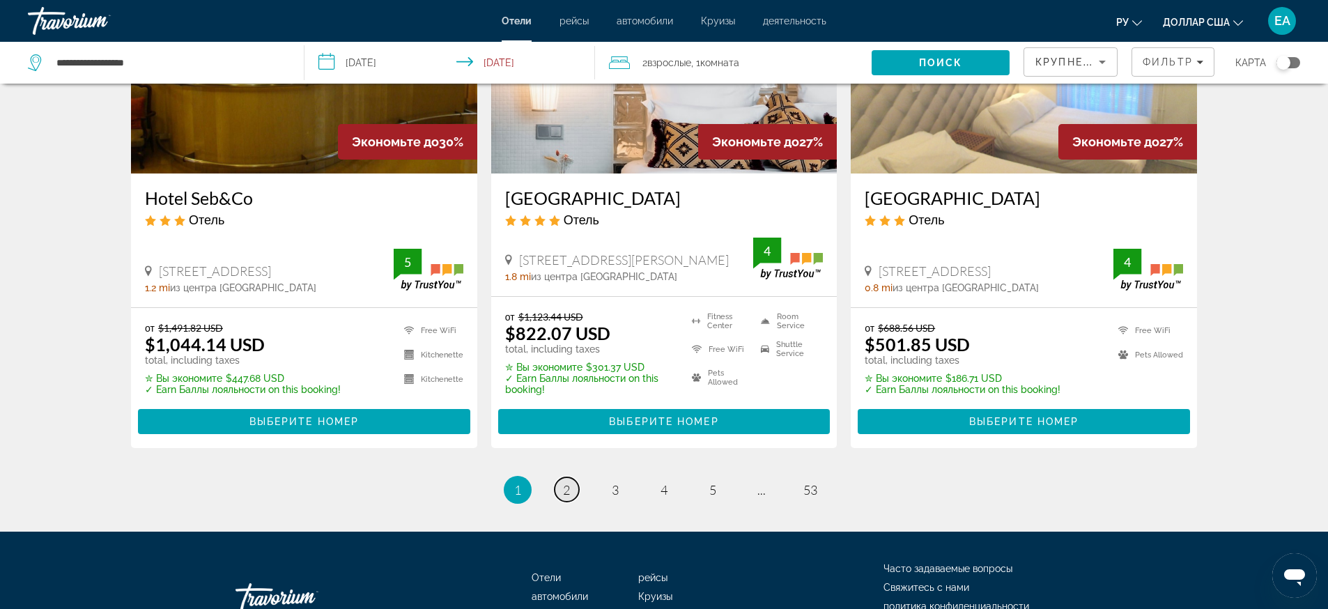
click at [569, 482] on span "2" at bounding box center [566, 489] width 7 height 15
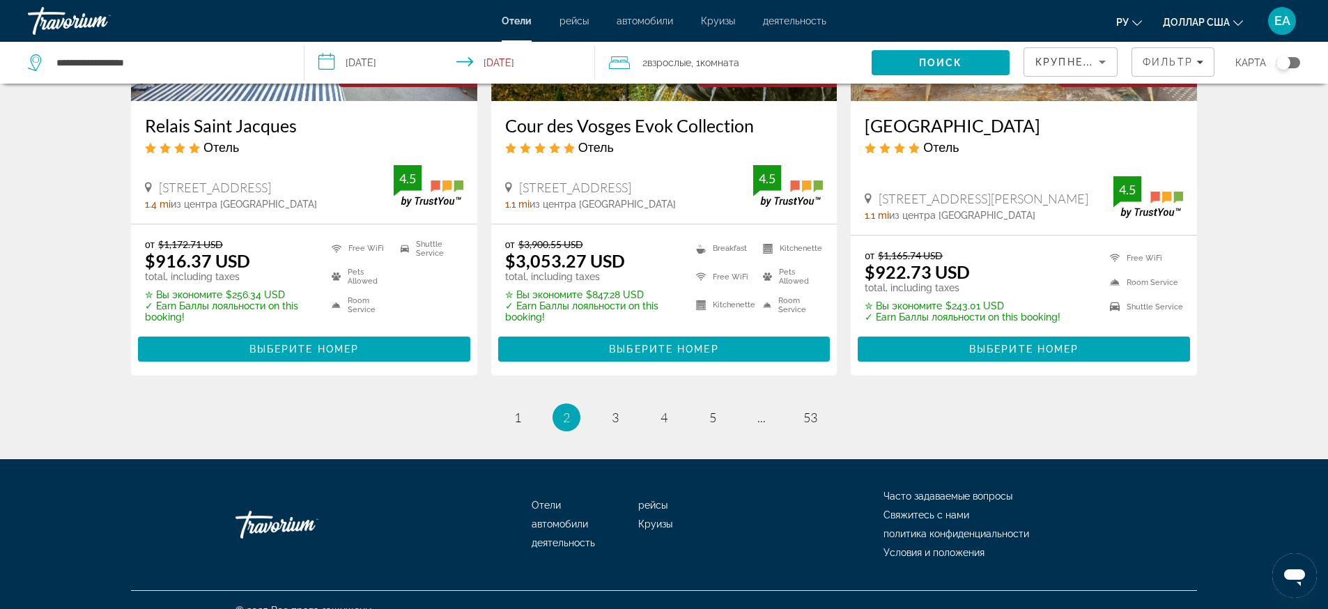
scroll to position [1851, 0]
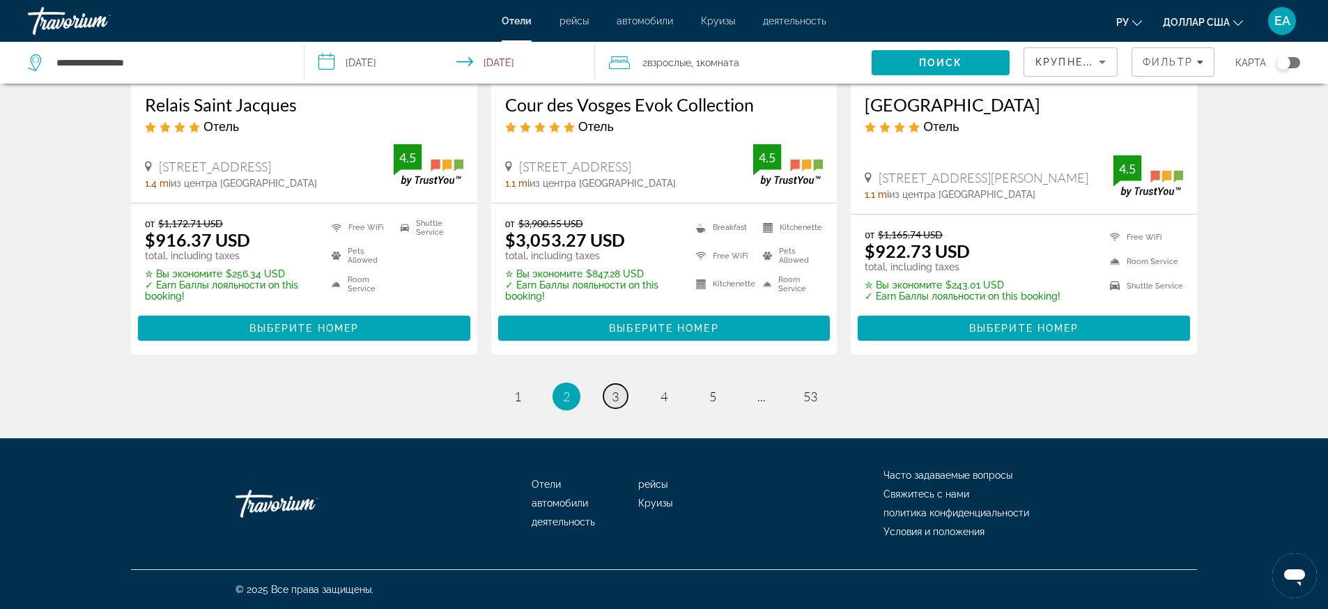
click at [612, 396] on span "3" at bounding box center [615, 396] width 7 height 15
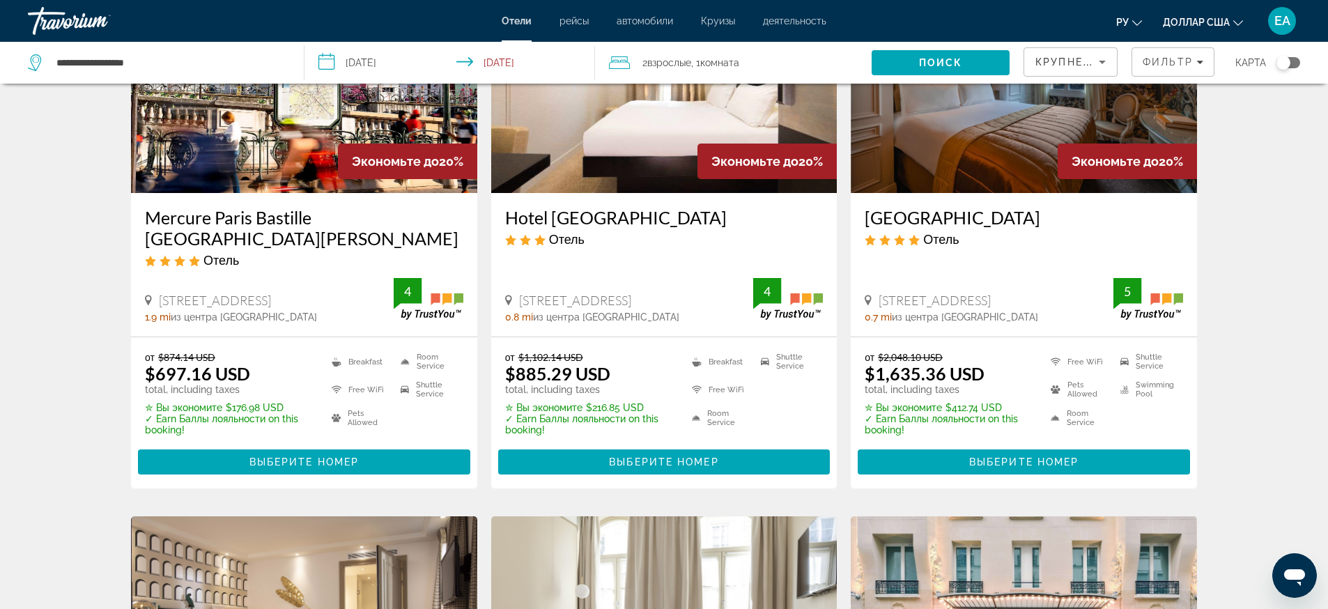
scroll to position [871, 0]
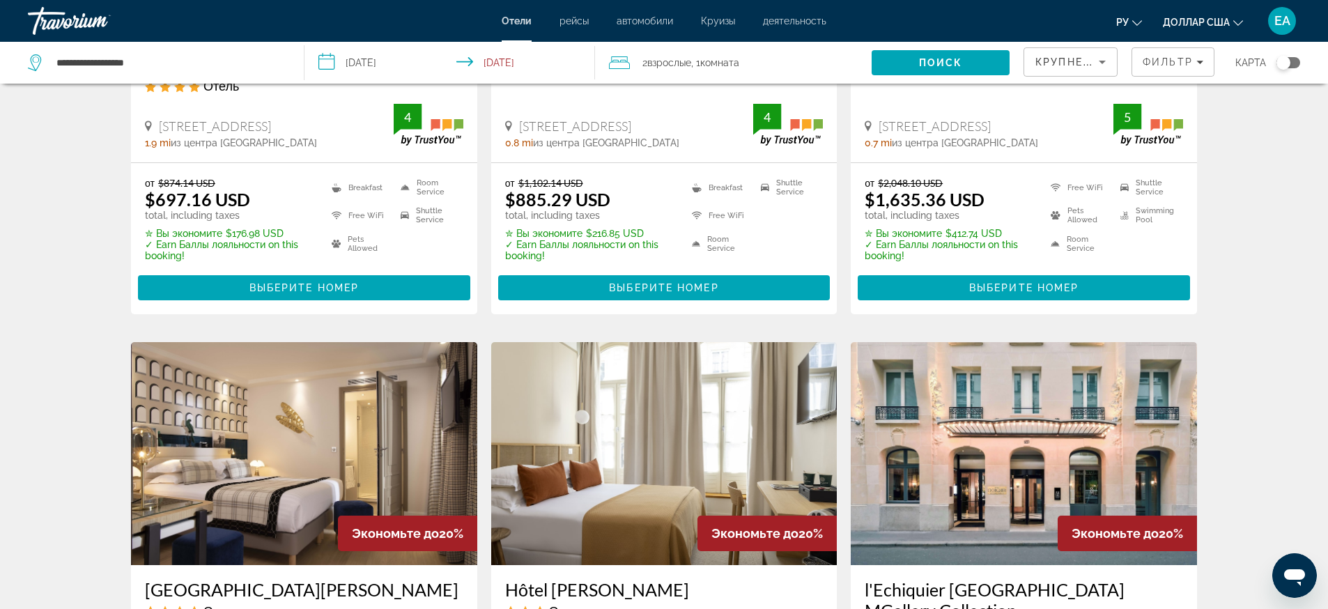
click at [682, 442] on img "Основное содержание" at bounding box center [664, 453] width 346 height 223
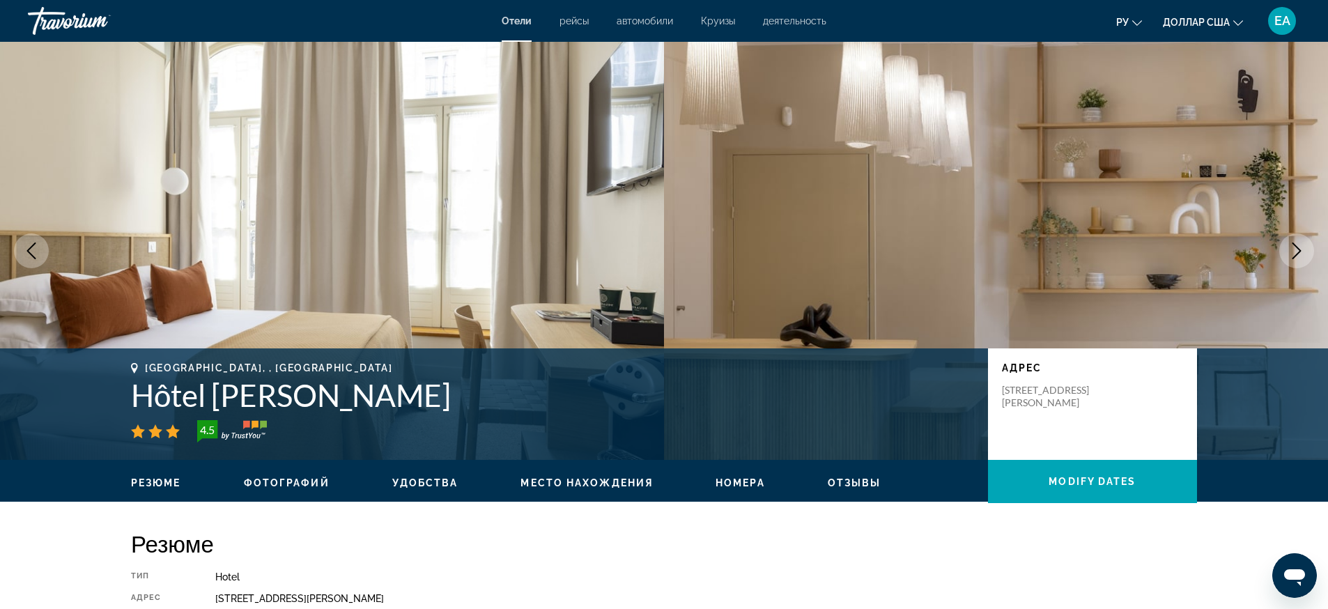
click at [1292, 244] on icon "Next image" at bounding box center [1296, 250] width 17 height 17
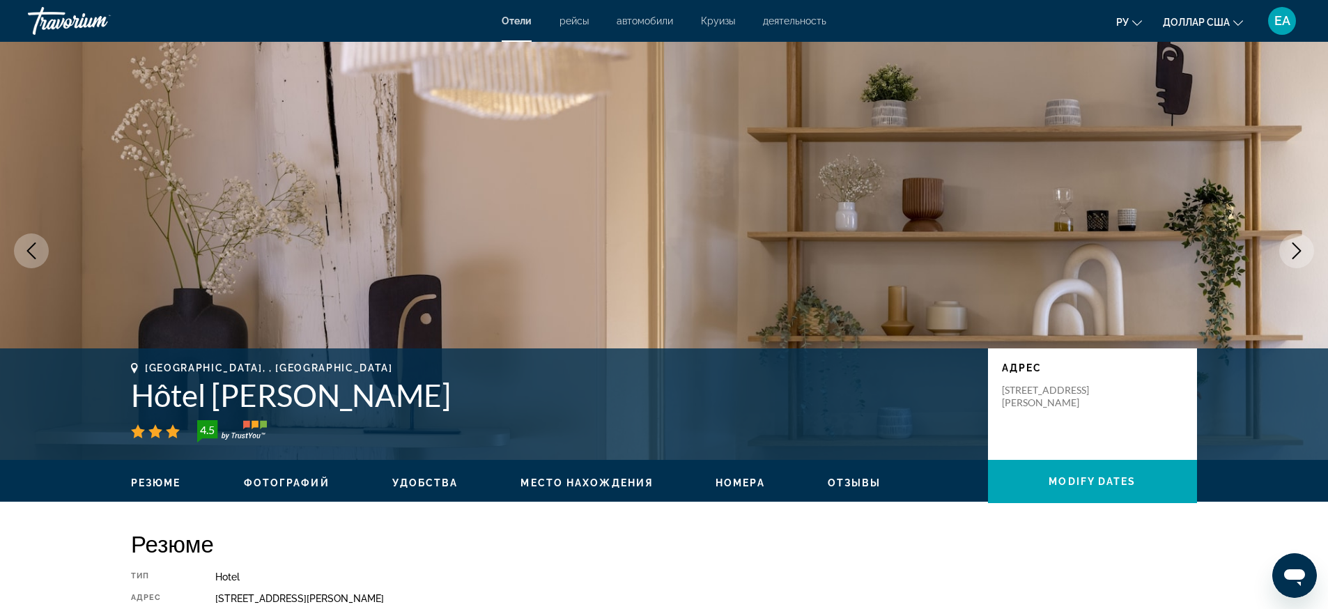
click at [1292, 244] on icon "Next image" at bounding box center [1296, 250] width 17 height 17
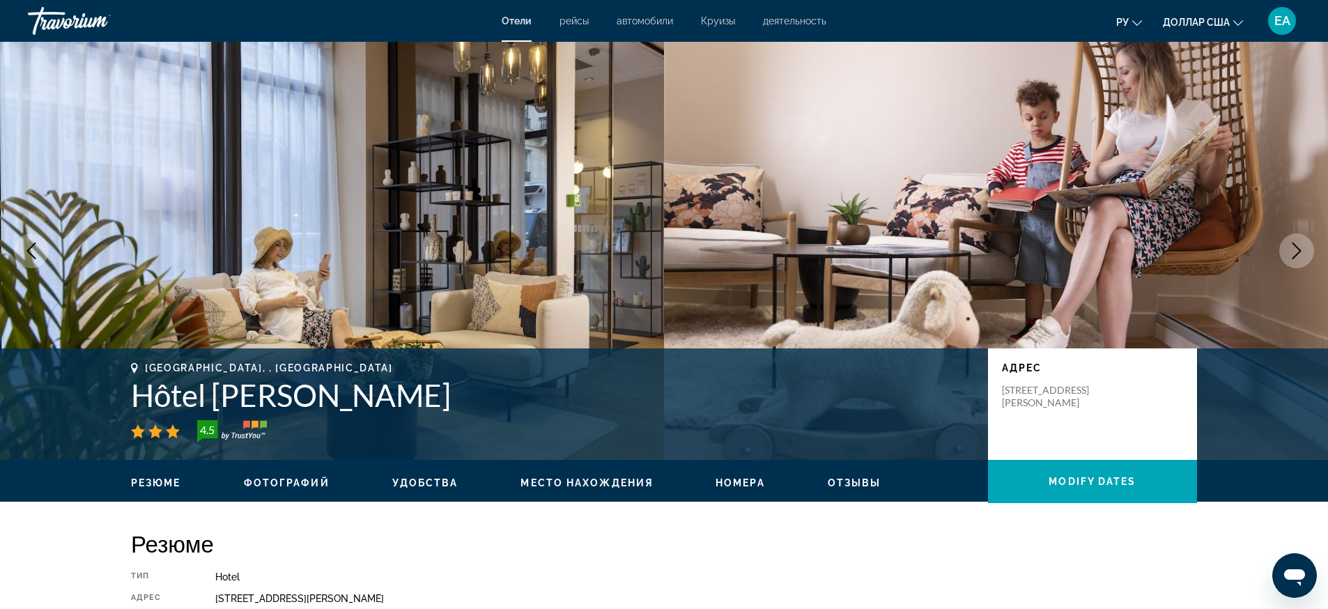
click at [1292, 244] on icon "Next image" at bounding box center [1296, 250] width 17 height 17
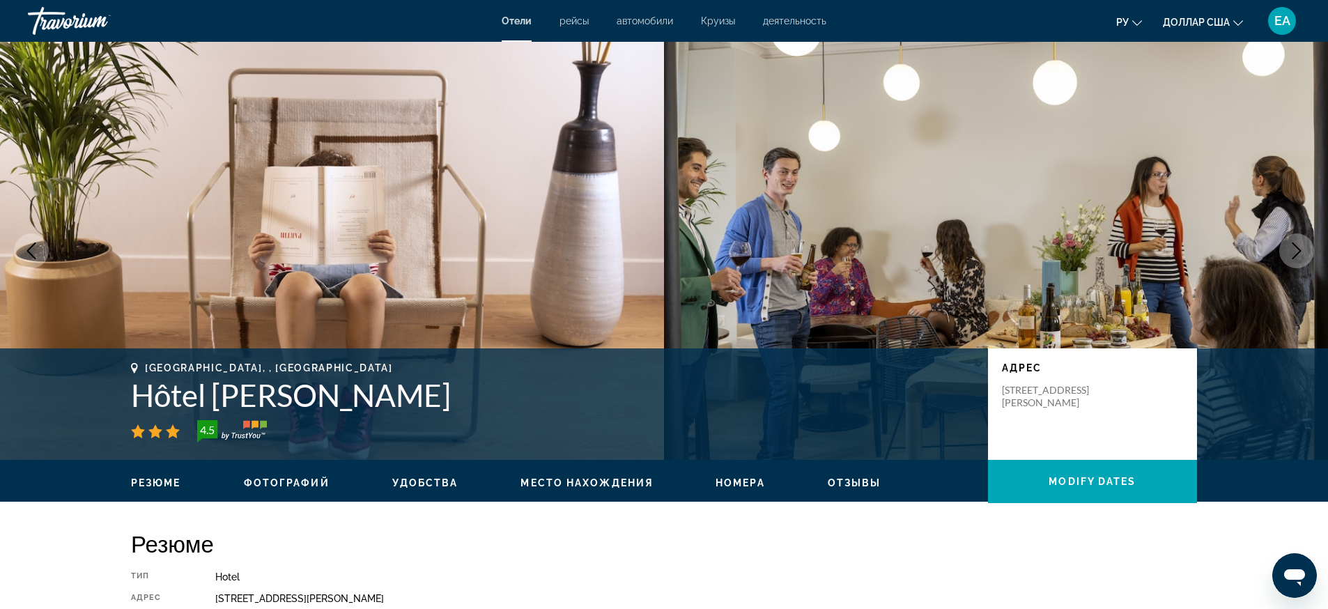
click at [1292, 244] on icon "Next image" at bounding box center [1296, 250] width 17 height 17
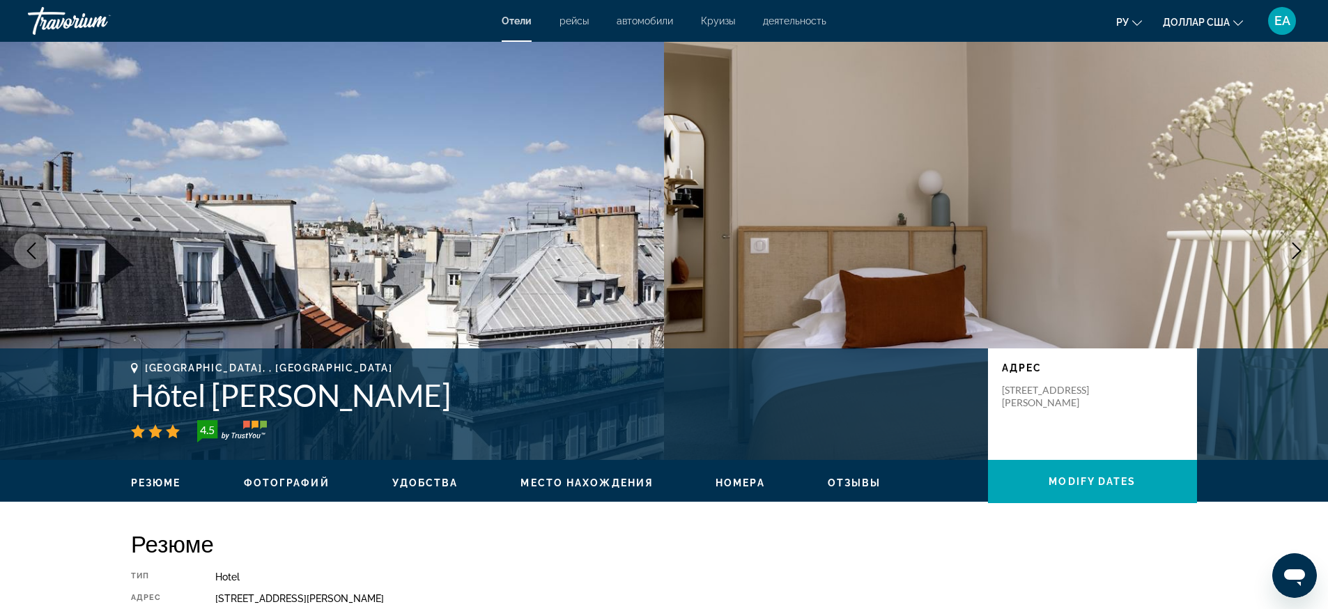
click at [1292, 244] on icon "Next image" at bounding box center [1296, 250] width 17 height 17
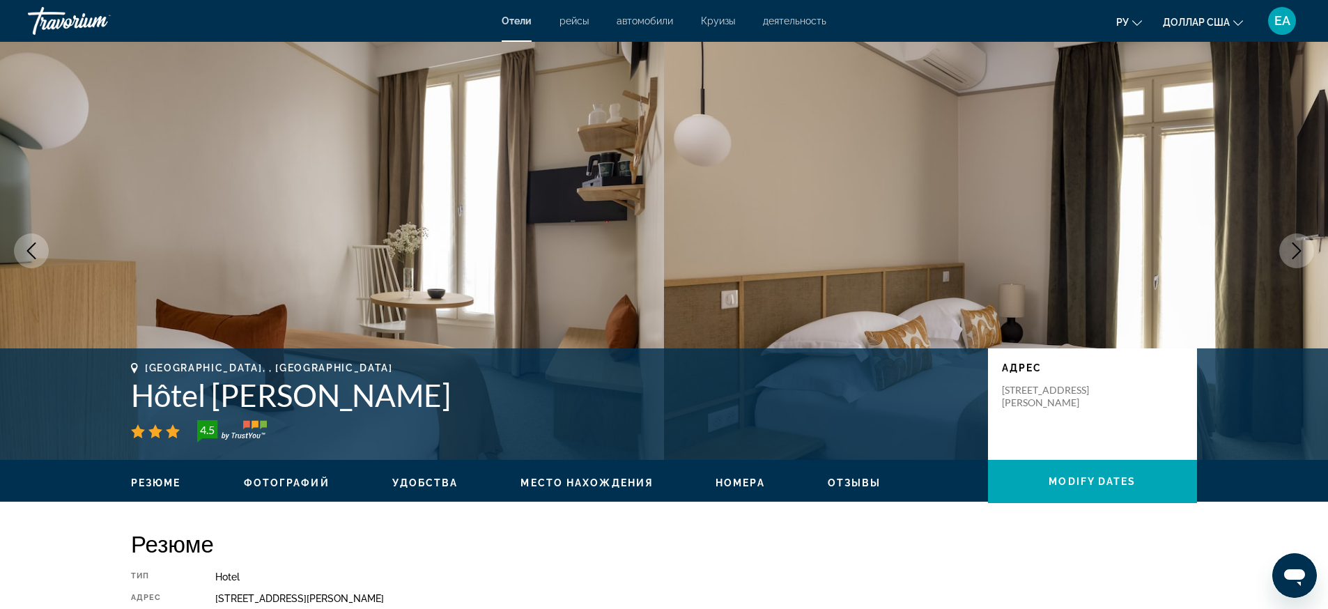
click at [1292, 244] on icon "Next image" at bounding box center [1296, 250] width 17 height 17
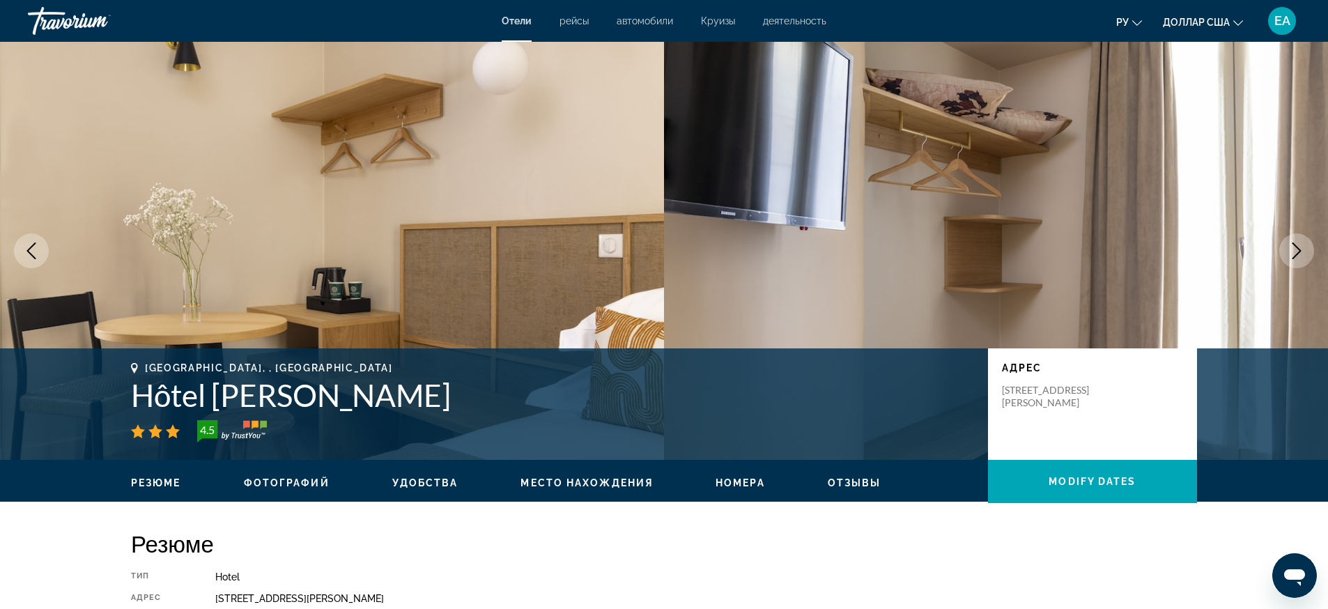
click at [1292, 244] on icon "Next image" at bounding box center [1296, 250] width 17 height 17
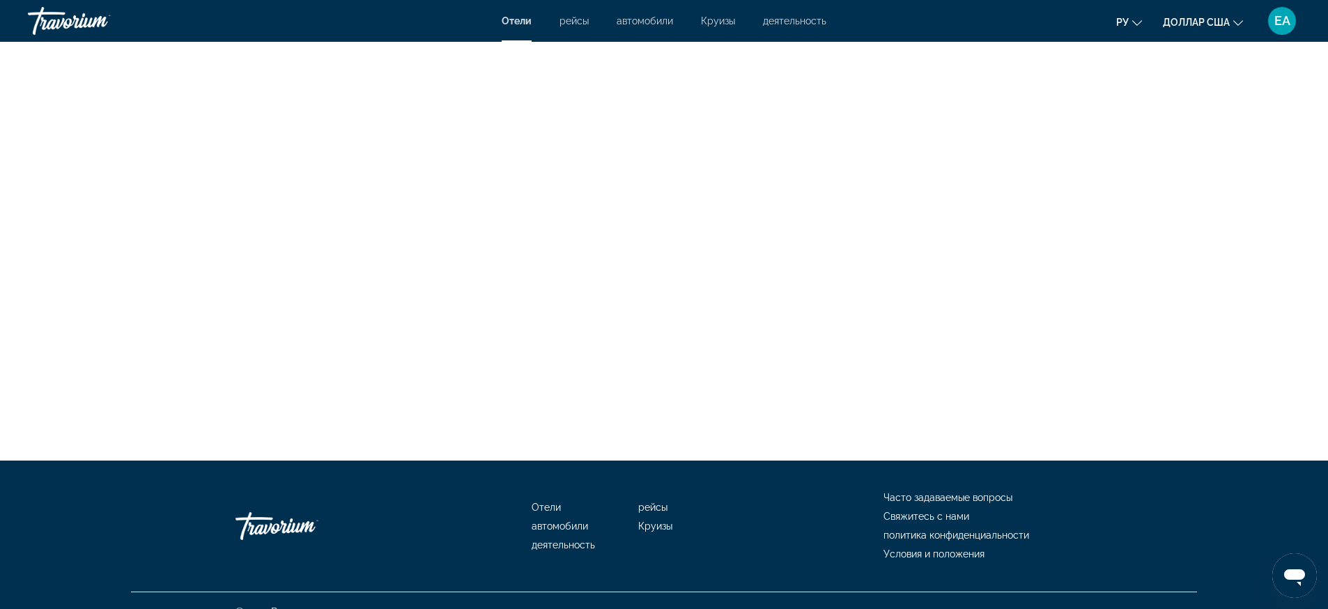
scroll to position [4093, 0]
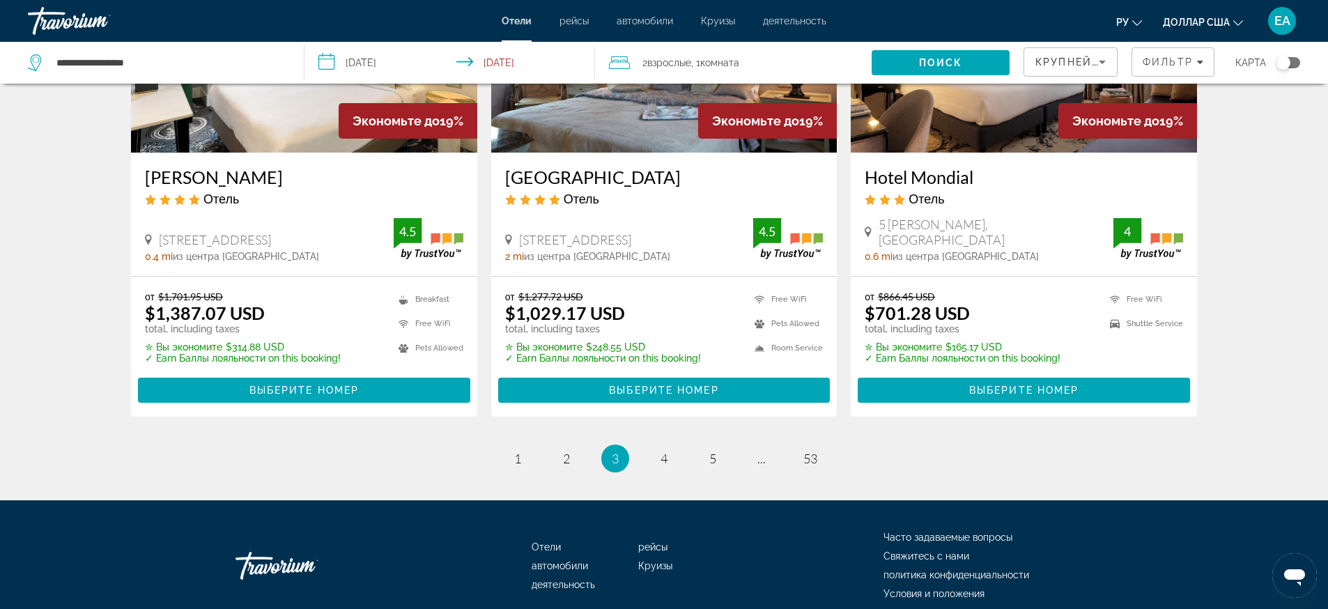
scroll to position [1860, 0]
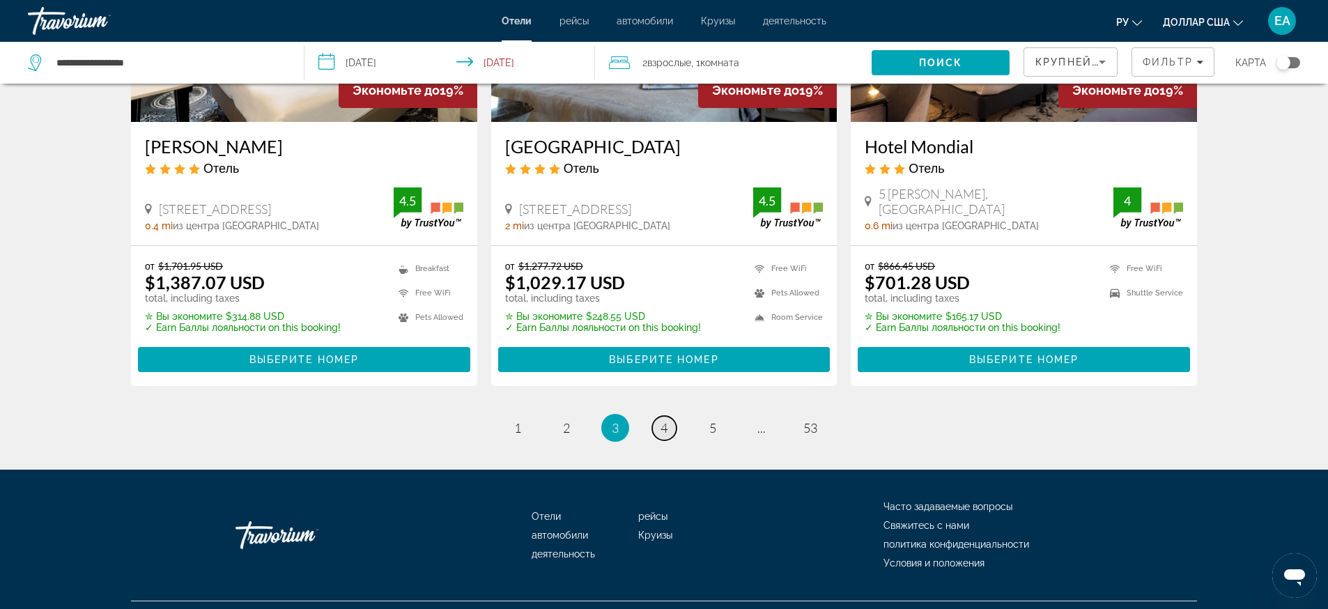
click at [670, 416] on link "page 4" at bounding box center [664, 428] width 24 height 24
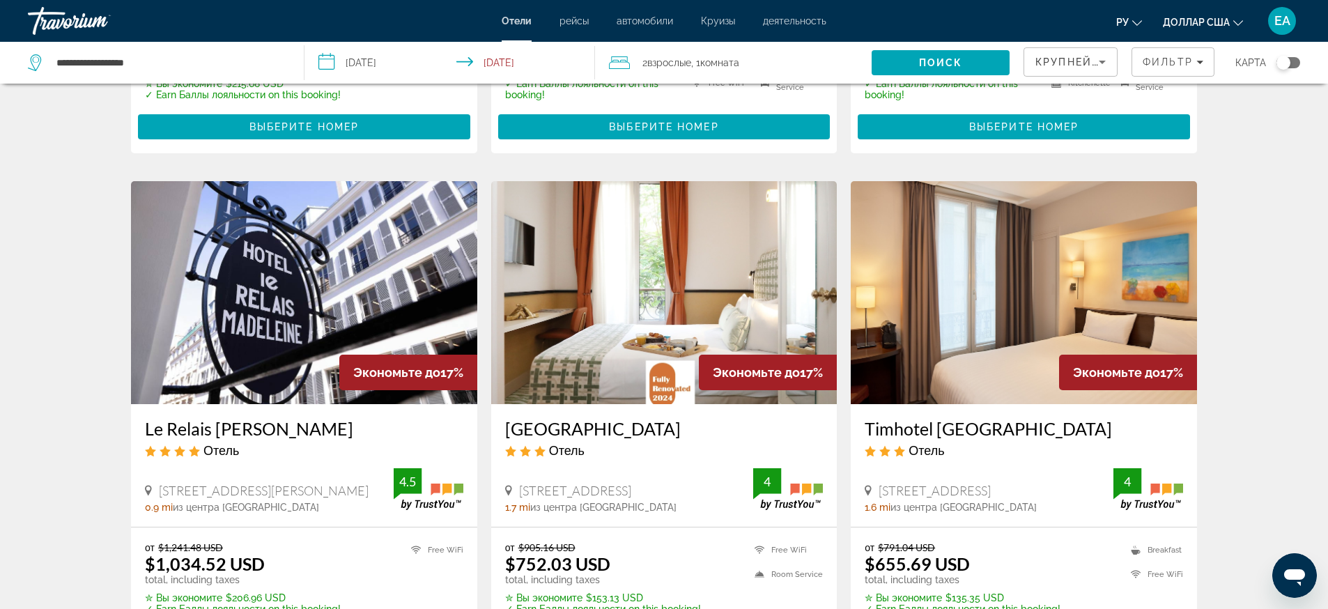
scroll to position [1829, 0]
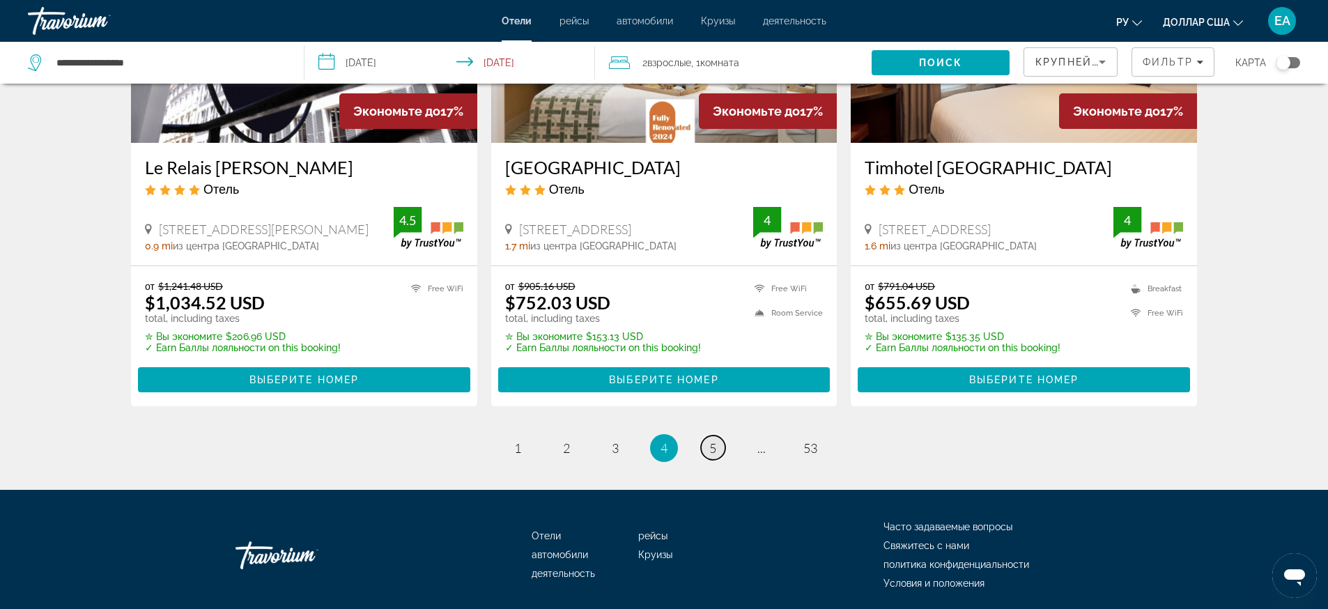
click at [714, 440] on span "5" at bounding box center [712, 447] width 7 height 15
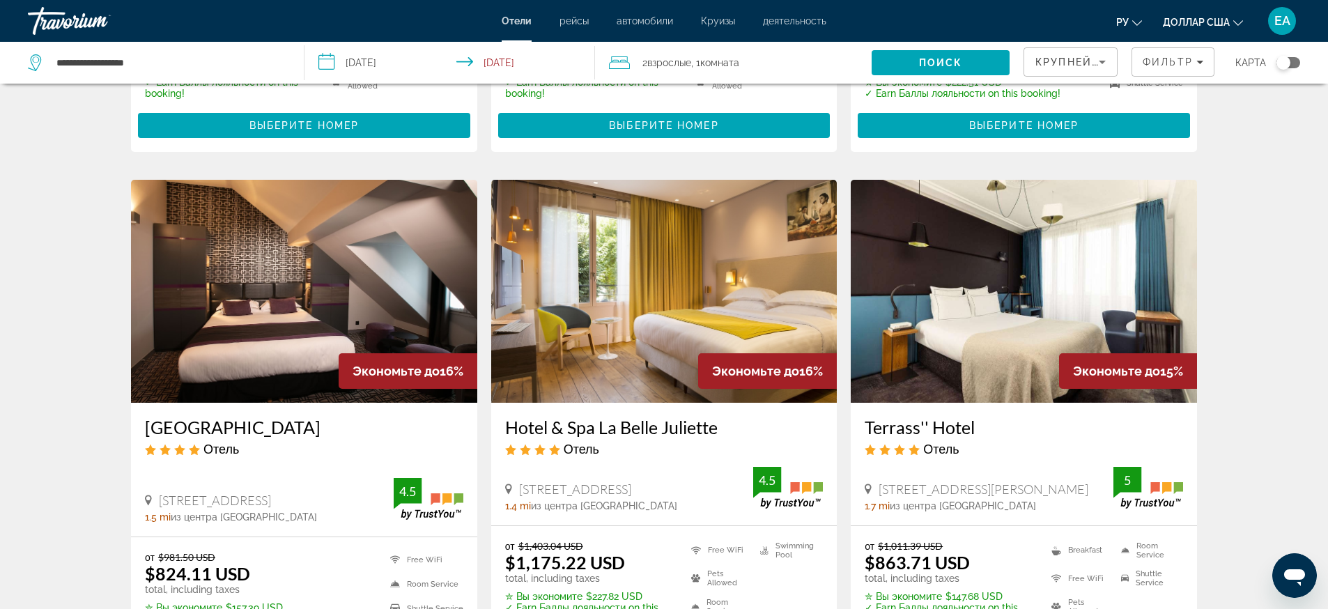
scroll to position [1829, 0]
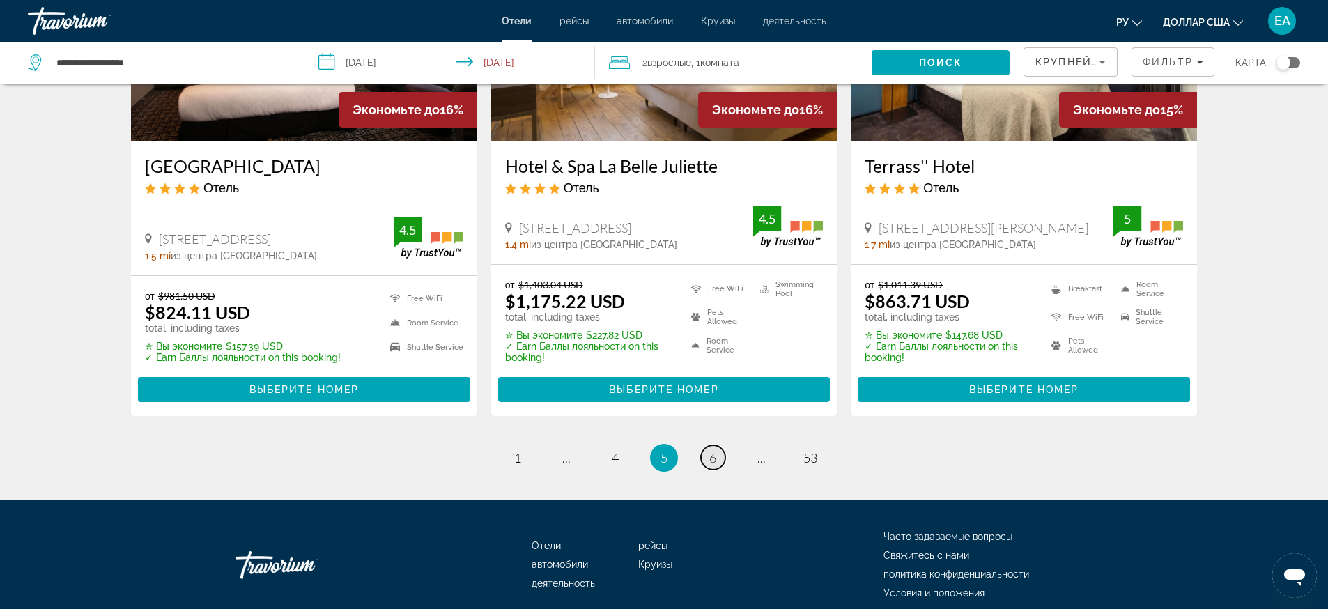
click at [715, 450] on span "6" at bounding box center [712, 457] width 7 height 15
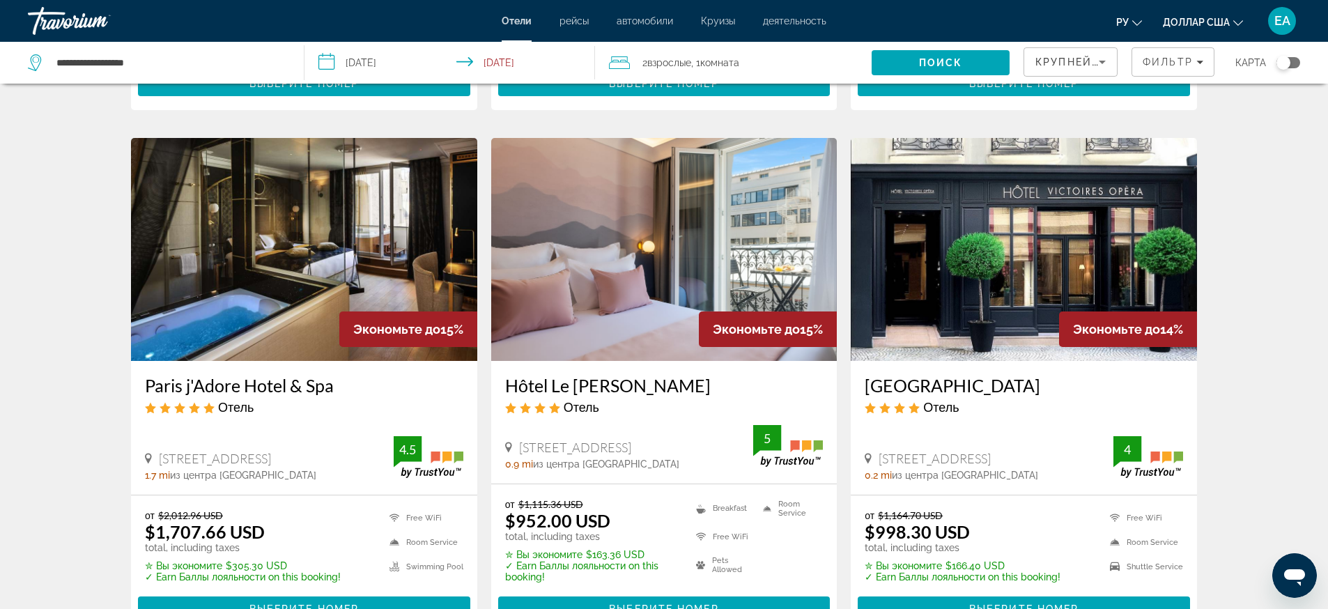
scroll to position [1828, 0]
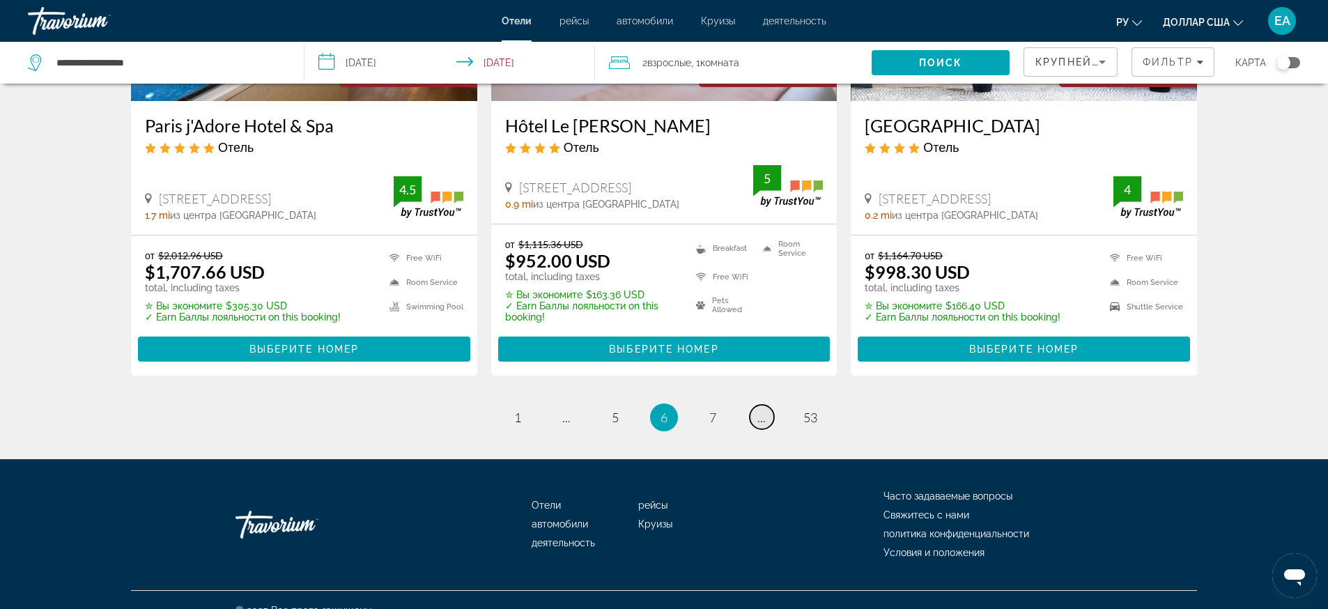
click at [767, 405] on link "page ..." at bounding box center [762, 417] width 24 height 24
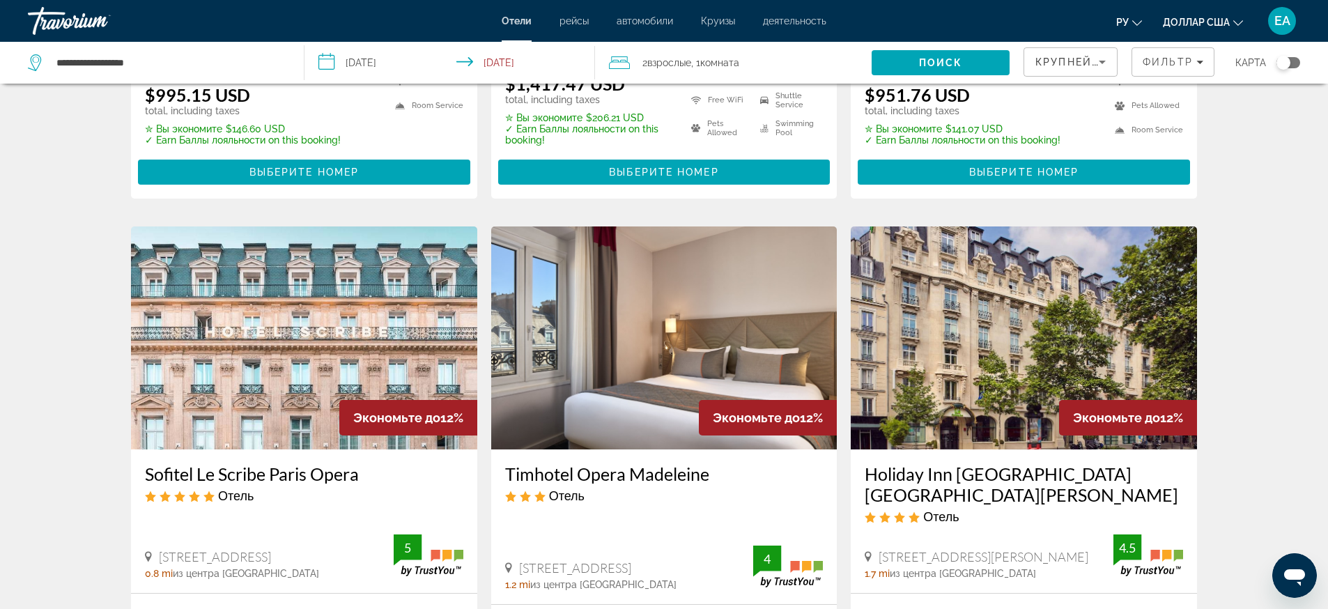
scroll to position [1568, 0]
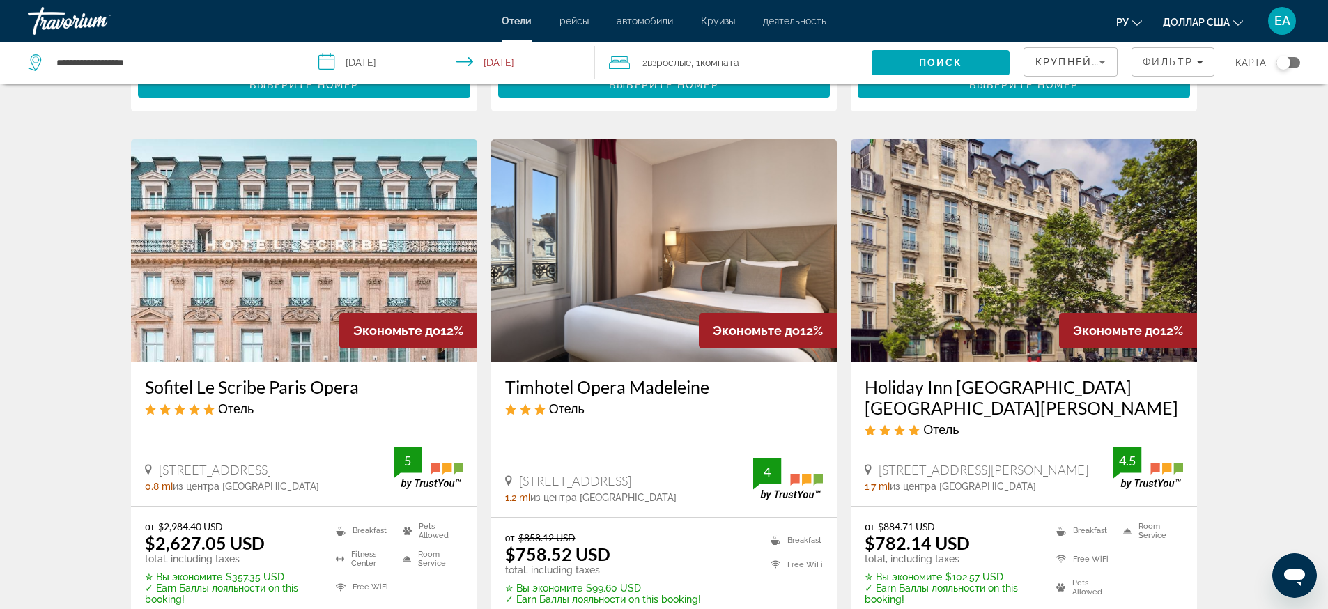
click at [1040, 247] on img "Основное содержание" at bounding box center [1024, 250] width 346 height 223
click at [0, 0] on div at bounding box center [0, 0] width 0 height 0
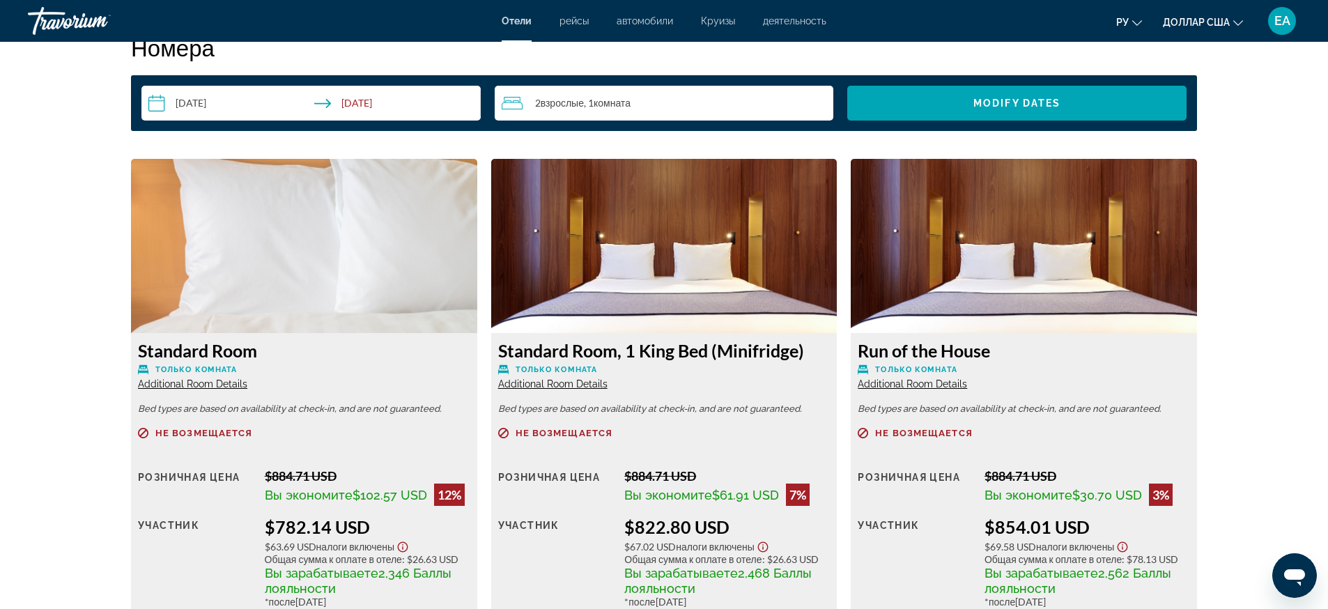
scroll to position [1901, 0]
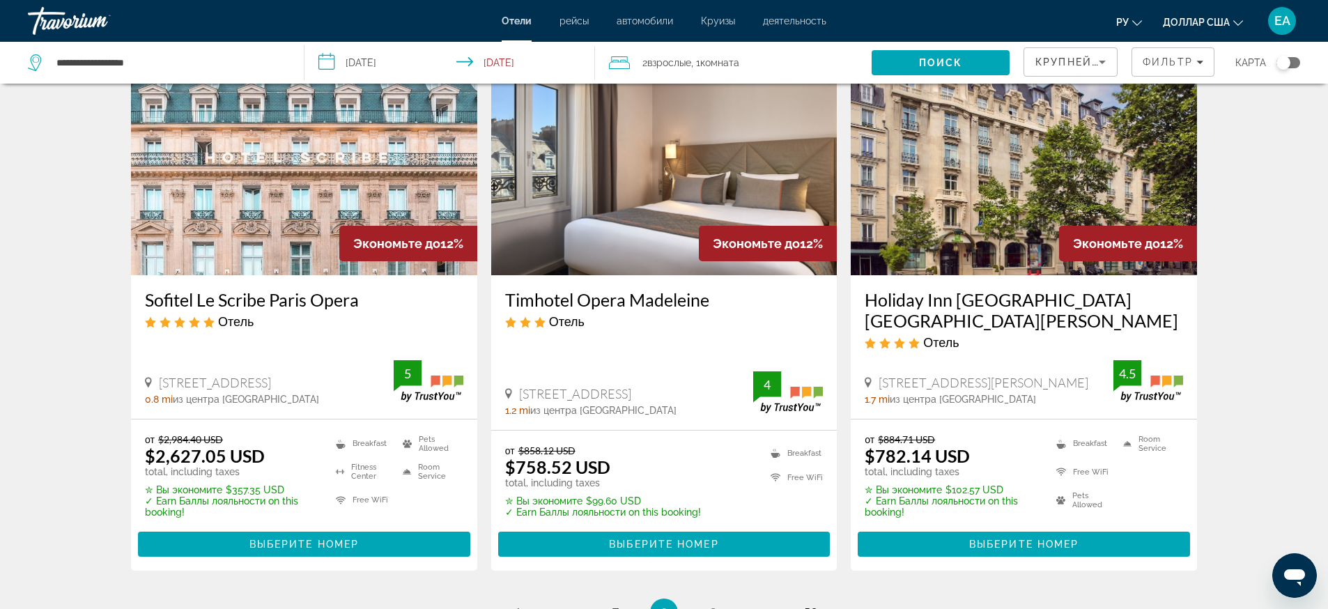
scroll to position [1742, 0]
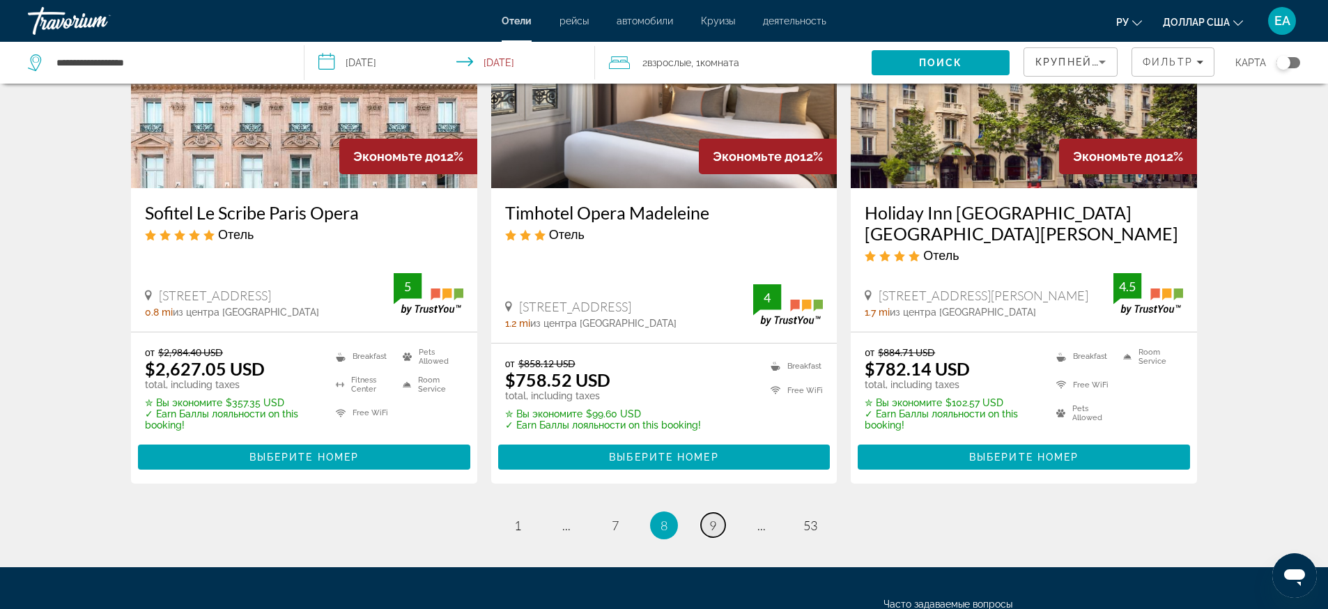
click at [709, 513] on link "page 9" at bounding box center [713, 525] width 24 height 24
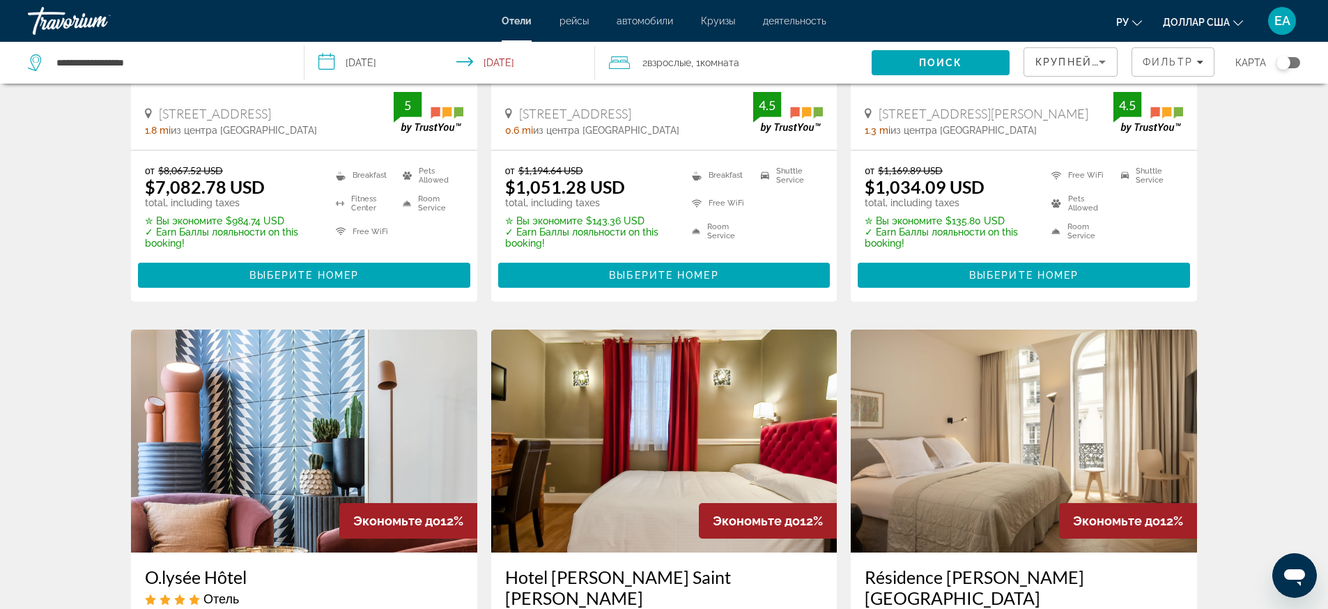
scroll to position [523, 0]
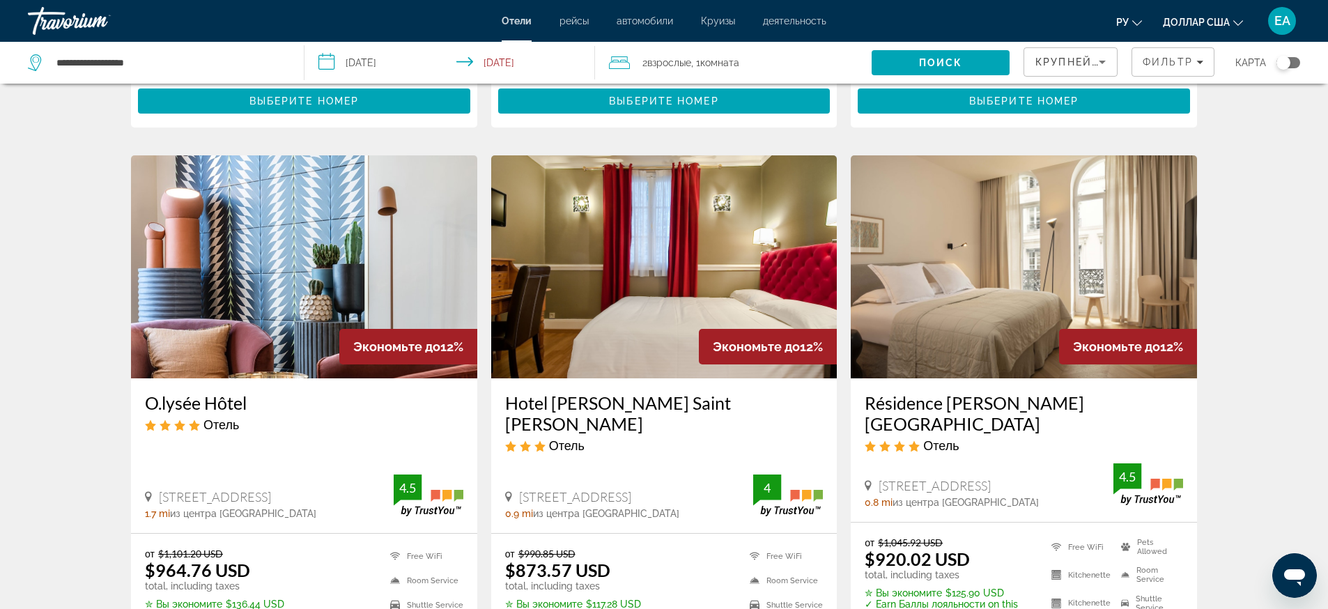
click at [970, 296] on img "Основное содержание" at bounding box center [1024, 266] width 346 height 223
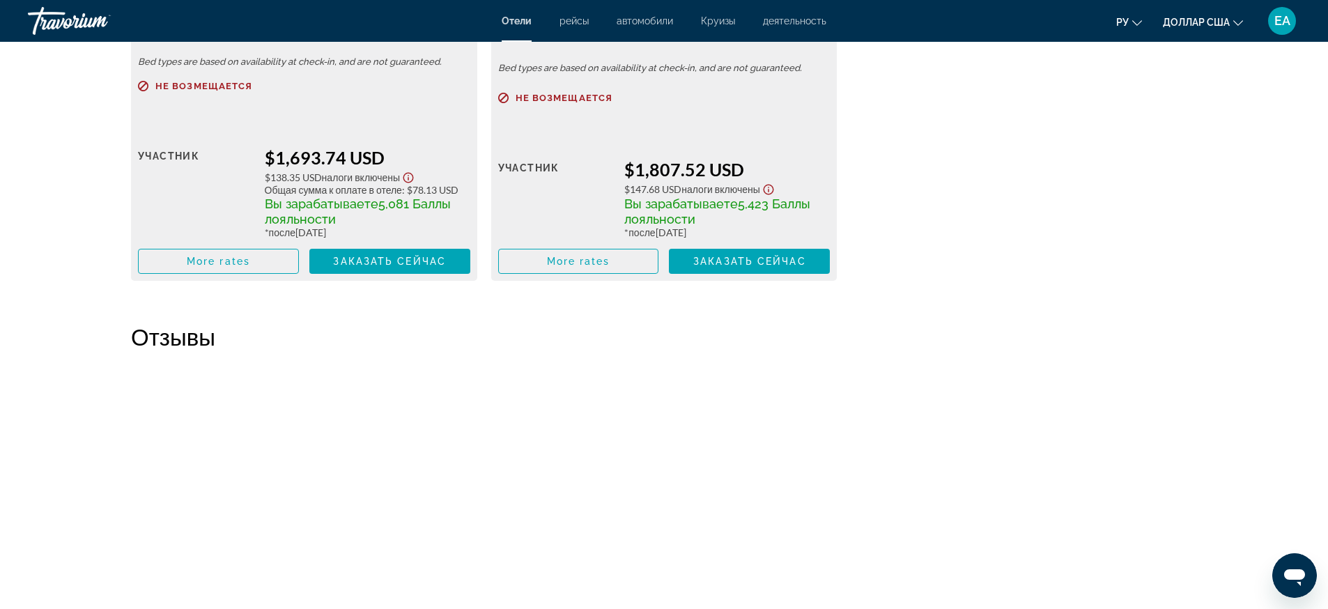
scroll to position [2874, 0]
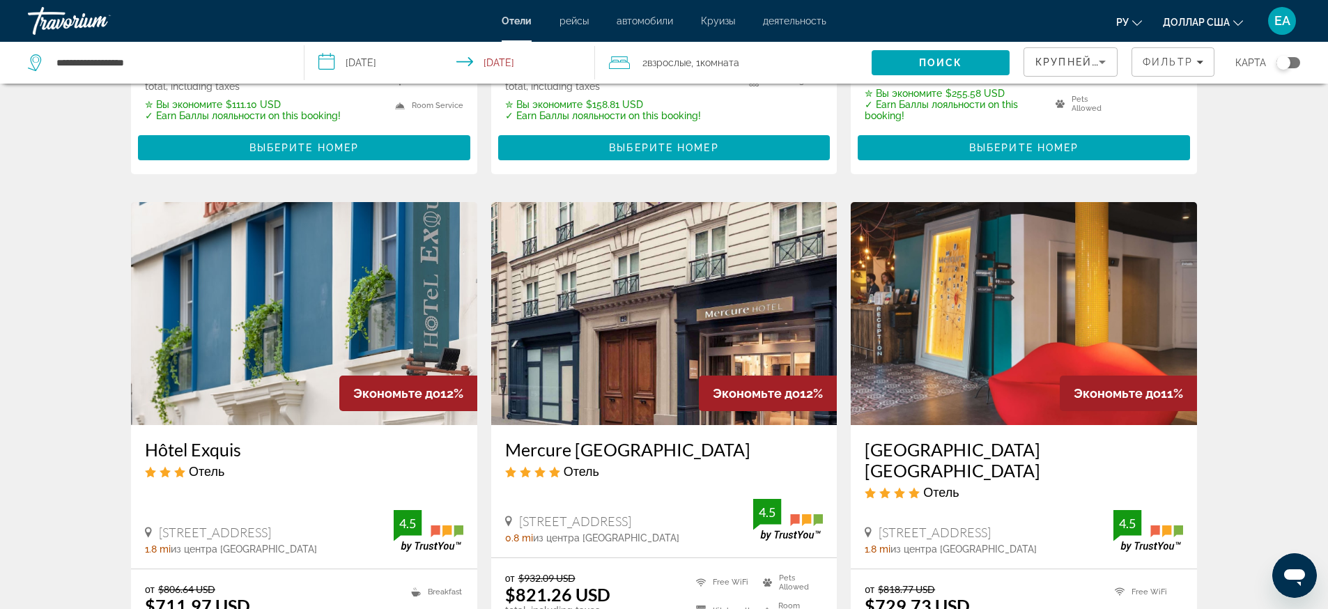
scroll to position [1881, 0]
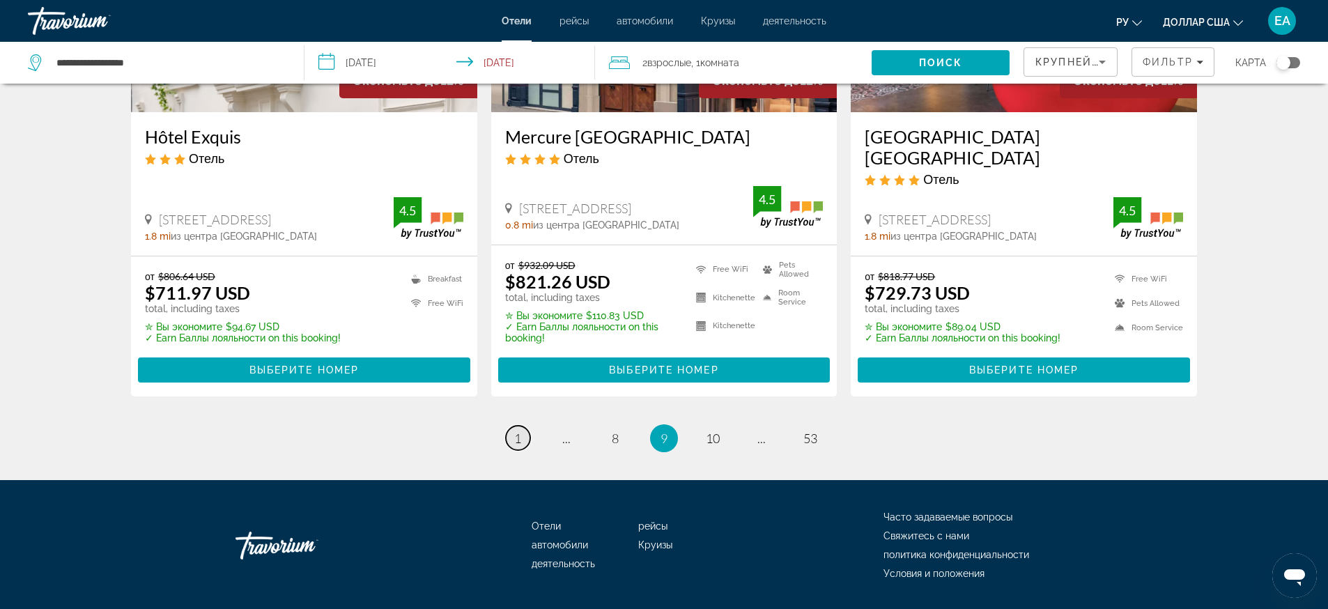
click at [519, 431] on span "1" at bounding box center [517, 438] width 7 height 15
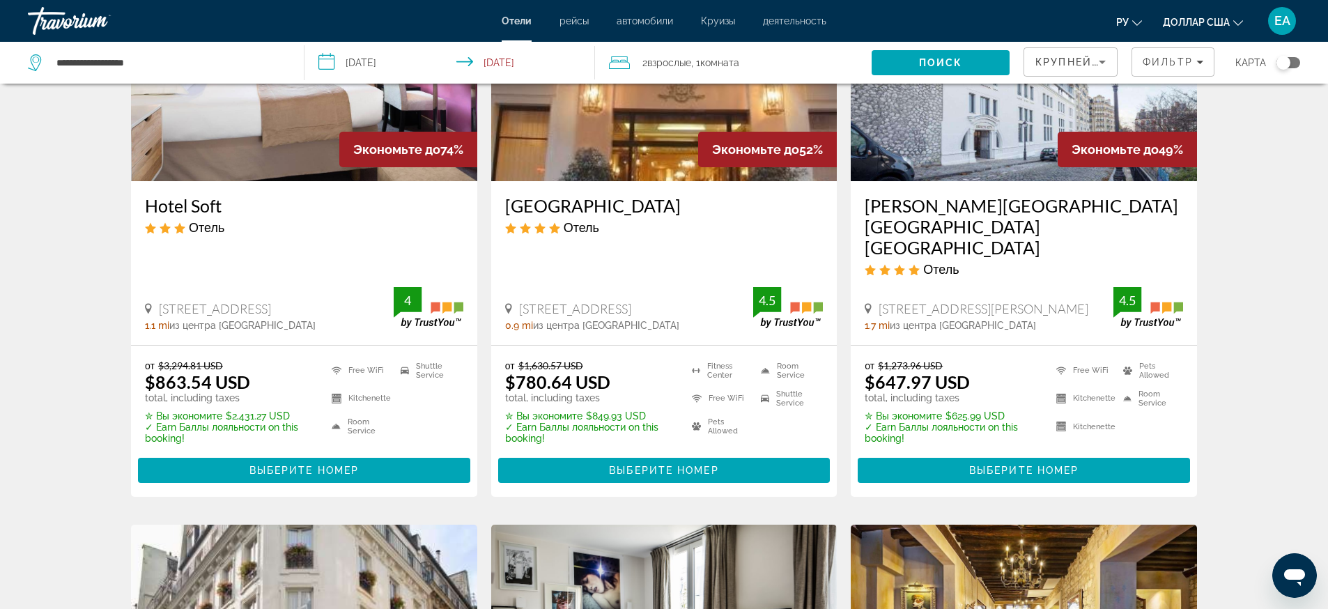
scroll to position [87, 0]
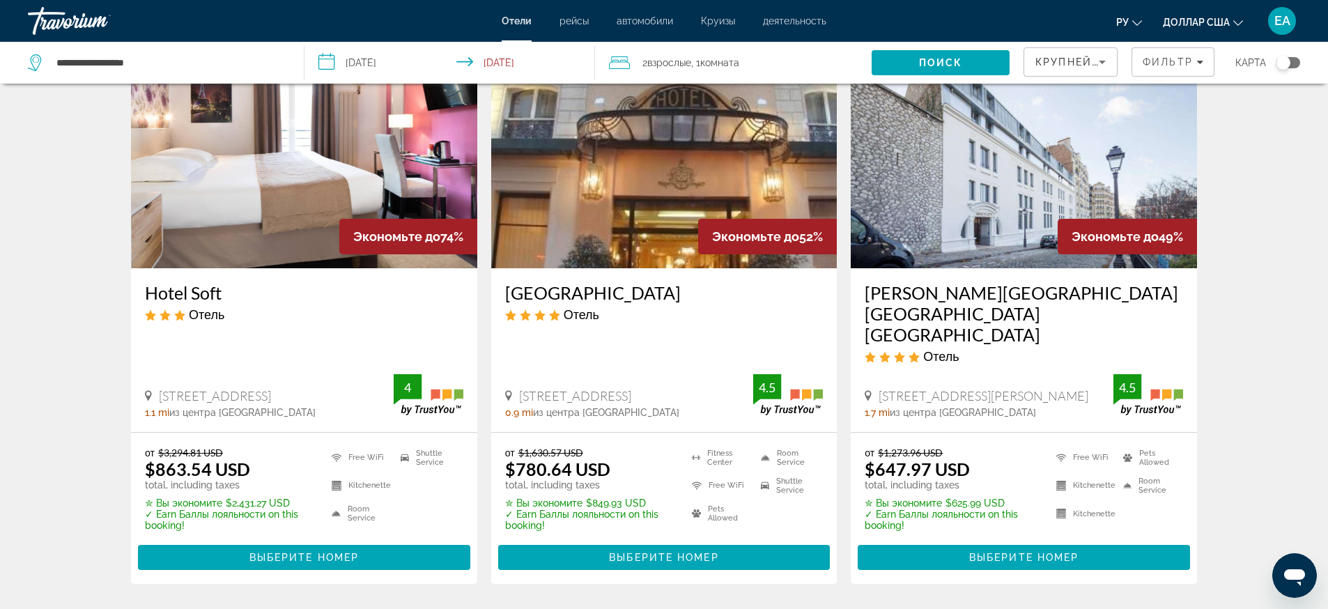
click at [1102, 162] on img "Основное содержание" at bounding box center [1024, 156] width 346 height 223
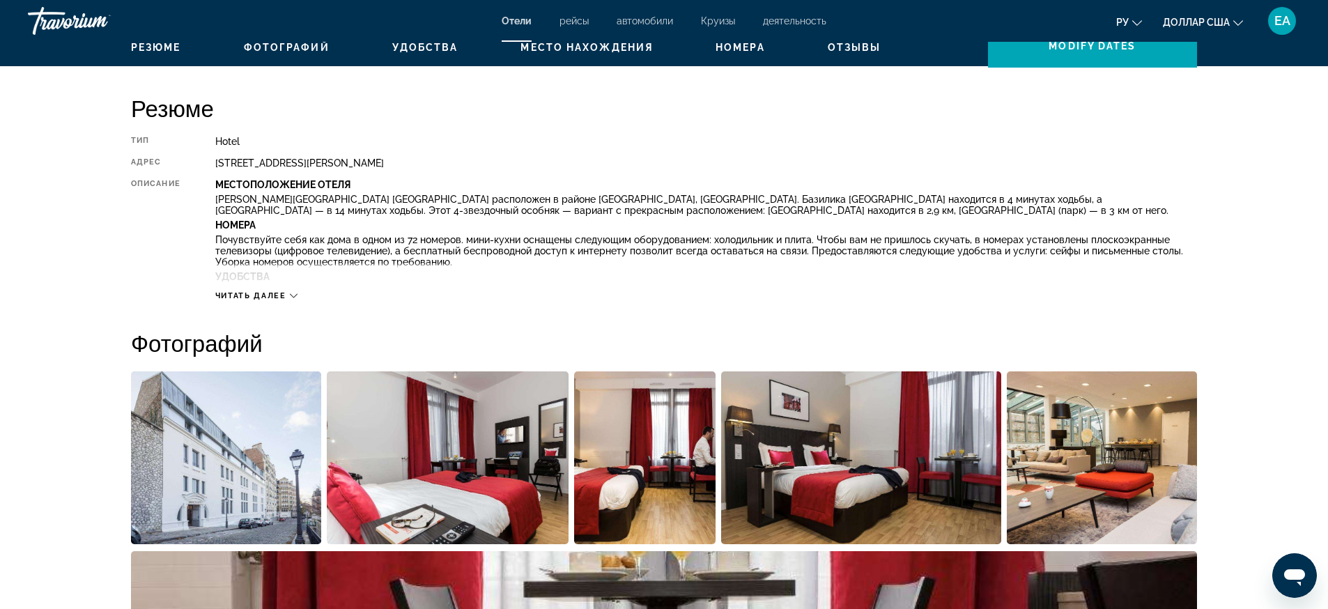
scroll to position [87, 0]
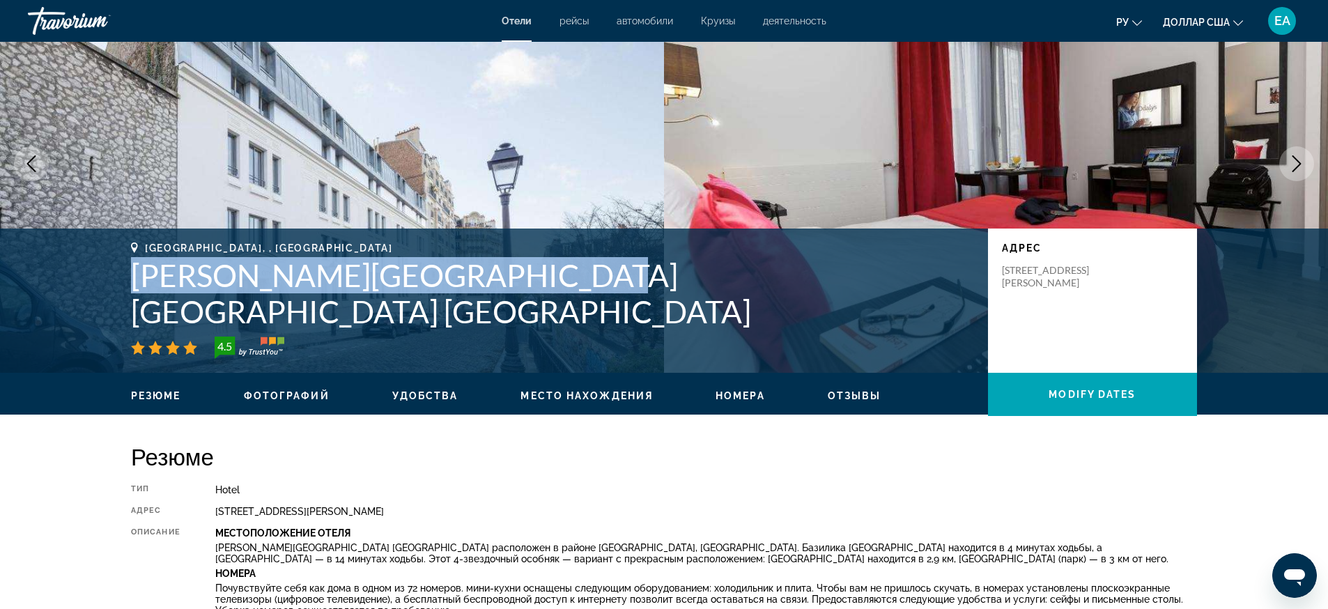
drag, startPoint x: 132, startPoint y: 301, endPoint x: 539, endPoint y: 311, distance: 407.0
click at [539, 311] on h1 "[PERSON_NAME][GEOGRAPHIC_DATA] [GEOGRAPHIC_DATA] [GEOGRAPHIC_DATA]" at bounding box center [552, 293] width 843 height 72
copy h1 "[PERSON_NAME][GEOGRAPHIC_DATA] [GEOGRAPHIC_DATA] [GEOGRAPHIC_DATA]"
click at [399, 213] on img "Основное содержание" at bounding box center [332, 164] width 664 height 418
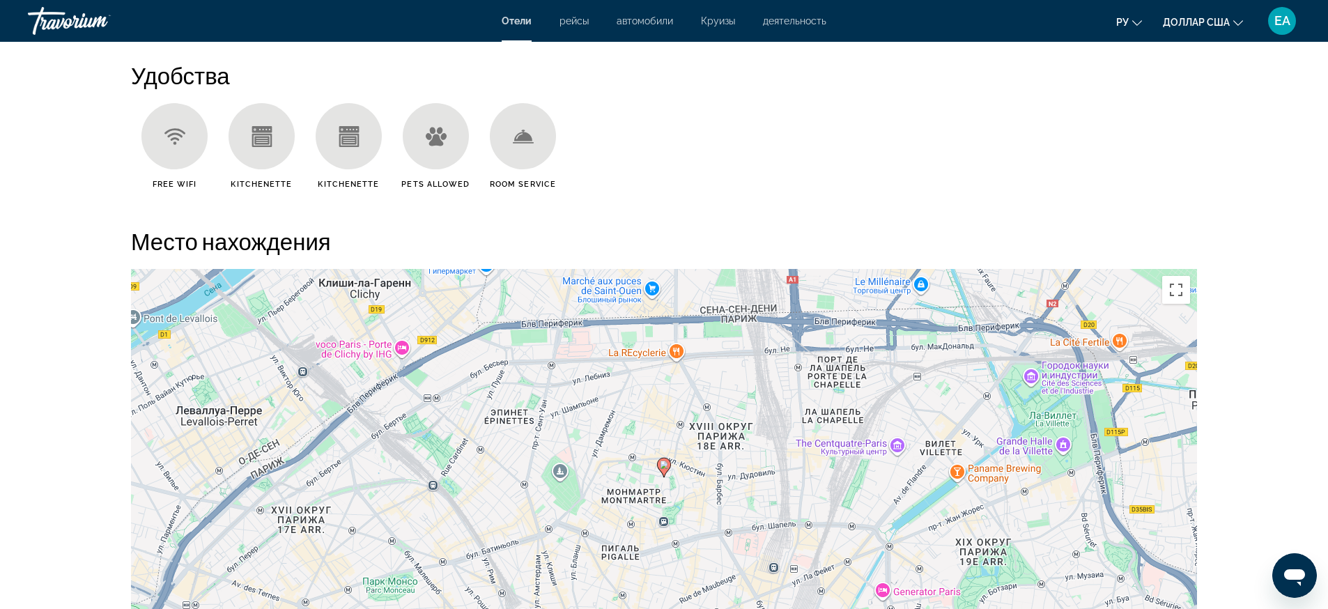
scroll to position [1481, 0]
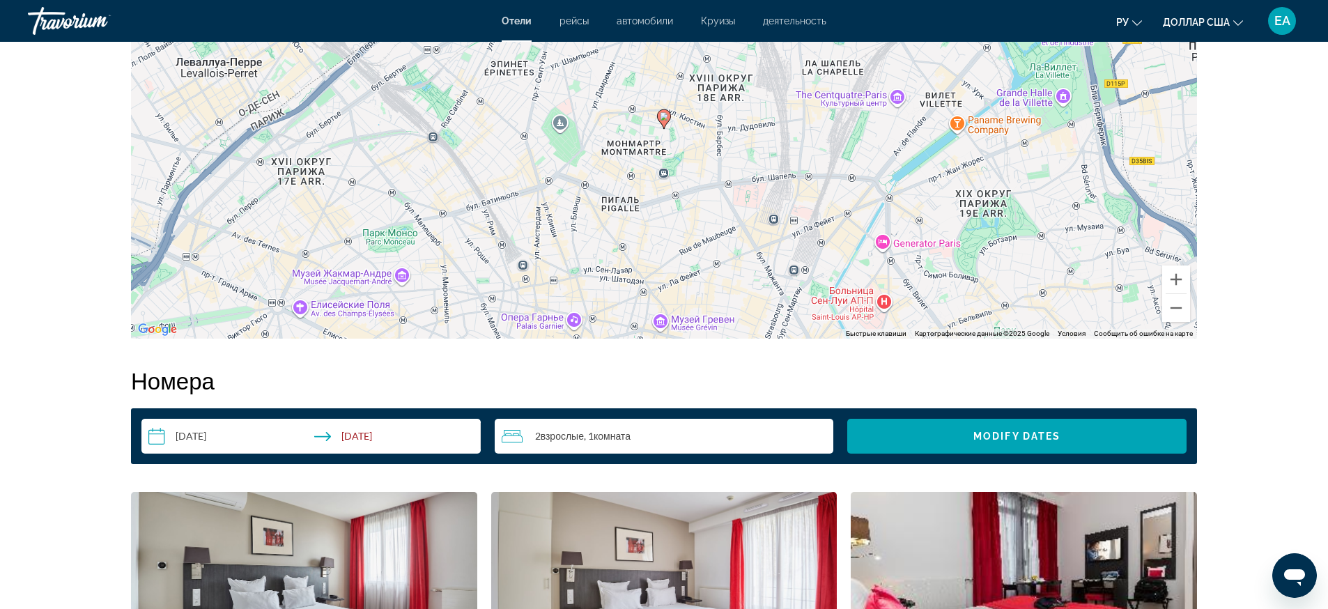
click at [644, 156] on div "Чтобы активировать перетаскивание с помощью клавиатуры, нажмите Alt + Ввод. Пос…" at bounding box center [664, 130] width 1066 height 418
click at [705, 138] on div "Чтобы активировать перетаскивание с помощью клавиатуры, нажмите Alt + Ввод. Пос…" at bounding box center [664, 130] width 1066 height 418
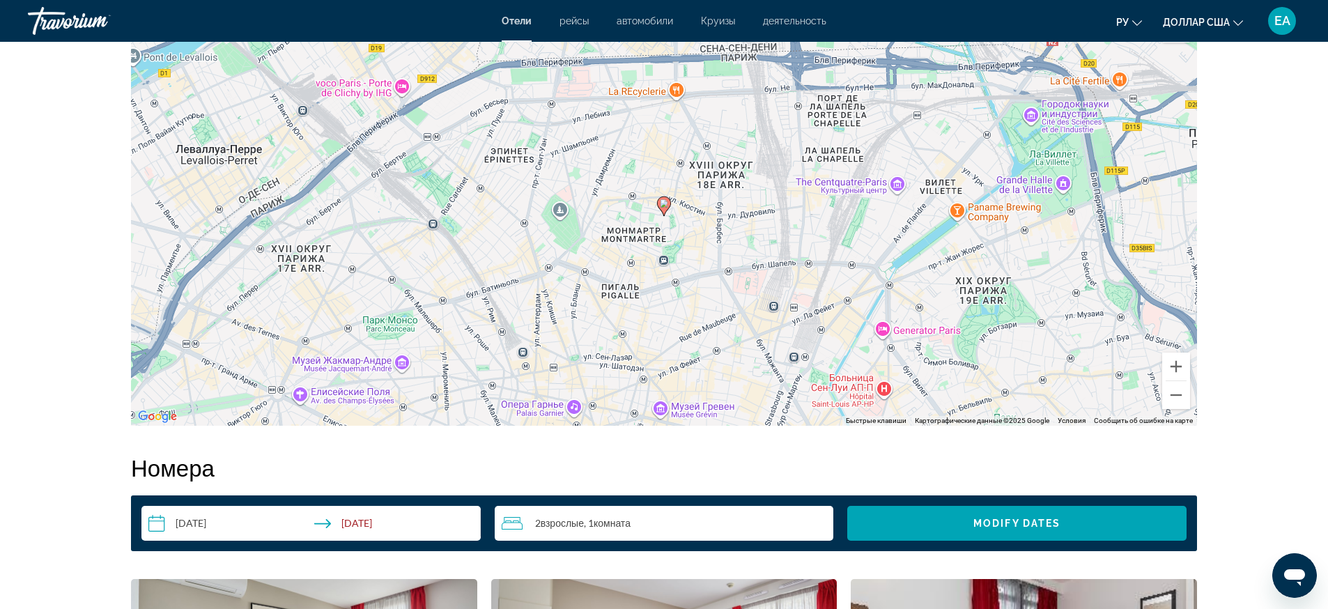
click at [727, 169] on div "Чтобы активировать перетаскивание с помощью клавиатуры, нажмите Alt + Ввод. Пос…" at bounding box center [664, 217] width 1066 height 418
drag, startPoint x: 933, startPoint y: 167, endPoint x: 760, endPoint y: 307, distance: 222.4
click at [760, 307] on div "Чтобы активировать перетаскивание с помощью клавиатуры, нажмите Alt + Ввод. Пос…" at bounding box center [664, 217] width 1066 height 418
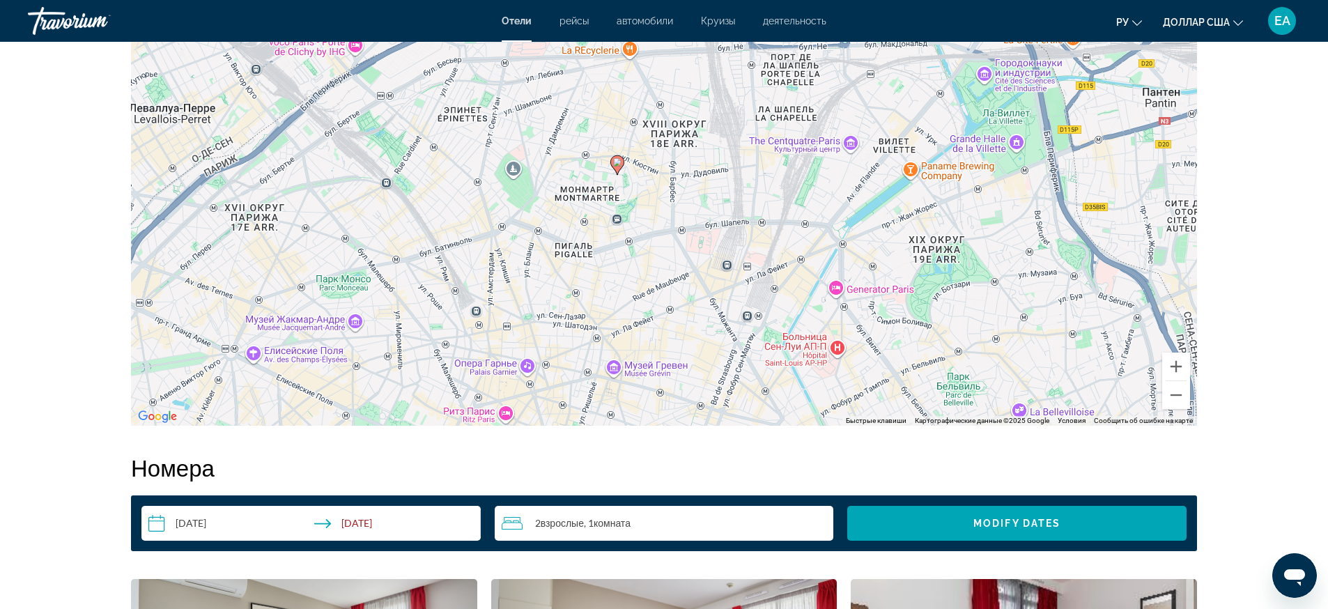
drag, startPoint x: 624, startPoint y: 187, endPoint x: 742, endPoint y: 159, distance: 121.0
click at [742, 159] on div "Чтобы активировать перетаскивание с помощью клавиатуры, нажмите Alt + Ввод. Пос…" at bounding box center [664, 217] width 1066 height 418
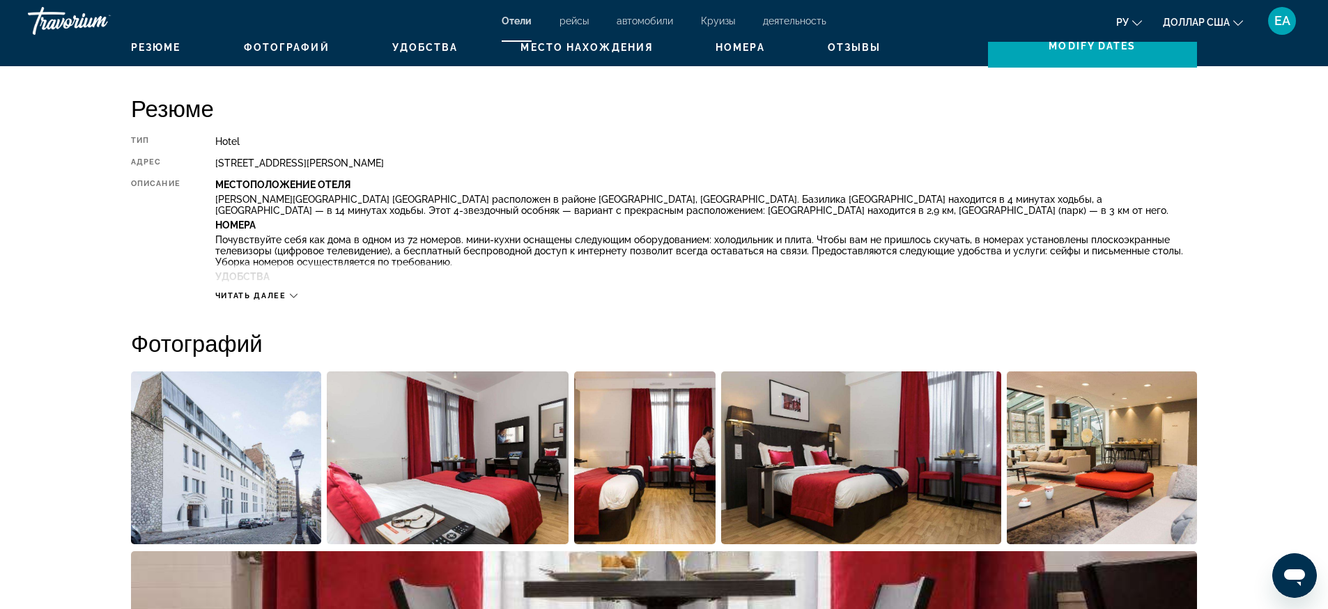
scroll to position [0, 0]
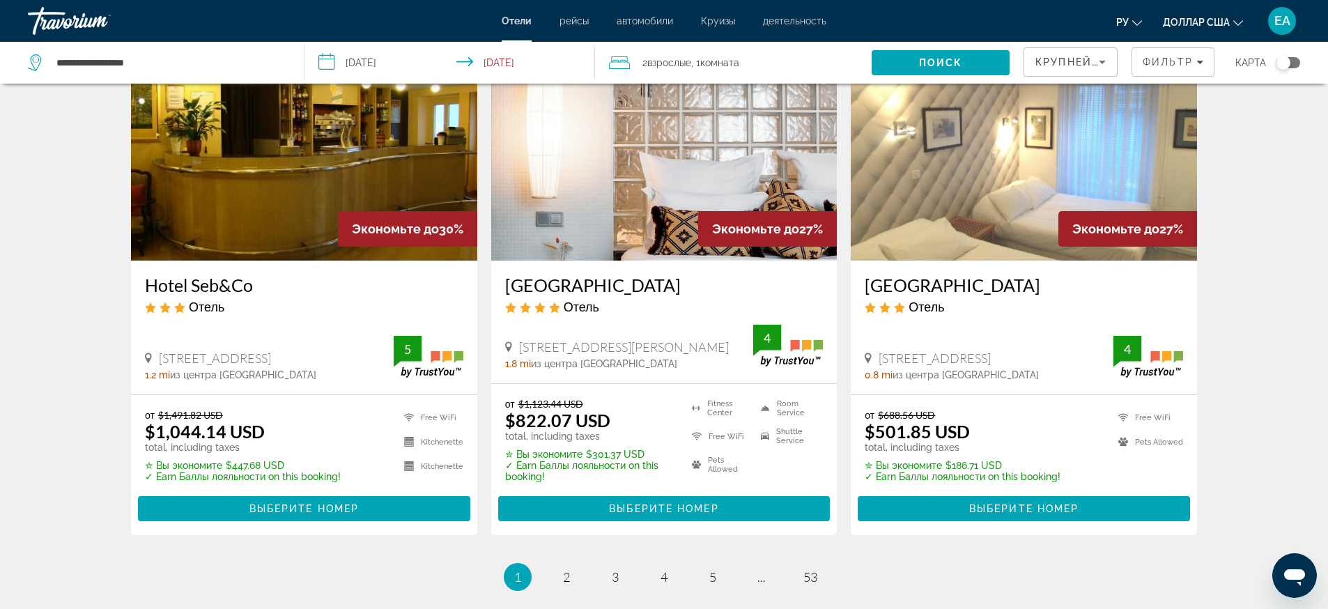
scroll to position [1850, 0]
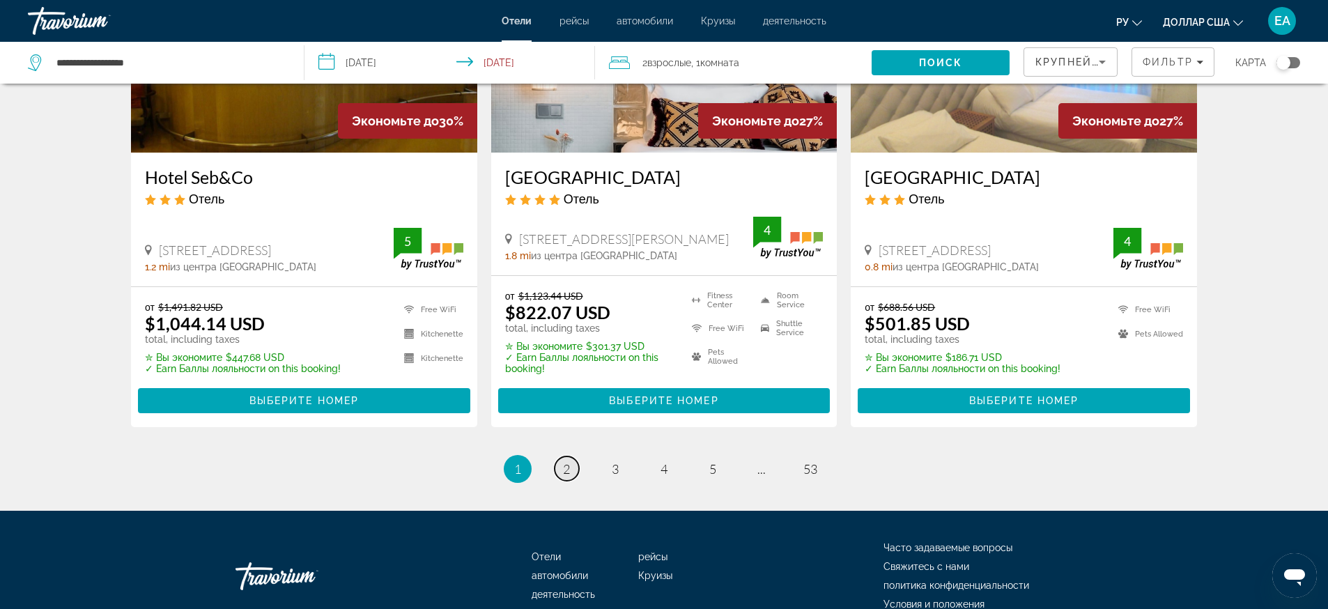
click at [569, 461] on span "2" at bounding box center [566, 468] width 7 height 15
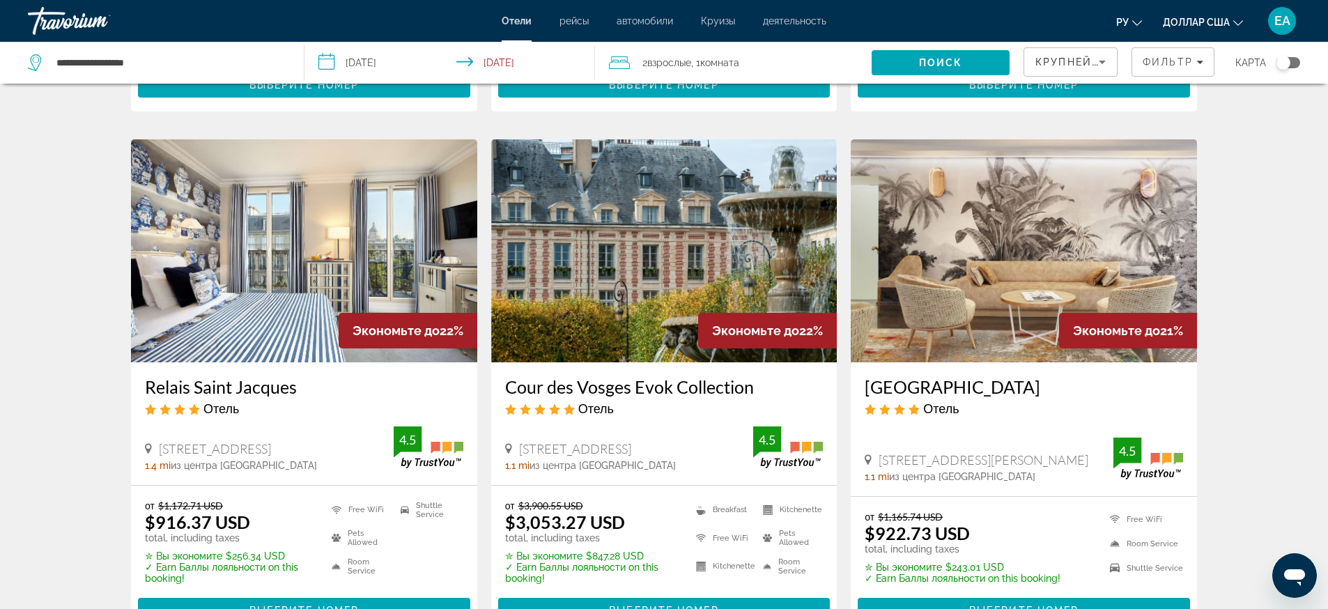
scroll to position [1851, 0]
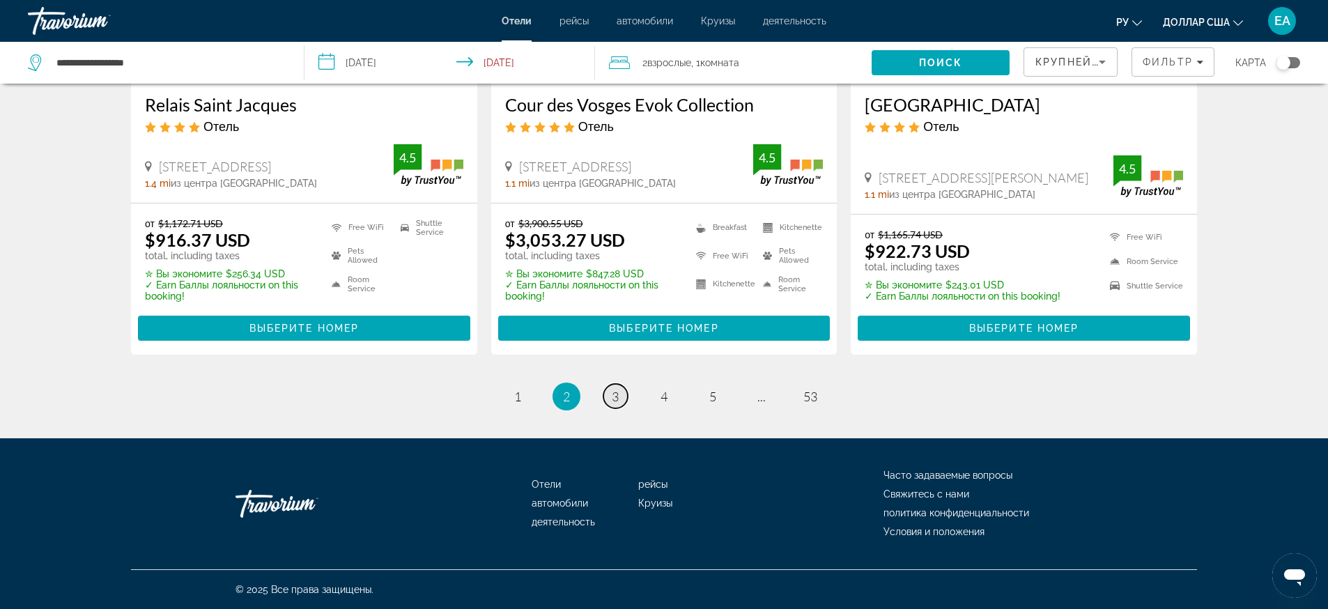
click at [622, 400] on link "page 3" at bounding box center [615, 396] width 24 height 24
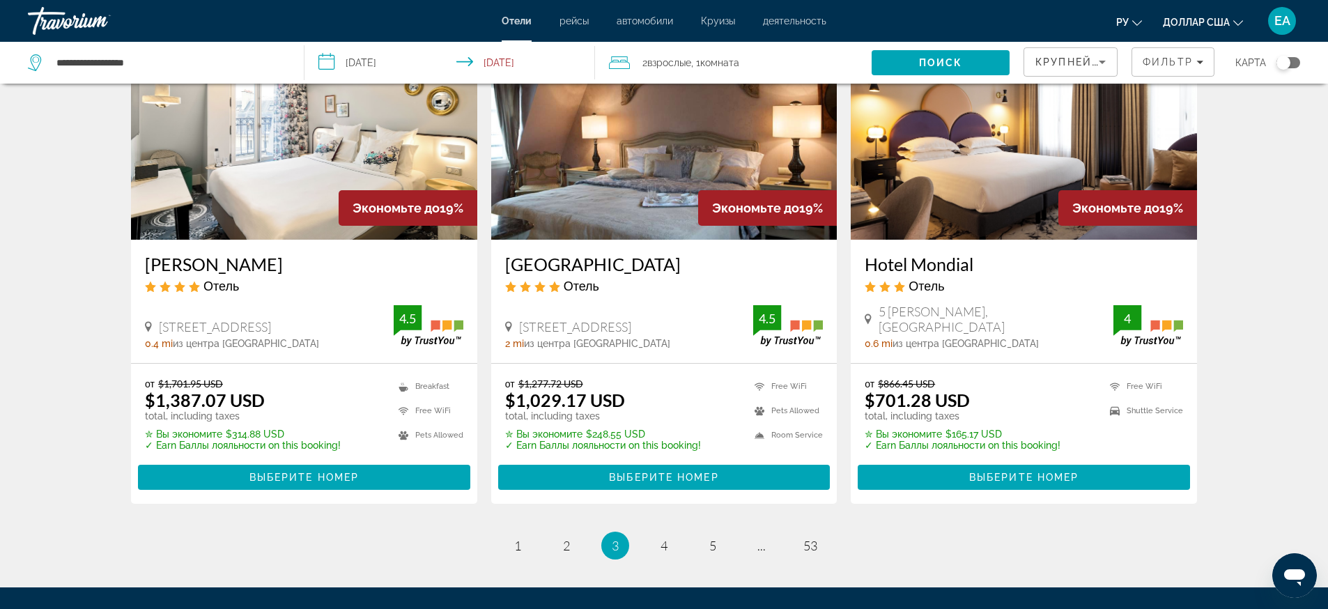
scroll to position [1860, 0]
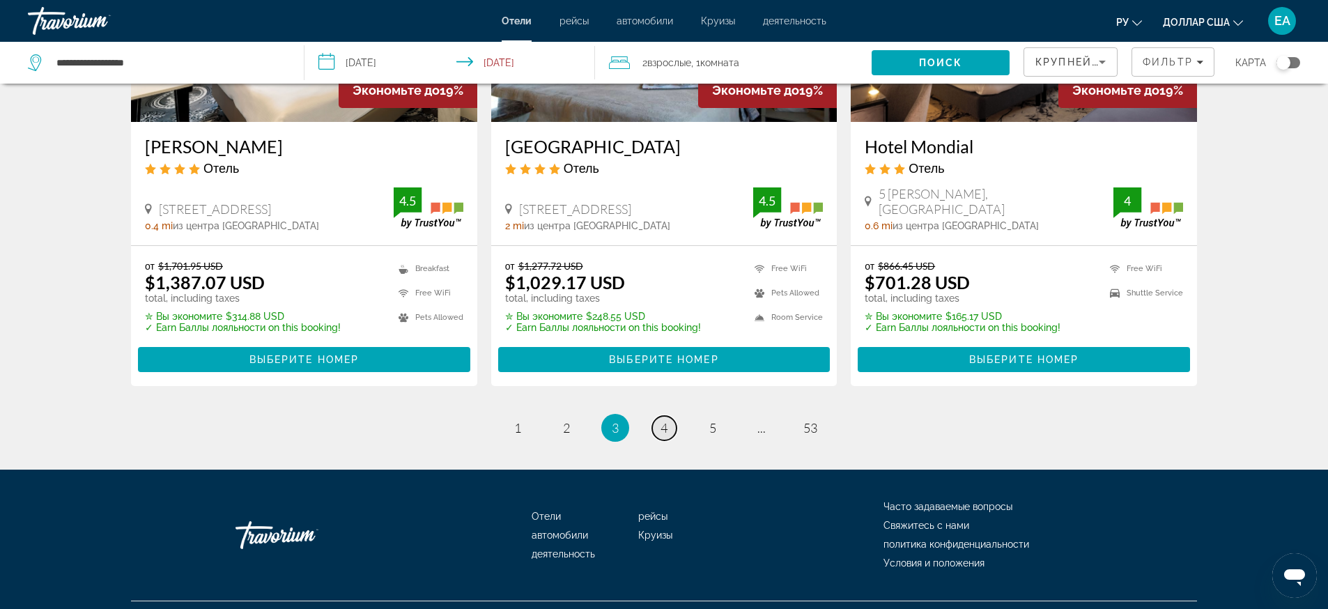
click at [664, 420] on span "4" at bounding box center [664, 427] width 7 height 15
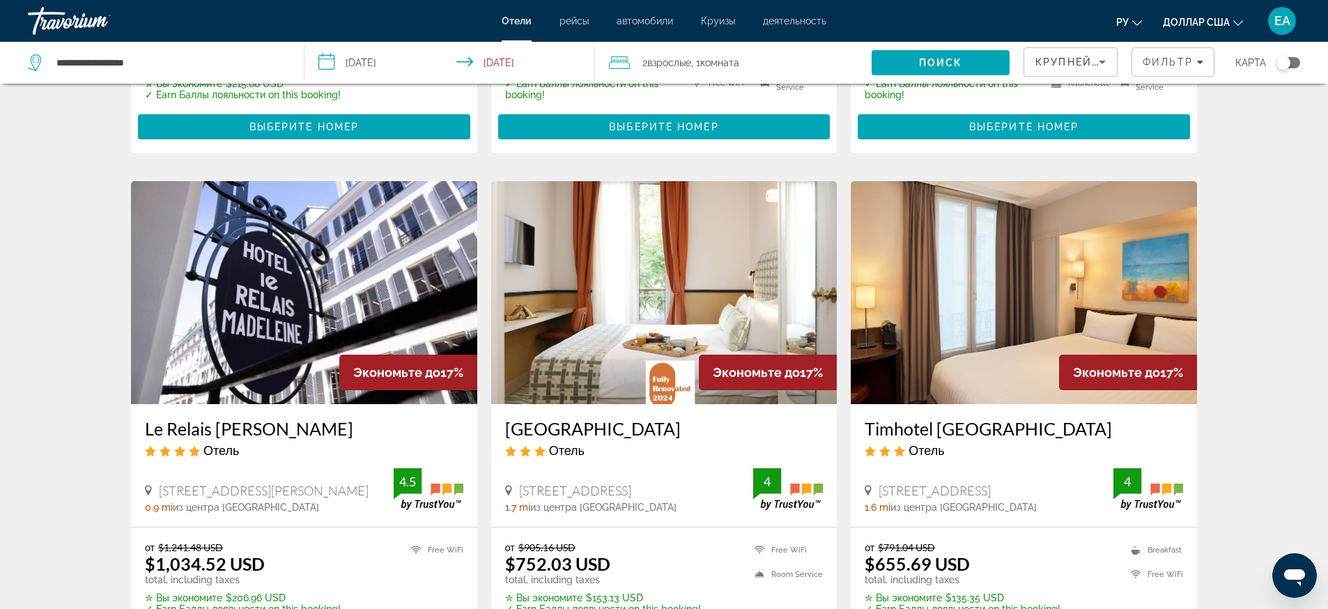
scroll to position [1829, 0]
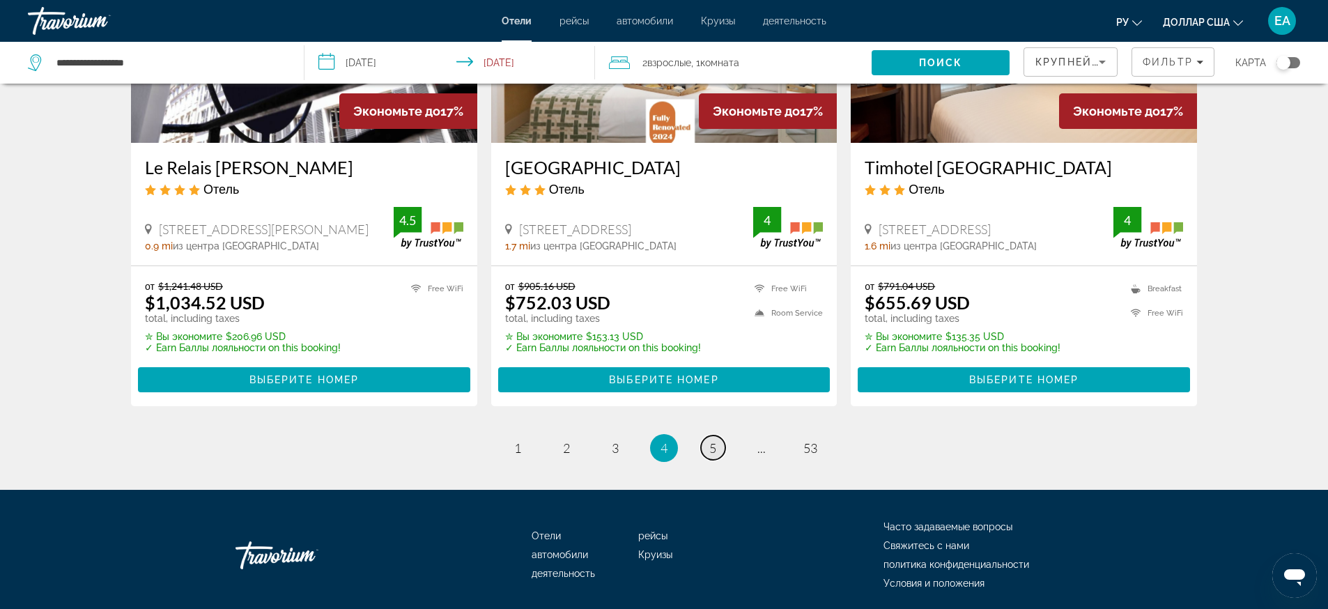
click at [721, 435] on link "page 5" at bounding box center [713, 447] width 24 height 24
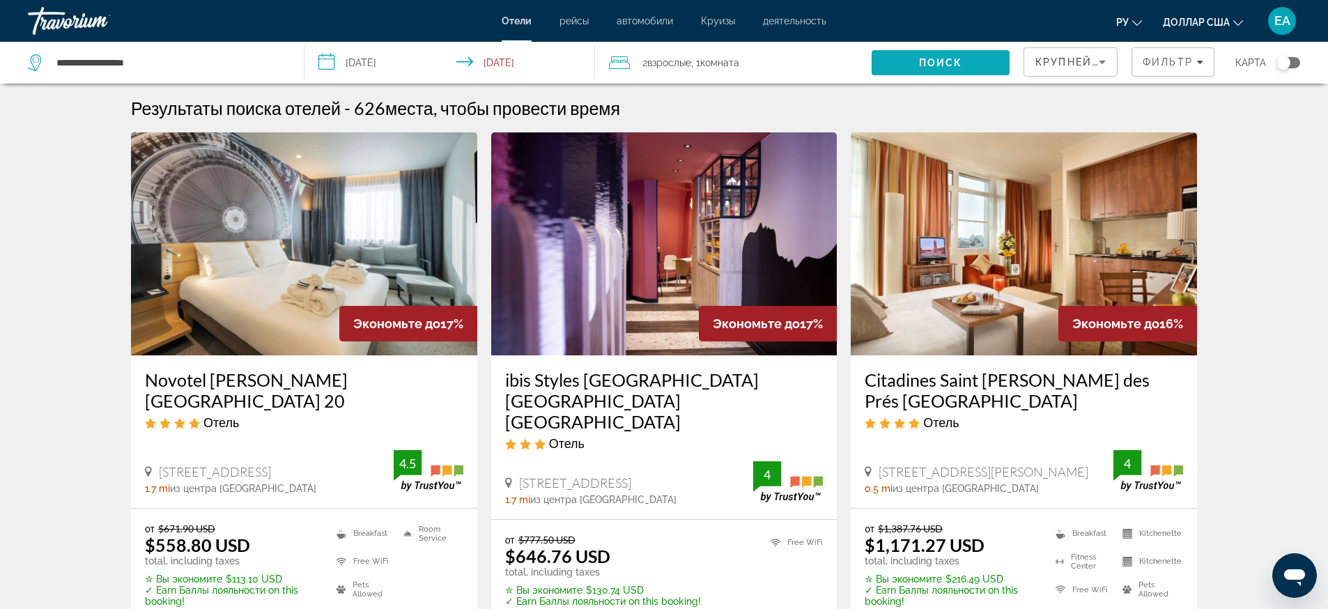
click at [926, 66] on span "Поиск" at bounding box center [941, 62] width 44 height 11
drag, startPoint x: 155, startPoint y: 59, endPoint x: 40, endPoint y: 63, distance: 115.0
click at [40, 63] on div "**********" at bounding box center [155, 62] width 255 height 21
paste input "Search hotel destination"
type input "**********"
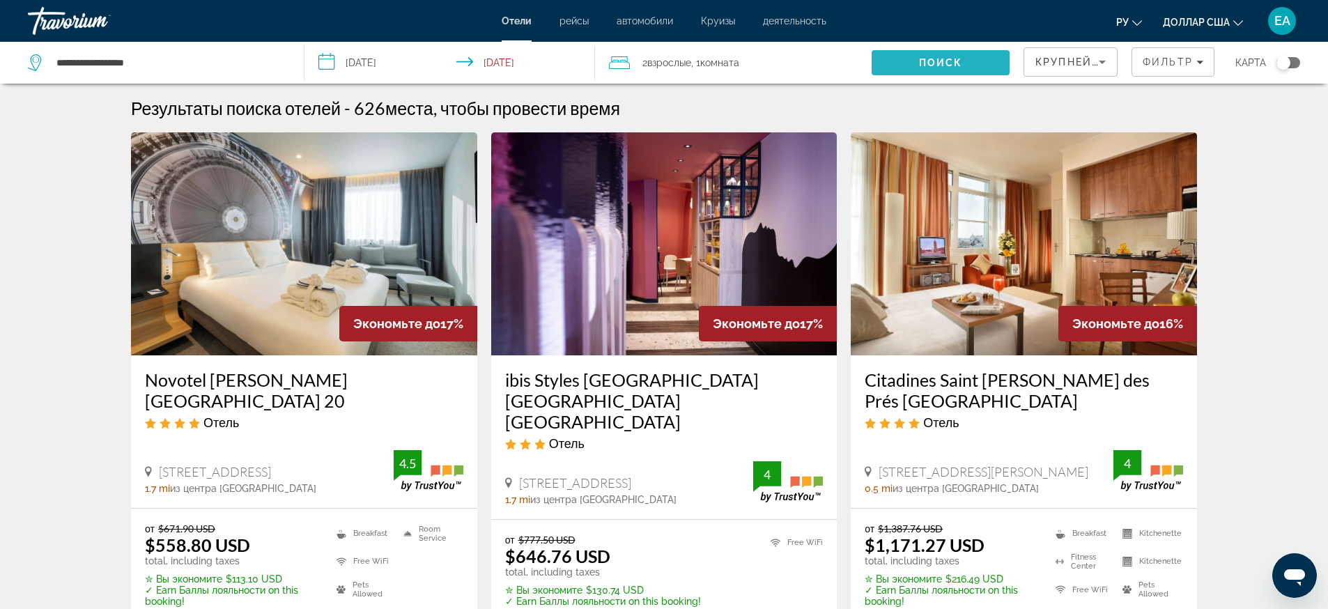
click at [937, 68] on button "Поиск" at bounding box center [941, 62] width 138 height 25
click at [936, 65] on span "Поиск" at bounding box center [941, 62] width 44 height 11
click at [872, 50] on button "Поиск" at bounding box center [941, 62] width 138 height 25
click at [918, 63] on span "Search" at bounding box center [941, 62] width 138 height 33
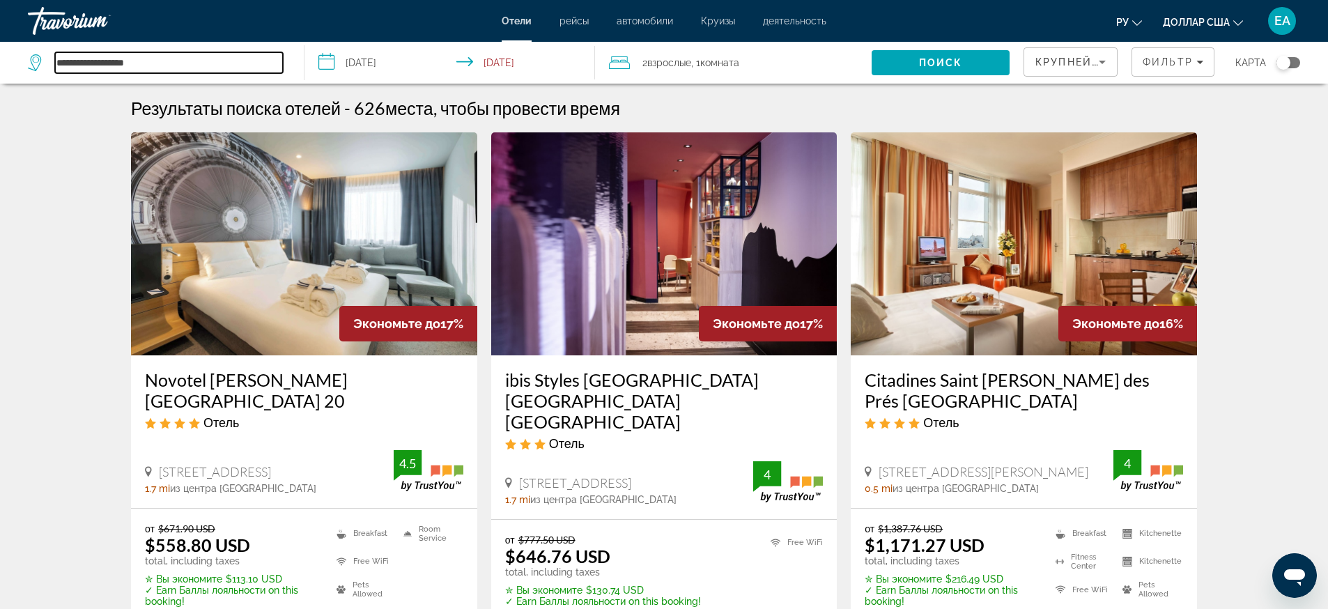
click at [187, 63] on input "**********" at bounding box center [169, 62] width 228 height 21
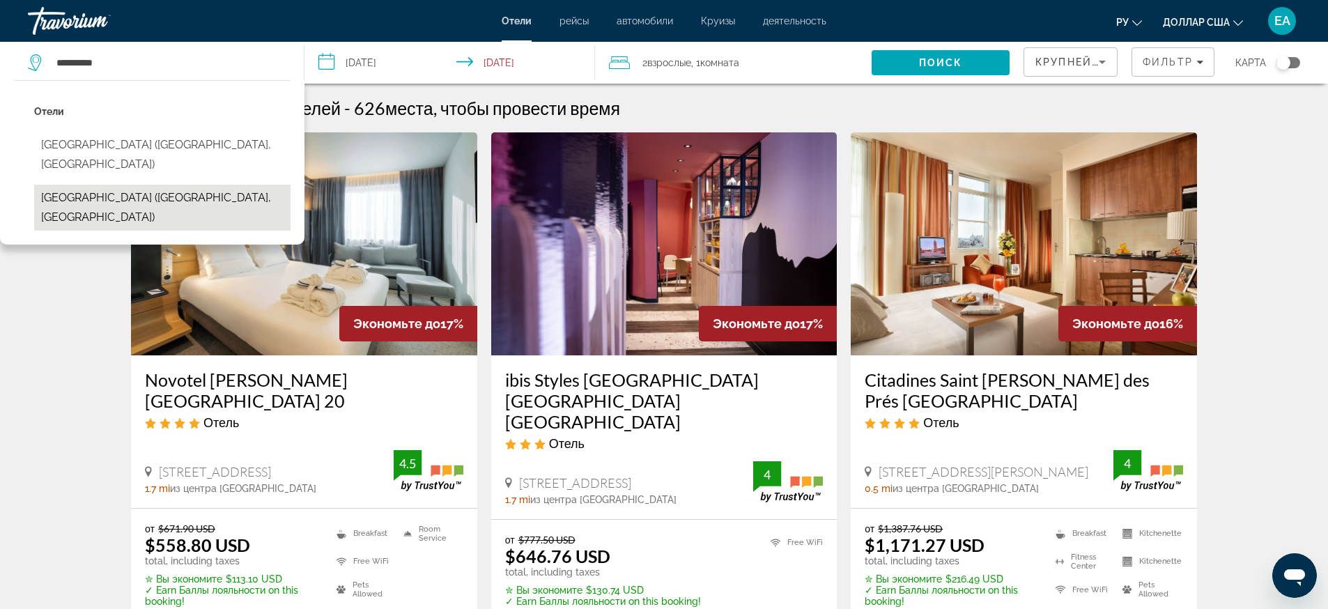
click at [109, 185] on button "[GEOGRAPHIC_DATA] ([GEOGRAPHIC_DATA], [GEOGRAPHIC_DATA])" at bounding box center [162, 208] width 256 height 46
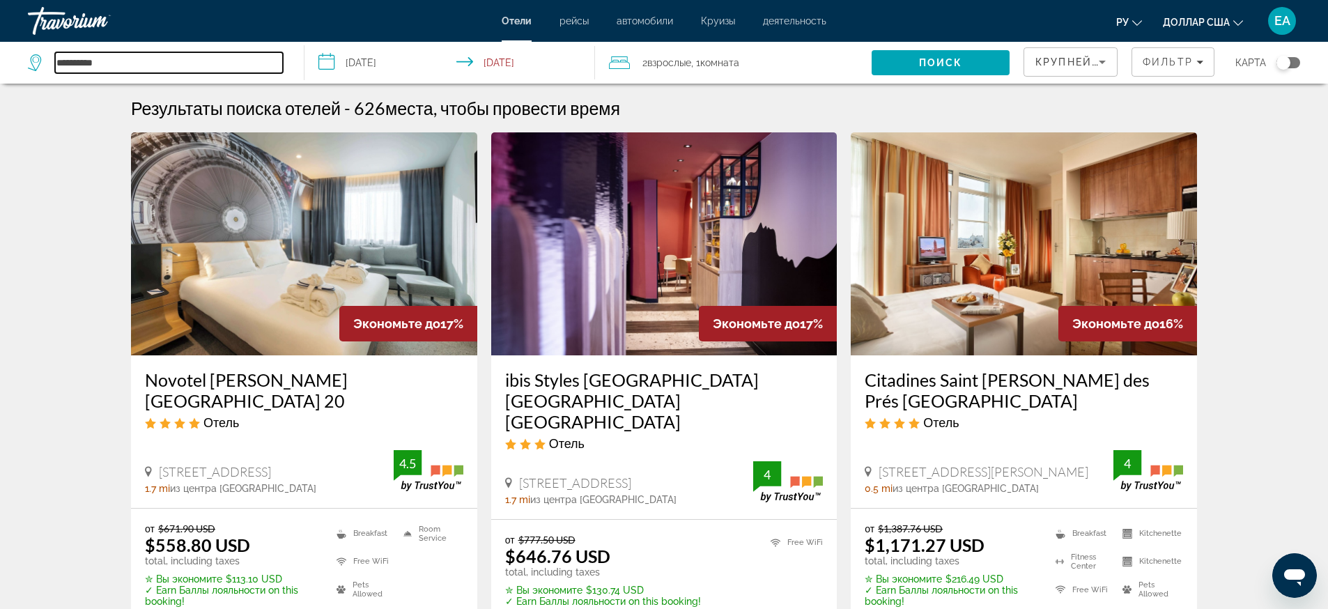
type input "**********"
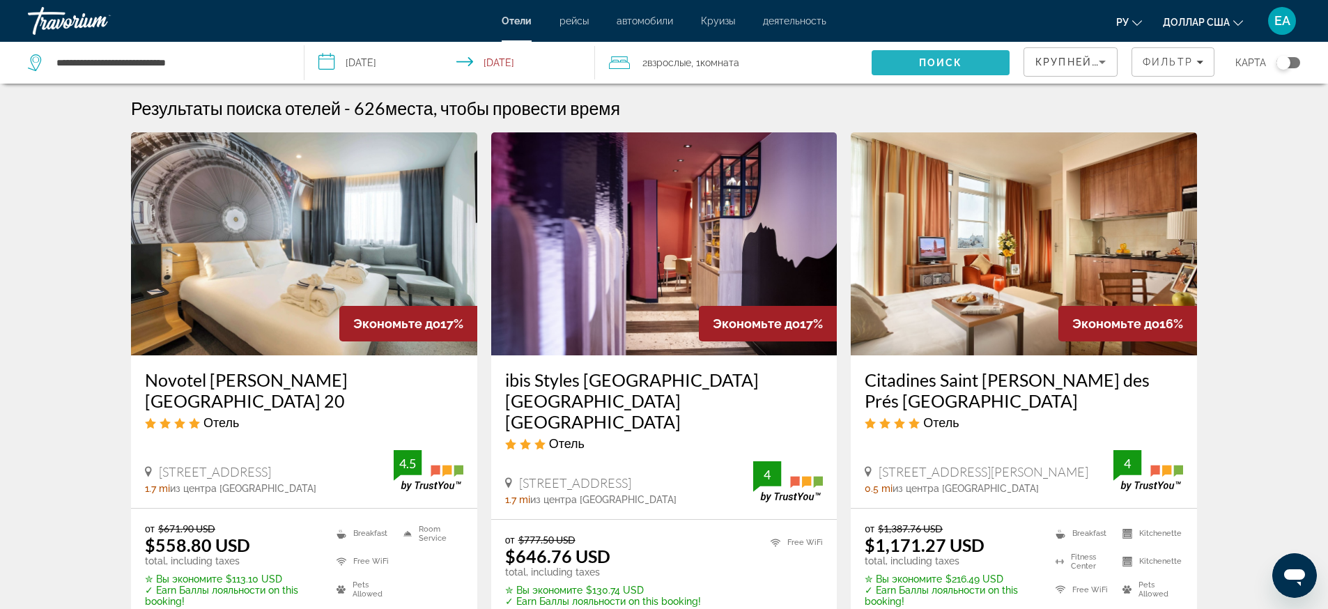
click at [940, 67] on span "Поиск" at bounding box center [941, 62] width 44 height 11
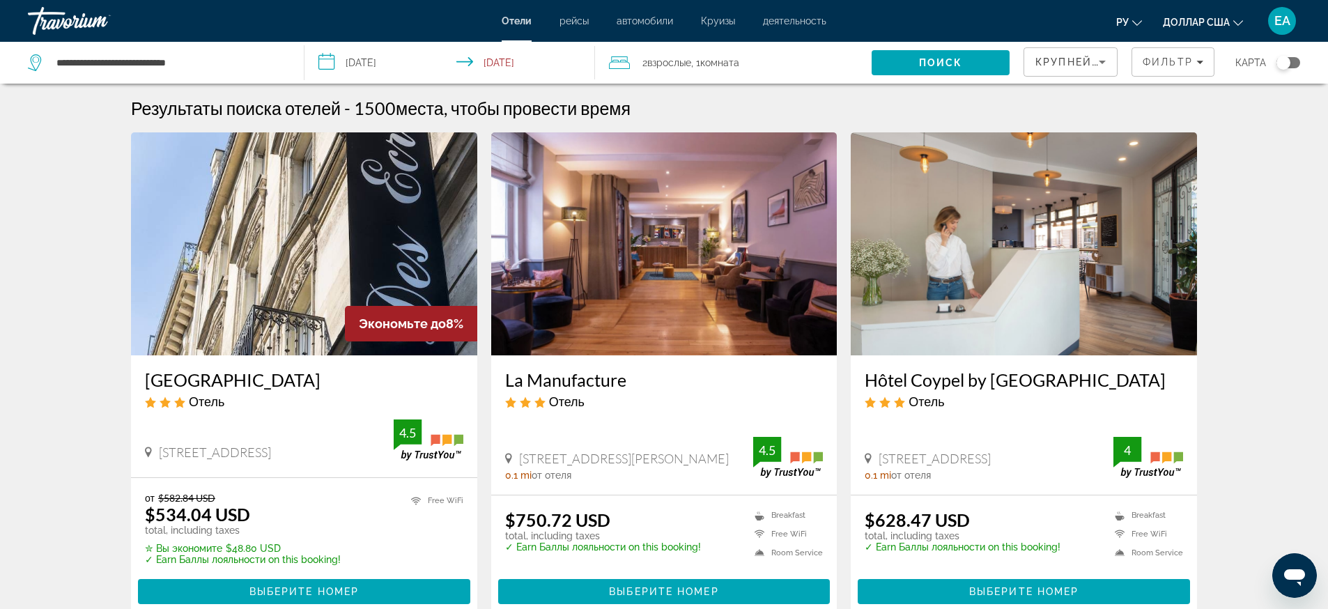
click at [316, 247] on img "Основное содержание" at bounding box center [304, 243] width 346 height 223
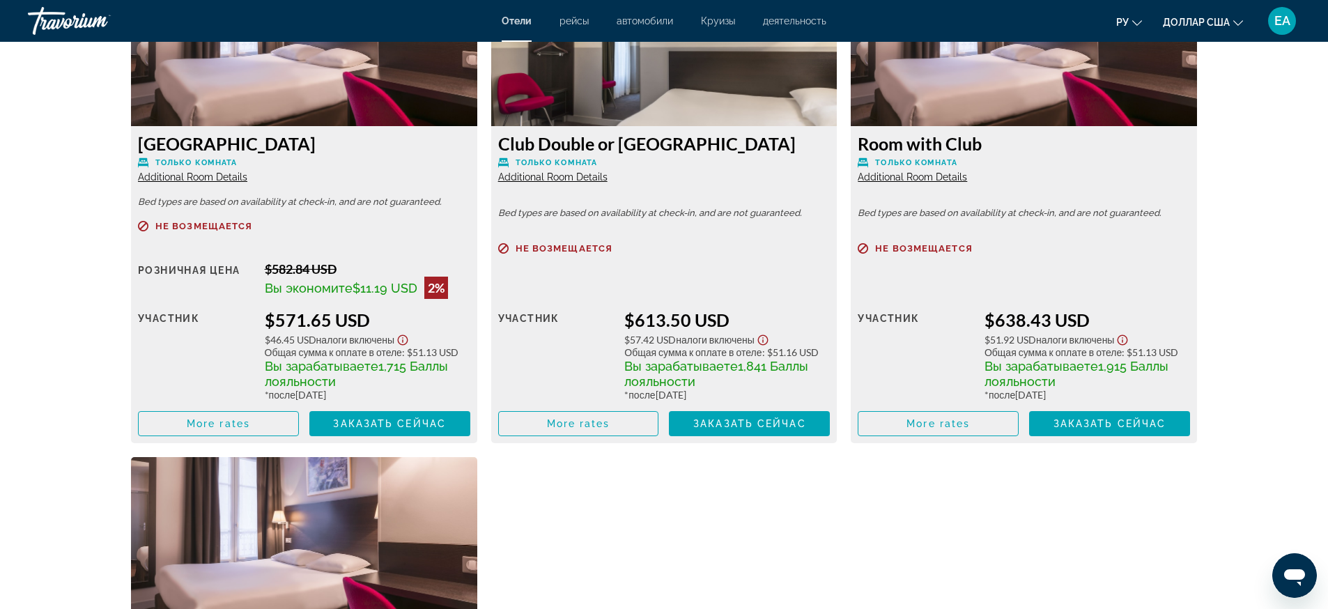
scroll to position [2787, 0]
